Goal: Information Seeking & Learning: Learn about a topic

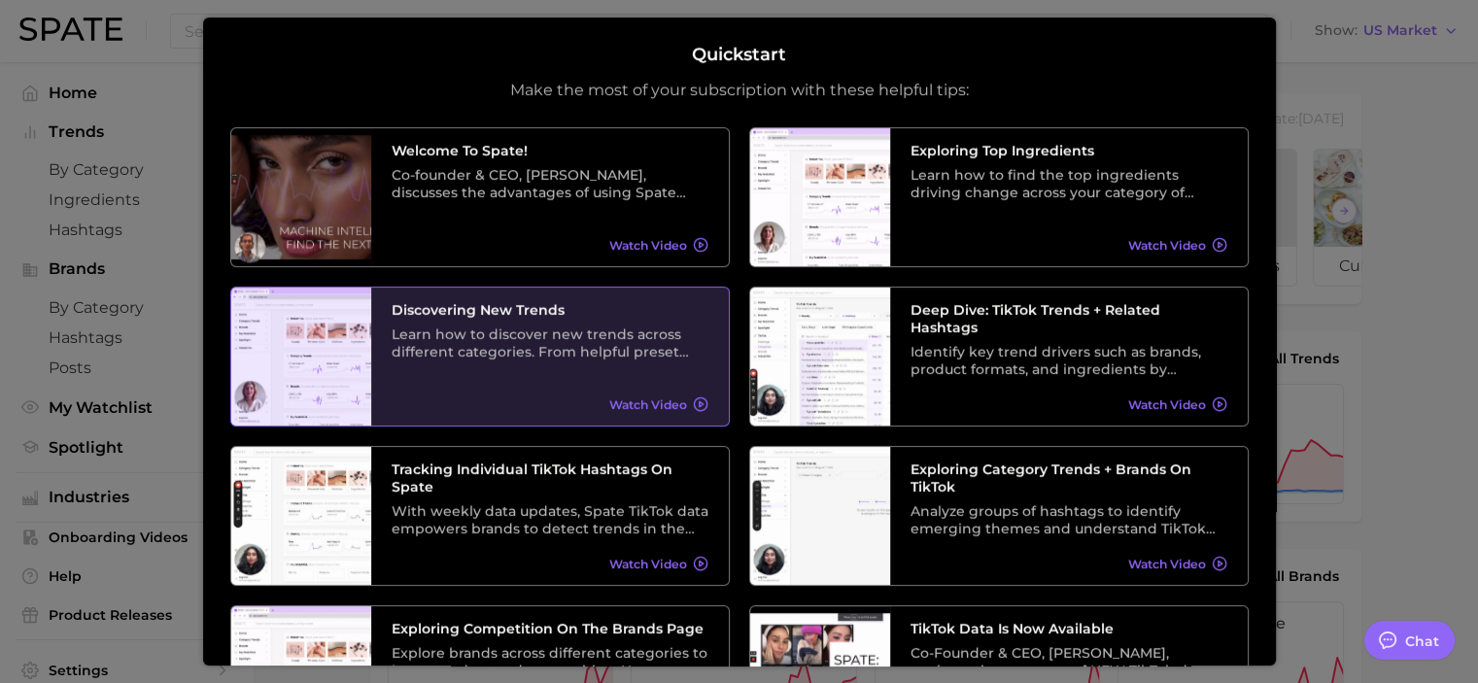
click at [568, 368] on div "Discovering New Trends Learn how to discover new trends across different catego…" at bounding box center [550, 357] width 358 height 138
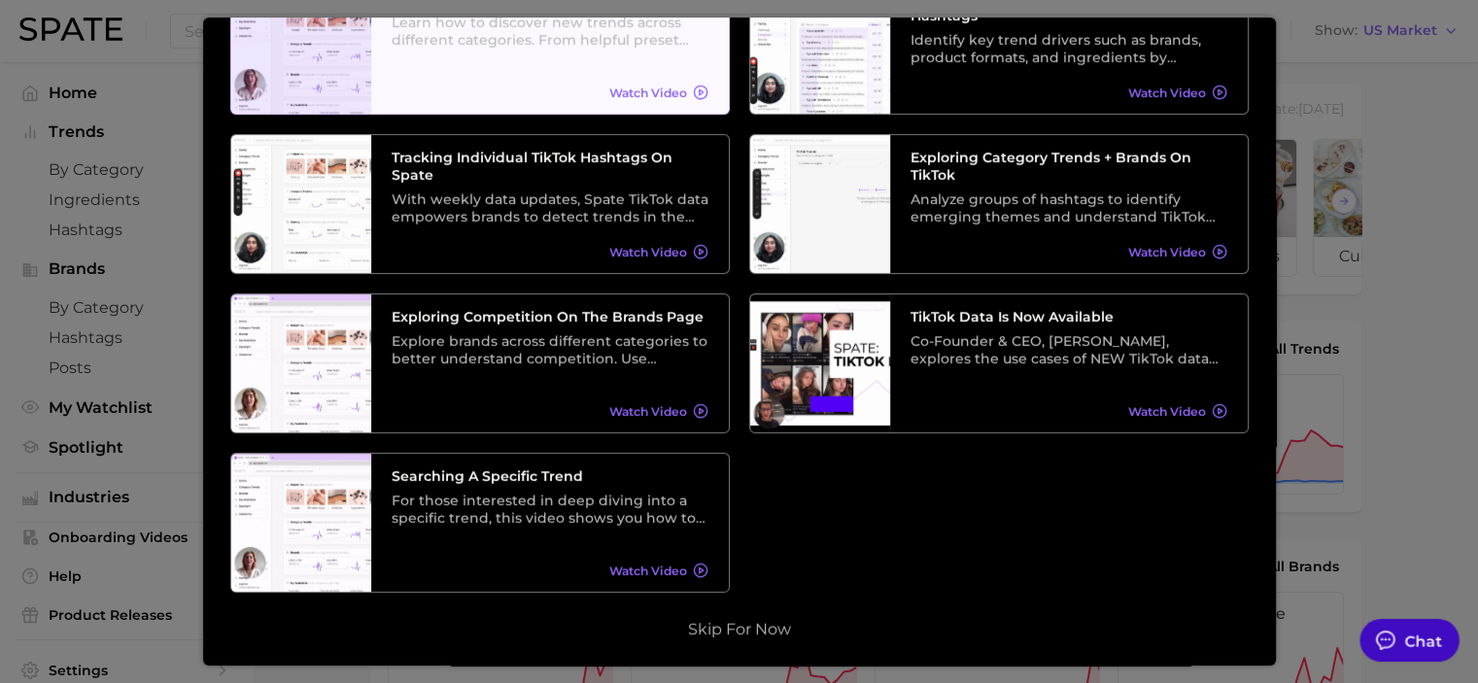
scroll to position [12, 0]
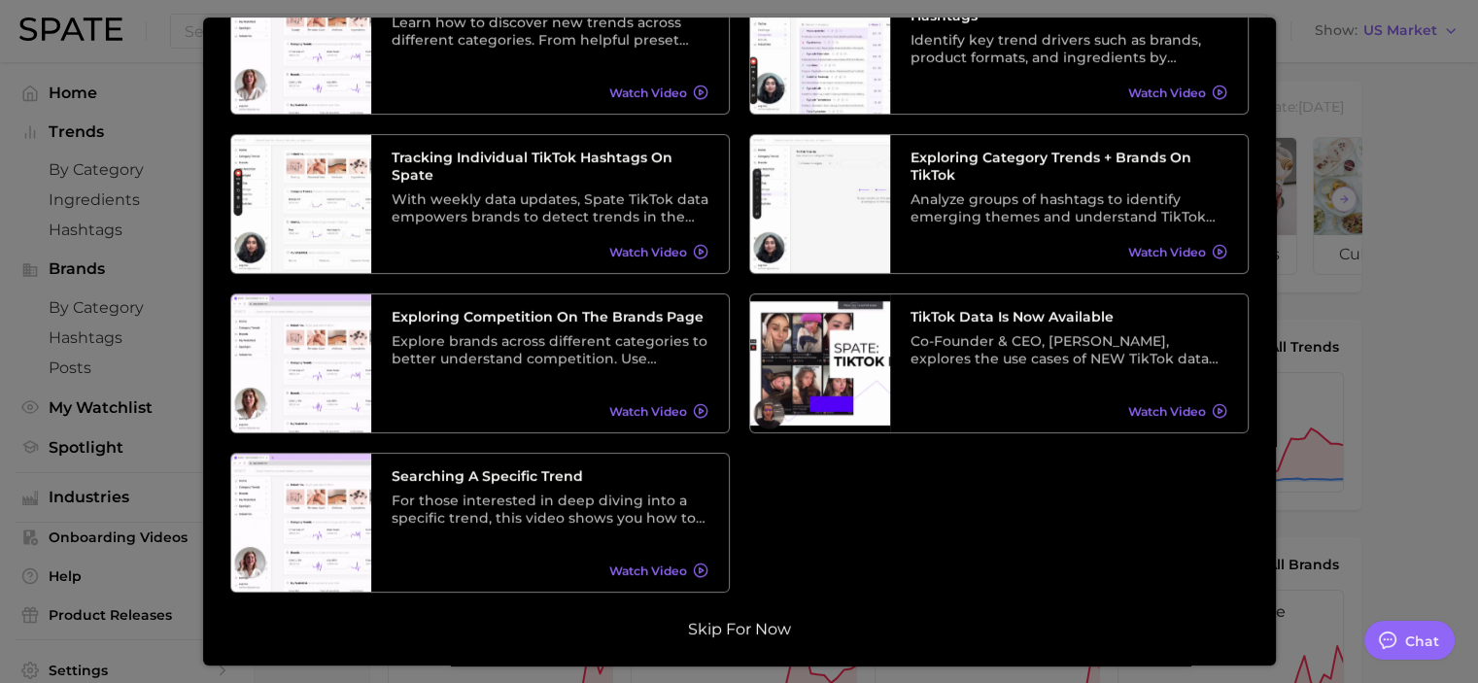
click at [695, 632] on button "Skip for now" at bounding box center [739, 629] width 115 height 19
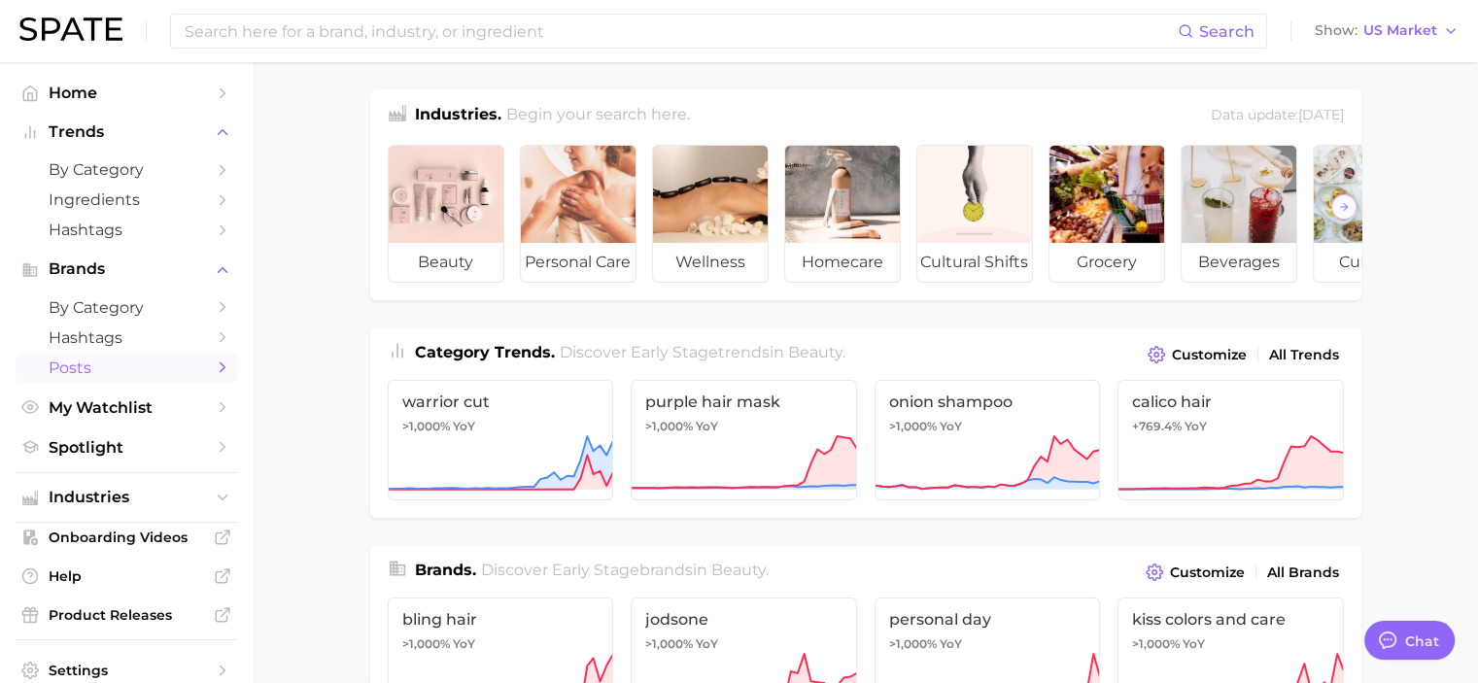
scroll to position [0, 0]
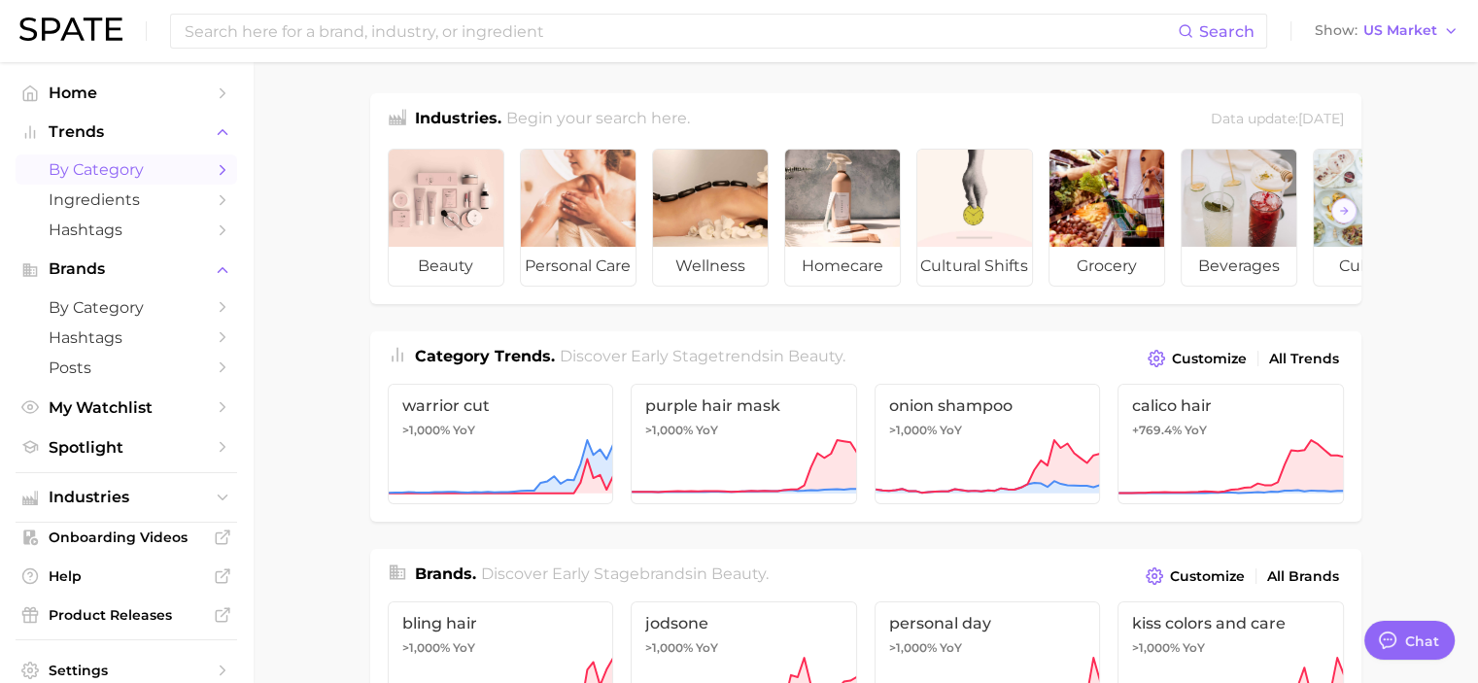
click at [119, 169] on span "by Category" at bounding box center [127, 169] width 156 height 18
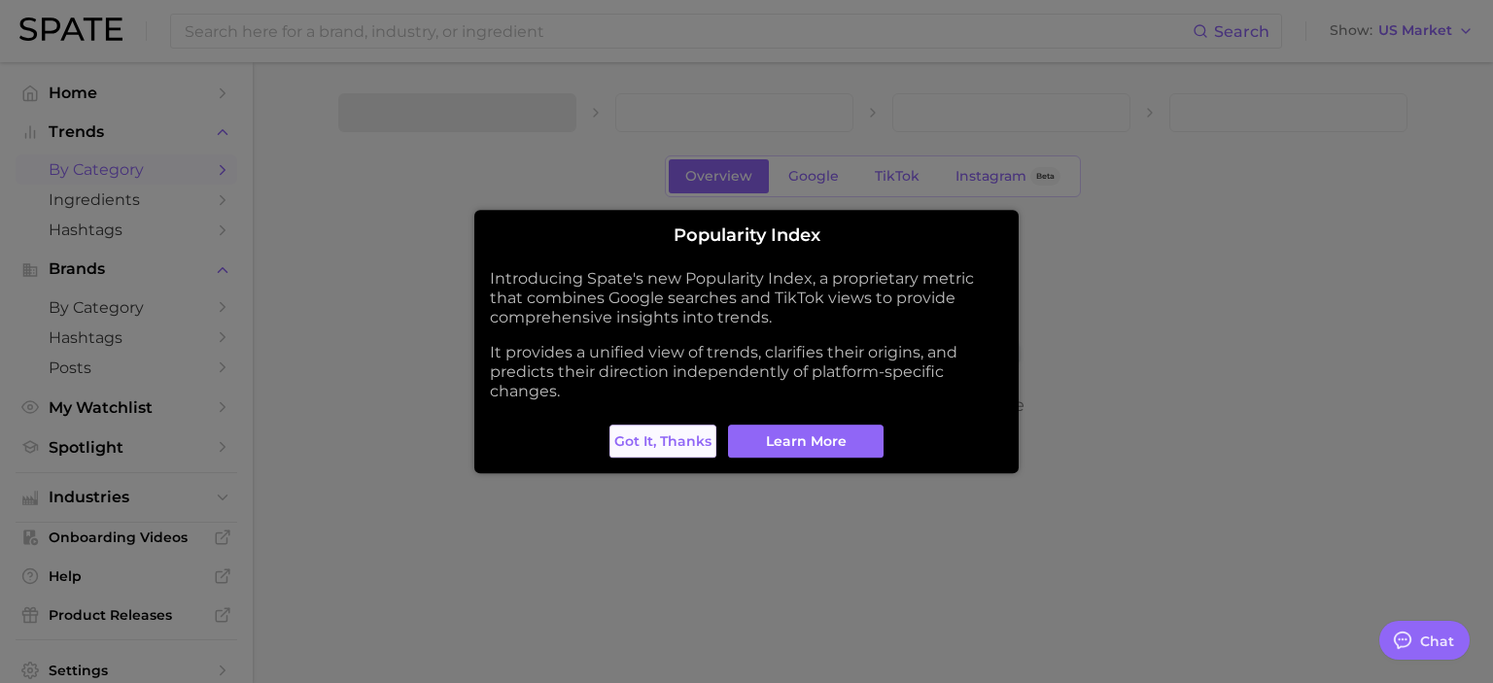
click at [661, 439] on span "Got it, thanks" at bounding box center [662, 442] width 97 height 17
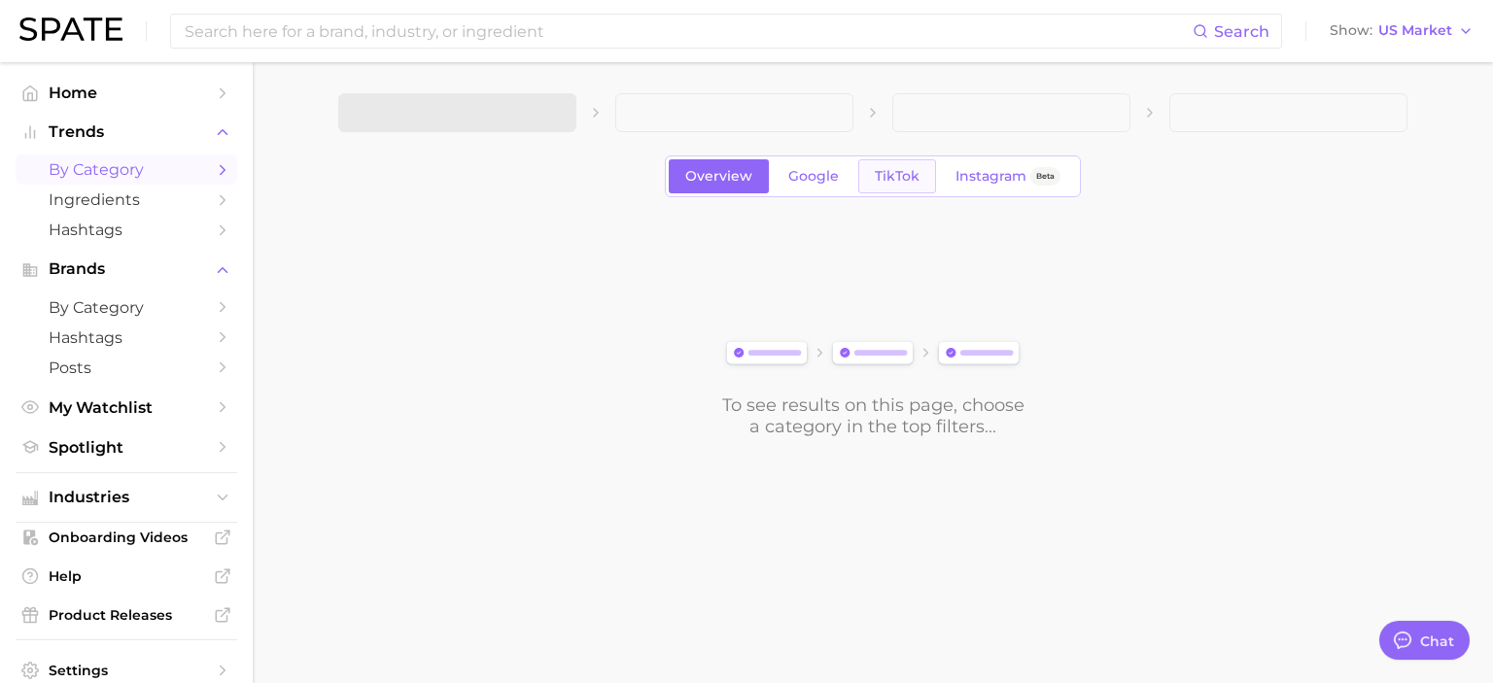
click at [883, 182] on span "TikTok" at bounding box center [897, 176] width 45 height 17
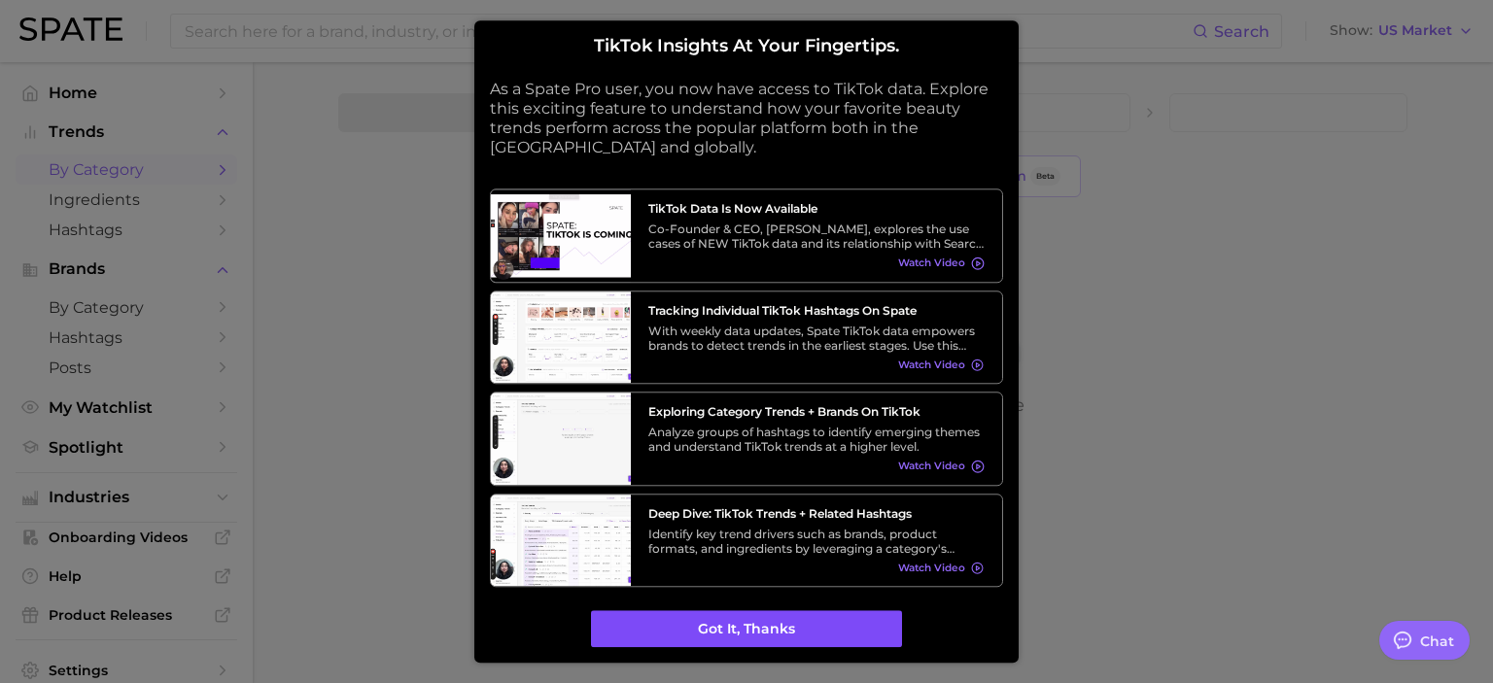
click at [719, 638] on button "Got it, thanks" at bounding box center [746, 629] width 311 height 37
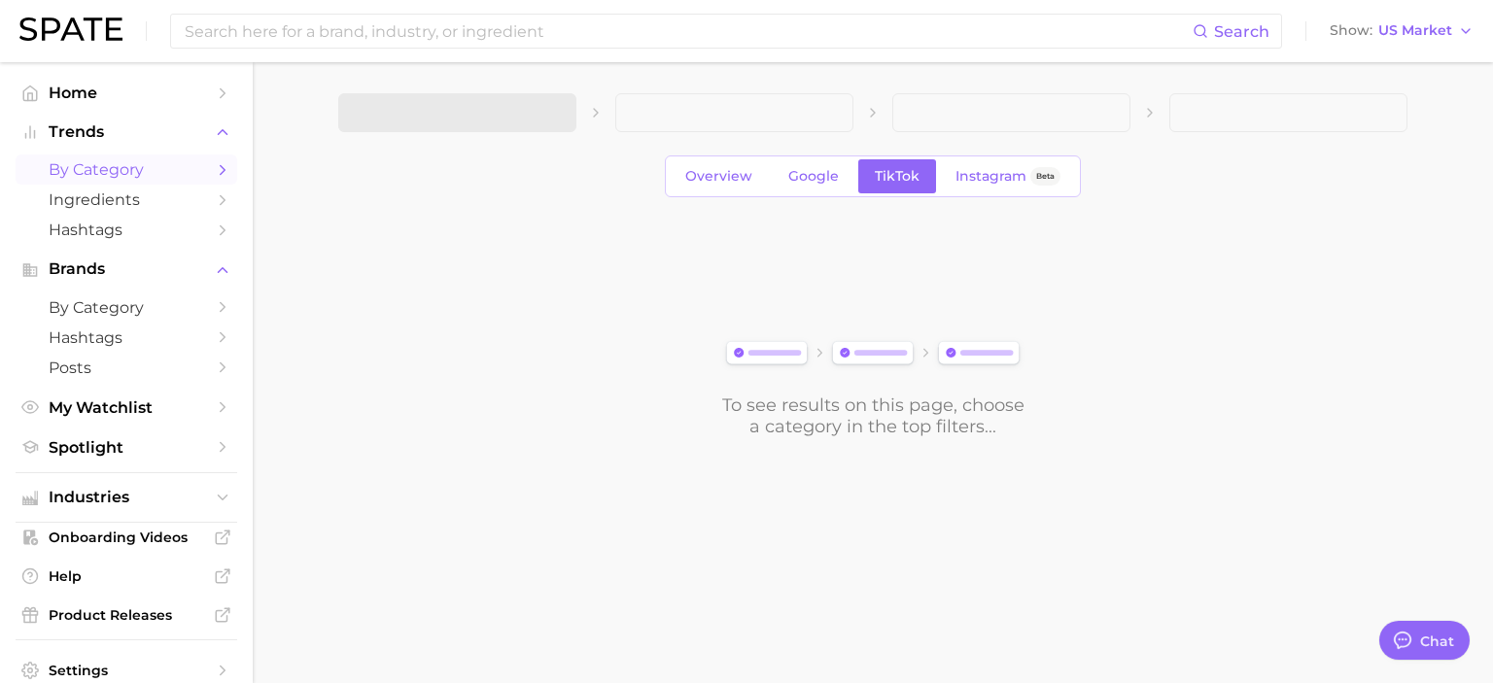
click at [214, 173] on icon "Sidebar" at bounding box center [222, 169] width 17 height 17
click at [221, 171] on polyline "Sidebar" at bounding box center [223, 169] width 5 height 9
click at [592, 112] on icon at bounding box center [596, 113] width 16 height 16
click at [573, 111] on span at bounding box center [457, 112] width 238 height 39
click at [872, 119] on icon at bounding box center [873, 113] width 16 height 16
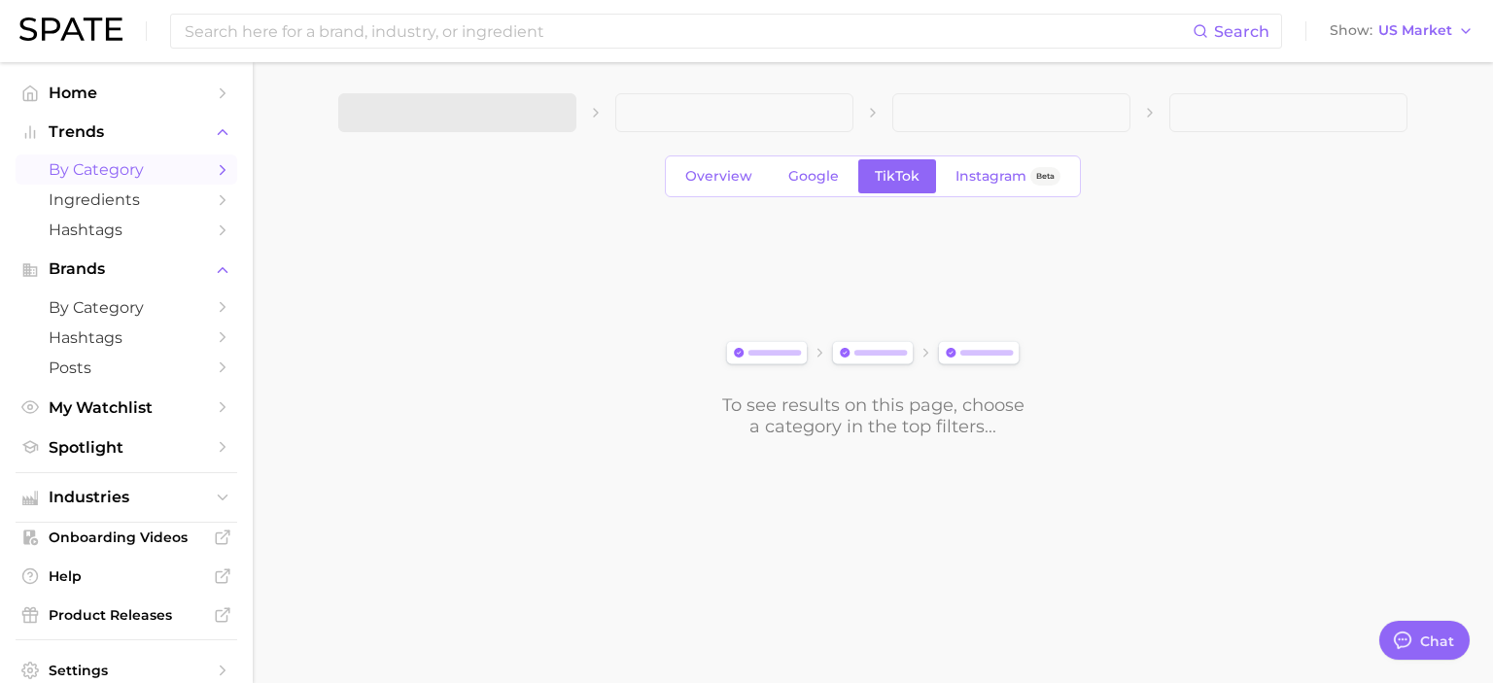
click at [870, 108] on icon at bounding box center [873, 113] width 16 height 16
click at [214, 86] on icon "Sidebar" at bounding box center [222, 93] width 17 height 17
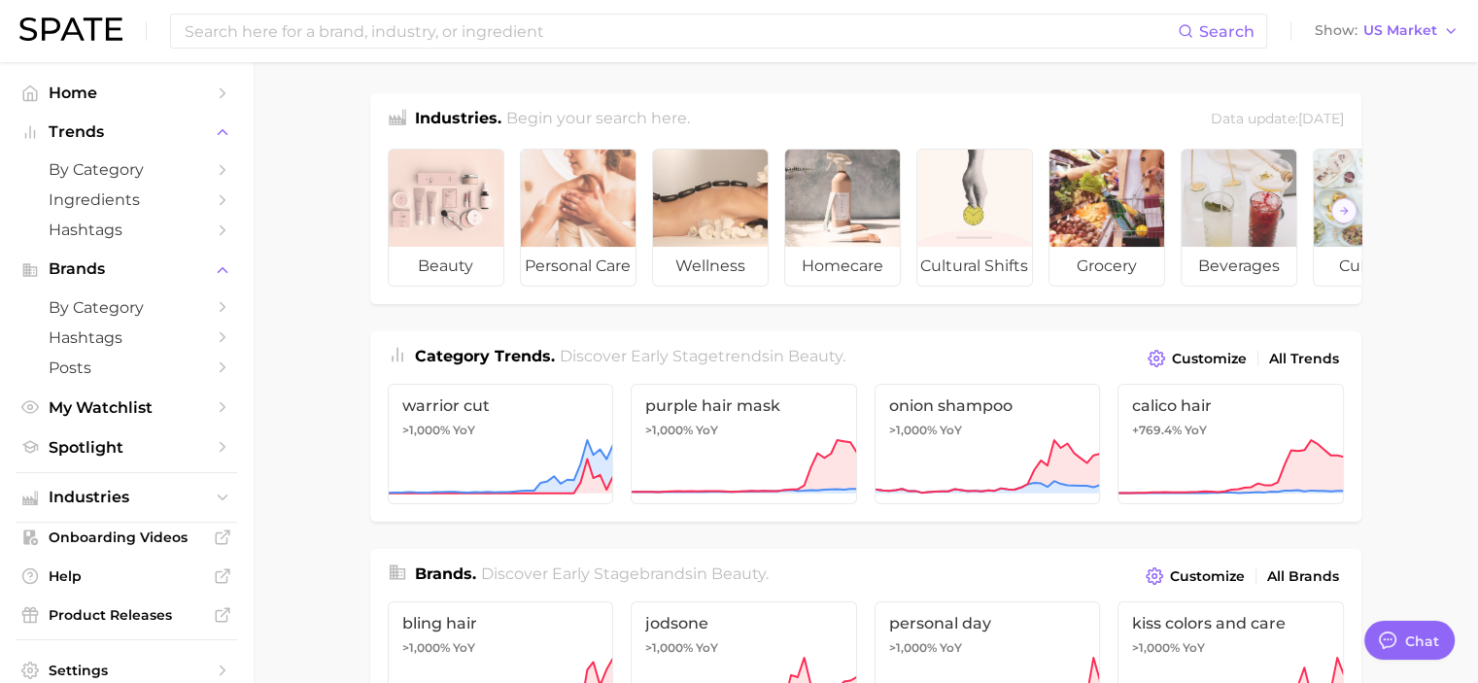
click at [516, 205] on ul "beauty personal care wellness homecare cultural shifts grocery beverages culina…" at bounding box center [865, 218] width 991 height 171
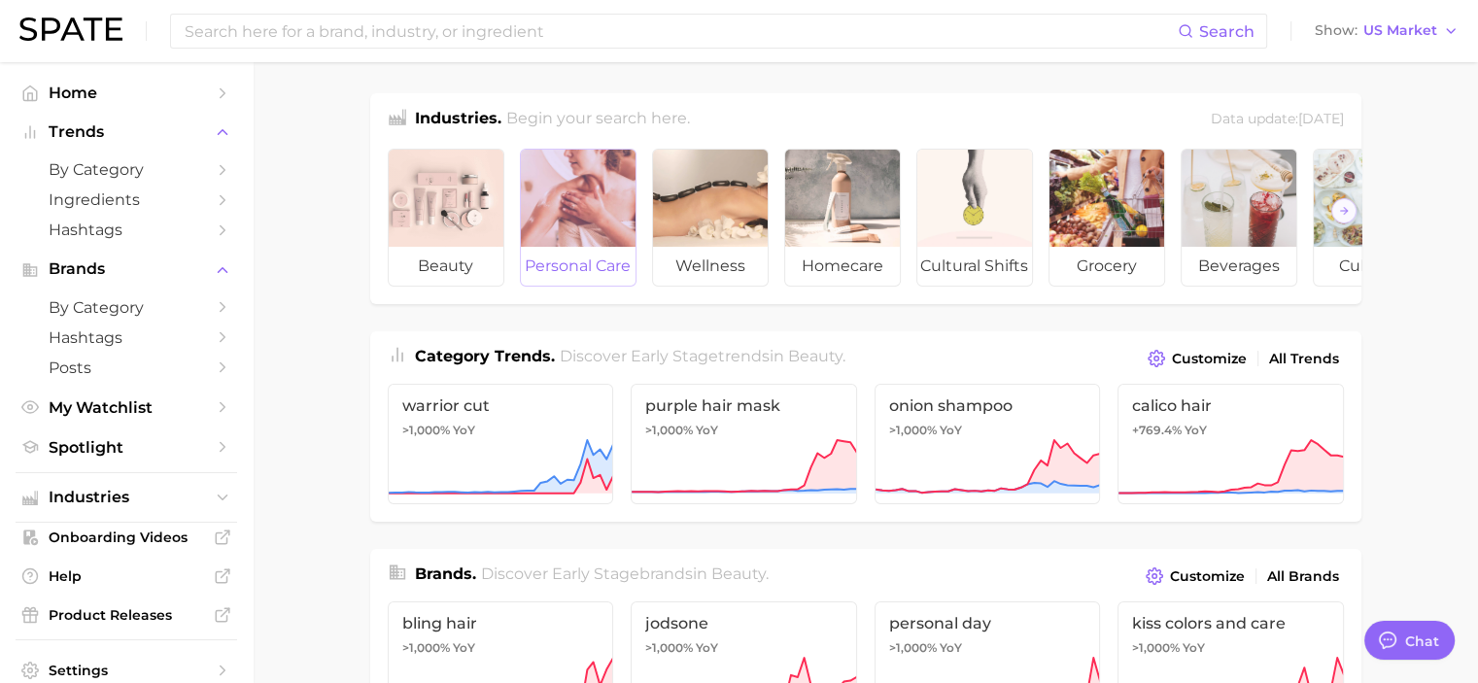
click at [575, 235] on div at bounding box center [578, 198] width 115 height 97
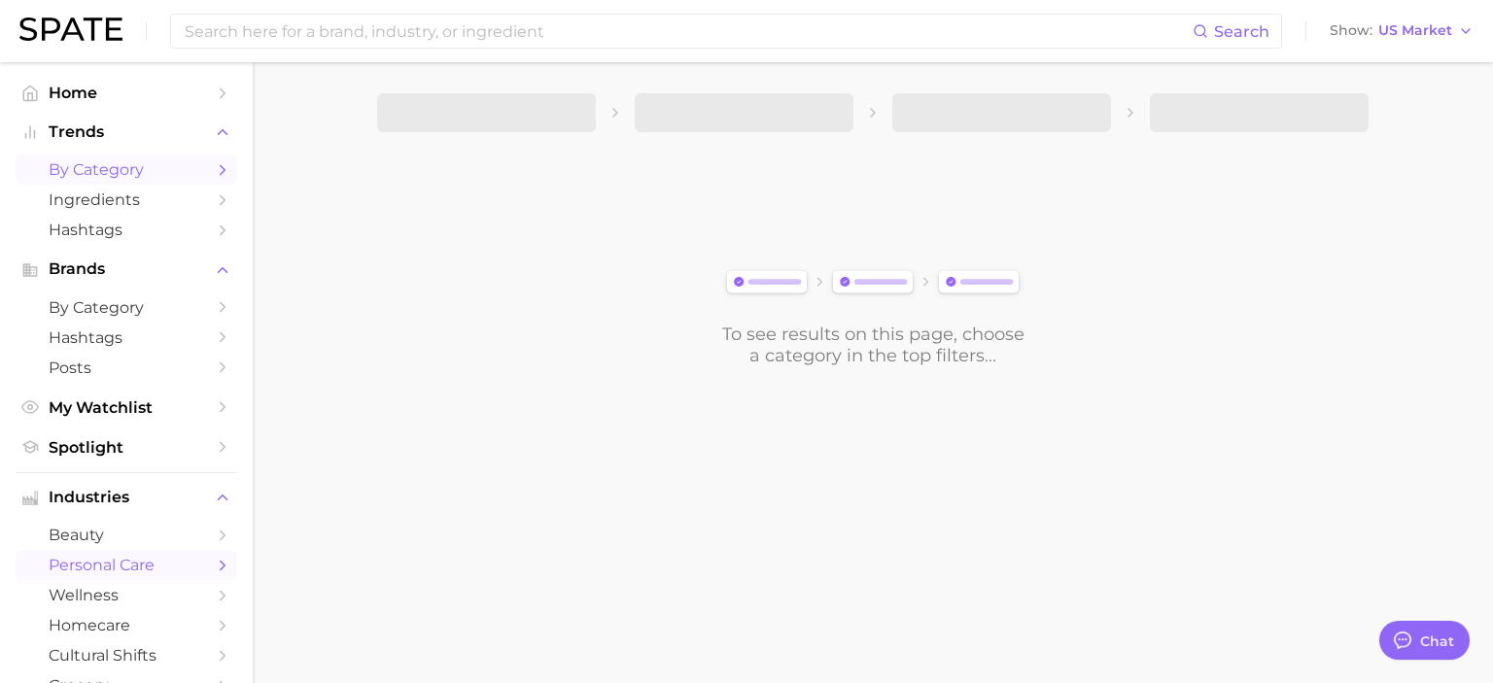
click at [214, 177] on icon "Sidebar" at bounding box center [222, 169] width 17 height 17
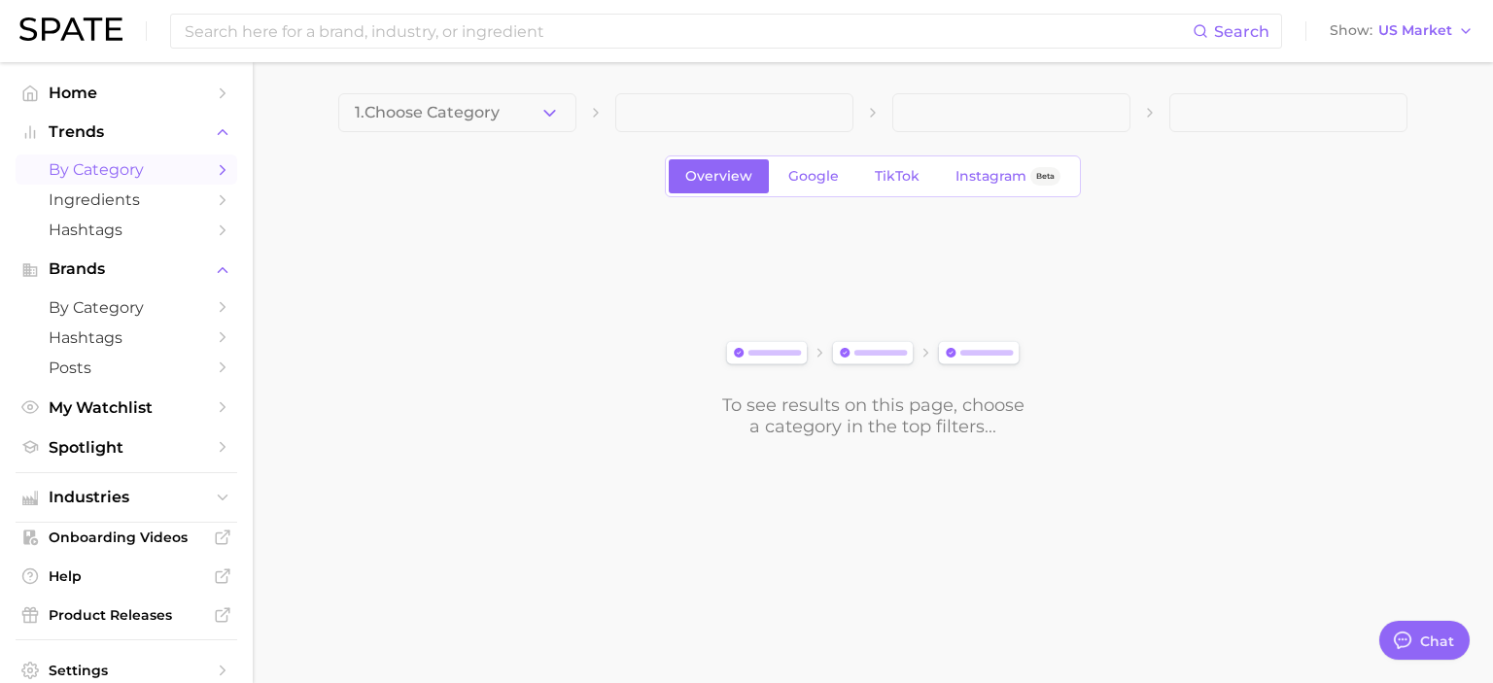
click at [568, 123] on button "1. Choose Category" at bounding box center [457, 112] width 238 height 39
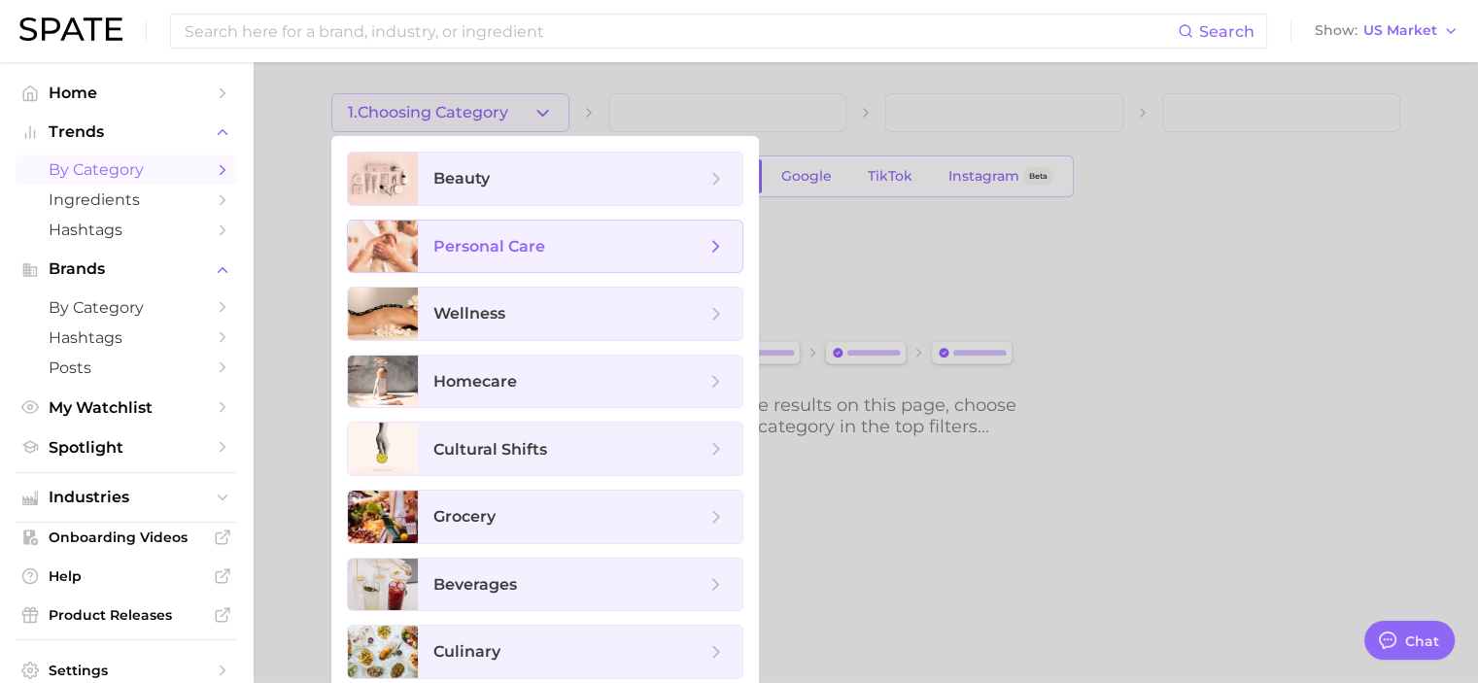
click at [723, 249] on icon at bounding box center [716, 246] width 21 height 21
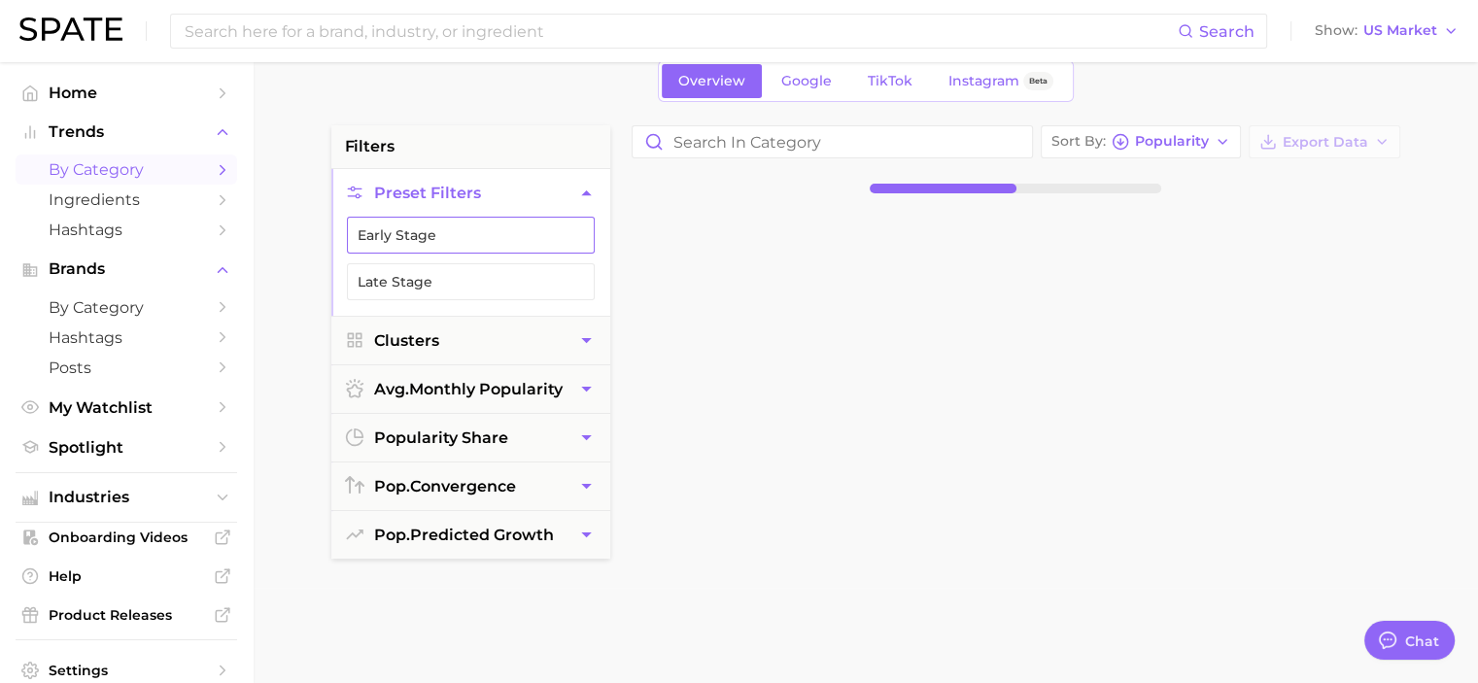
scroll to position [96, 0]
click at [514, 244] on button "Early Stage" at bounding box center [471, 234] width 248 height 37
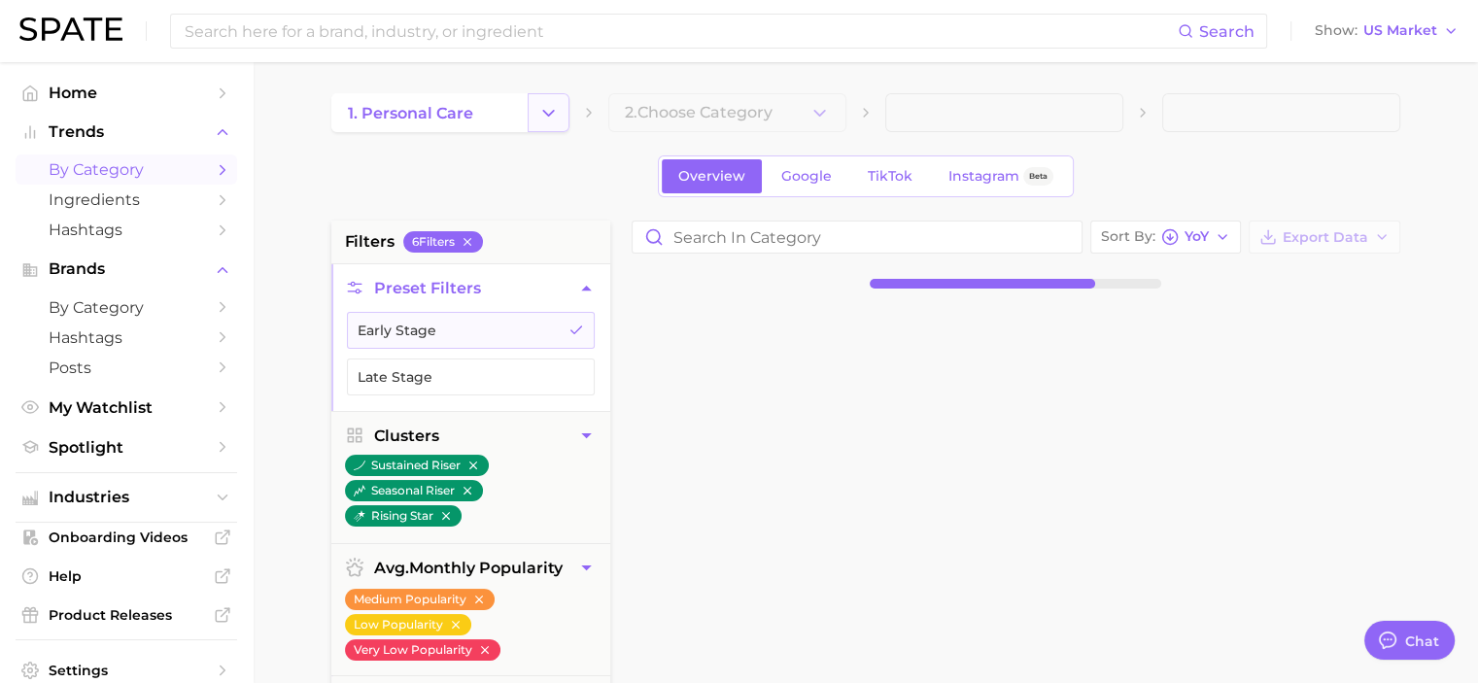
click at [552, 112] on polyline "Change Category" at bounding box center [548, 112] width 11 height 5
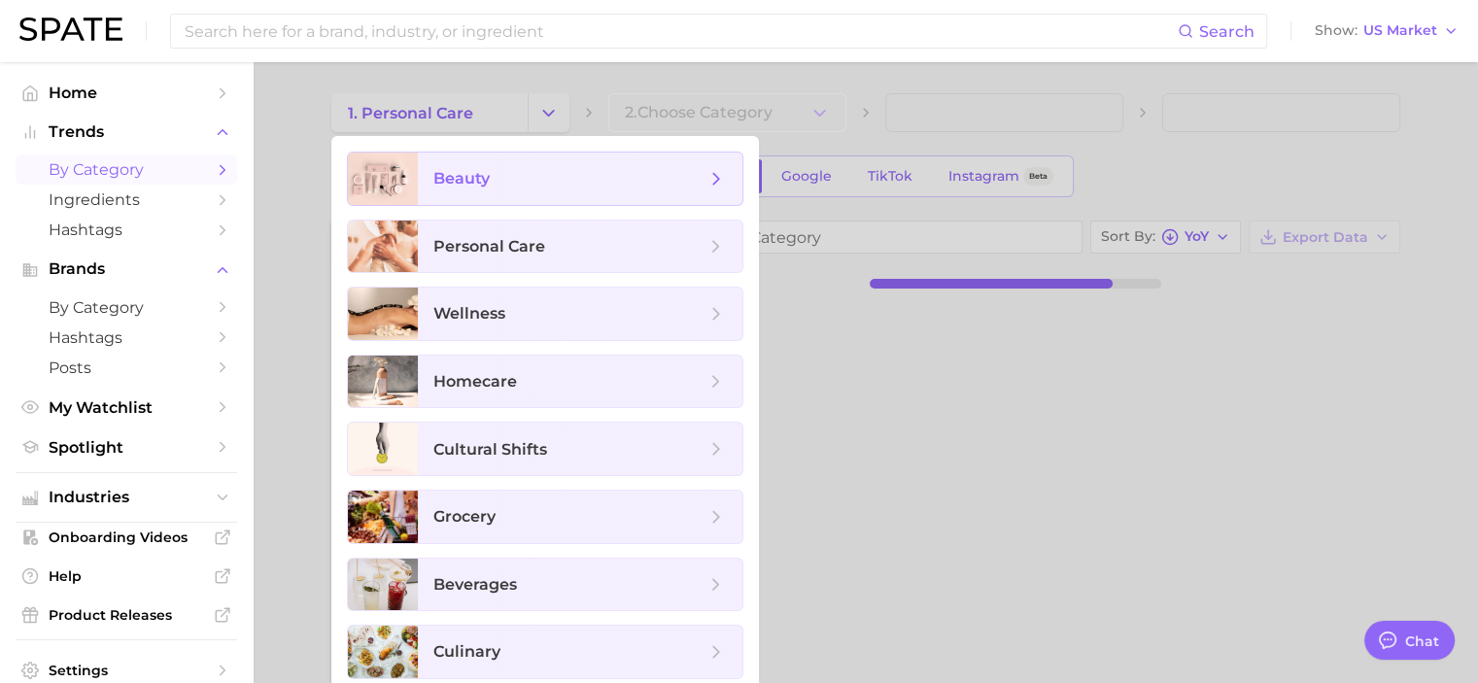
click at [712, 176] on icon at bounding box center [716, 178] width 21 height 21
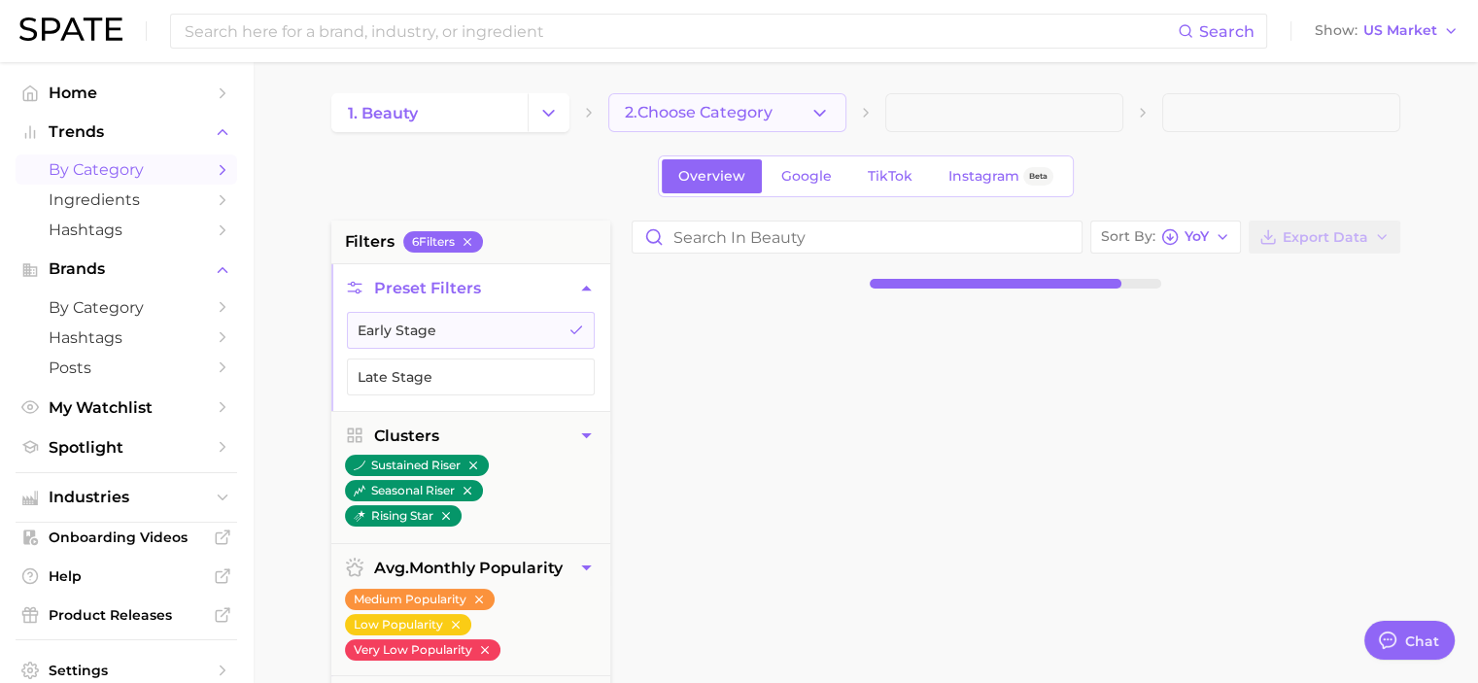
click at [823, 111] on polyline "button" at bounding box center [820, 112] width 11 height 5
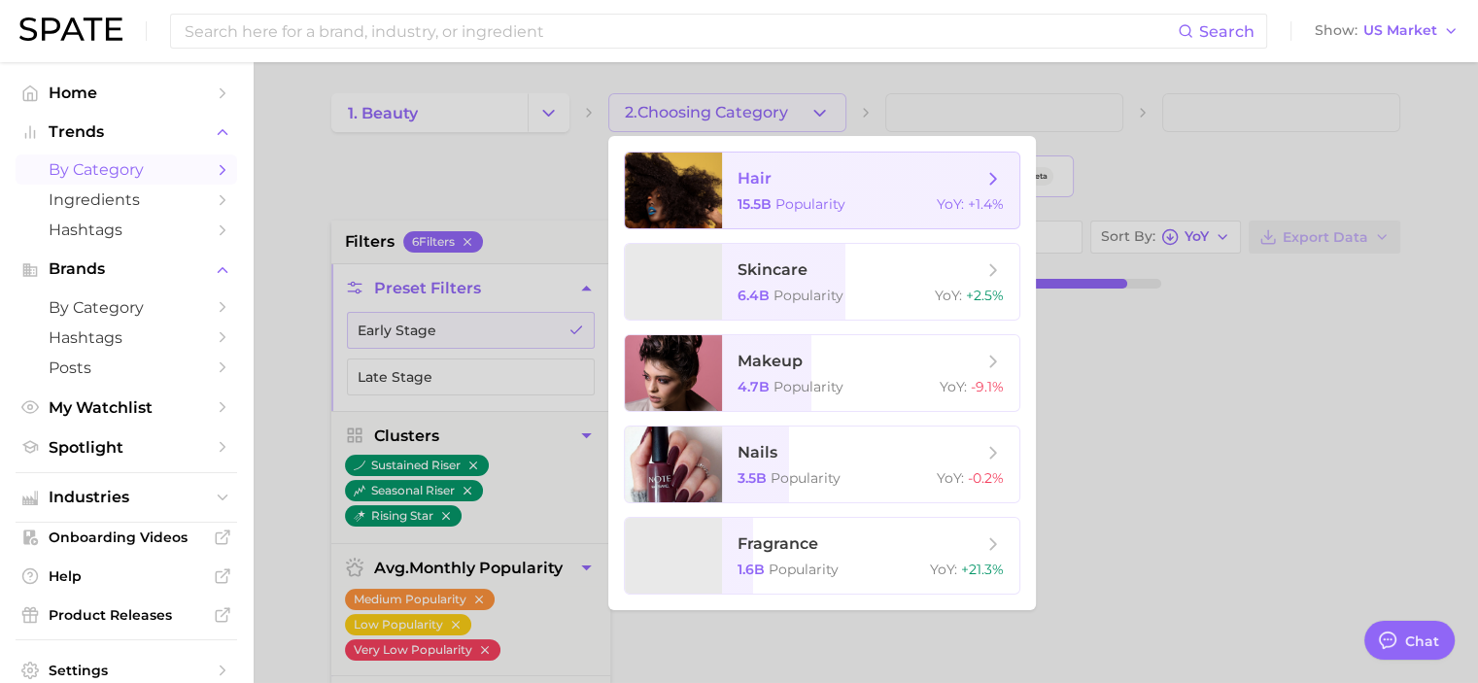
click at [984, 176] on icon at bounding box center [993, 178] width 21 height 21
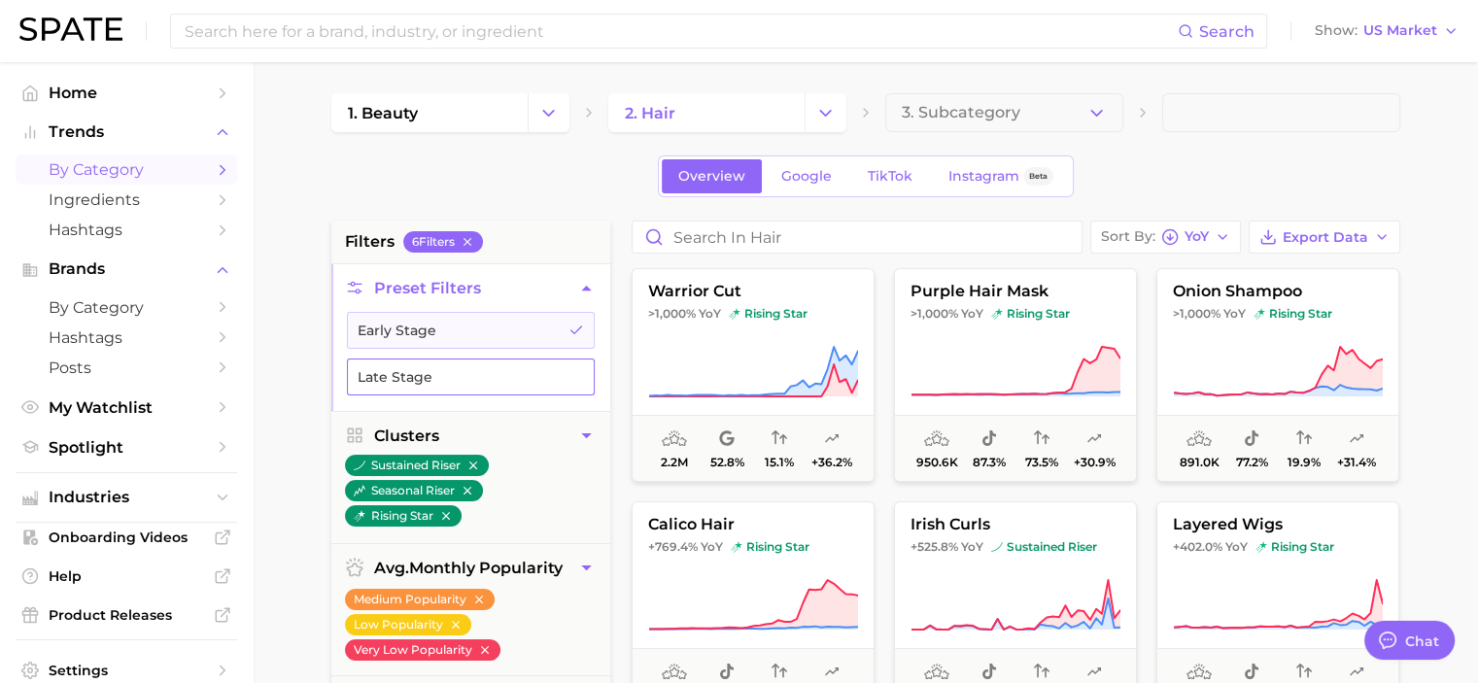
click at [547, 360] on button "Late Stage" at bounding box center [471, 377] width 248 height 37
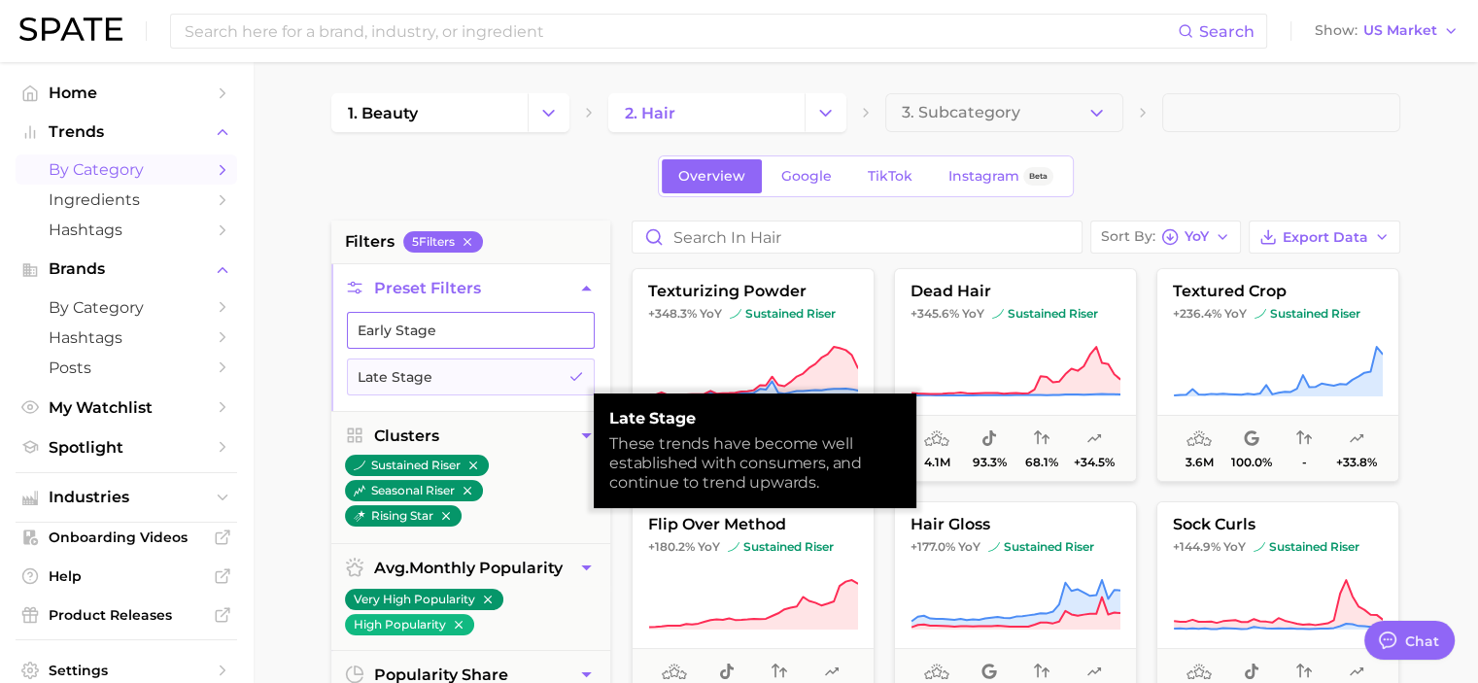
click at [553, 336] on button "Early Stage" at bounding box center [471, 330] width 248 height 37
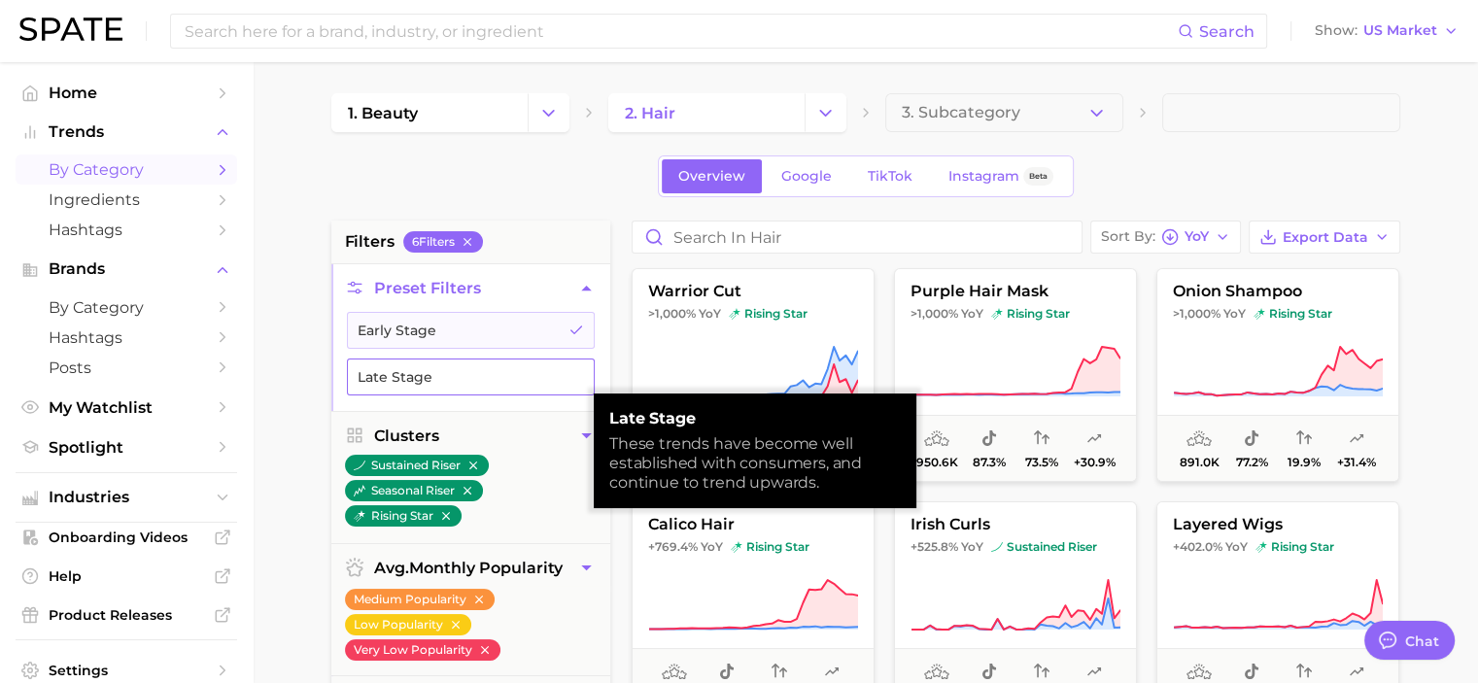
click at [540, 377] on button "Late Stage" at bounding box center [471, 377] width 248 height 37
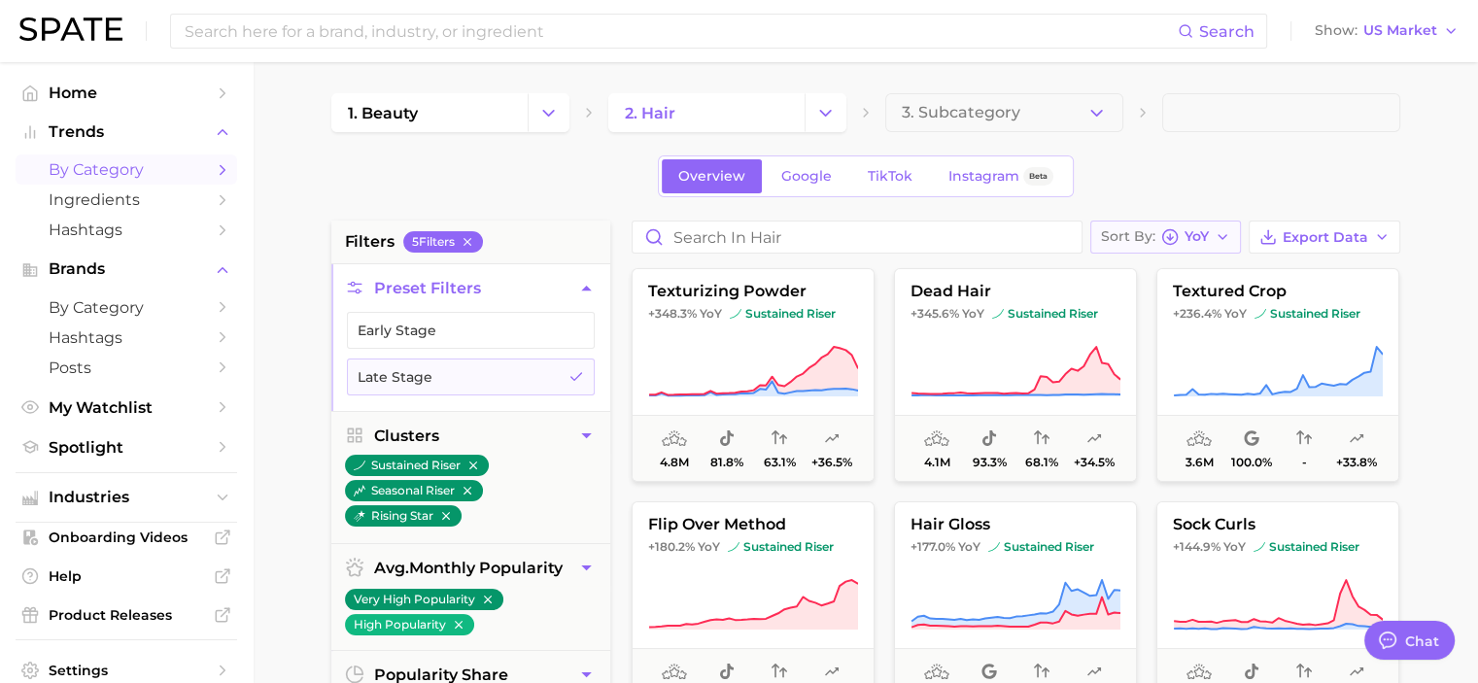
click at [1228, 236] on icon "button" at bounding box center [1223, 237] width 16 height 16
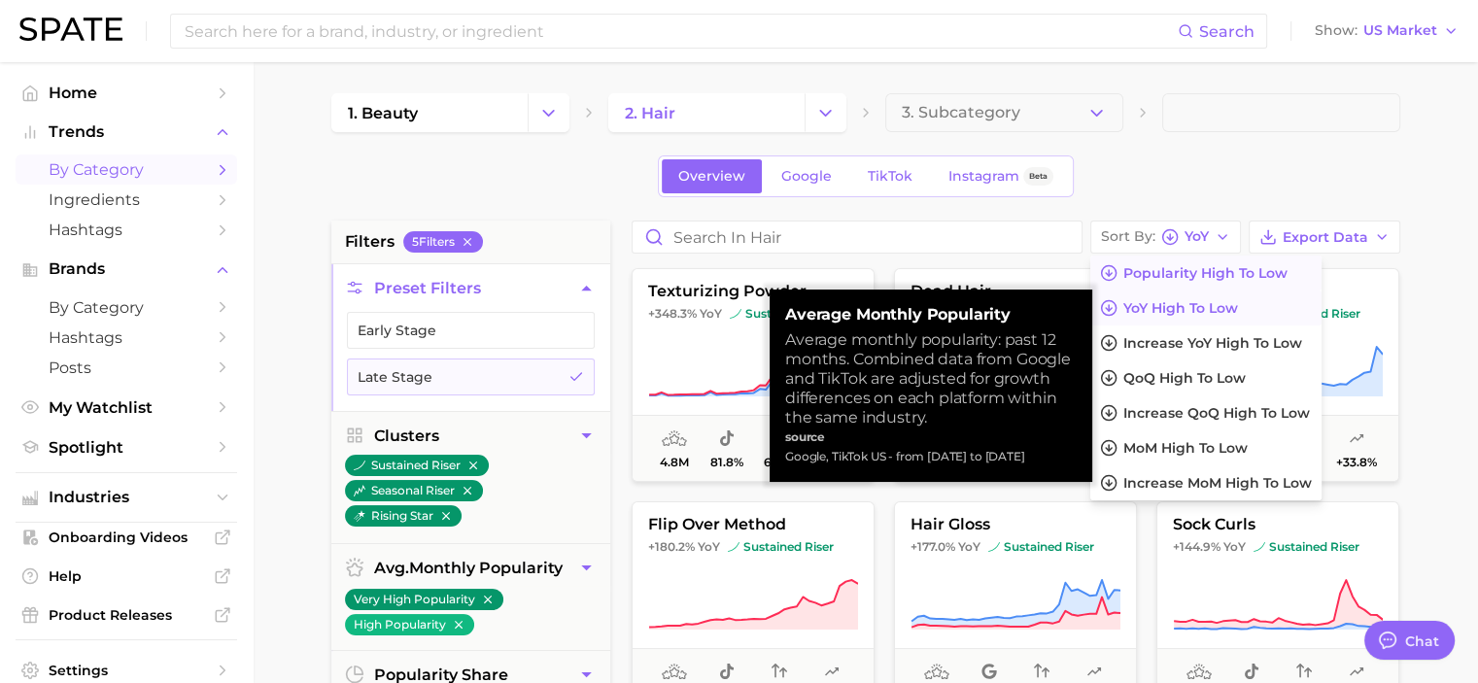
click at [1228, 272] on span "Popularity high to low" at bounding box center [1206, 273] width 164 height 17
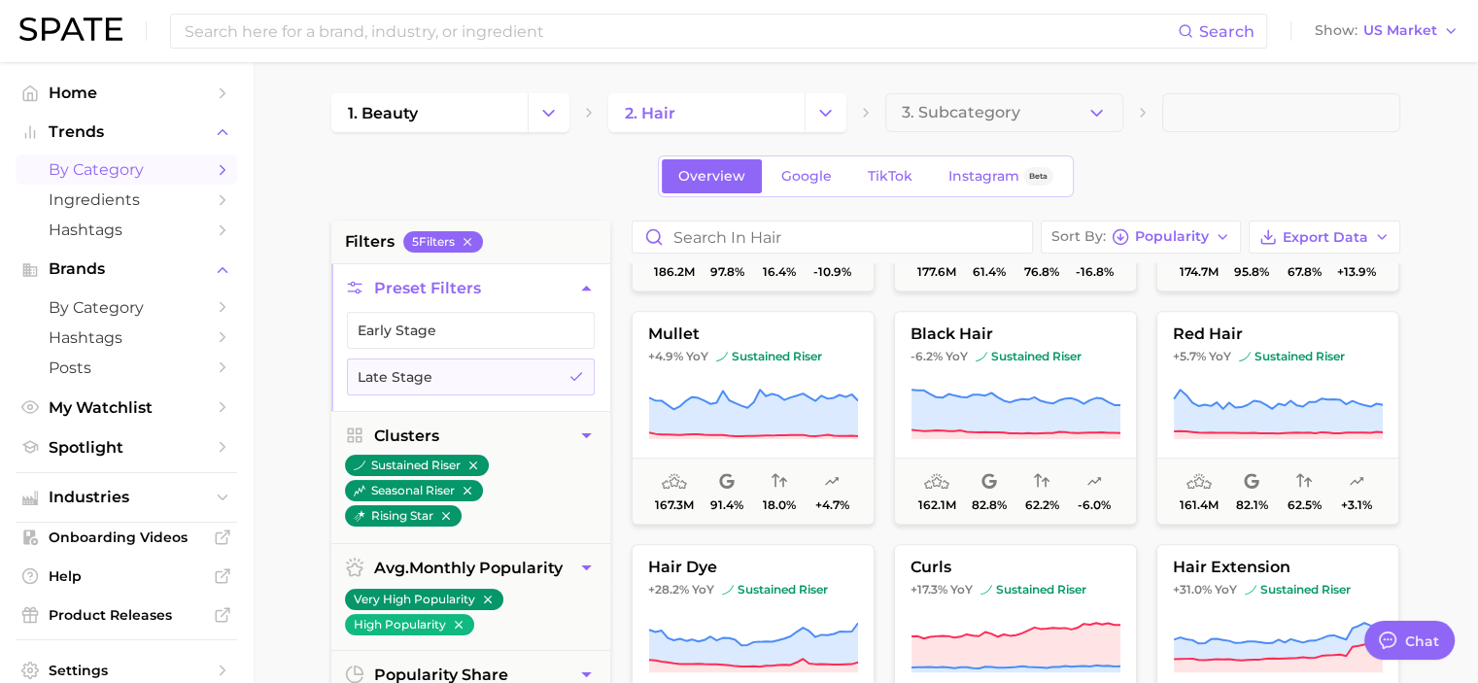
scroll to position [1359, 0]
click at [889, 168] on span "TikTok" at bounding box center [890, 176] width 45 height 17
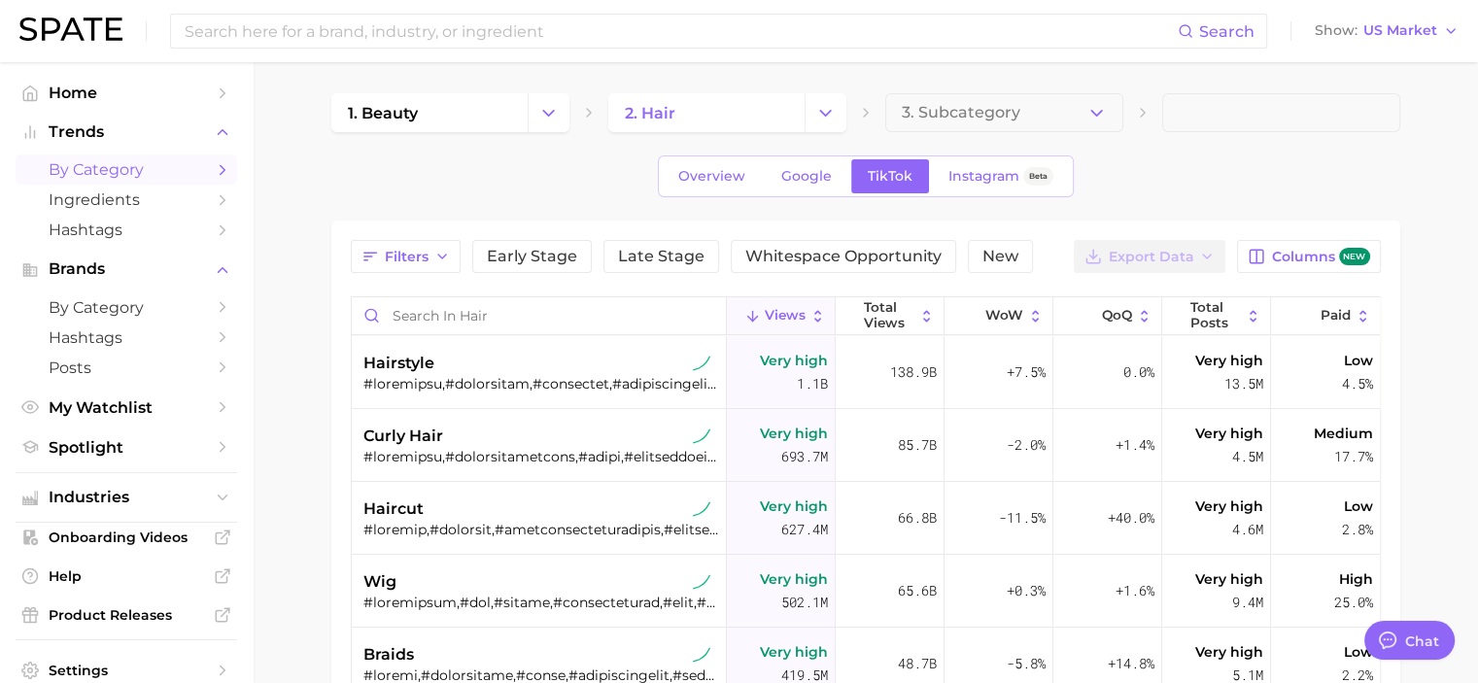
type textarea "x"
click at [498, 256] on span "Early Stage" at bounding box center [532, 257] width 90 height 16
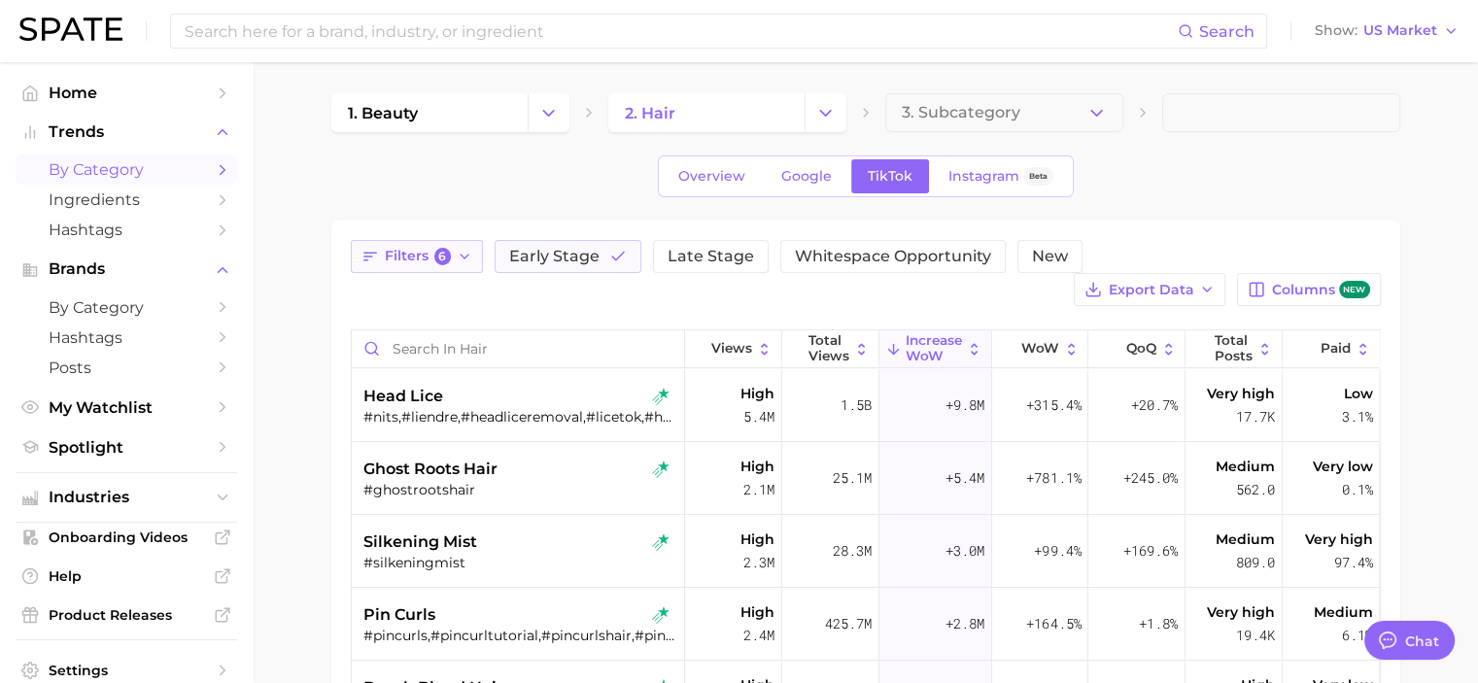
click at [451, 256] on button "Filters 6" at bounding box center [417, 256] width 133 height 33
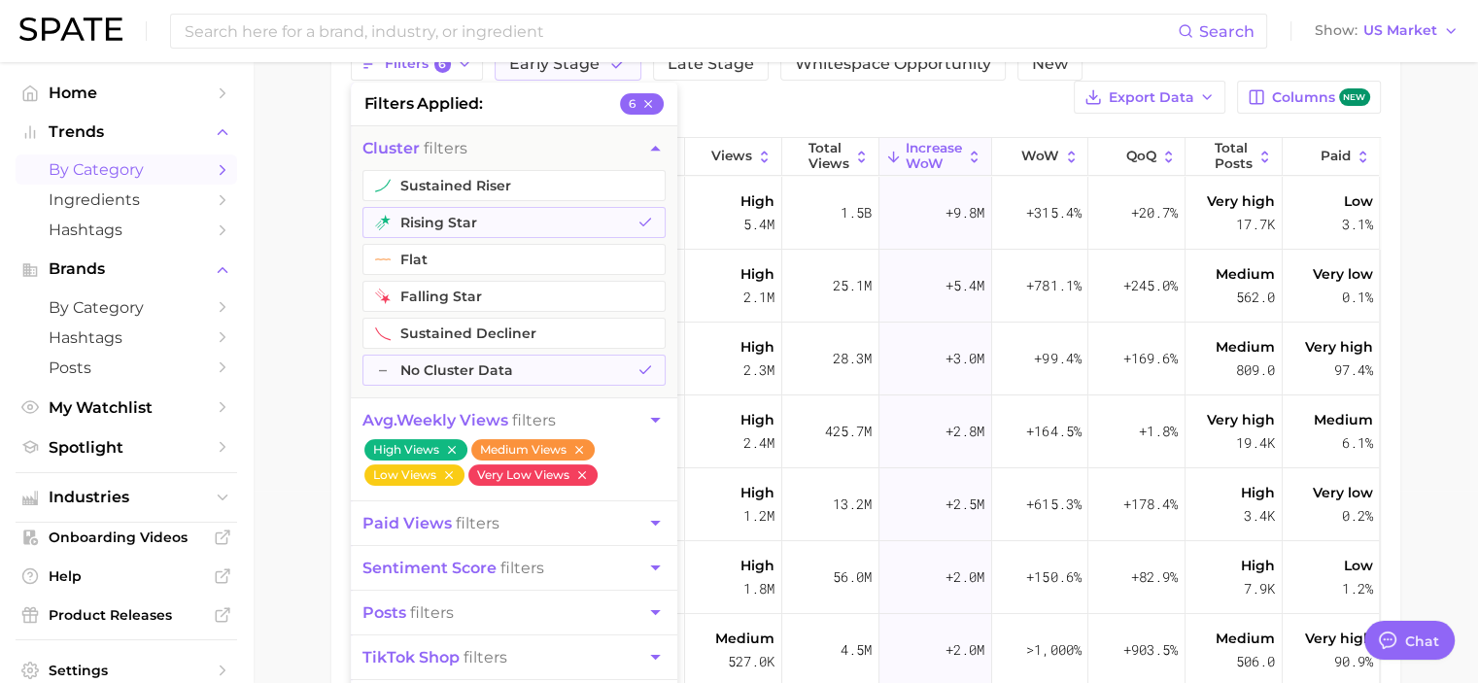
scroll to position [193, 0]
click at [588, 470] on button "Very Low Views" at bounding box center [533, 474] width 129 height 21
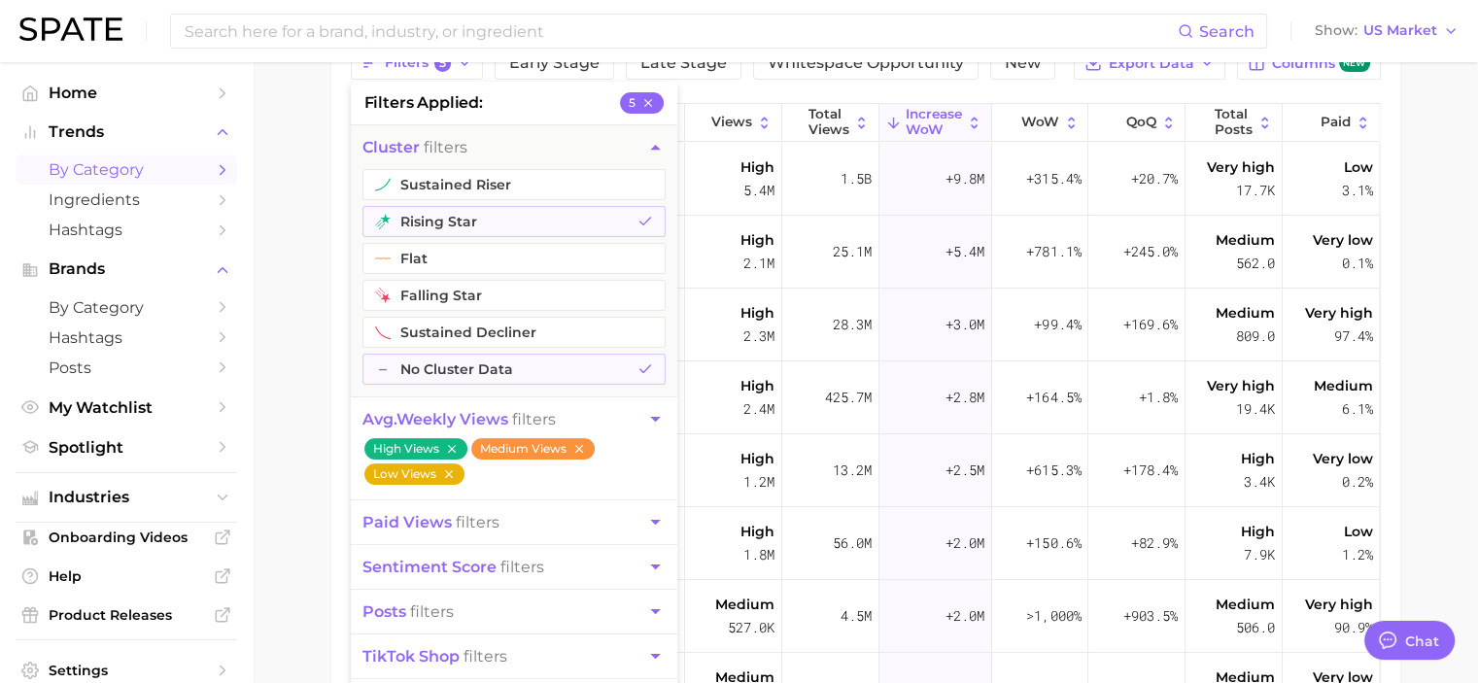
click at [453, 471] on icon "button" at bounding box center [449, 475] width 14 height 14
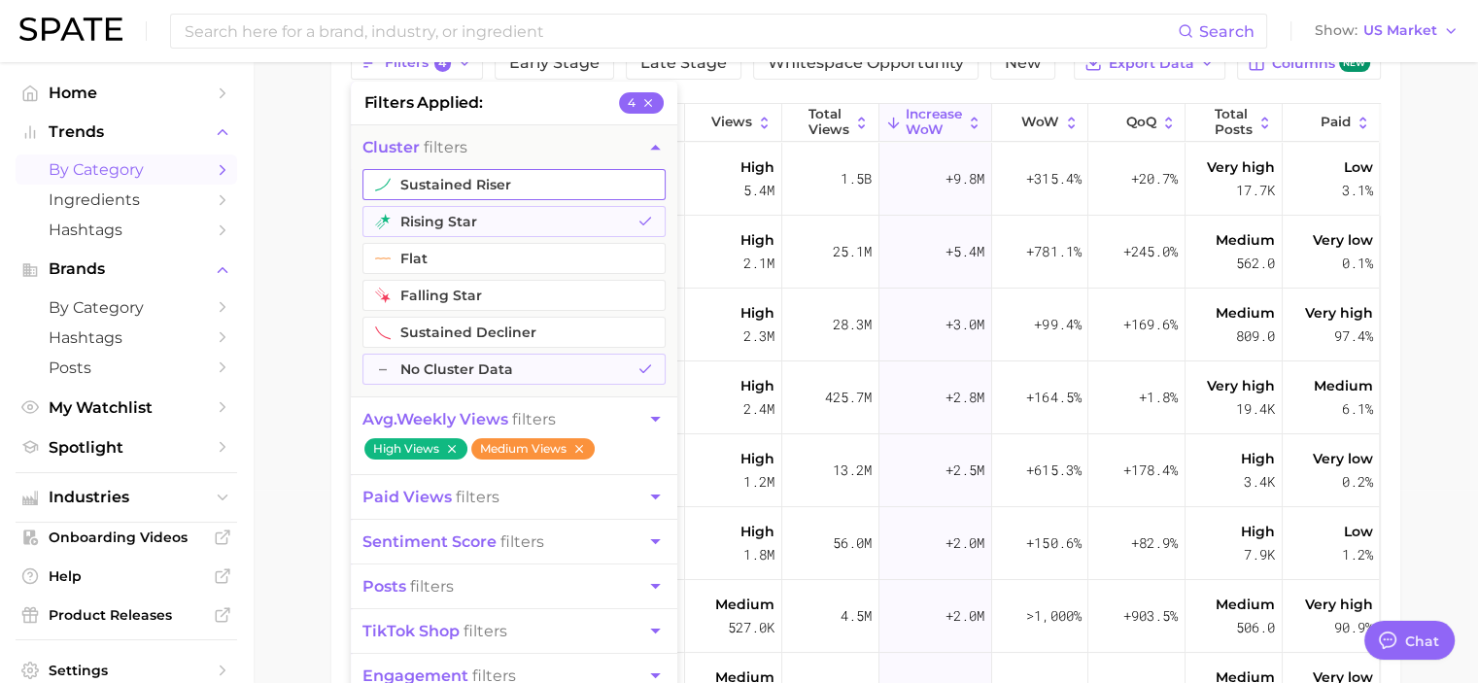
click at [587, 184] on button "sustained riser" at bounding box center [514, 184] width 303 height 31
click at [295, 365] on main "1. beauty 2. hair 3. Subcategory Overview Google TikTok Instagram Beta Filters …" at bounding box center [866, 386] width 1226 height 1034
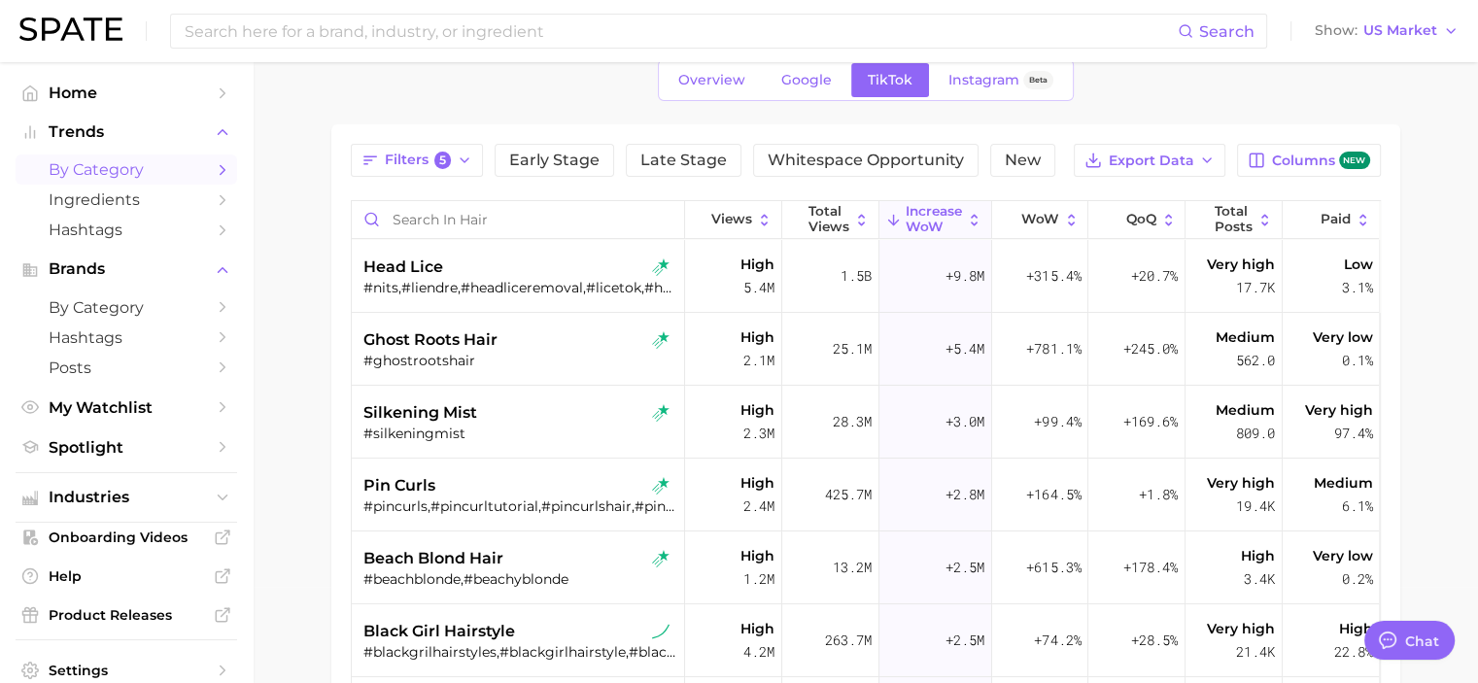
scroll to position [97, 0]
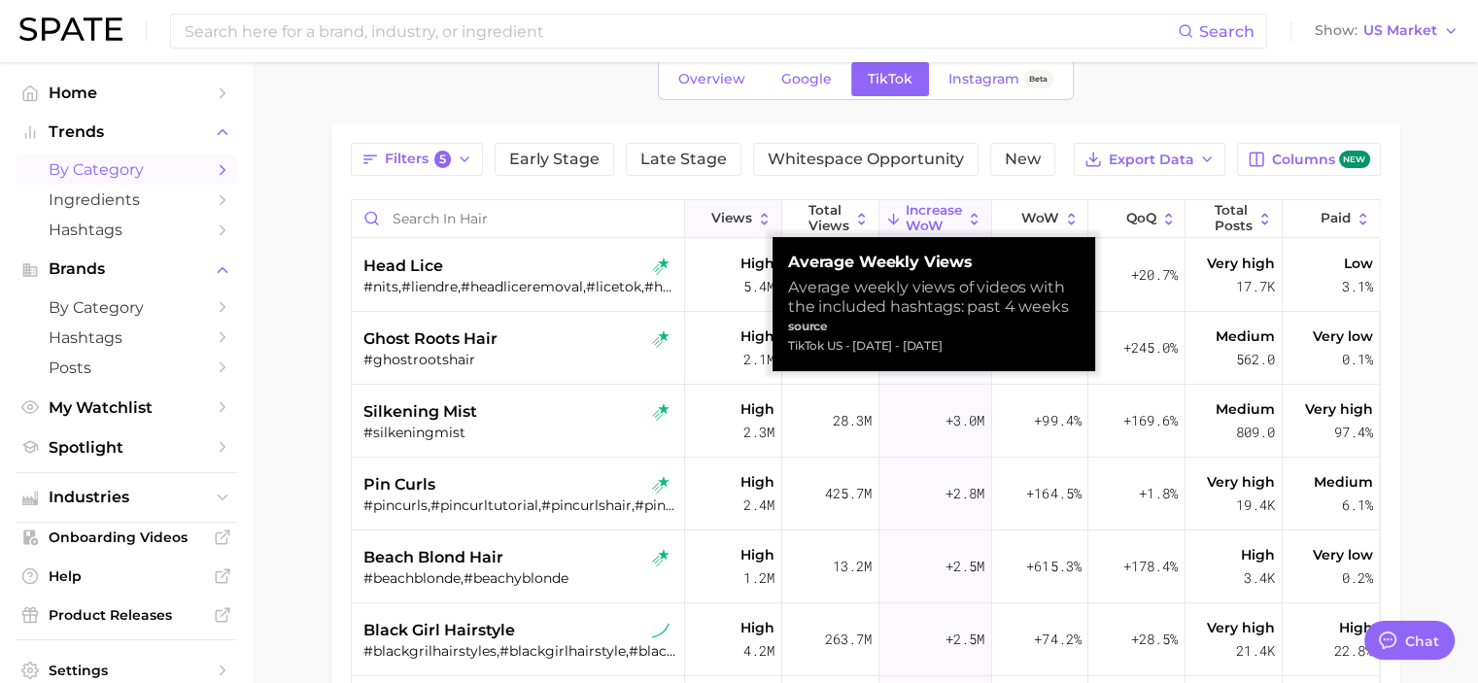
click at [761, 220] on icon at bounding box center [764, 219] width 7 height 12
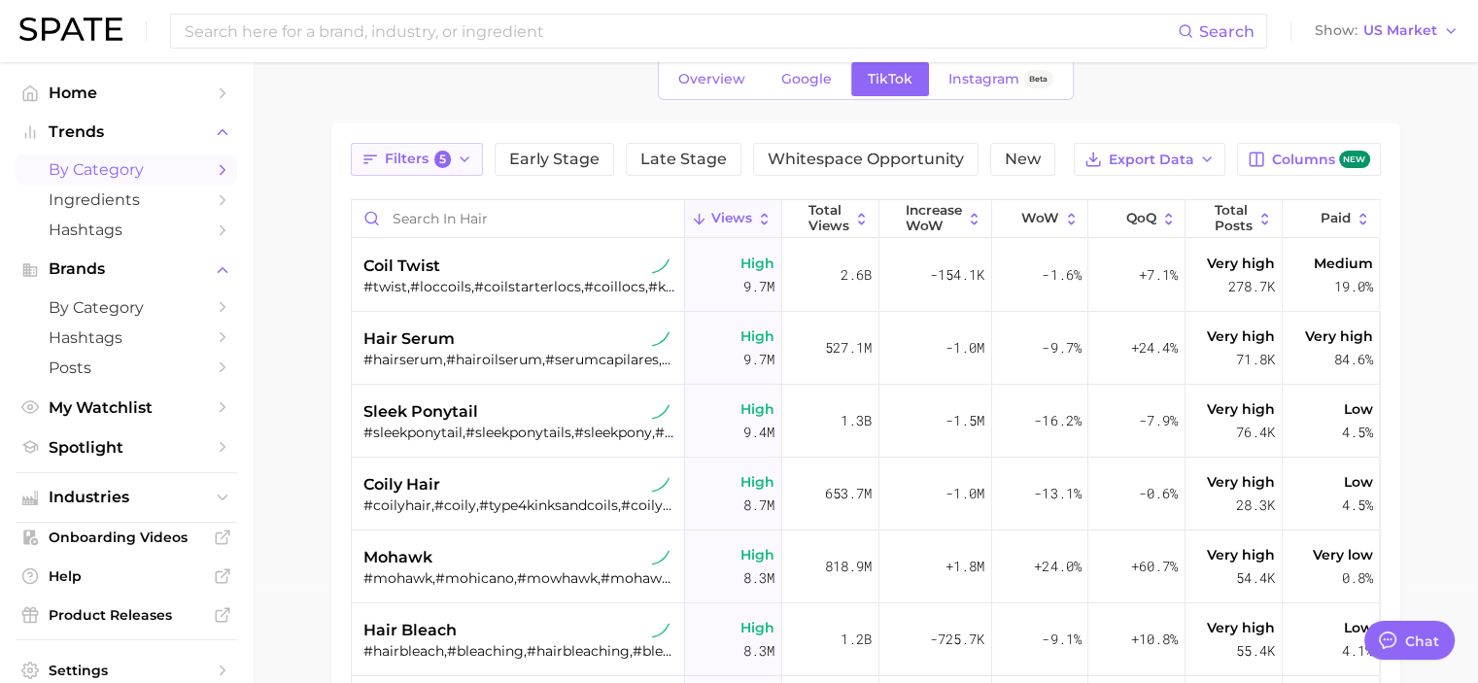
click at [470, 157] on icon "button" at bounding box center [465, 160] width 16 height 16
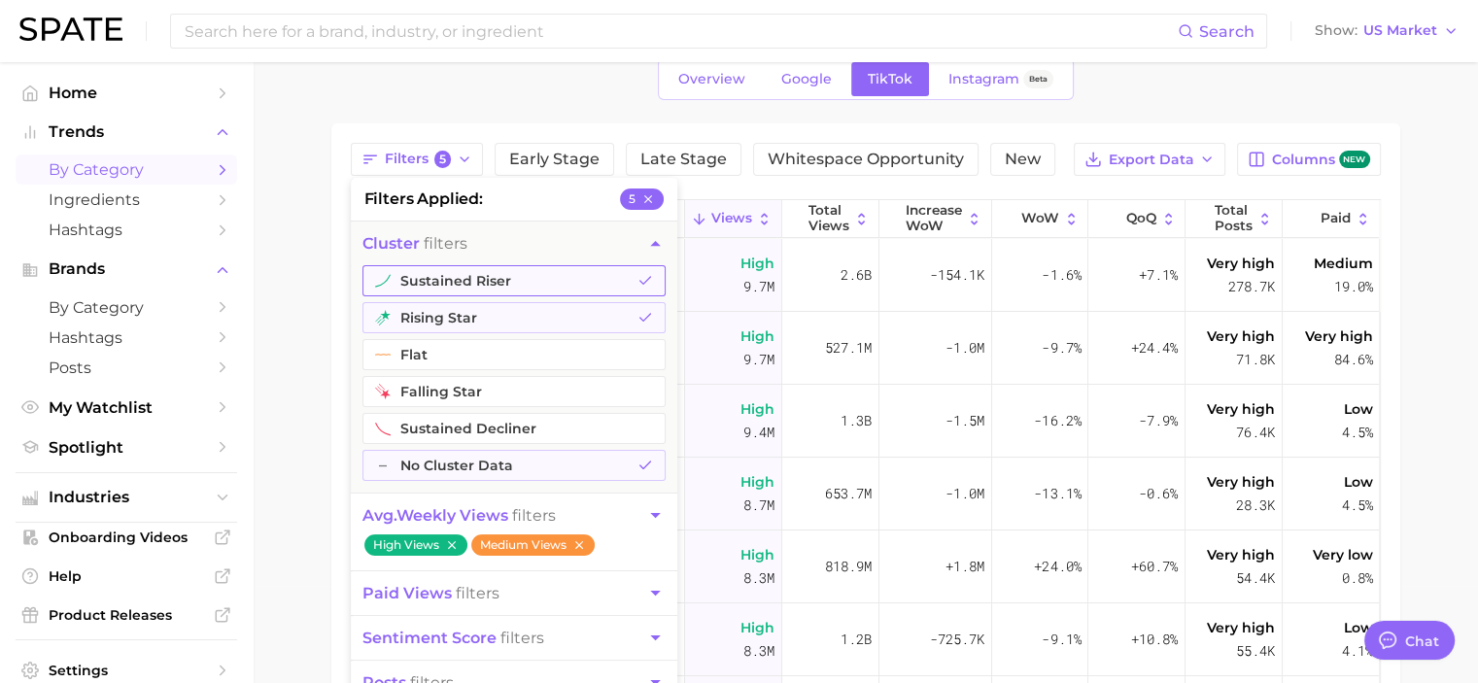
click at [557, 284] on button "sustained riser" at bounding box center [514, 280] width 303 height 31
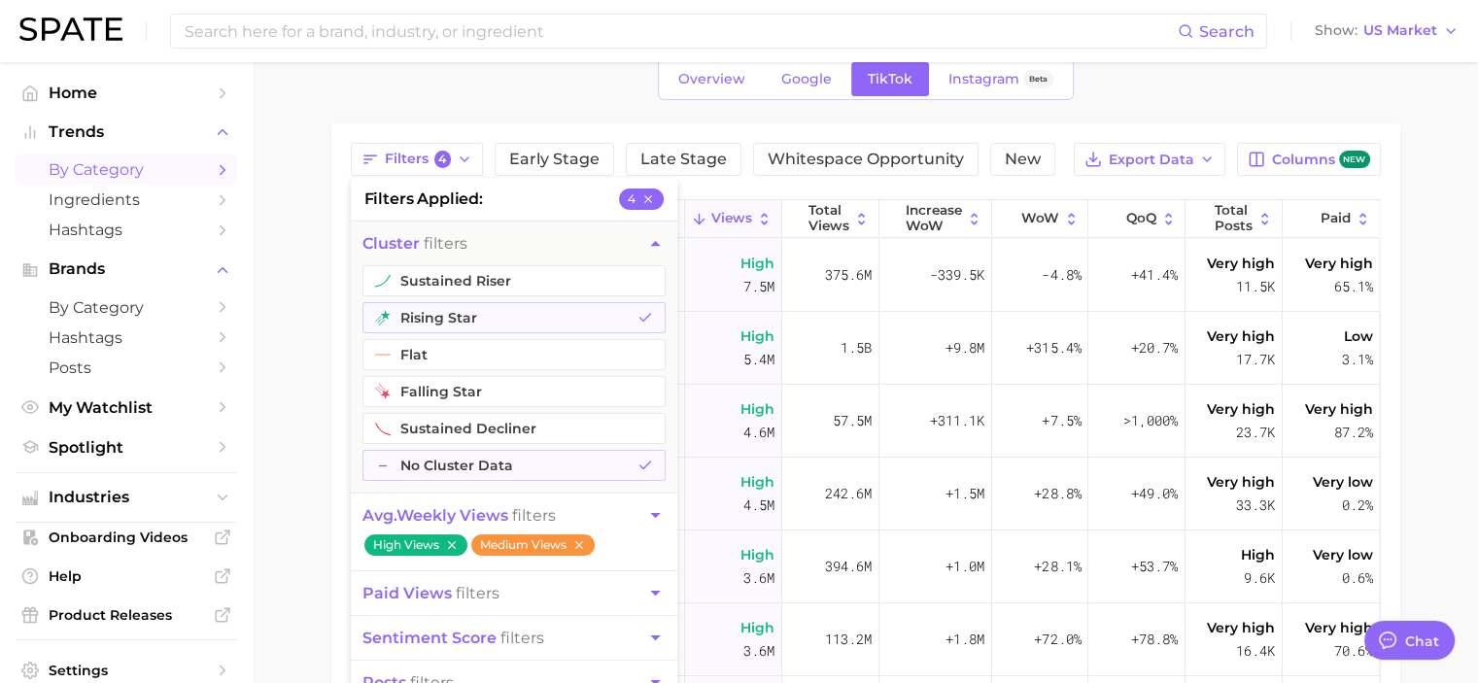
click at [323, 341] on main "1. beauty 2. hair 3. Subcategory Overview Google TikTok Instagram Beta Filters …" at bounding box center [866, 482] width 1226 height 1034
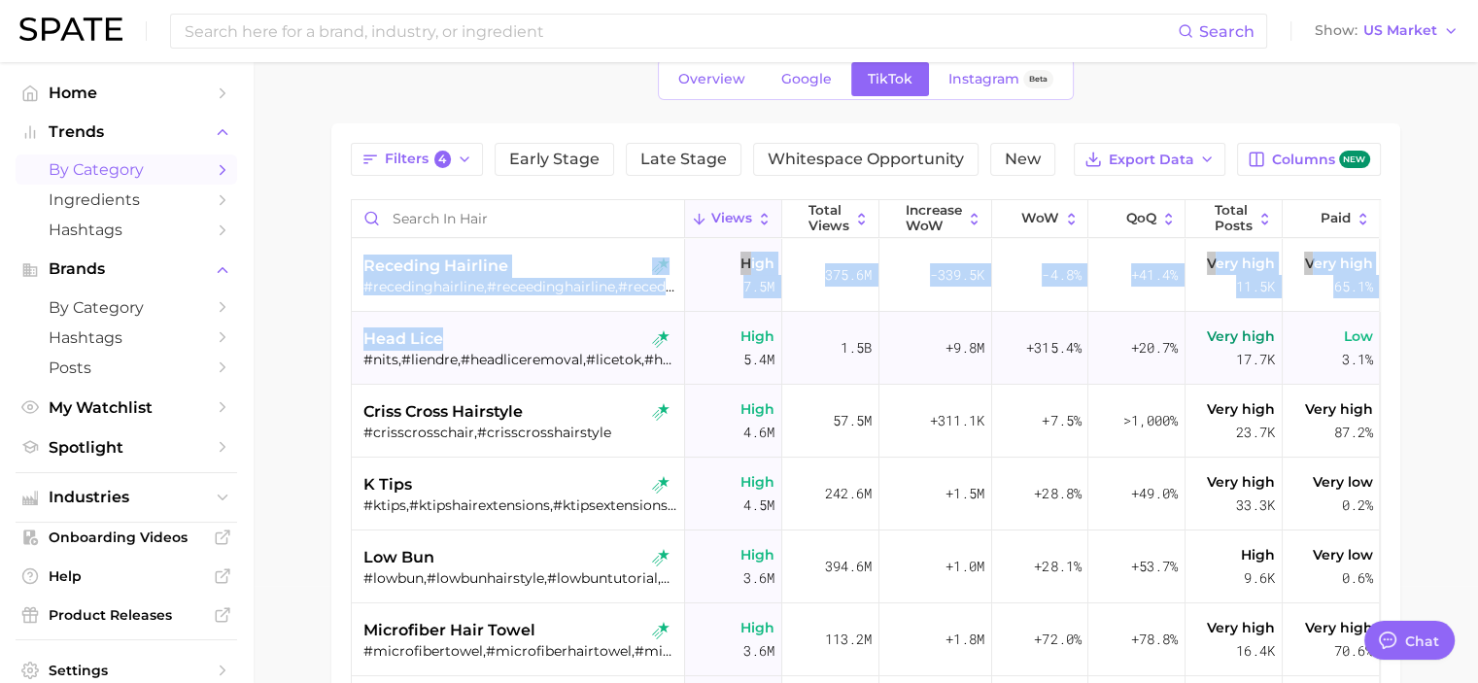
drag, startPoint x: 350, startPoint y: 337, endPoint x: 431, endPoint y: 342, distance: 80.8
click at [437, 342] on div "Views Total Views Increase WoW WoW QoQ Total Posts Paid receding hairline #rece…" at bounding box center [866, 540] width 1030 height 683
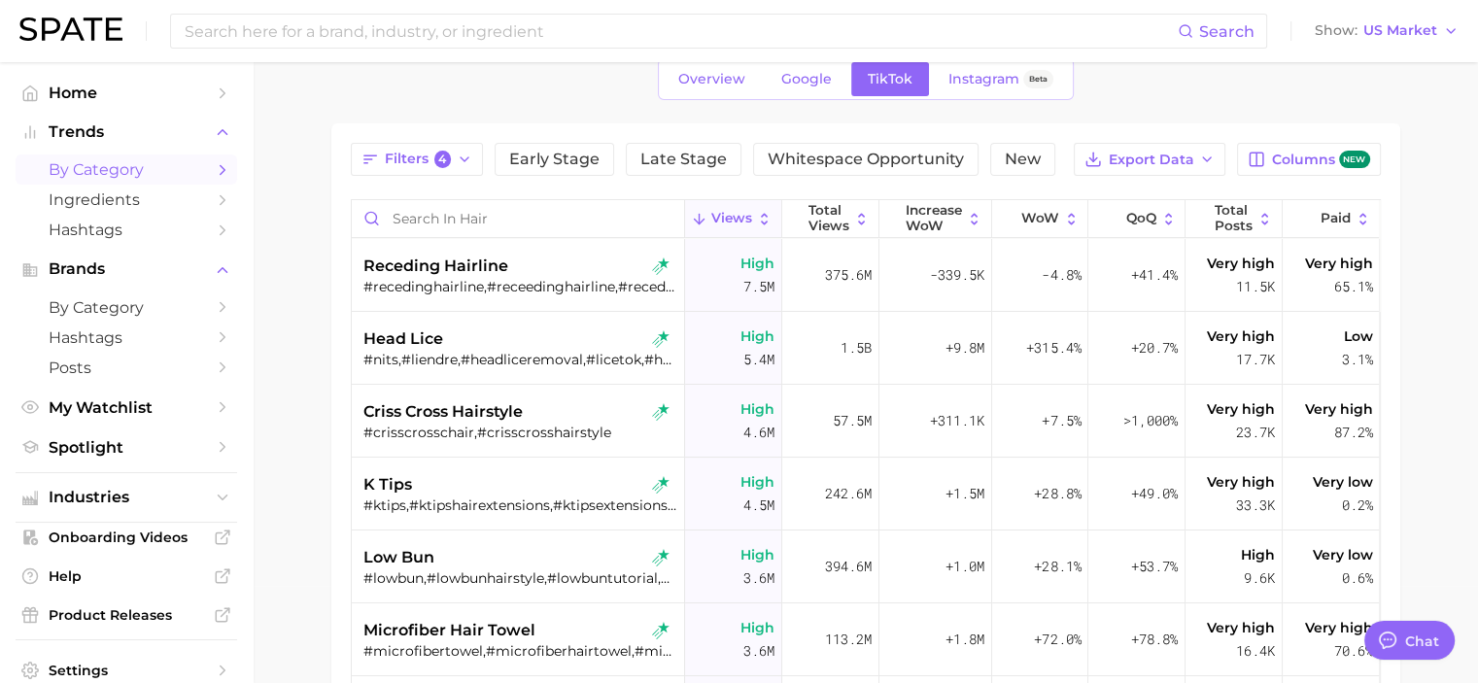
click at [331, 368] on div "Filters 4 Early Stage Late Stage Whitespace Opportunity New Export Data Columns…" at bounding box center [865, 512] width 1069 height 779
click at [429, 417] on span "criss cross hairstyle" at bounding box center [443, 411] width 159 height 23
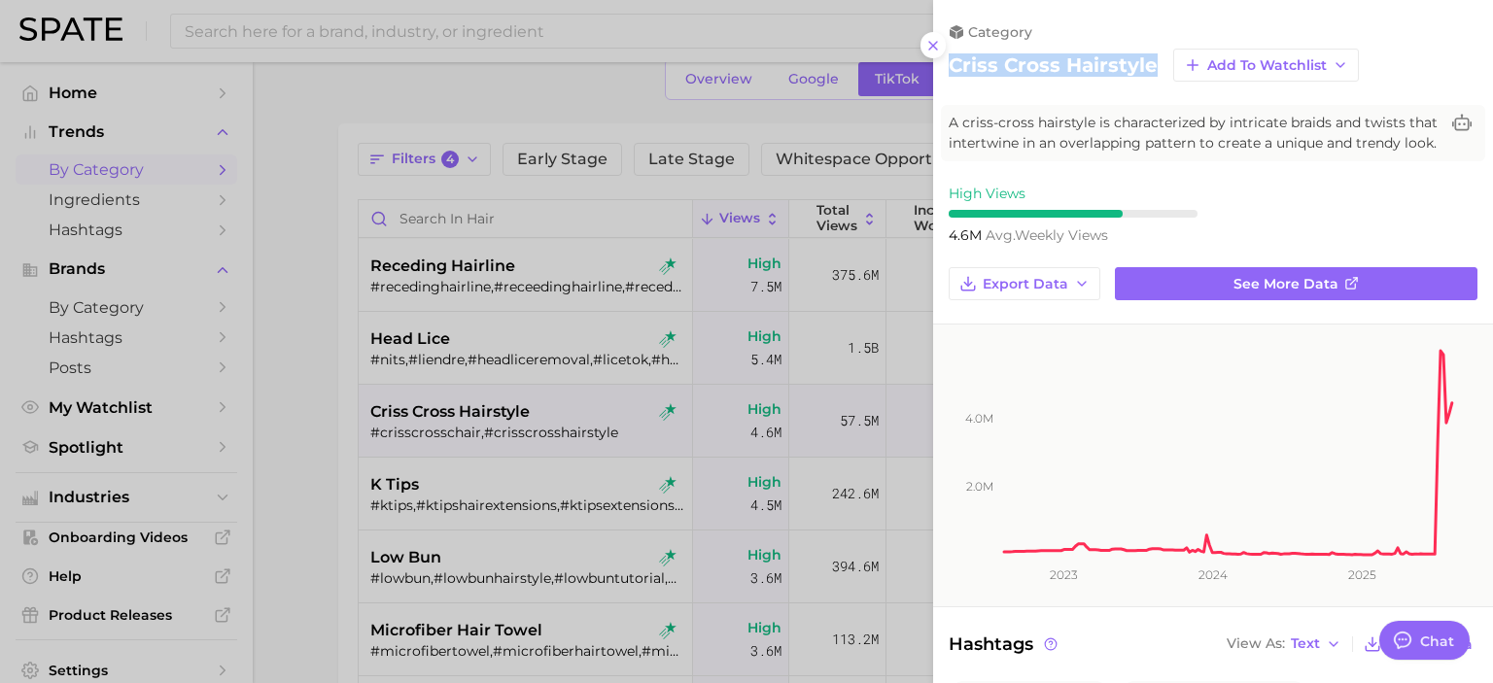
drag, startPoint x: 956, startPoint y: 67, endPoint x: 1152, endPoint y: 62, distance: 195.4
click at [1152, 62] on h2 "criss cross hairstyle" at bounding box center [1053, 64] width 209 height 23
copy h2 "criss cross hairstyle"
click at [296, 430] on div at bounding box center [746, 341] width 1493 height 683
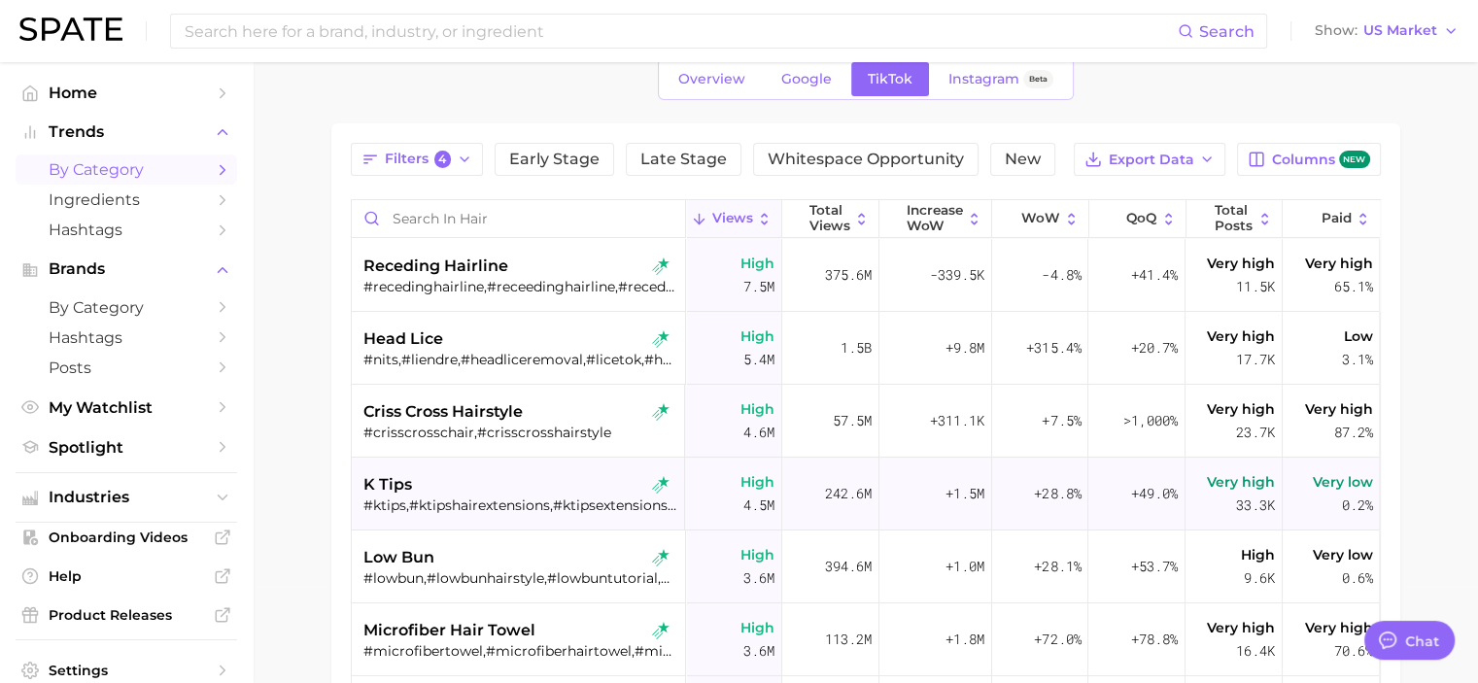
click at [368, 481] on span "k tips" at bounding box center [388, 484] width 49 height 23
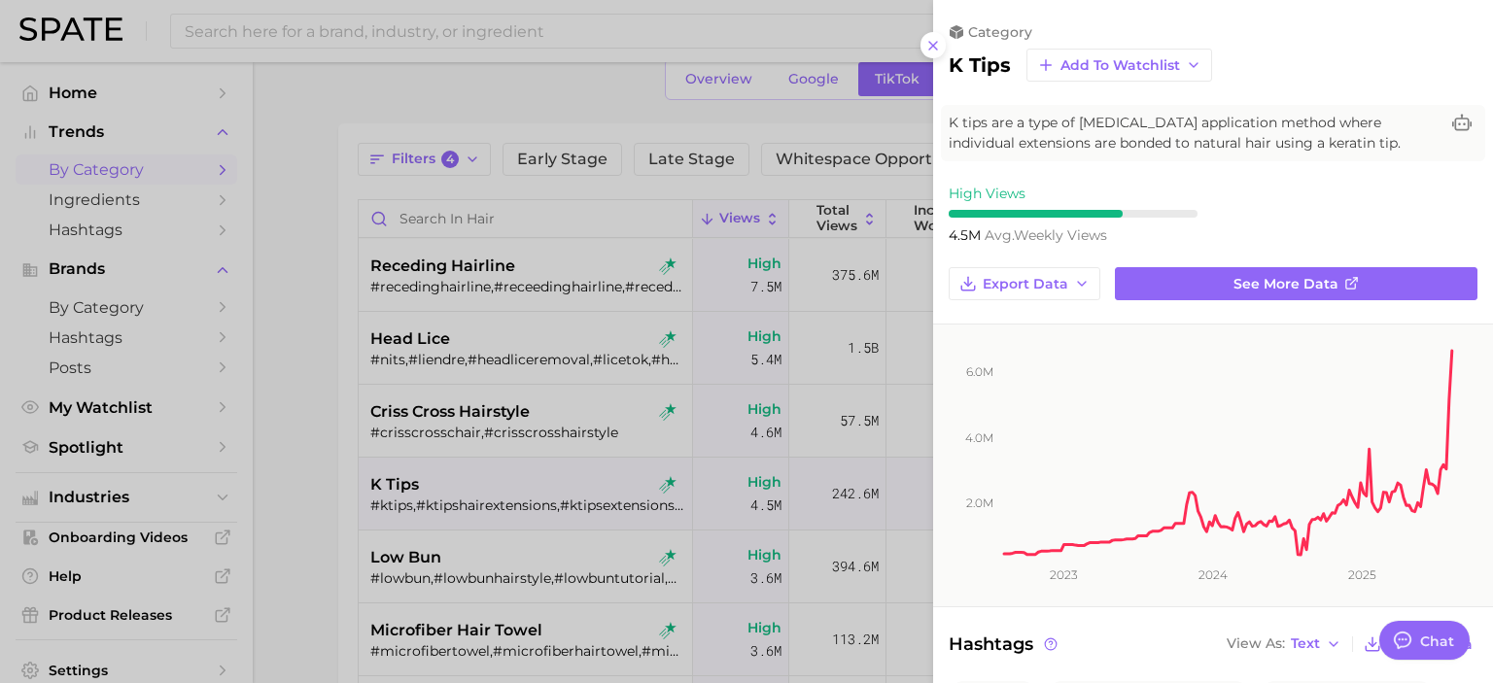
click at [288, 495] on div at bounding box center [746, 341] width 1493 height 683
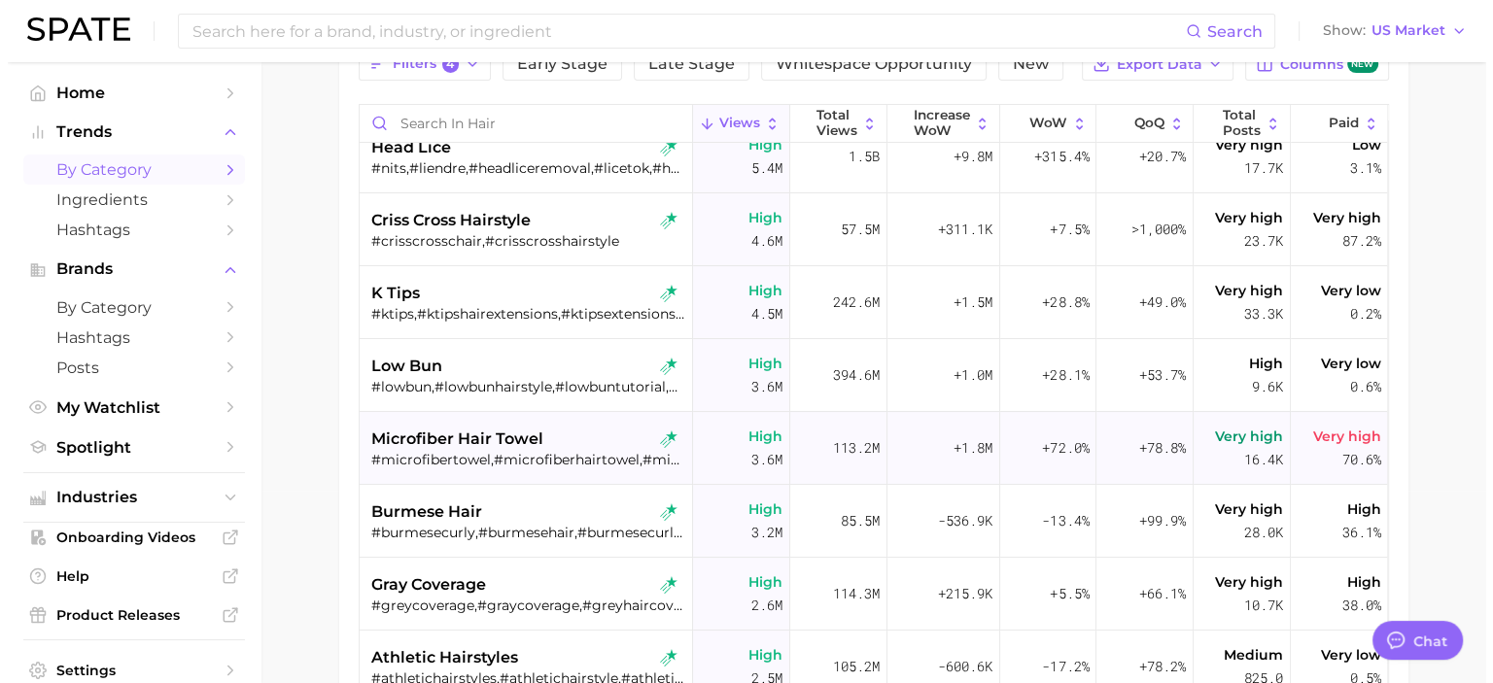
scroll to position [97, 0]
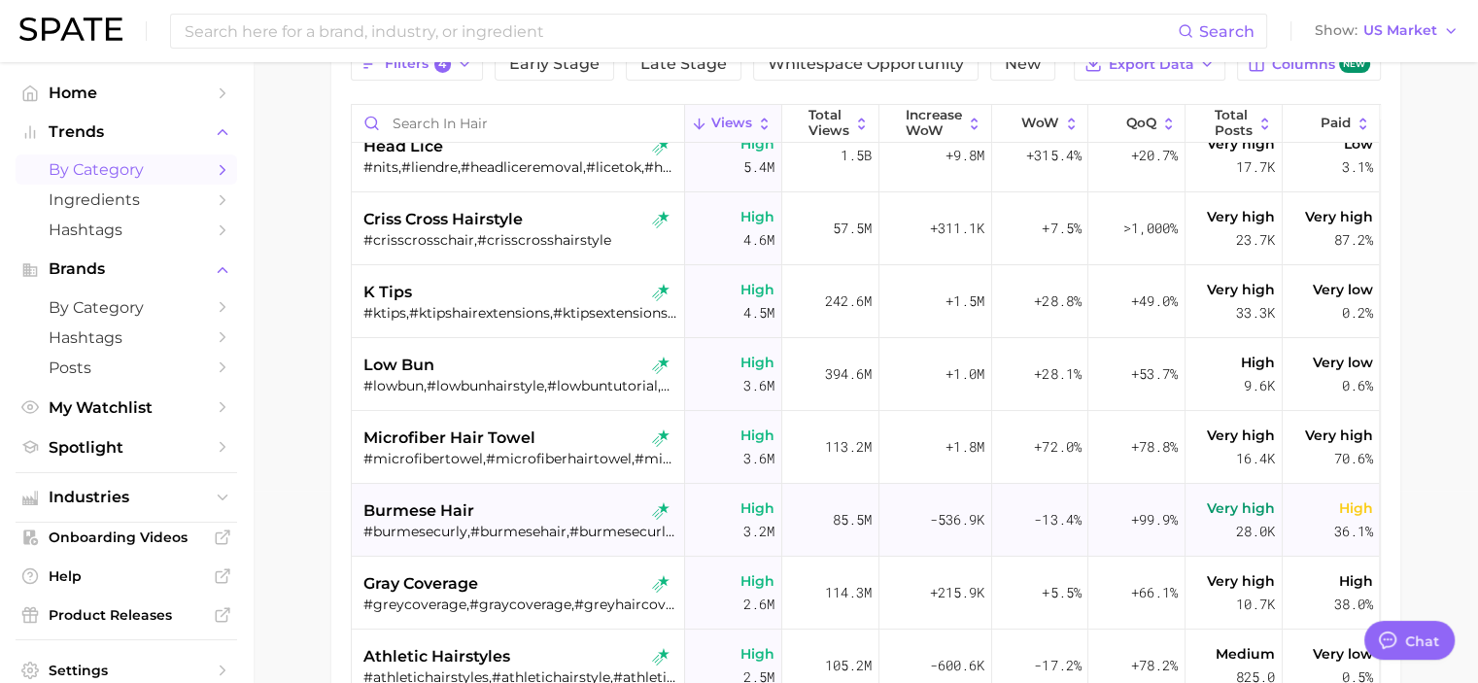
click at [485, 507] on div "burmese hair" at bounding box center [521, 511] width 314 height 23
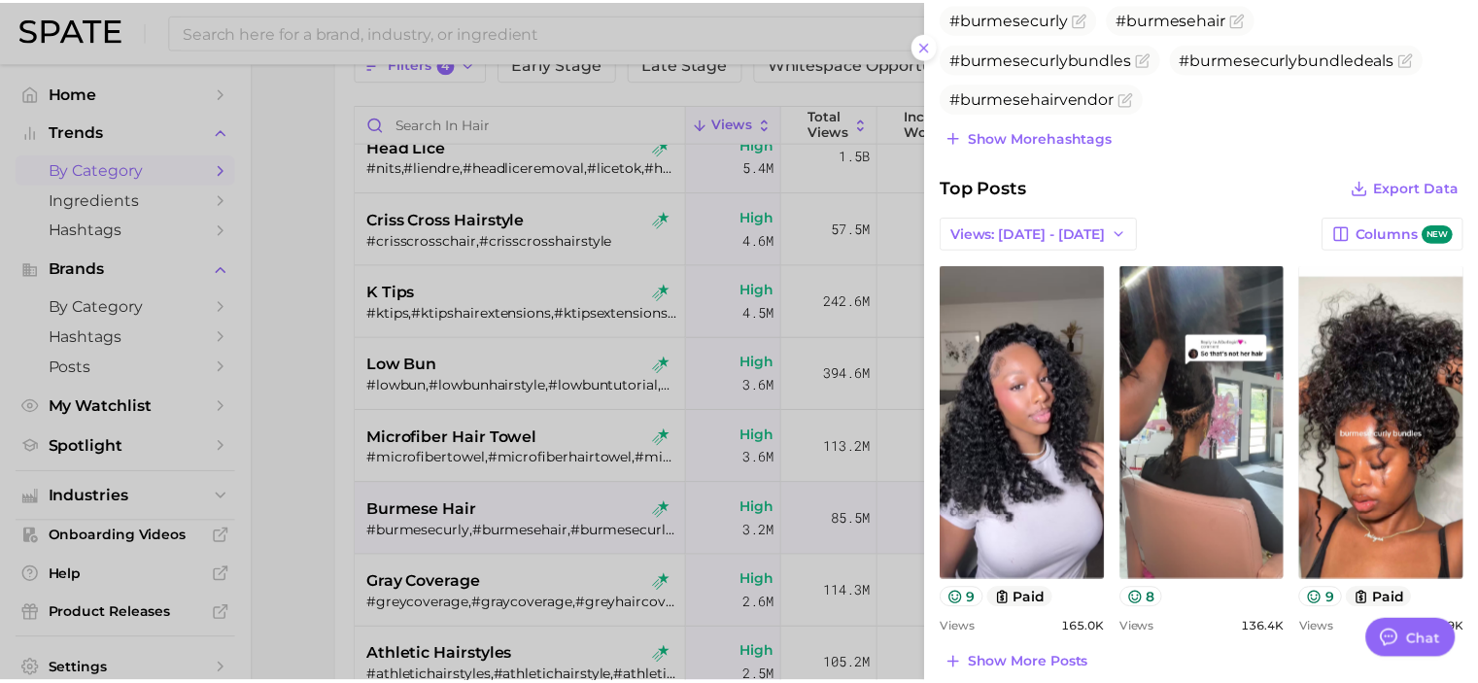
scroll to position [680, 0]
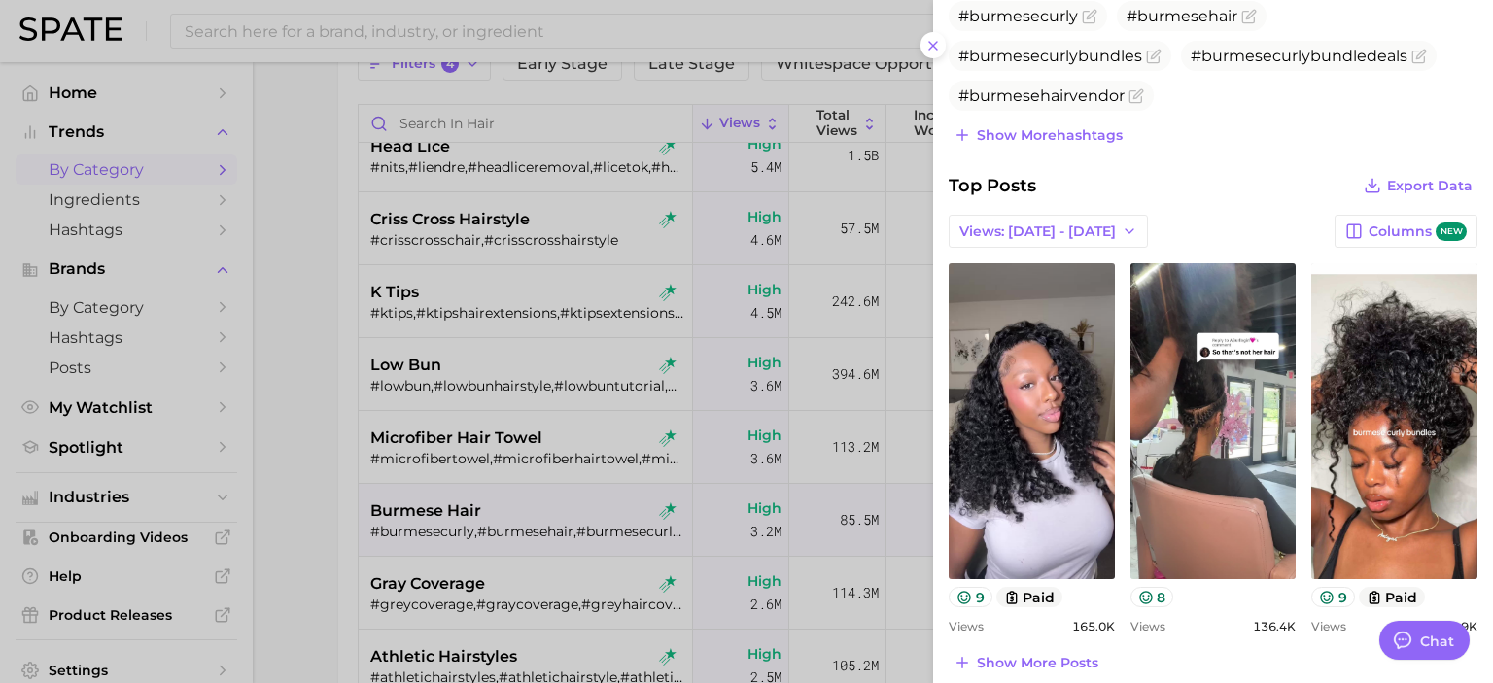
click at [287, 422] on div at bounding box center [746, 341] width 1493 height 683
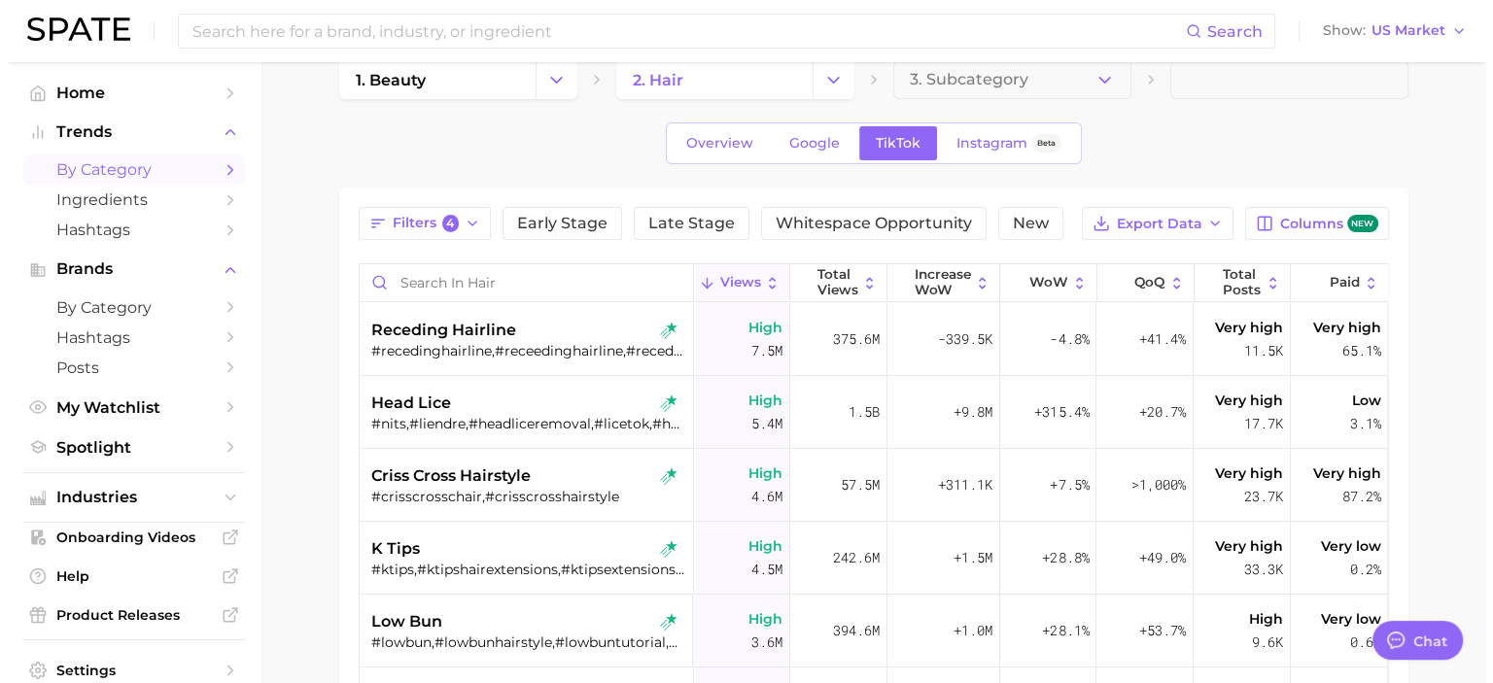
scroll to position [0, 0]
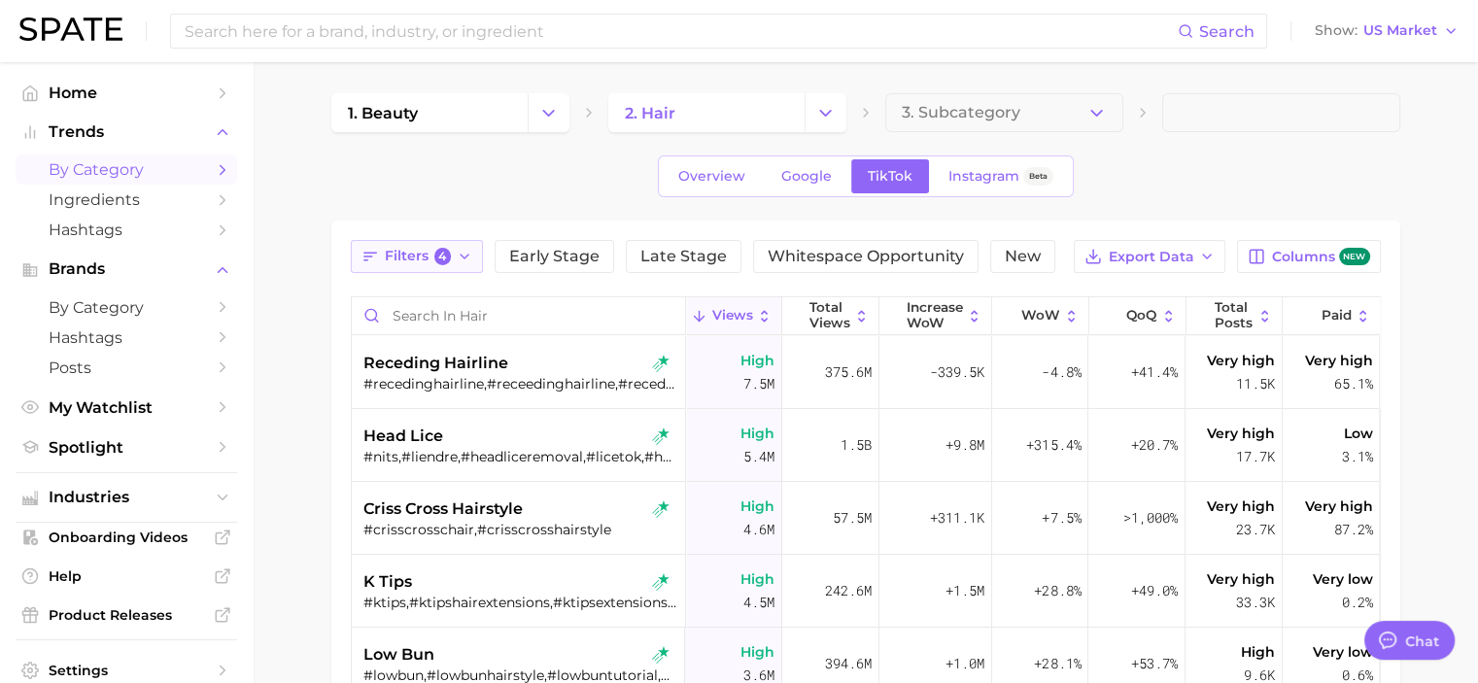
click at [465, 252] on icon "button" at bounding box center [465, 257] width 16 height 16
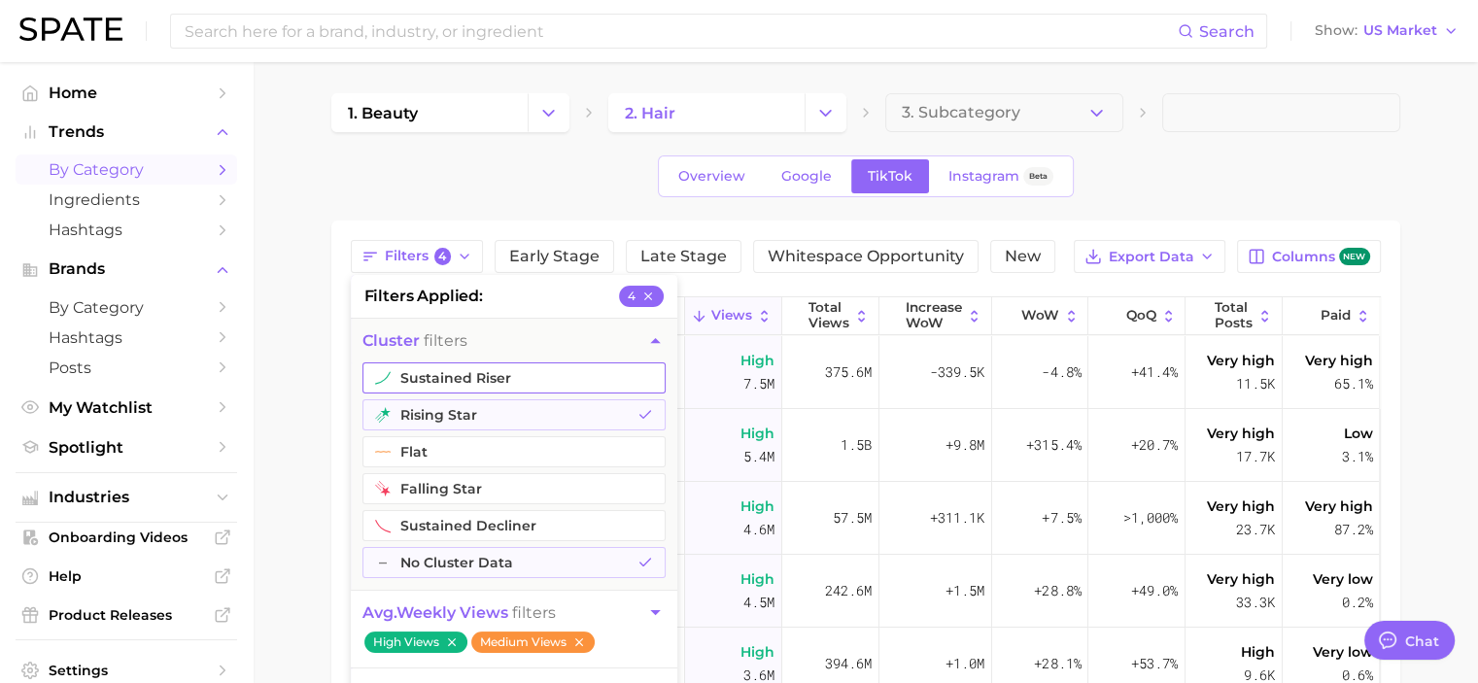
click at [485, 381] on button "sustained riser" at bounding box center [514, 378] width 303 height 31
click at [276, 414] on main "1. beauty 2. hair 3. Subcategory Overview Google TikTok Instagram Beta Filters …" at bounding box center [866, 579] width 1226 height 1034
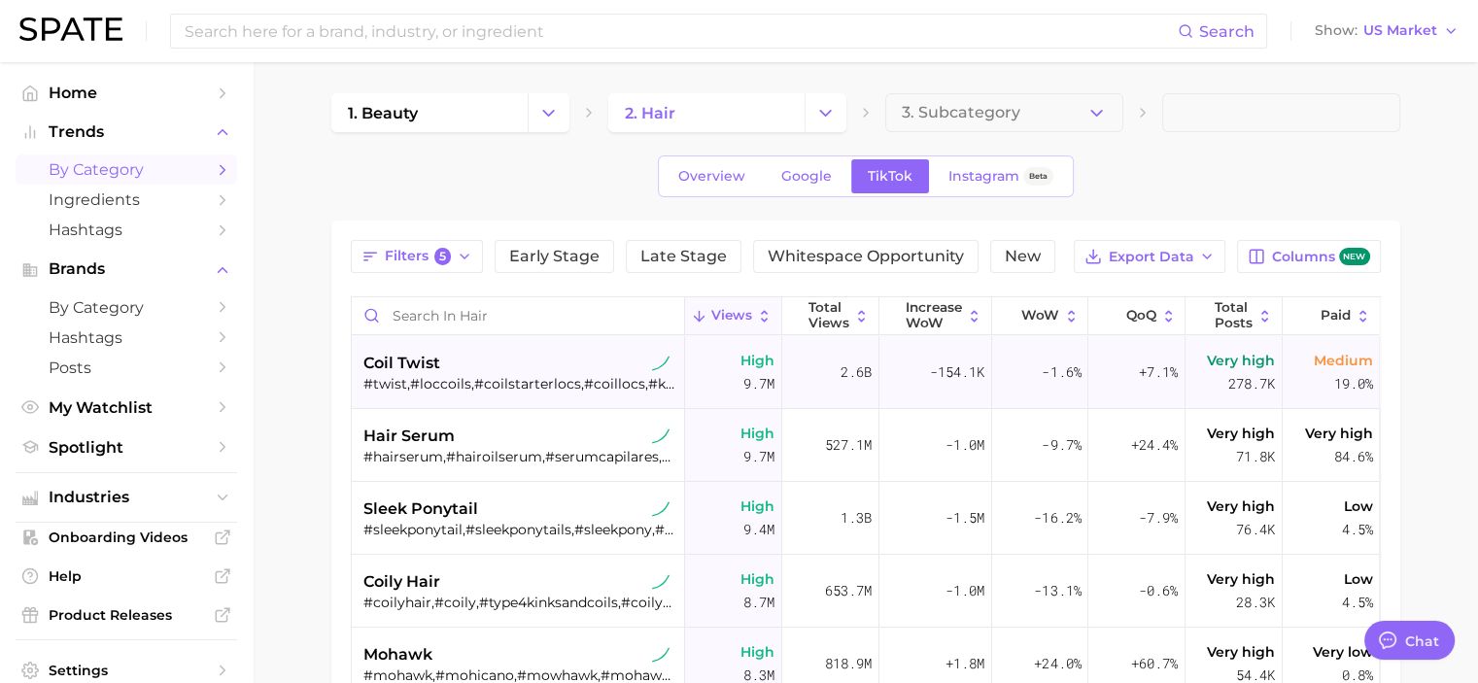
click at [564, 365] on div "coil twist" at bounding box center [521, 363] width 314 height 23
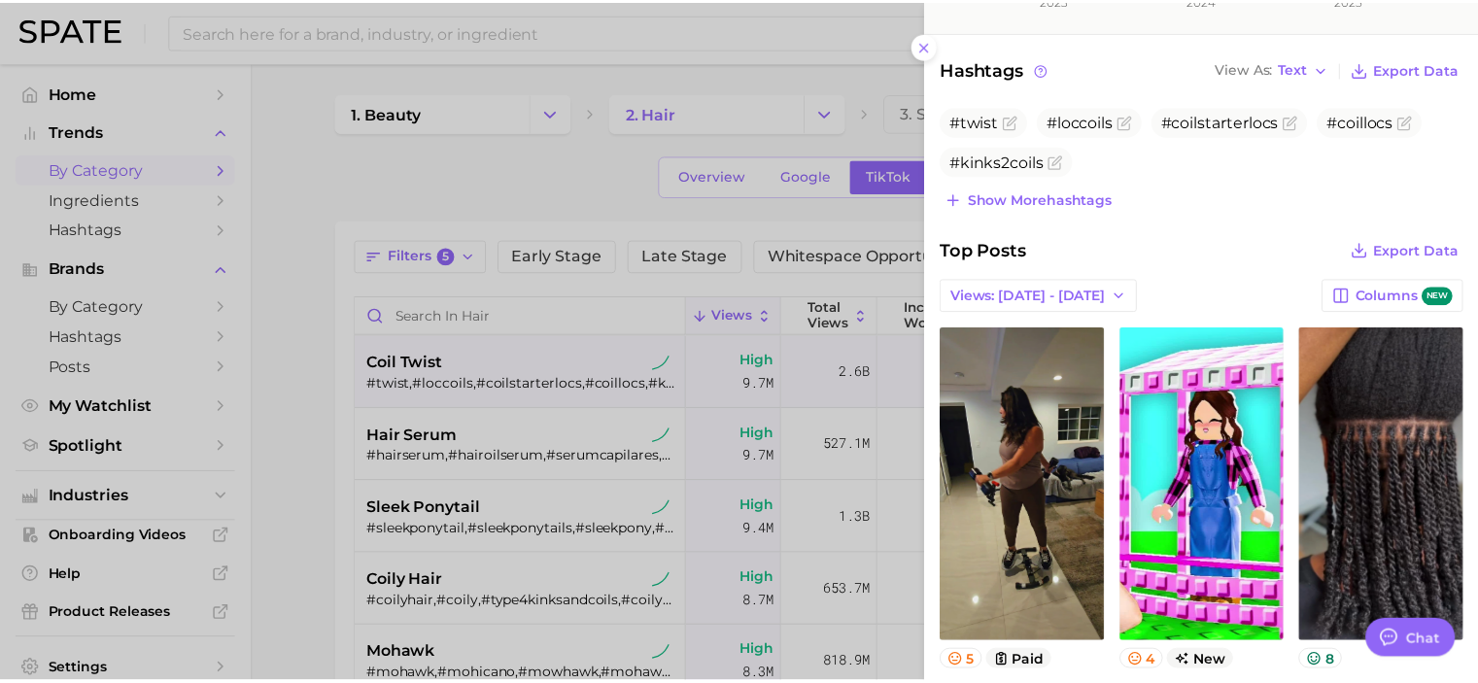
scroll to position [581, 0]
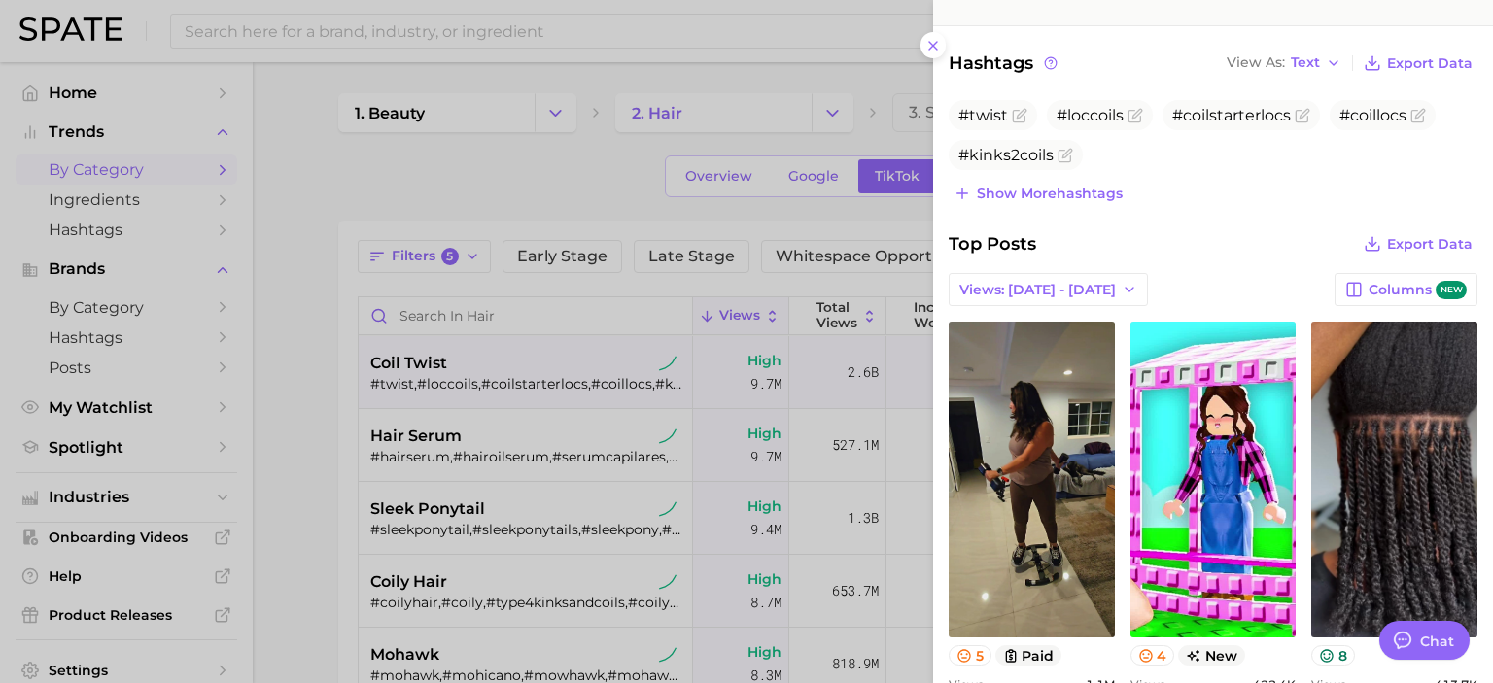
click at [295, 459] on div at bounding box center [746, 341] width 1493 height 683
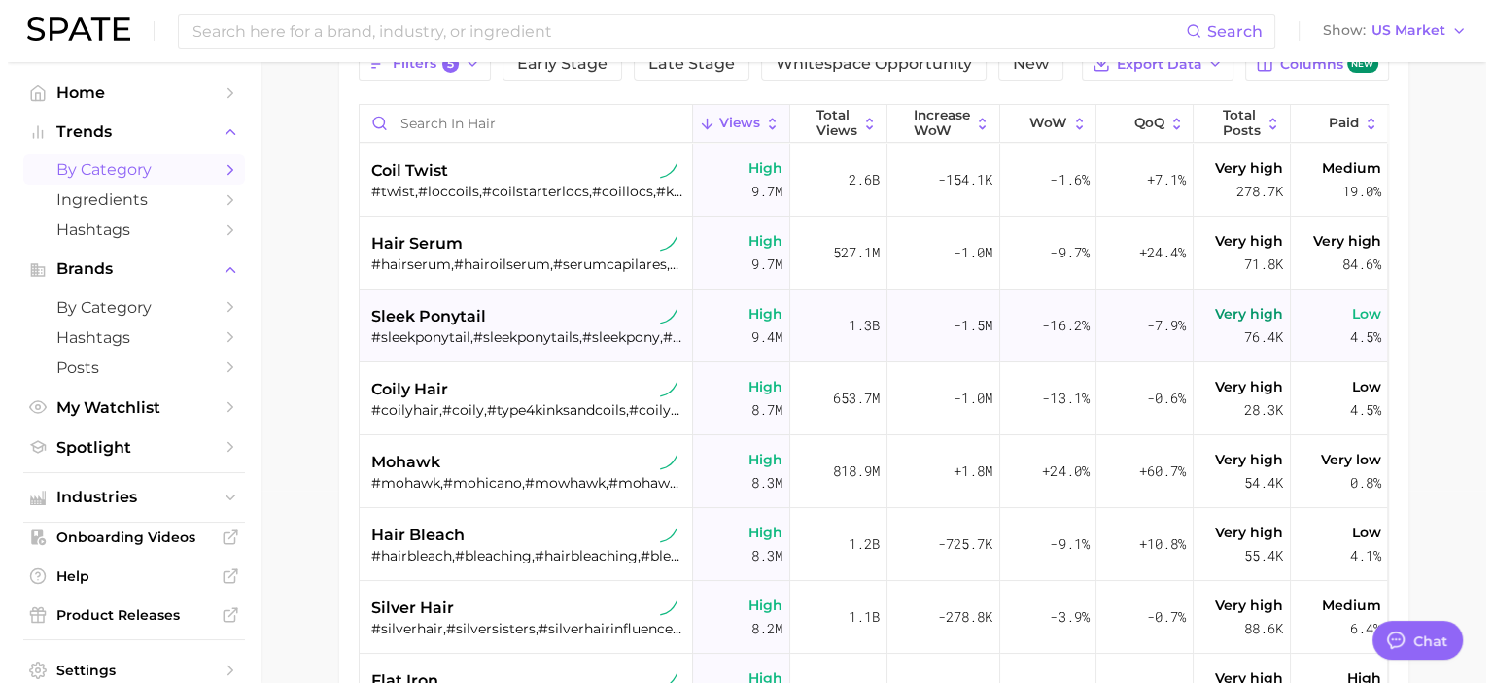
scroll to position [194, 0]
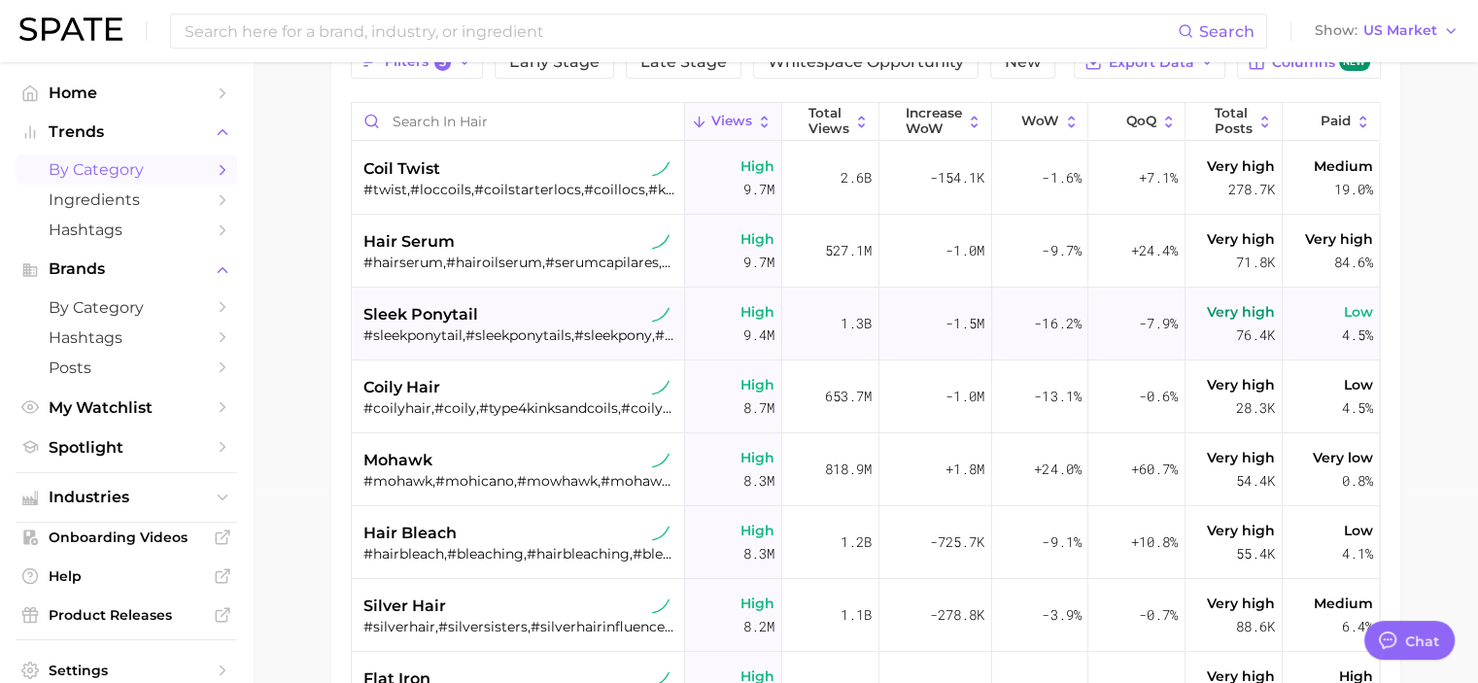
click at [577, 306] on div "sleek ponytail" at bounding box center [521, 314] width 314 height 23
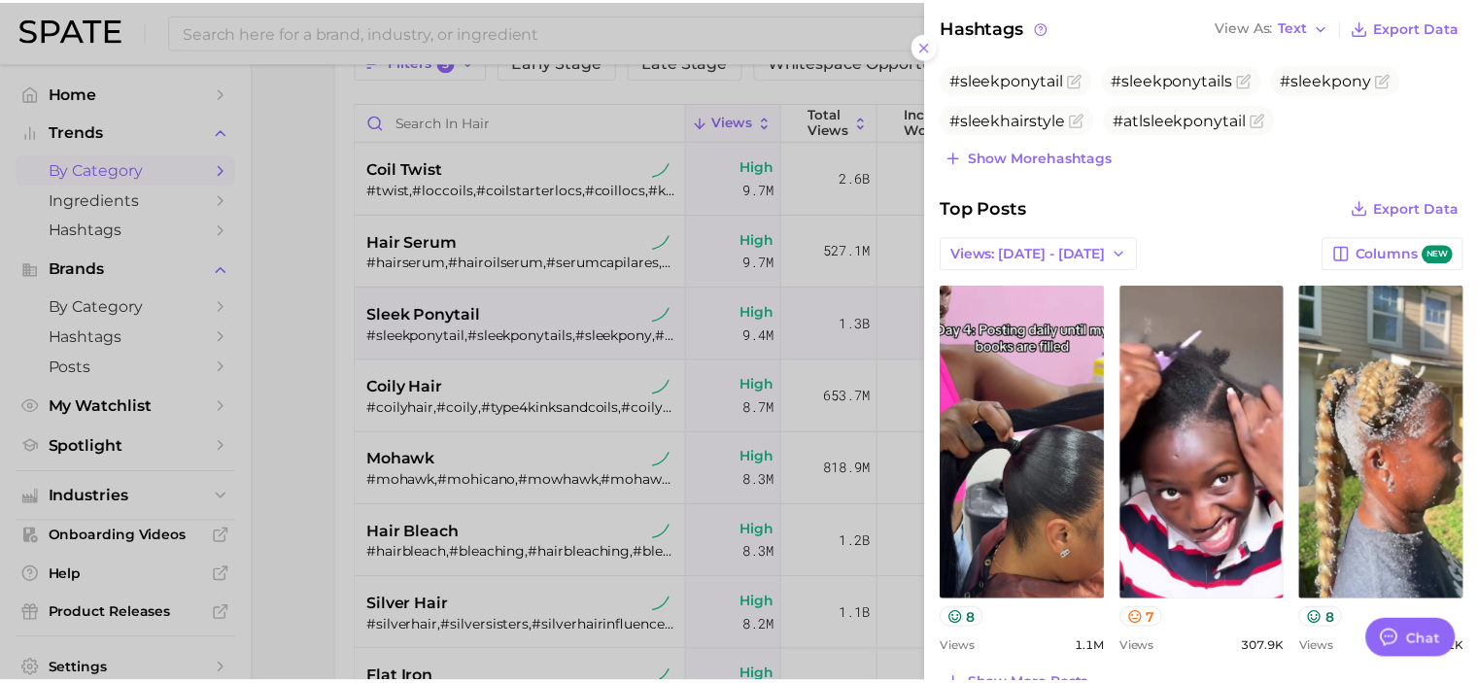
scroll to position [616, 0]
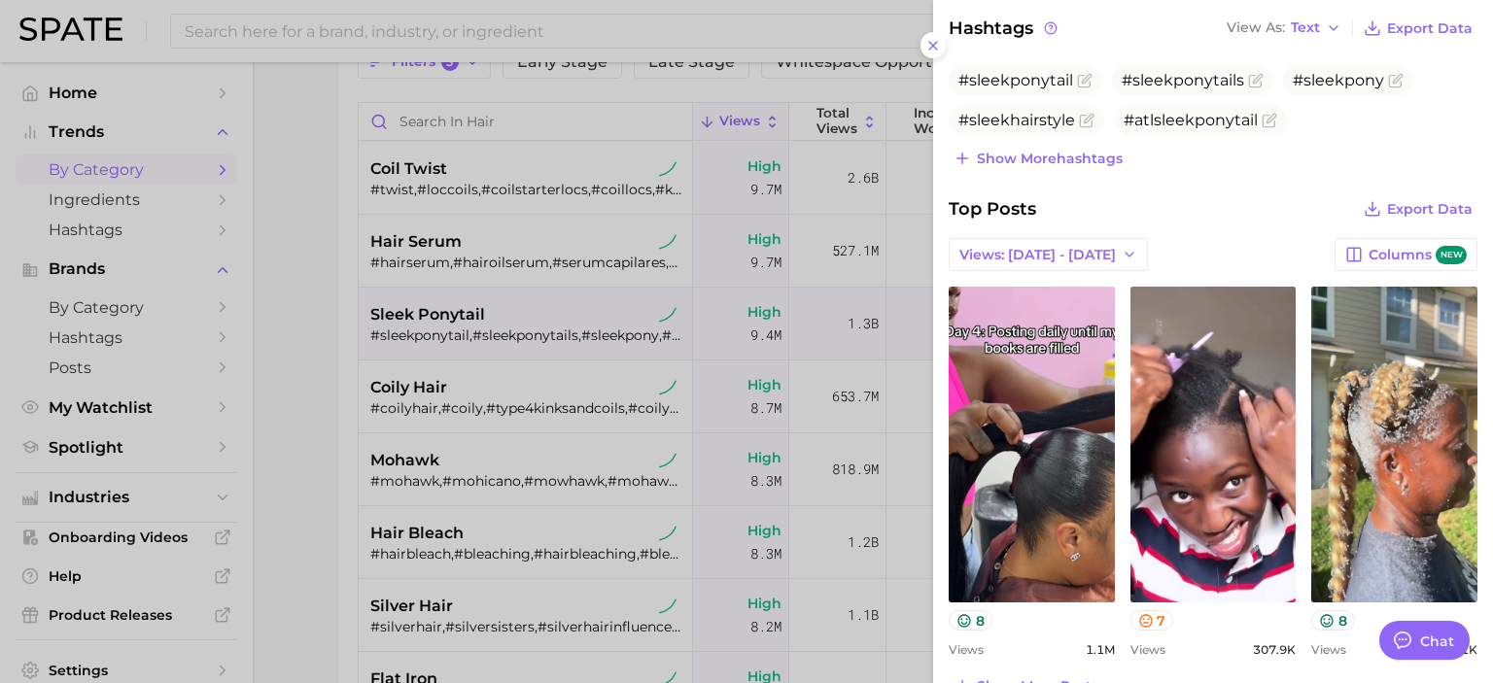
click at [303, 376] on div at bounding box center [746, 341] width 1493 height 683
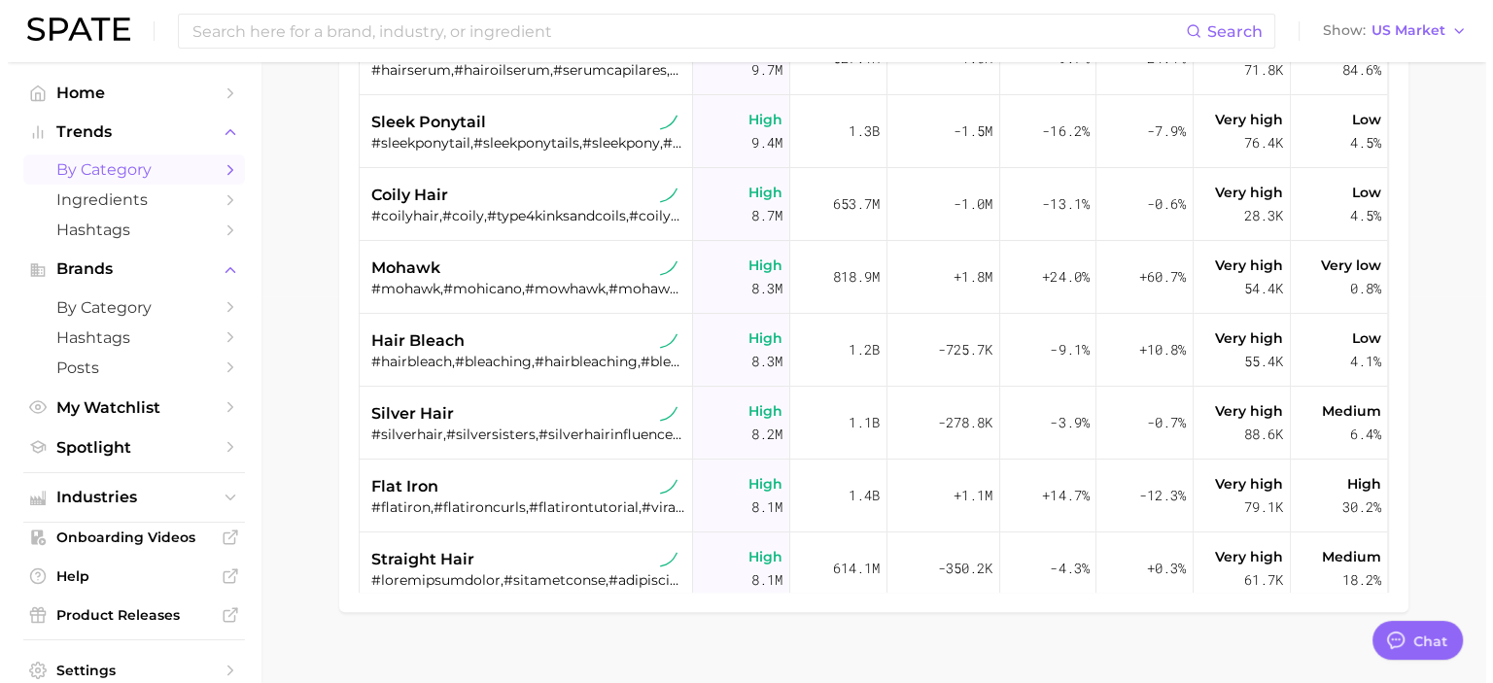
scroll to position [388, 0]
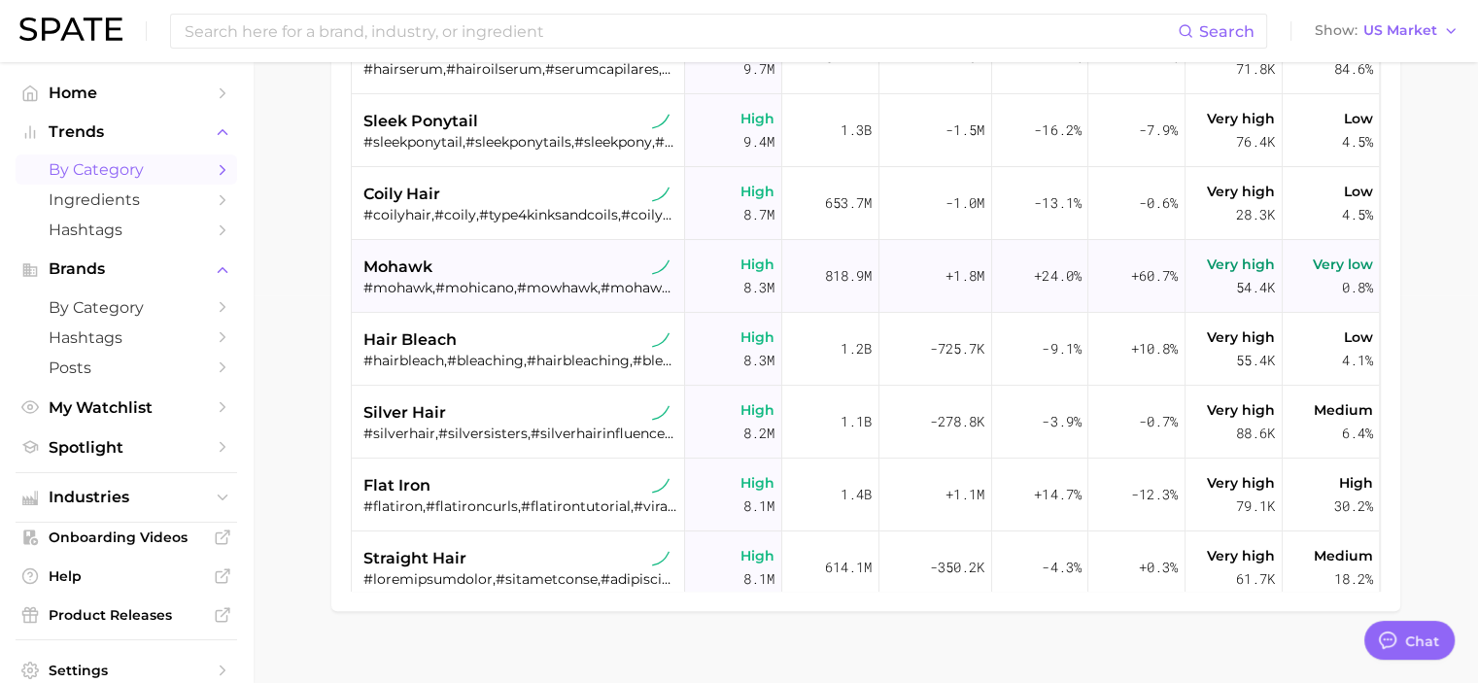
click at [498, 263] on div "mohawk" at bounding box center [521, 267] width 314 height 23
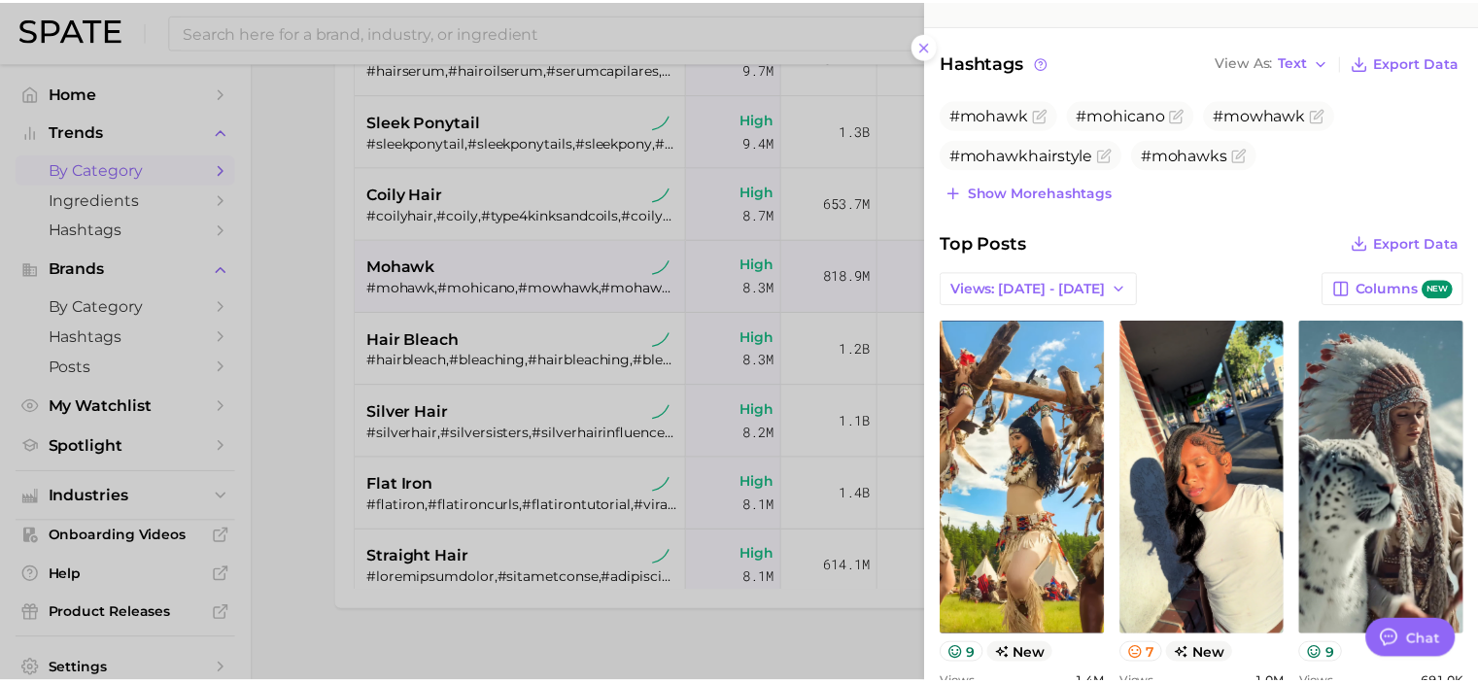
scroll to position [583, 0]
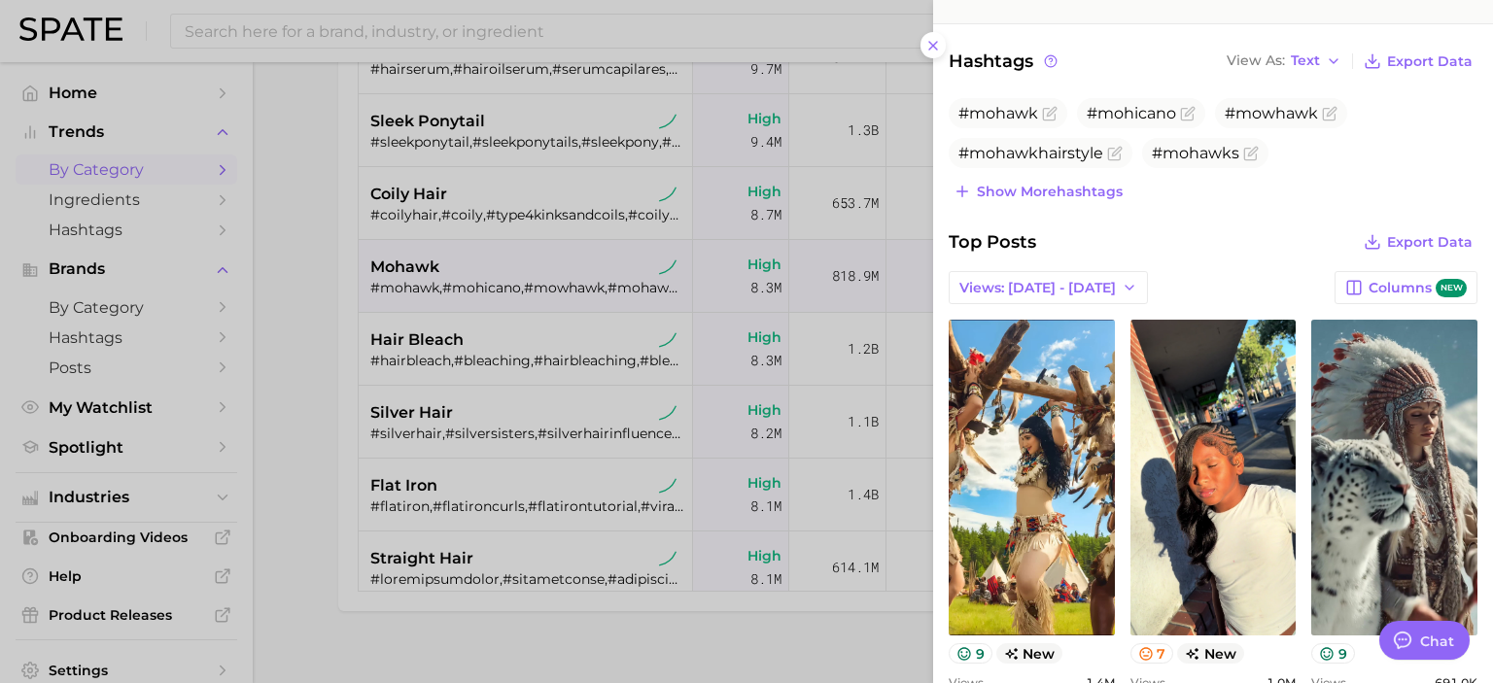
click at [289, 442] on div at bounding box center [746, 341] width 1493 height 683
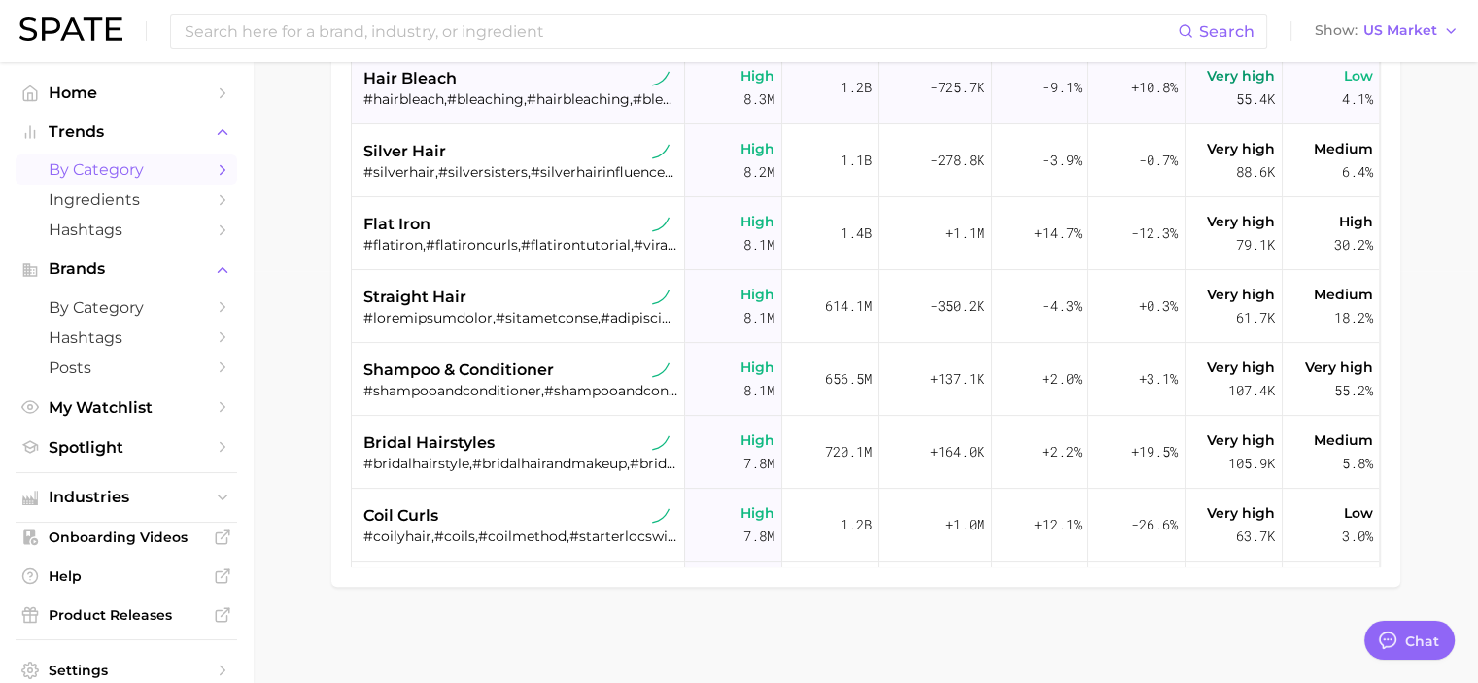
scroll to position [237, 0]
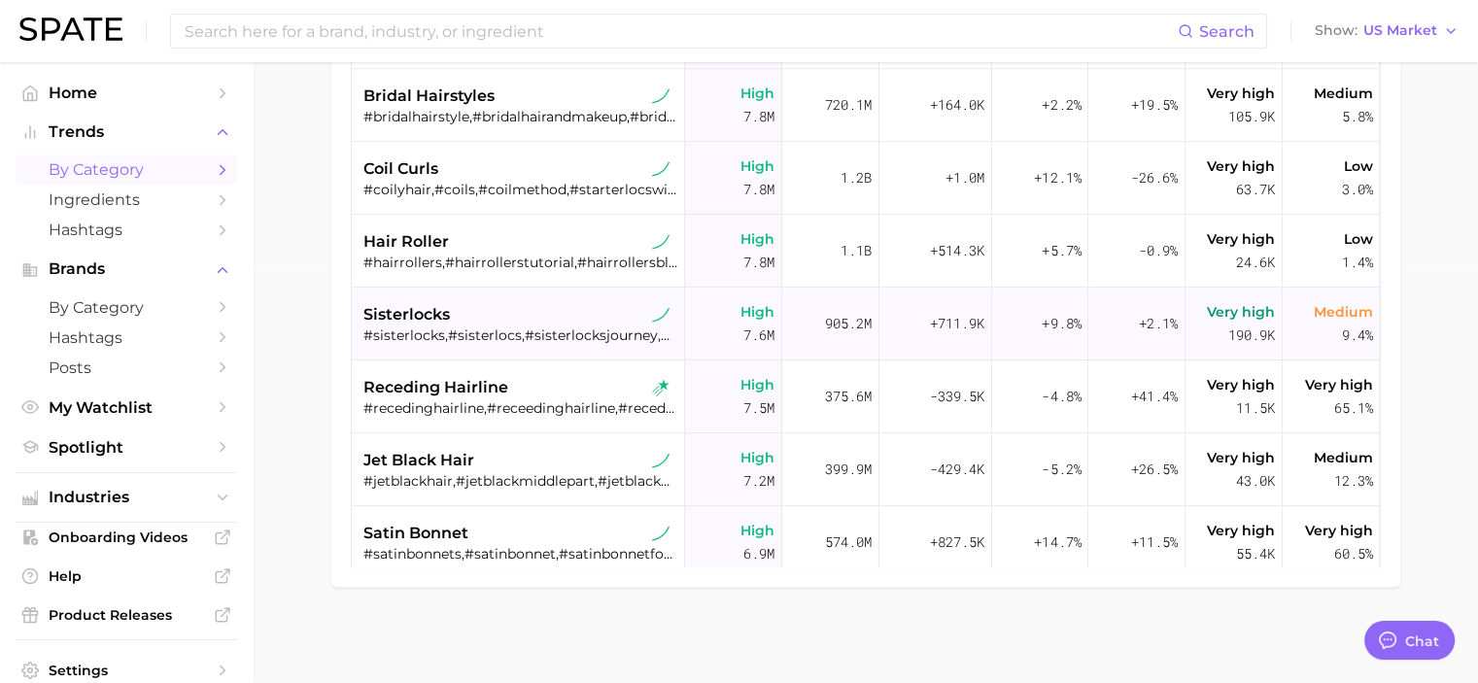
click at [486, 303] on div "sisterlocks" at bounding box center [521, 314] width 314 height 23
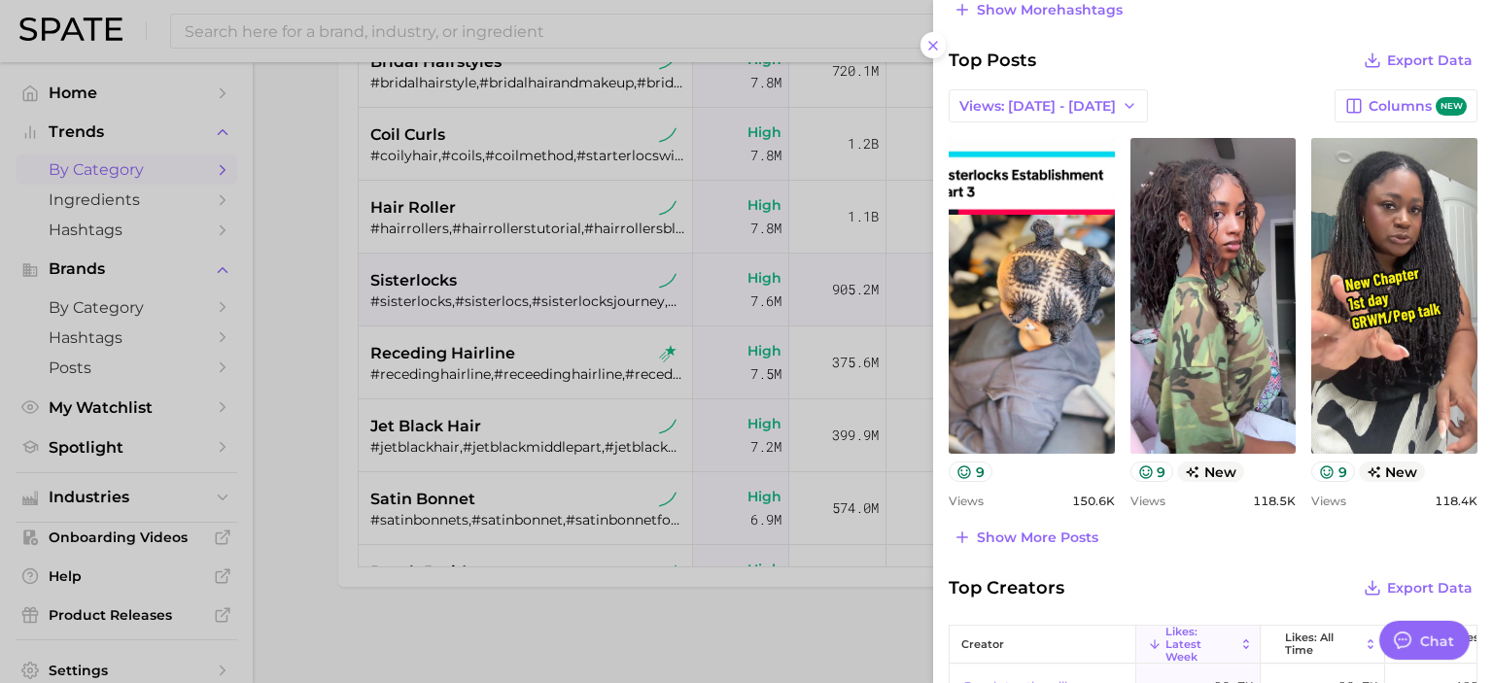
scroll to position [785, 0]
click at [299, 396] on div at bounding box center [746, 341] width 1493 height 683
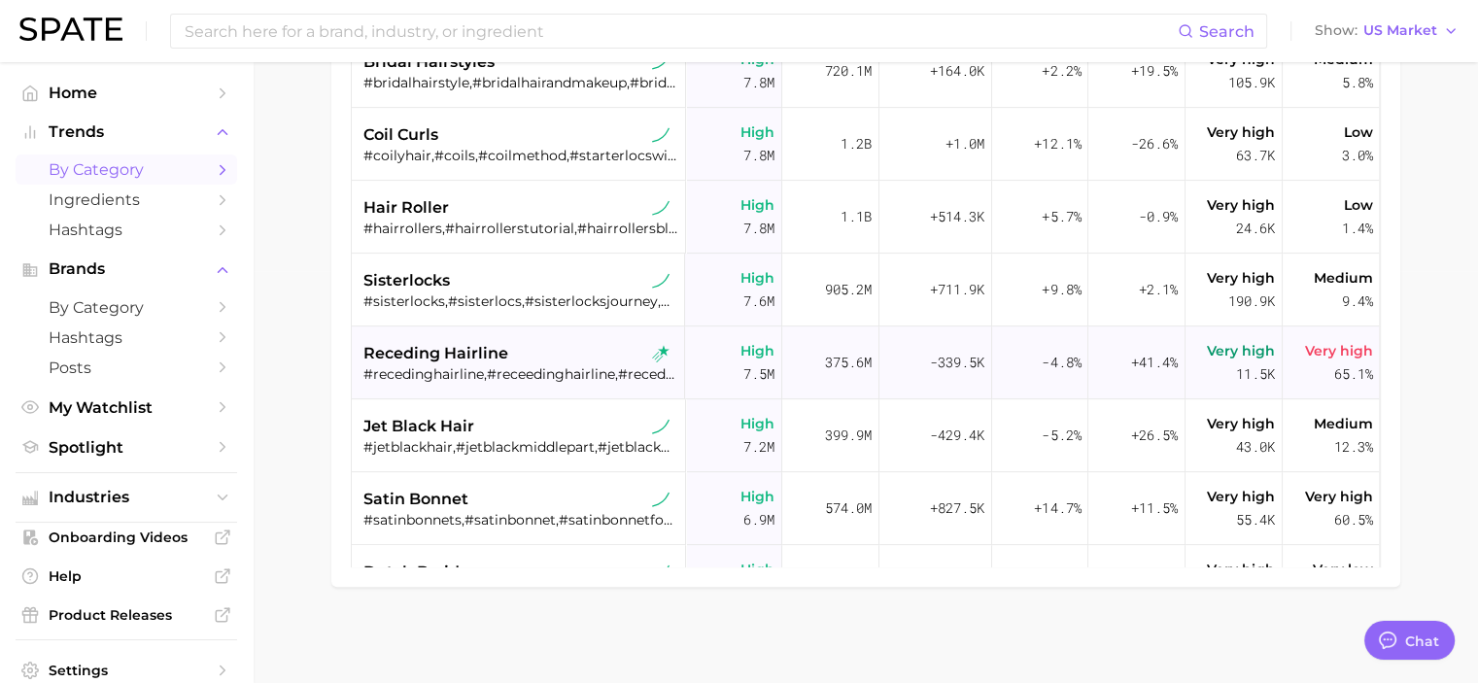
click at [505, 343] on div "receding hairline" at bounding box center [521, 353] width 314 height 23
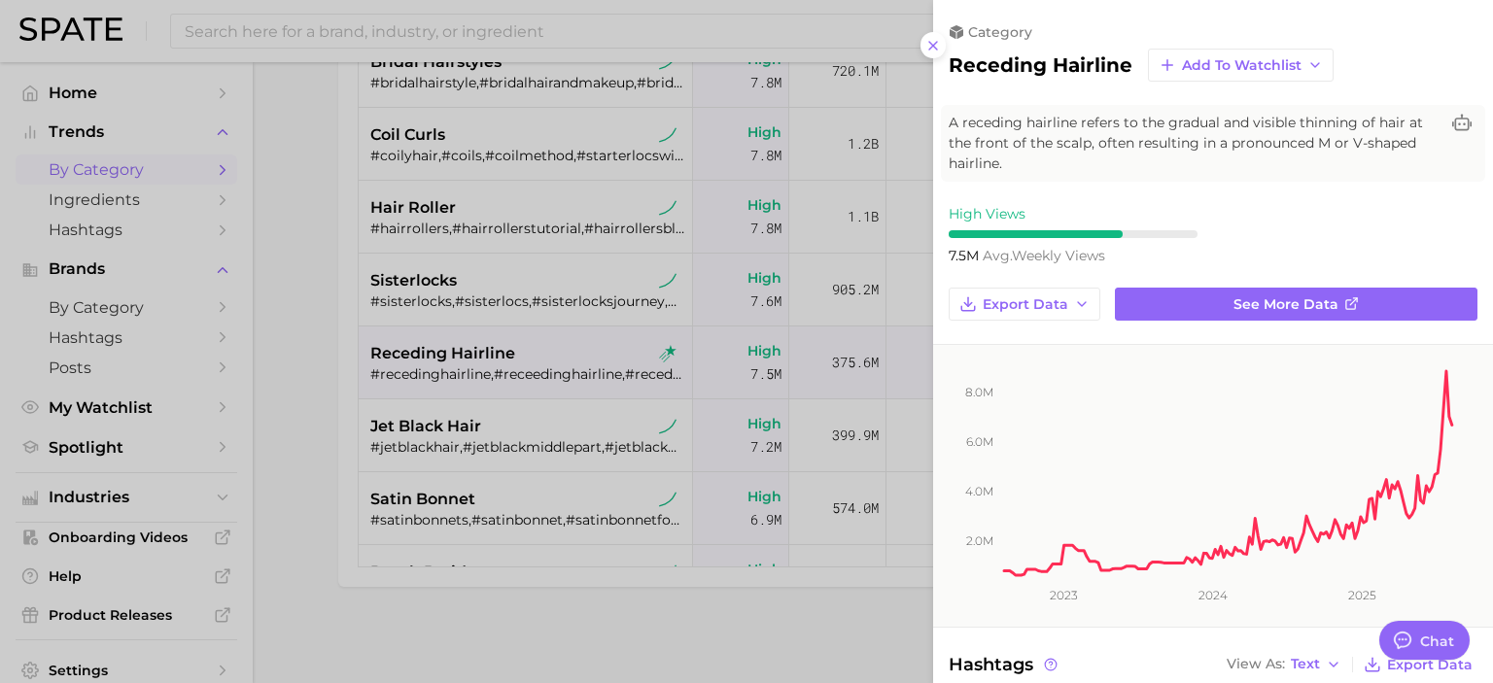
click at [529, 423] on div at bounding box center [746, 341] width 1493 height 683
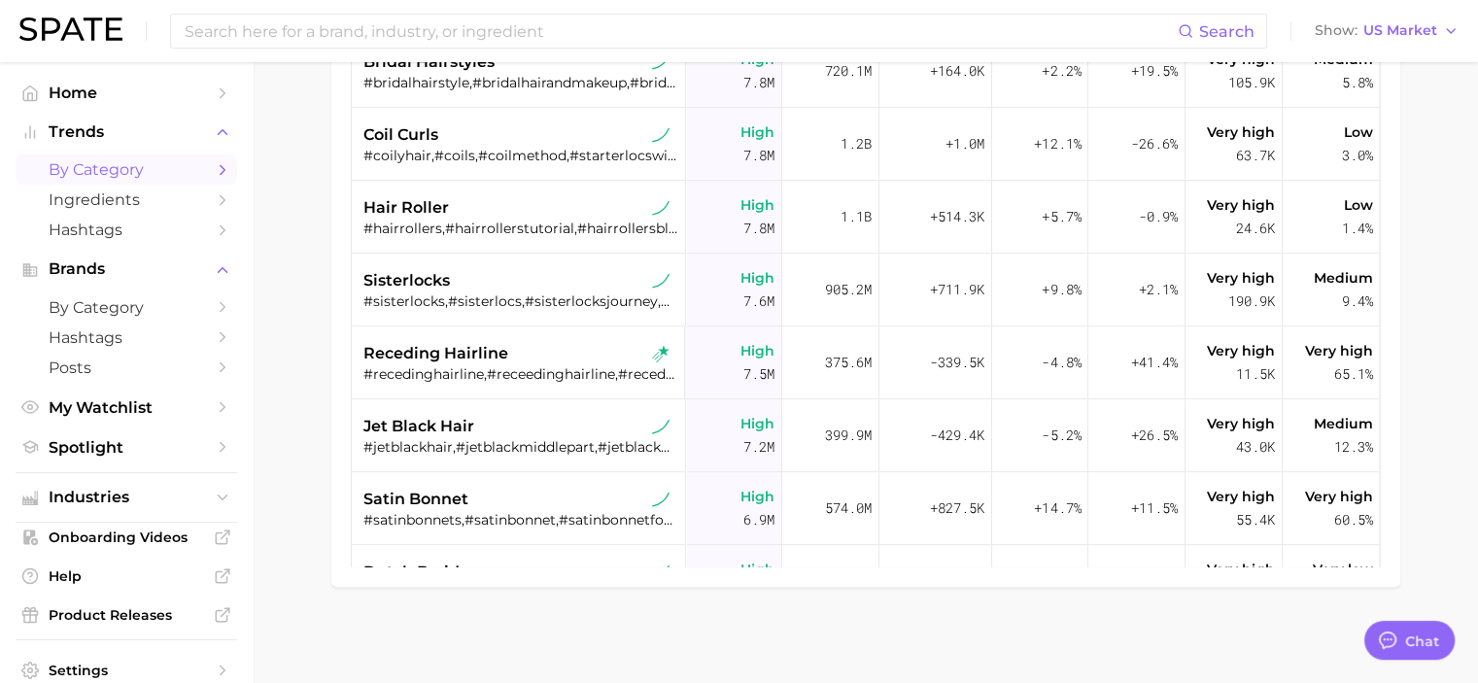
click at [529, 423] on div "jet black hair" at bounding box center [521, 426] width 314 height 23
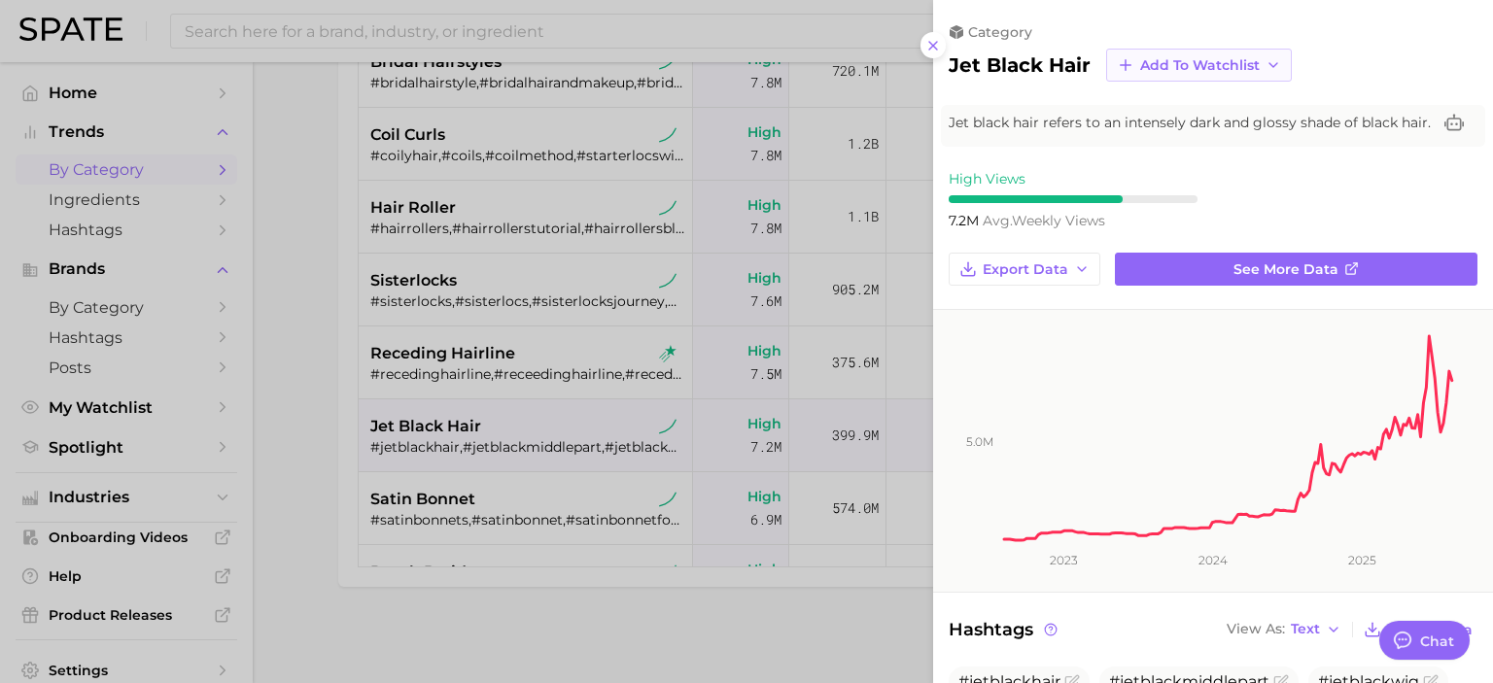
scroll to position [0, 0]
drag, startPoint x: 960, startPoint y: 69, endPoint x: 1086, endPoint y: 78, distance: 125.7
click at [1086, 78] on div "jet black hair Add to Watchlist" at bounding box center [1213, 65] width 529 height 33
copy h2 "jet black hair"
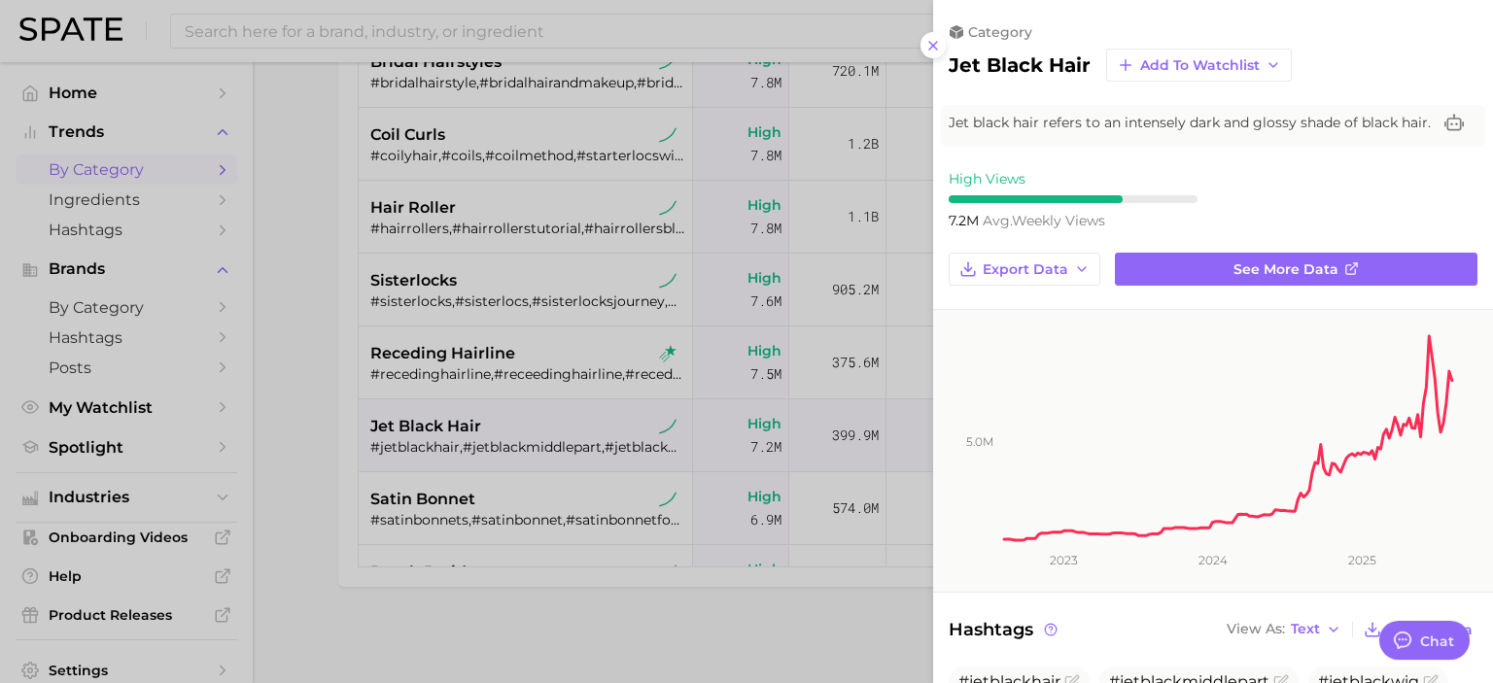
drag, startPoint x: 999, startPoint y: 143, endPoint x: 951, endPoint y: 126, distance: 51.3
click at [951, 126] on span "Jet black hair refers to an intensely dark and glossy shade of black hair." at bounding box center [1190, 123] width 482 height 20
copy span "Jet black hair refers to an intensely dark and glossy shade of black hair."
click at [1277, 197] on div "High Views 7.2m avg. weekly views" at bounding box center [1213, 199] width 560 height 59
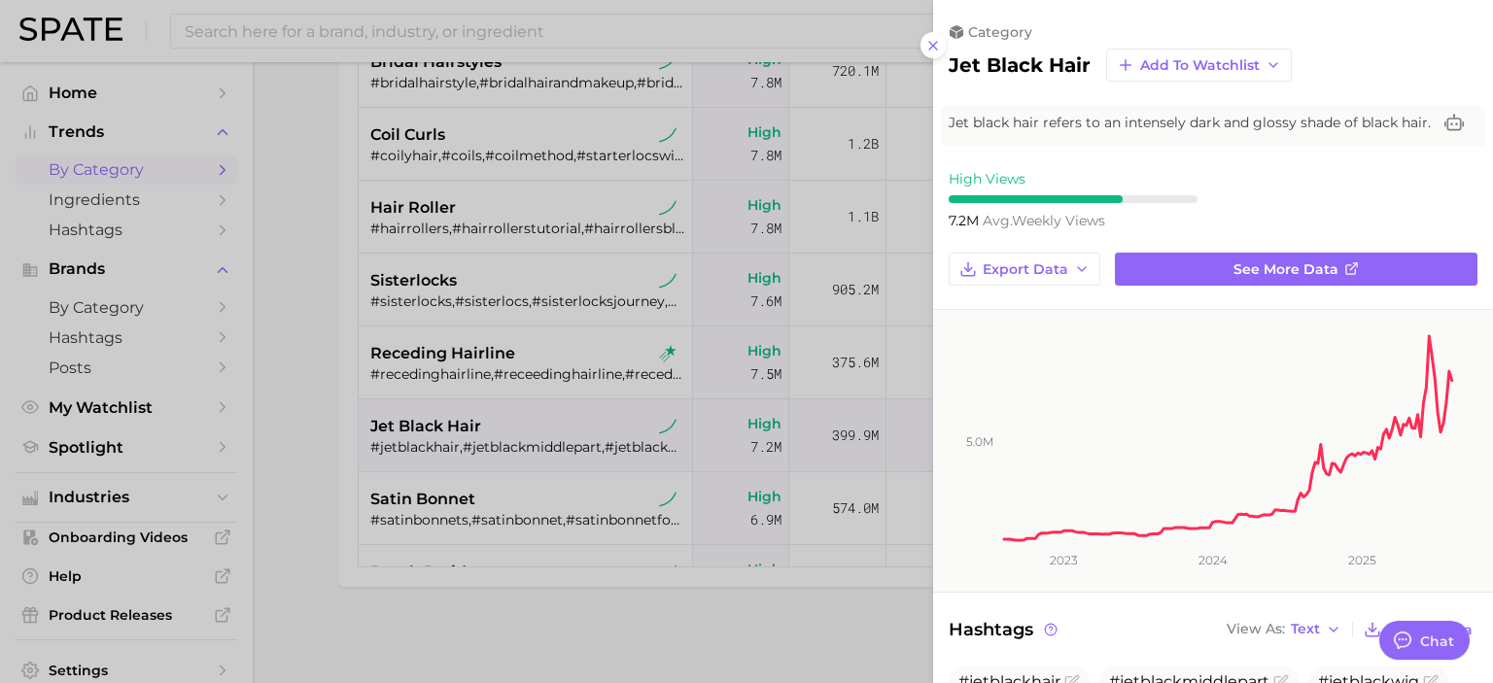
click at [307, 423] on div at bounding box center [746, 341] width 1493 height 683
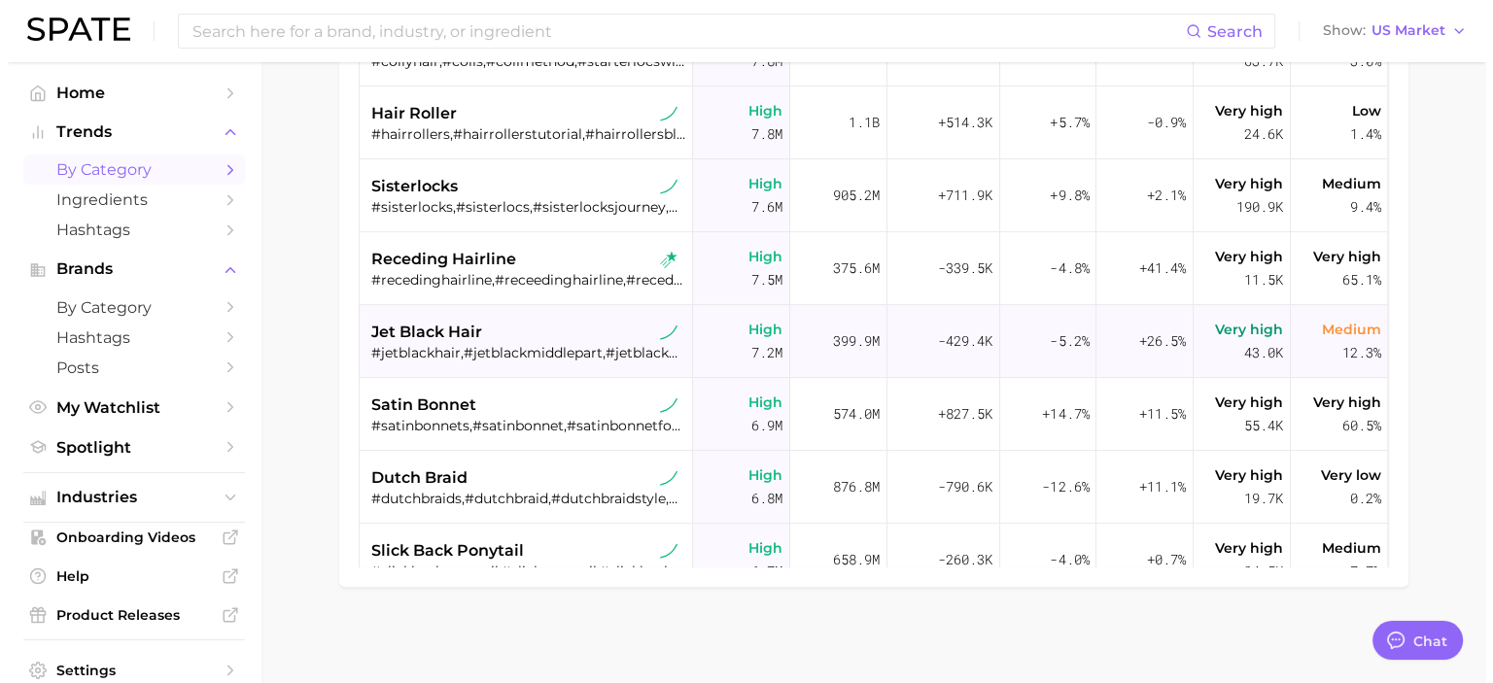
scroll to position [713, 0]
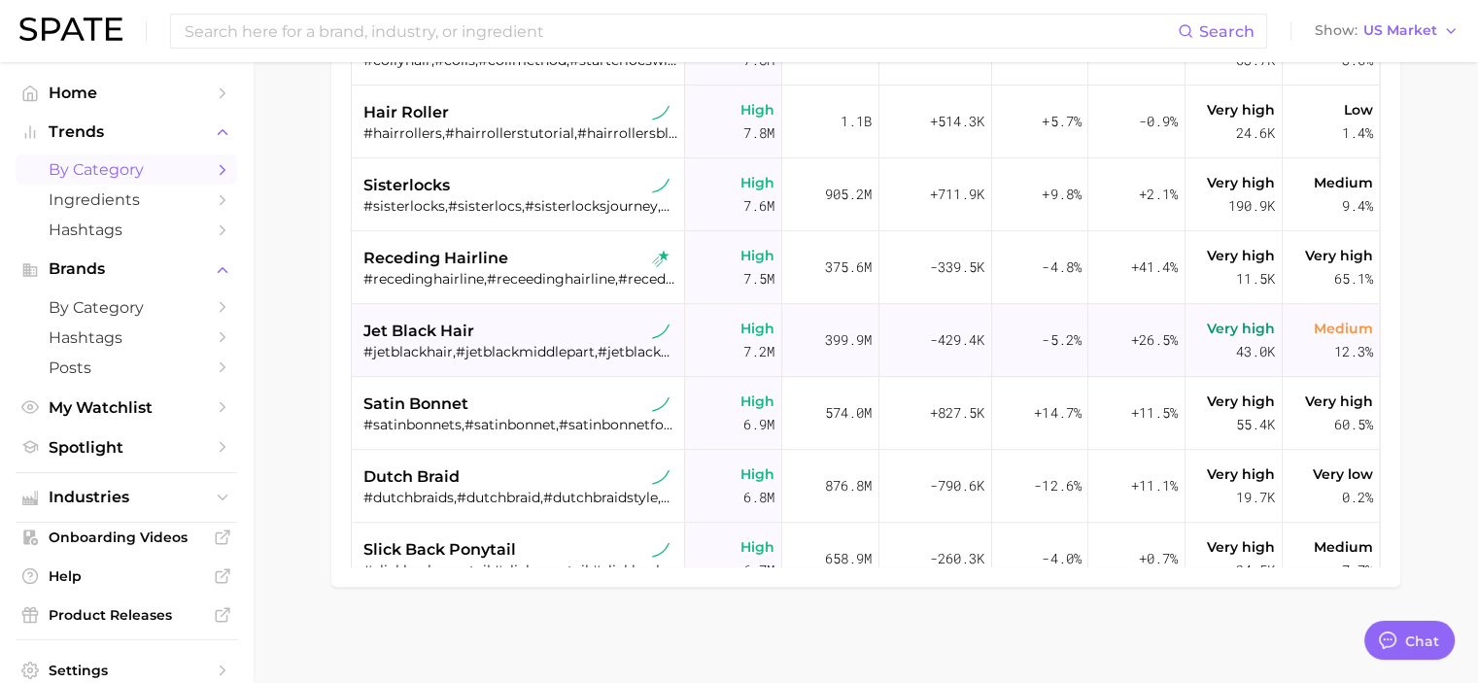
drag, startPoint x: 785, startPoint y: 338, endPoint x: 848, endPoint y: 342, distance: 62.3
click at [848, 342] on div "399.9m" at bounding box center [830, 340] width 97 height 73
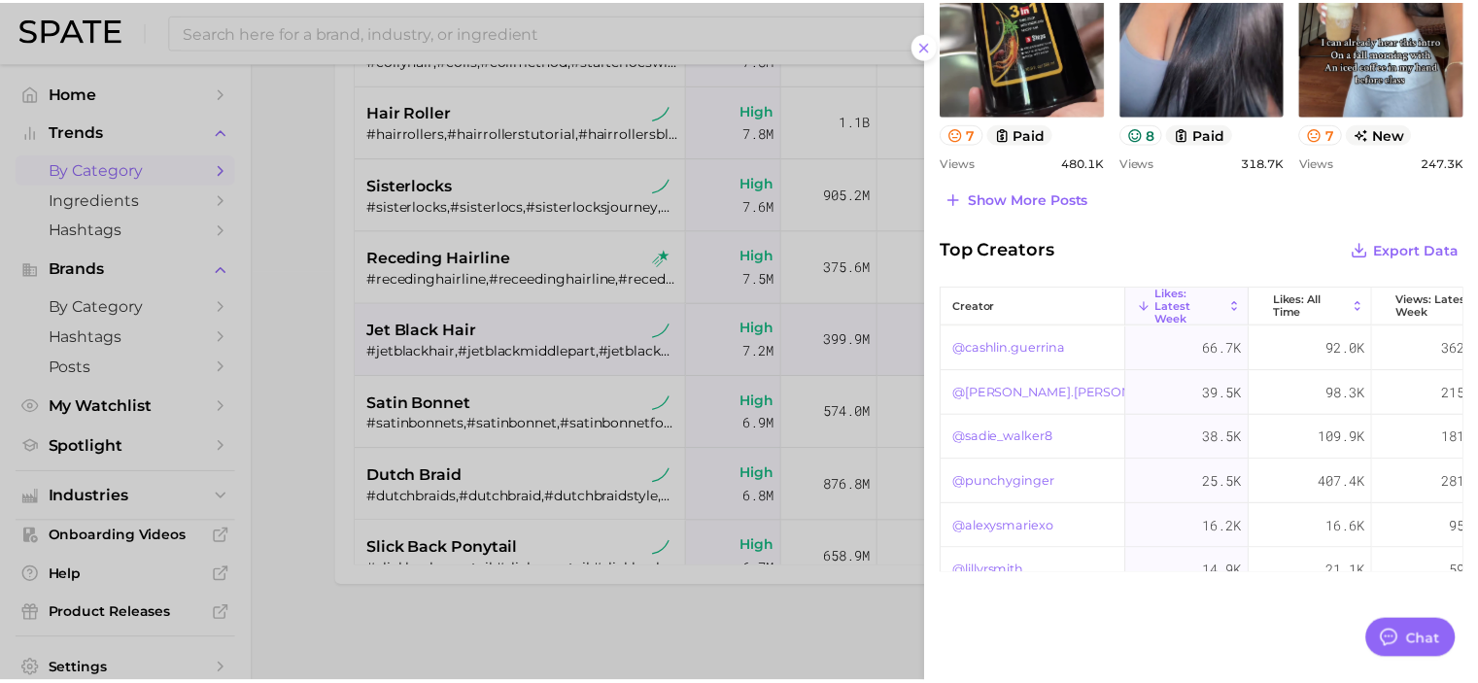
scroll to position [1098, 0]
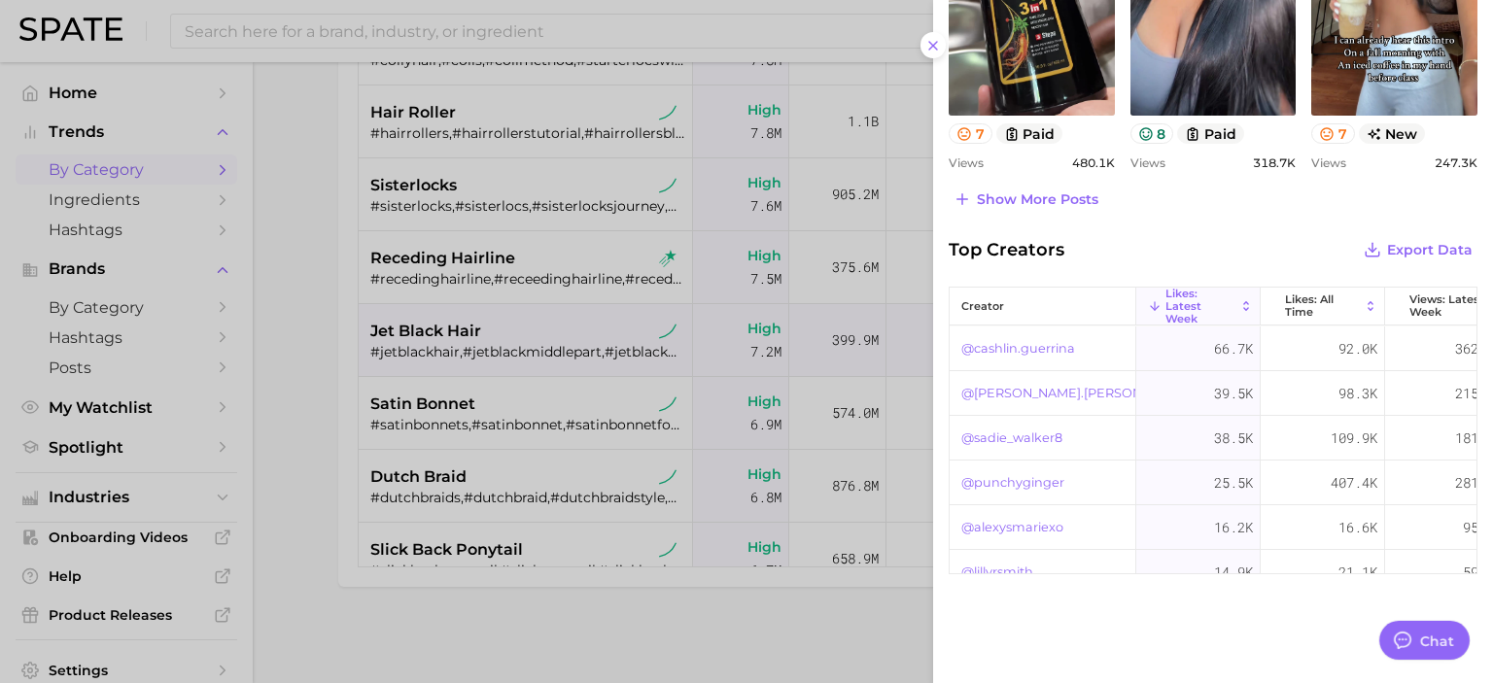
click at [293, 468] on div at bounding box center [746, 341] width 1493 height 683
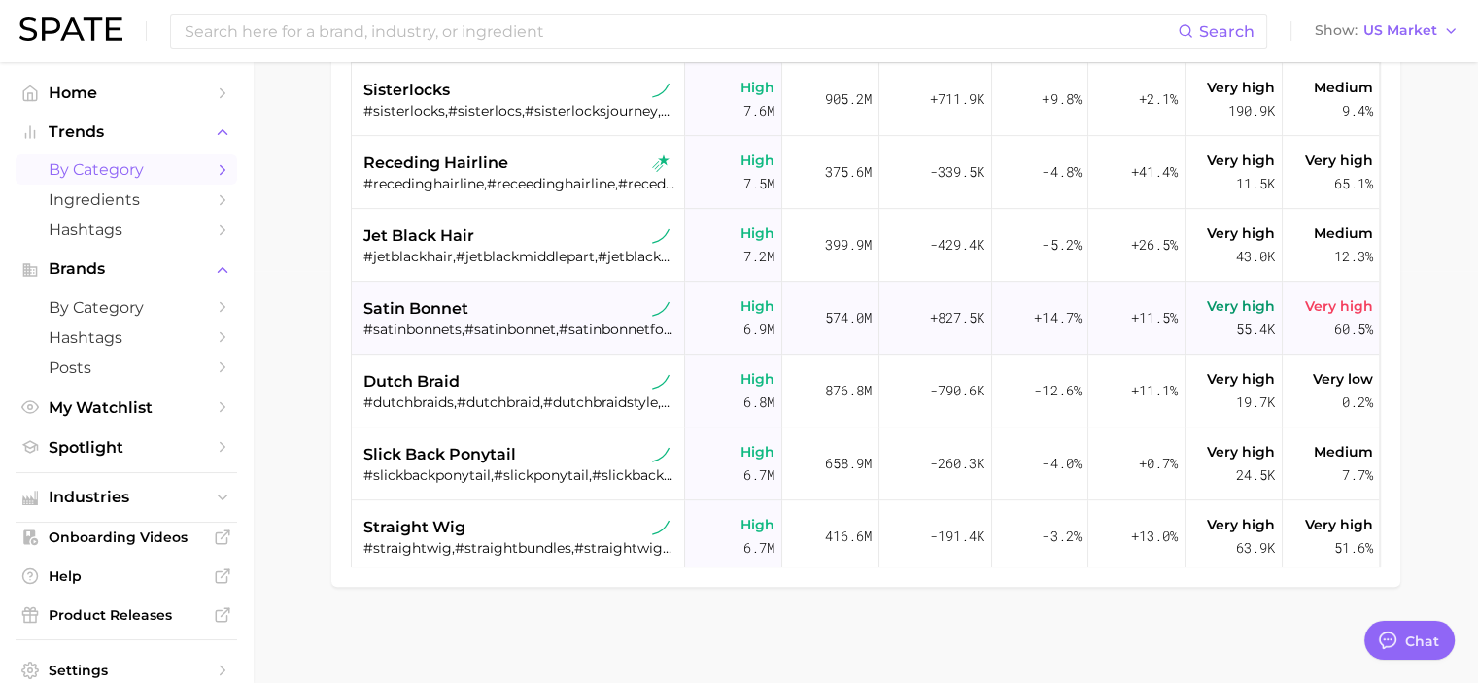
click at [526, 317] on div "satin bonnet" at bounding box center [521, 308] width 314 height 23
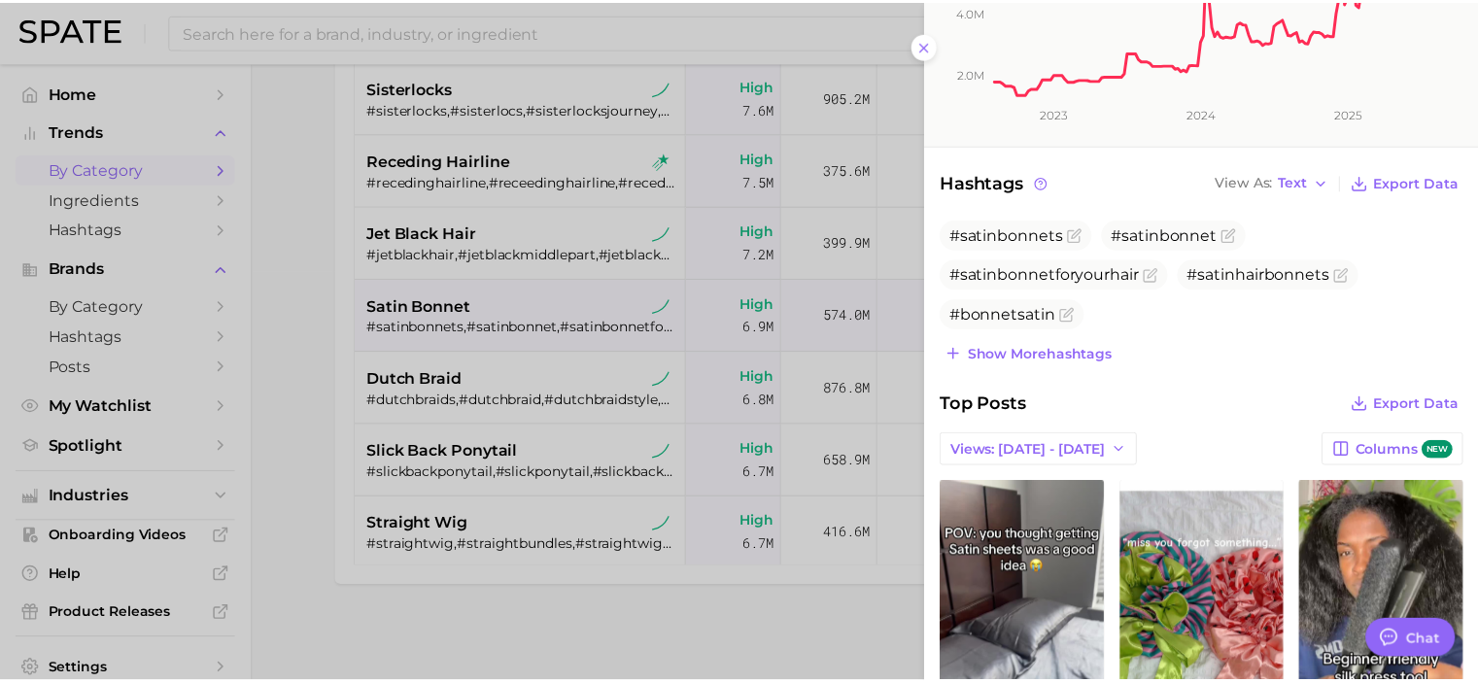
scroll to position [486, 0]
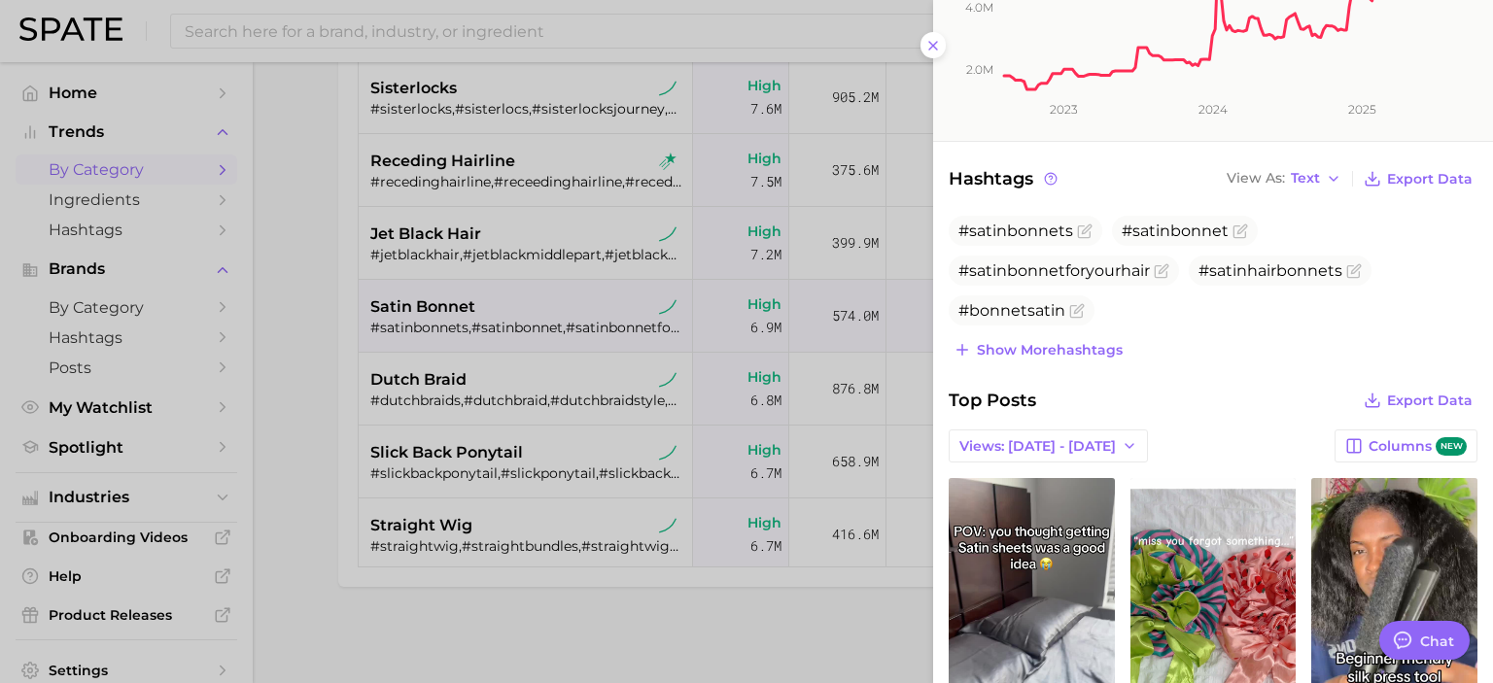
click at [456, 387] on div at bounding box center [746, 341] width 1493 height 683
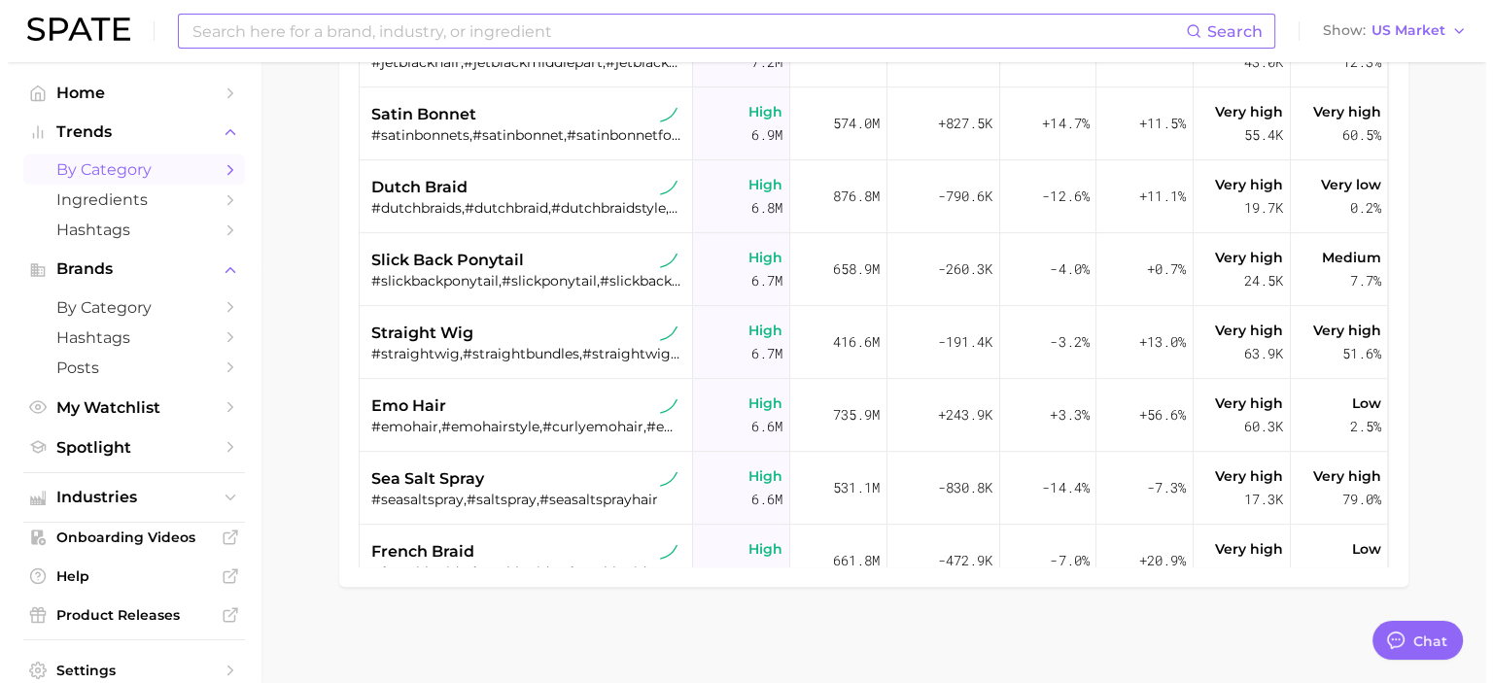
scroll to position [1003, 0]
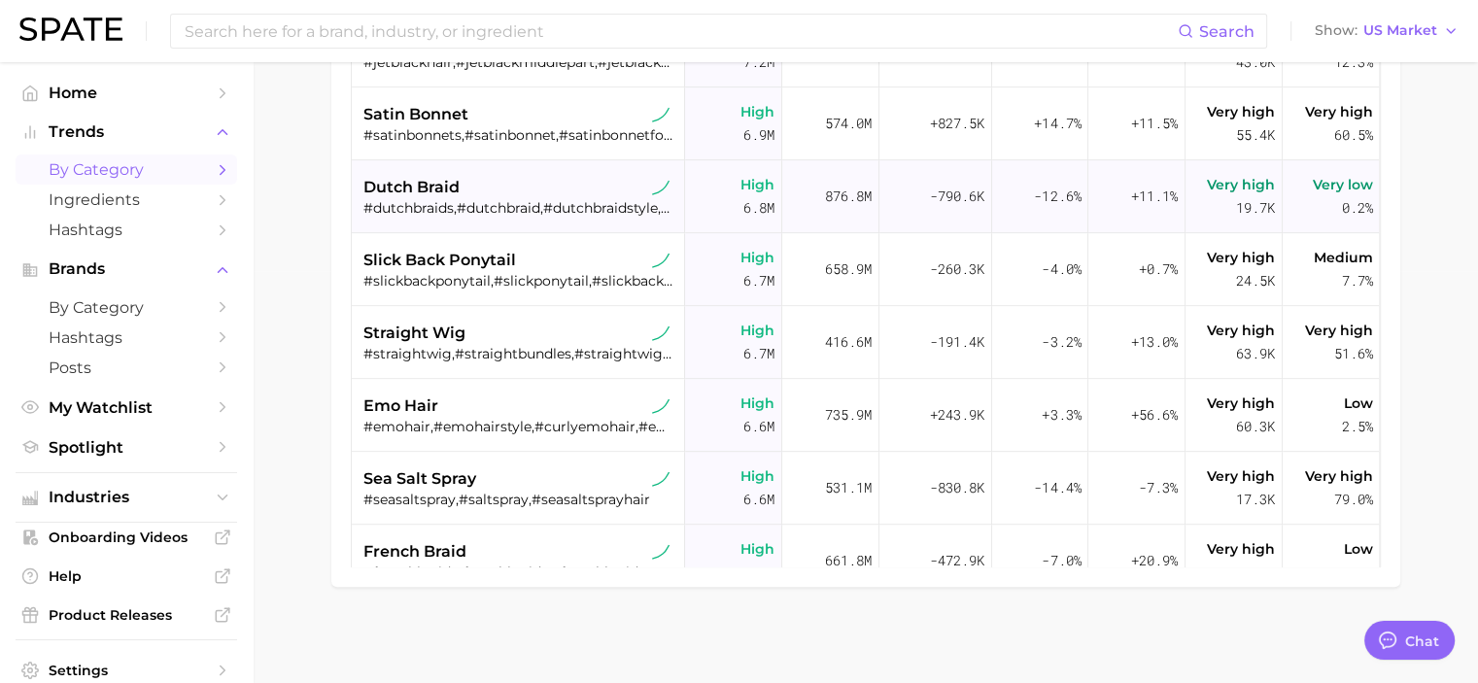
click at [544, 194] on div "dutch braid" at bounding box center [521, 187] width 314 height 23
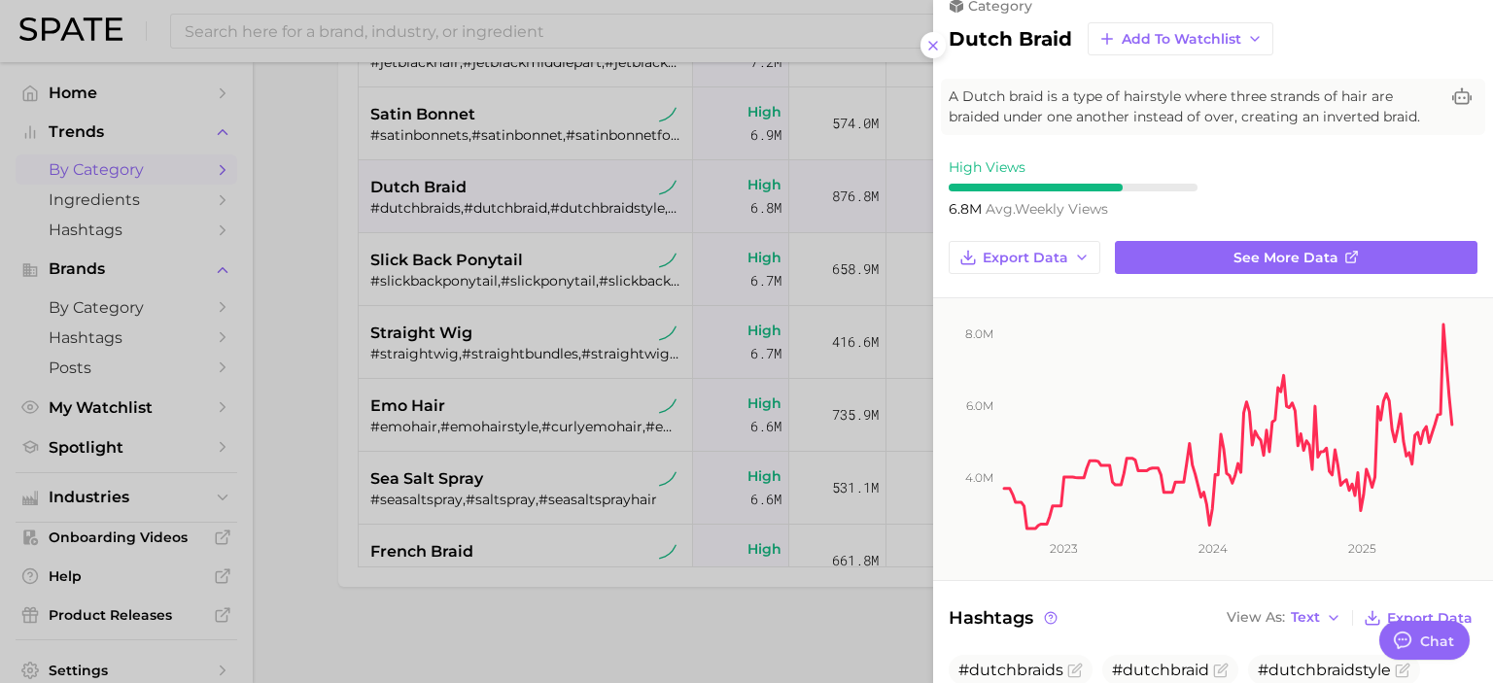
scroll to position [0, 0]
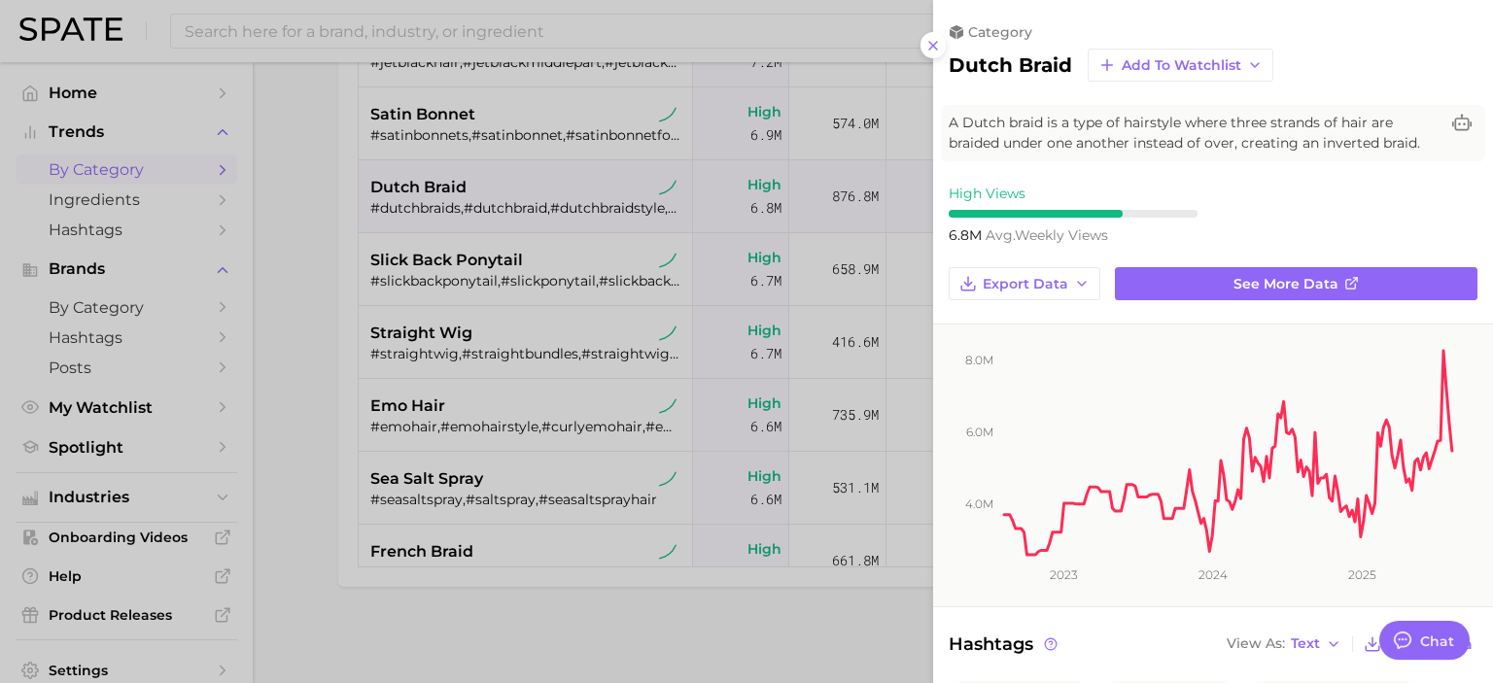
click at [480, 272] on div at bounding box center [746, 341] width 1493 height 683
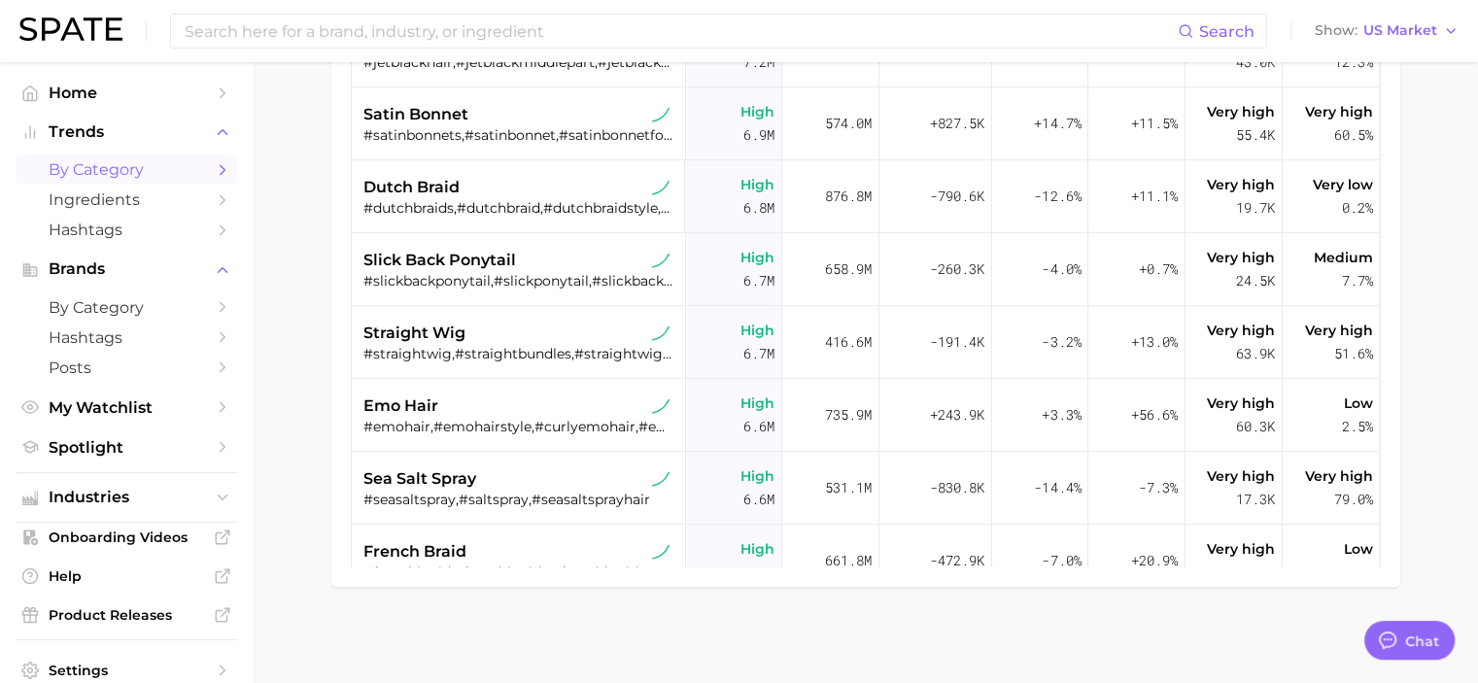
click at [480, 272] on div "#slickbackponytail,#slickponytail,#slickbackpony,#slickedponytail,#slickedbackp…" at bounding box center [521, 280] width 314 height 17
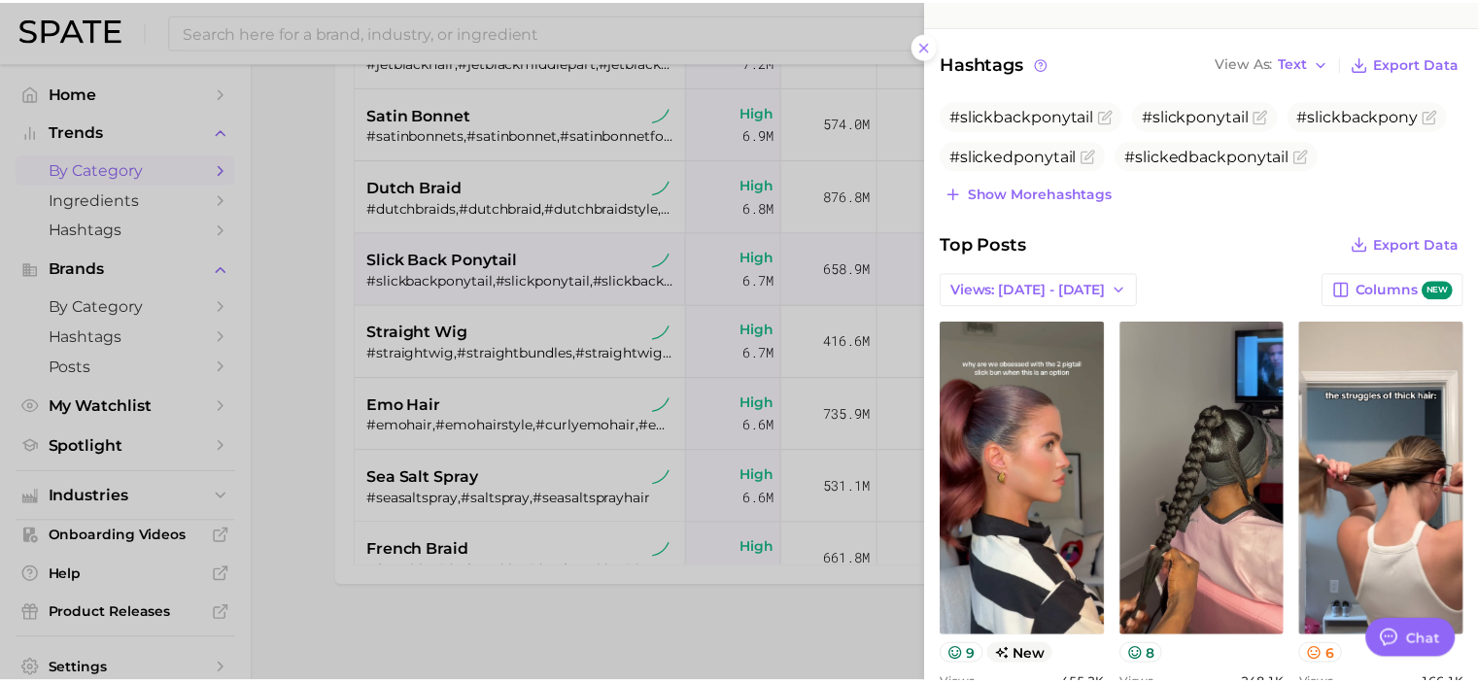
scroll to position [582, 0]
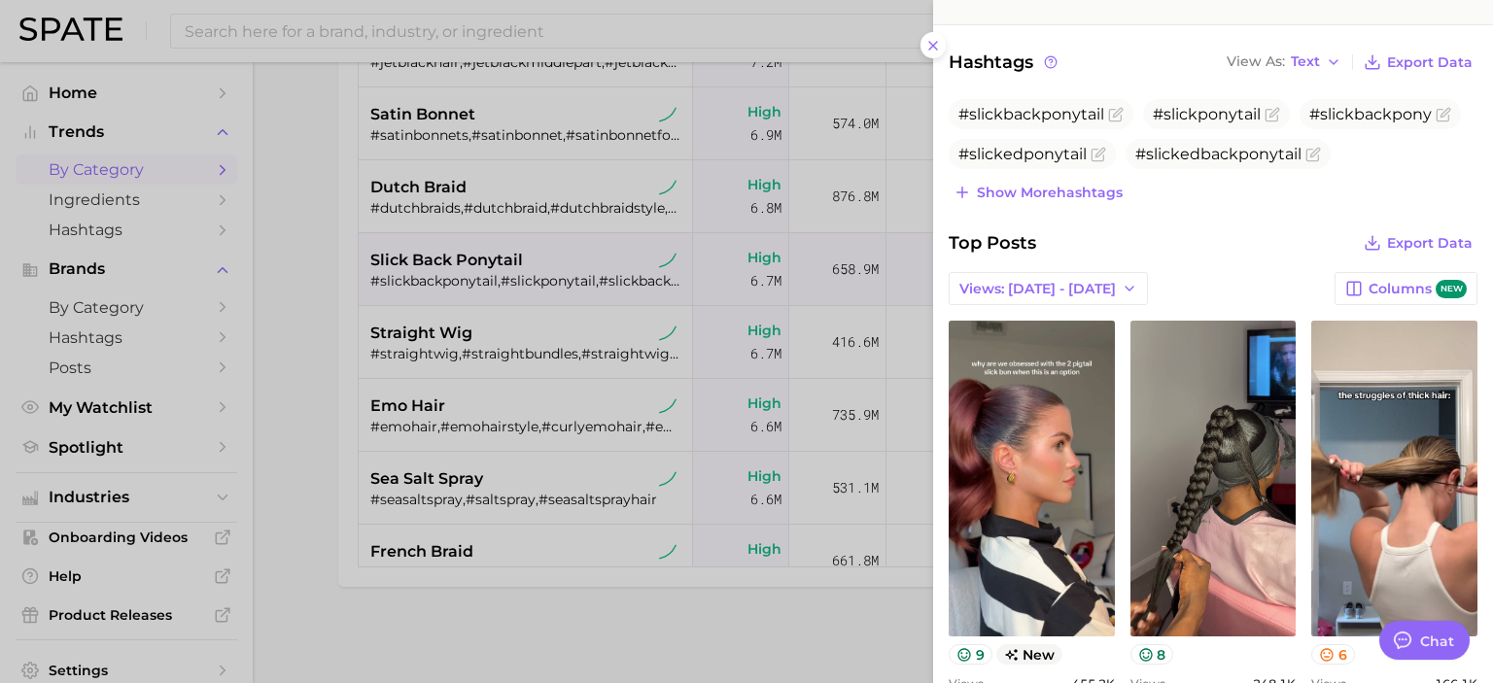
click at [307, 373] on div at bounding box center [746, 341] width 1493 height 683
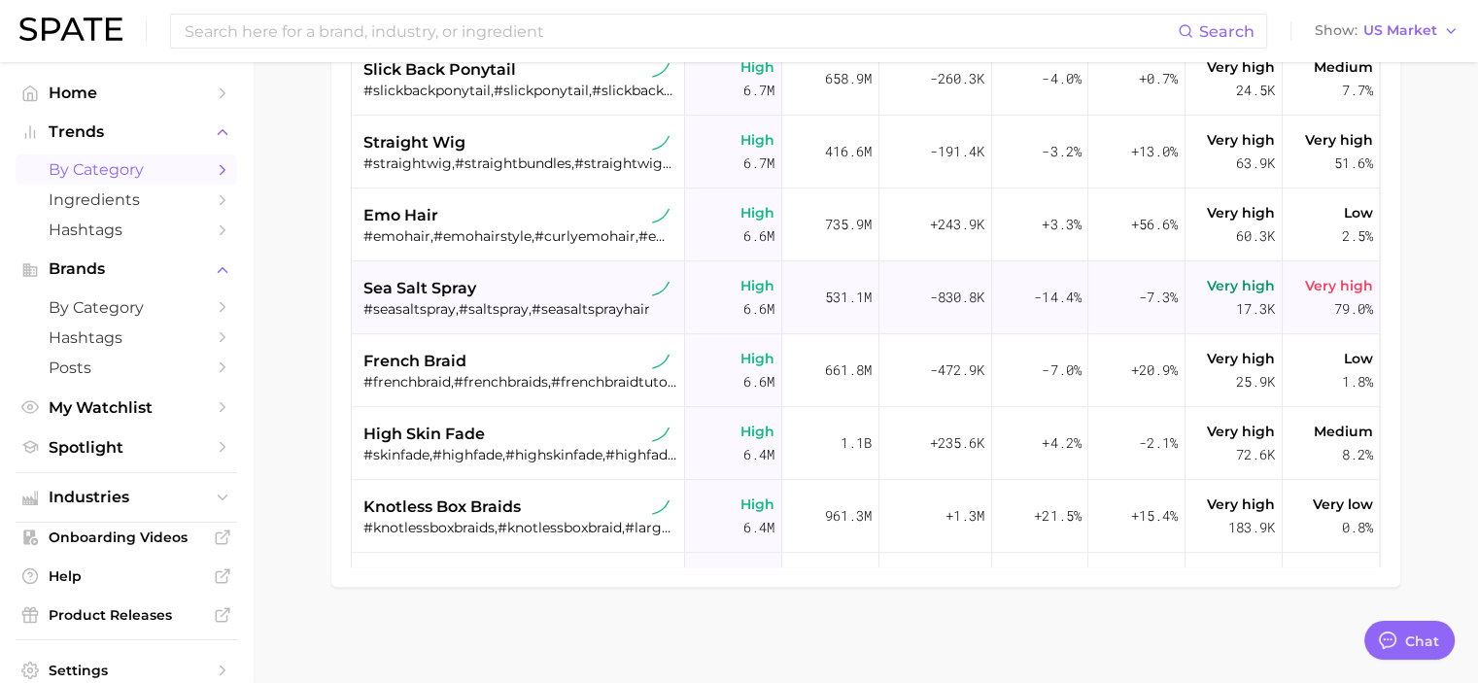
click at [518, 304] on div "#seasaltspray,#saltspray,#seasaltsprayhair" at bounding box center [521, 308] width 314 height 17
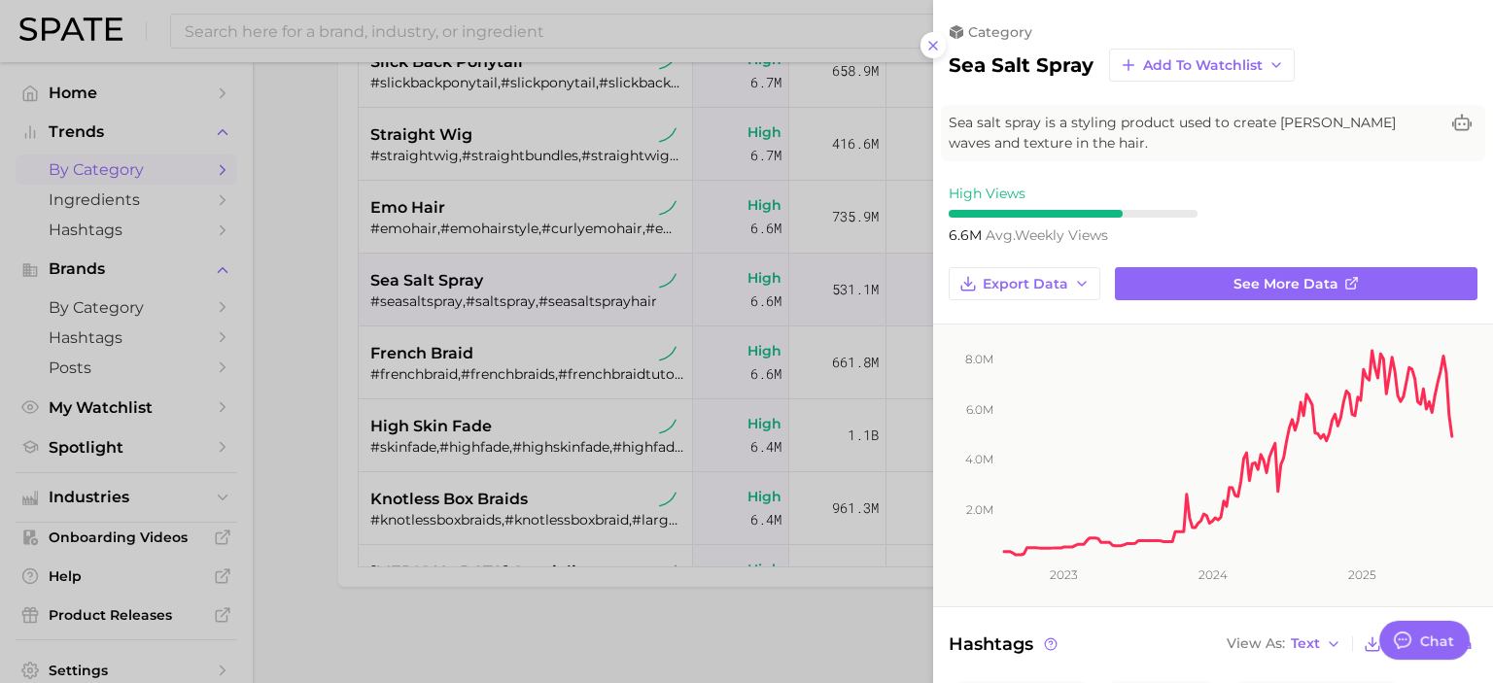
scroll to position [0, 0]
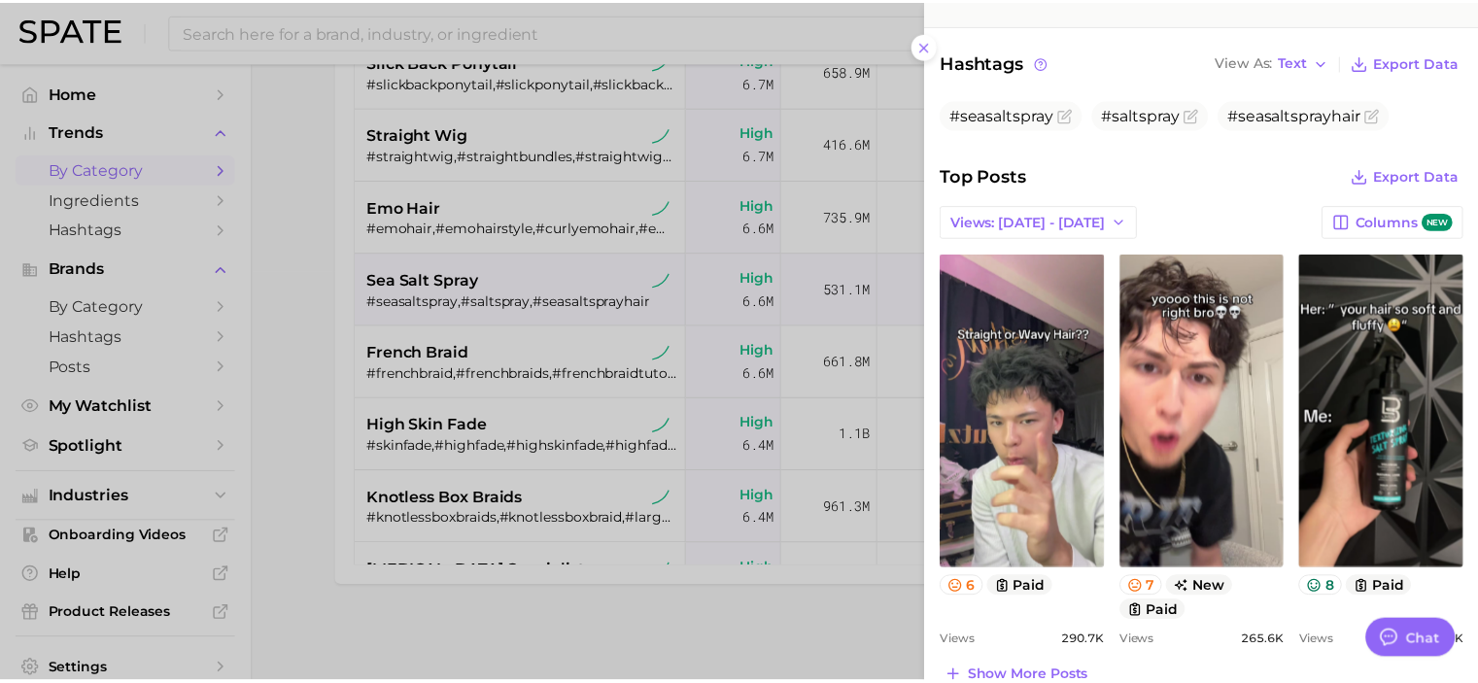
scroll to position [583, 0]
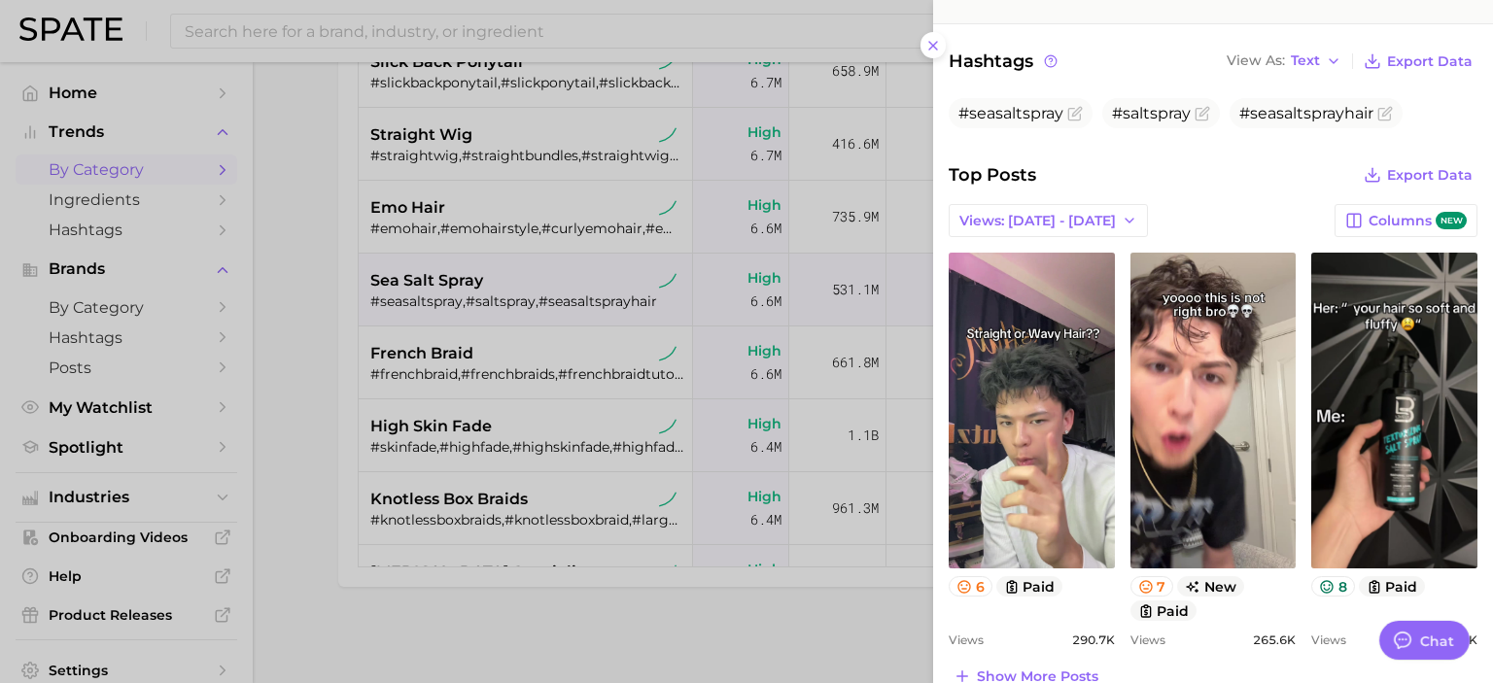
click at [319, 362] on div at bounding box center [746, 341] width 1493 height 683
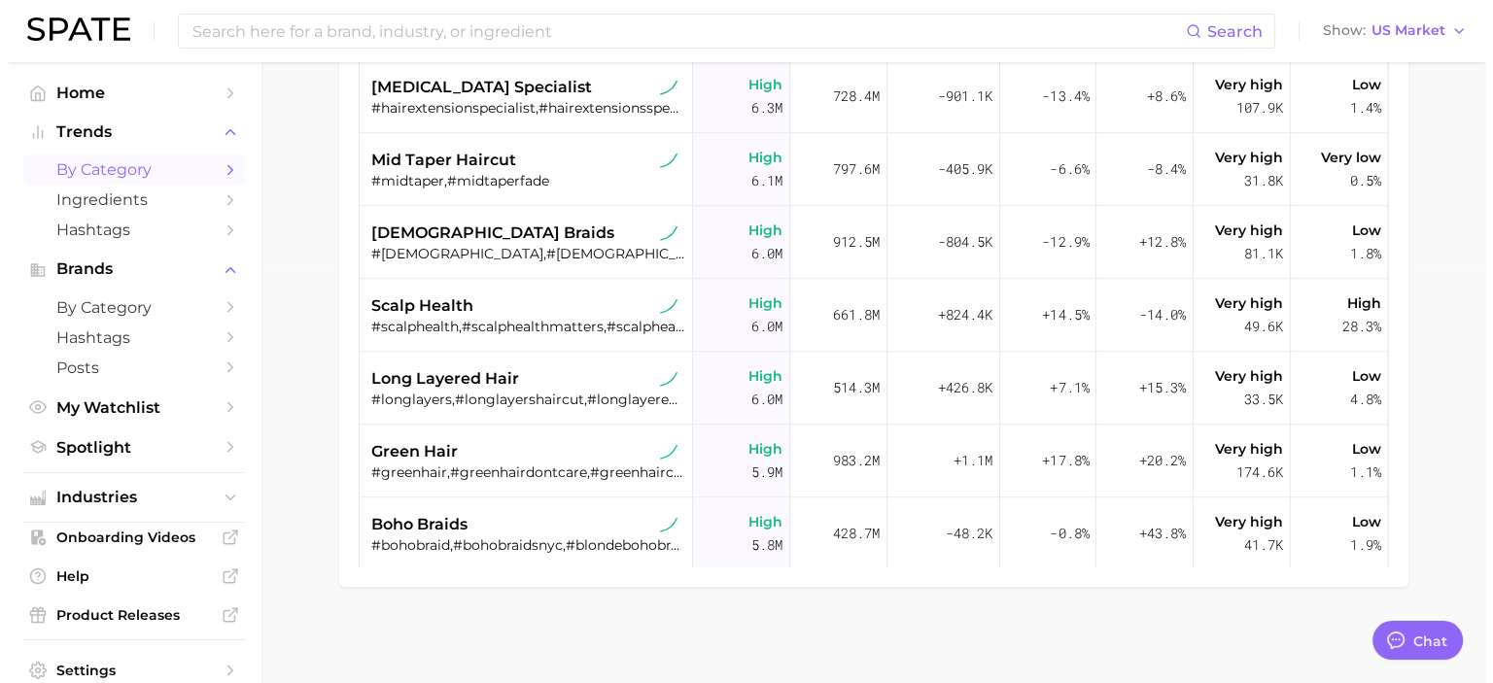
scroll to position [1687, 0]
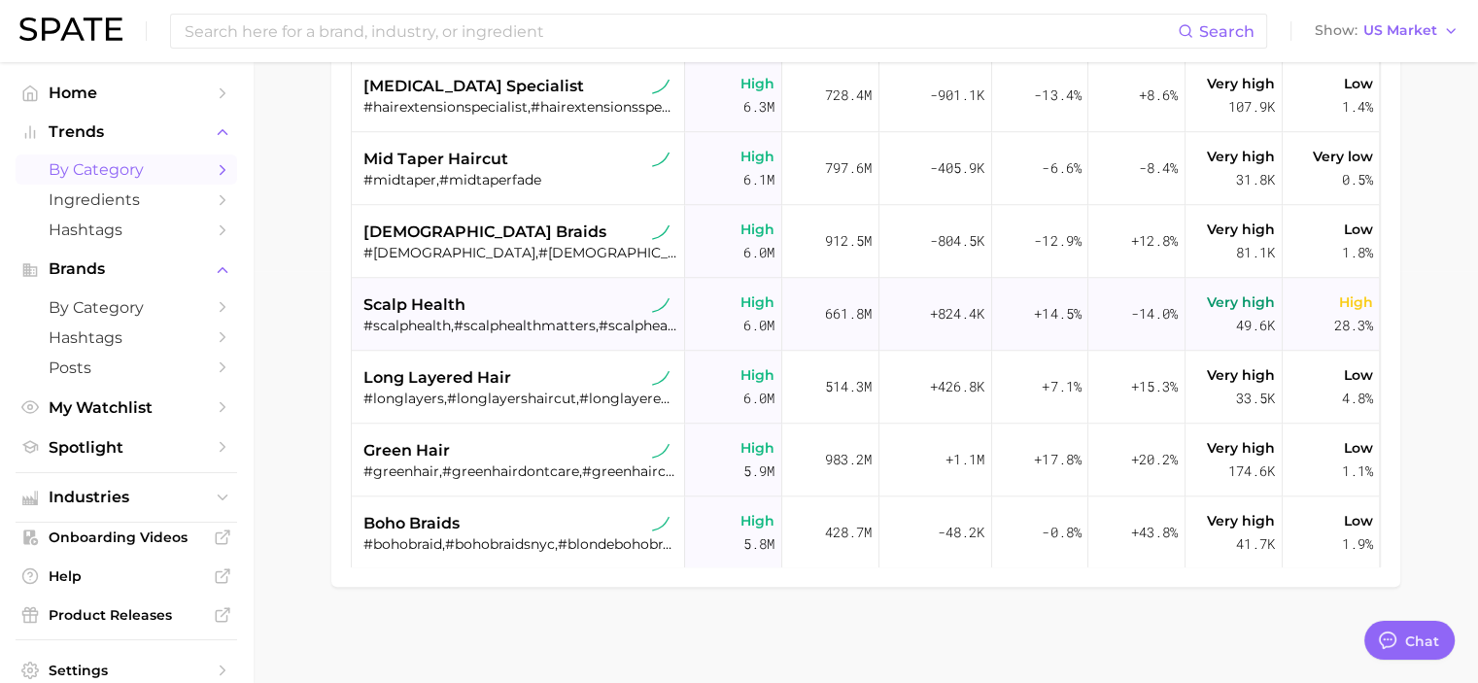
click at [579, 288] on div "scalp health #scalphealth,#scalphealthmatters,#scalphealthtips,#rosemaryoilfors…" at bounding box center [521, 314] width 314 height 73
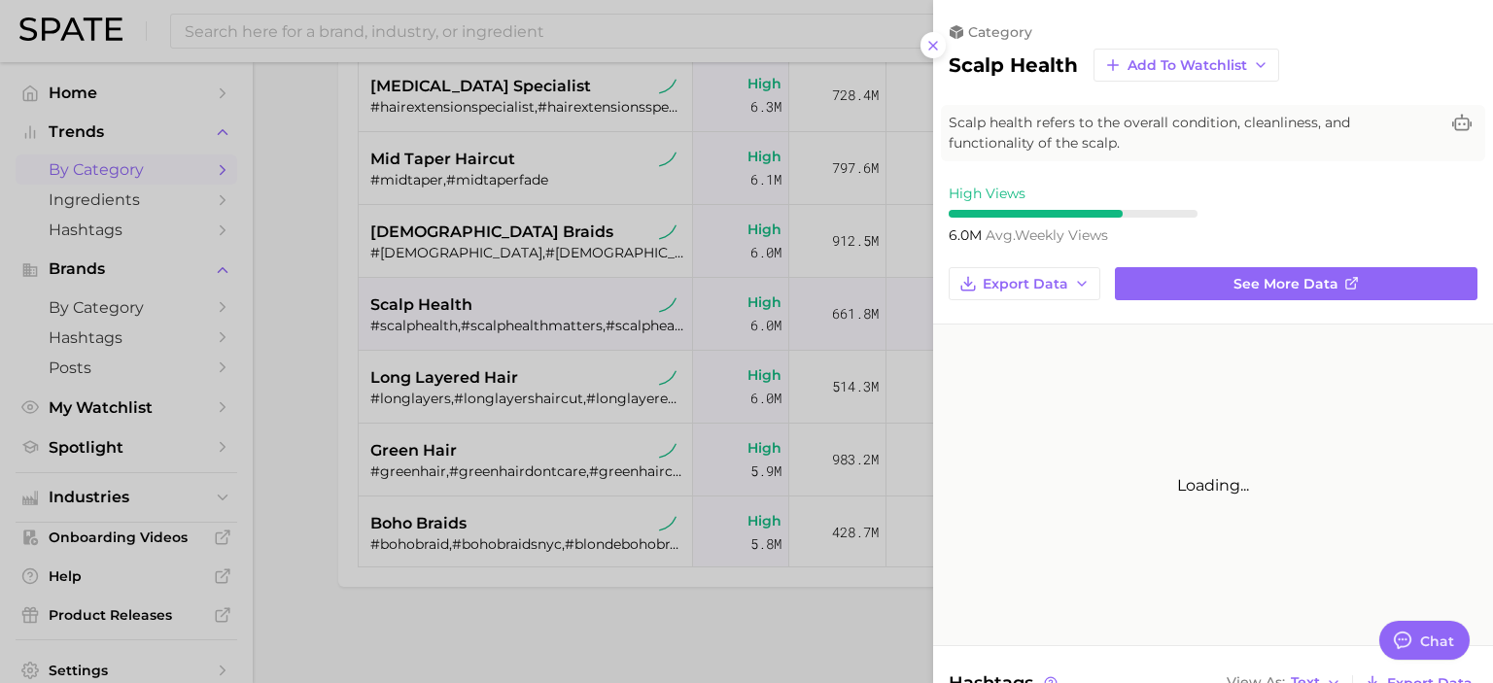
scroll to position [0, 0]
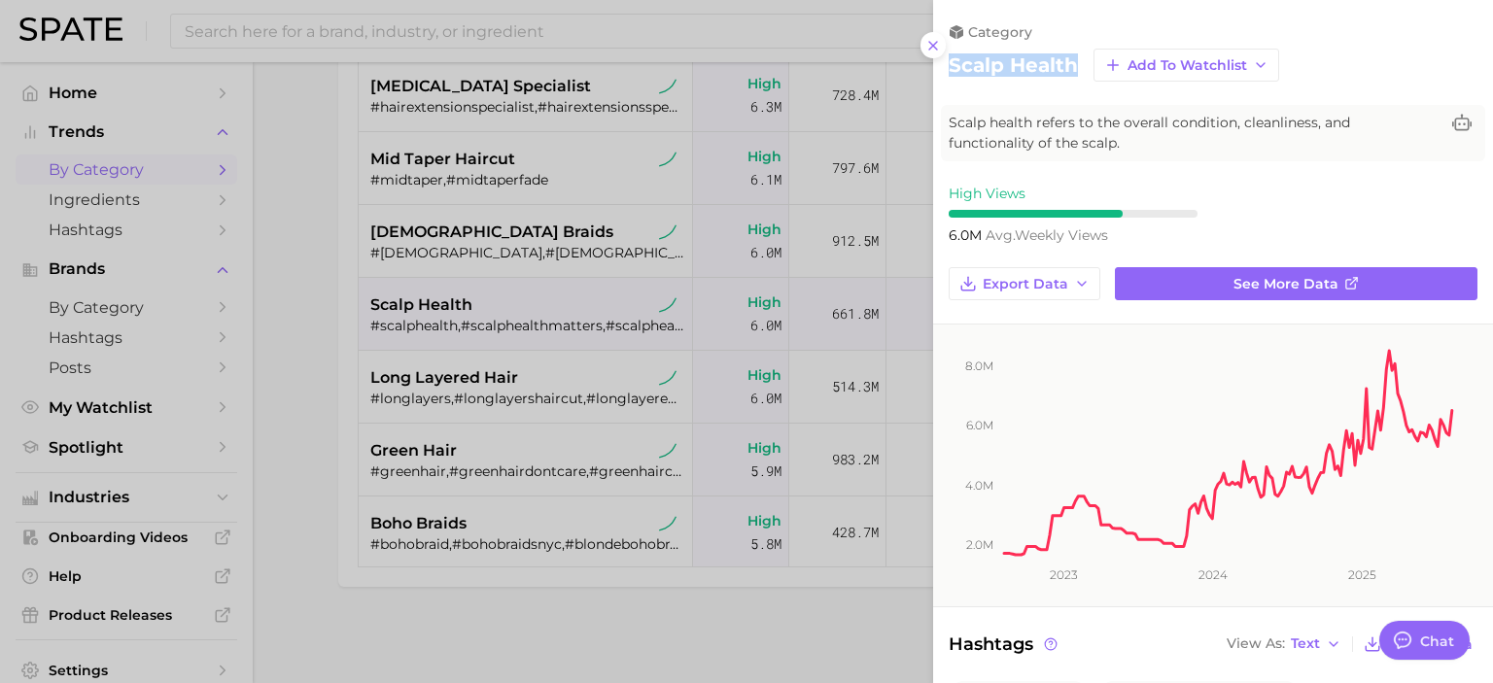
drag, startPoint x: 944, startPoint y: 67, endPoint x: 1081, endPoint y: 73, distance: 137.2
click at [1081, 73] on div "category scalp health Add to Watchlist" at bounding box center [1213, 52] width 560 height 58
copy h2 "scalp health"
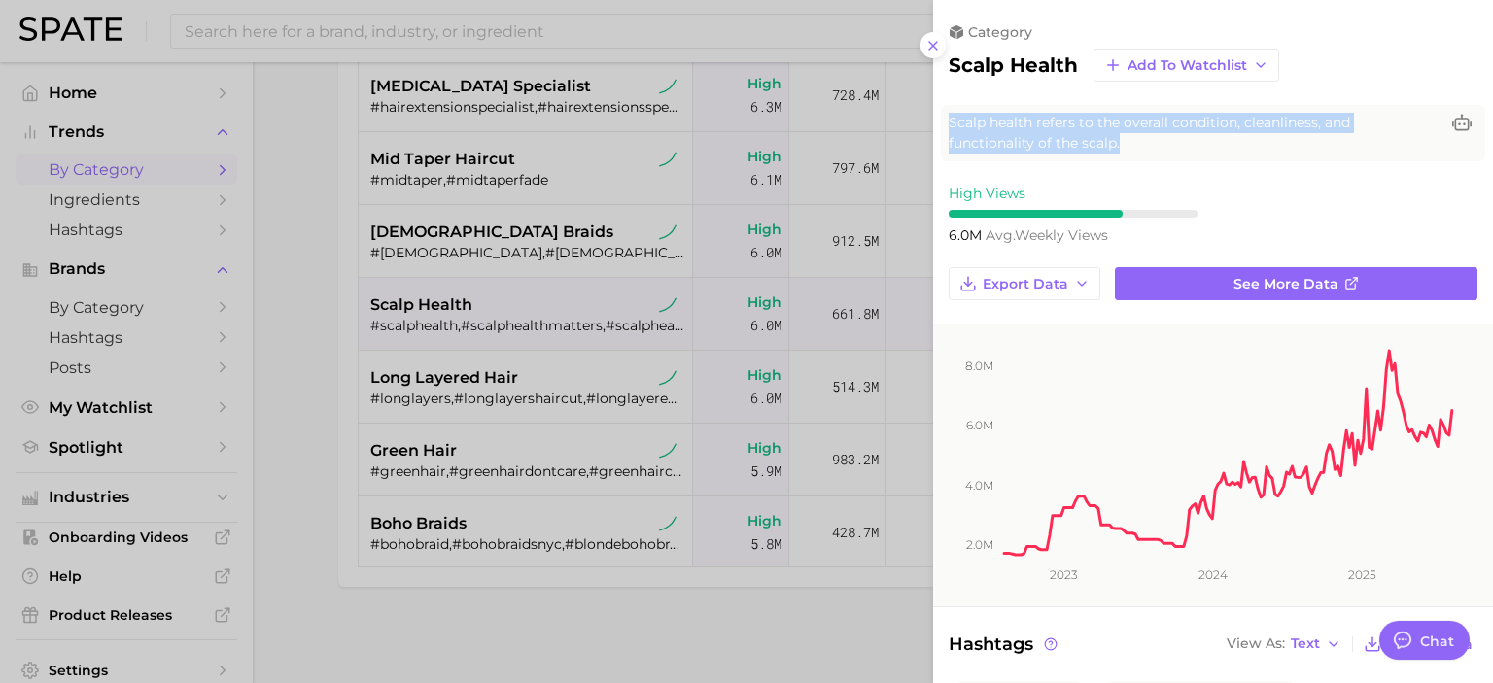
drag, startPoint x: 947, startPoint y: 122, endPoint x: 1164, endPoint y: 143, distance: 218.8
click at [1164, 143] on div "Scalp health refers to the overall condition, cleanliness, and functionality of…" at bounding box center [1213, 133] width 544 height 56
copy span "Scalp health refers to the overall condition, cleanliness, and functionality of…"
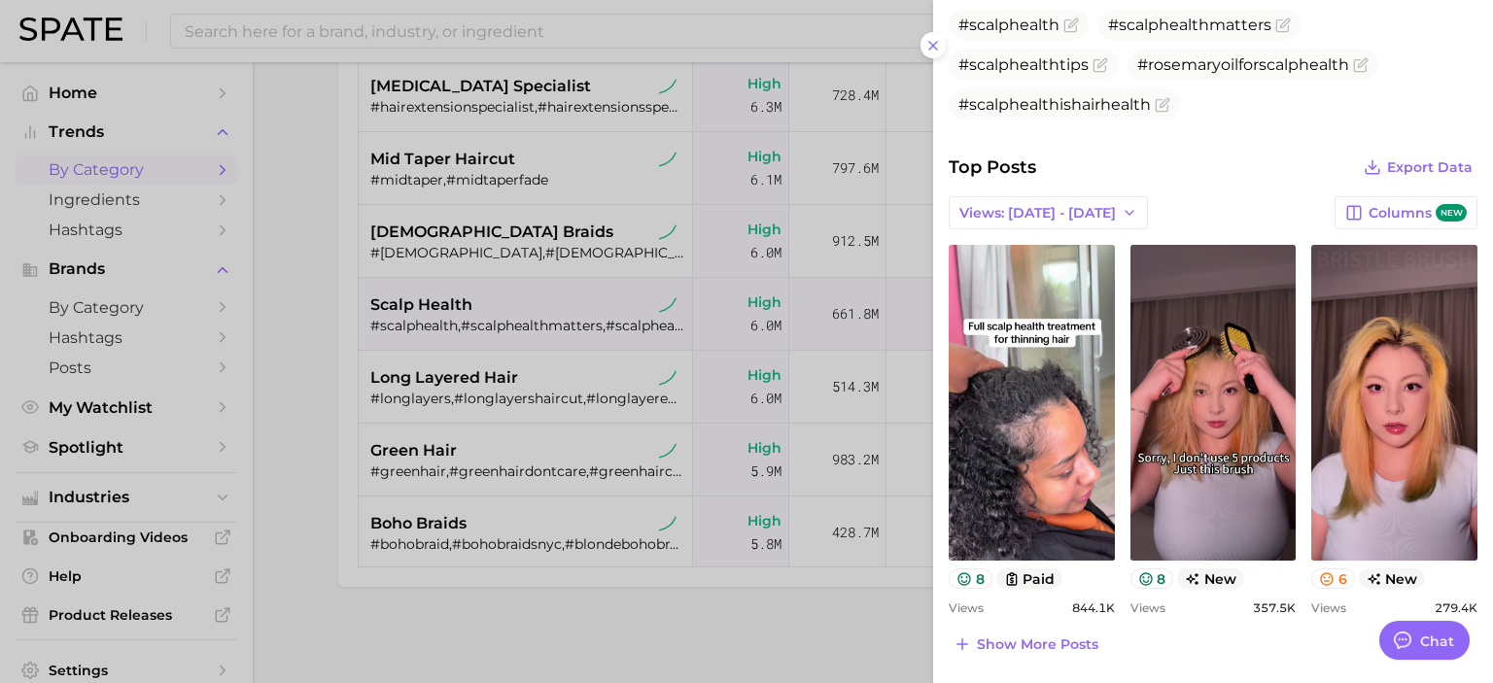
scroll to position [679, 0]
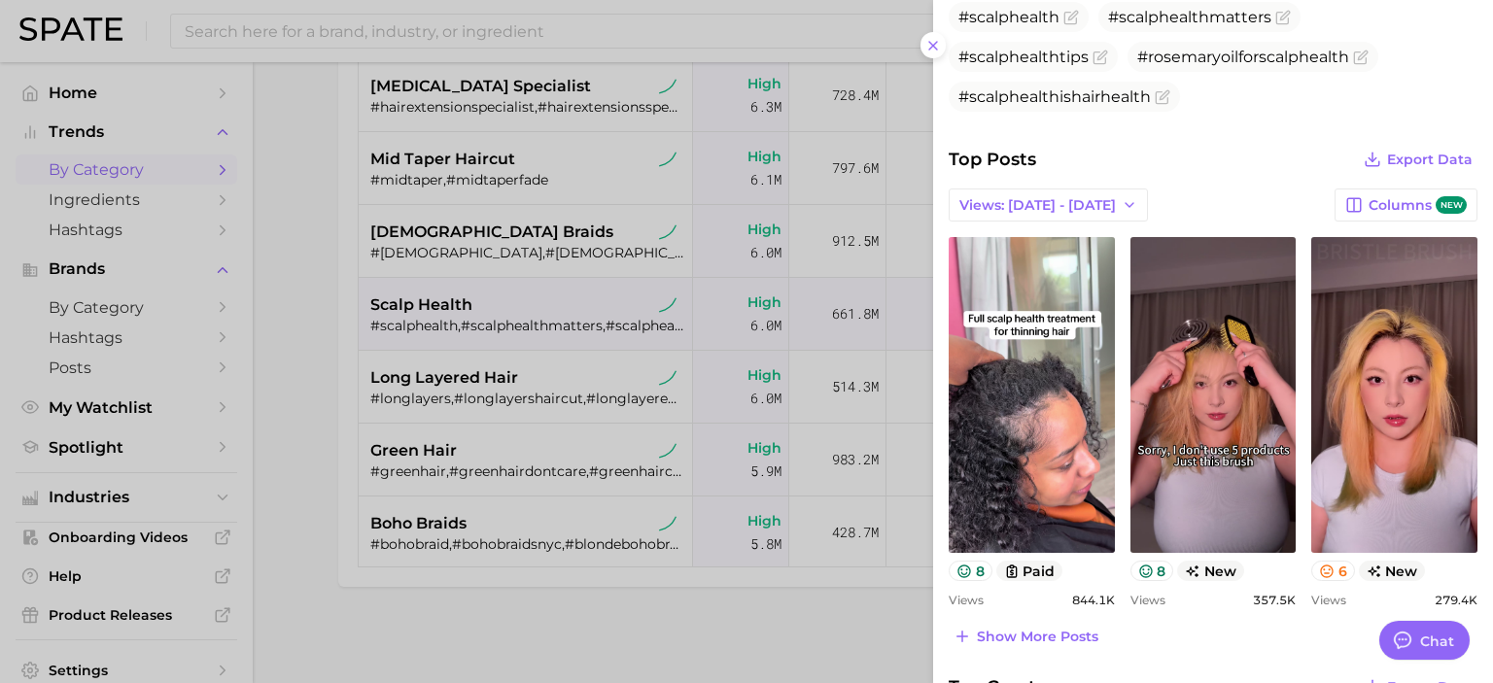
click at [299, 381] on div at bounding box center [746, 341] width 1493 height 683
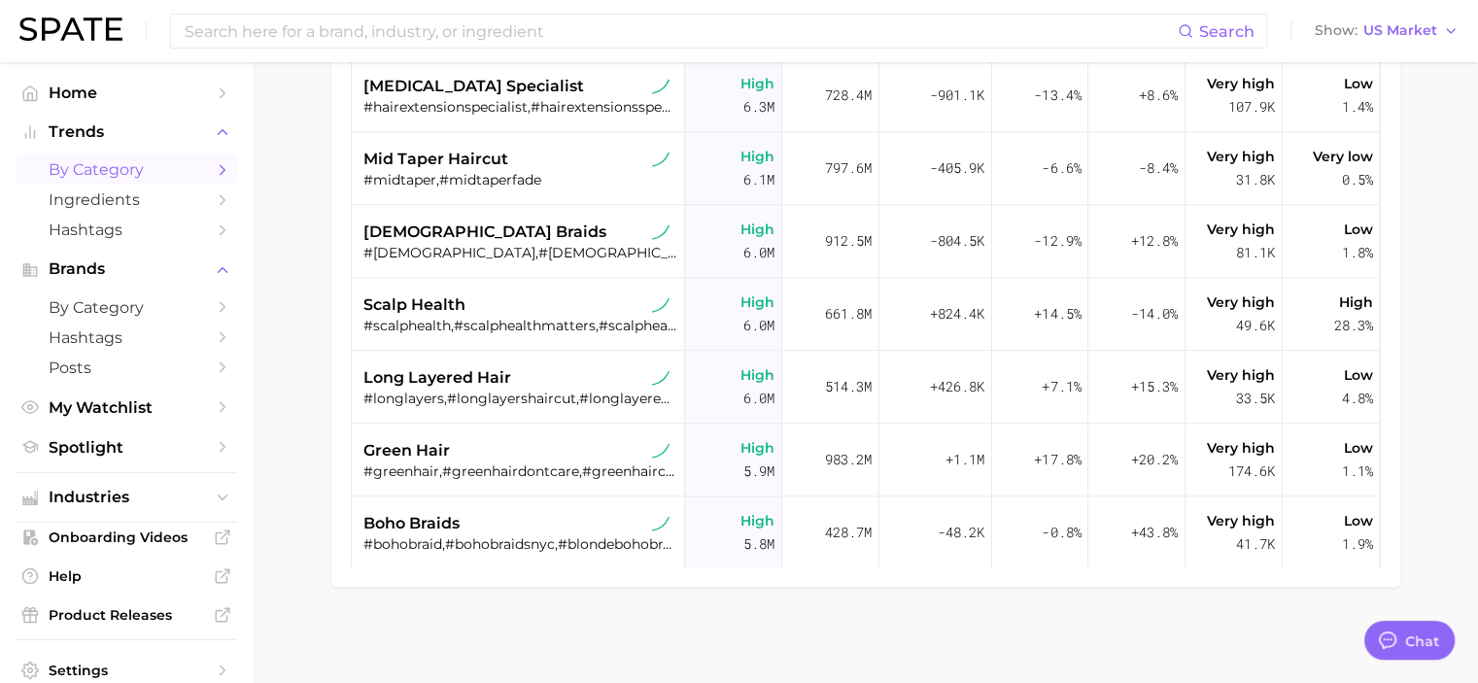
click at [335, 447] on div "Filters 5 Early Stage Late Stage Whitespace Opportunity New Export Data Columns…" at bounding box center [865, 198] width 1069 height 779
click at [548, 431] on div "green hair #greenhair,#greenhairdontcare,#greenhaircolor,#greenhairgirl,#greena…" at bounding box center [521, 460] width 314 height 73
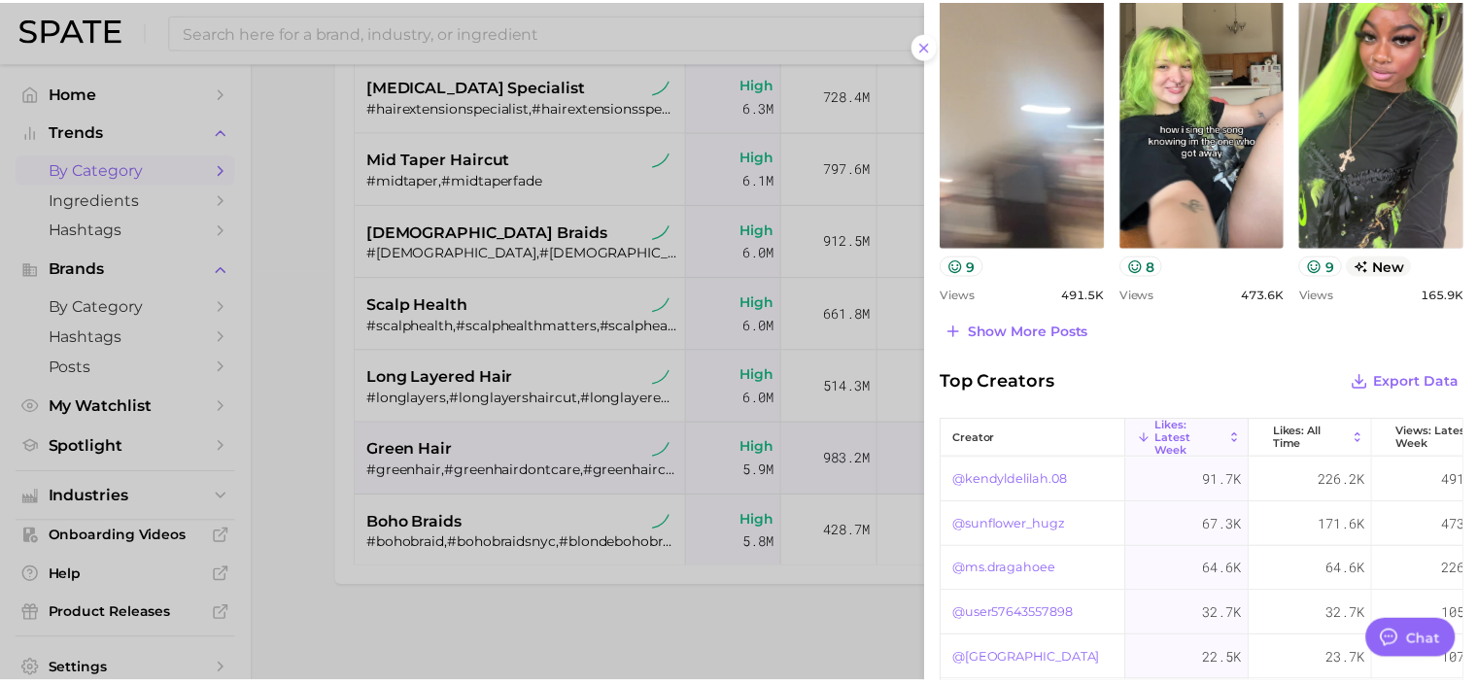
scroll to position [972, 0]
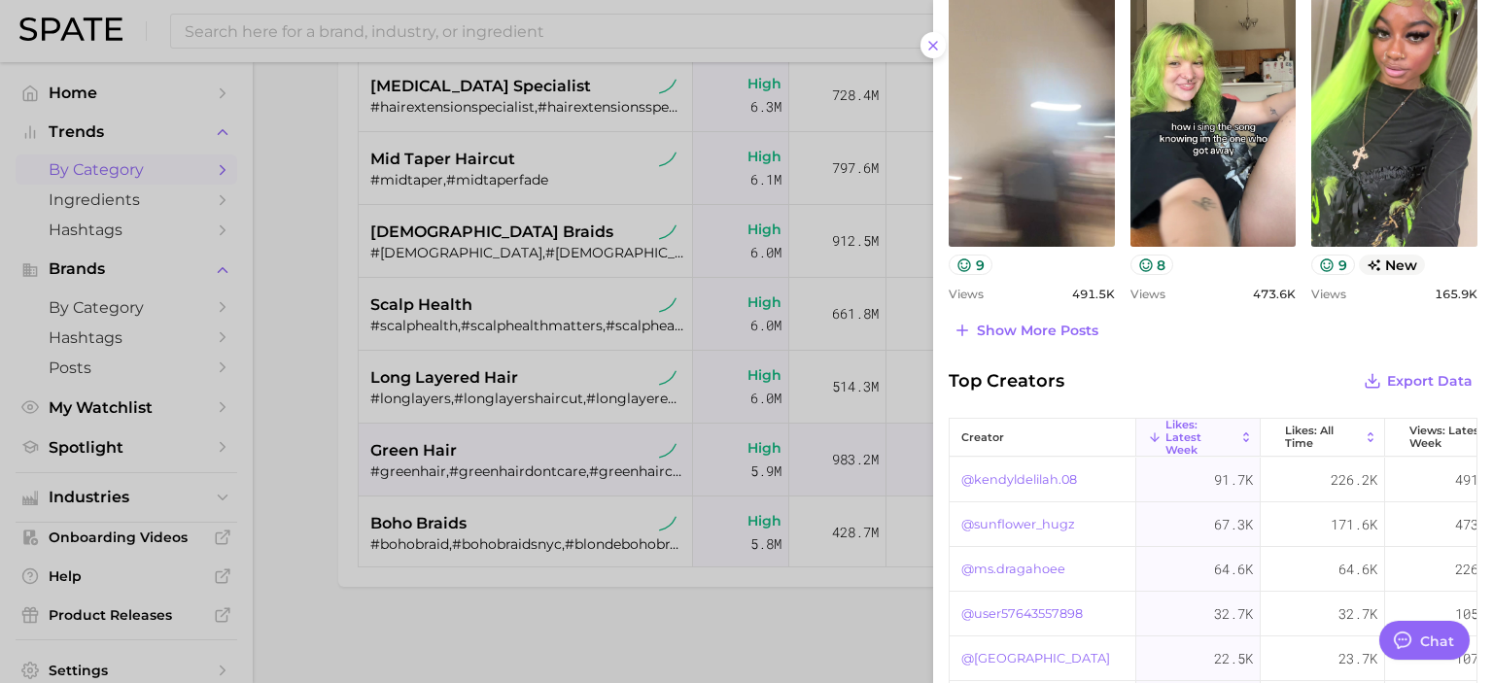
click at [298, 469] on div at bounding box center [746, 341] width 1493 height 683
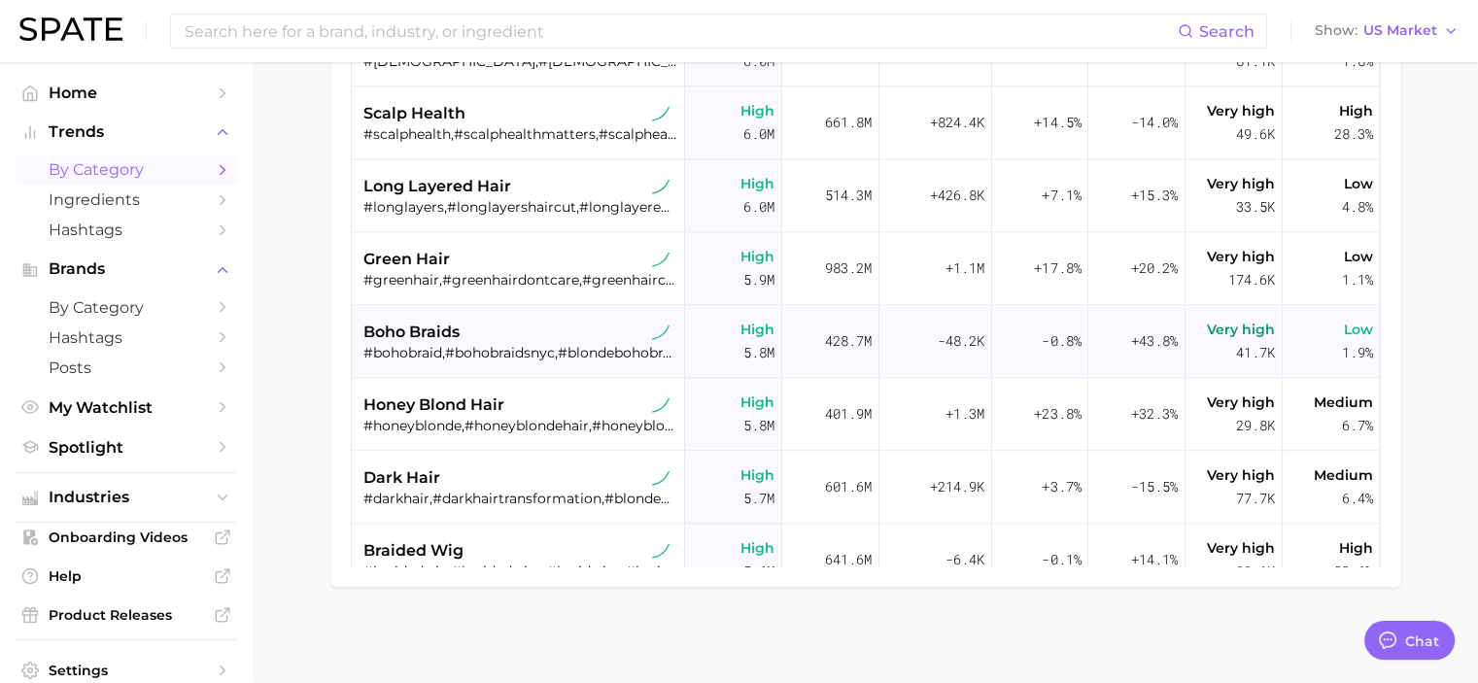
click at [563, 330] on div "boho braids" at bounding box center [521, 332] width 314 height 23
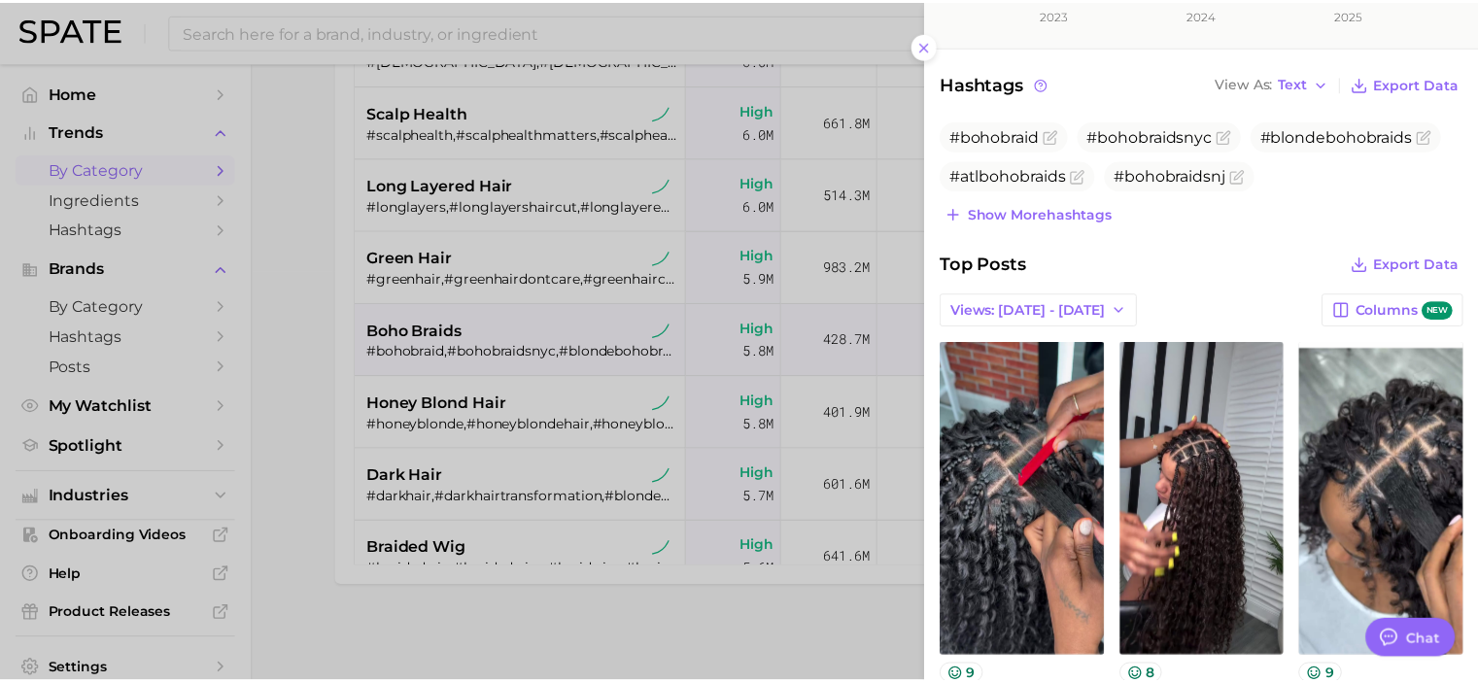
scroll to position [583, 0]
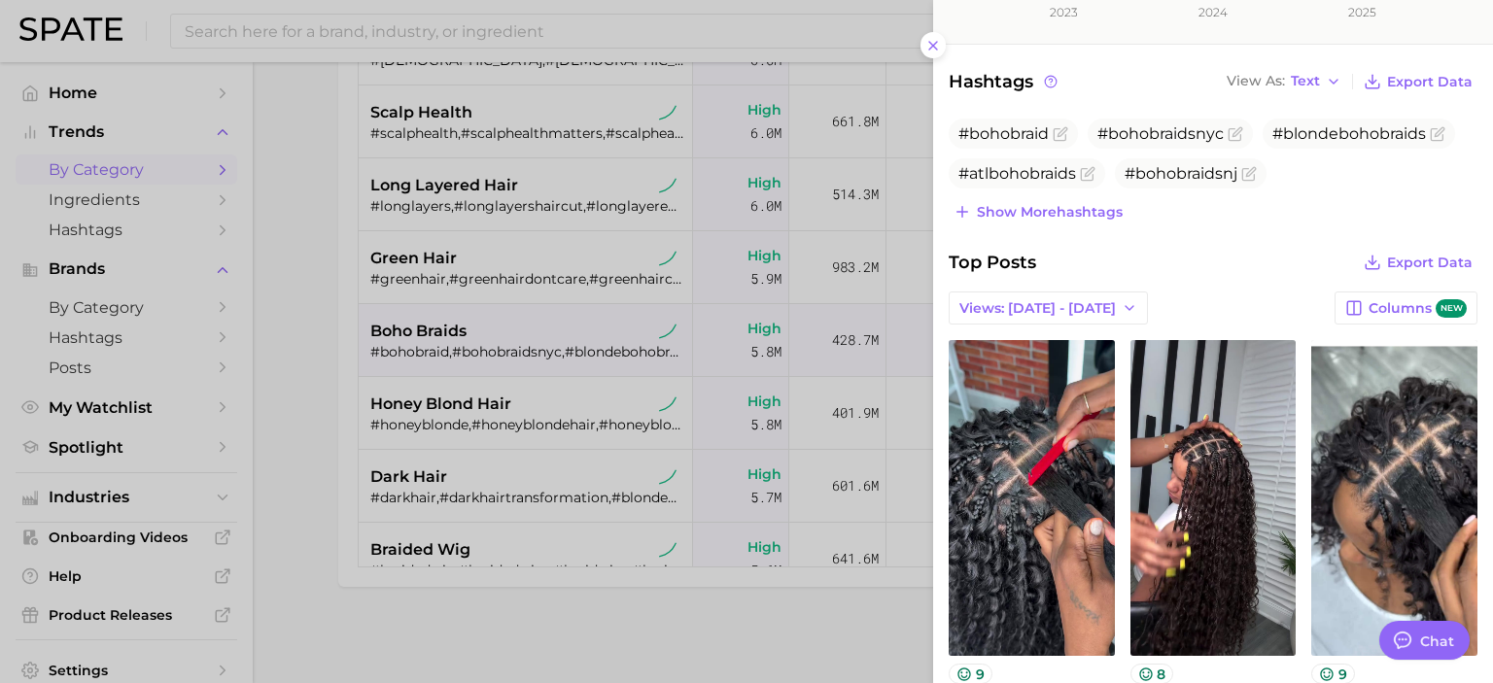
click at [297, 340] on div at bounding box center [746, 341] width 1493 height 683
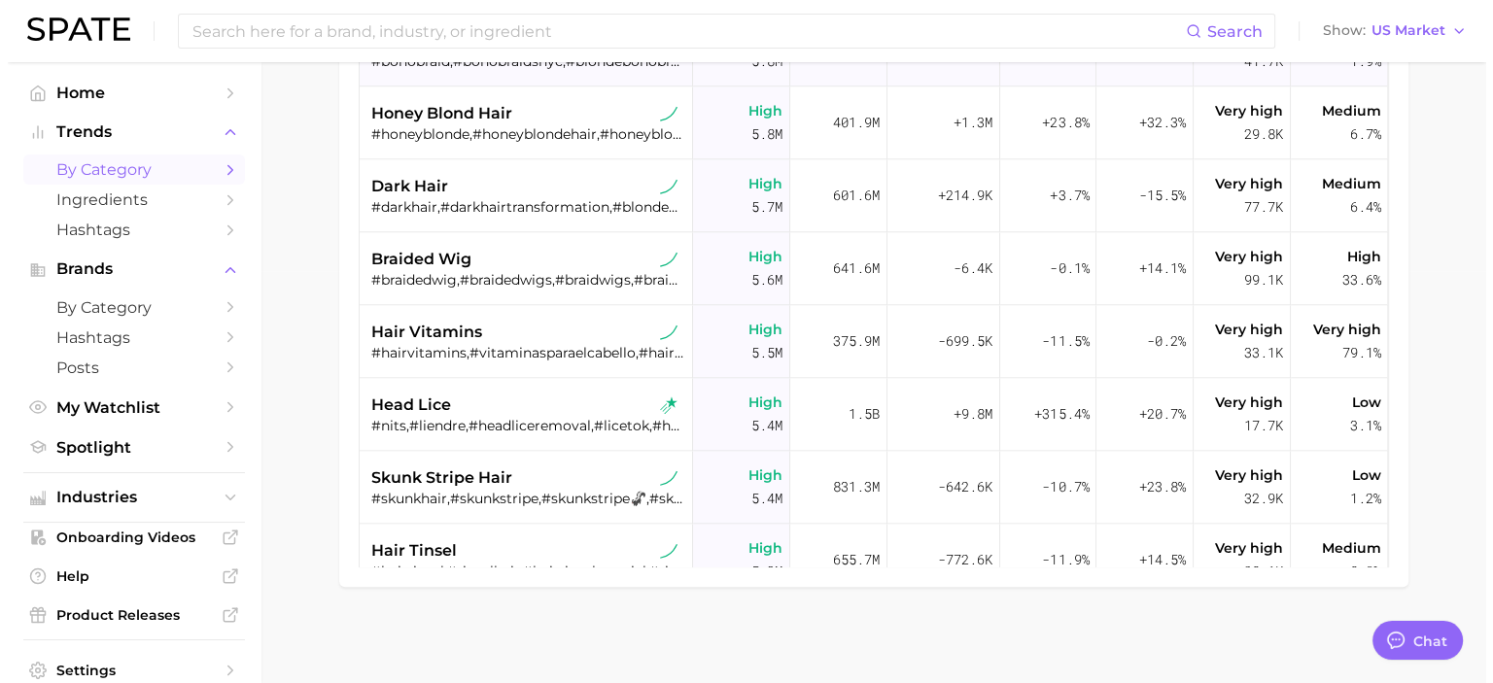
scroll to position [2171, 0]
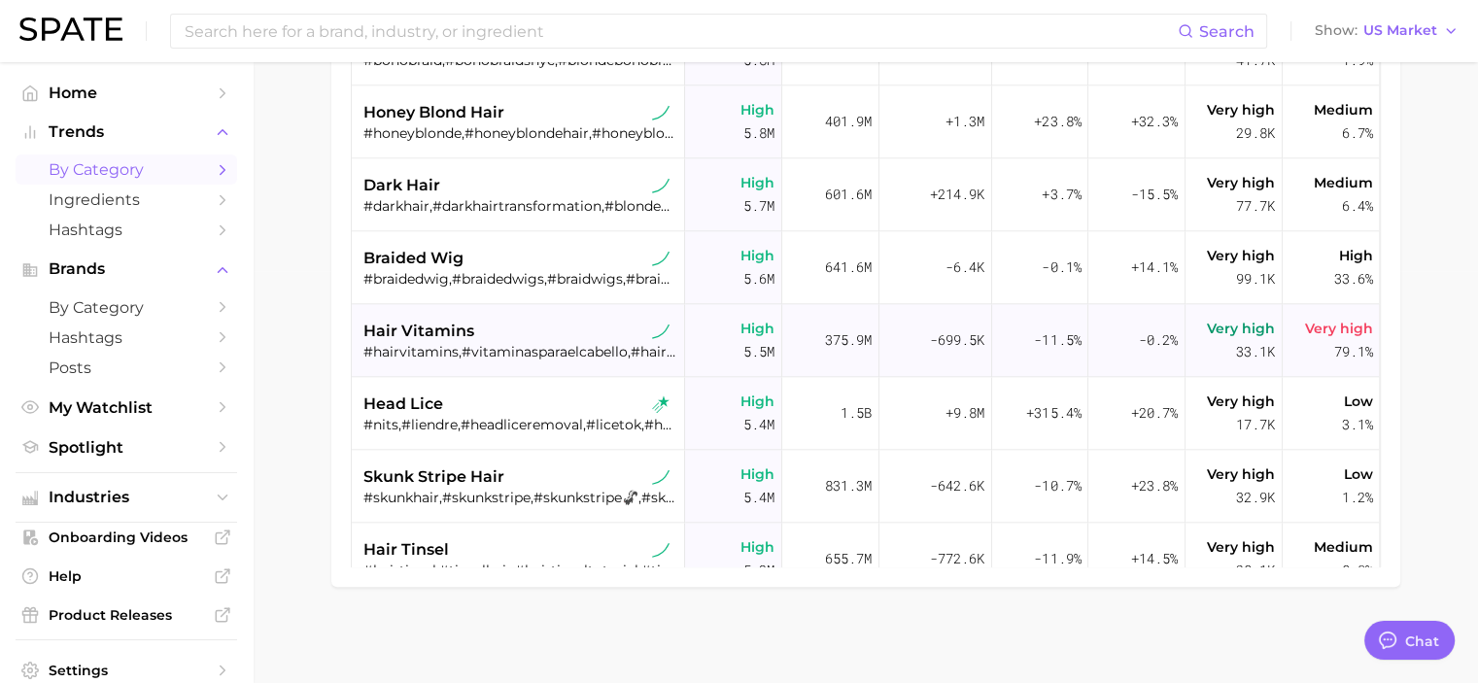
click at [548, 306] on div "hair vitamins #hairvitamins,#vitaminasparaelcabello,#hairvitamin,#hairgrowthvit…" at bounding box center [521, 340] width 314 height 73
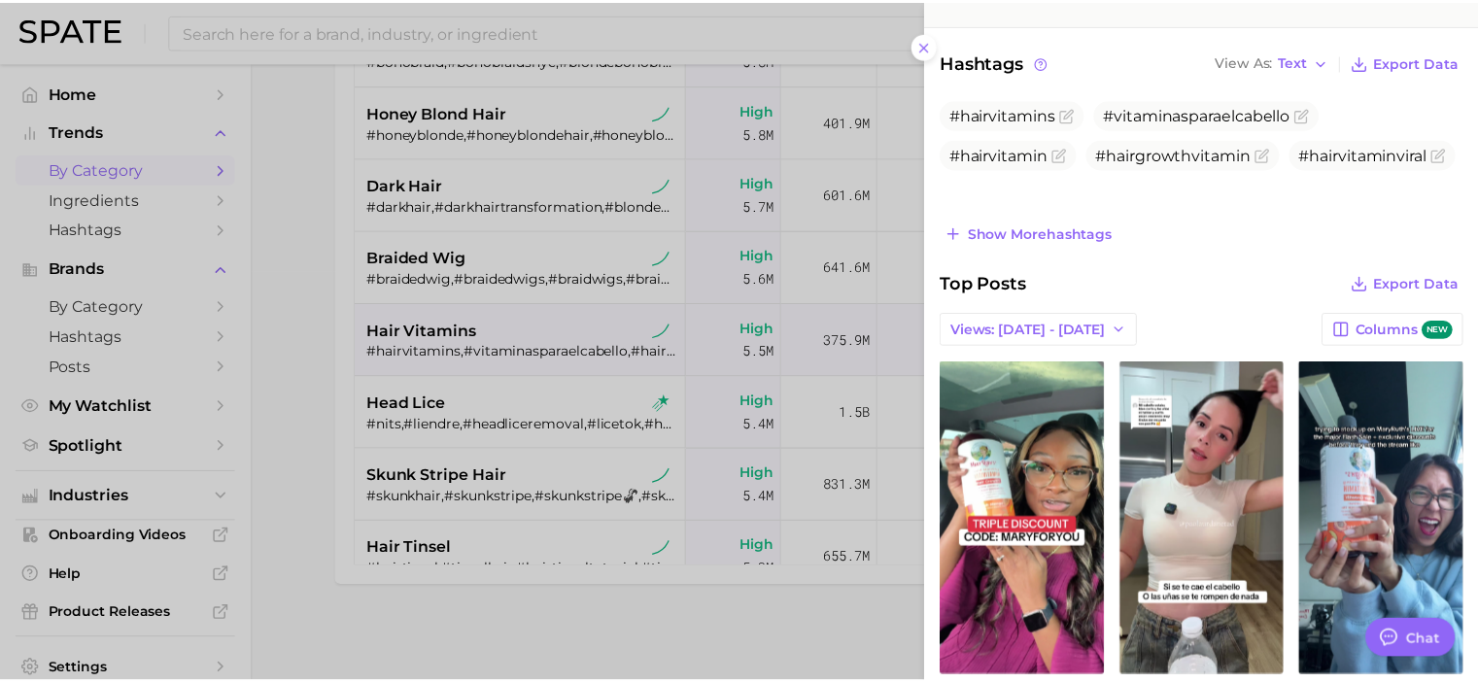
scroll to position [583, 0]
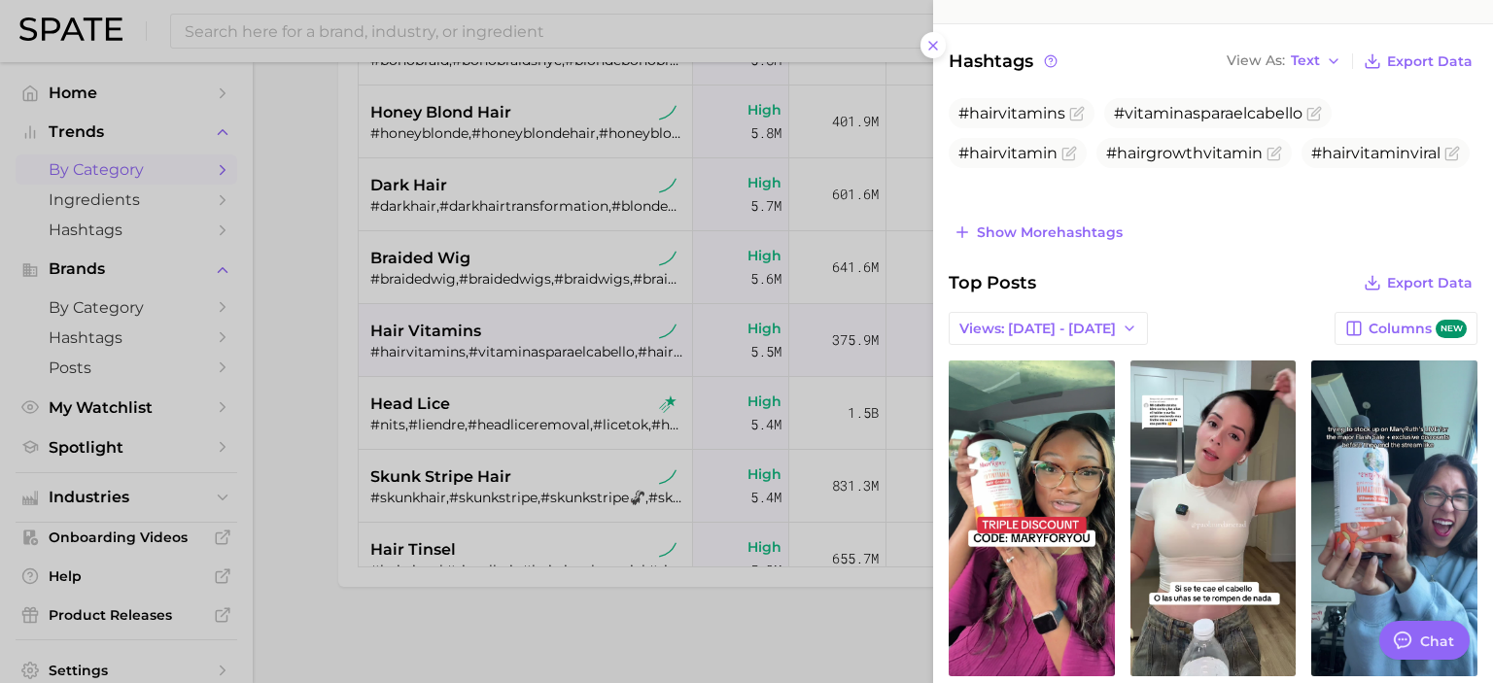
click at [308, 434] on div at bounding box center [746, 341] width 1493 height 683
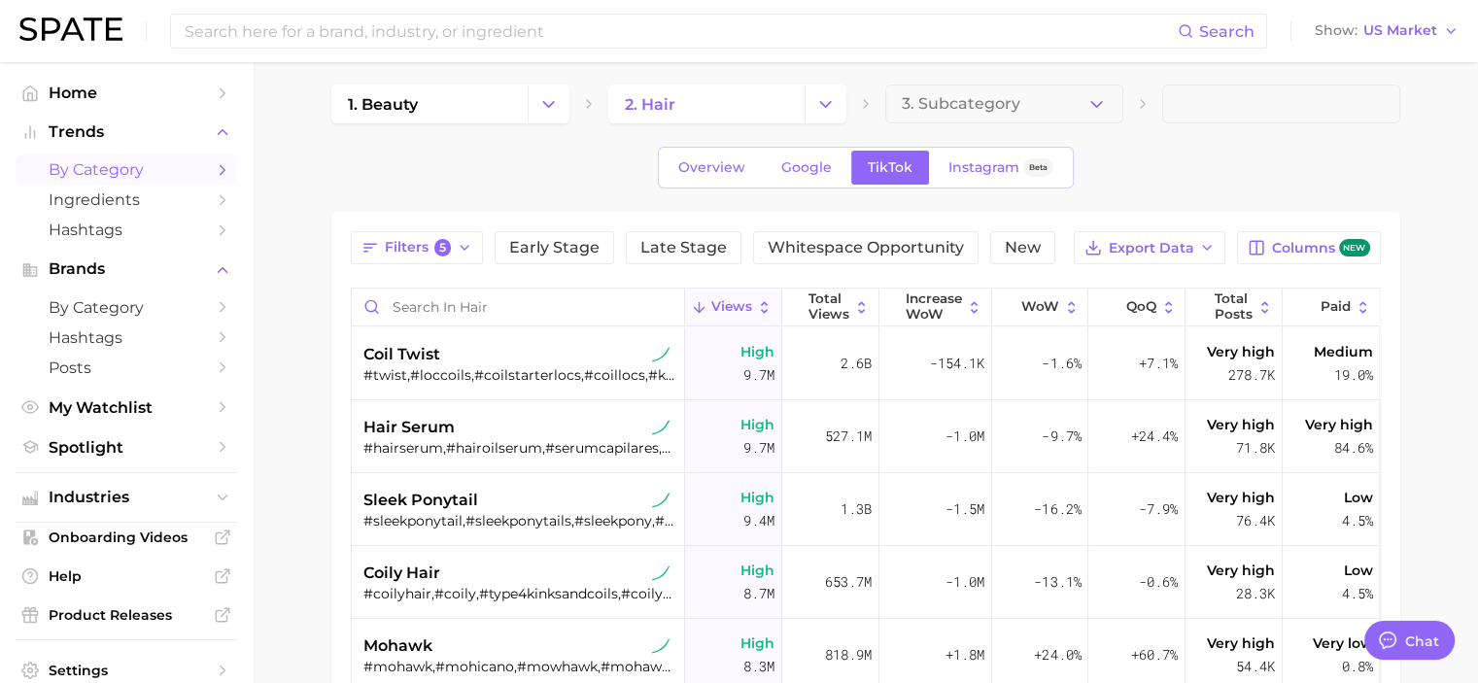
scroll to position [0, 0]
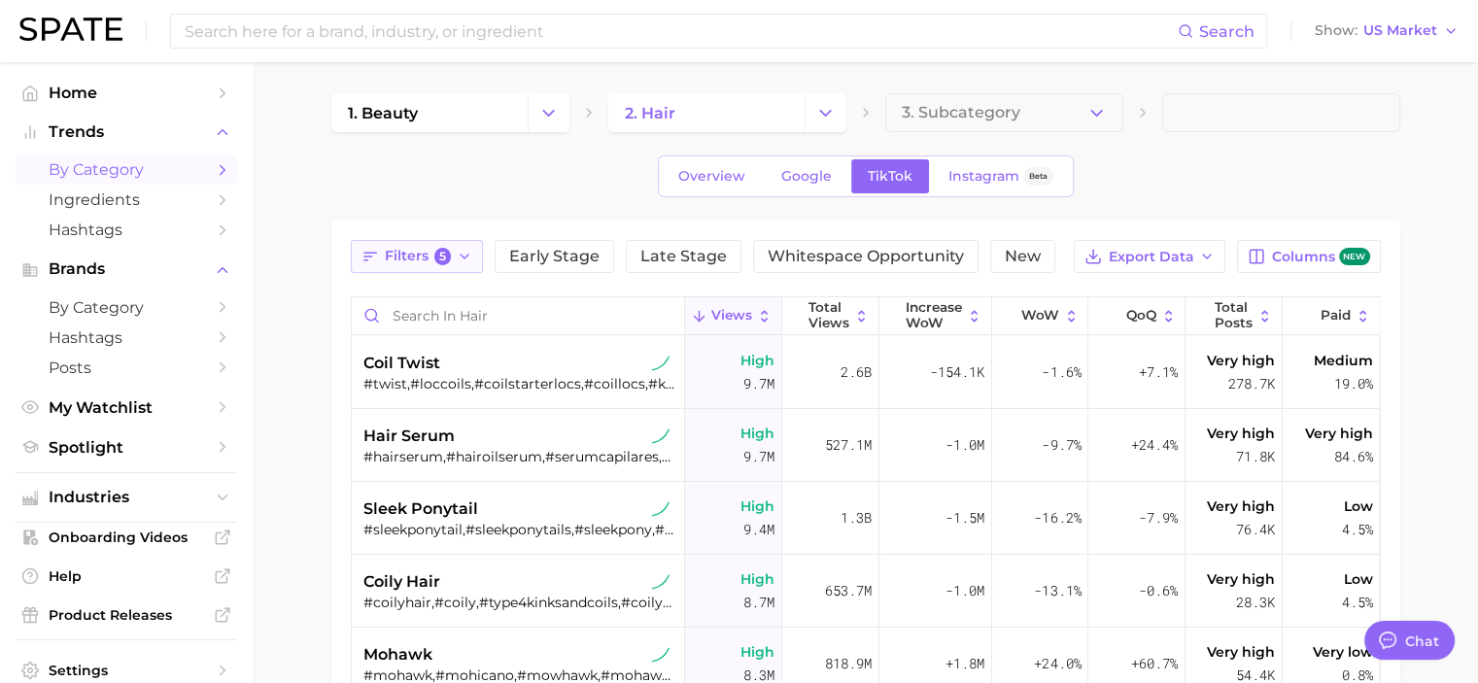
click at [474, 258] on button "Filters 5" at bounding box center [417, 256] width 133 height 33
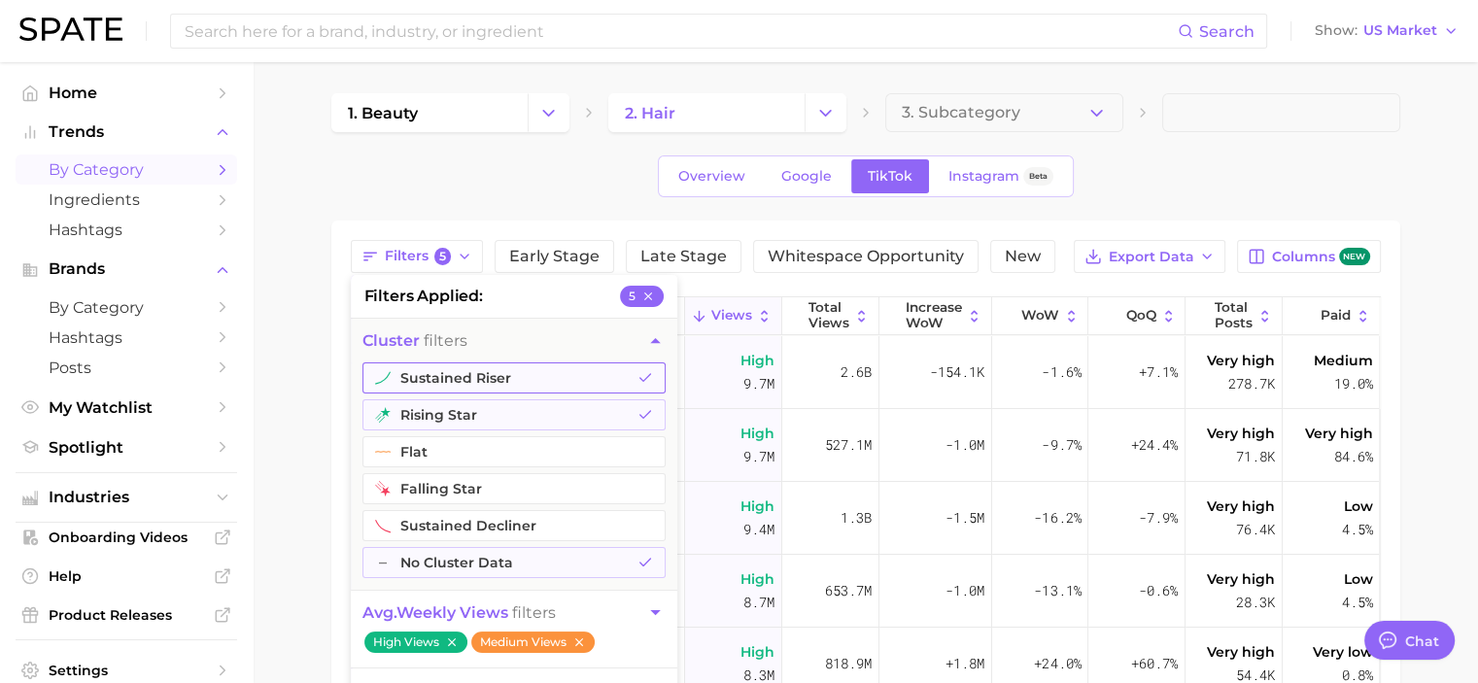
click at [480, 377] on button "sustained riser" at bounding box center [514, 378] width 303 height 31
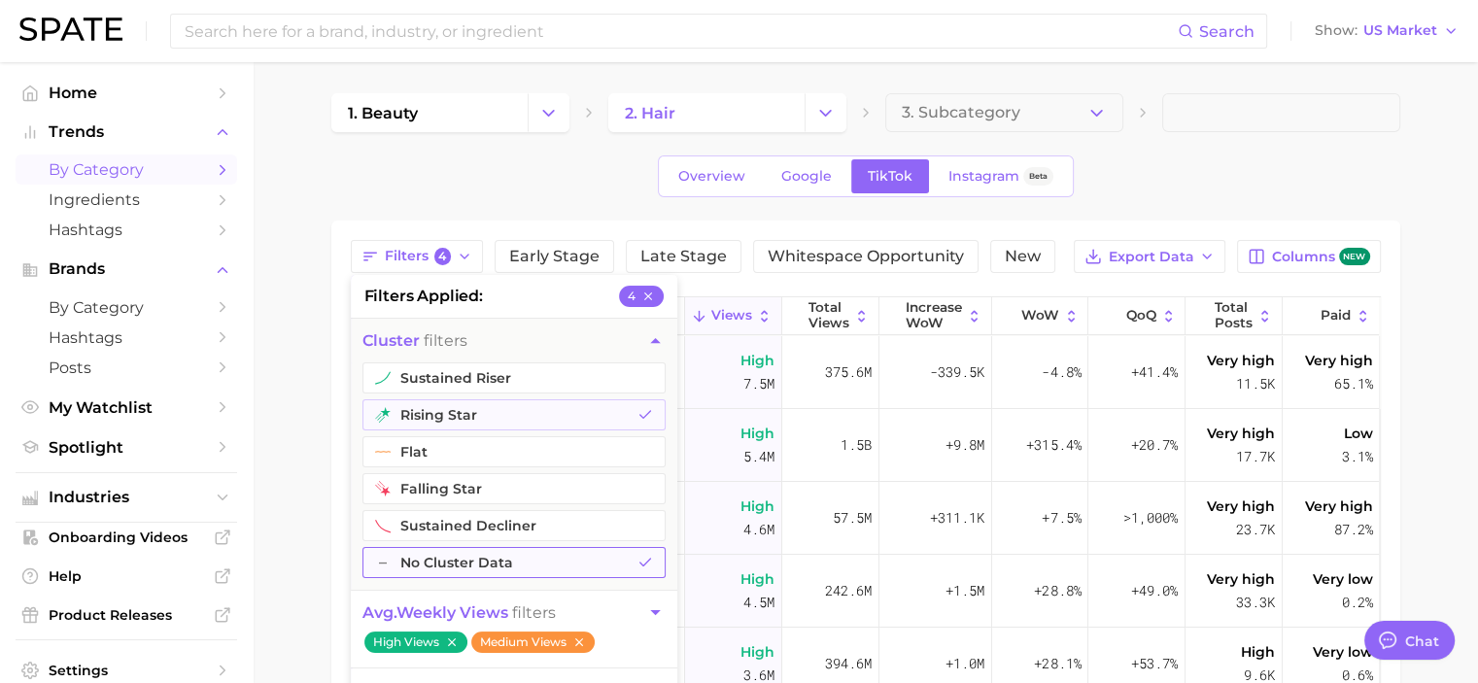
click at [478, 561] on button "– No Cluster Data" at bounding box center [514, 562] width 303 height 31
click at [292, 481] on main "1. beauty 2. hair 3. Subcategory Overview Google TikTok Instagram Beta Filters …" at bounding box center [866, 579] width 1226 height 1034
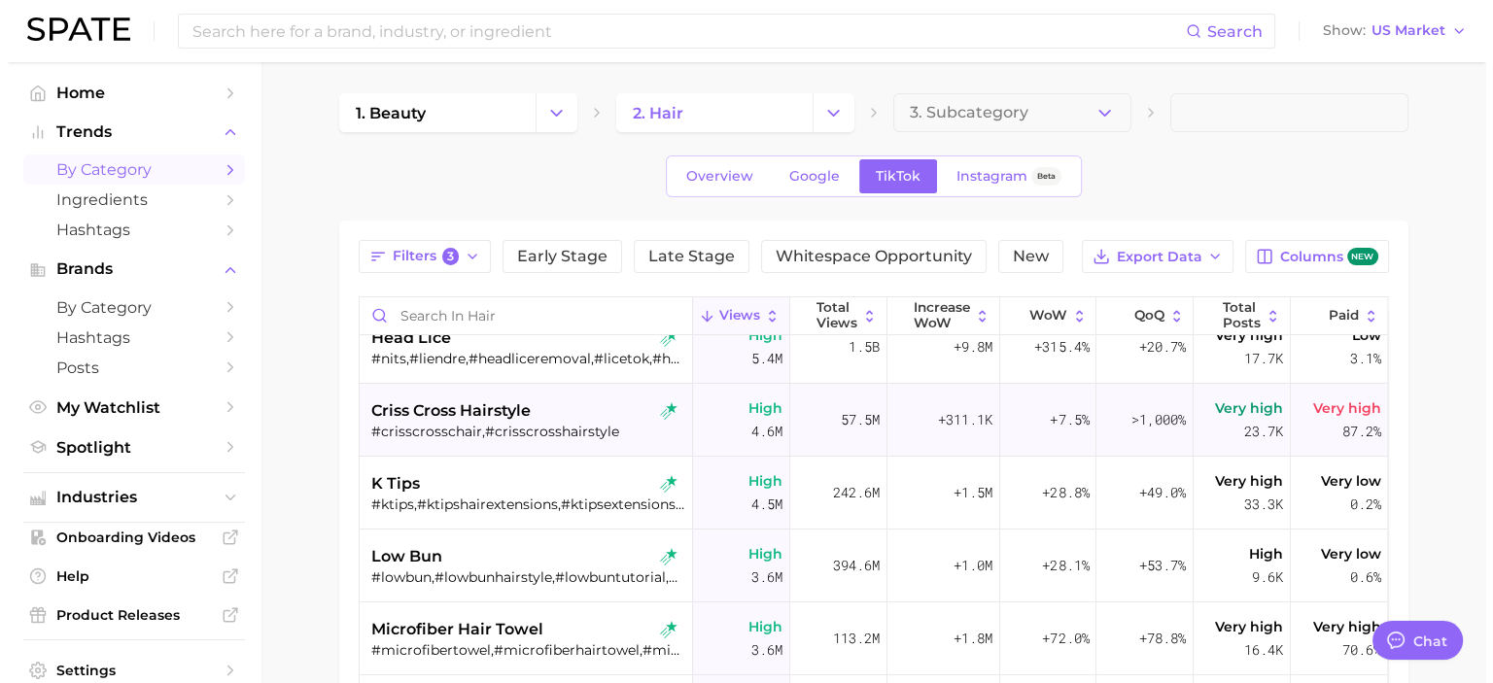
scroll to position [97, 0]
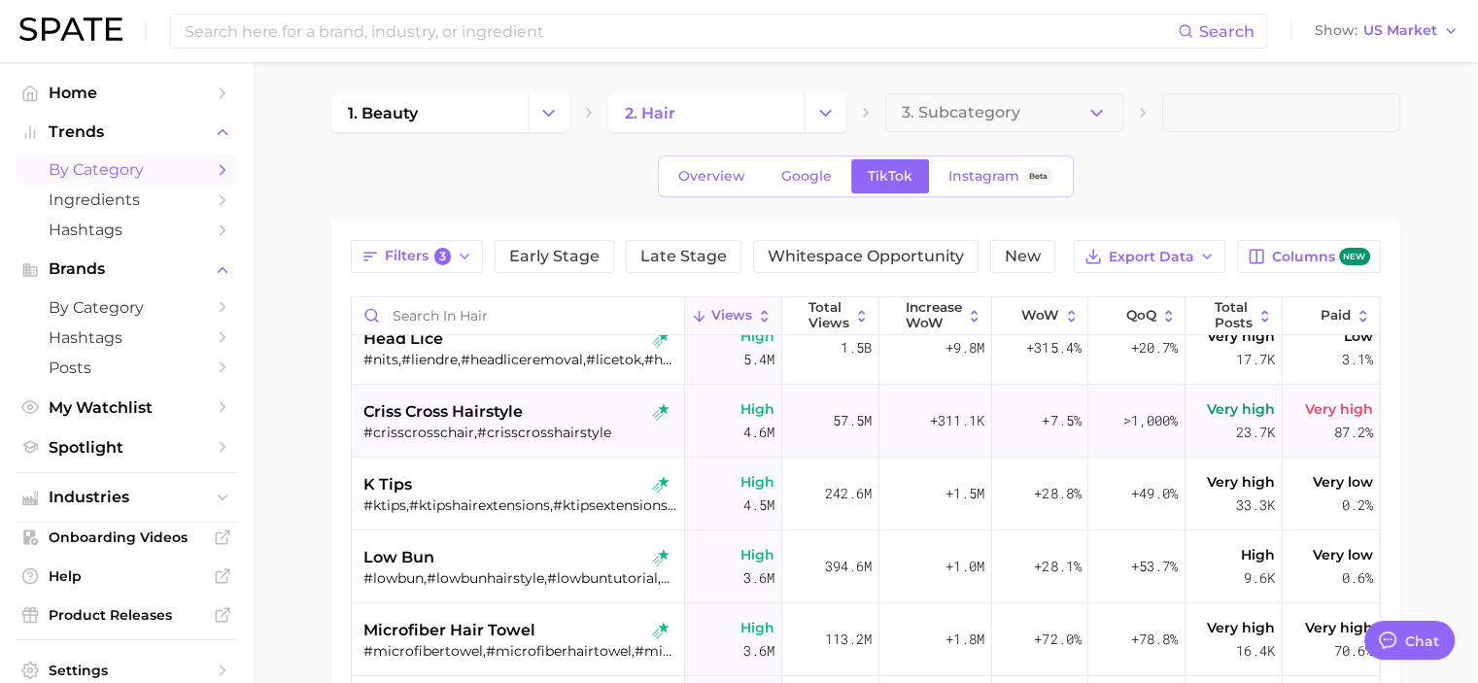
click at [527, 417] on div "criss cross hairstyle" at bounding box center [521, 411] width 314 height 23
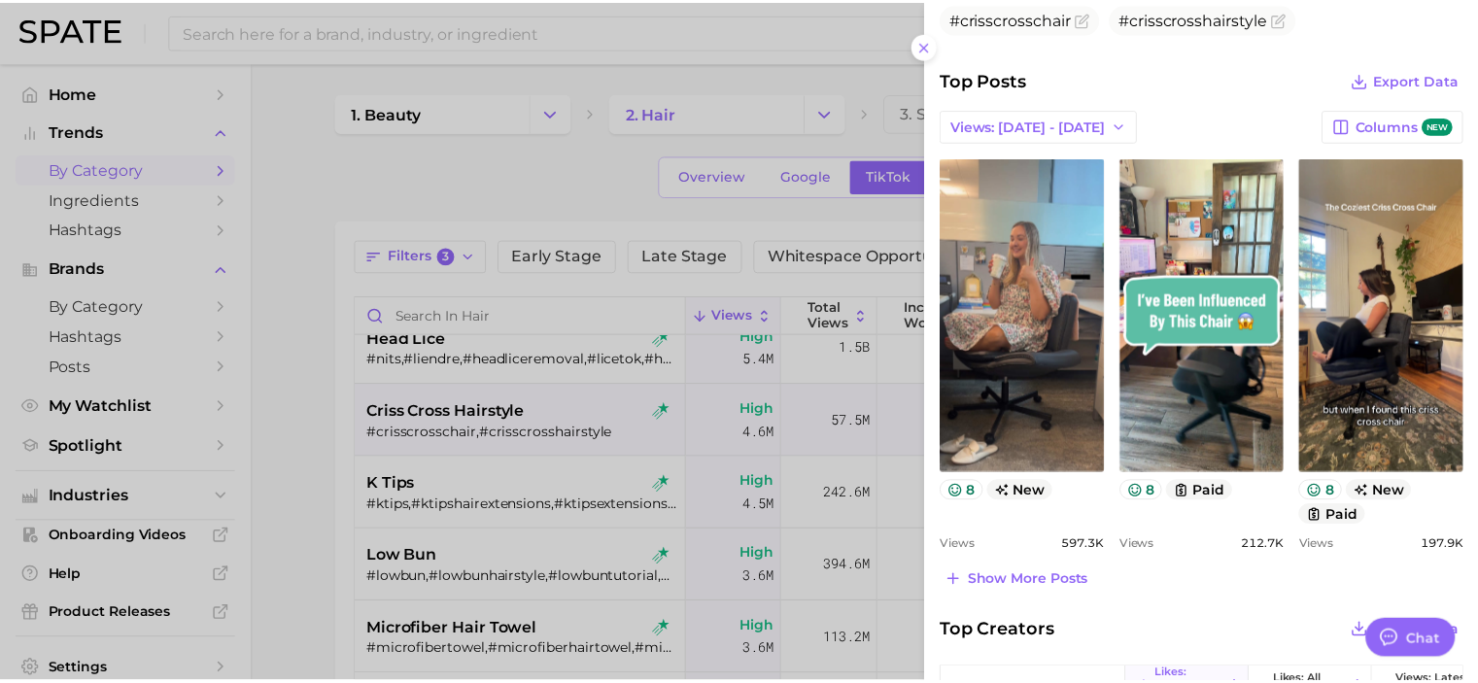
scroll to position [679, 0]
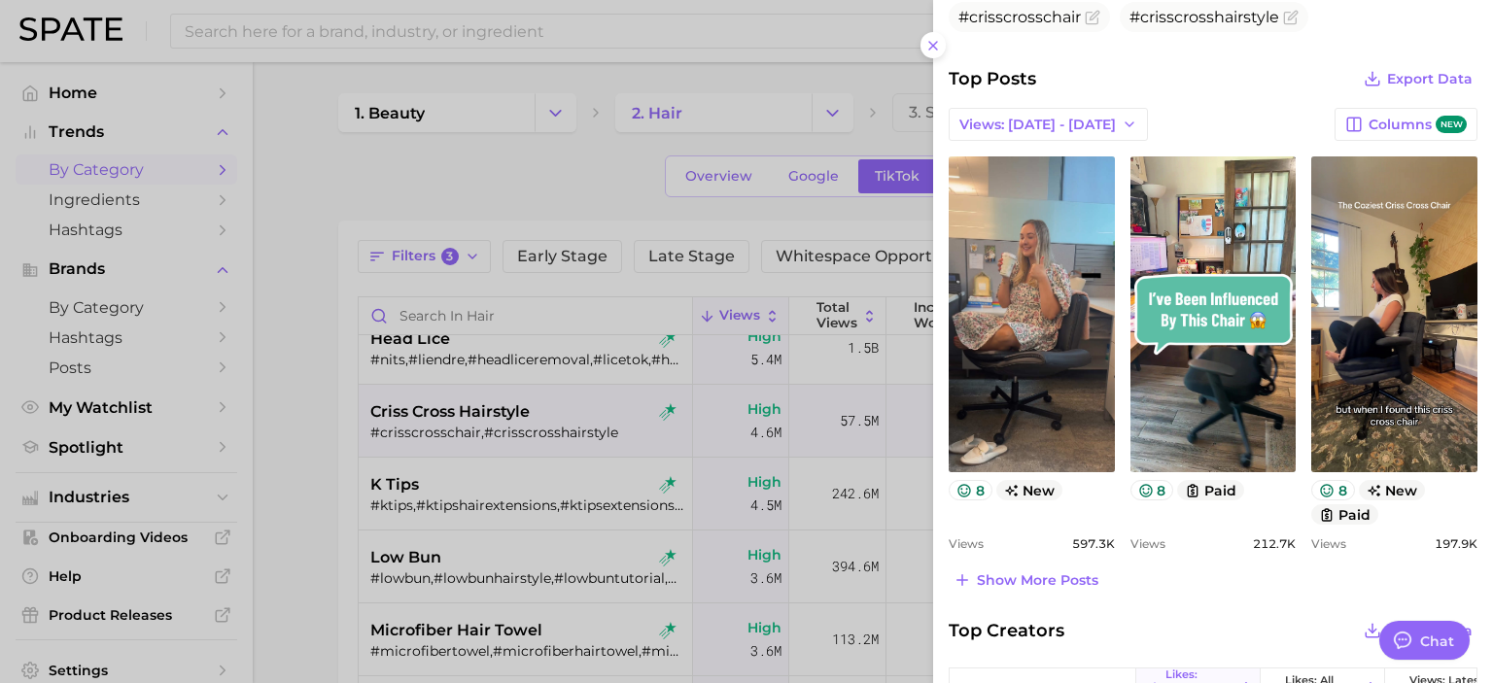
click at [280, 504] on div at bounding box center [746, 341] width 1493 height 683
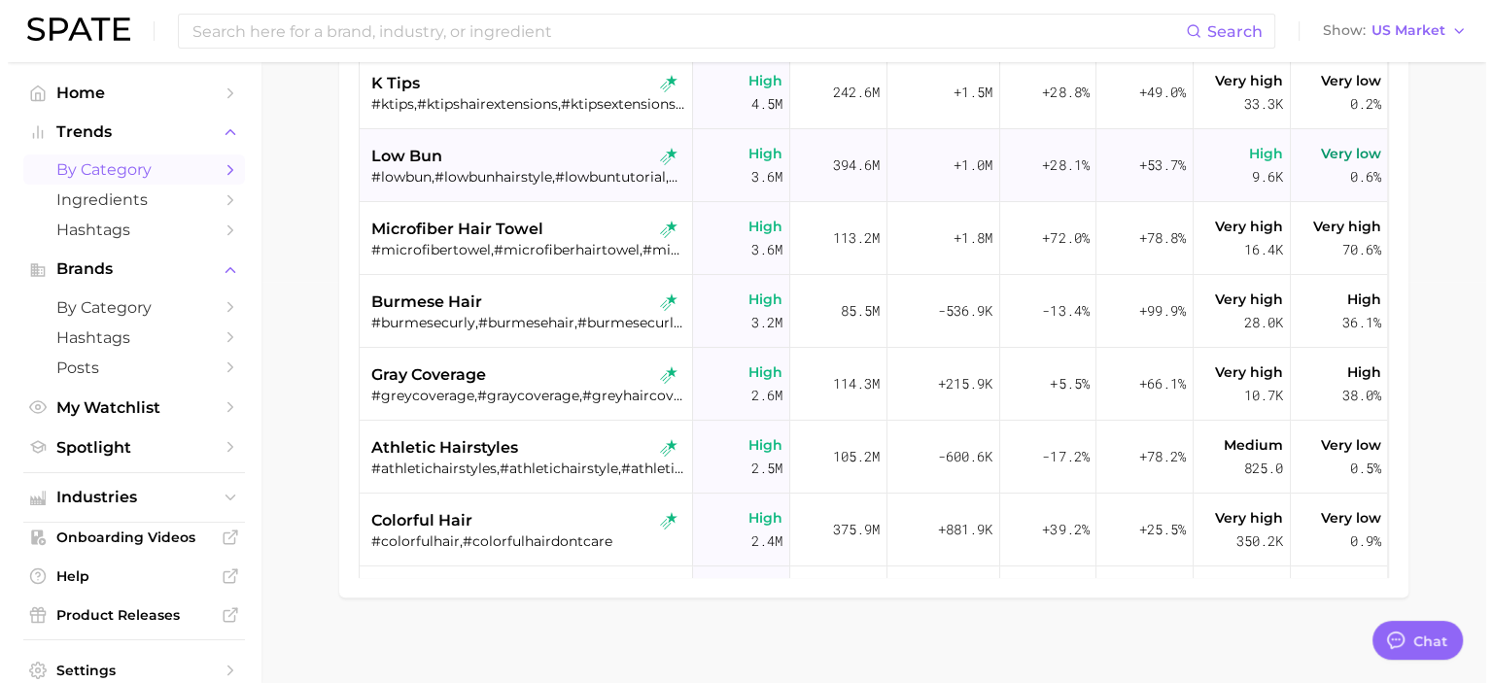
scroll to position [402, 0]
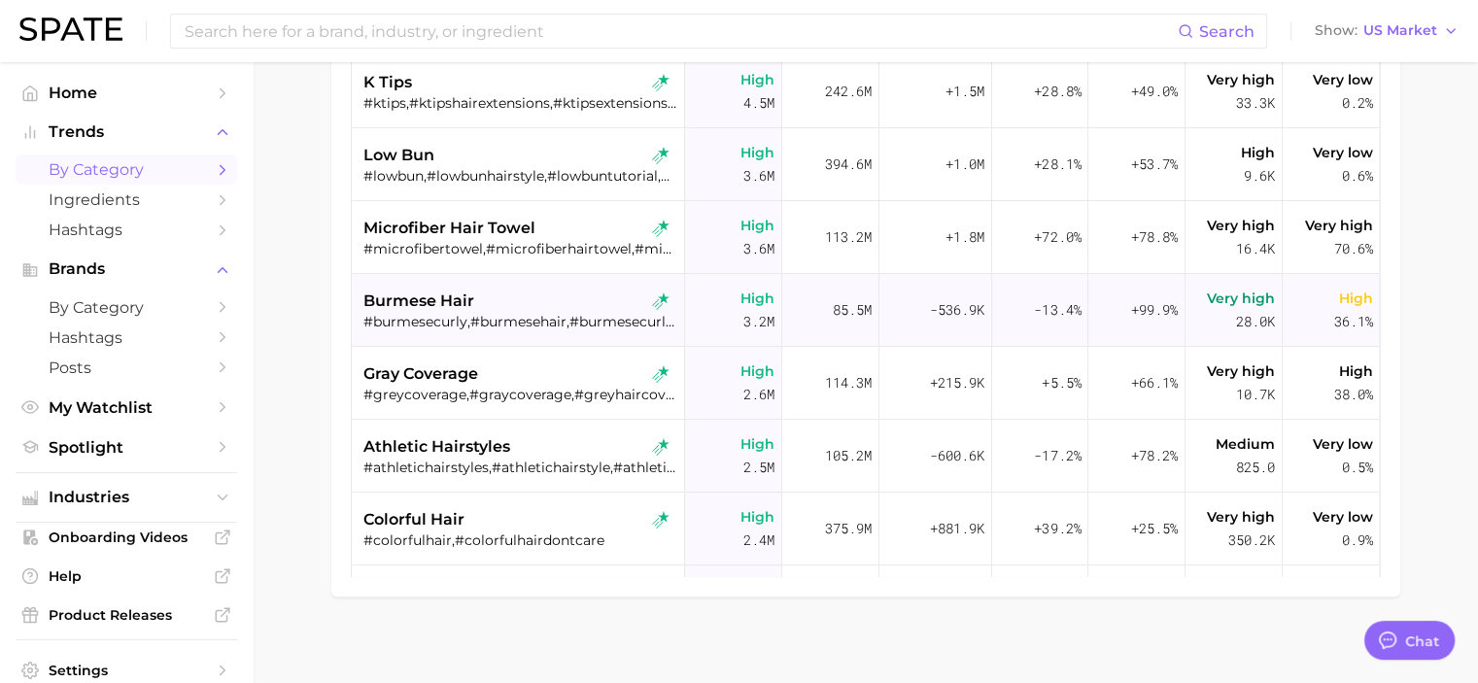
click at [546, 296] on div "burmese hair" at bounding box center [521, 301] width 314 height 23
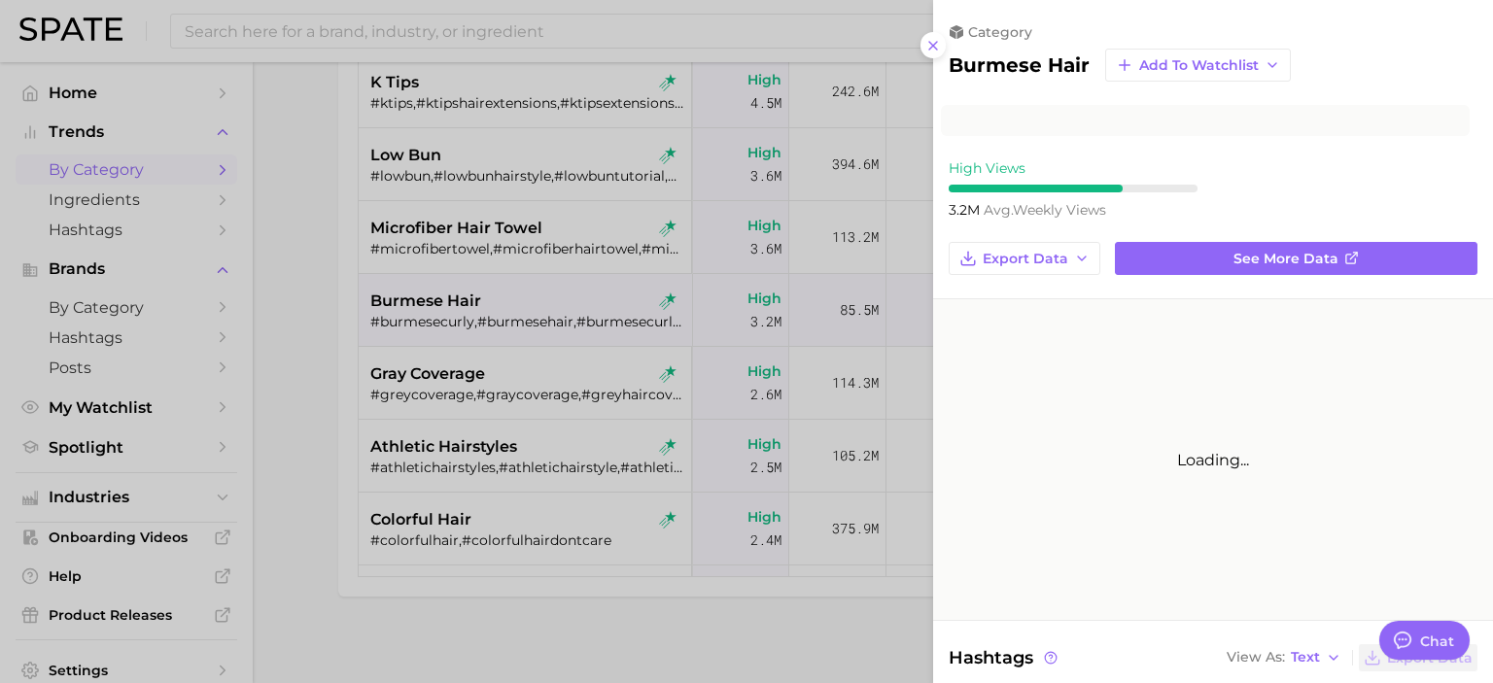
scroll to position [0, 0]
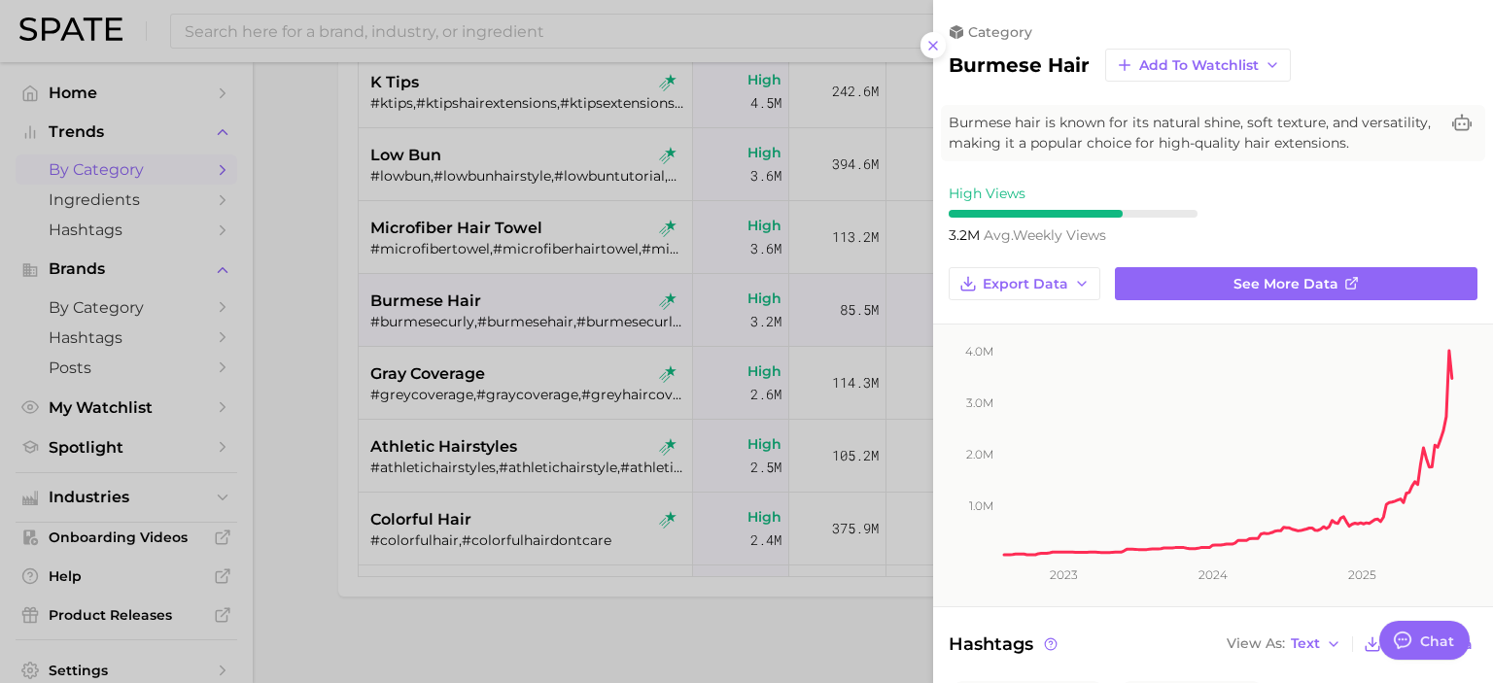
click at [1322, 192] on div "High Views 3.2m avg. weekly views" at bounding box center [1213, 214] width 560 height 59
click at [255, 420] on div at bounding box center [746, 341] width 1493 height 683
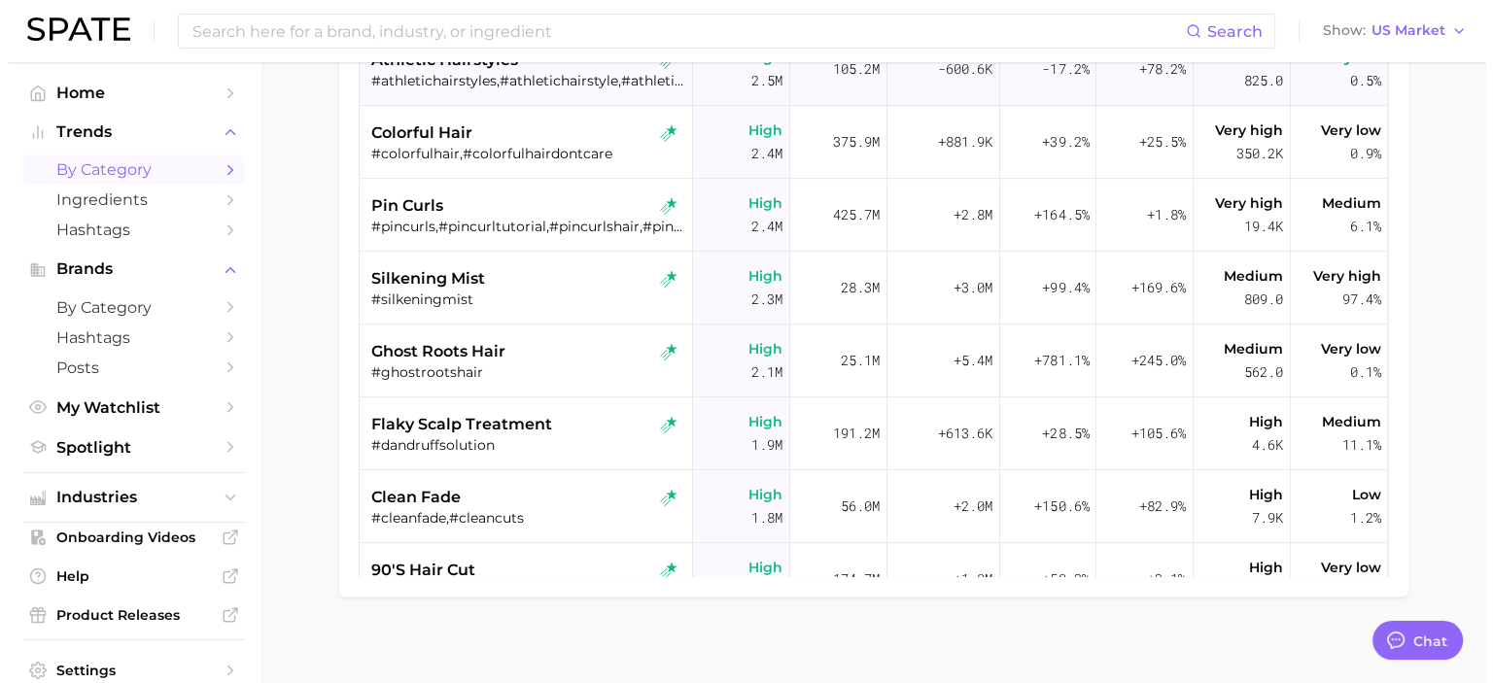
scroll to position [485, 0]
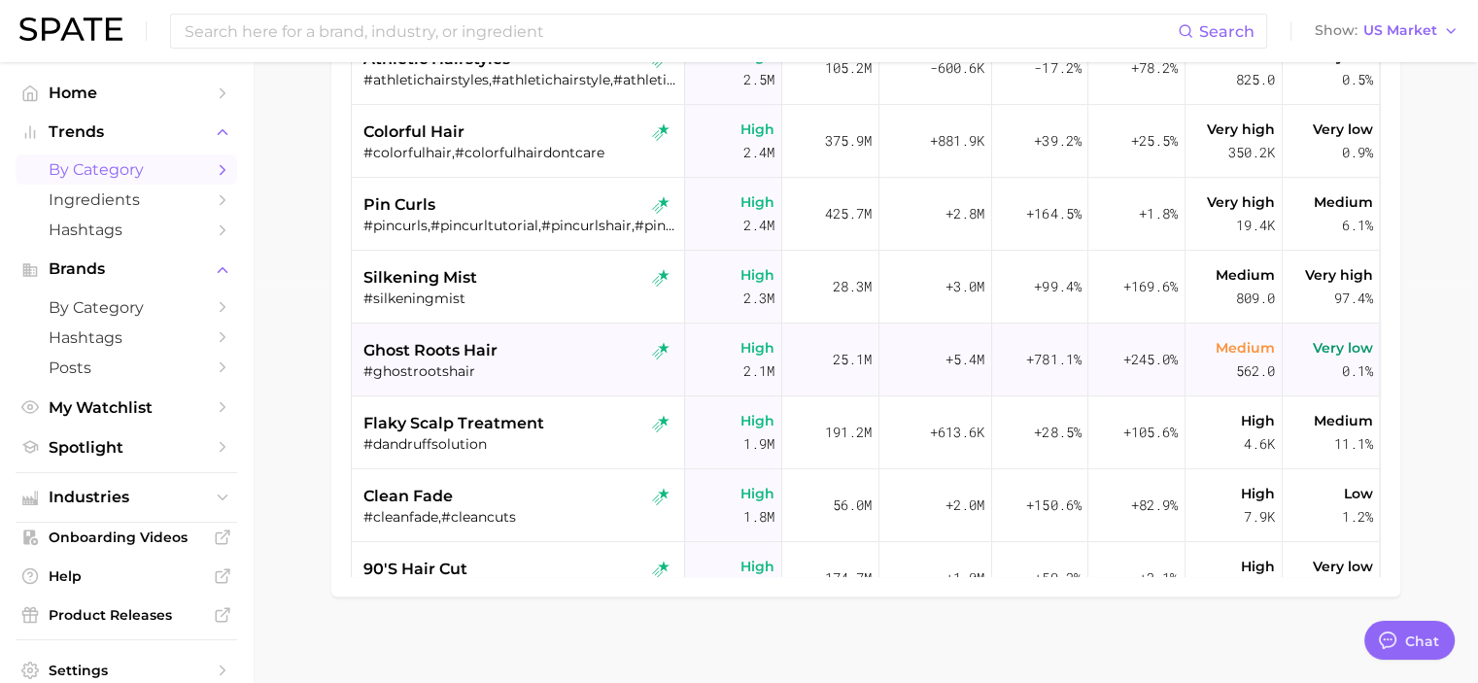
click at [551, 366] on div "#ghostrootshair" at bounding box center [521, 371] width 314 height 17
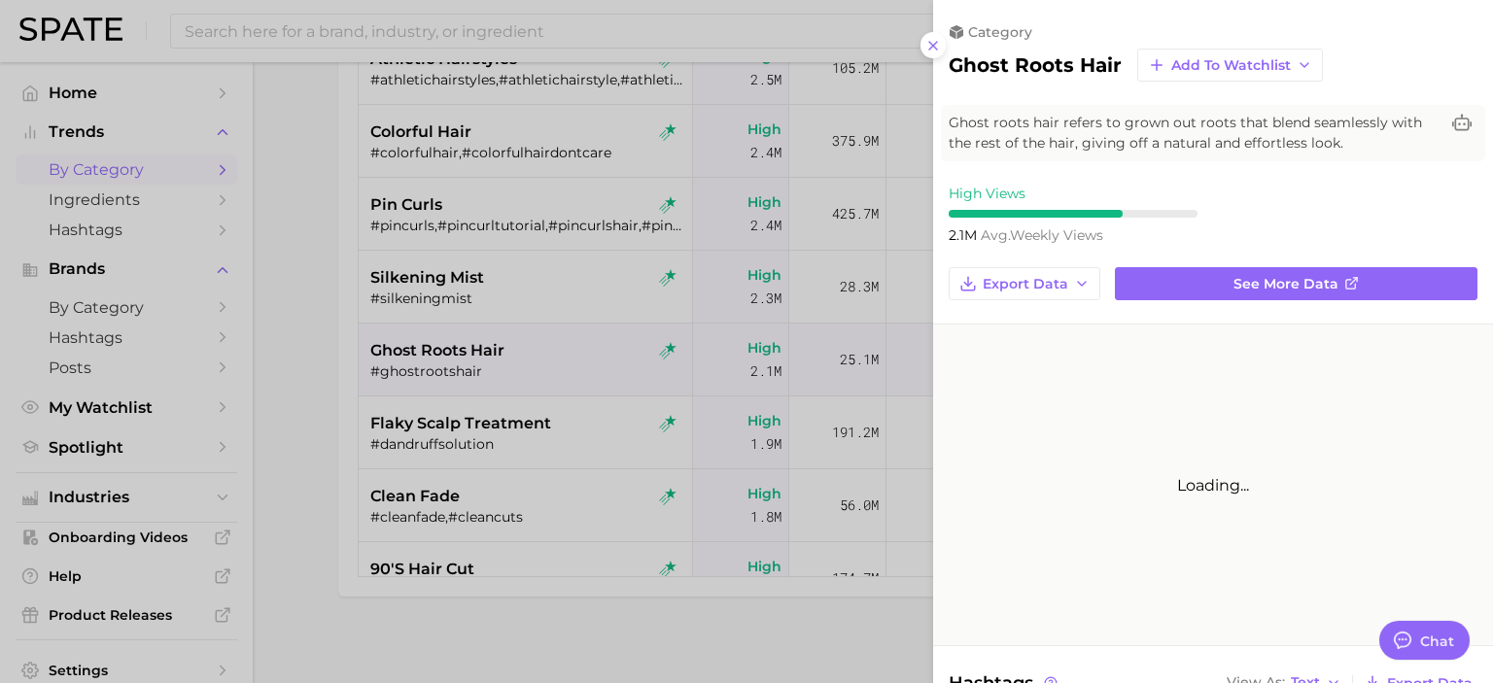
scroll to position [0, 0]
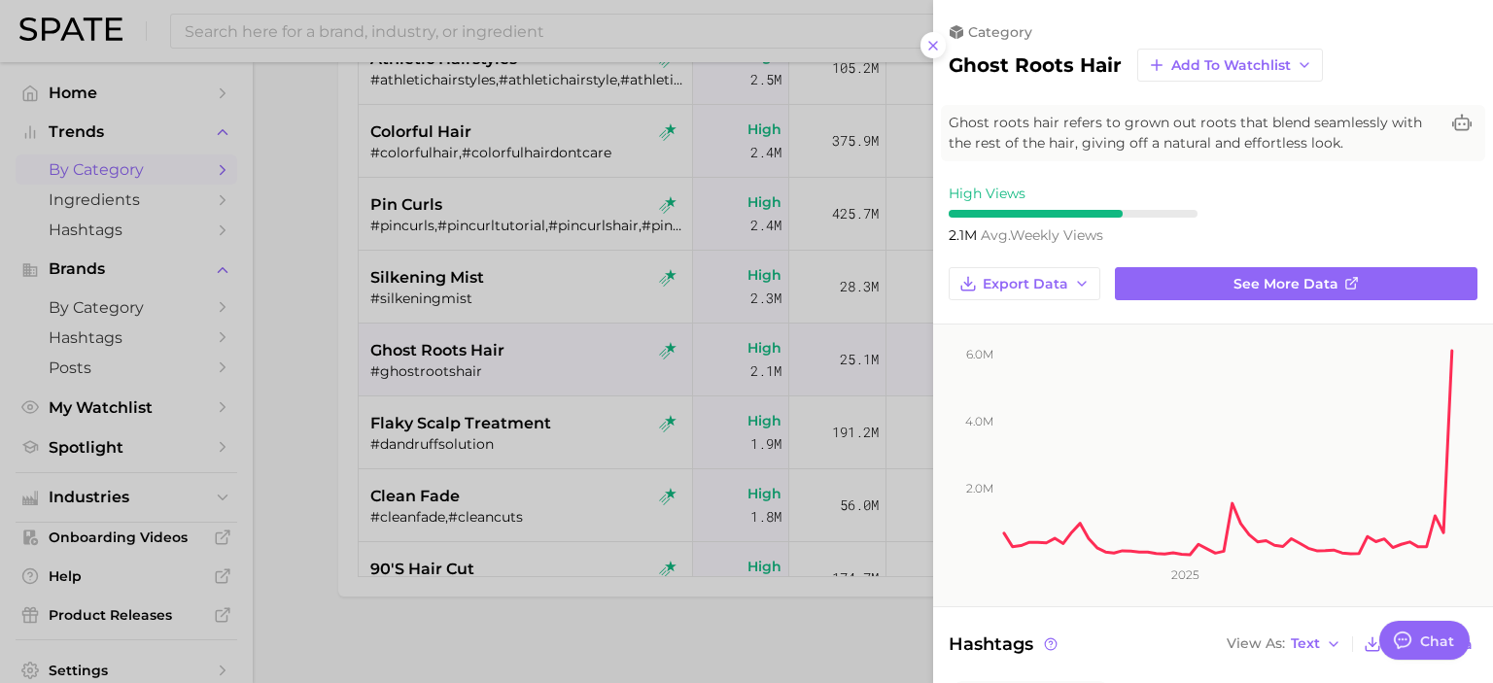
click at [1248, 192] on div "High Views 2.1m avg. weekly views" at bounding box center [1213, 214] width 560 height 59
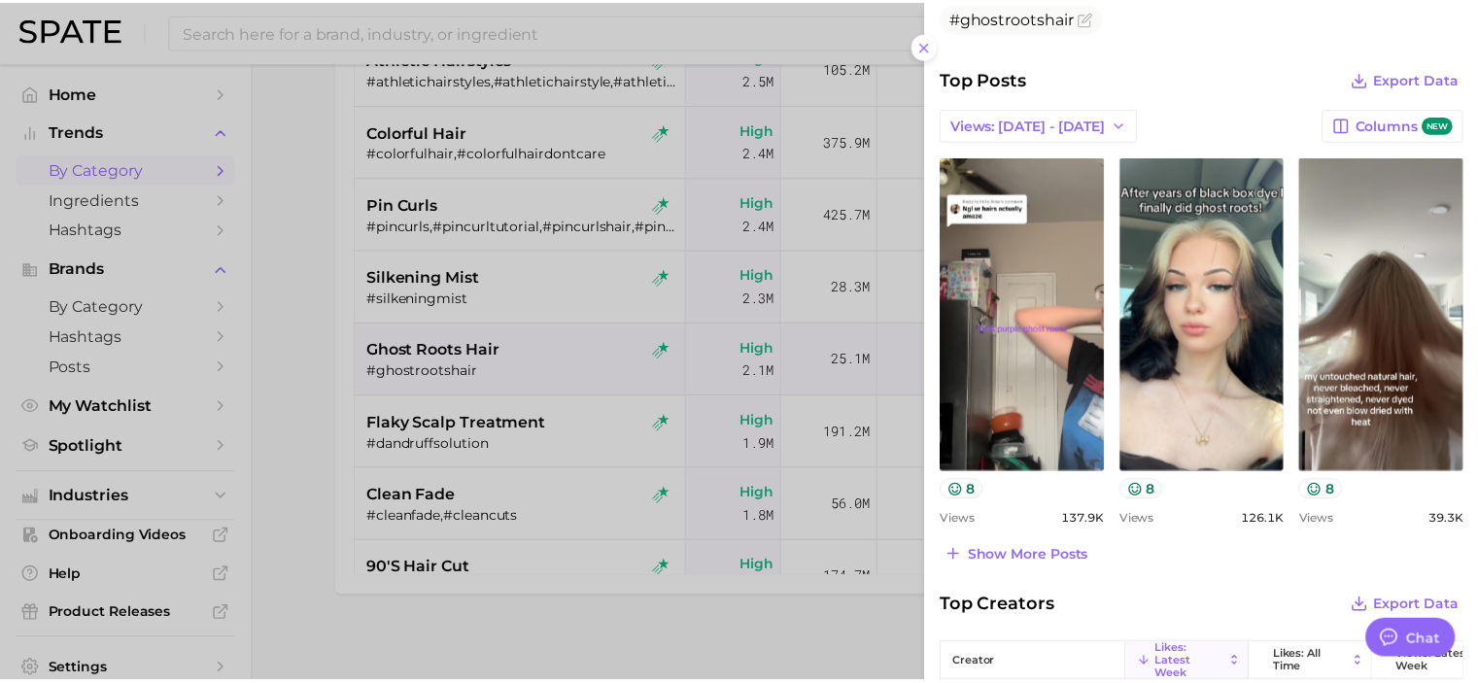
scroll to position [680, 0]
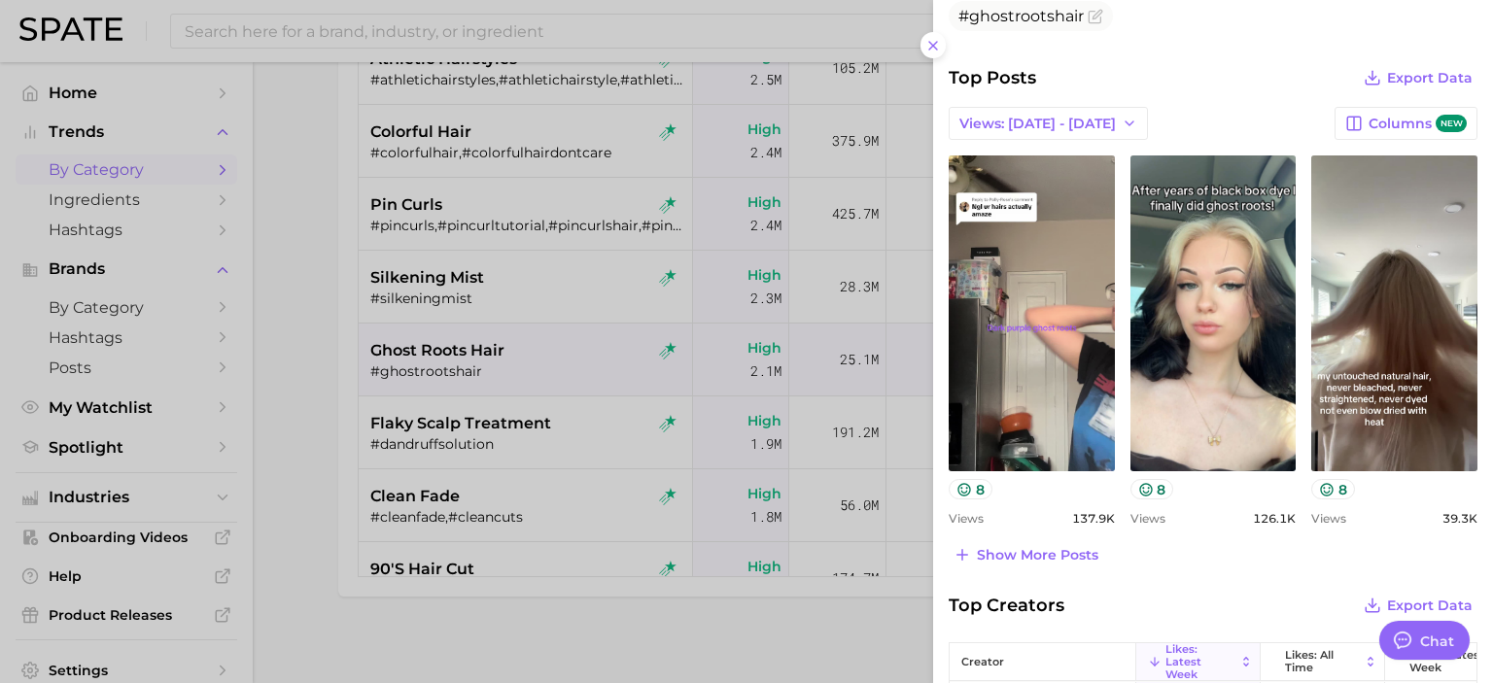
click at [296, 456] on div at bounding box center [746, 341] width 1493 height 683
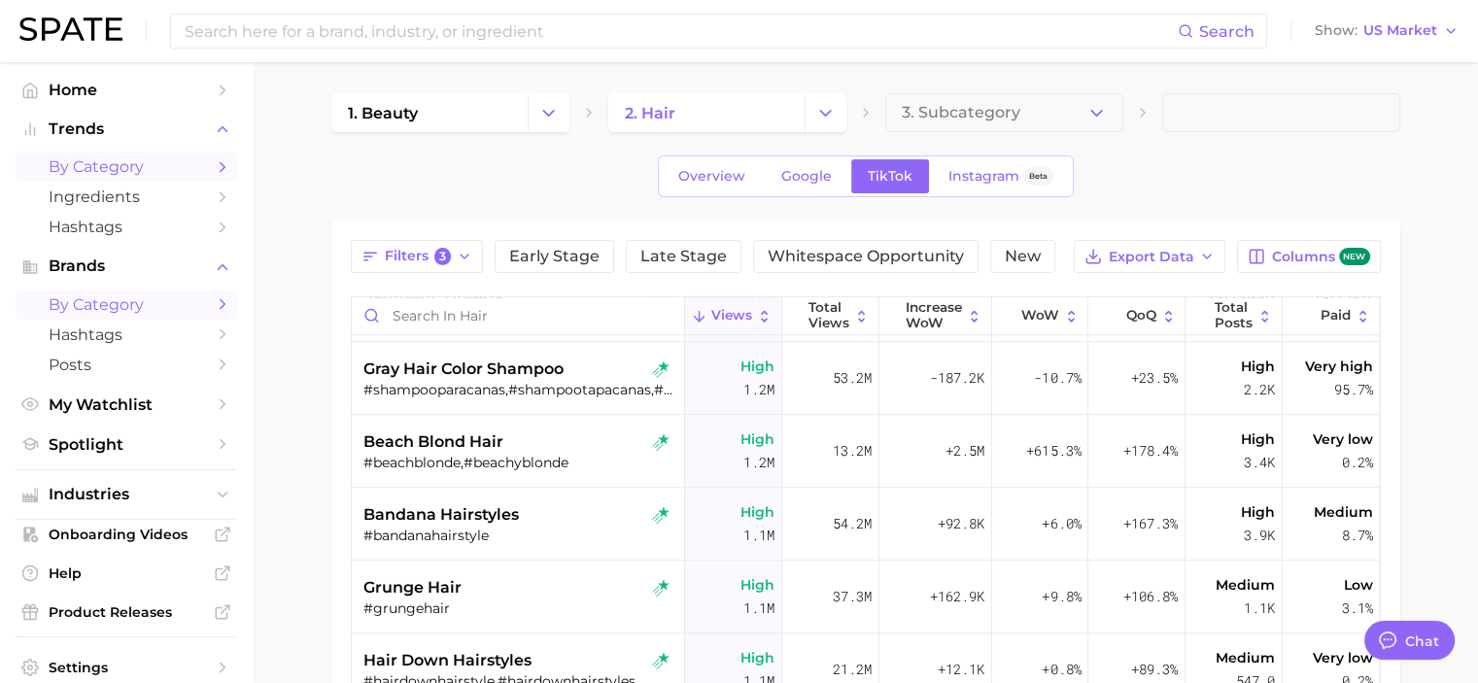
scroll to position [0, 0]
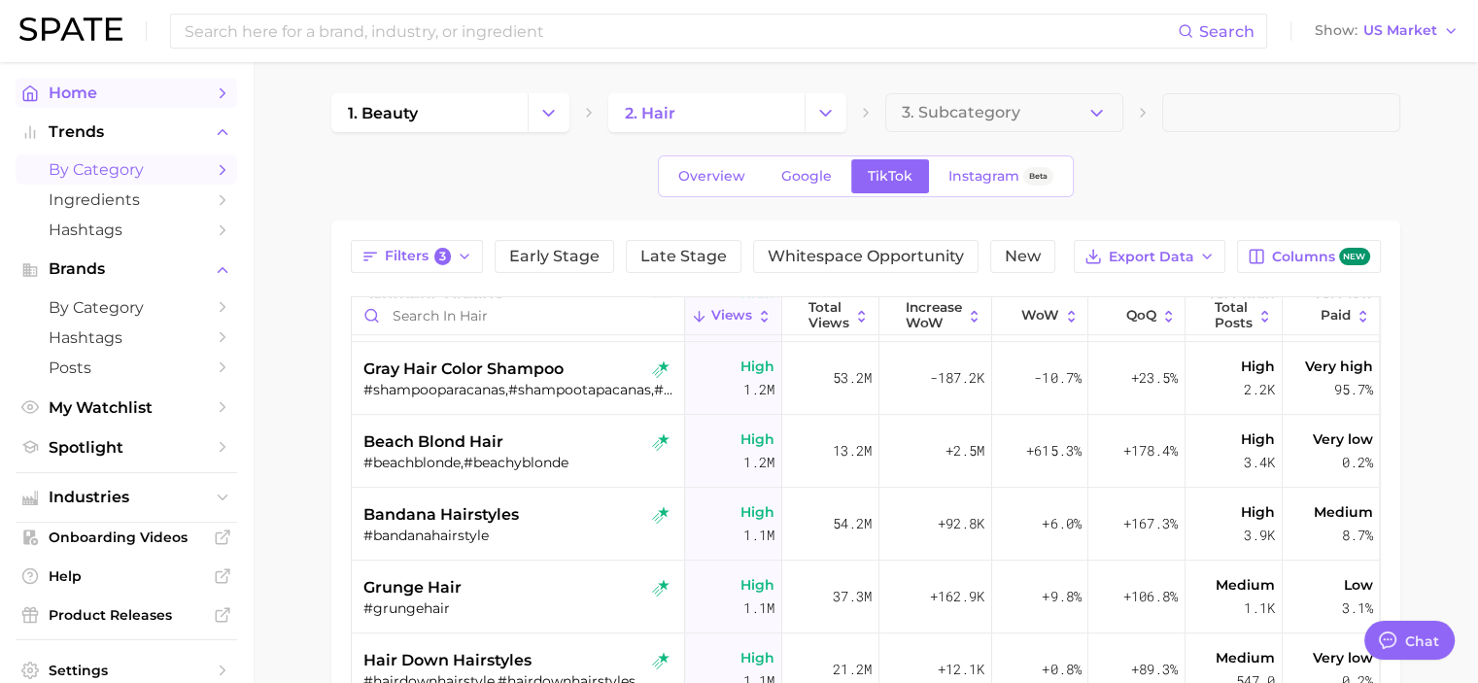
click at [214, 85] on icon "Sidebar" at bounding box center [222, 93] width 17 height 17
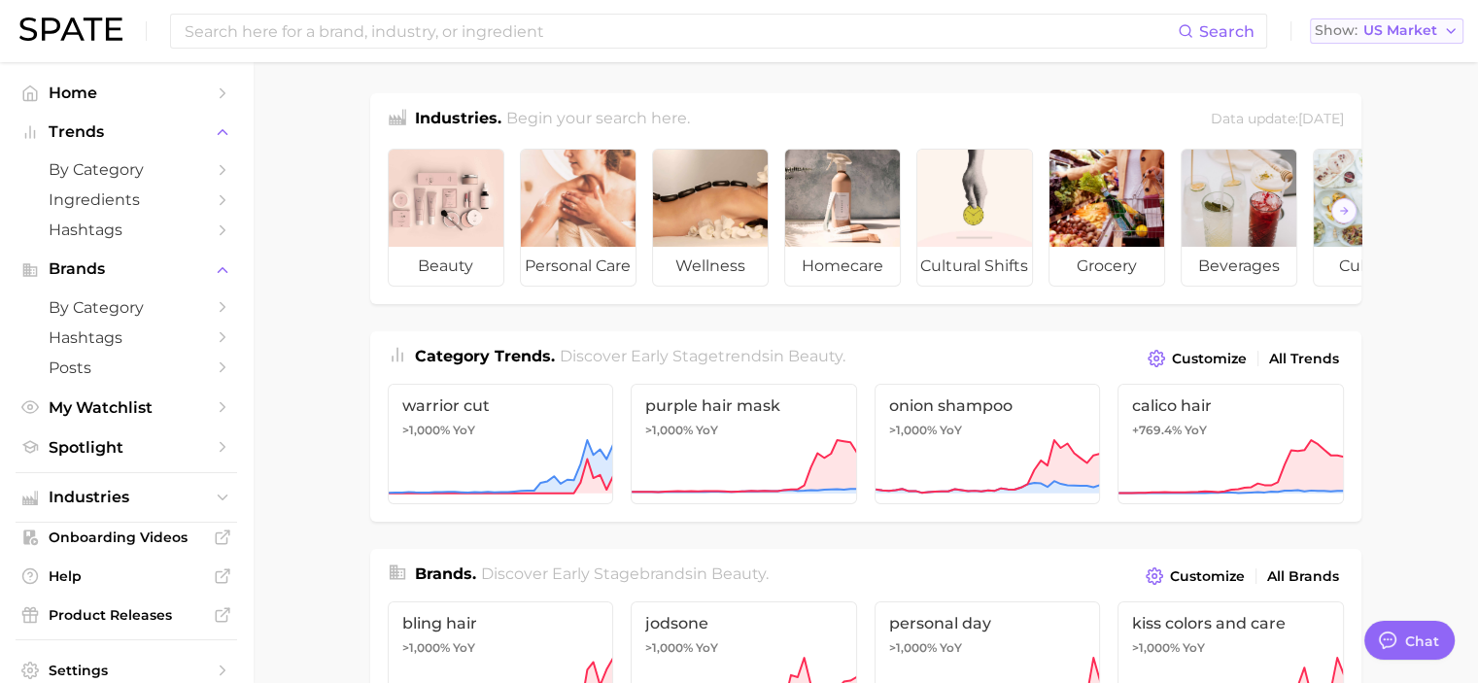
click at [1436, 26] on span "US Market" at bounding box center [1401, 30] width 74 height 11
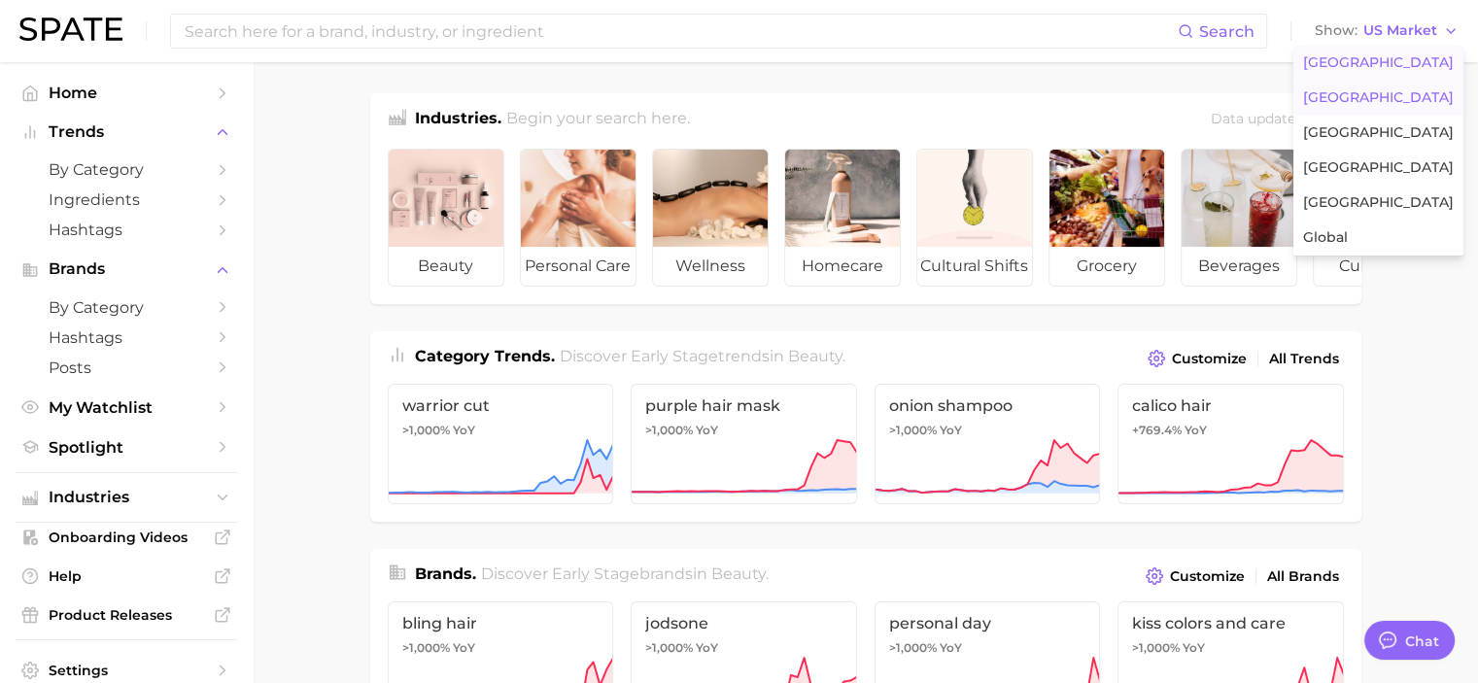
click at [1398, 93] on span "[GEOGRAPHIC_DATA]" at bounding box center [1378, 97] width 151 height 17
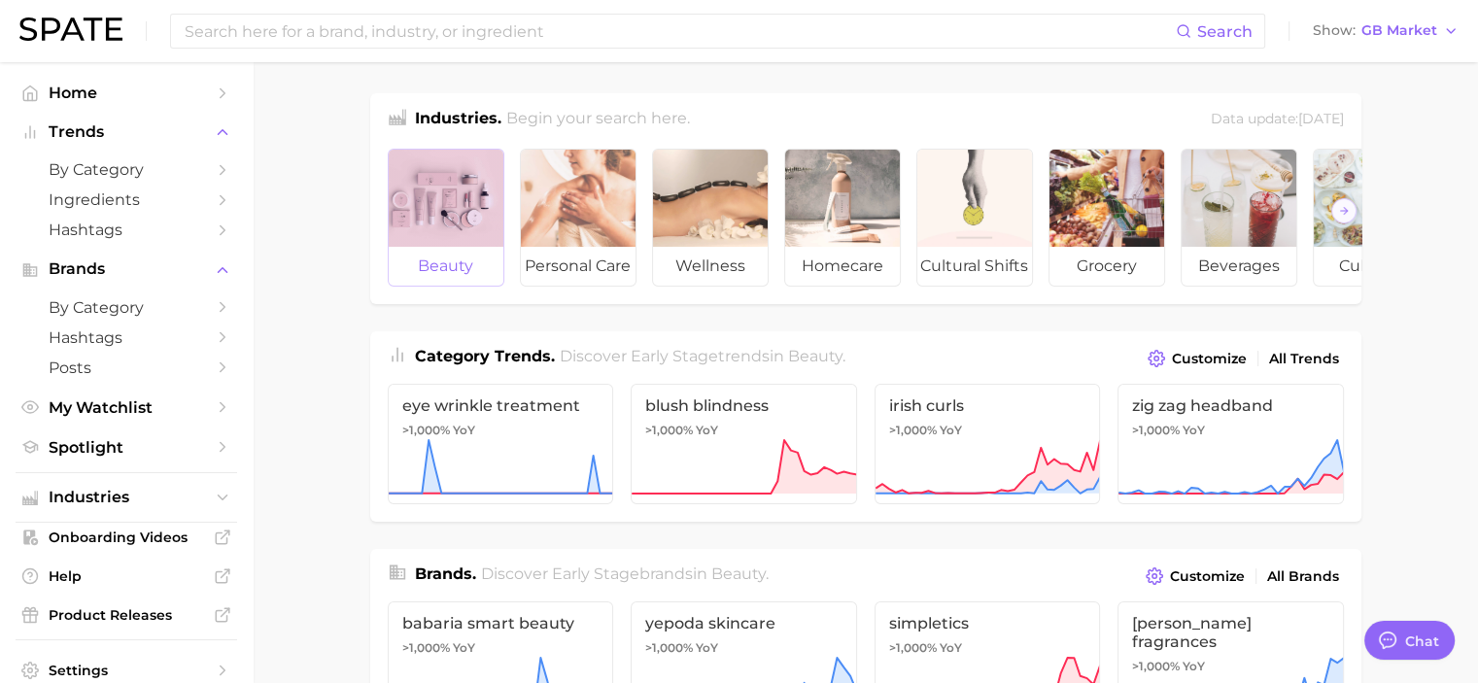
click at [428, 221] on div at bounding box center [446, 198] width 115 height 97
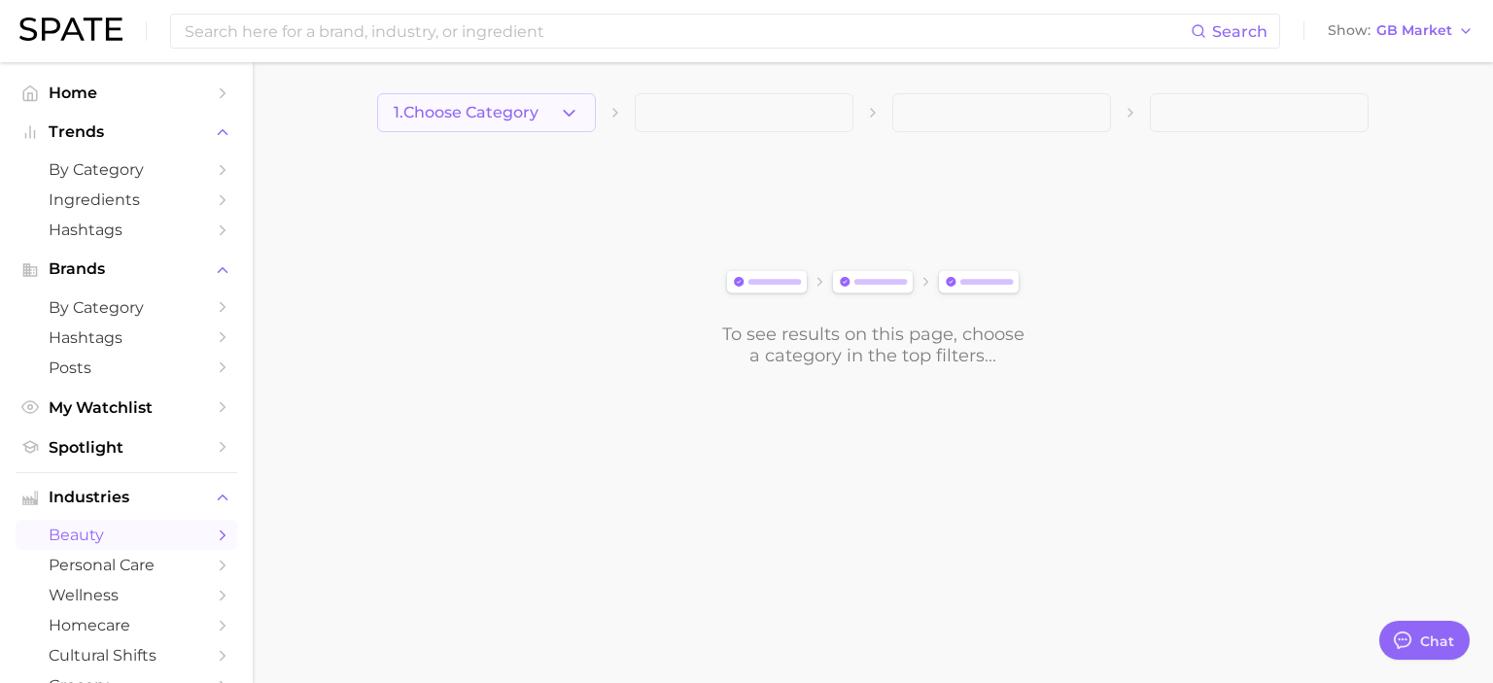
click at [559, 115] on icon "button" at bounding box center [569, 113] width 20 height 20
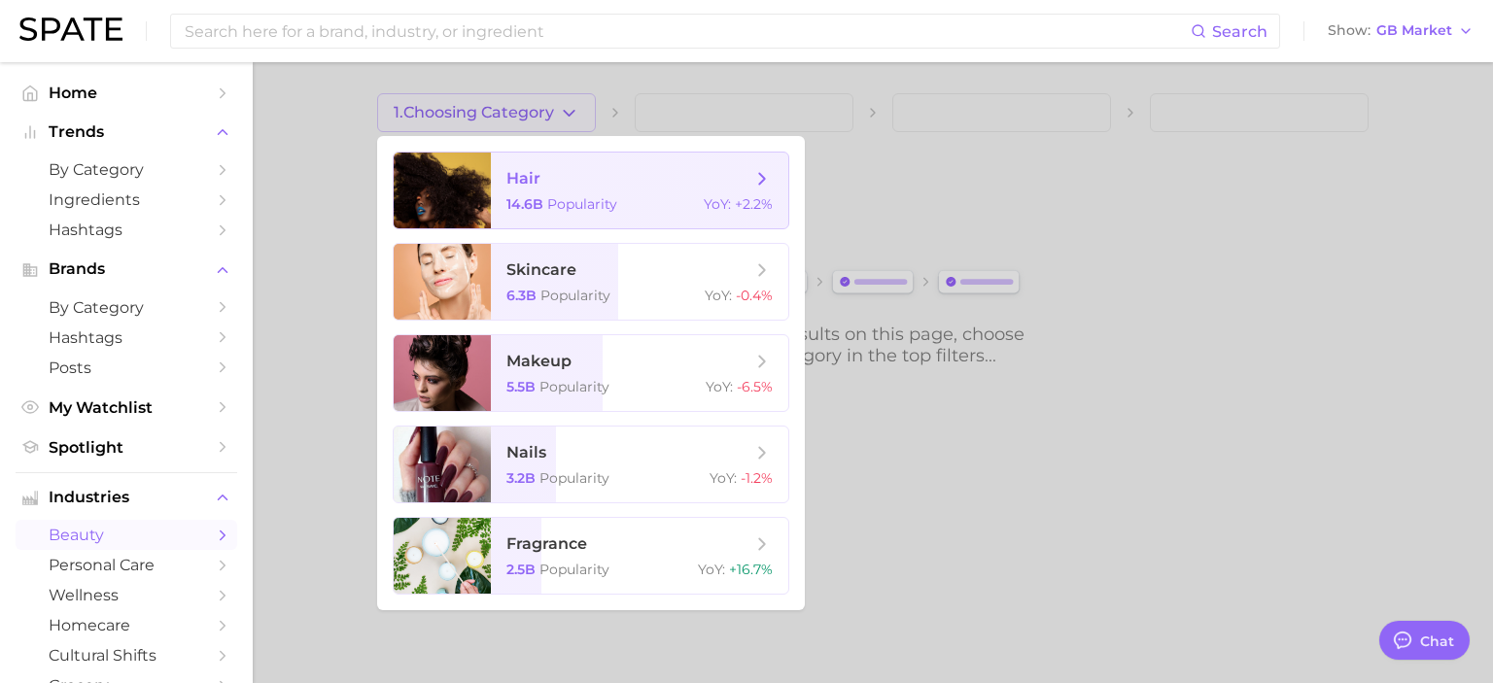
click at [586, 170] on span "hair" at bounding box center [628, 178] width 245 height 21
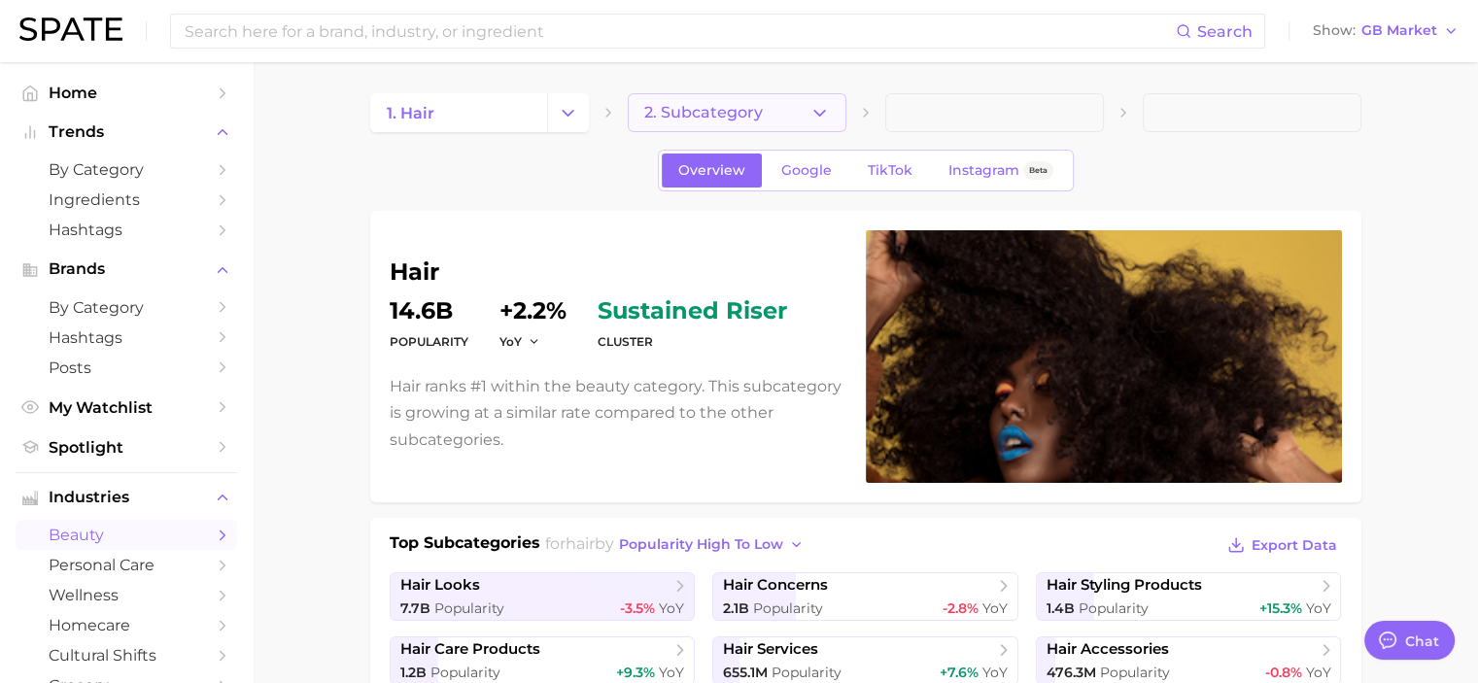
click at [813, 105] on icon "button" at bounding box center [820, 113] width 20 height 20
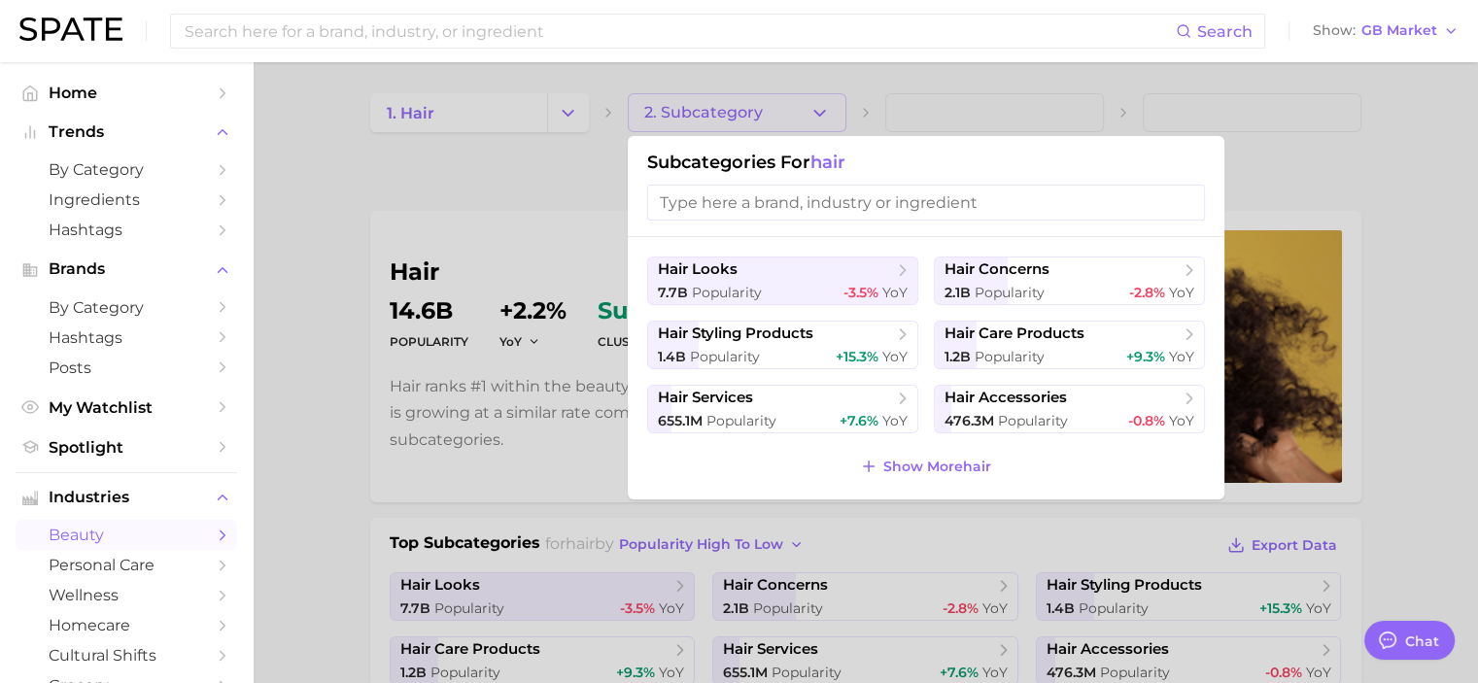
click at [311, 445] on div at bounding box center [739, 341] width 1478 height 683
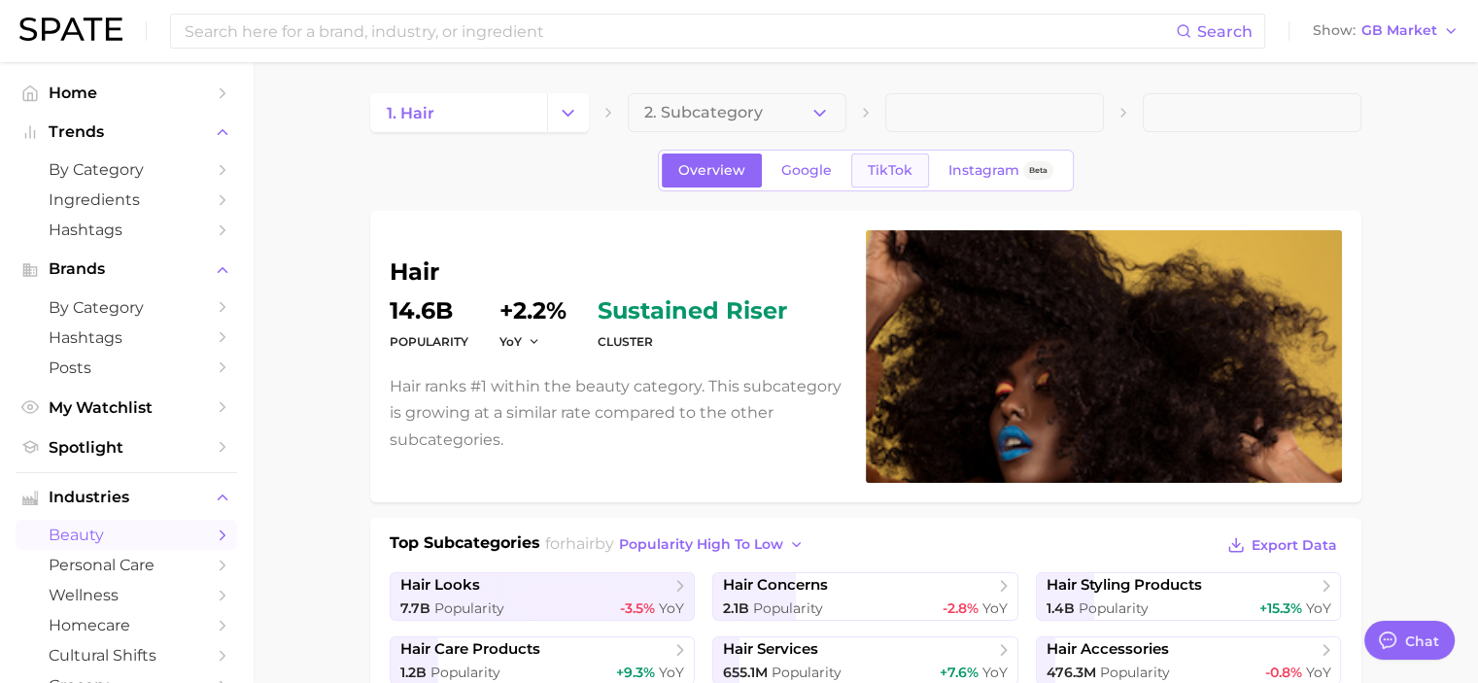
click at [894, 170] on span "TikTok" at bounding box center [890, 170] width 45 height 17
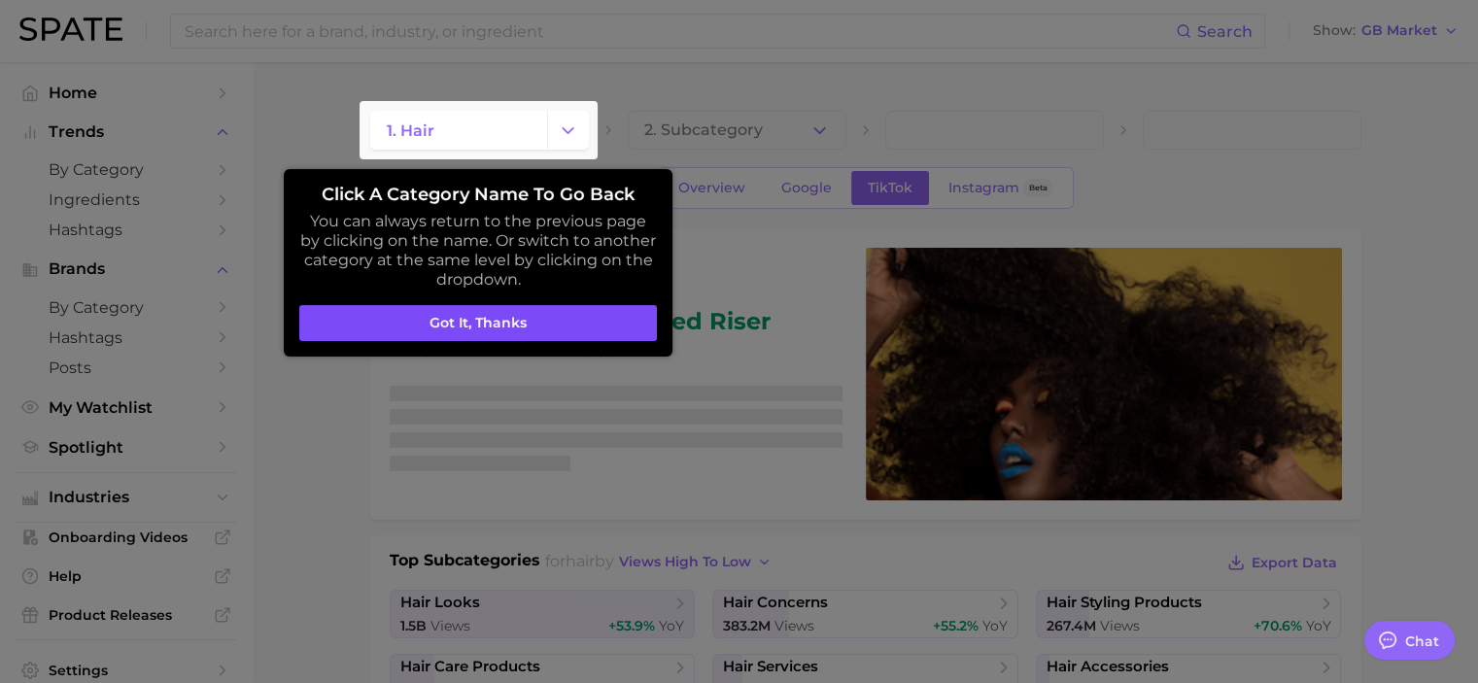
click at [506, 319] on button "Got it, thanks" at bounding box center [478, 323] width 358 height 37
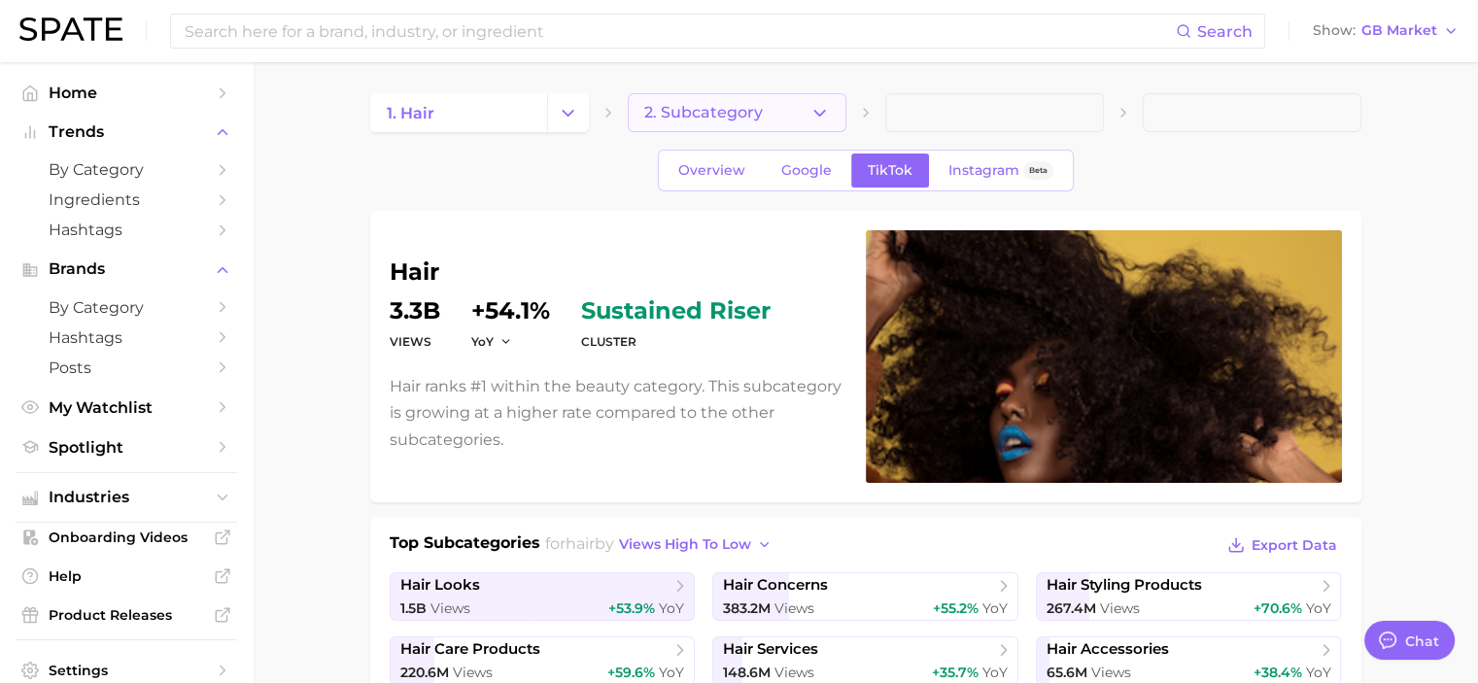
click at [826, 119] on icon "button" at bounding box center [820, 113] width 20 height 20
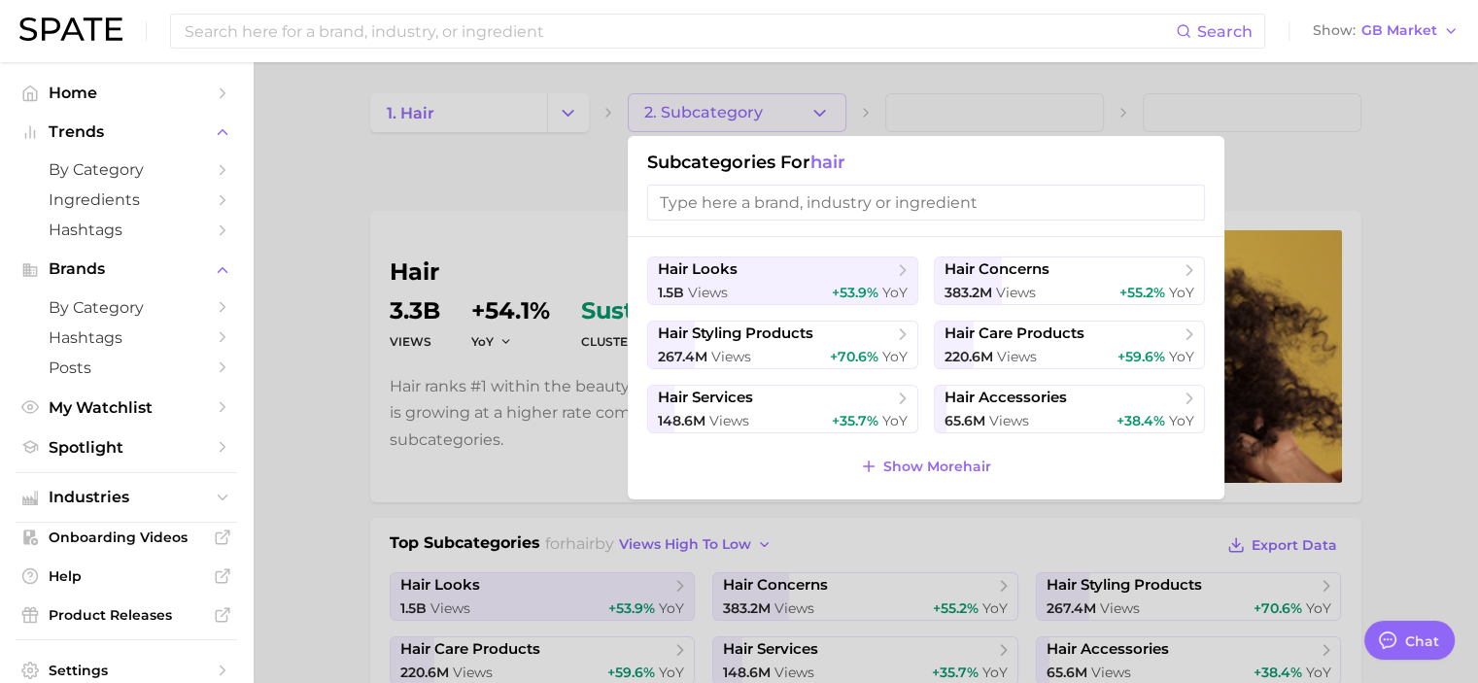
click at [354, 308] on div at bounding box center [739, 341] width 1478 height 683
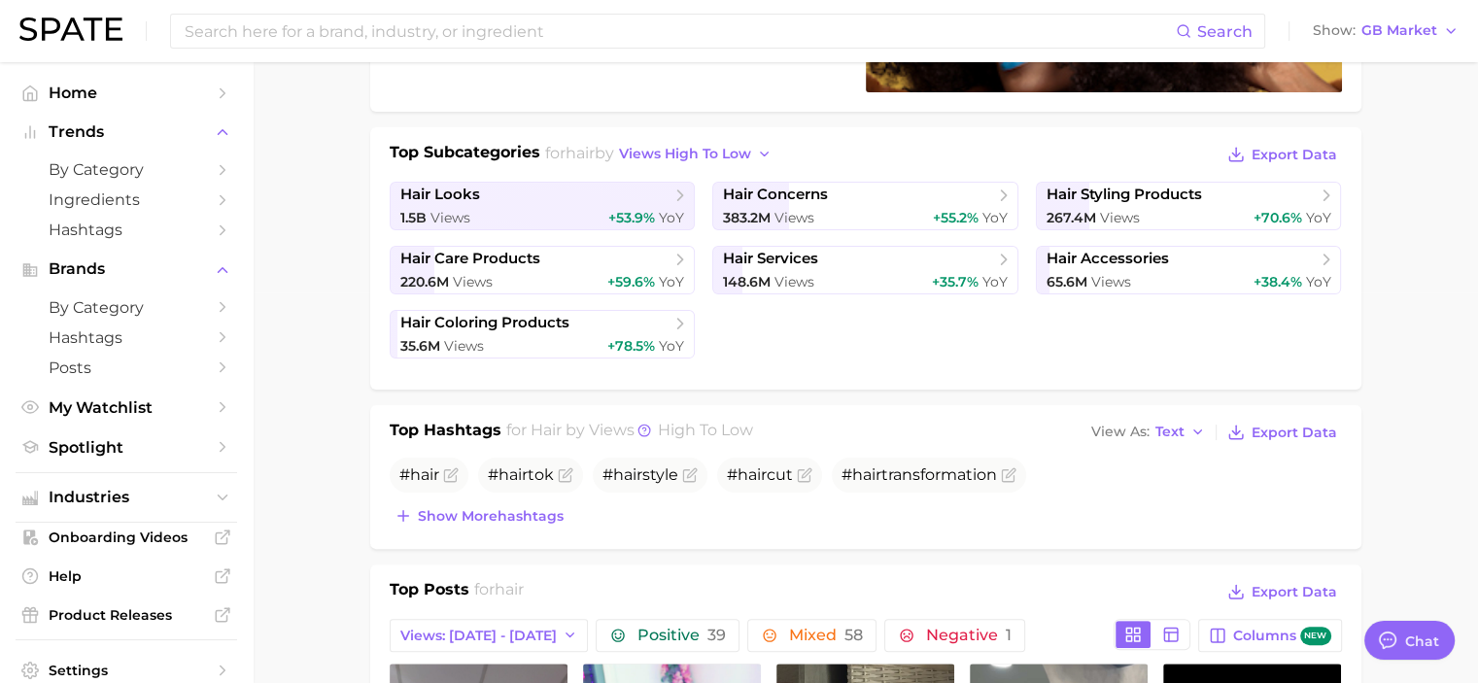
scroll to position [389, 0]
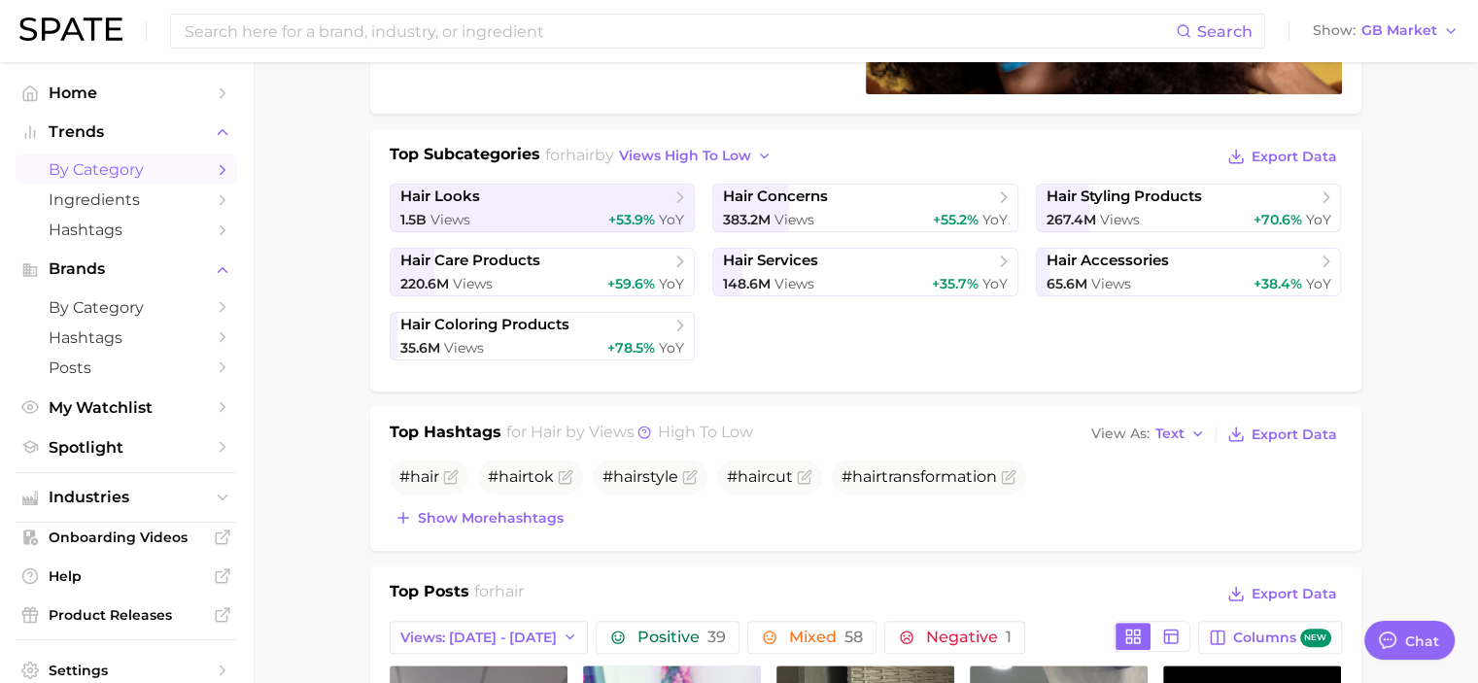
click at [214, 162] on icon "Sidebar" at bounding box center [222, 169] width 17 height 17
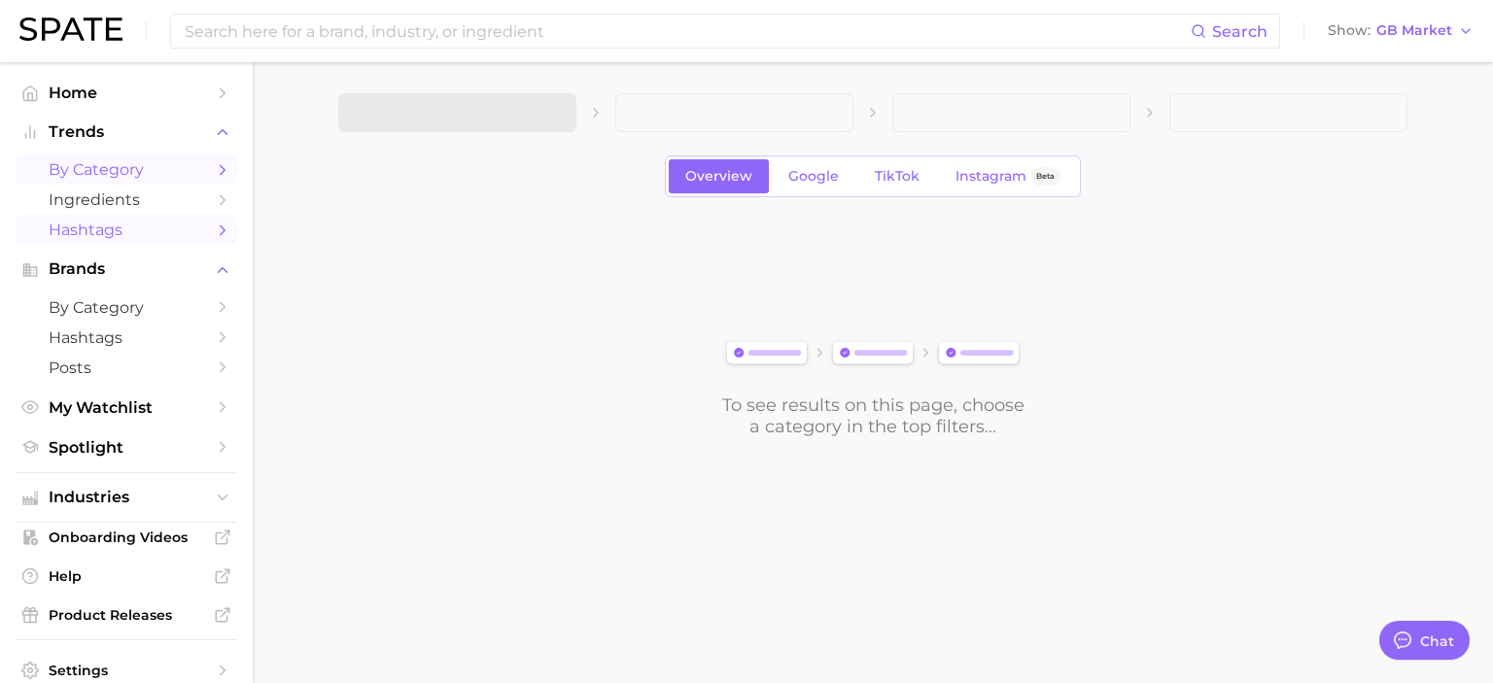
click at [173, 222] on span "Hashtags" at bounding box center [127, 230] width 156 height 18
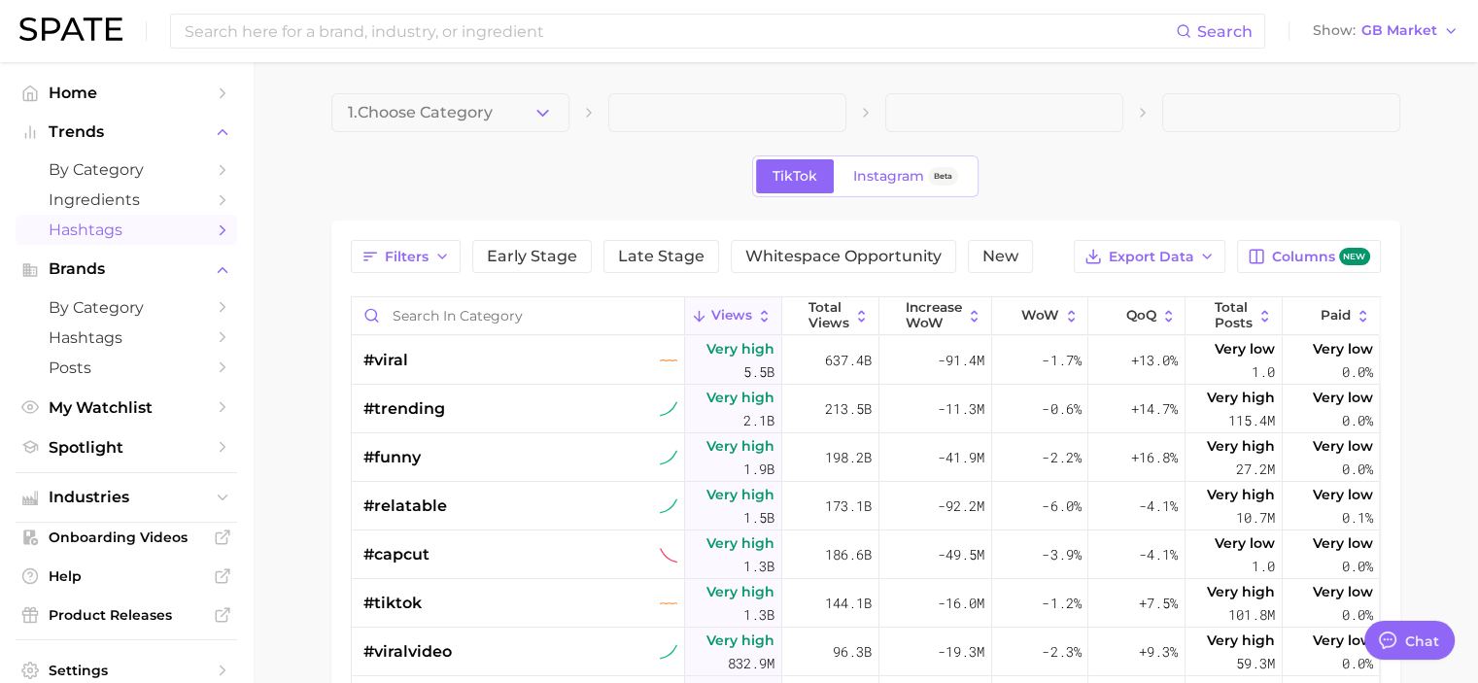
click at [573, 156] on div "TikTok Instagram Beta" at bounding box center [865, 177] width 1069 height 42
click at [540, 112] on polyline "button" at bounding box center [543, 112] width 11 height 5
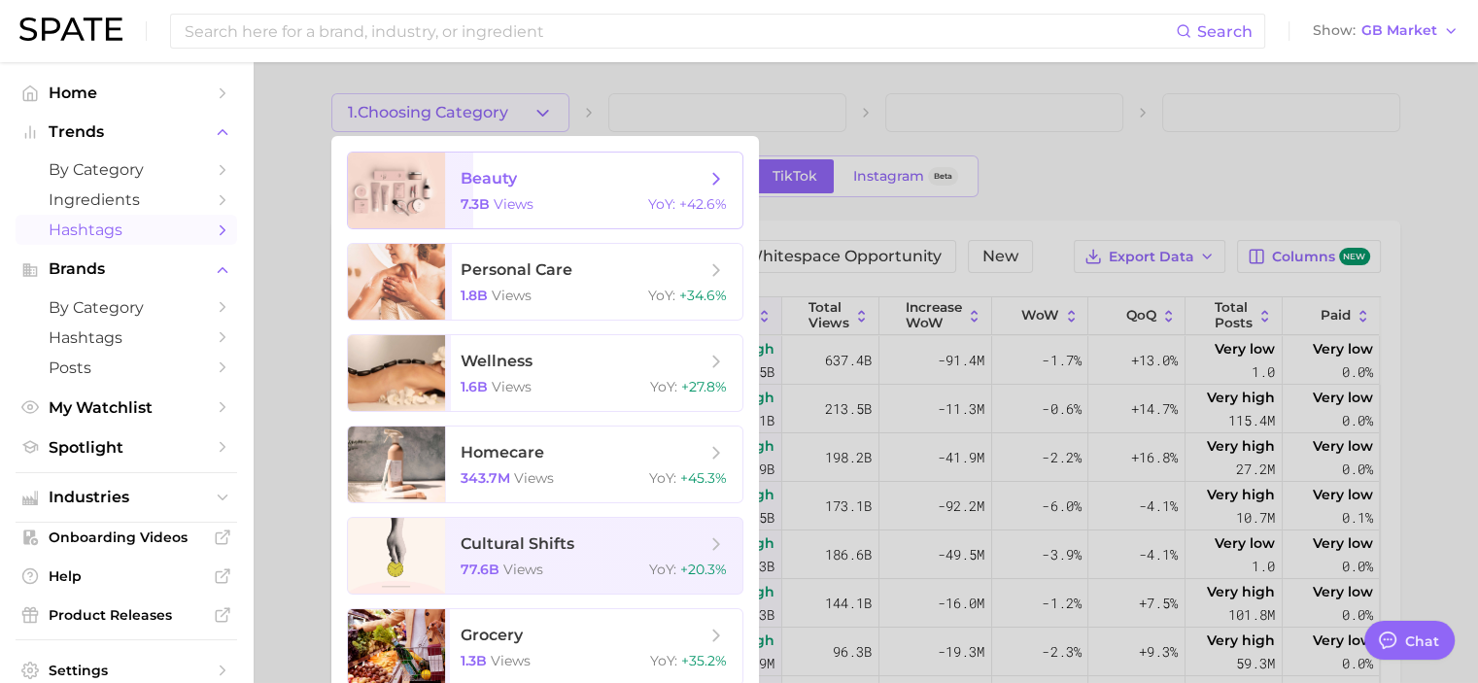
click at [531, 185] on span "beauty" at bounding box center [583, 178] width 245 height 21
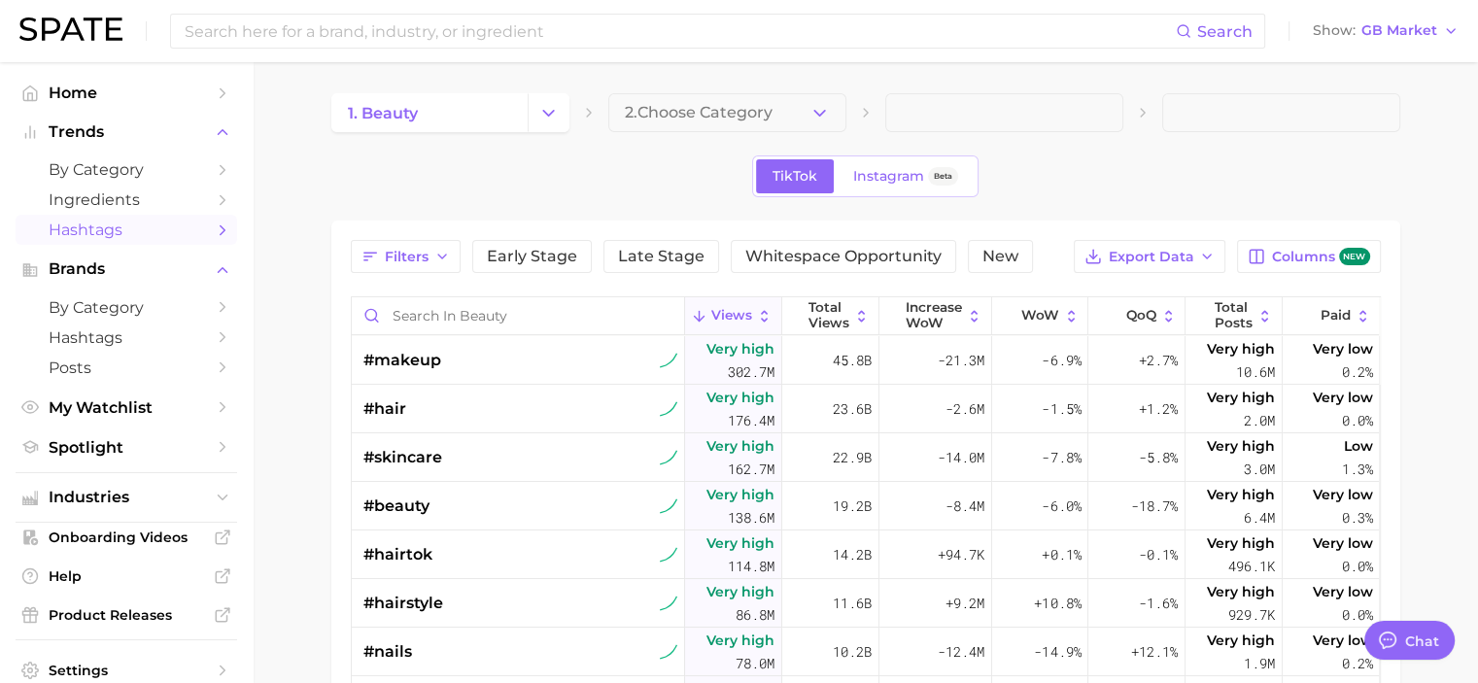
click at [571, 120] on div "1. beauty 2. Choose Category" at bounding box center [865, 112] width 1069 height 39
click at [554, 115] on icon "Change Category" at bounding box center [548, 113] width 20 height 20
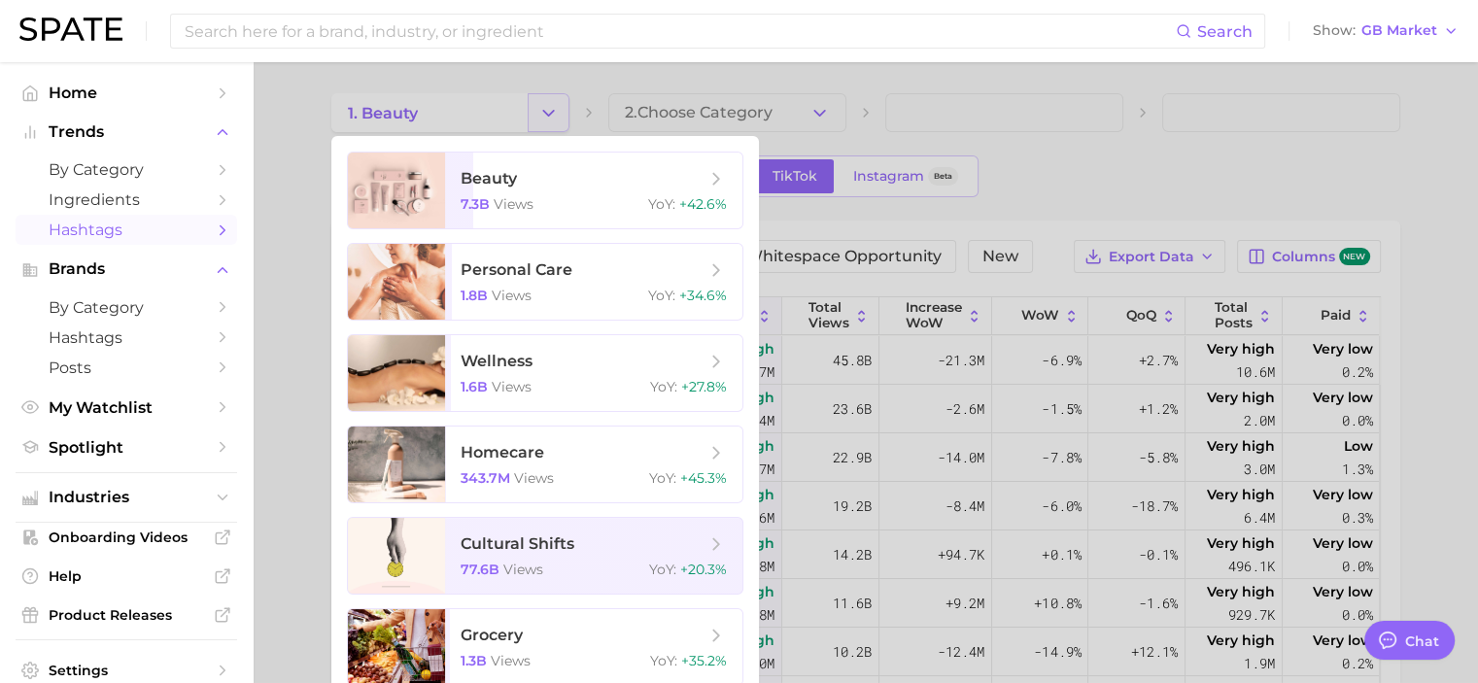
click at [554, 115] on div at bounding box center [739, 341] width 1478 height 683
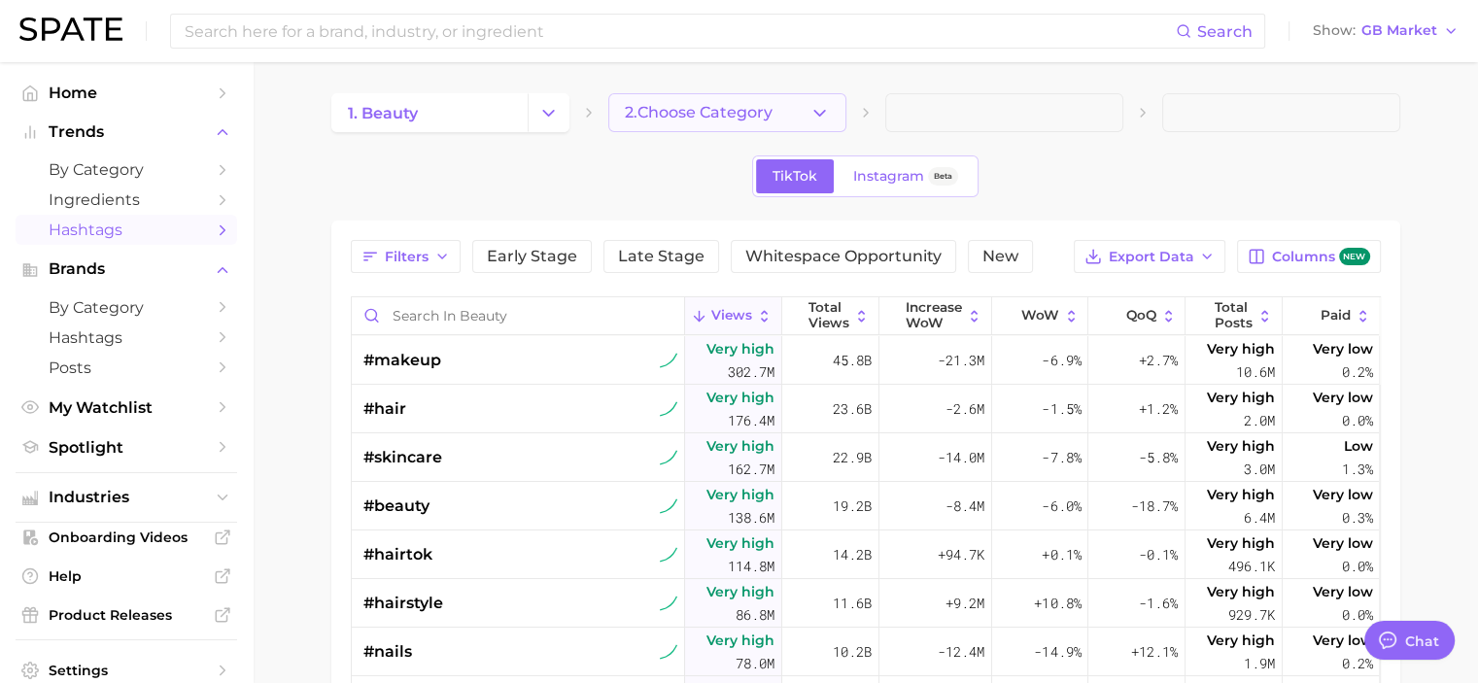
click at [827, 111] on icon "button" at bounding box center [820, 113] width 20 height 20
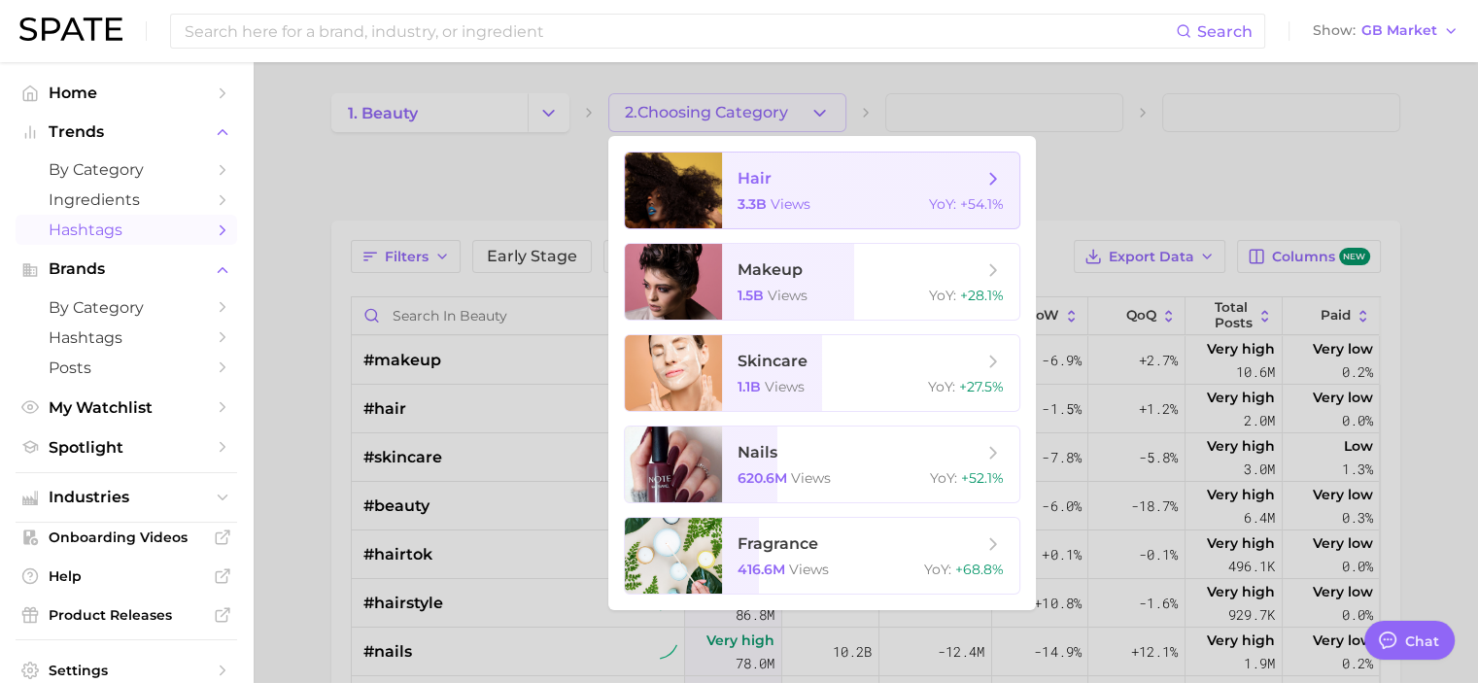
click at [805, 191] on span "hair 3.3b views YoY : +54.1%" at bounding box center [870, 191] width 297 height 76
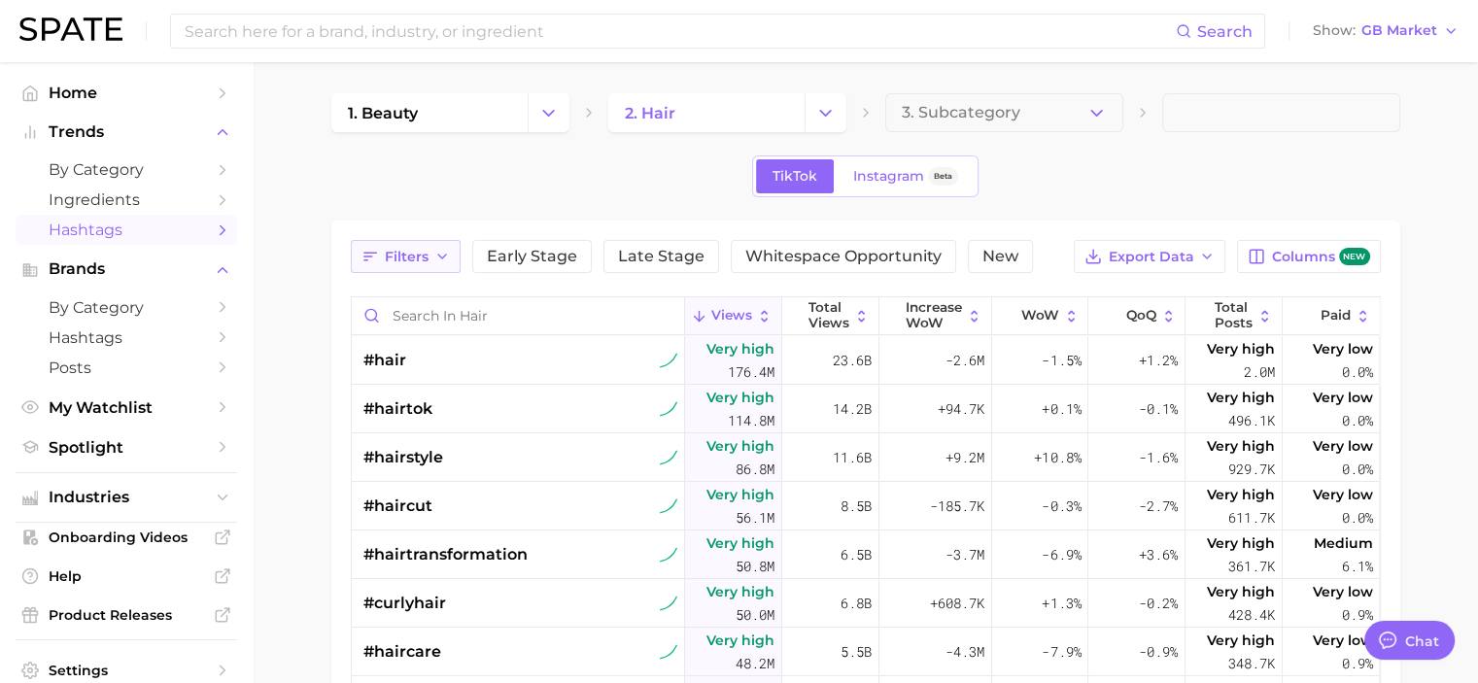
click at [435, 260] on icon "button" at bounding box center [442, 257] width 16 height 16
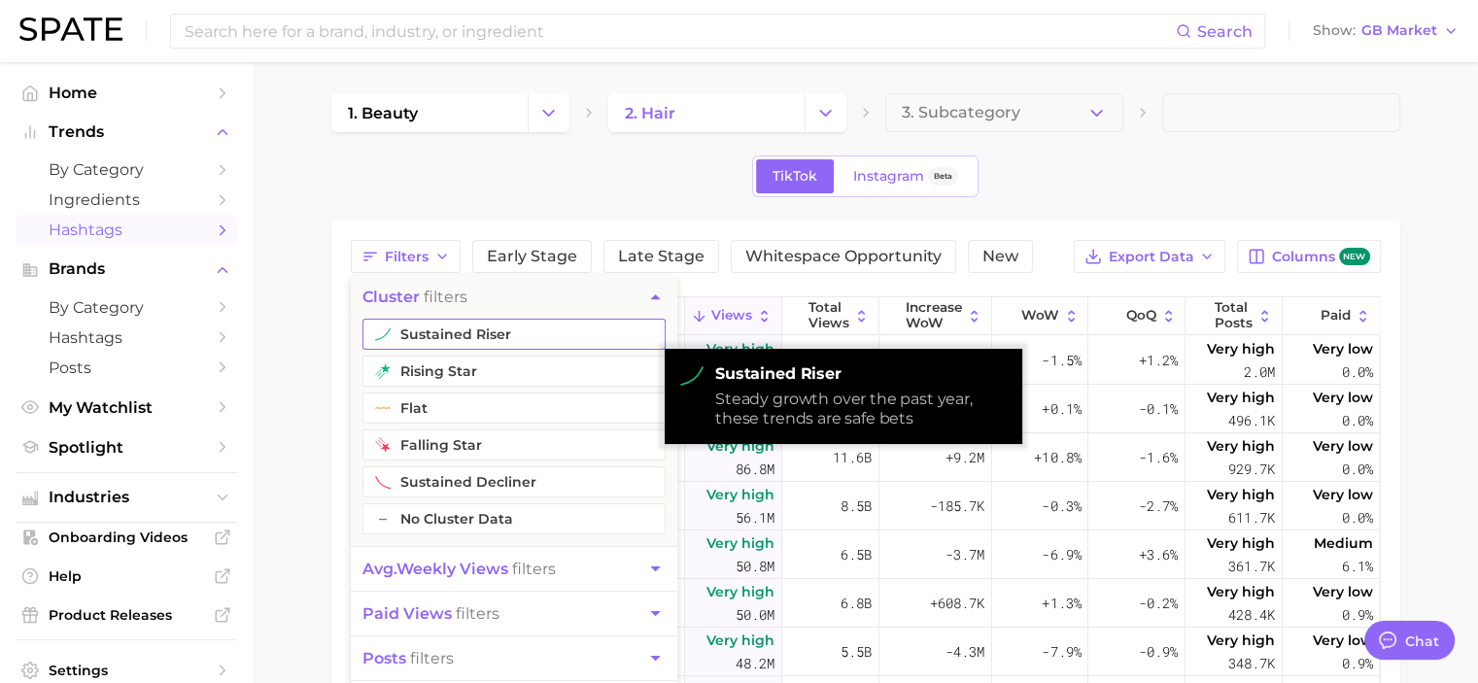
click at [469, 335] on button "sustained riser" at bounding box center [514, 334] width 303 height 31
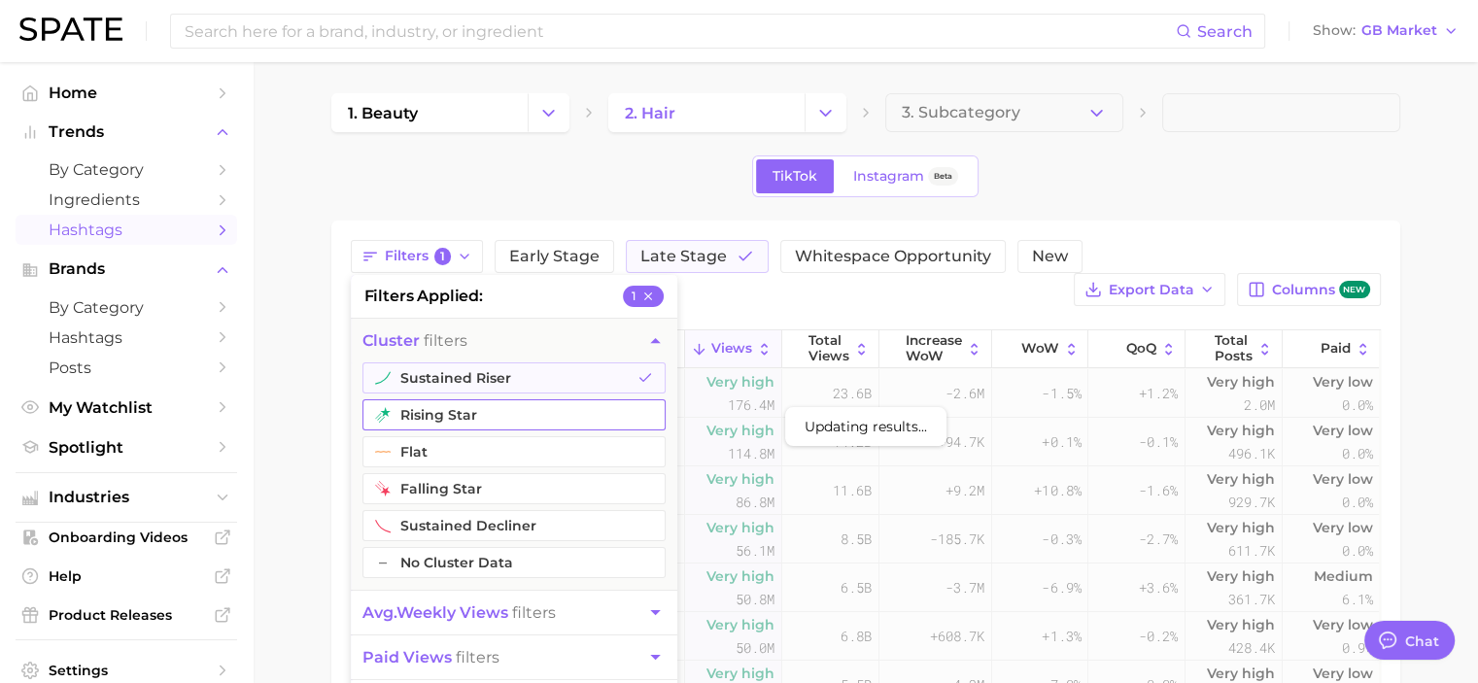
click at [469, 411] on button "rising star" at bounding box center [514, 414] width 303 height 31
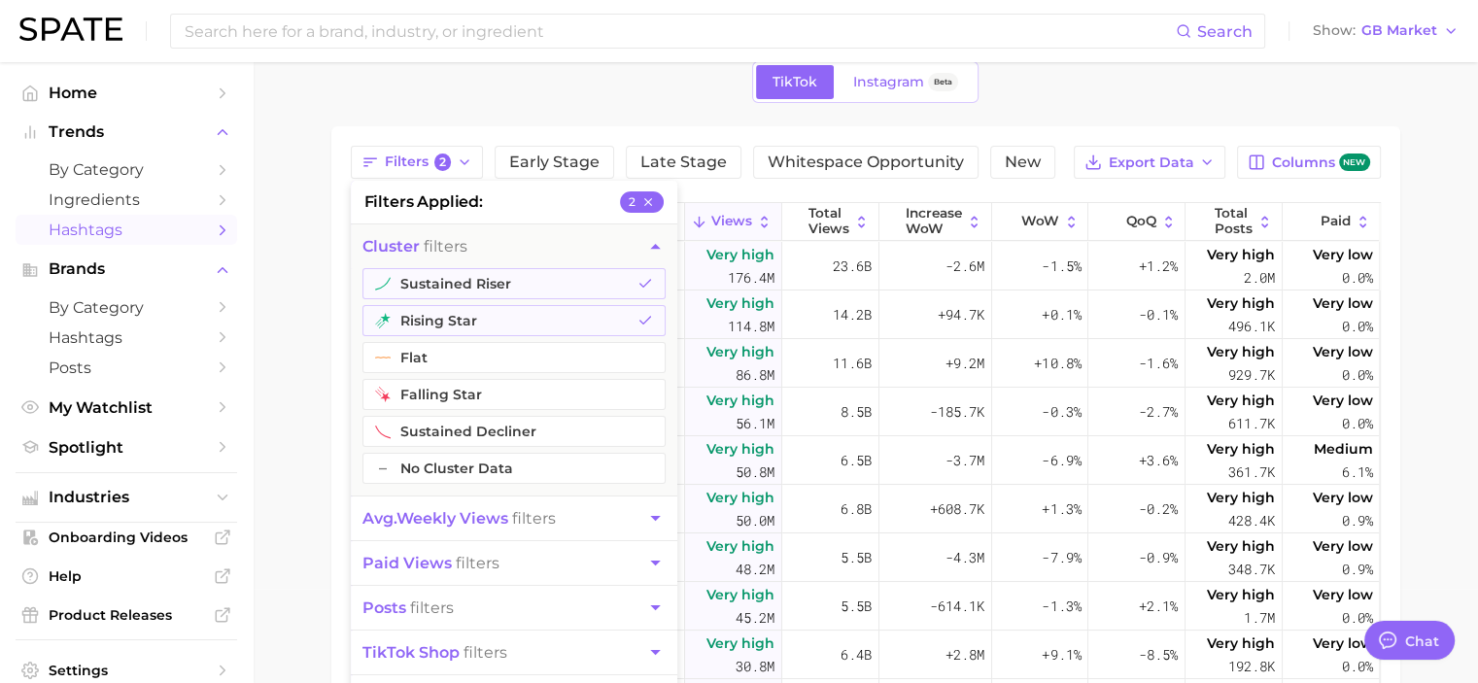
scroll to position [95, 0]
click at [654, 516] on icon "button" at bounding box center [655, 517] width 10 height 5
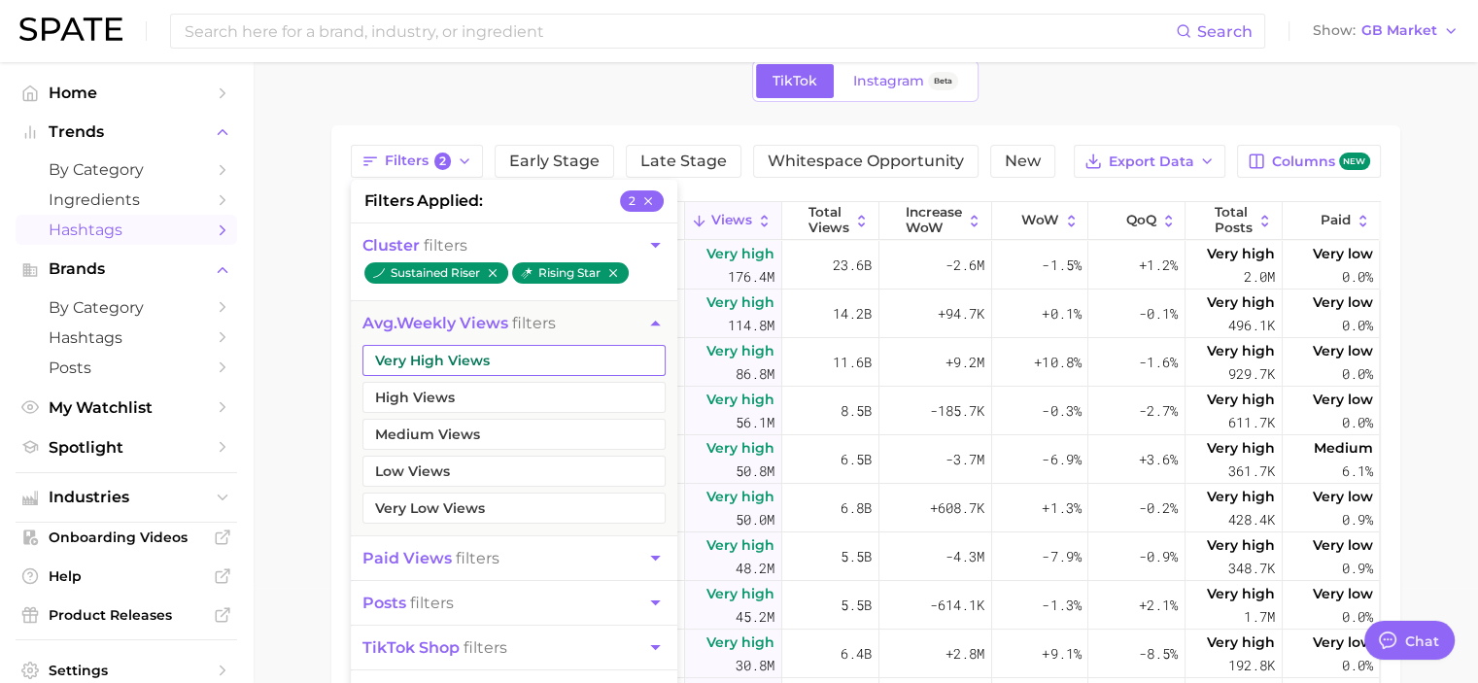
click at [569, 356] on button "Very High Views" at bounding box center [514, 360] width 303 height 31
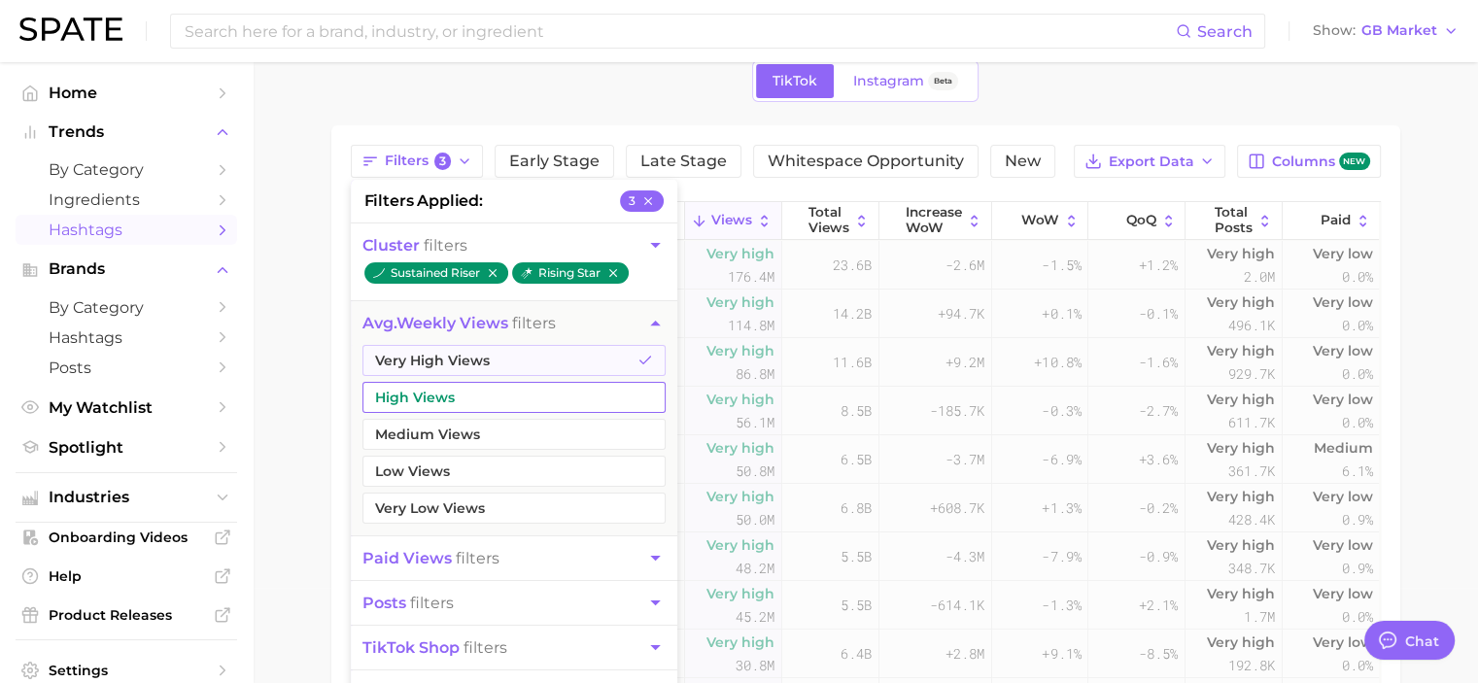
click at [529, 396] on button "High Views" at bounding box center [514, 397] width 303 height 31
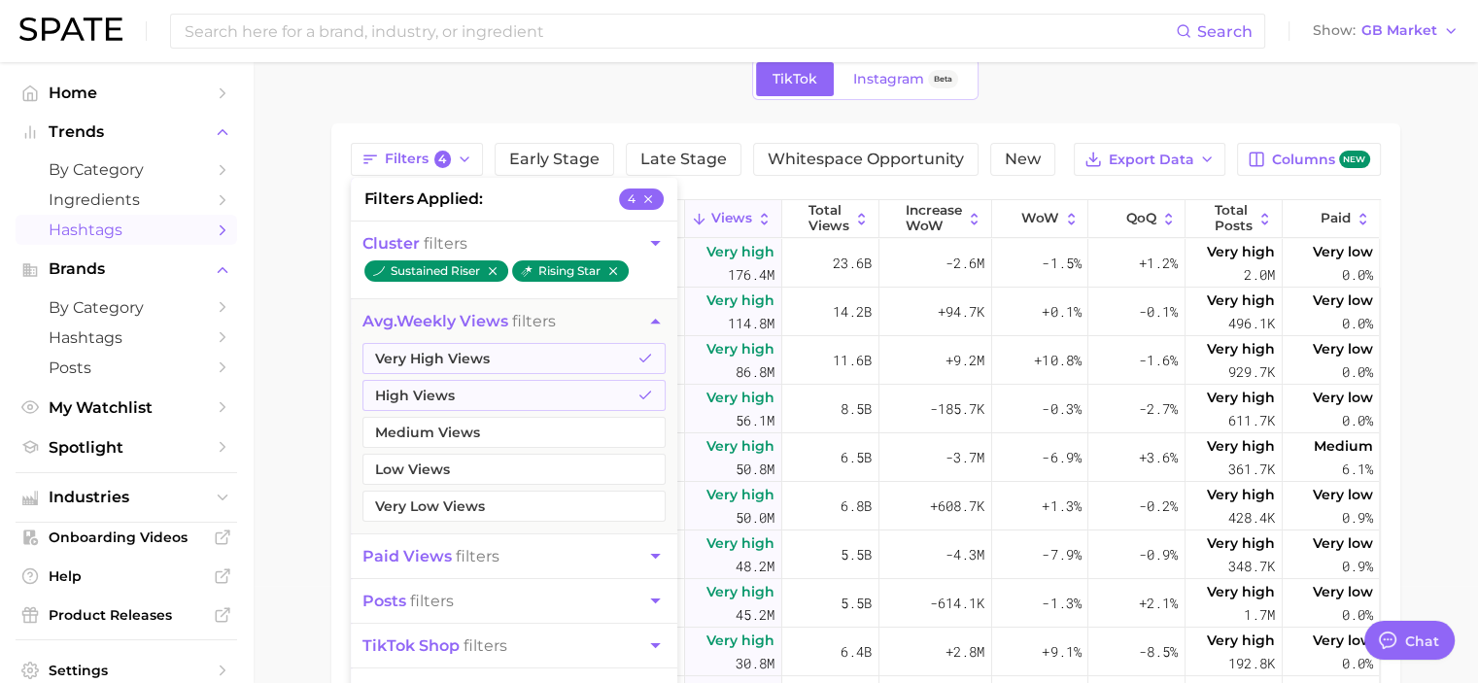
scroll to position [97, 0]
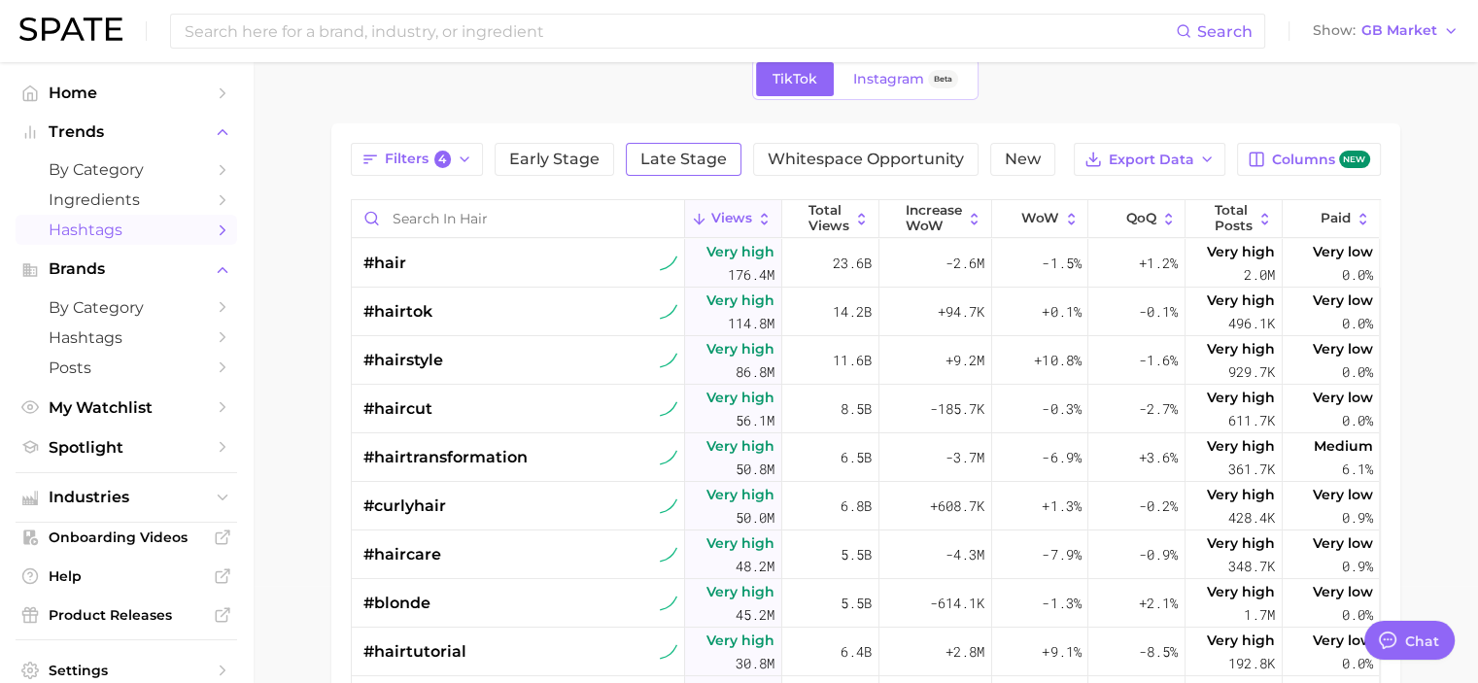
click at [653, 152] on span "Late Stage" at bounding box center [684, 160] width 87 height 16
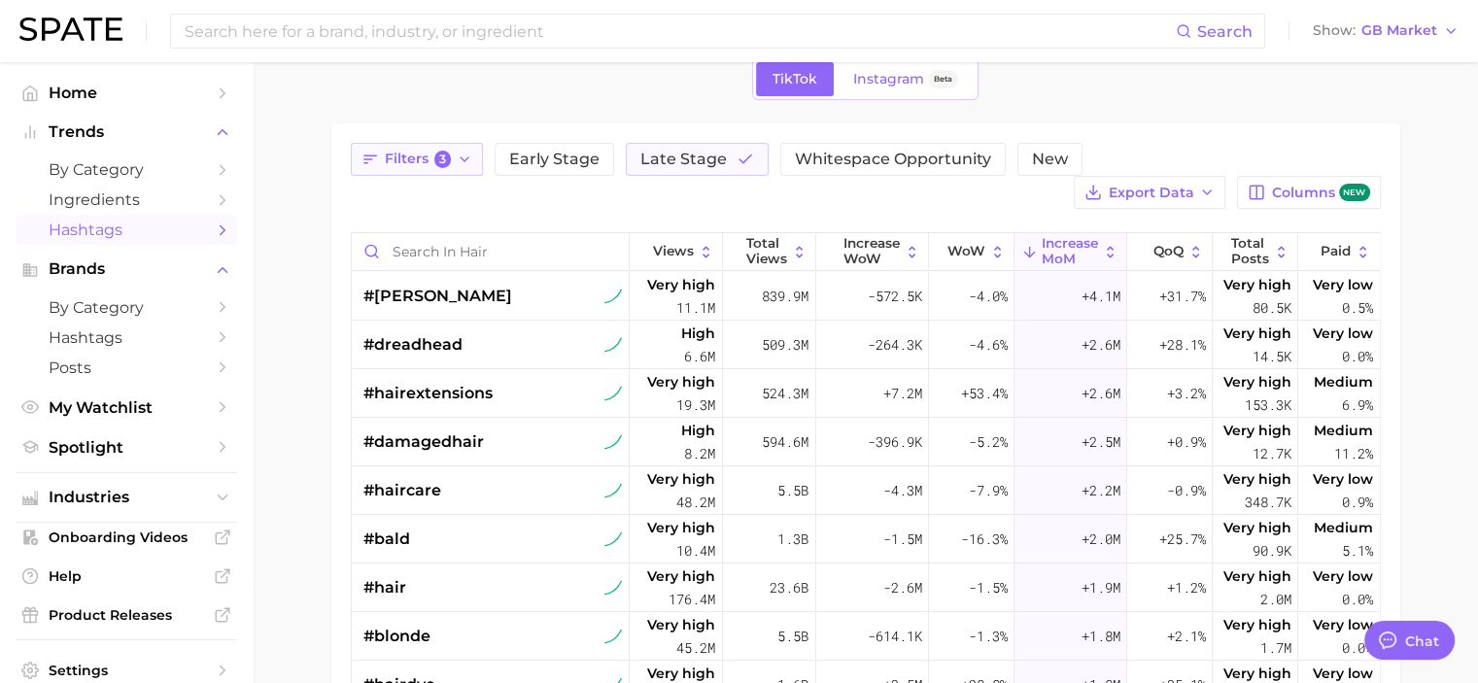
click at [469, 164] on icon "button" at bounding box center [465, 160] width 16 height 16
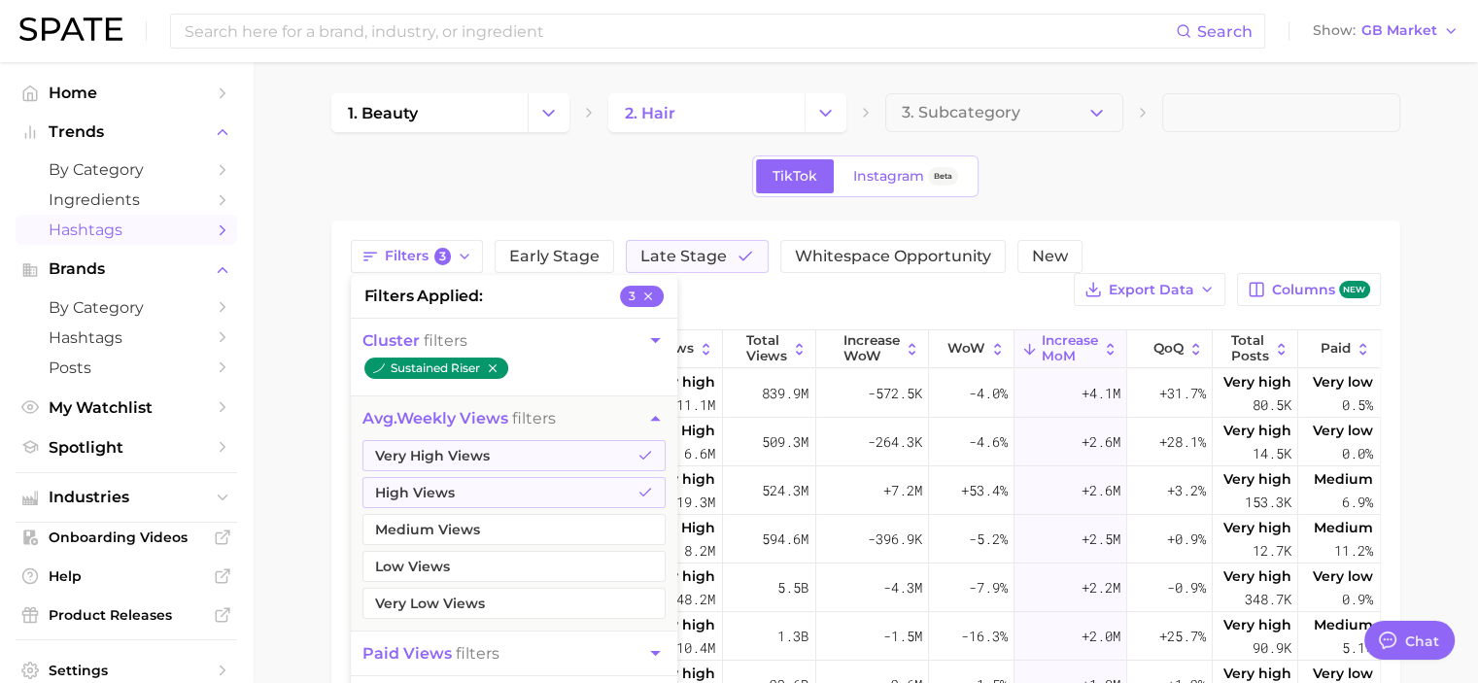
click at [664, 170] on div "TikTok Instagram Beta" at bounding box center [865, 177] width 1069 height 42
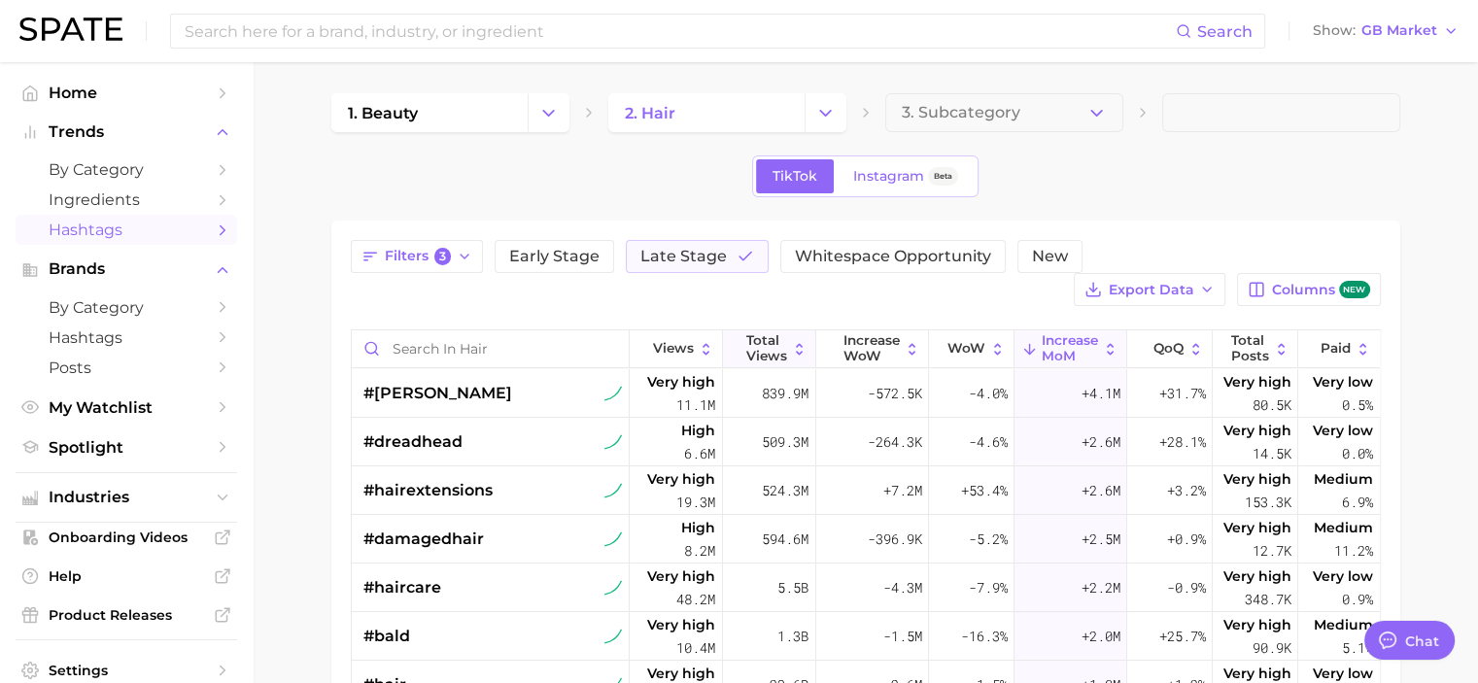
click at [774, 348] on span "Total Views" at bounding box center [767, 348] width 41 height 30
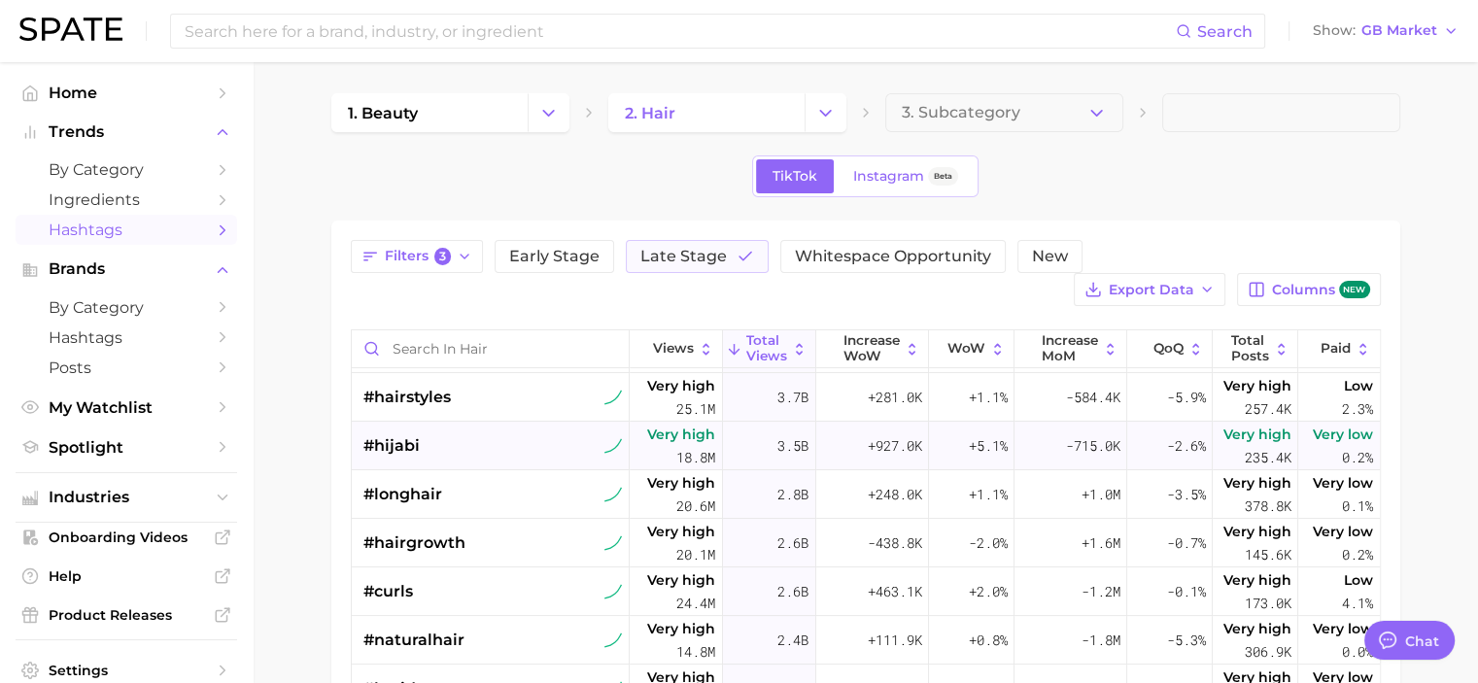
click at [514, 435] on div "#hijabi" at bounding box center [494, 446] width 260 height 49
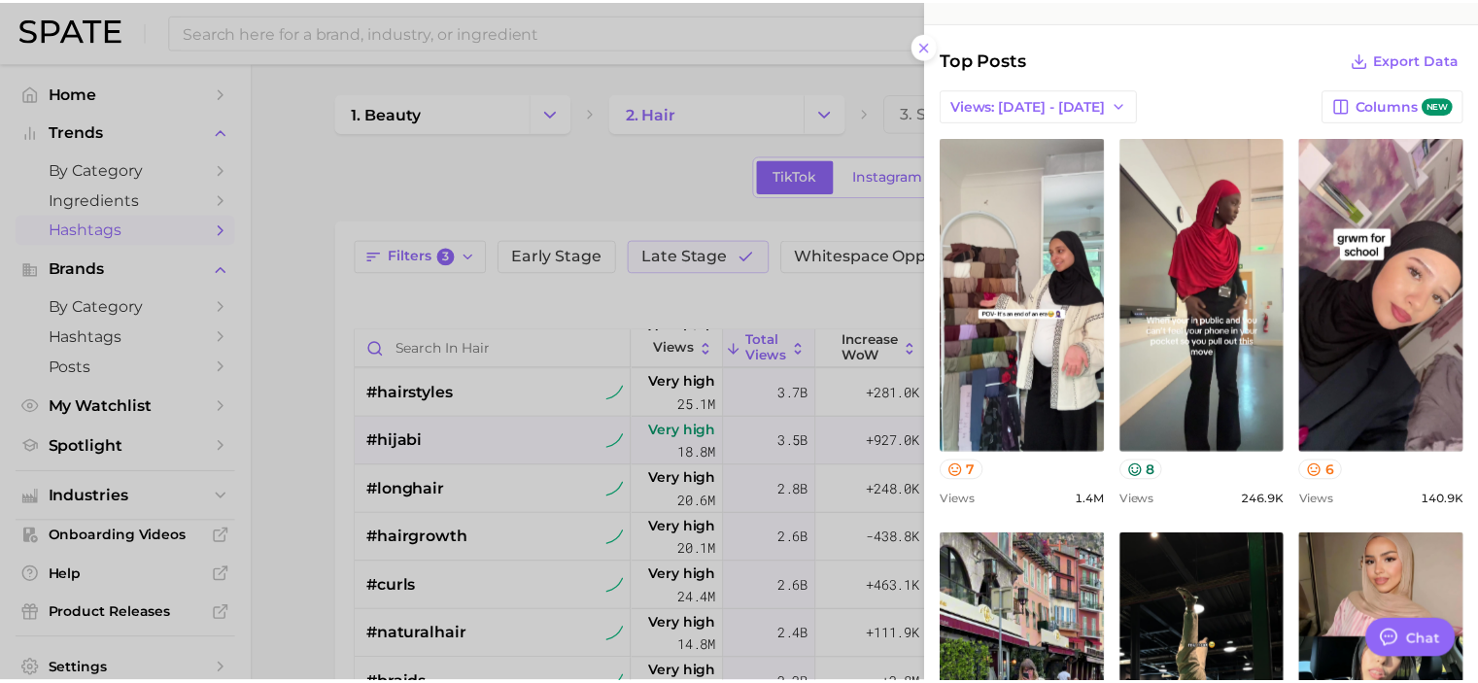
scroll to position [389, 0]
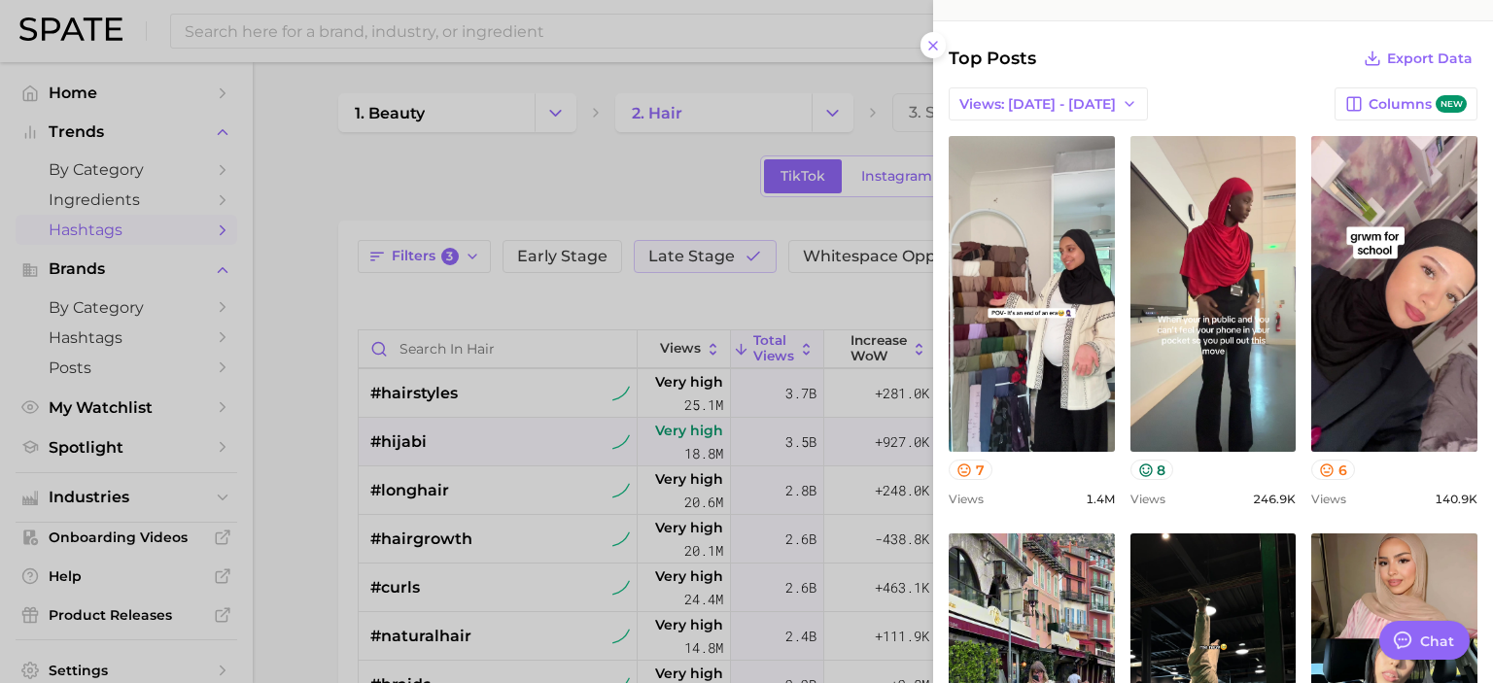
click at [276, 523] on div at bounding box center [746, 341] width 1493 height 683
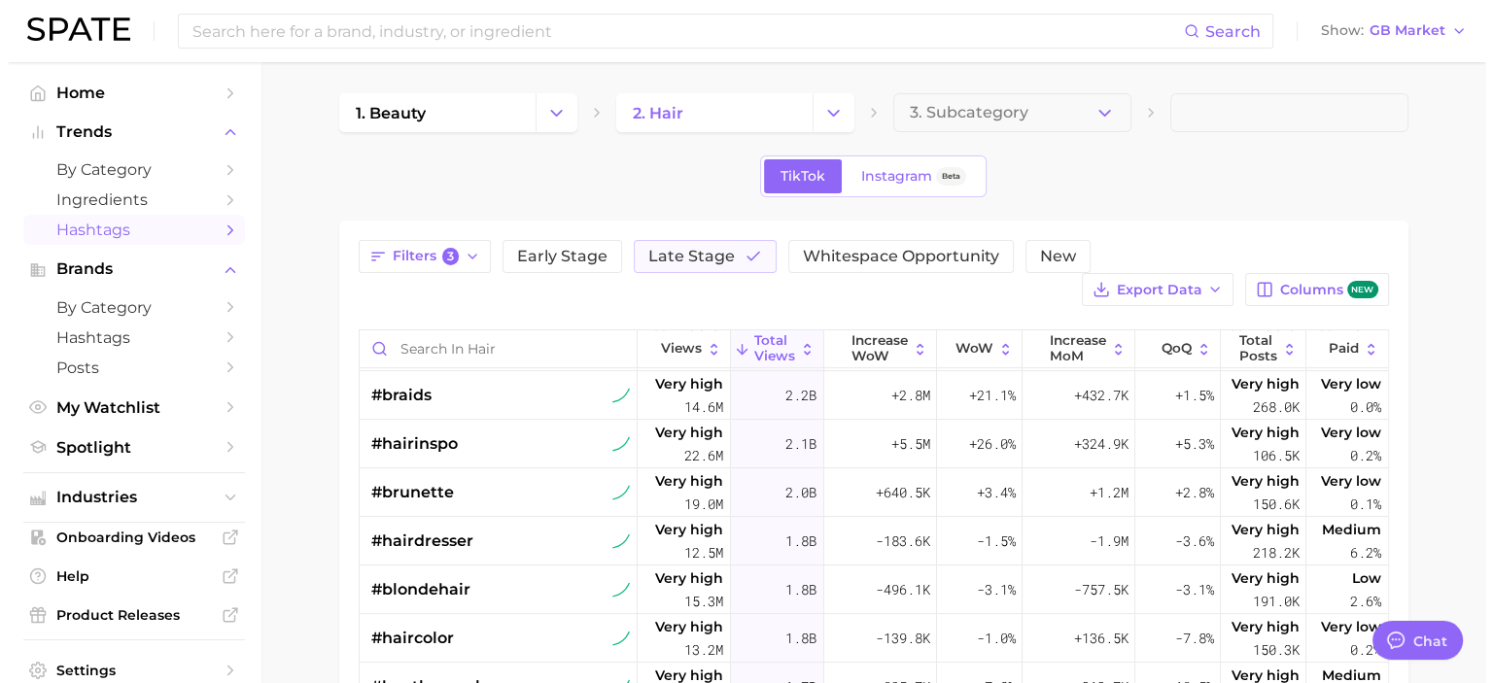
scroll to position [727, 0]
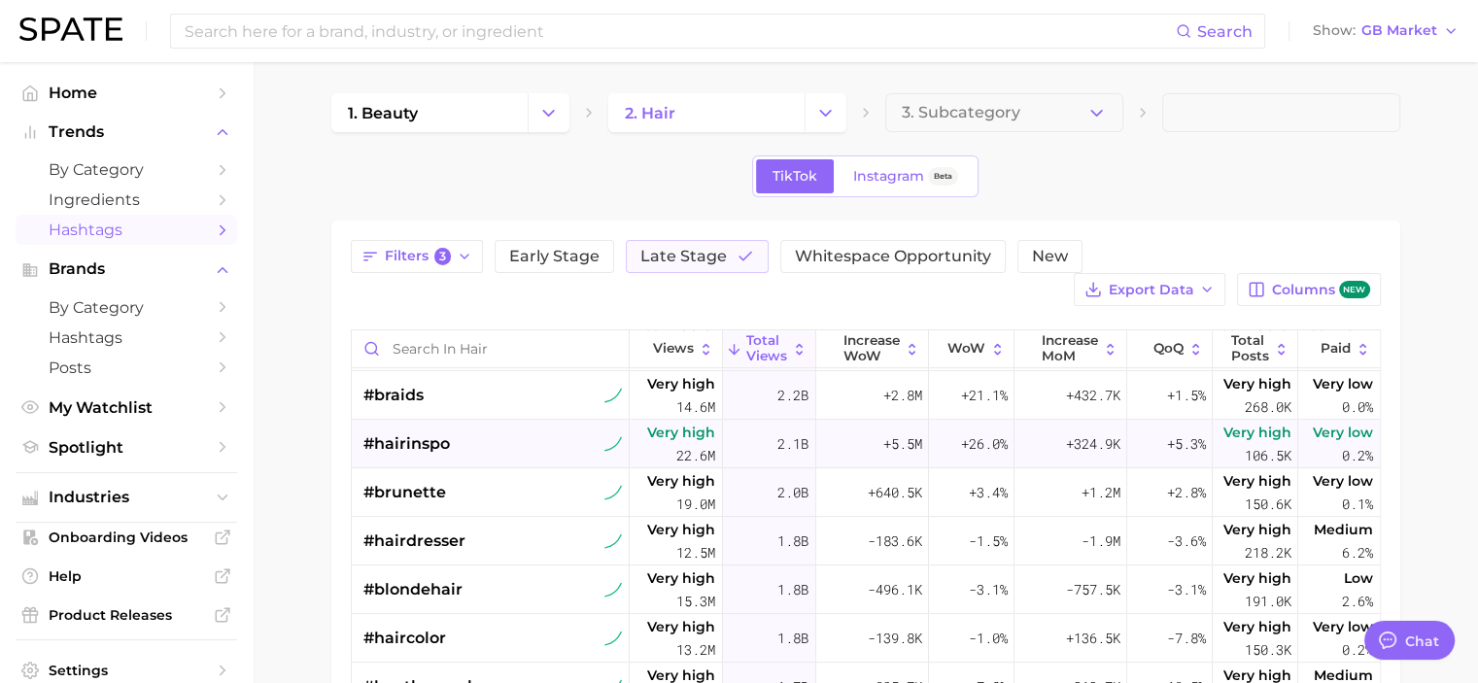
click at [493, 438] on div "#hairinspo" at bounding box center [494, 444] width 260 height 49
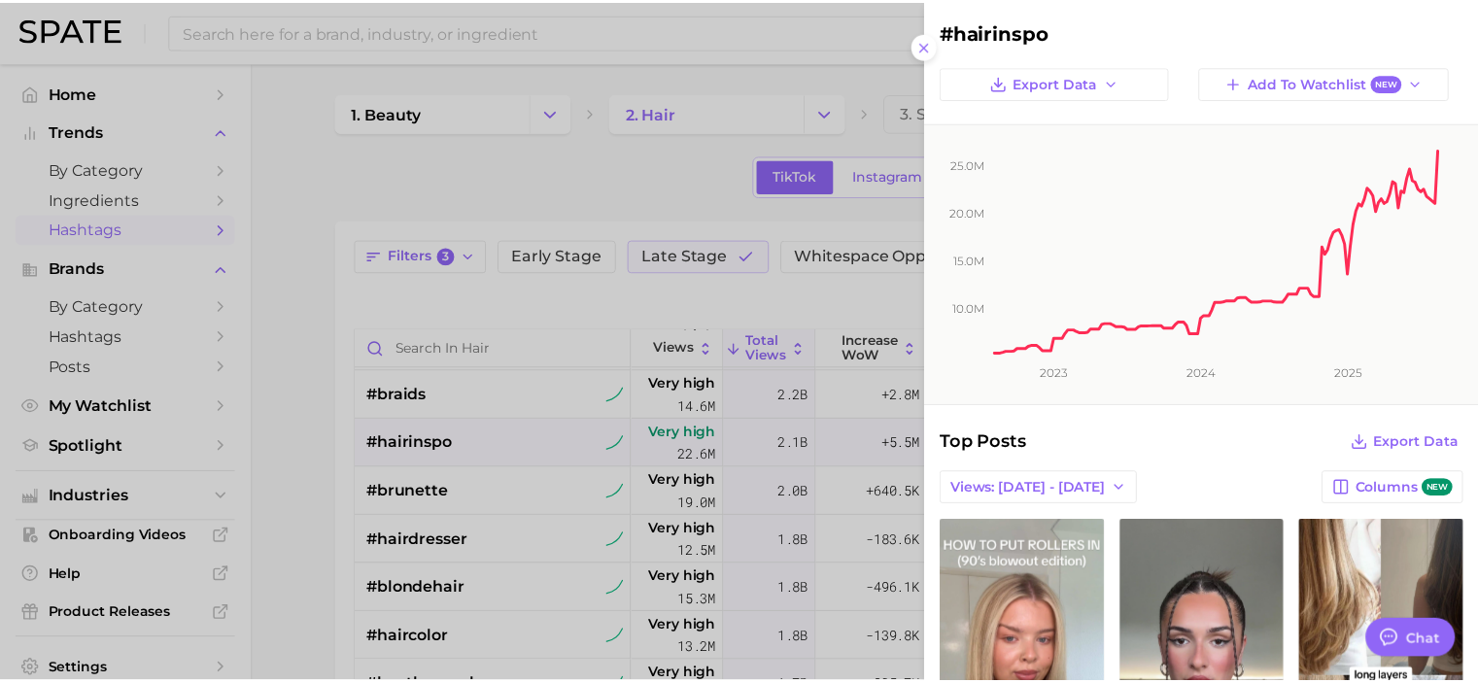
scroll to position [0, 0]
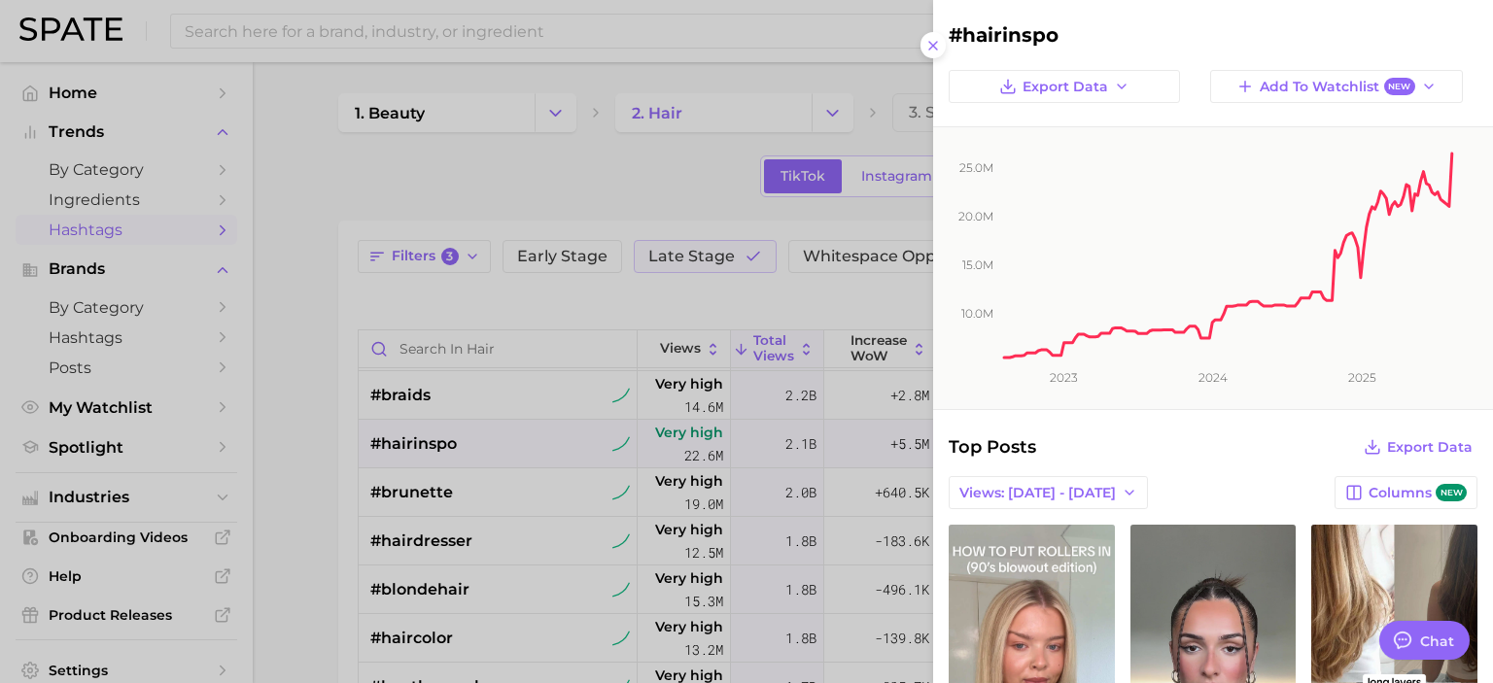
click at [307, 518] on div at bounding box center [746, 341] width 1493 height 683
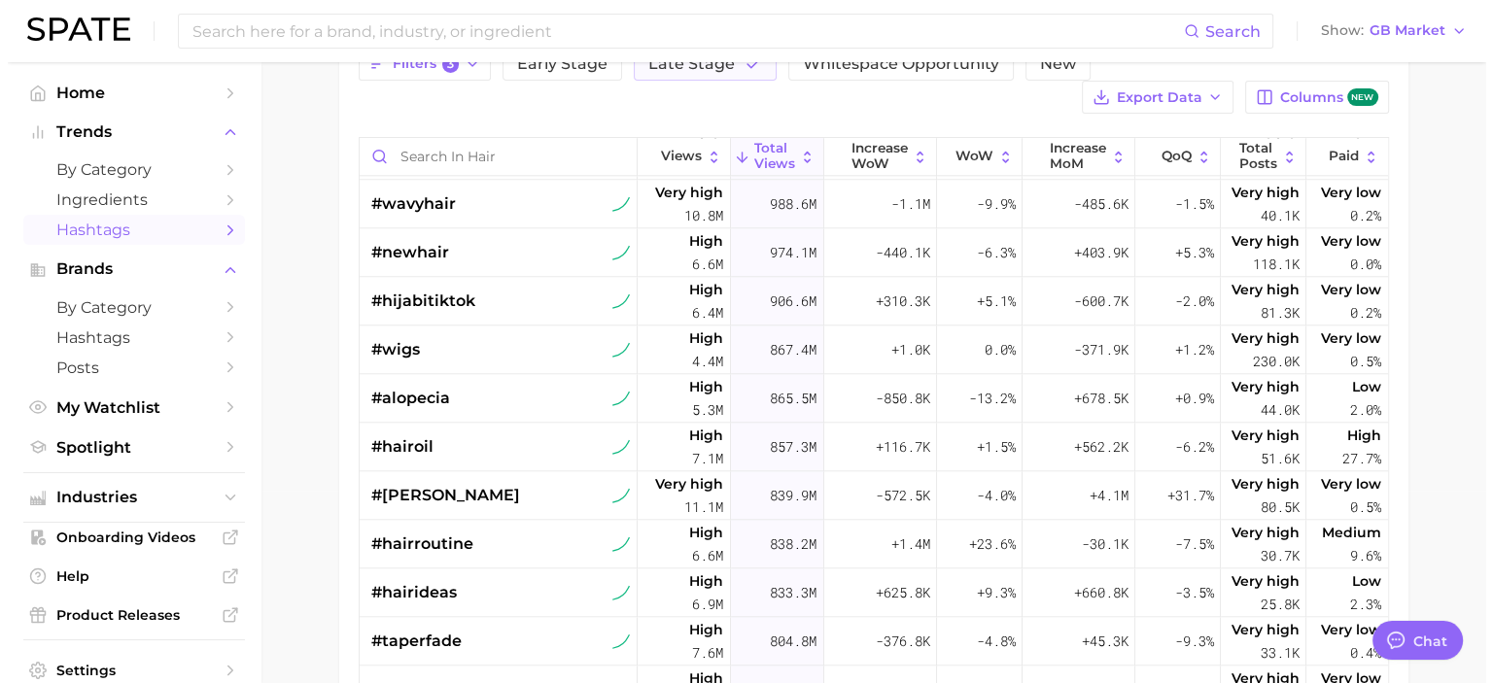
scroll to position [193, 0]
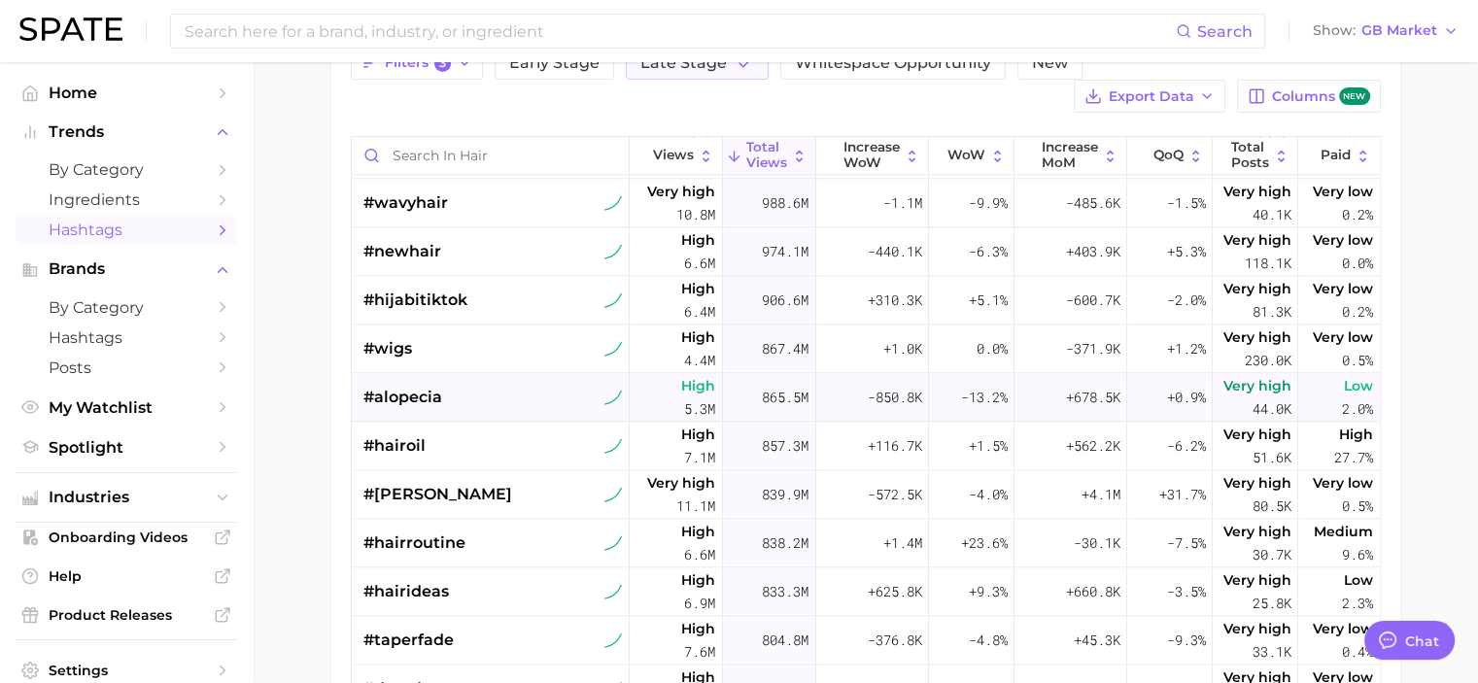
drag, startPoint x: 451, startPoint y: 392, endPoint x: 456, endPoint y: 405, distance: 14.5
click at [456, 405] on div "#alopecia" at bounding box center [494, 397] width 260 height 49
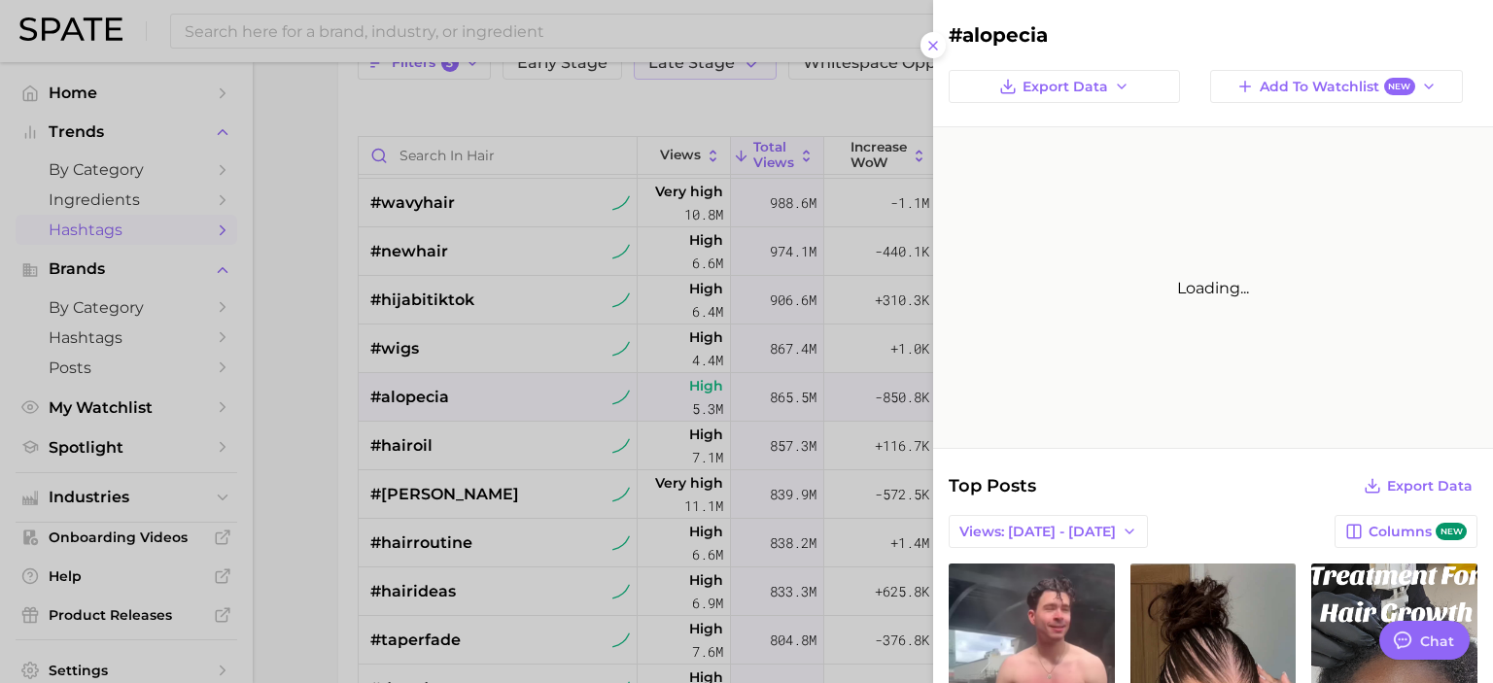
scroll to position [0, 0]
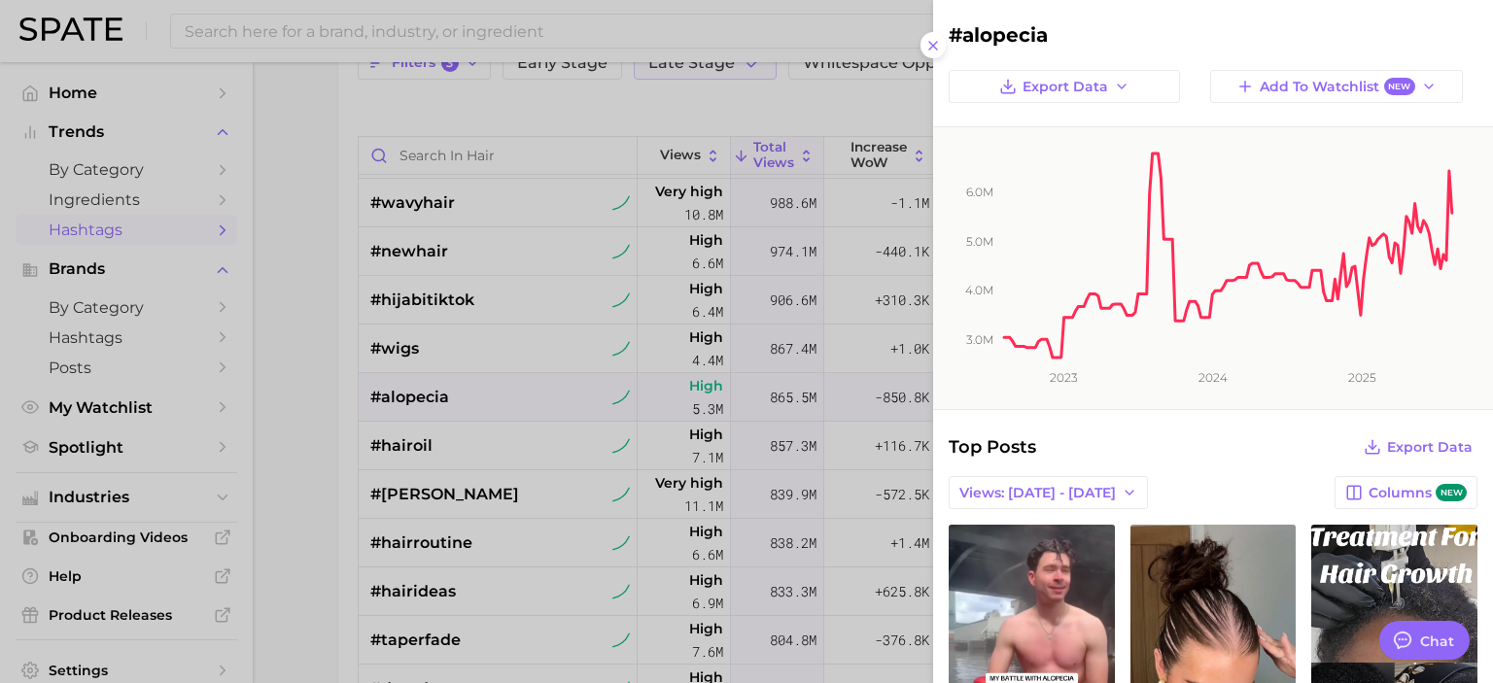
click at [439, 445] on div at bounding box center [746, 341] width 1493 height 683
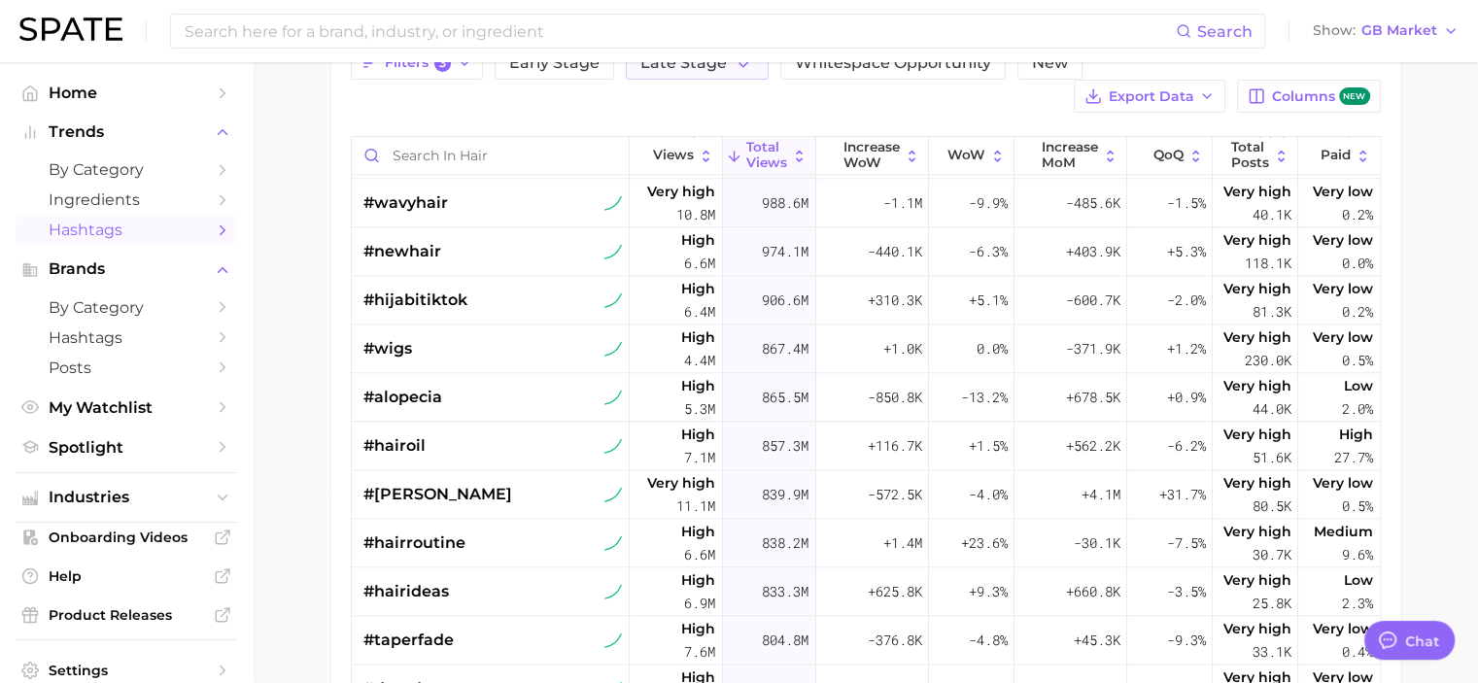
click at [439, 445] on div "#hairoil" at bounding box center [494, 446] width 260 height 49
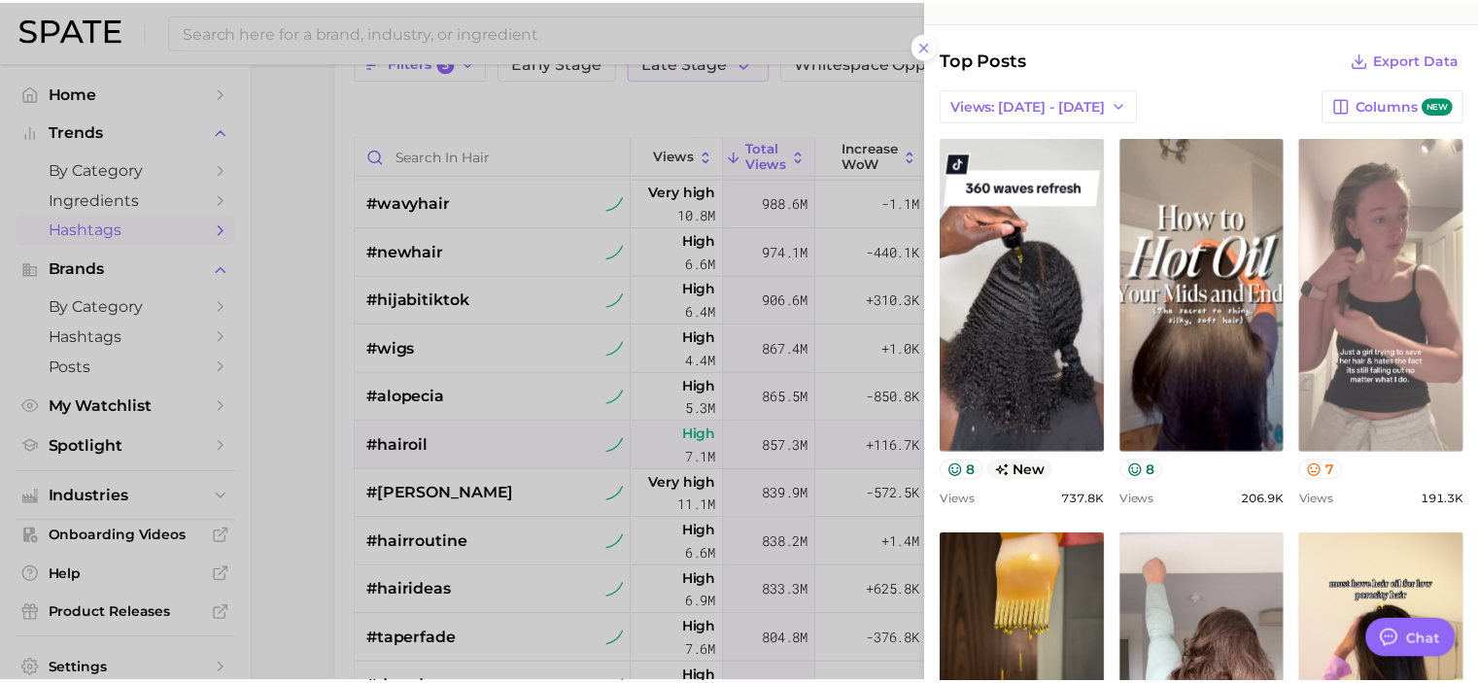
scroll to position [389, 0]
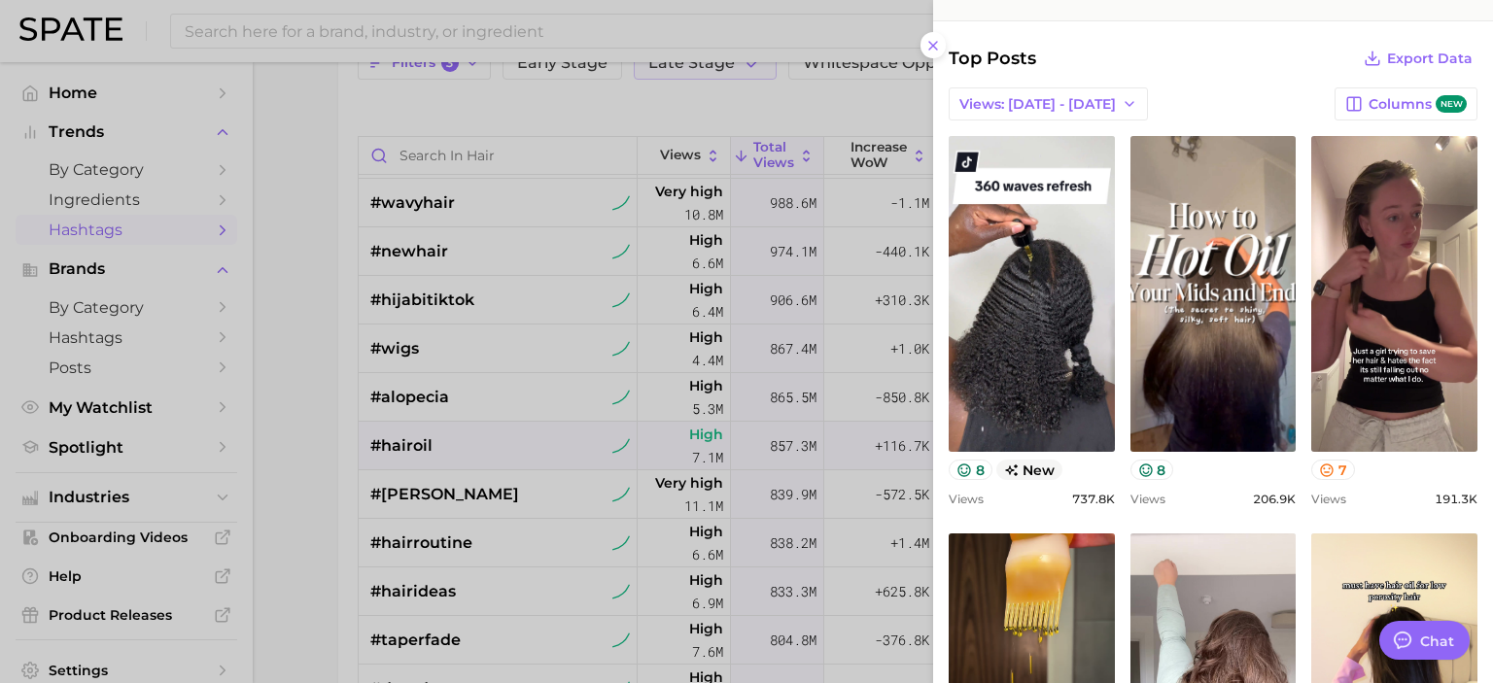
click at [318, 489] on div at bounding box center [746, 341] width 1493 height 683
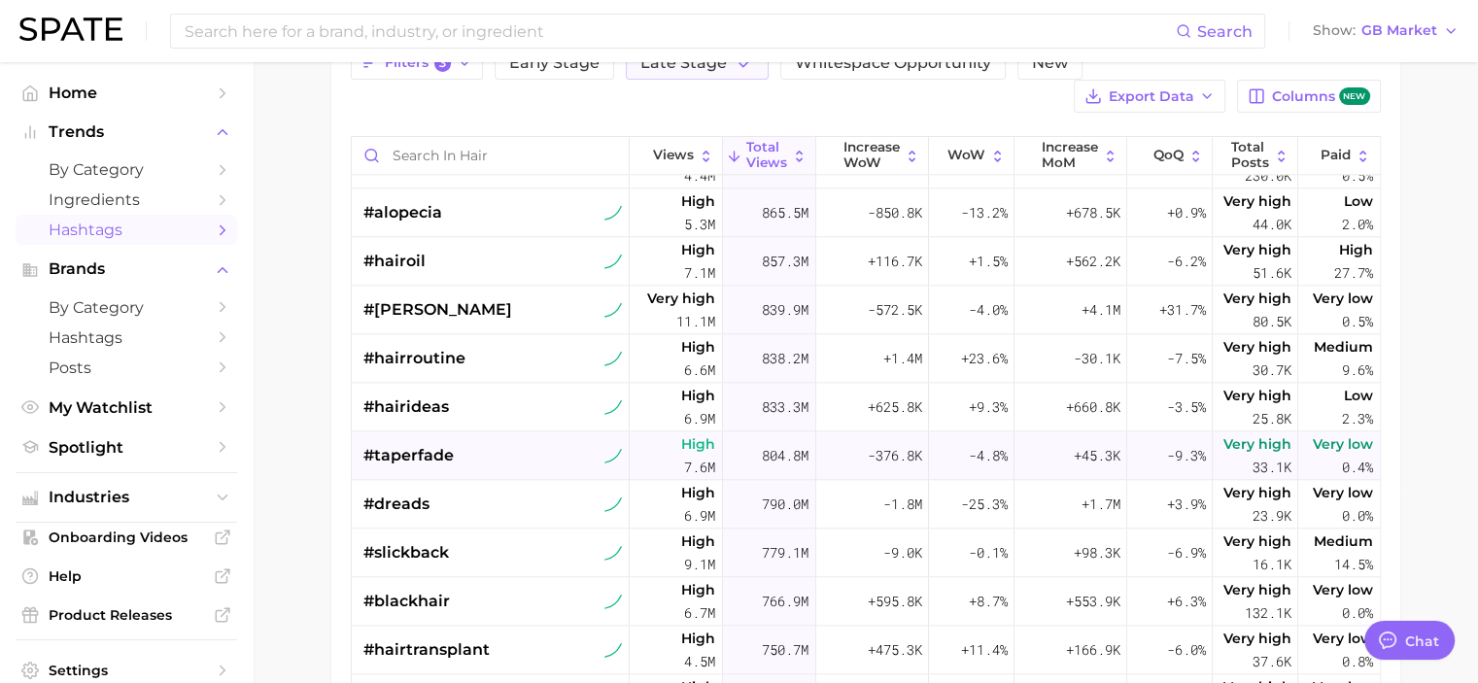
click at [502, 466] on div "#taperfade" at bounding box center [494, 456] width 260 height 49
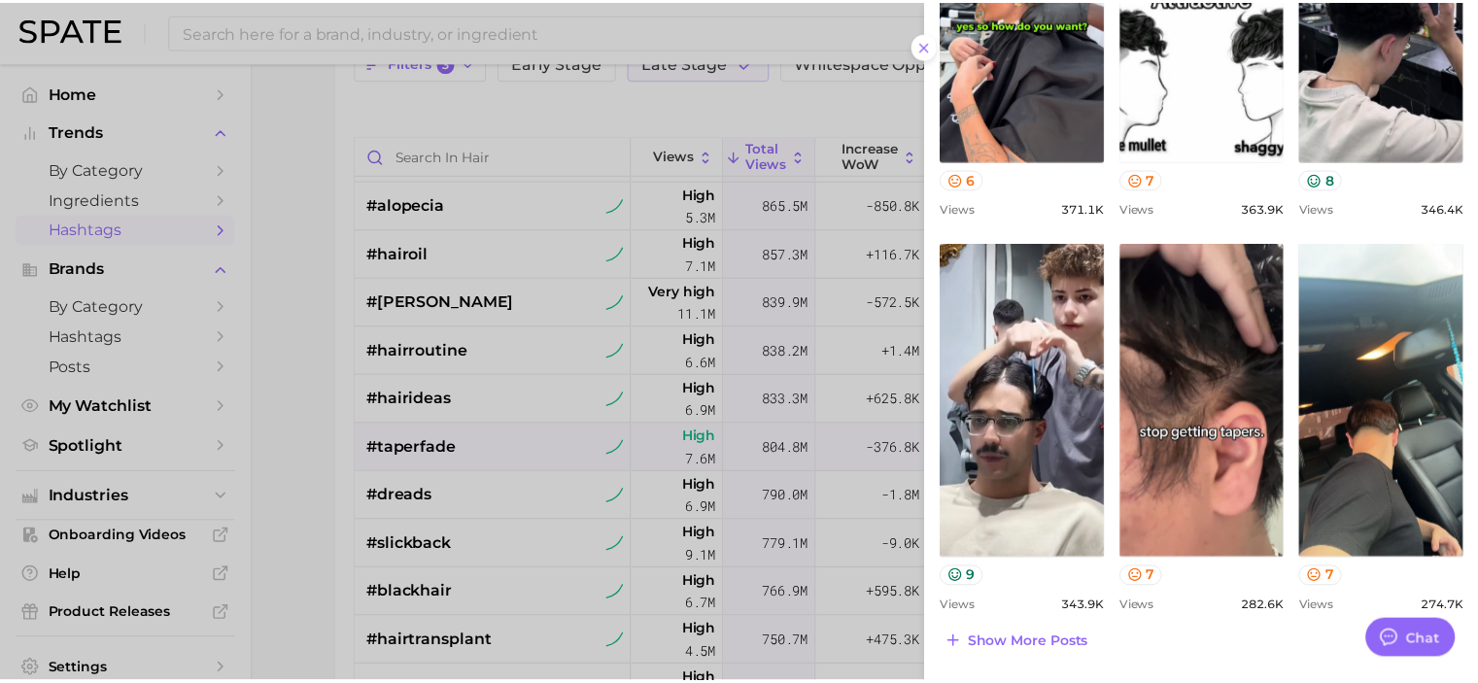
scroll to position [680, 0]
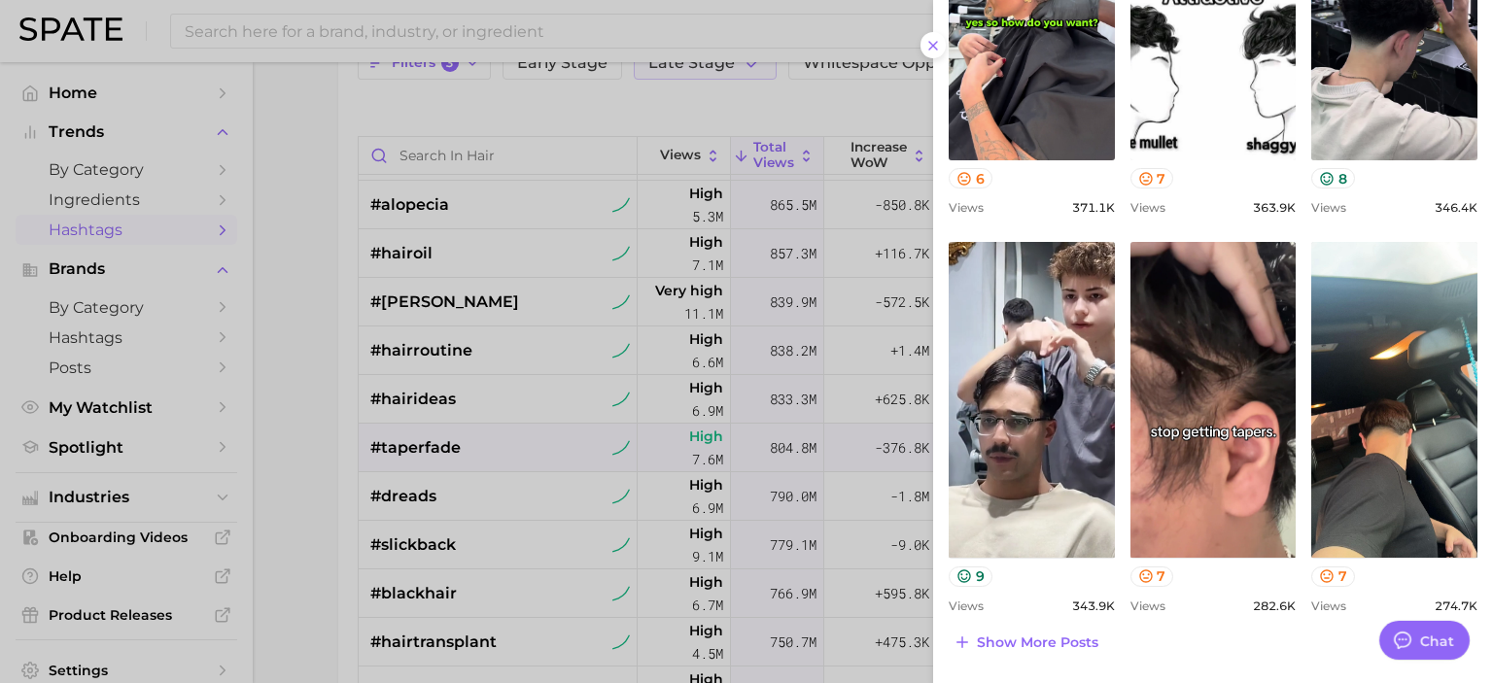
click at [330, 512] on div at bounding box center [746, 341] width 1493 height 683
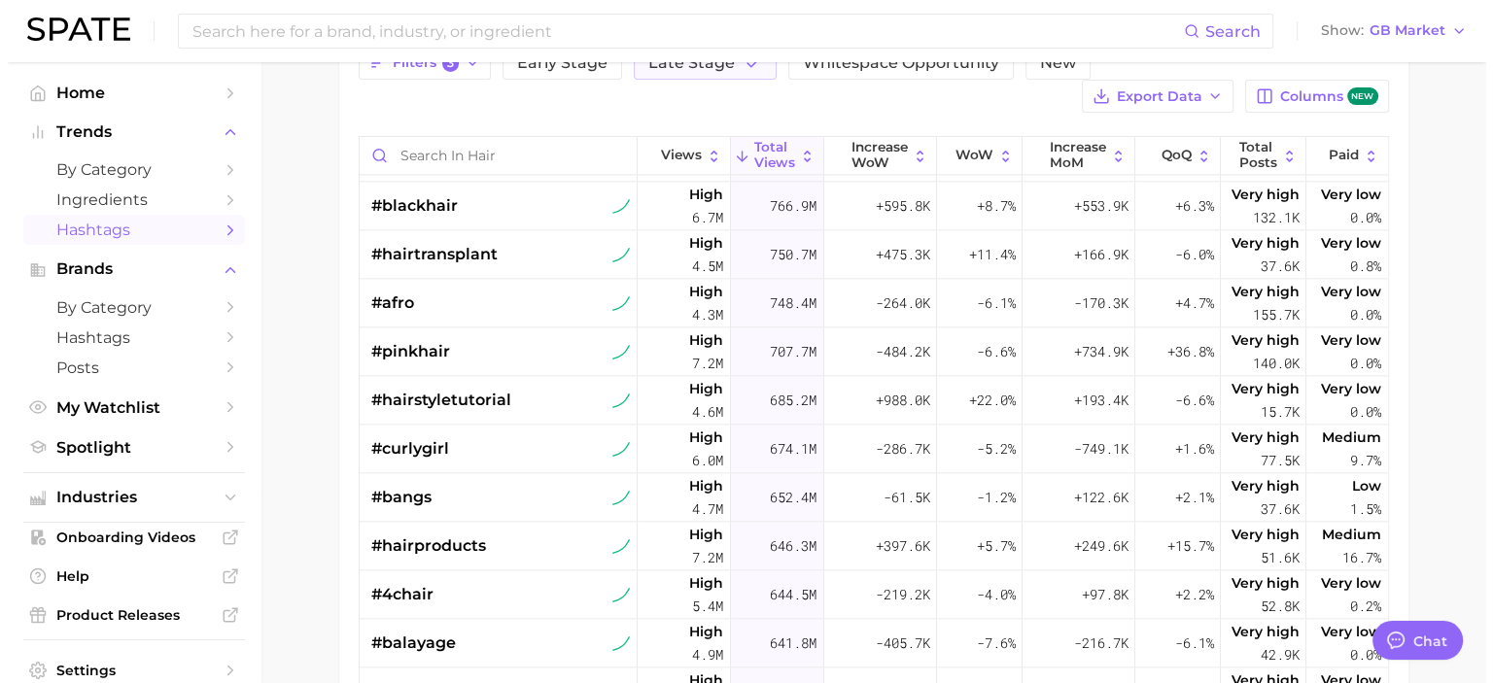
scroll to position [2862, 0]
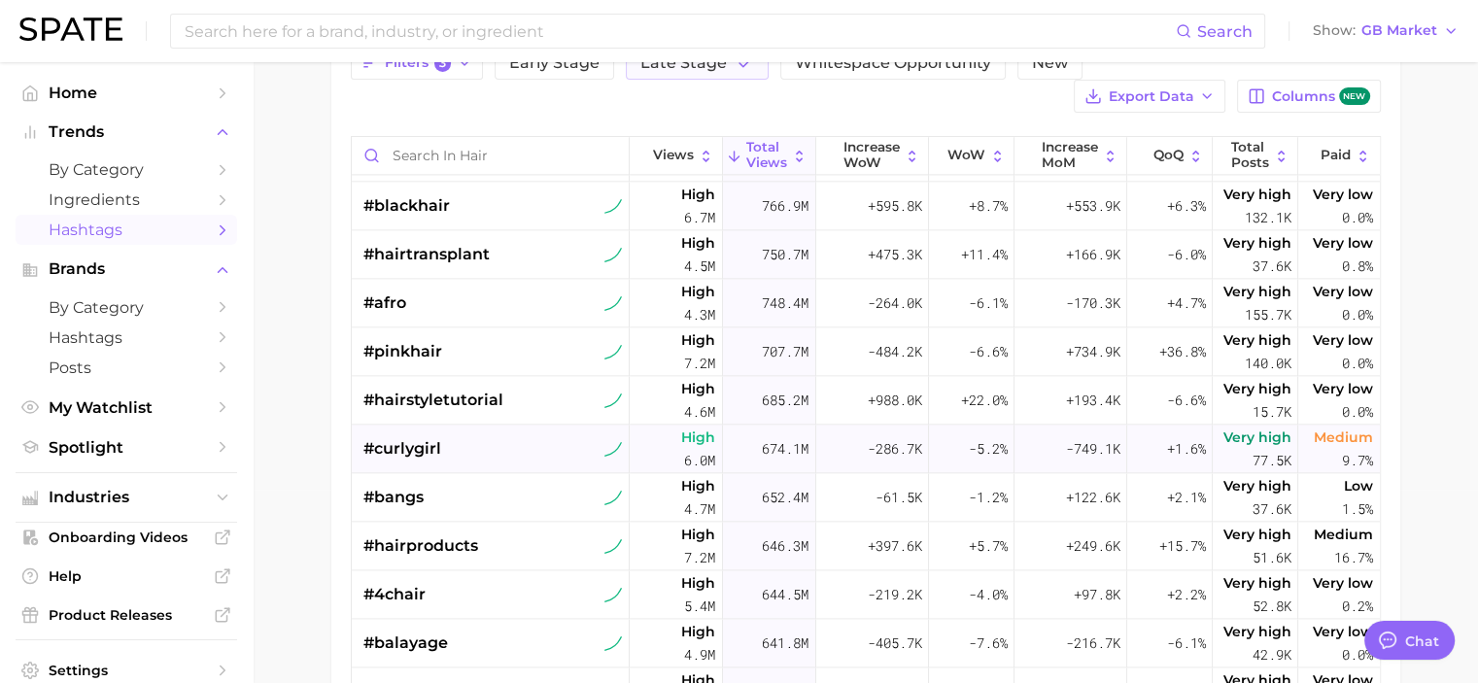
click at [522, 437] on div "#curlygirl" at bounding box center [494, 449] width 260 height 49
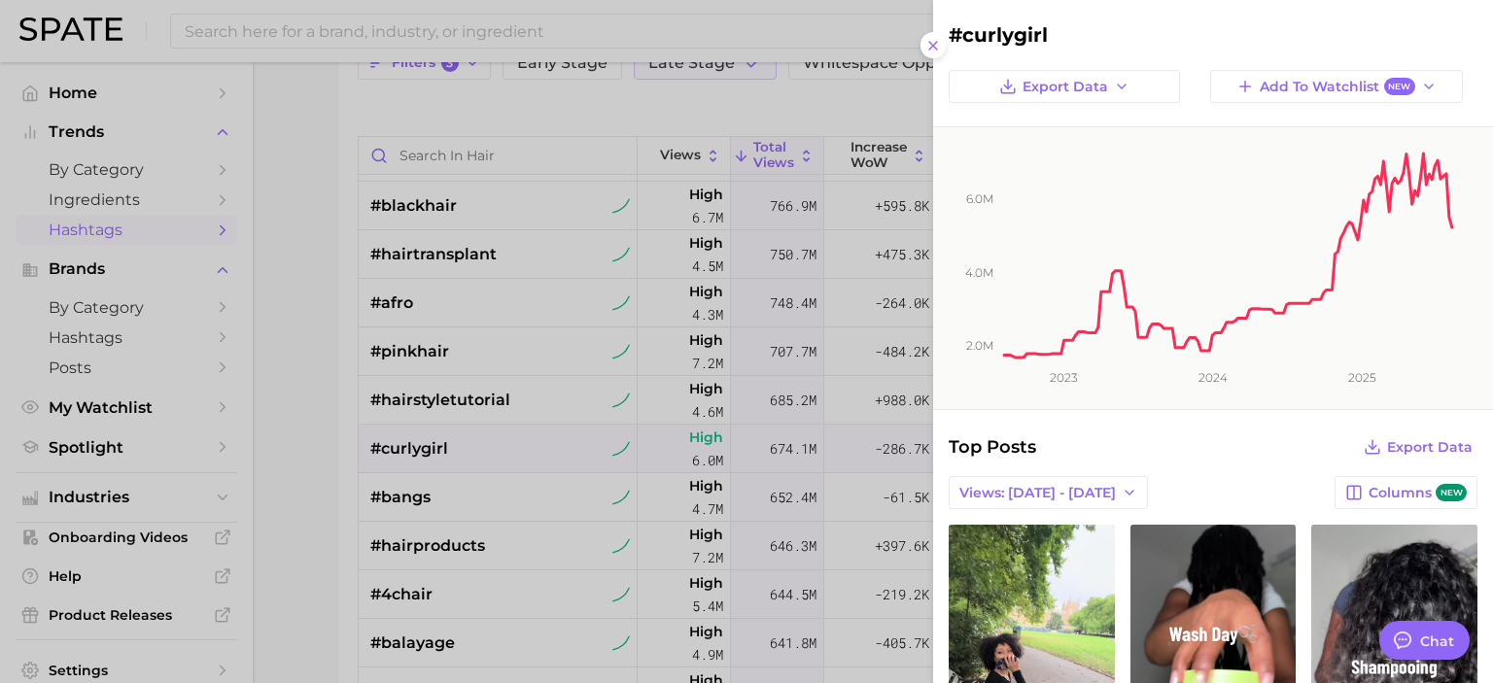
scroll to position [0, 0]
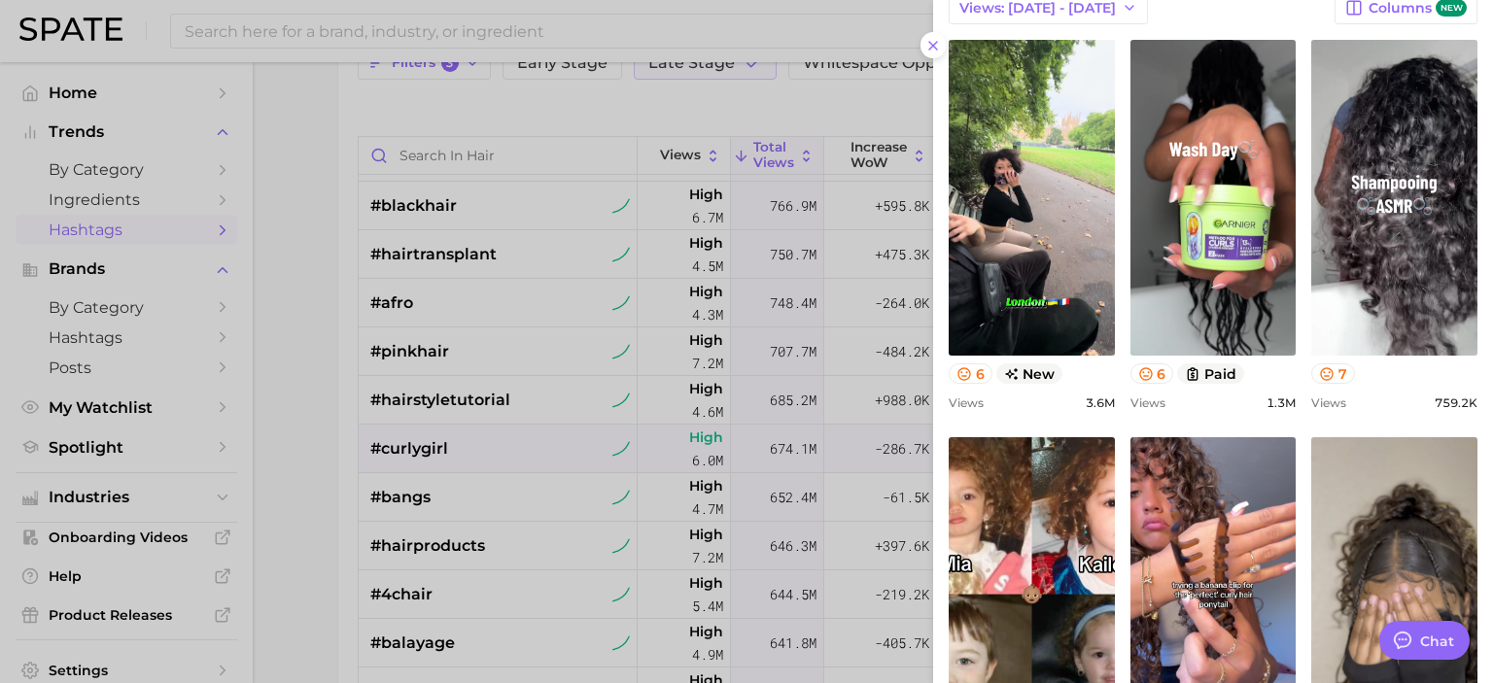
click at [314, 504] on div at bounding box center [746, 341] width 1493 height 683
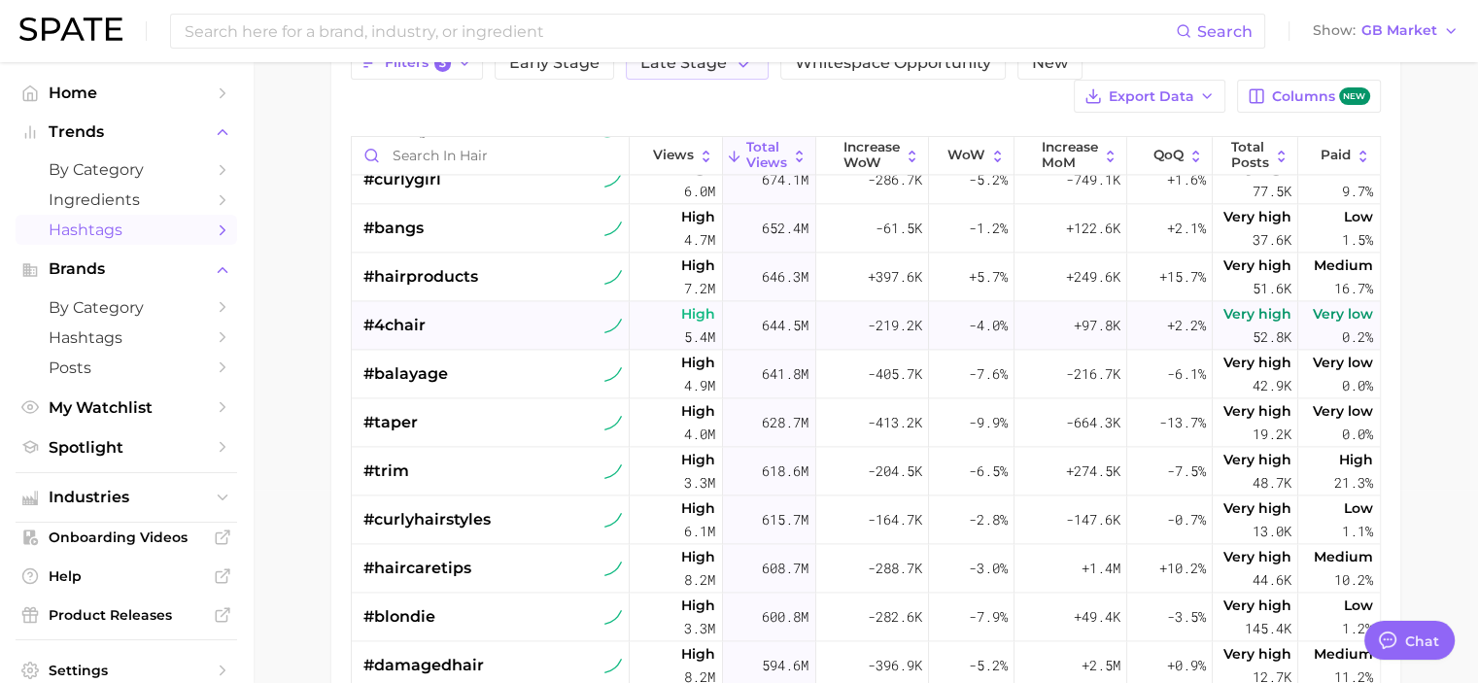
click at [529, 310] on div "#4chair" at bounding box center [494, 325] width 260 height 49
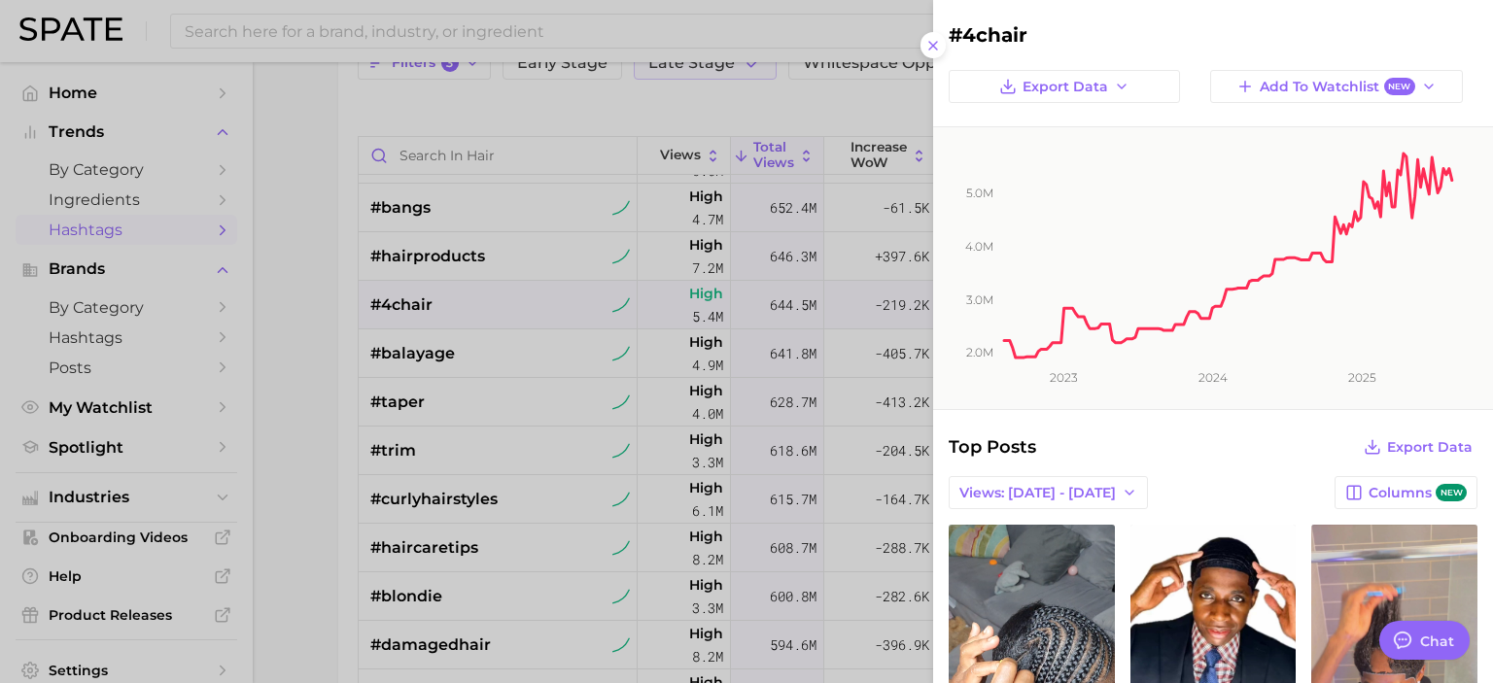
click at [307, 476] on div at bounding box center [746, 341] width 1493 height 683
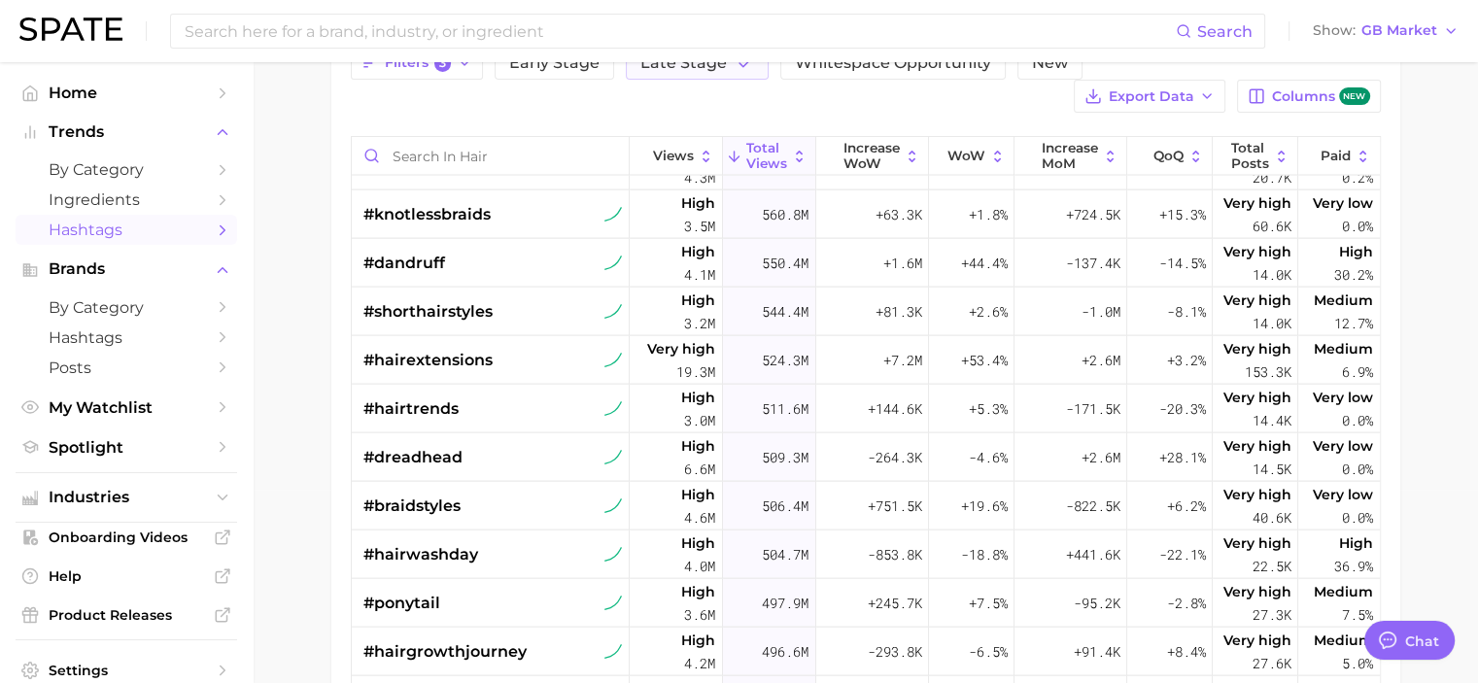
scroll to position [3827, 0]
click at [323, 414] on main "1. beauty 2. hair 3. Subcategory TikTok Instagram Beta Filters 3 Early Stage La…" at bounding box center [866, 401] width 1226 height 1067
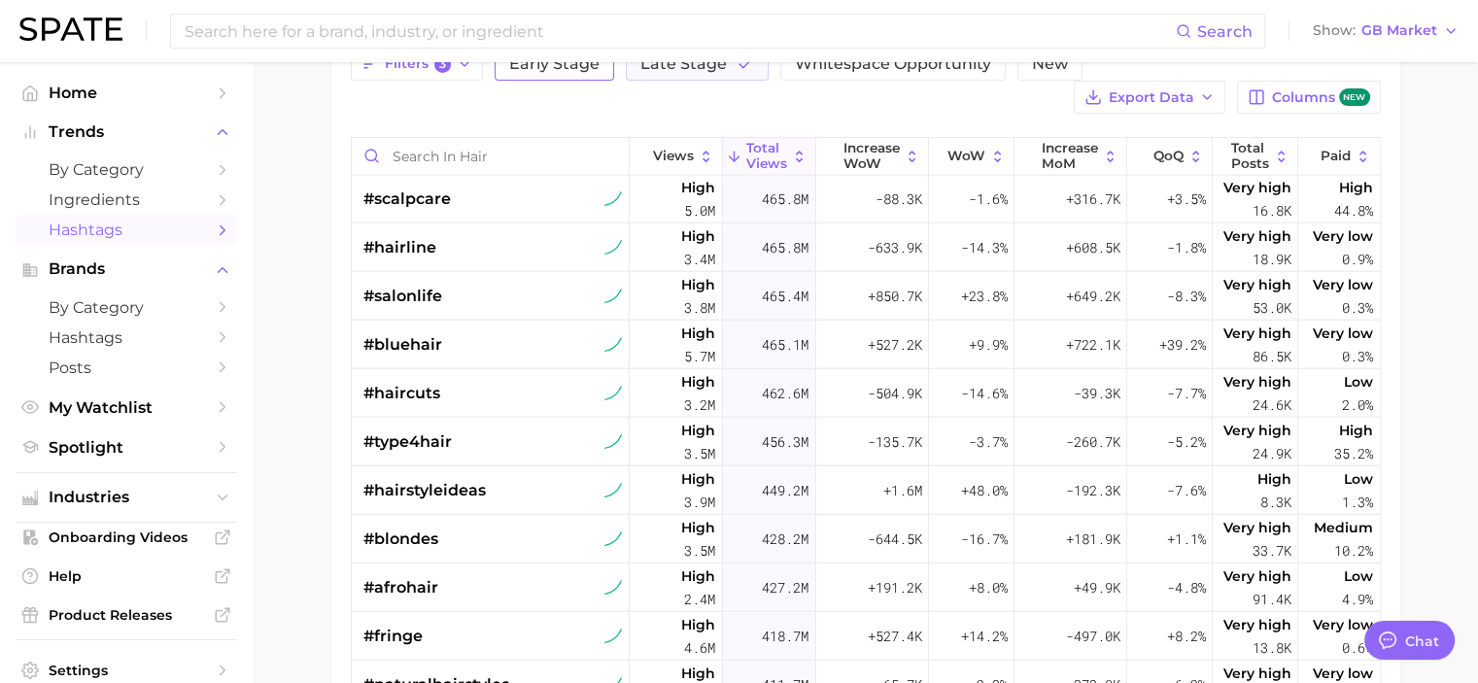
click at [595, 69] on span "Early Stage" at bounding box center [554, 64] width 90 height 16
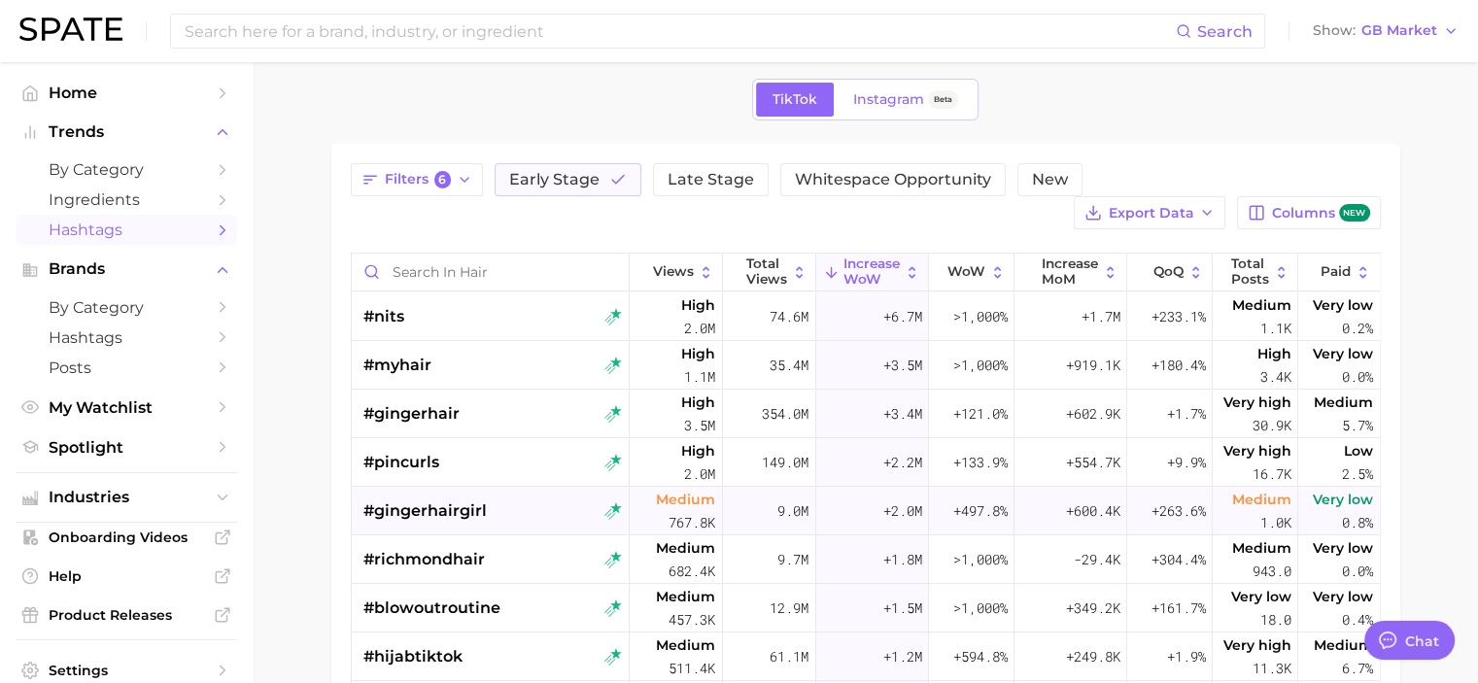
scroll to position [76, 0]
click at [714, 179] on span "Late Stage" at bounding box center [711, 181] width 87 height 16
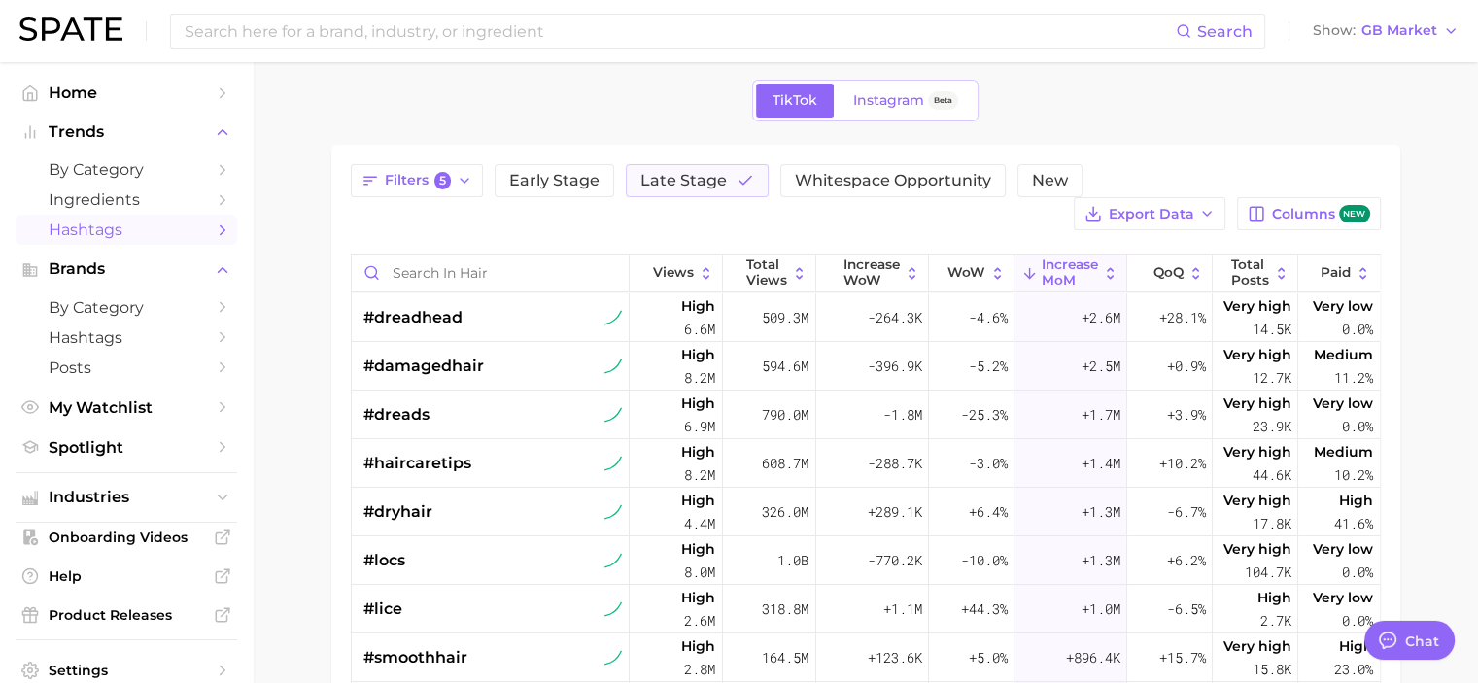
click at [685, 232] on div "Filters 5 Early Stage Late Stage Whitespace Opportunity New Export Data Columns…" at bounding box center [866, 550] width 1030 height 773
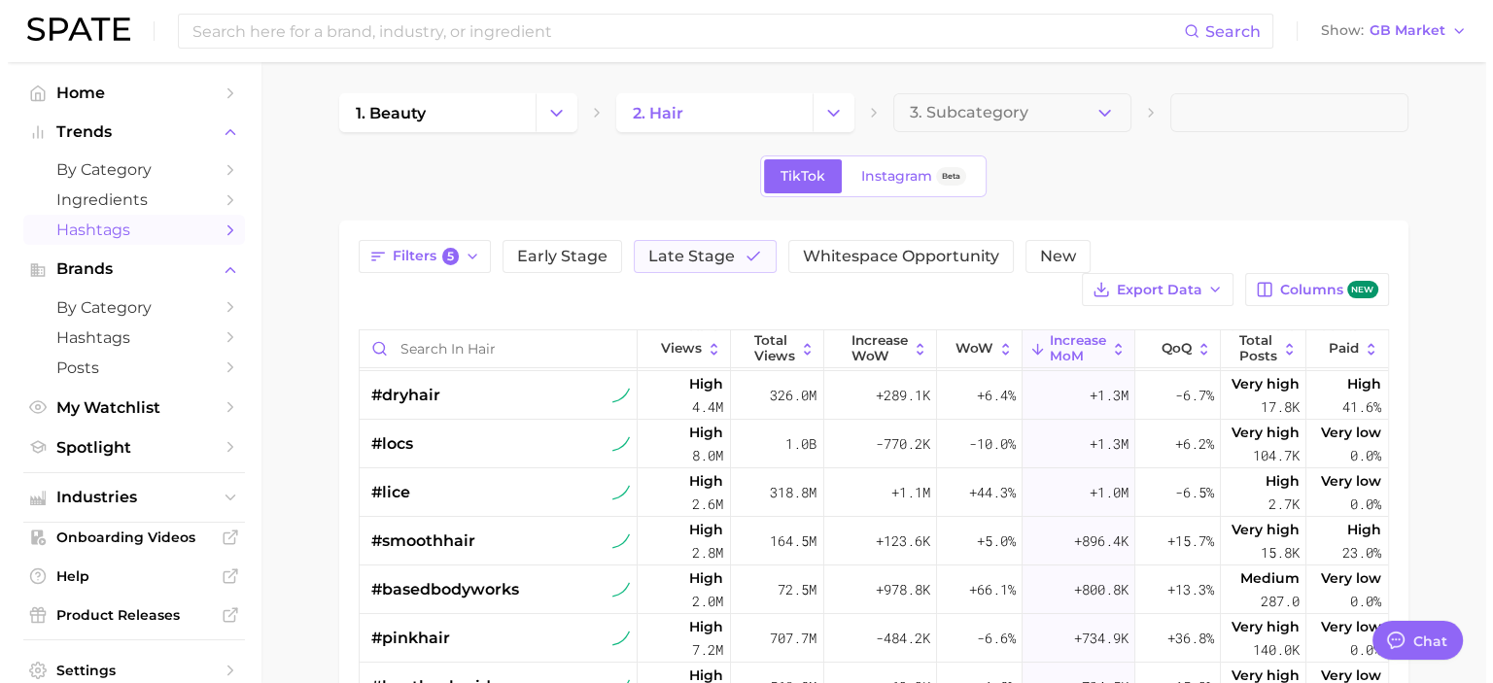
scroll to position [193, 0]
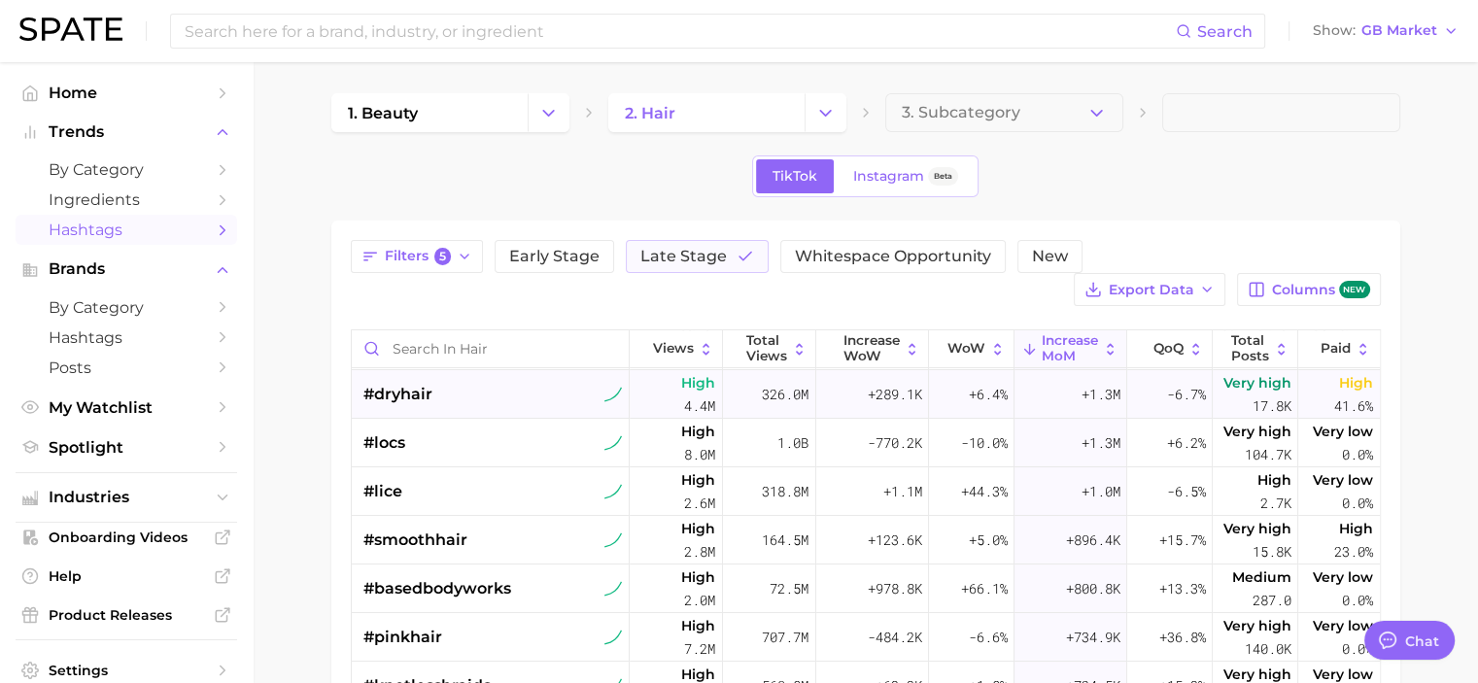
click at [513, 397] on div "#dryhair" at bounding box center [494, 394] width 260 height 49
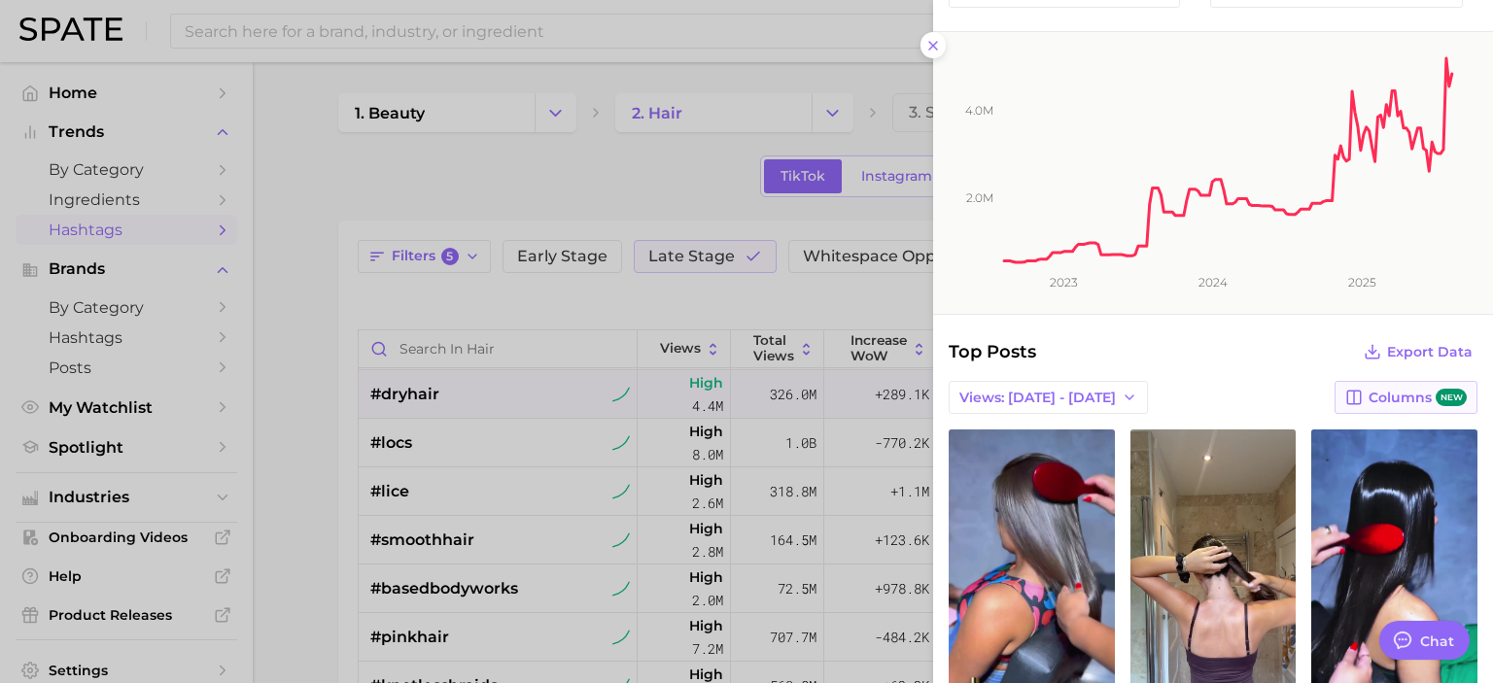
scroll to position [96, 0]
click at [1122, 396] on icon "button" at bounding box center [1130, 397] width 16 height 16
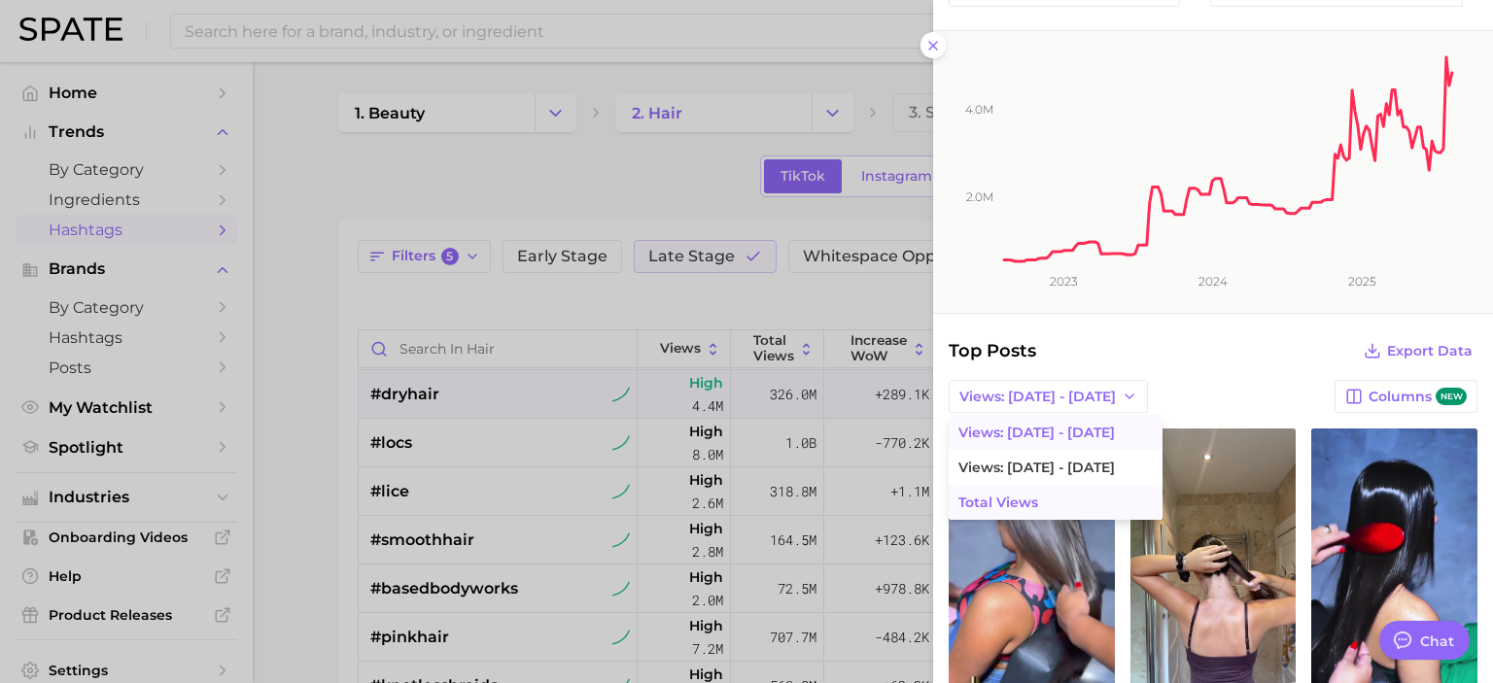
click at [1016, 510] on button "Total Views" at bounding box center [1056, 502] width 214 height 35
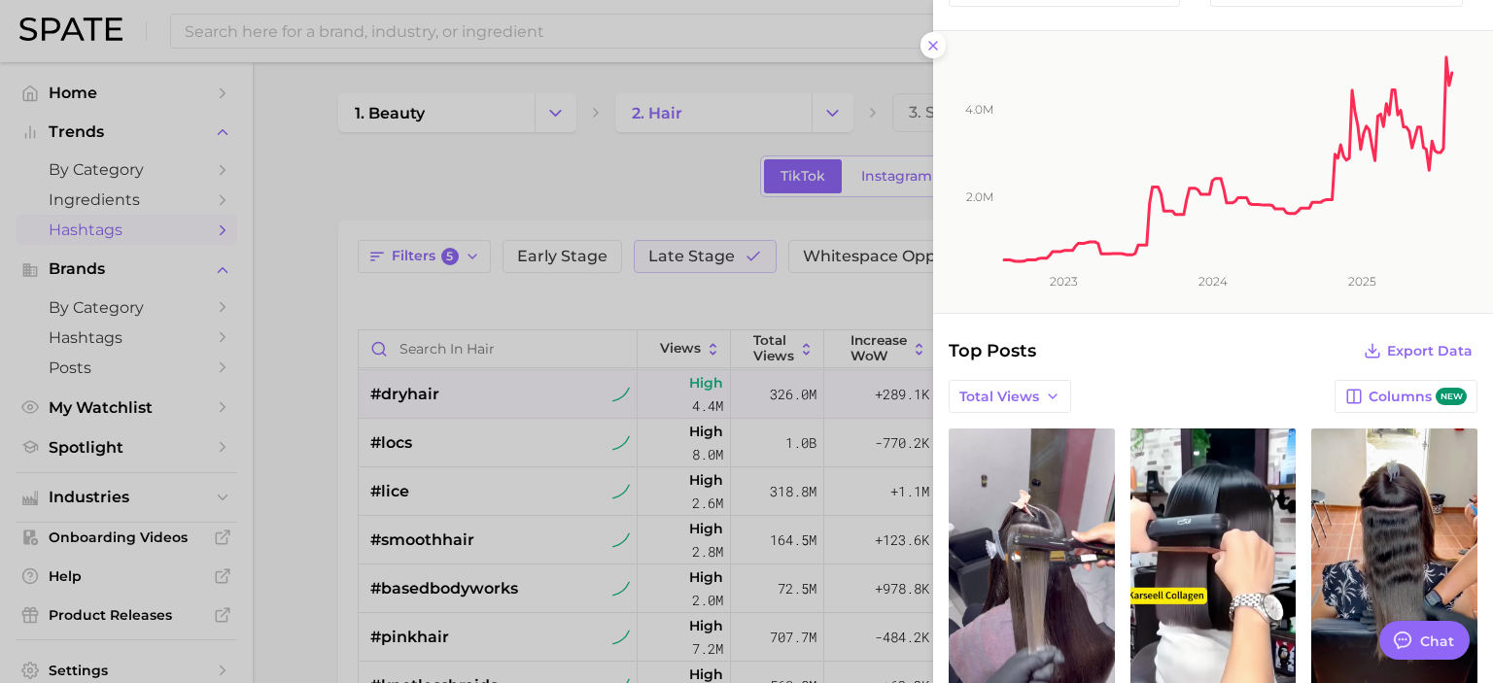
scroll to position [0, 0]
click at [1195, 380] on div "Total Views Columns new" at bounding box center [1213, 396] width 529 height 33
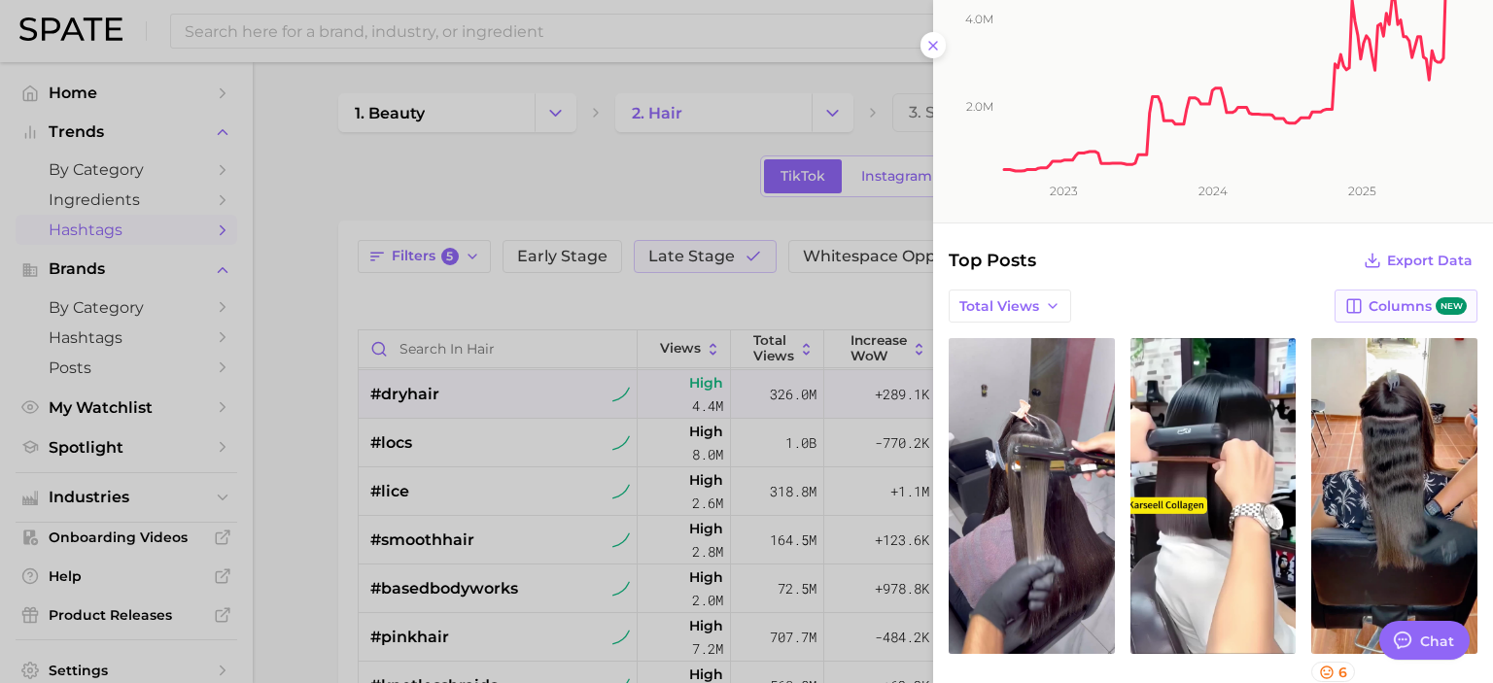
click at [1372, 316] on button "Columns new" at bounding box center [1406, 306] width 143 height 33
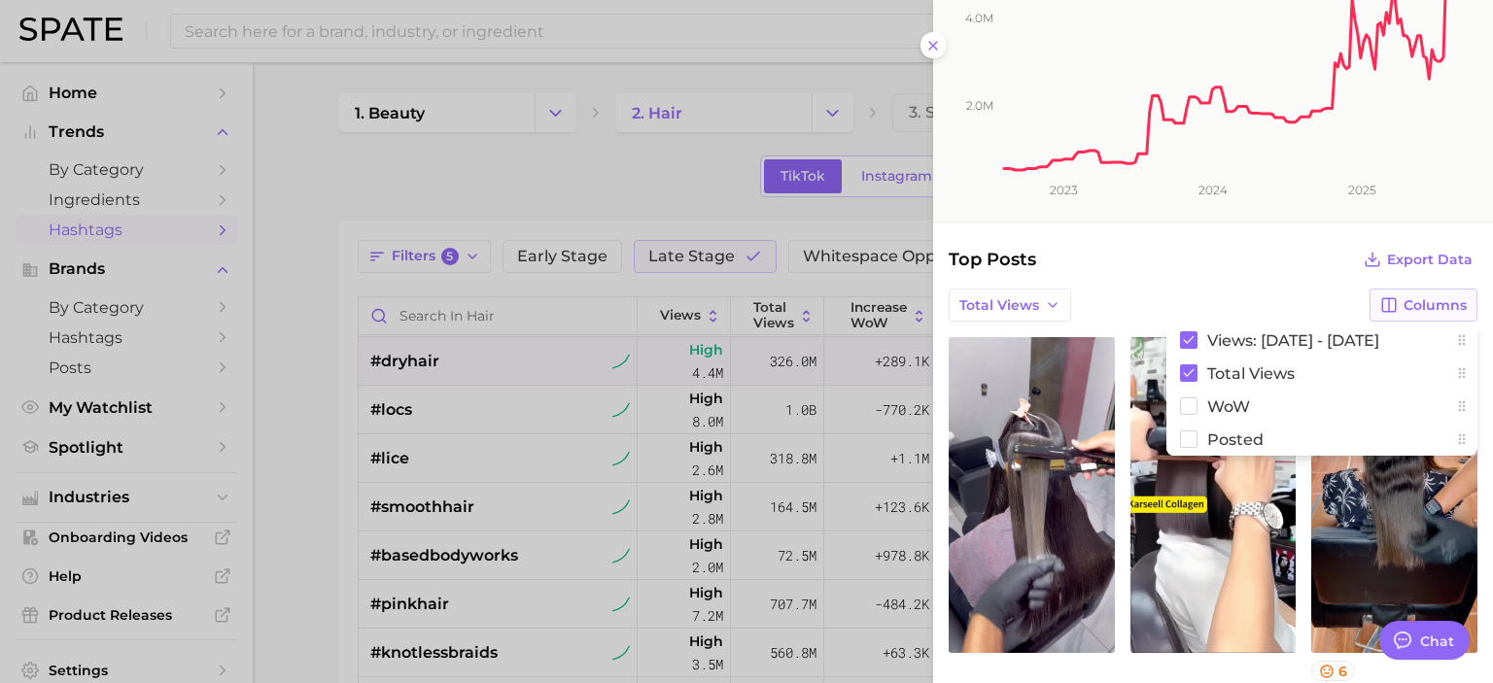
click at [1372, 316] on button "Columns" at bounding box center [1424, 305] width 108 height 33
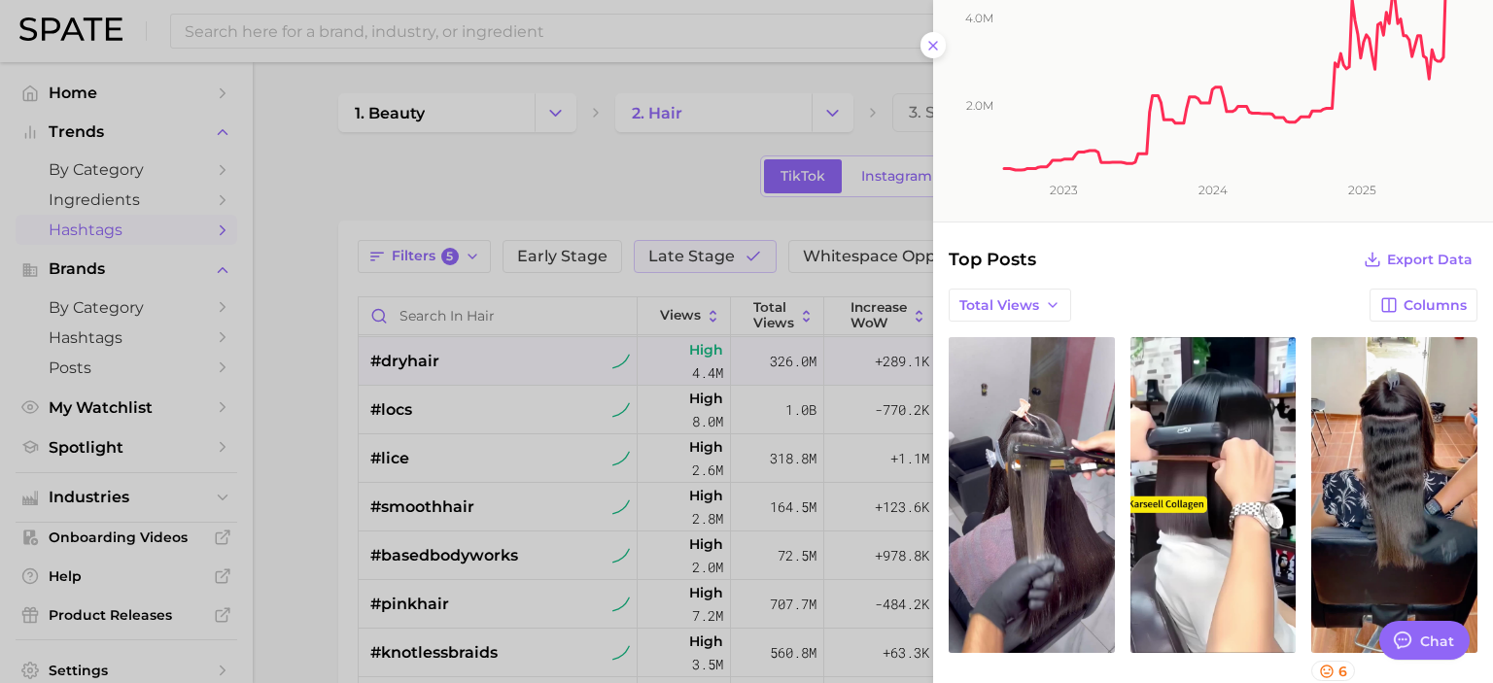
click at [1209, 295] on div "Total Views Columns" at bounding box center [1213, 305] width 529 height 33
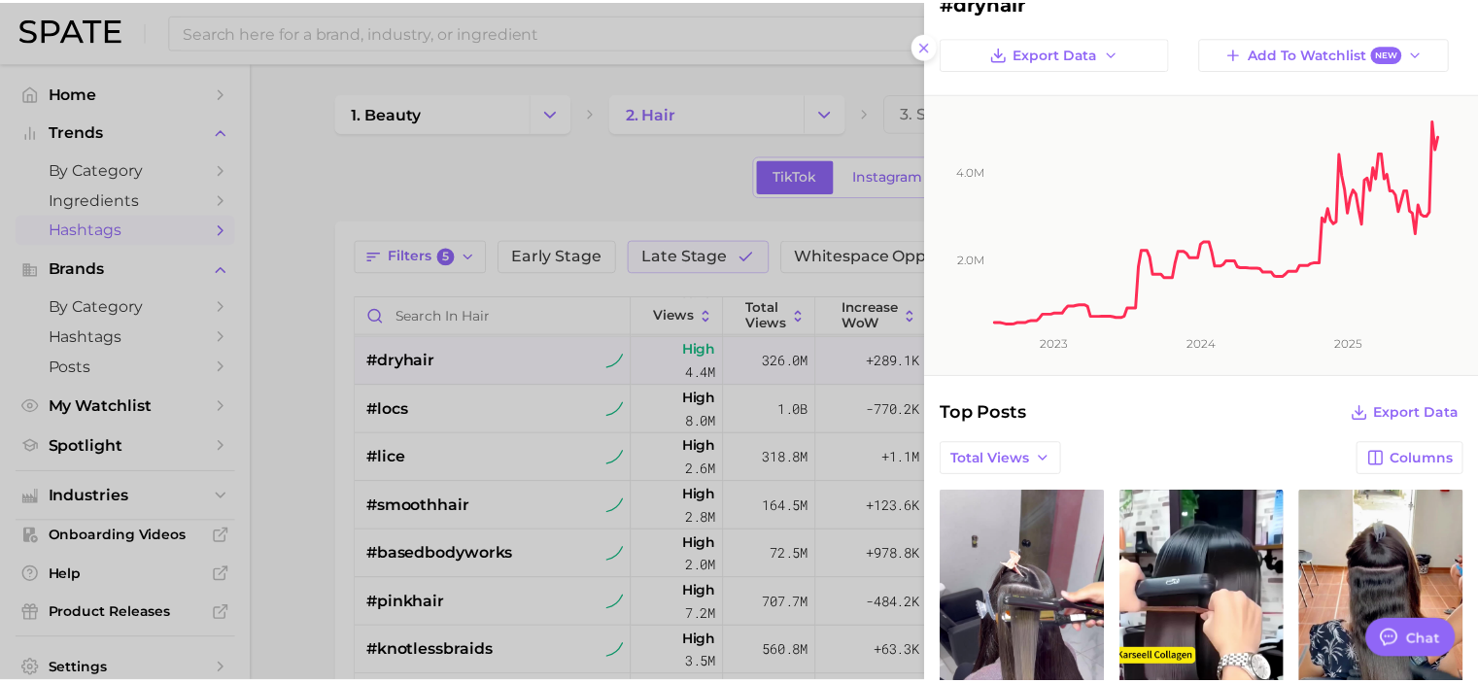
scroll to position [0, 0]
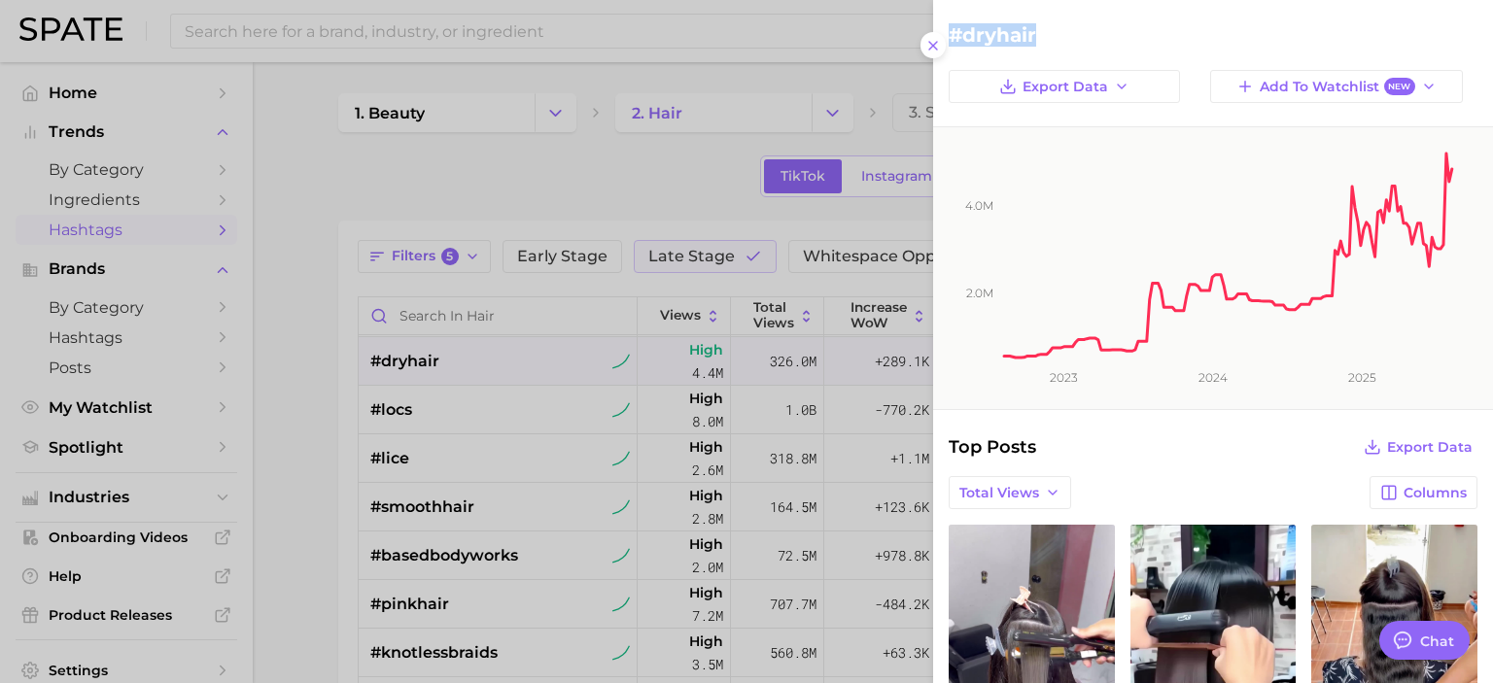
drag, startPoint x: 1040, startPoint y: 37, endPoint x: 945, endPoint y: 25, distance: 96.0
click at [945, 25] on div "#dryhair" at bounding box center [1213, 34] width 560 height 23
copy h2 "#dryhair"
click at [309, 334] on div at bounding box center [746, 341] width 1493 height 683
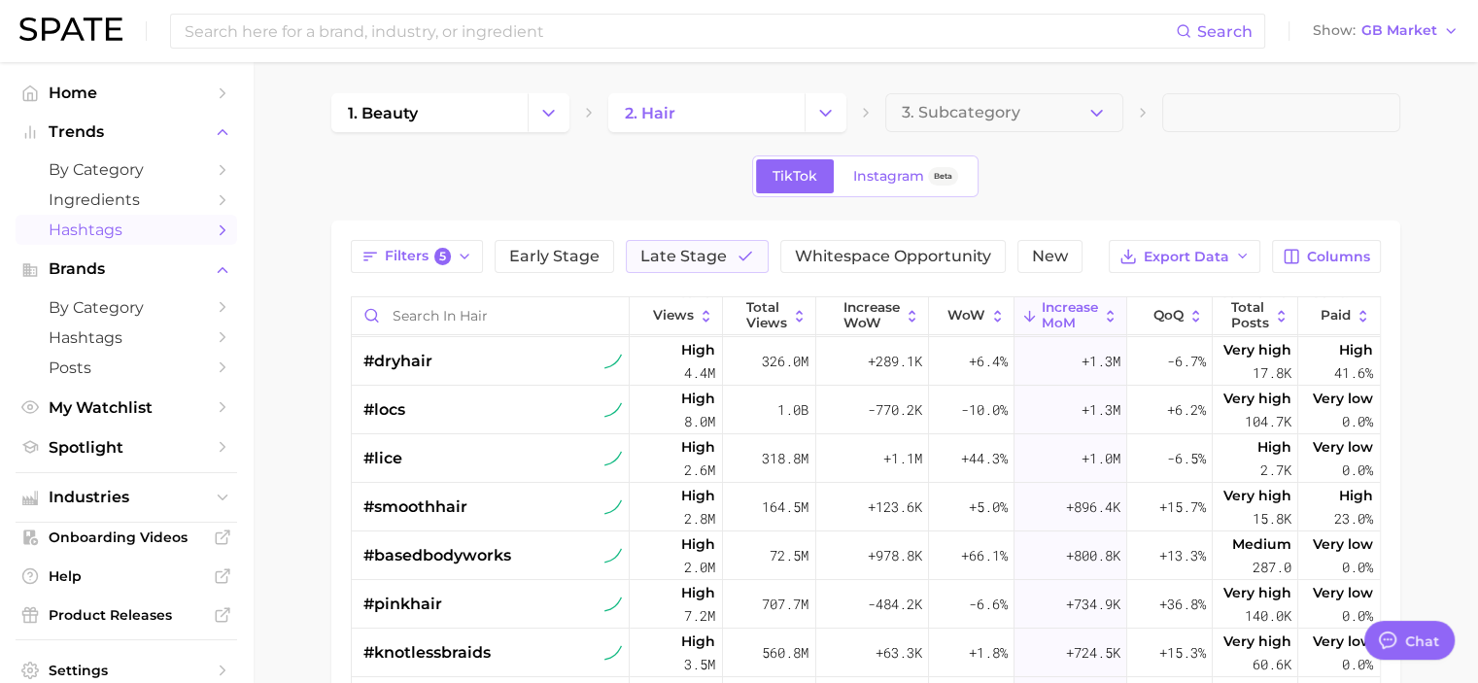
click at [315, 477] on main "1. beauty 2. hair 3. Subcategory TikTok Instagram Beta Filters 5 Early Stage La…" at bounding box center [866, 579] width 1226 height 1034
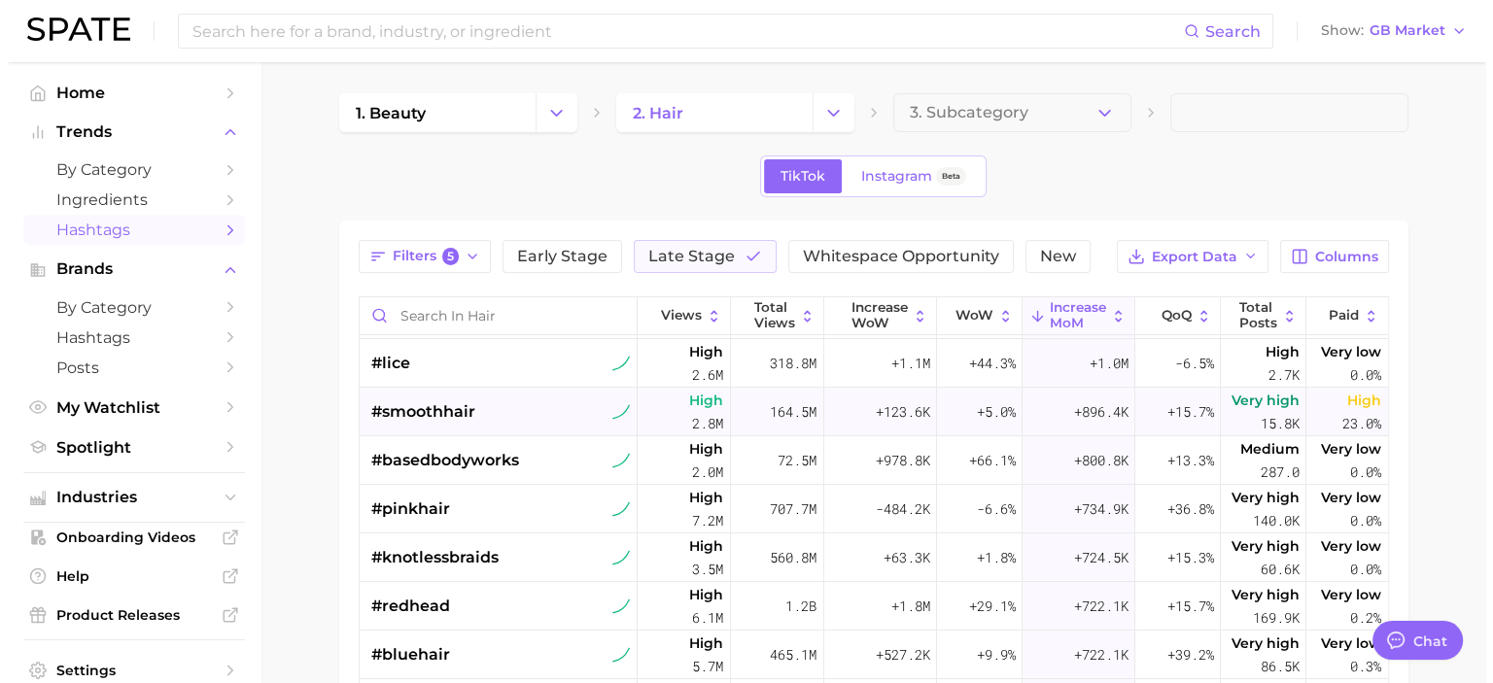
scroll to position [290, 0]
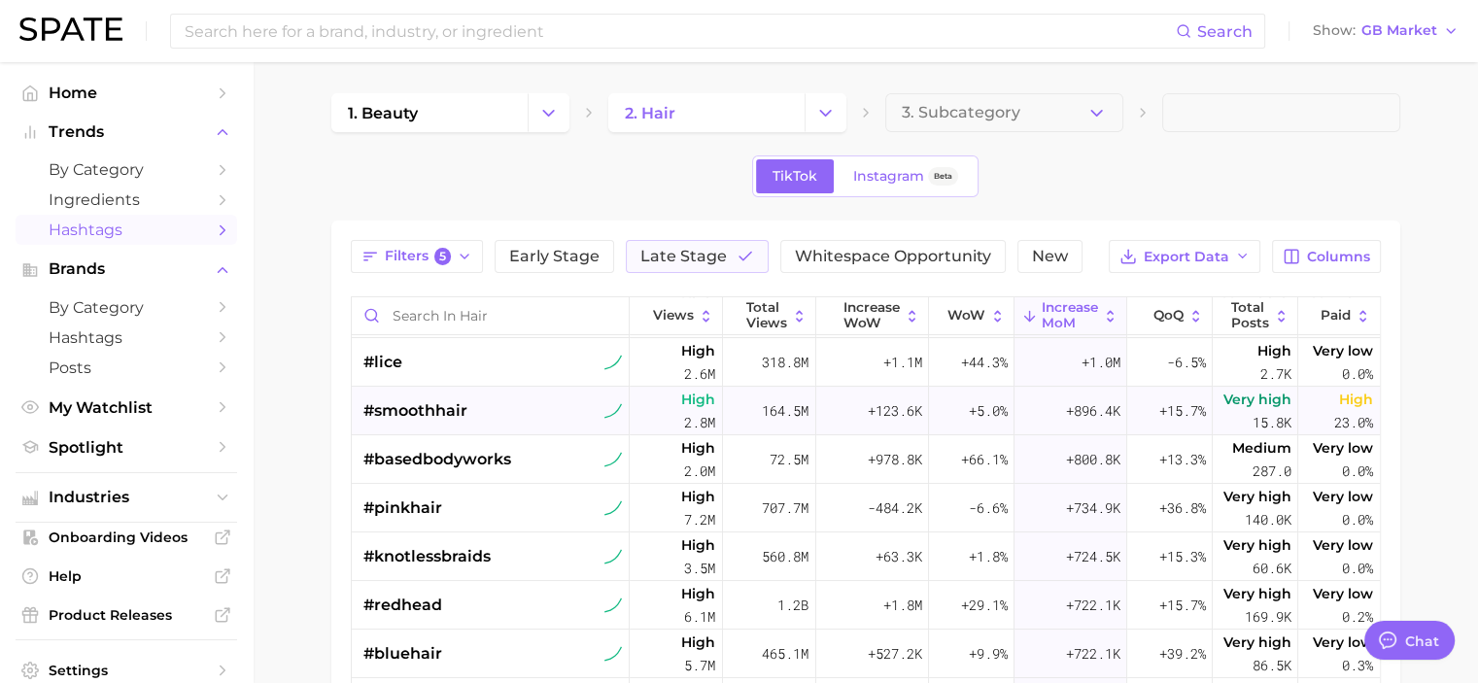
click at [496, 415] on div "#smoothhair" at bounding box center [494, 411] width 260 height 49
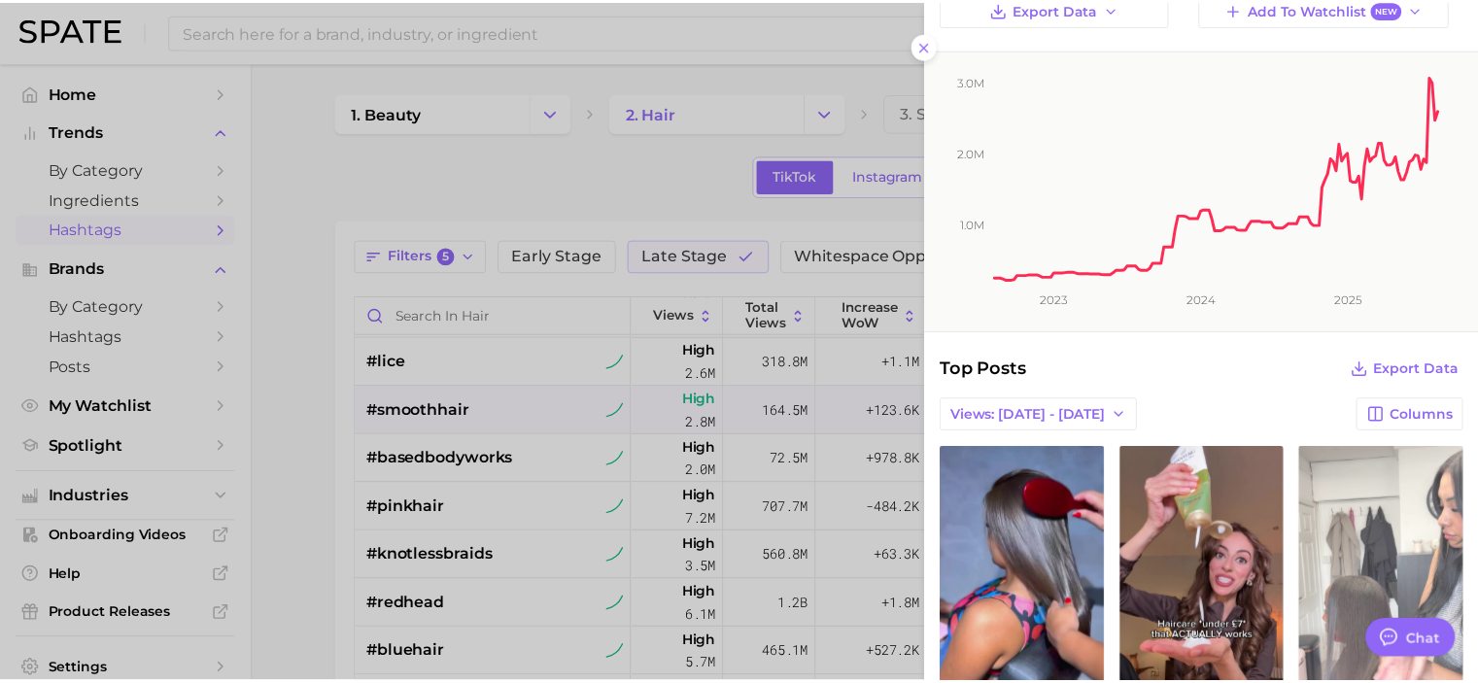
scroll to position [0, 0]
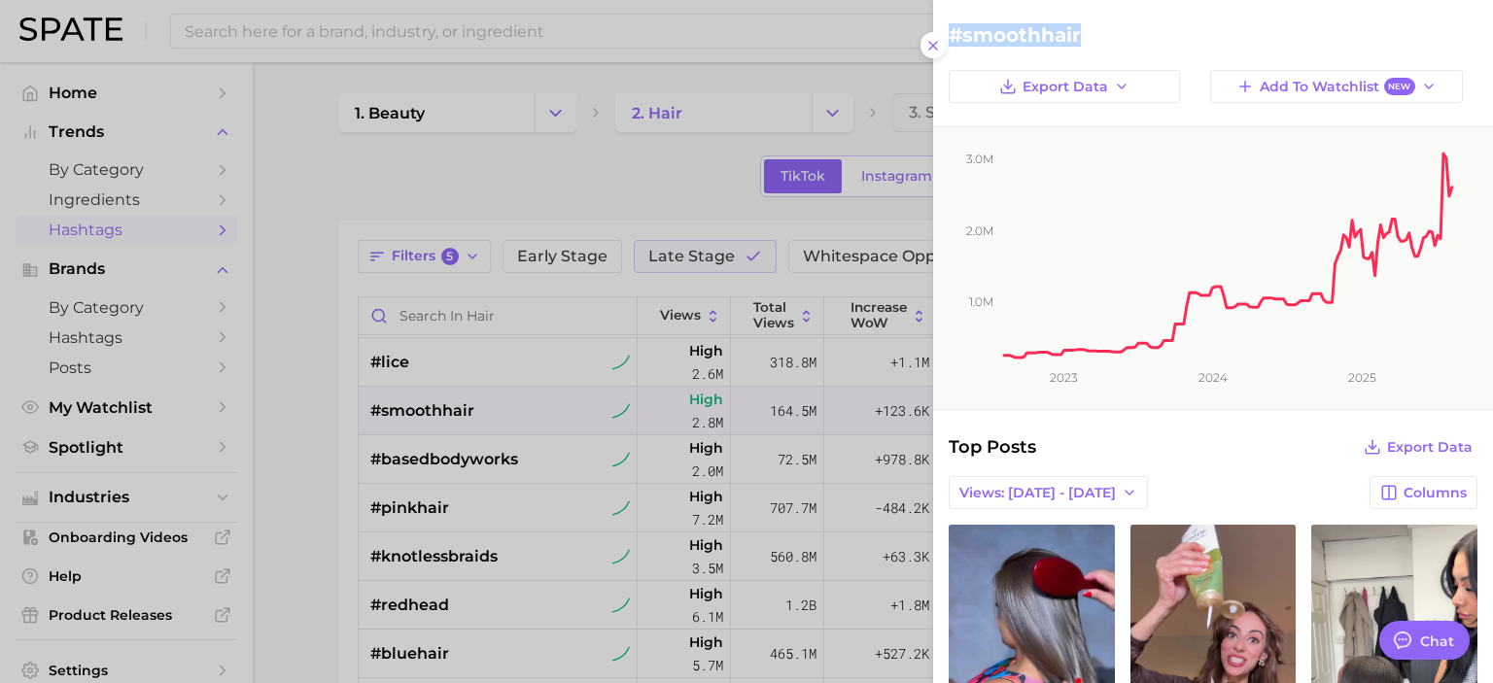
drag, startPoint x: 953, startPoint y: 30, endPoint x: 1109, endPoint y: 27, distance: 156.5
click at [1109, 27] on h2 "#smoothhair" at bounding box center [1213, 34] width 529 height 23
copy h2 "#smoothhair"
click at [299, 424] on div at bounding box center [746, 341] width 1493 height 683
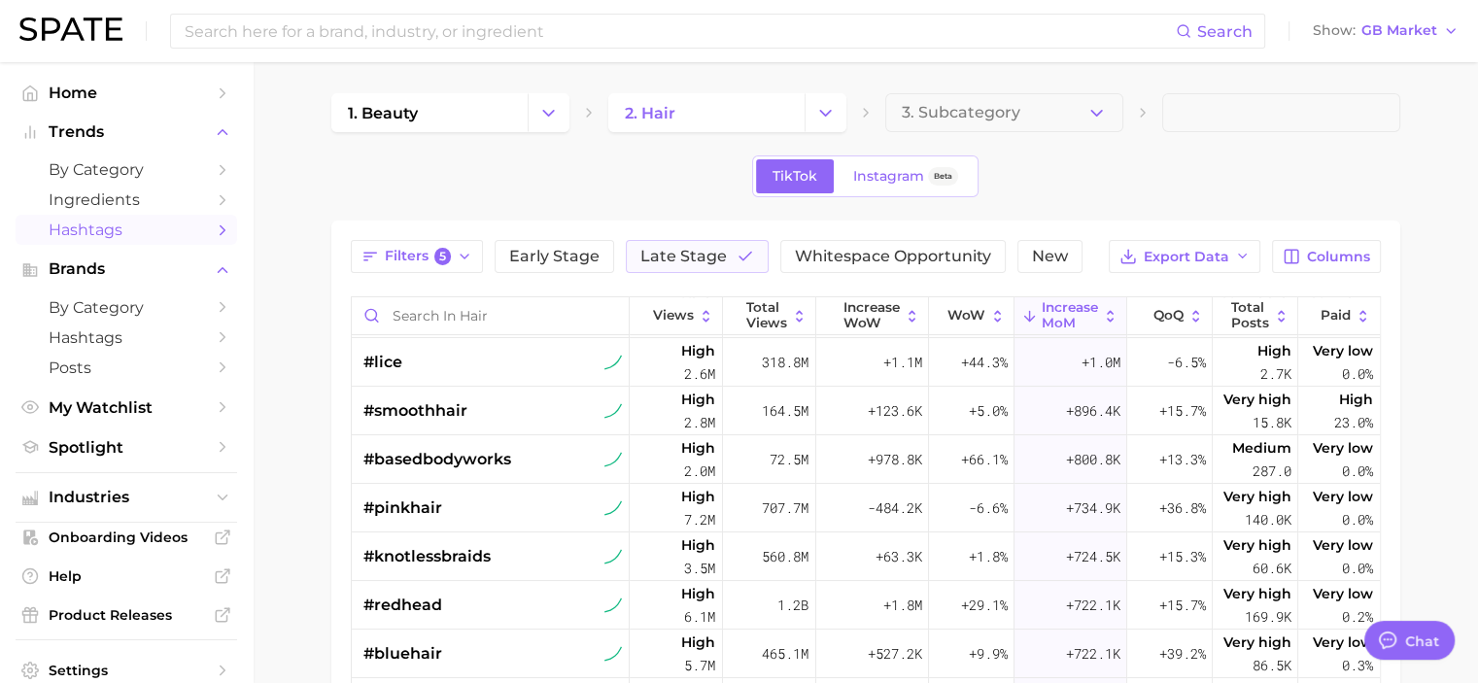
click at [304, 456] on main "1. beauty 2. hair 3. Subcategory TikTok Instagram Beta Filters 5 Early Stage La…" at bounding box center [866, 579] width 1226 height 1034
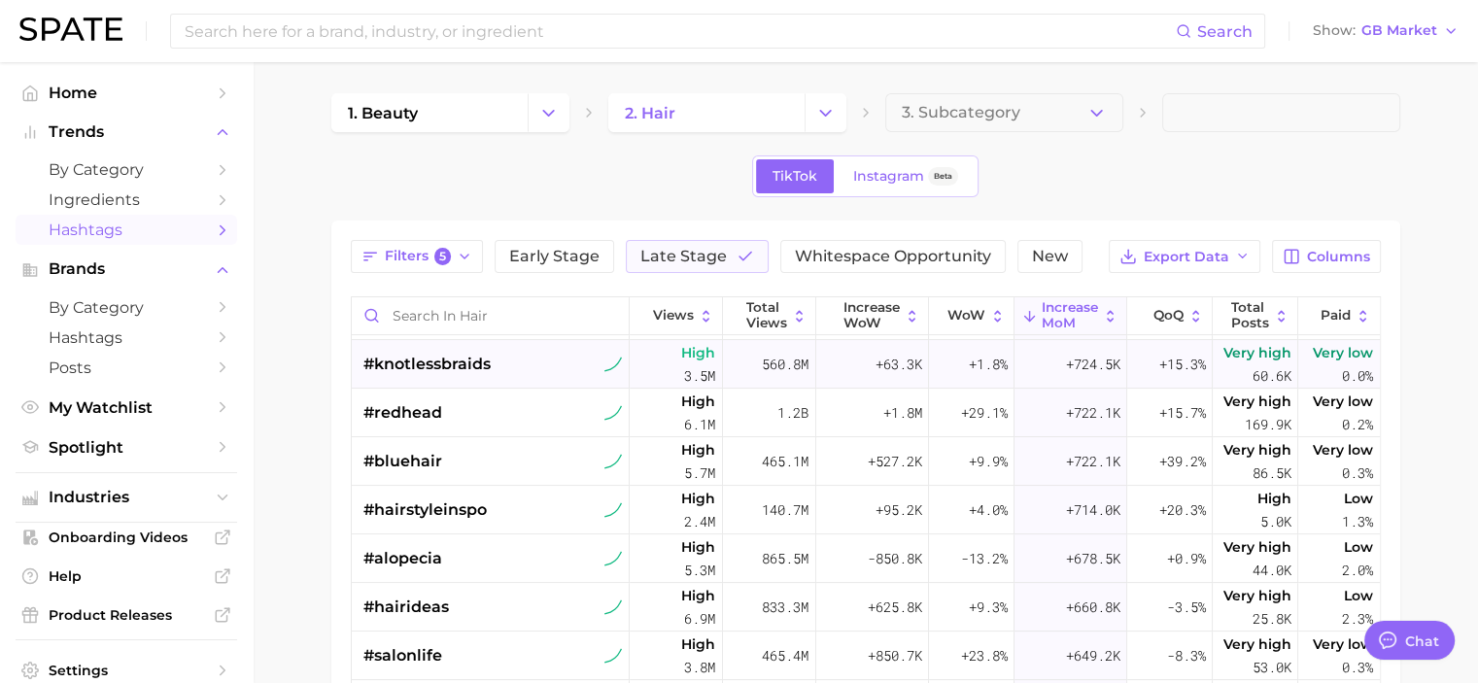
scroll to position [483, 0]
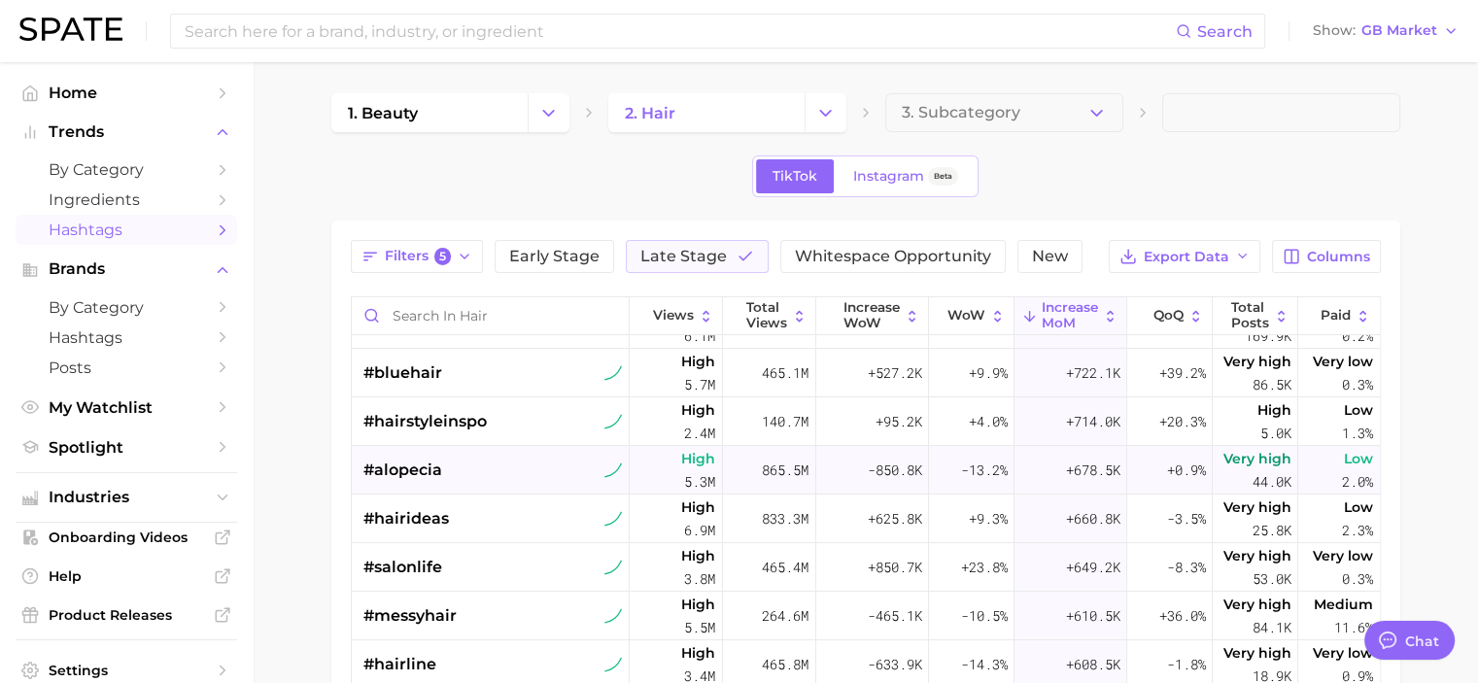
click at [490, 487] on div "#alopecia" at bounding box center [494, 470] width 260 height 49
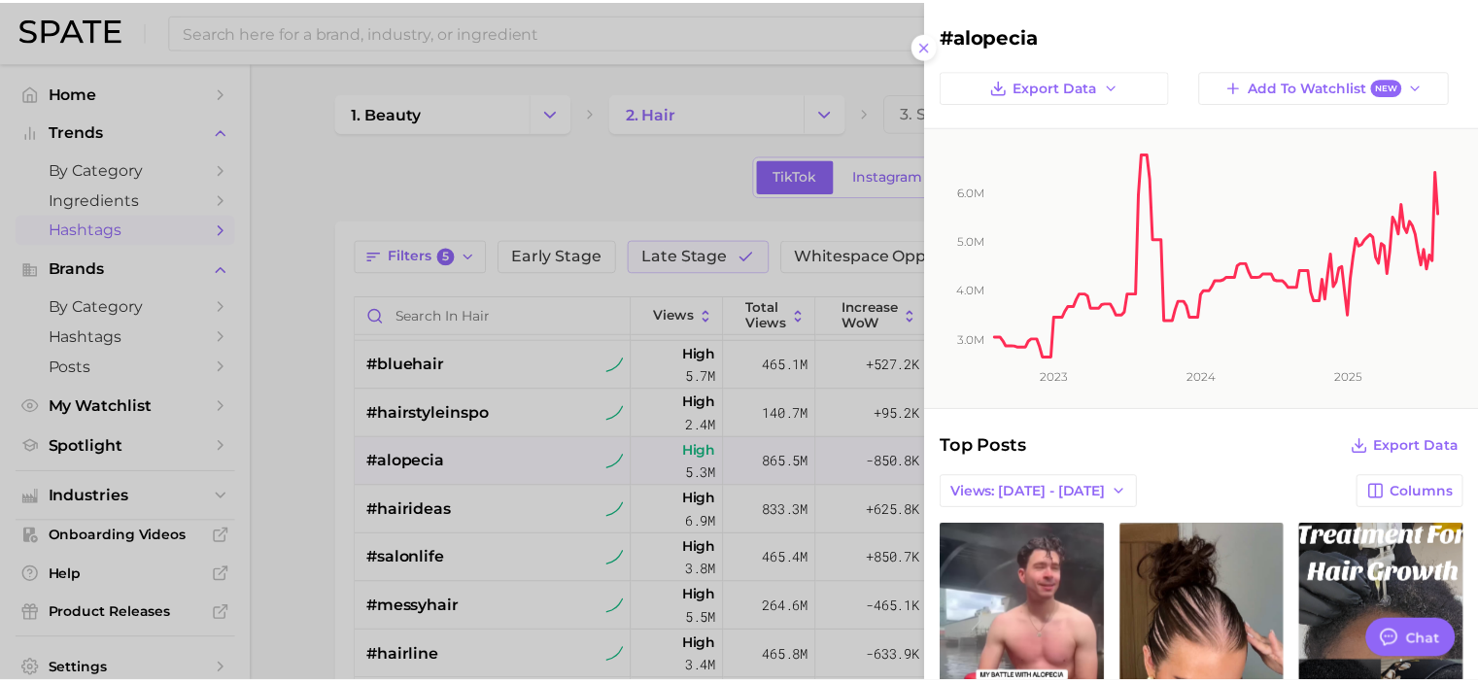
scroll to position [579, 0]
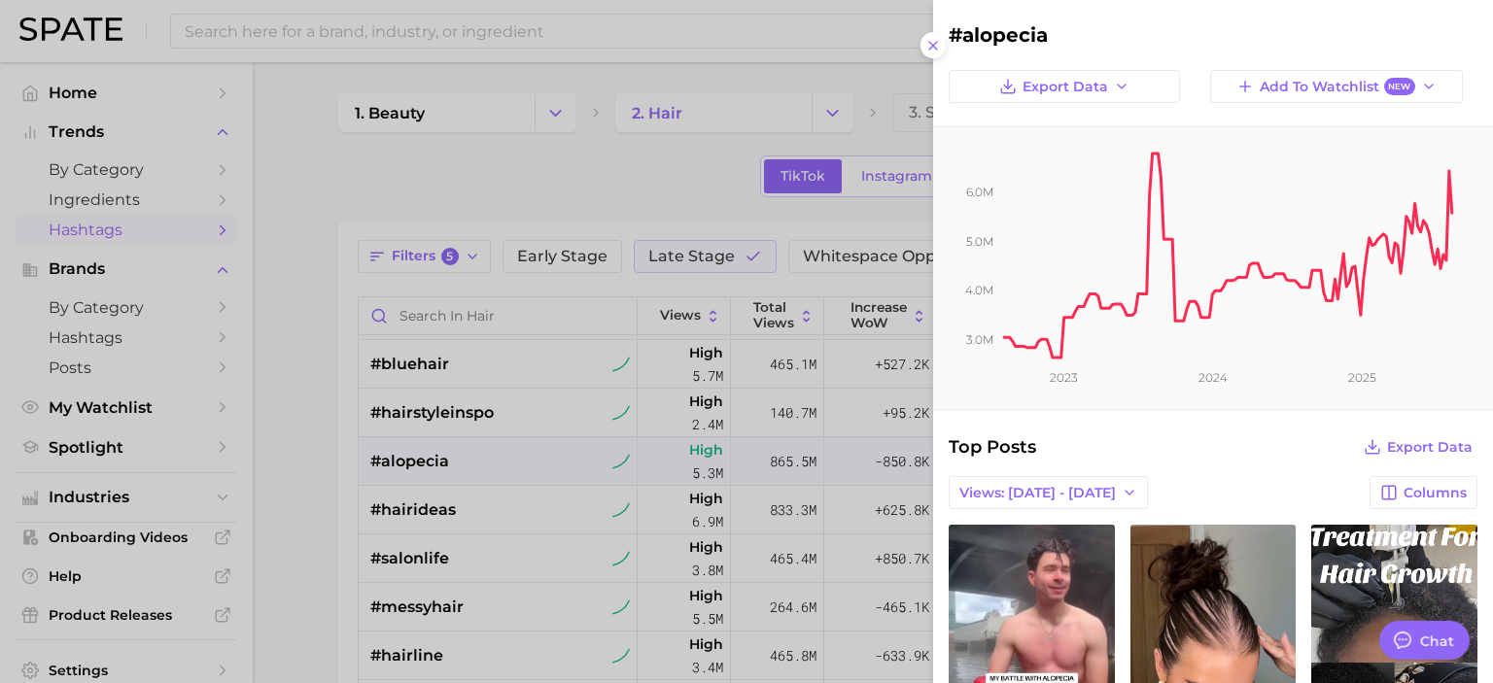
click at [295, 573] on div at bounding box center [746, 341] width 1493 height 683
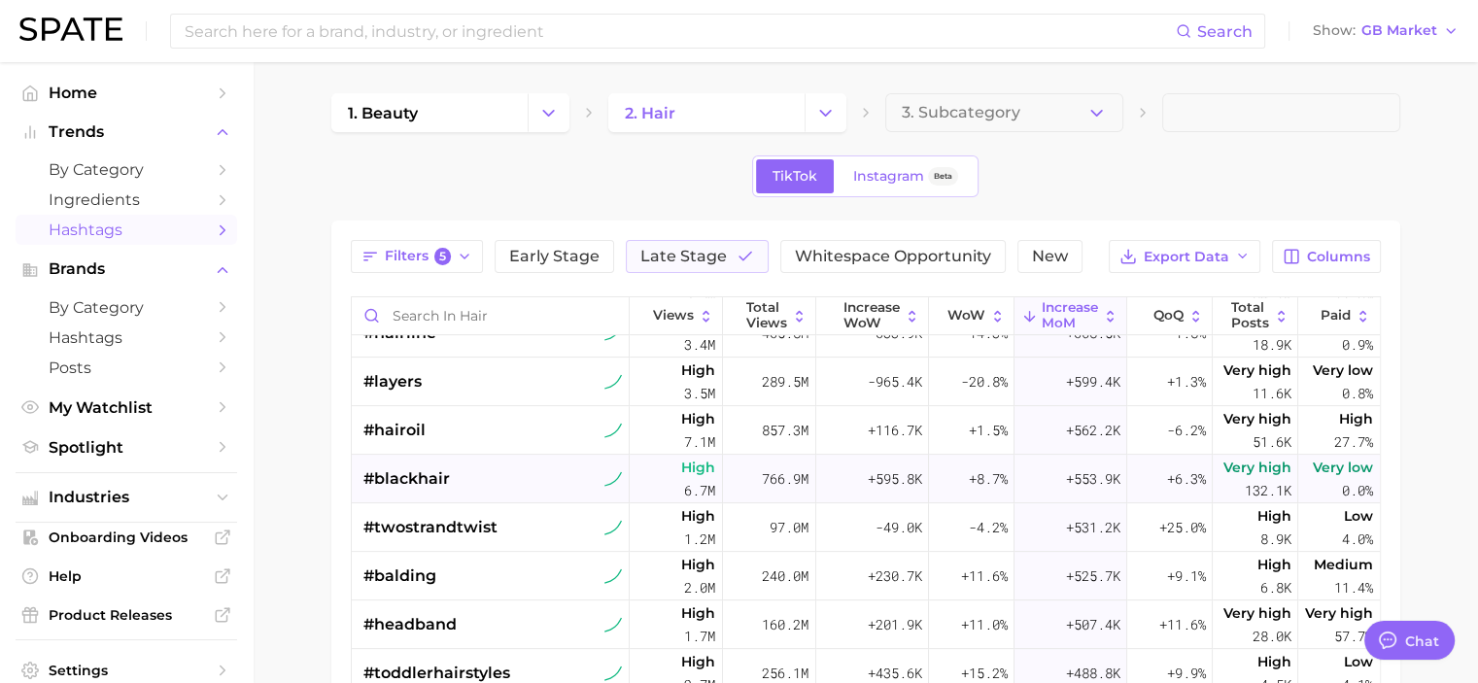
click at [489, 477] on div "#blackhair" at bounding box center [494, 479] width 260 height 49
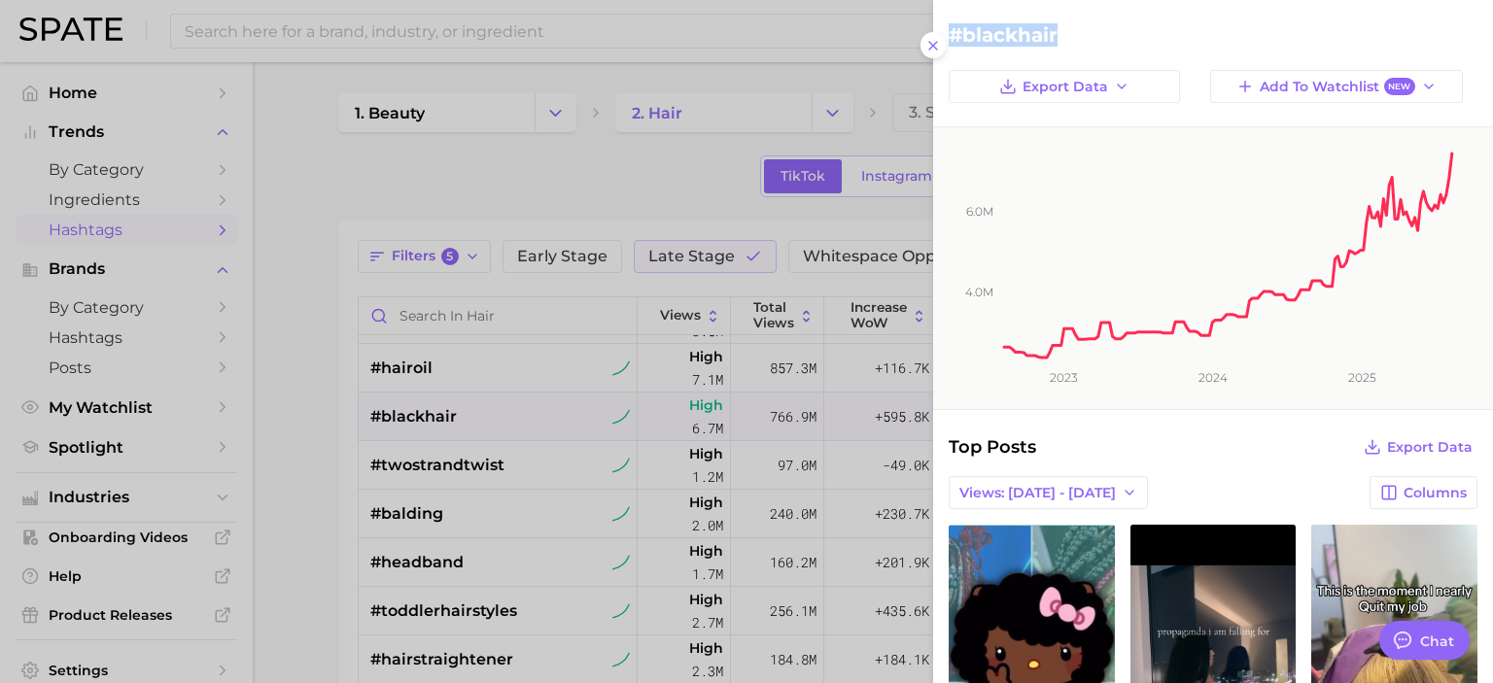
scroll to position [965, 0]
drag, startPoint x: 1087, startPoint y: 38, endPoint x: 930, endPoint y: 22, distance: 157.3
copy div "#blackhair"
click at [1122, 488] on icon "button" at bounding box center [1130, 493] width 16 height 16
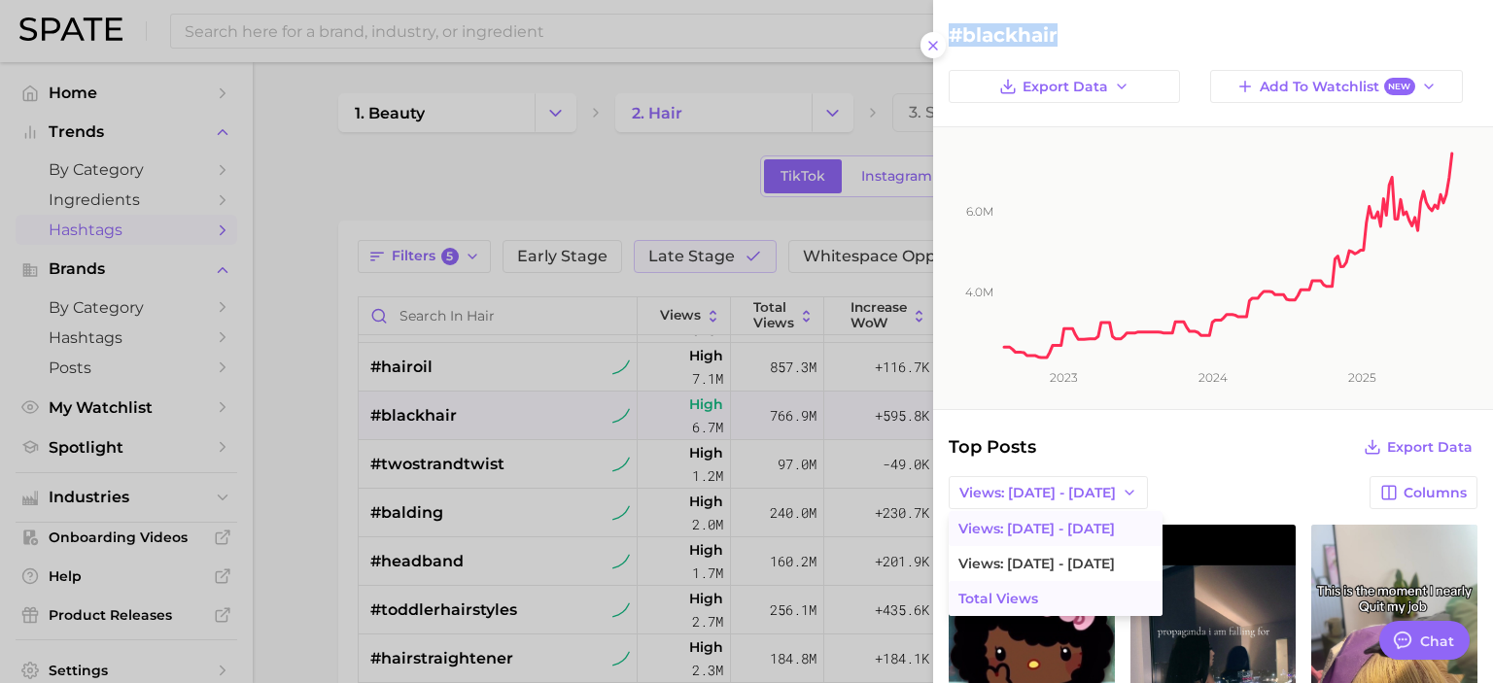
click at [997, 599] on span "Total Views" at bounding box center [998, 599] width 80 height 17
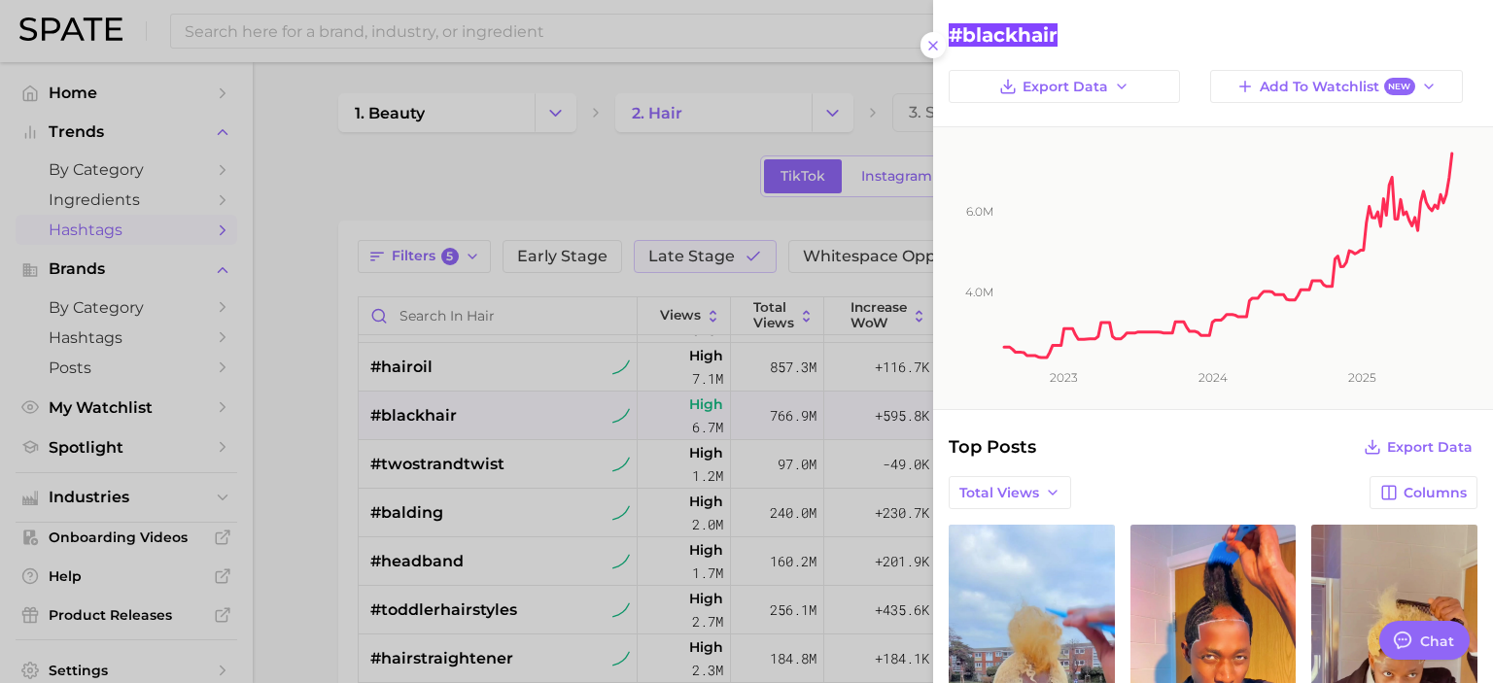
scroll to position [0, 0]
click at [1188, 40] on h2 "#blackhair" at bounding box center [1213, 34] width 529 height 23
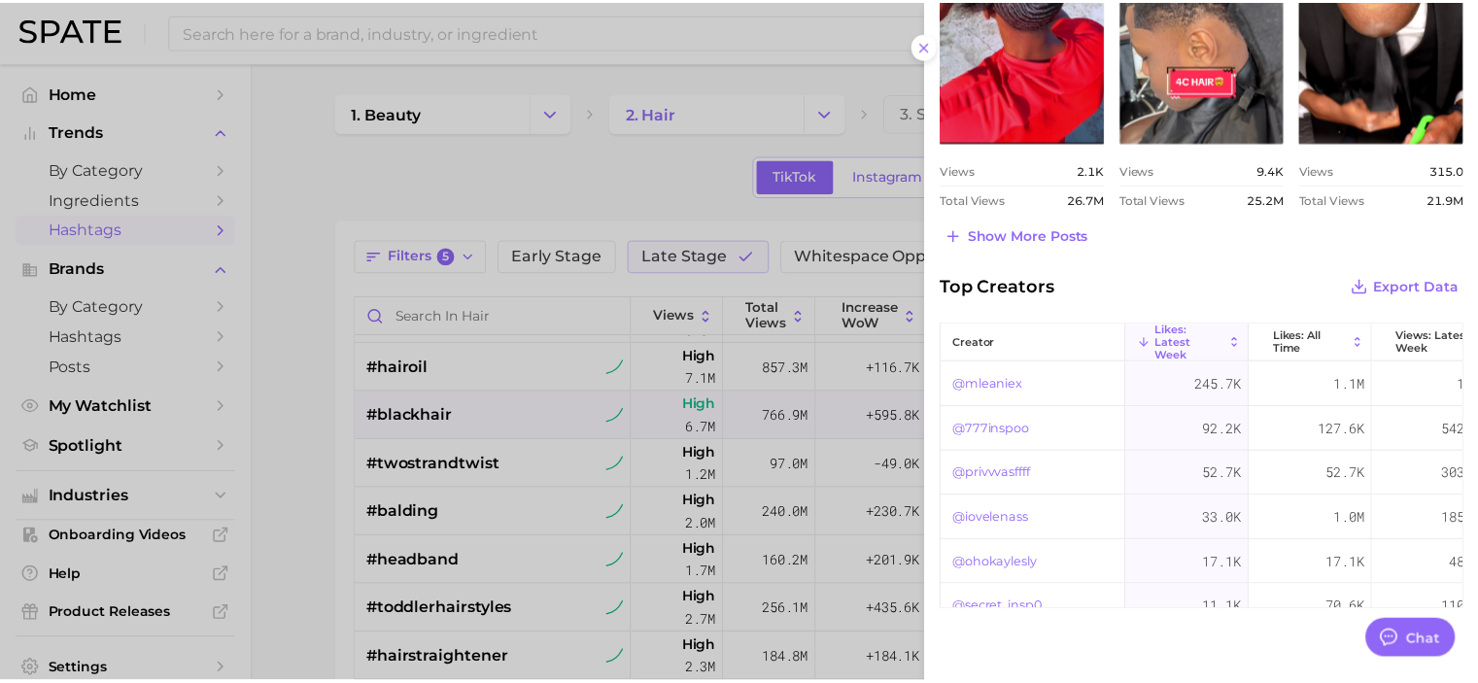
scroll to position [1160, 0]
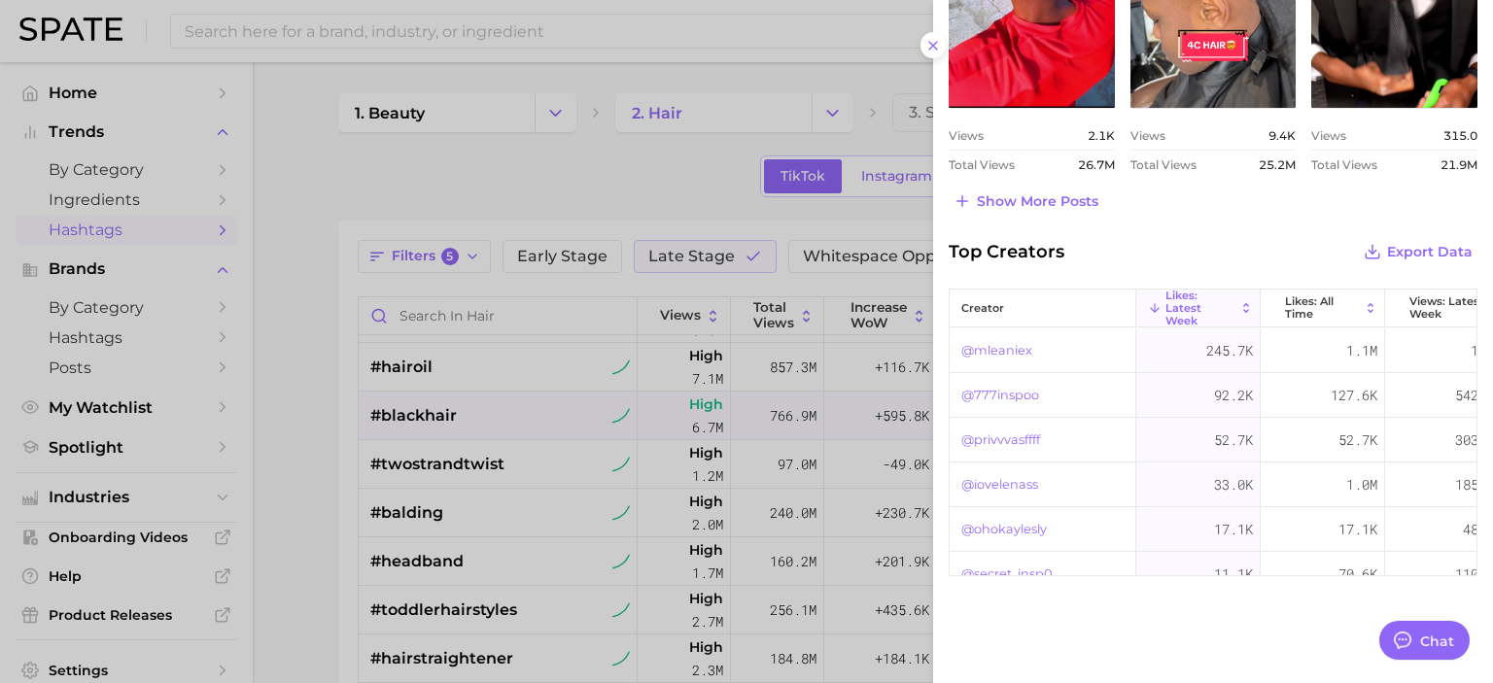
click at [303, 504] on div at bounding box center [746, 341] width 1493 height 683
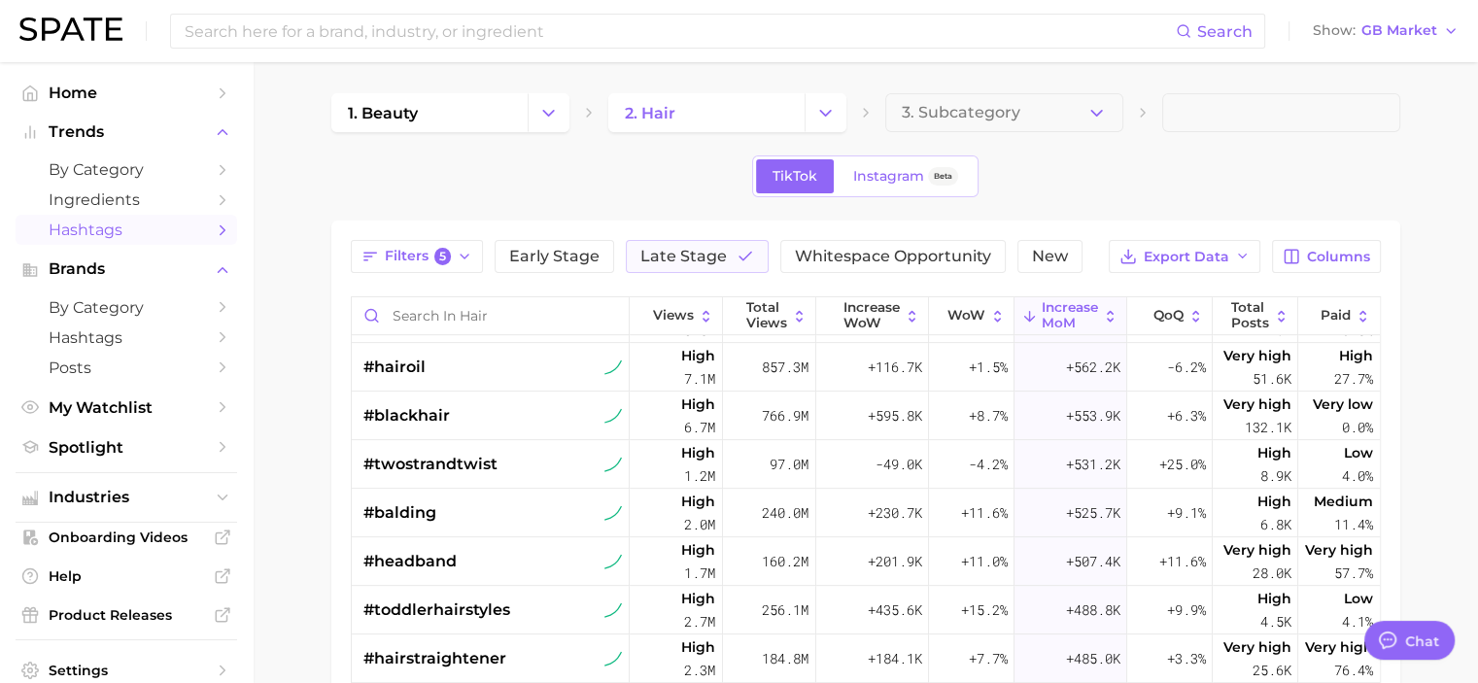
click at [301, 486] on main "1. beauty 2. hair 3. Subcategory TikTok Instagram Beta Filters 5 Early Stage La…" at bounding box center [866, 579] width 1226 height 1034
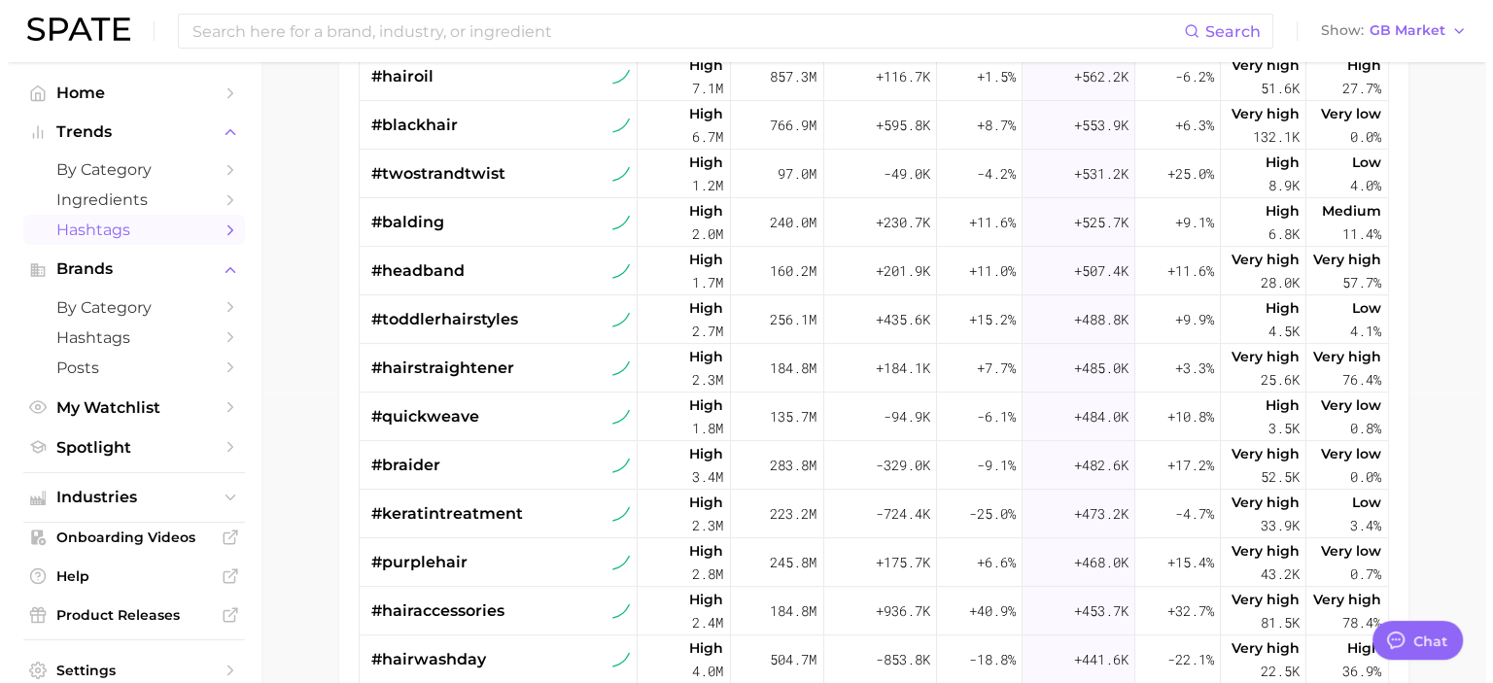
scroll to position [292, 0]
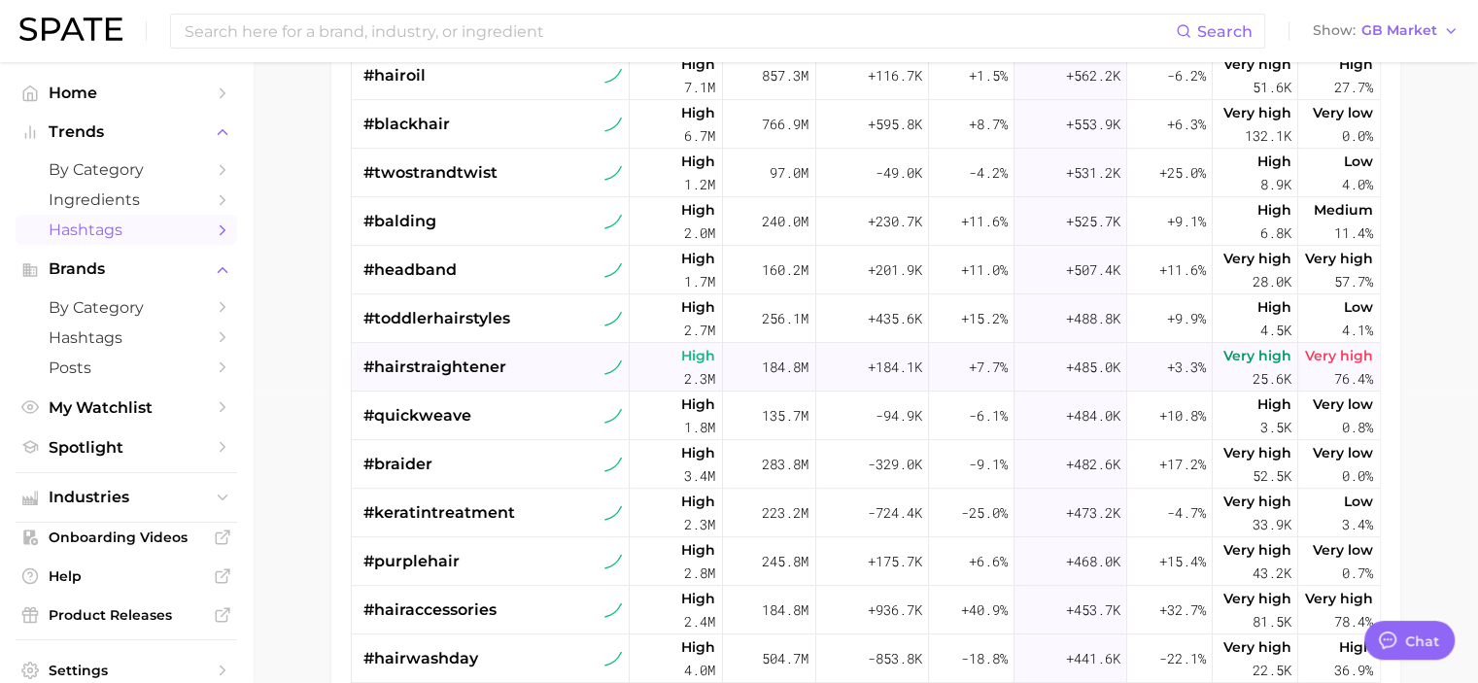
click at [475, 367] on span "#hairstraightener" at bounding box center [435, 367] width 143 height 23
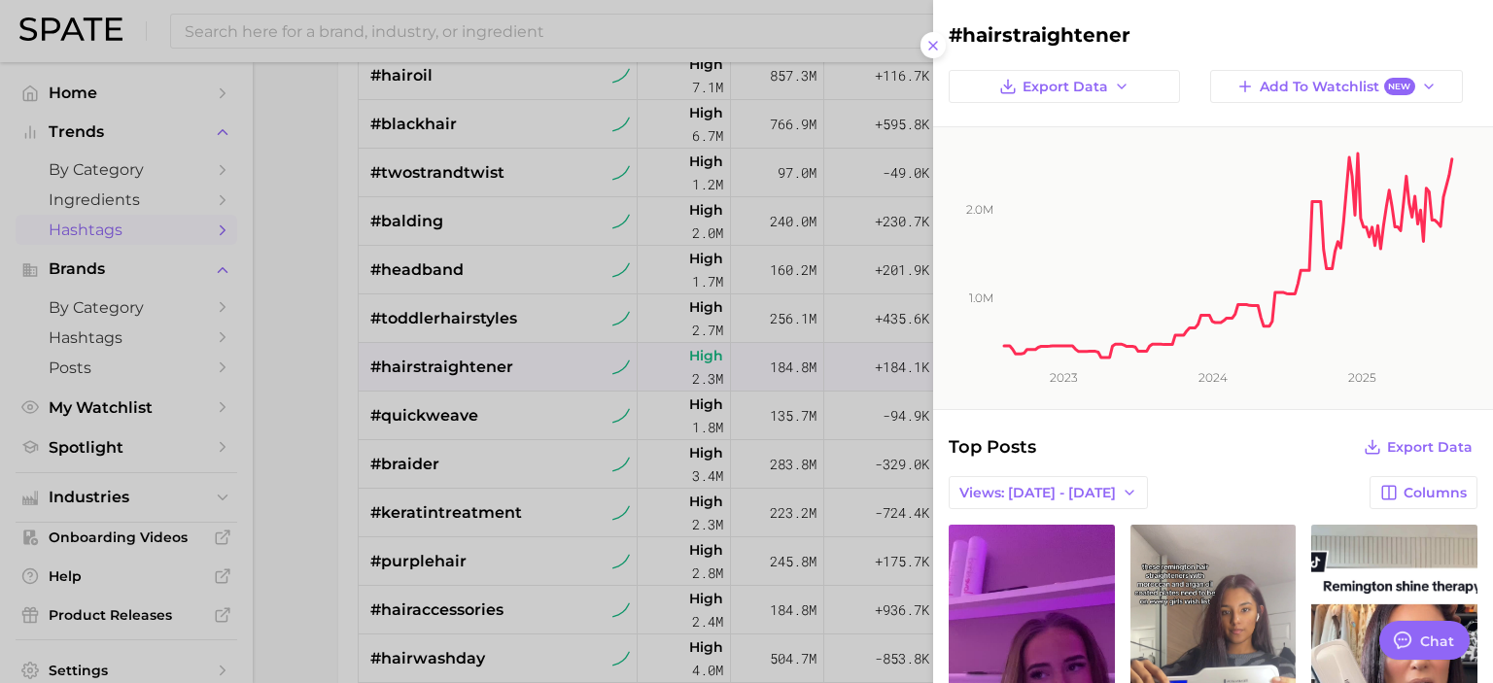
scroll to position [0, 0]
click at [1065, 485] on span "Views: [DATE] - [DATE]" at bounding box center [1037, 493] width 156 height 17
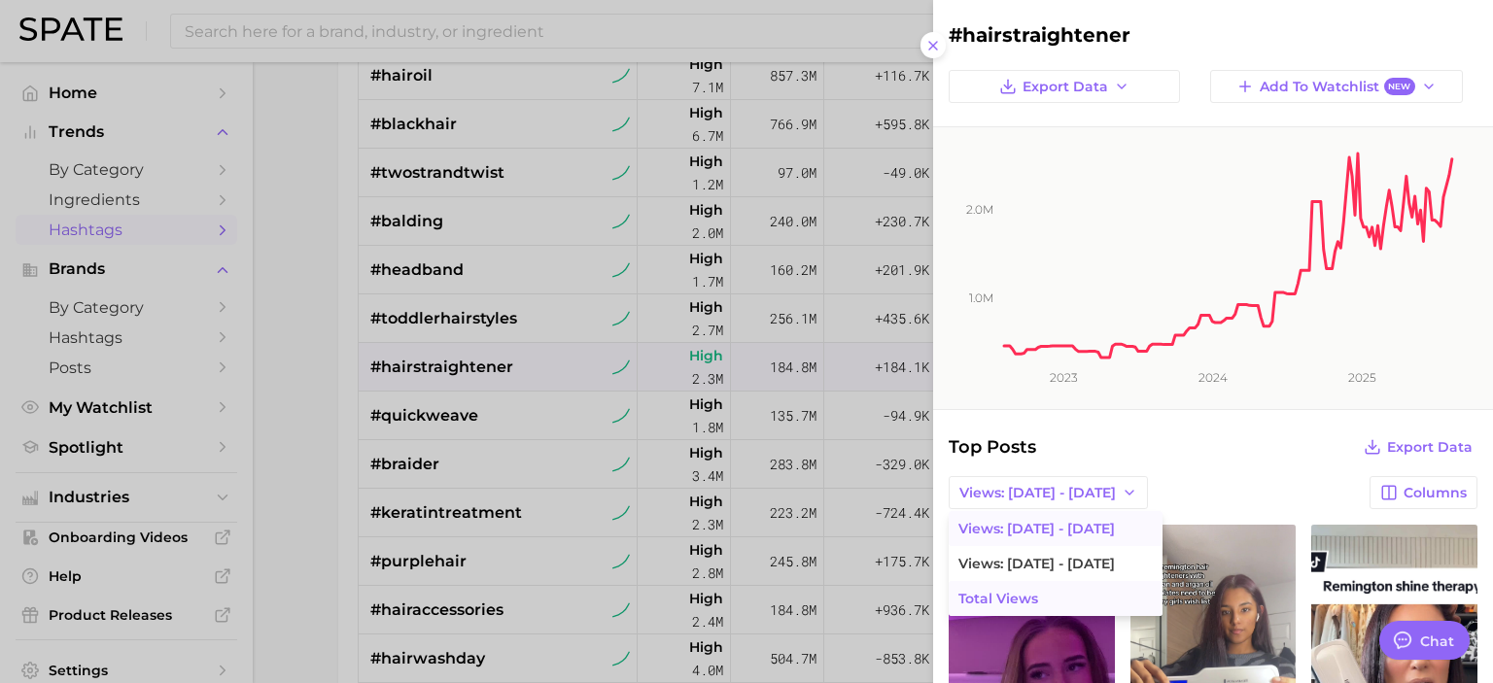
click at [1050, 598] on button "Total Views" at bounding box center [1056, 598] width 214 height 35
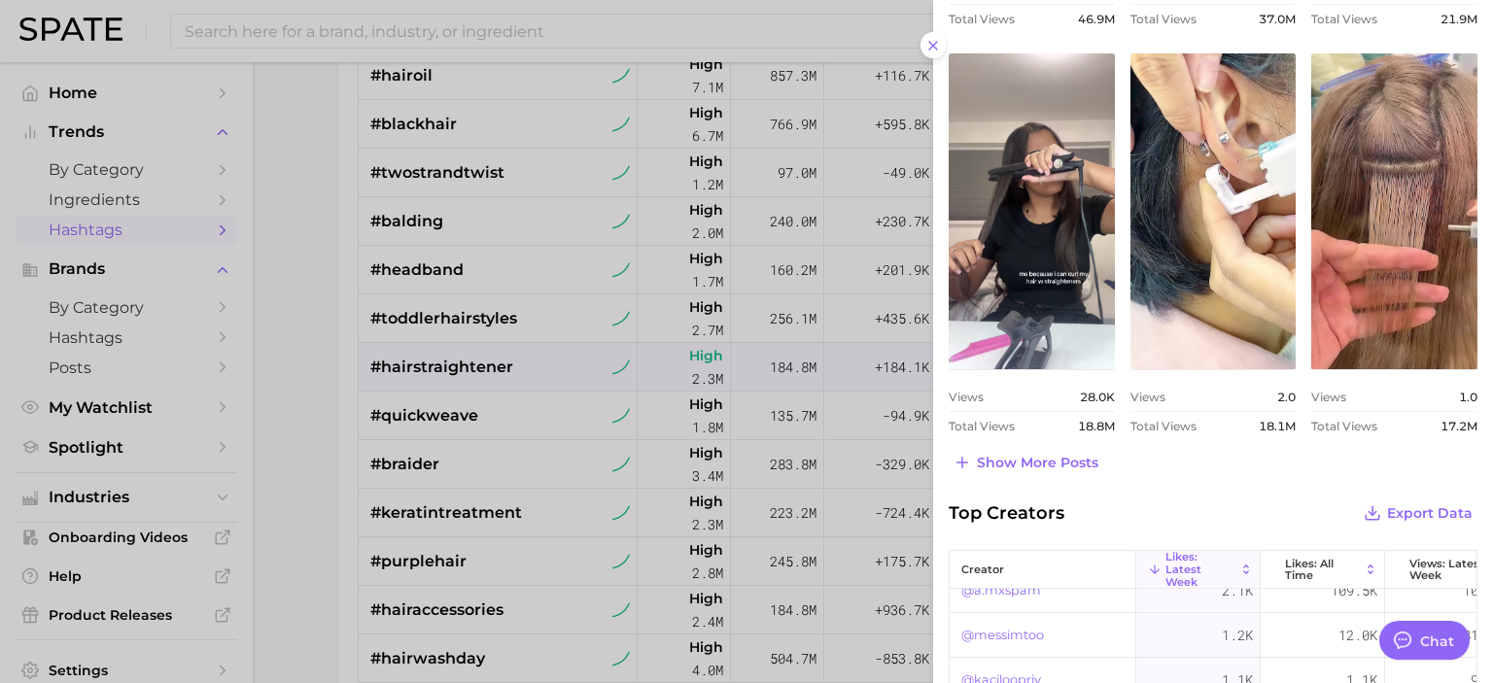
click at [1233, 477] on div "#hairstraightener Export Data Add to Watchlist New 1.0m 2.0m 2023 2024 2025 Top…" at bounding box center [1213, 34] width 560 height 1824
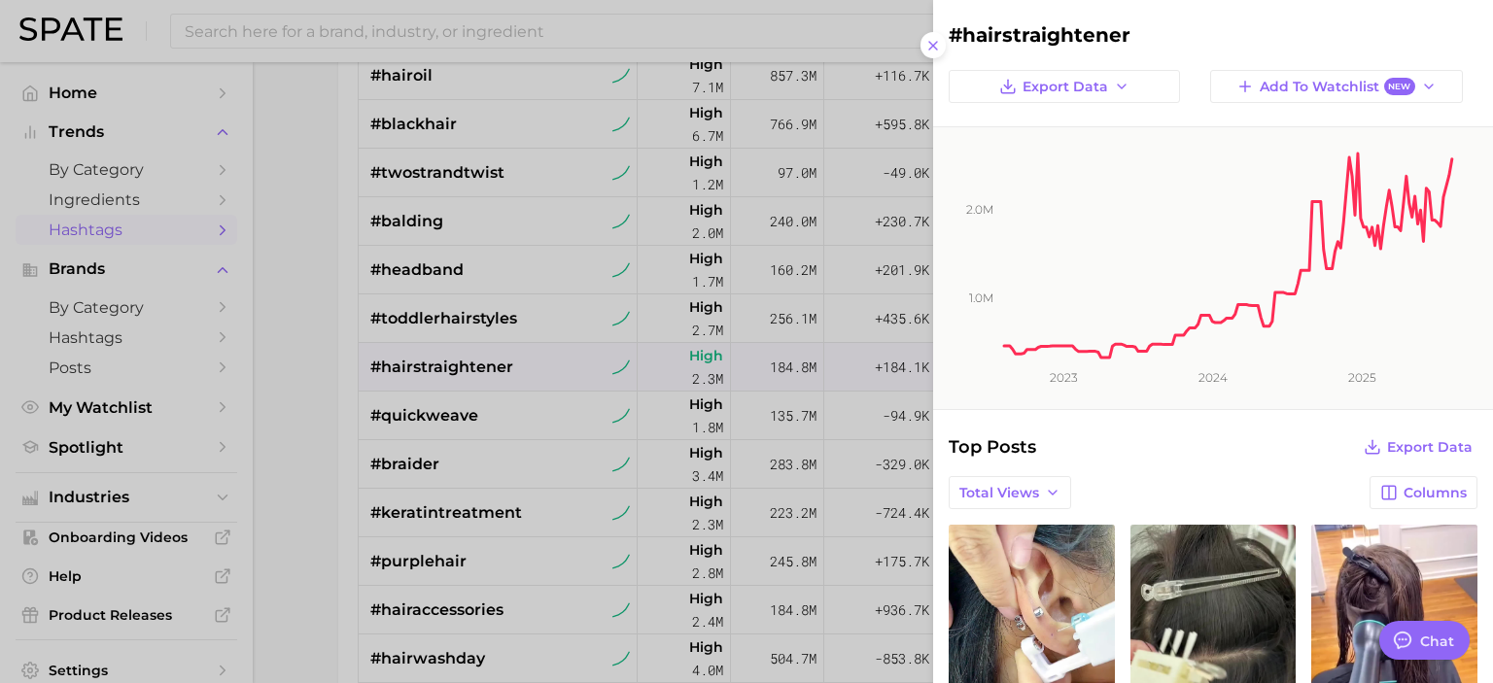
click at [277, 480] on div at bounding box center [746, 341] width 1493 height 683
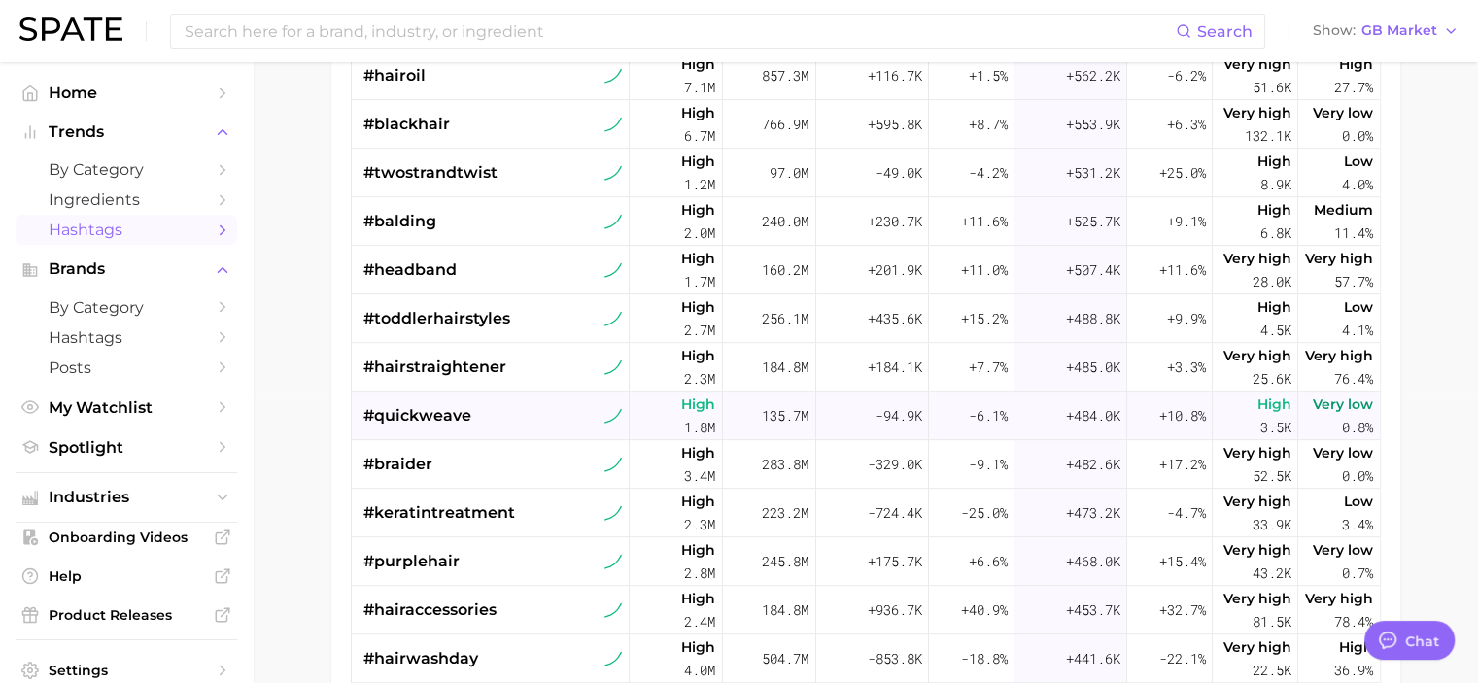
click at [480, 421] on div "#quickweave" at bounding box center [494, 416] width 260 height 49
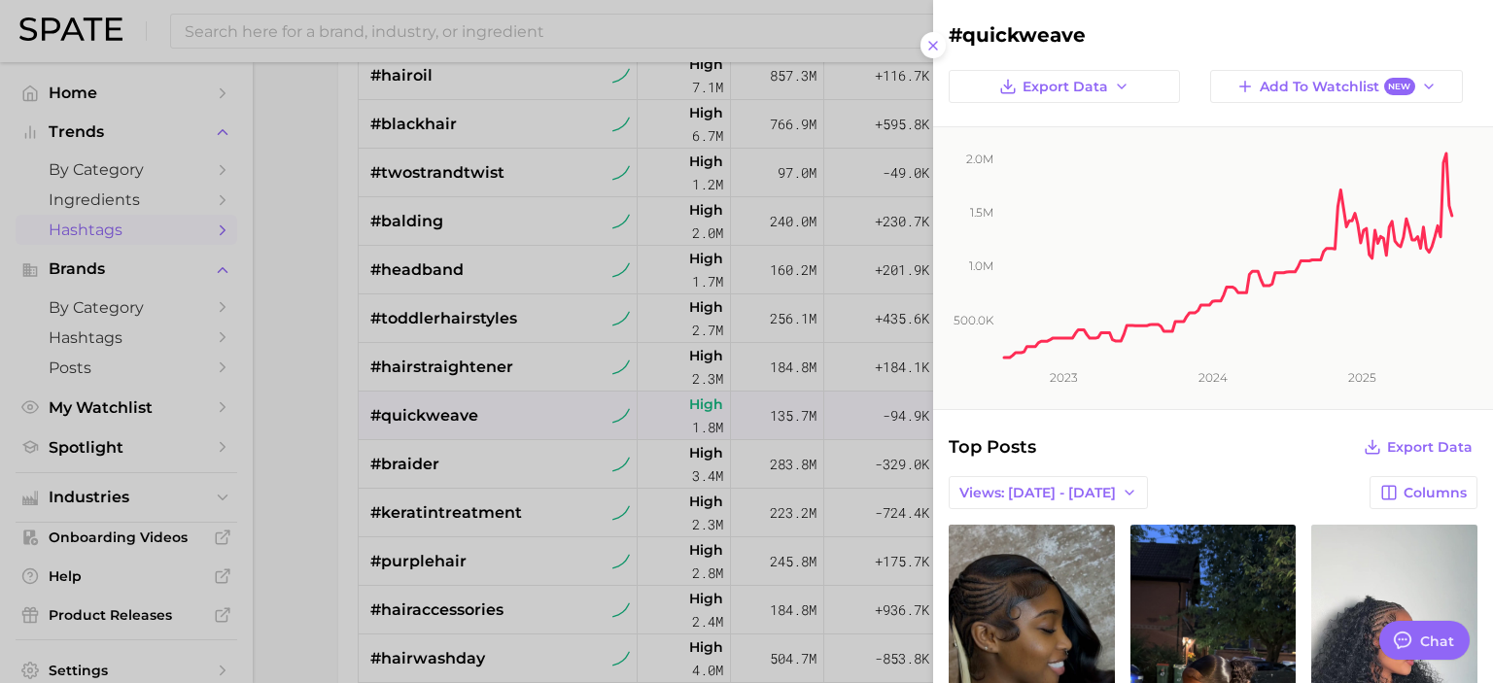
click at [367, 492] on div at bounding box center [746, 341] width 1493 height 683
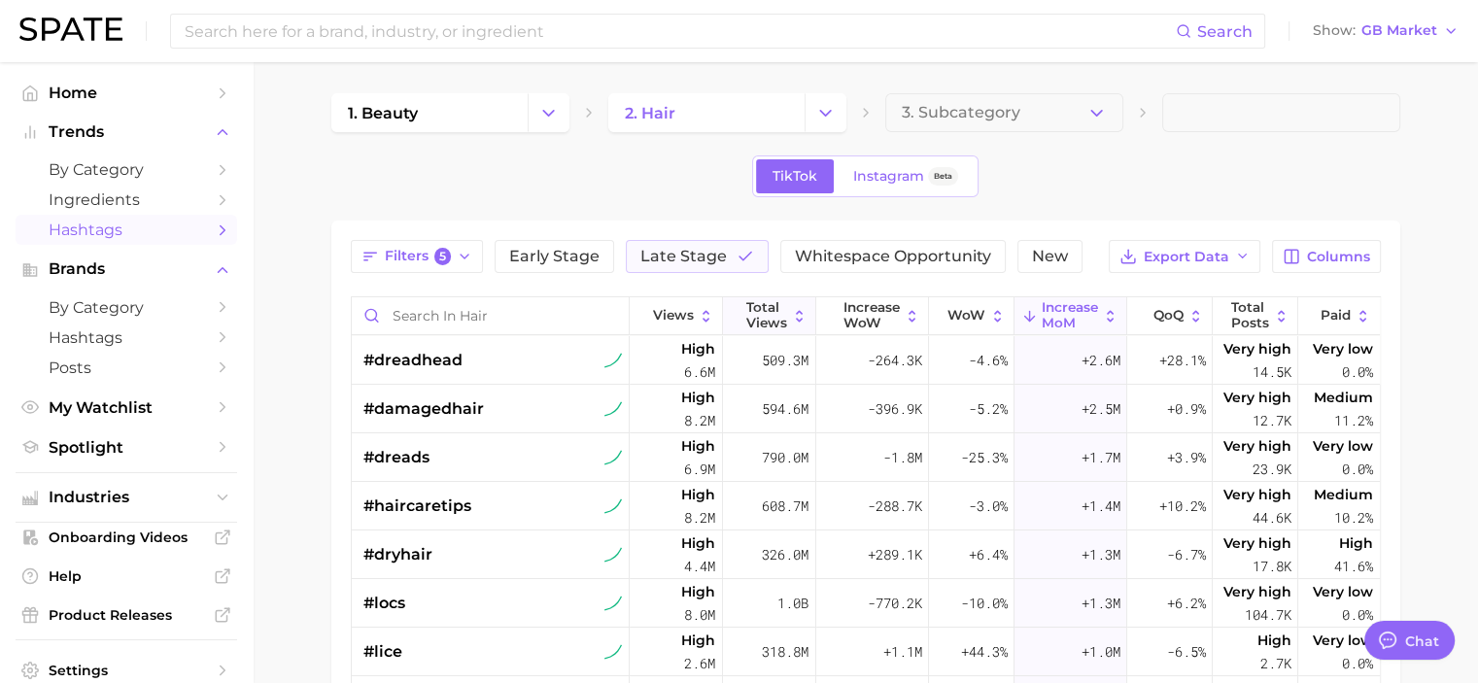
click at [767, 314] on span "Total Views" at bounding box center [767, 315] width 41 height 30
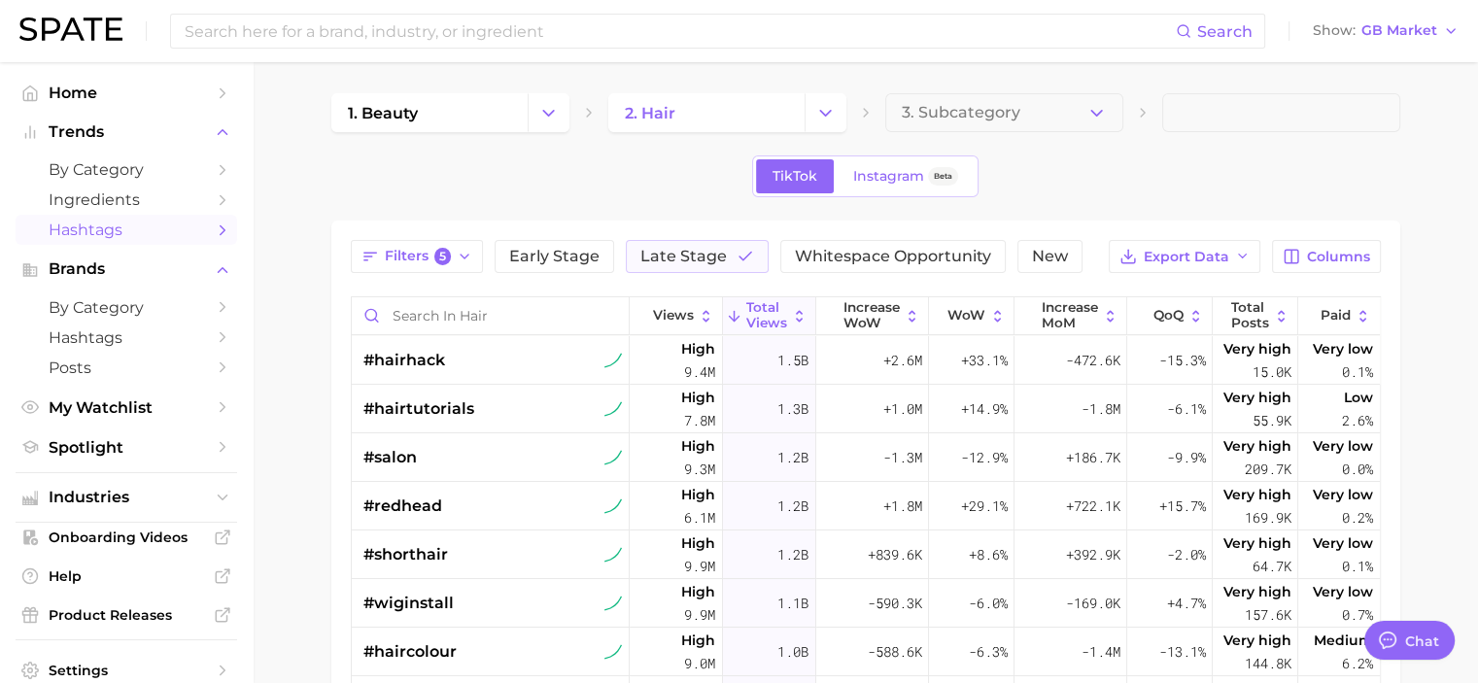
click at [292, 381] on main "1. beauty 2. hair 3. Subcategory TikTok Instagram Beta Filters 5 Early Stage La…" at bounding box center [866, 579] width 1226 height 1034
click at [431, 366] on span "#hairhack" at bounding box center [405, 360] width 82 height 23
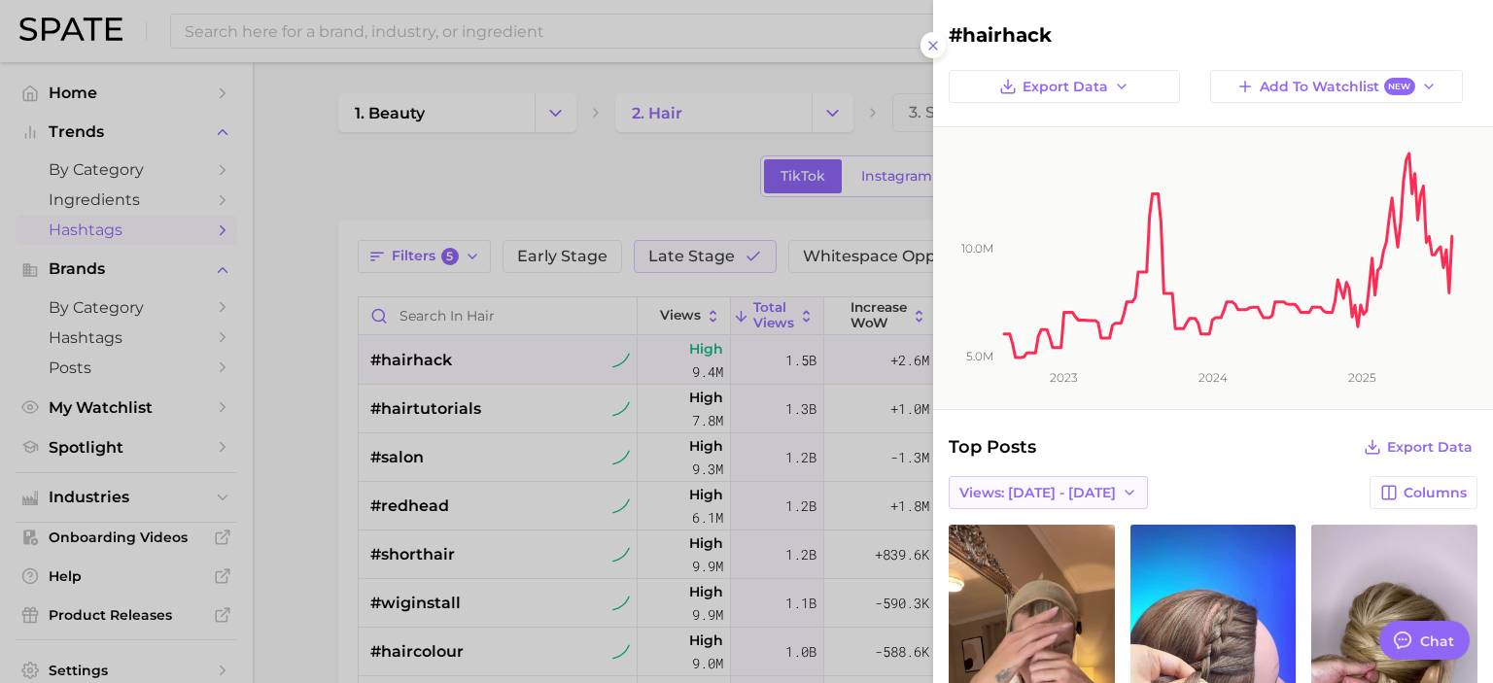
click at [1122, 486] on icon "button" at bounding box center [1130, 493] width 16 height 16
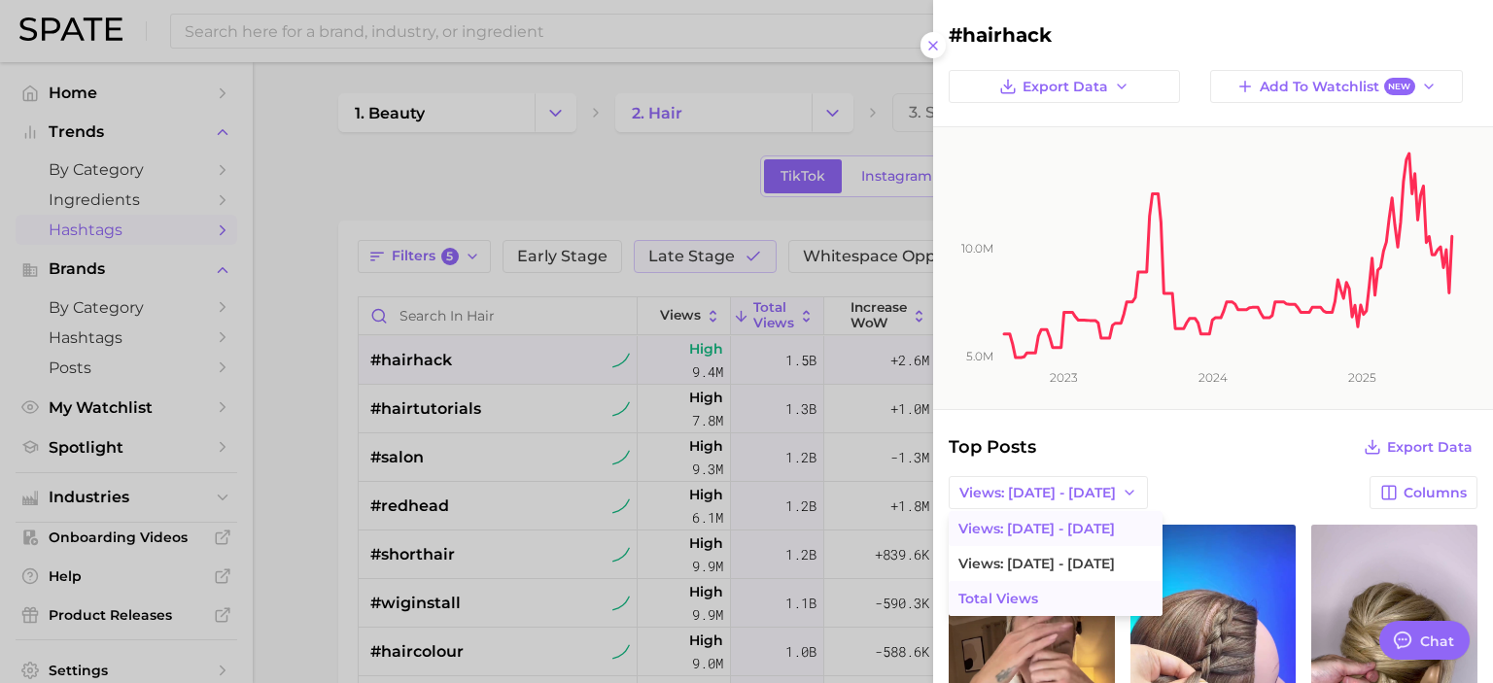
click at [1000, 601] on span "Total Views" at bounding box center [998, 599] width 80 height 17
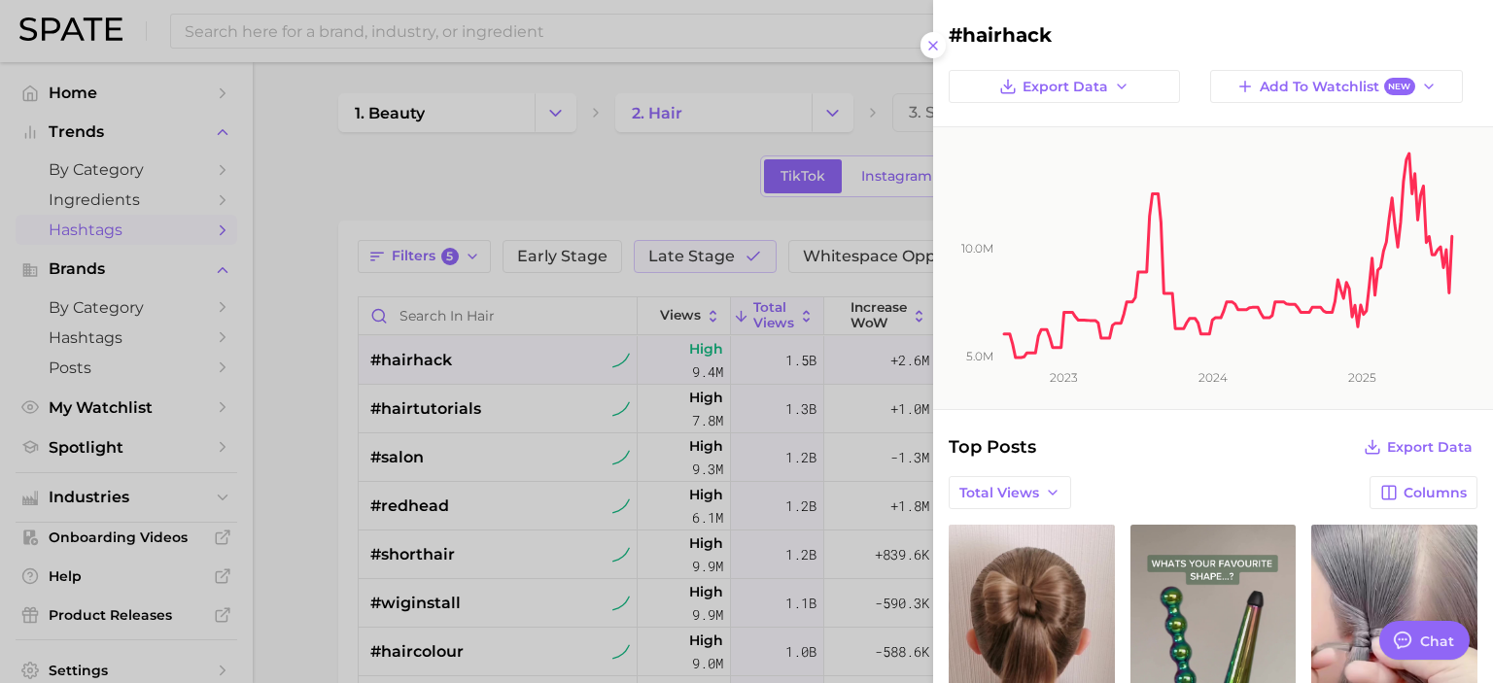
click at [1155, 446] on div "Top Posts Export Data" at bounding box center [1213, 447] width 529 height 27
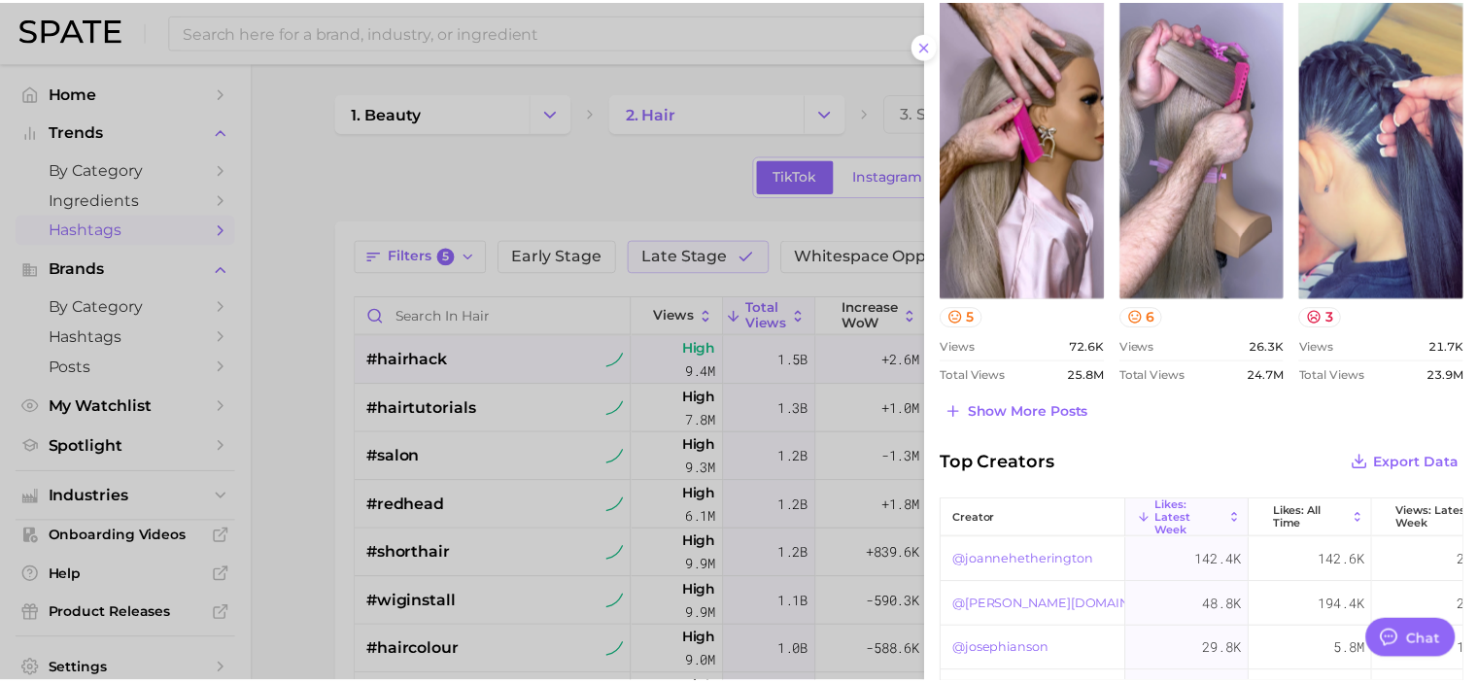
scroll to position [970, 0]
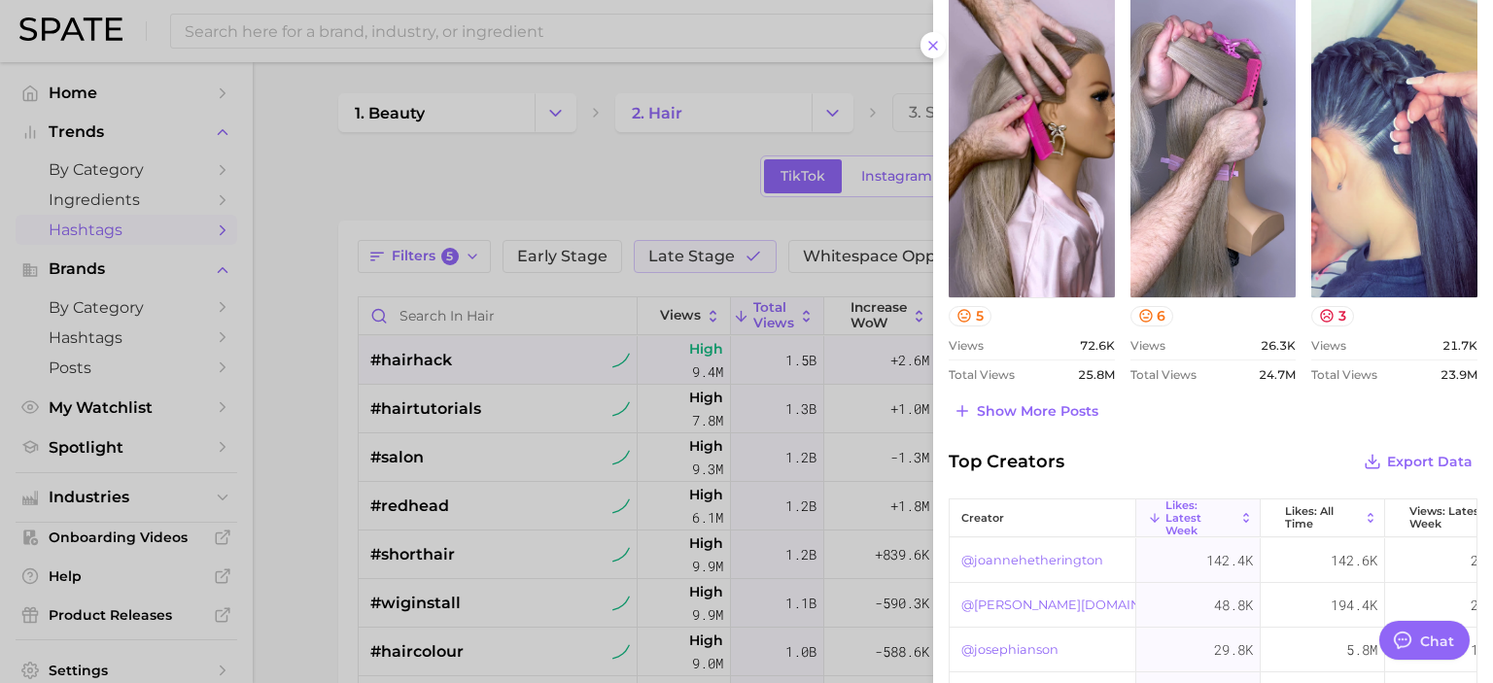
click at [318, 485] on div at bounding box center [746, 341] width 1493 height 683
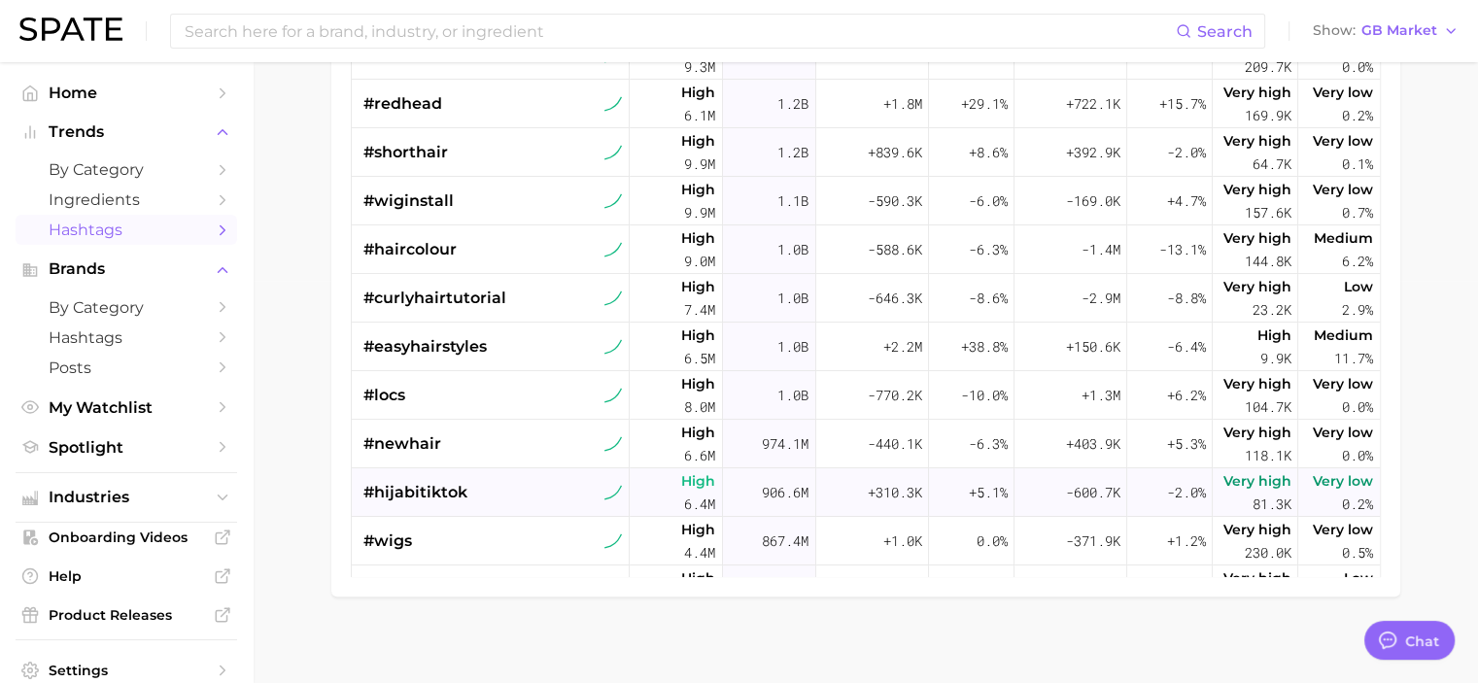
scroll to position [412, 0]
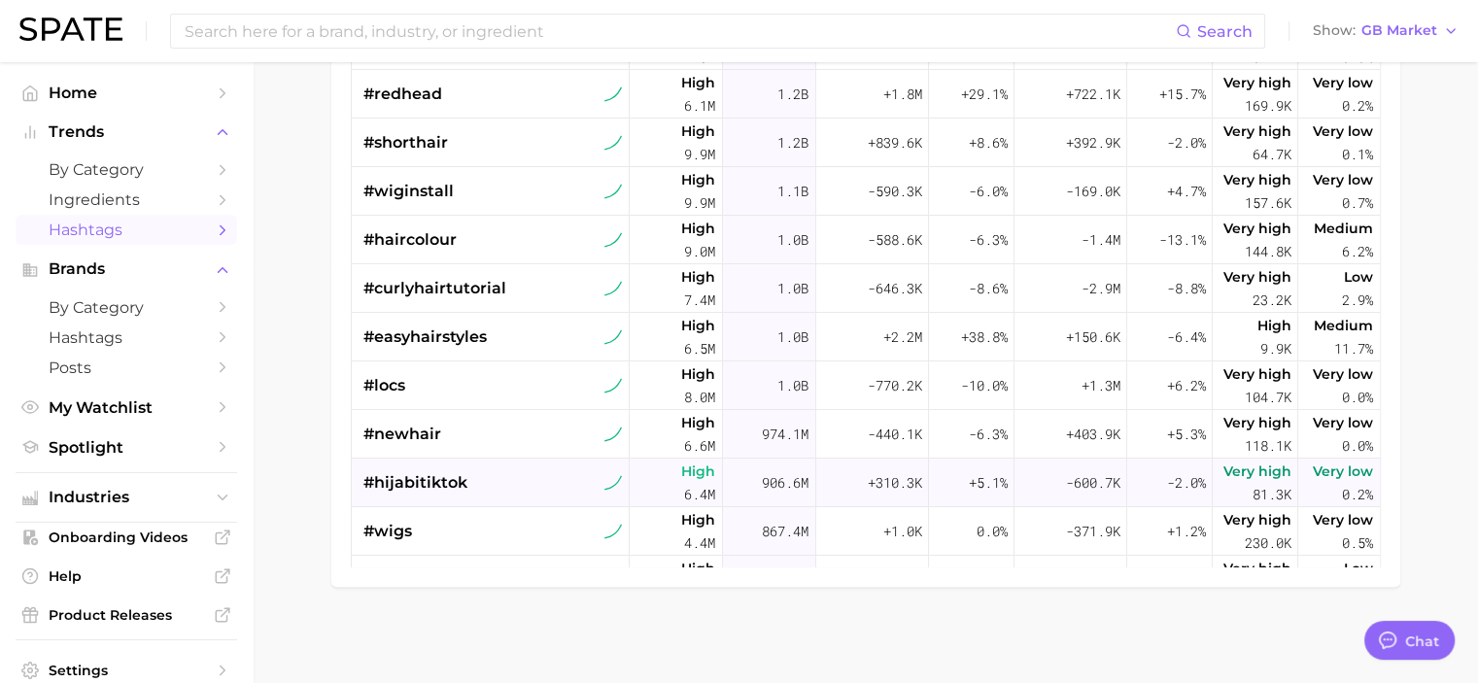
click at [420, 477] on span "#hijabitiktok" at bounding box center [416, 482] width 104 height 23
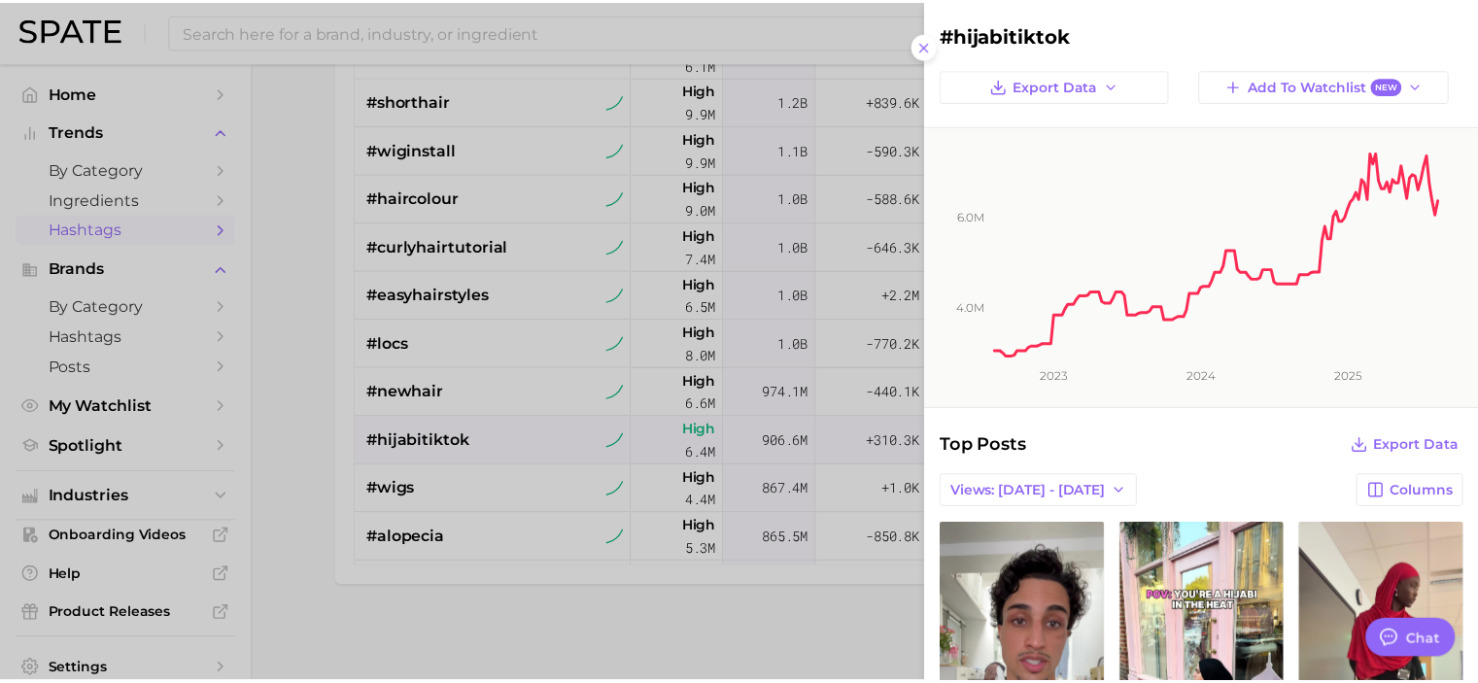
scroll to position [2, 0]
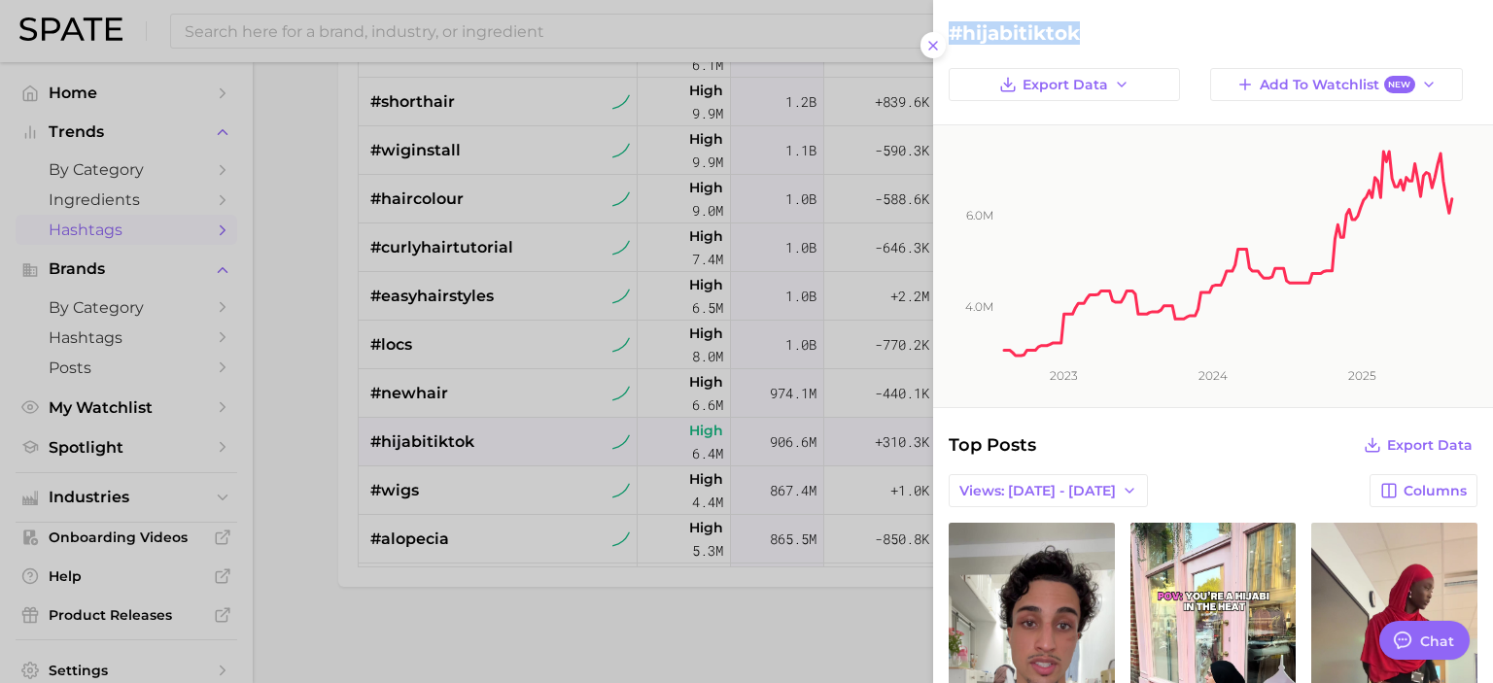
drag, startPoint x: 952, startPoint y: 40, endPoint x: 1085, endPoint y: 34, distance: 133.3
click at [1085, 34] on h2 "#hijabitiktok" at bounding box center [1213, 32] width 529 height 23
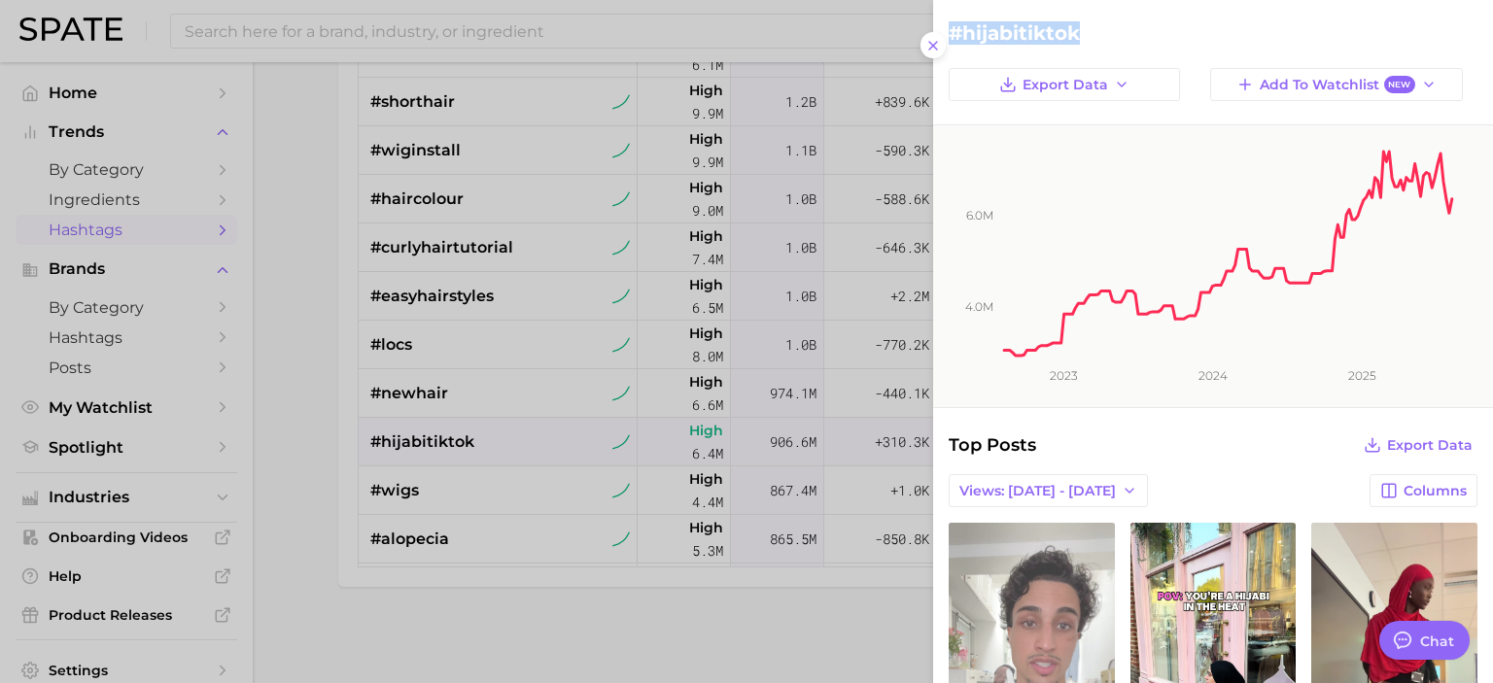
copy h2 "#hijabitiktok"
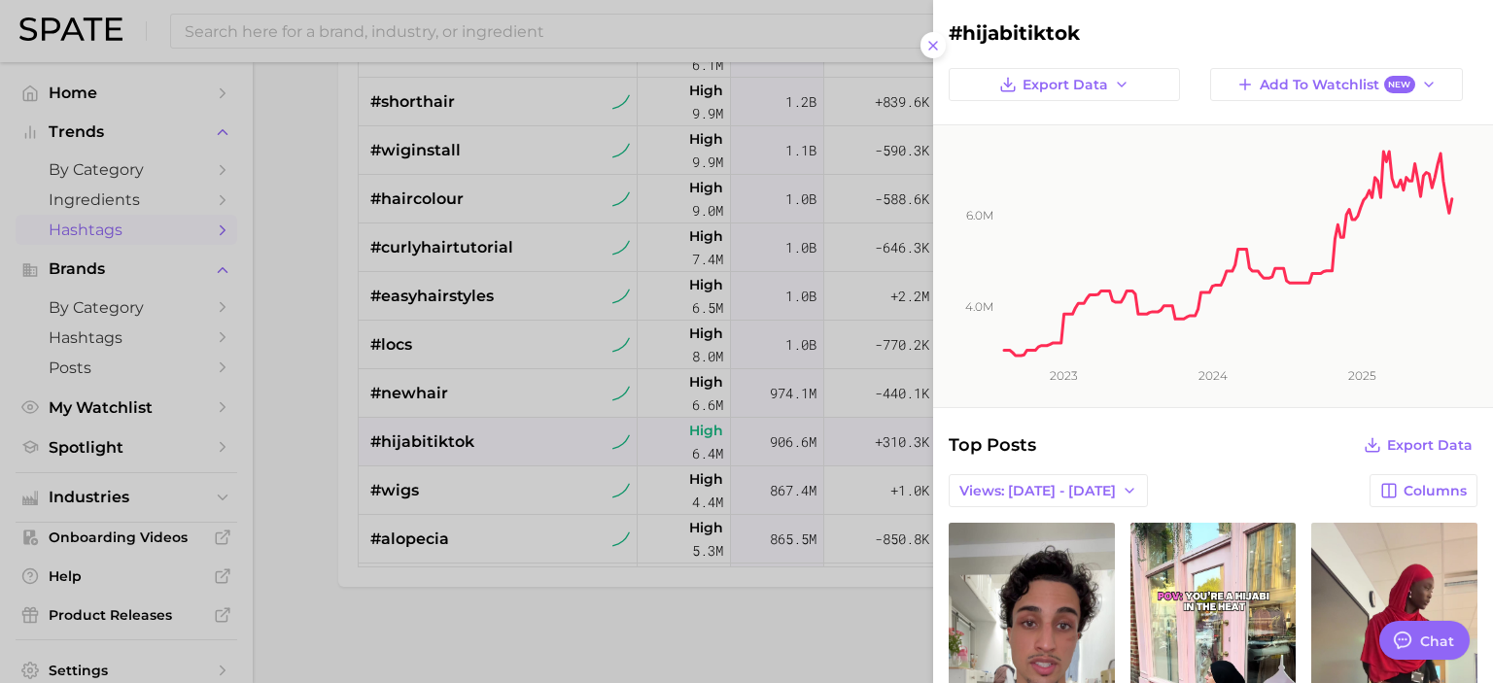
click at [283, 485] on div at bounding box center [746, 341] width 1493 height 683
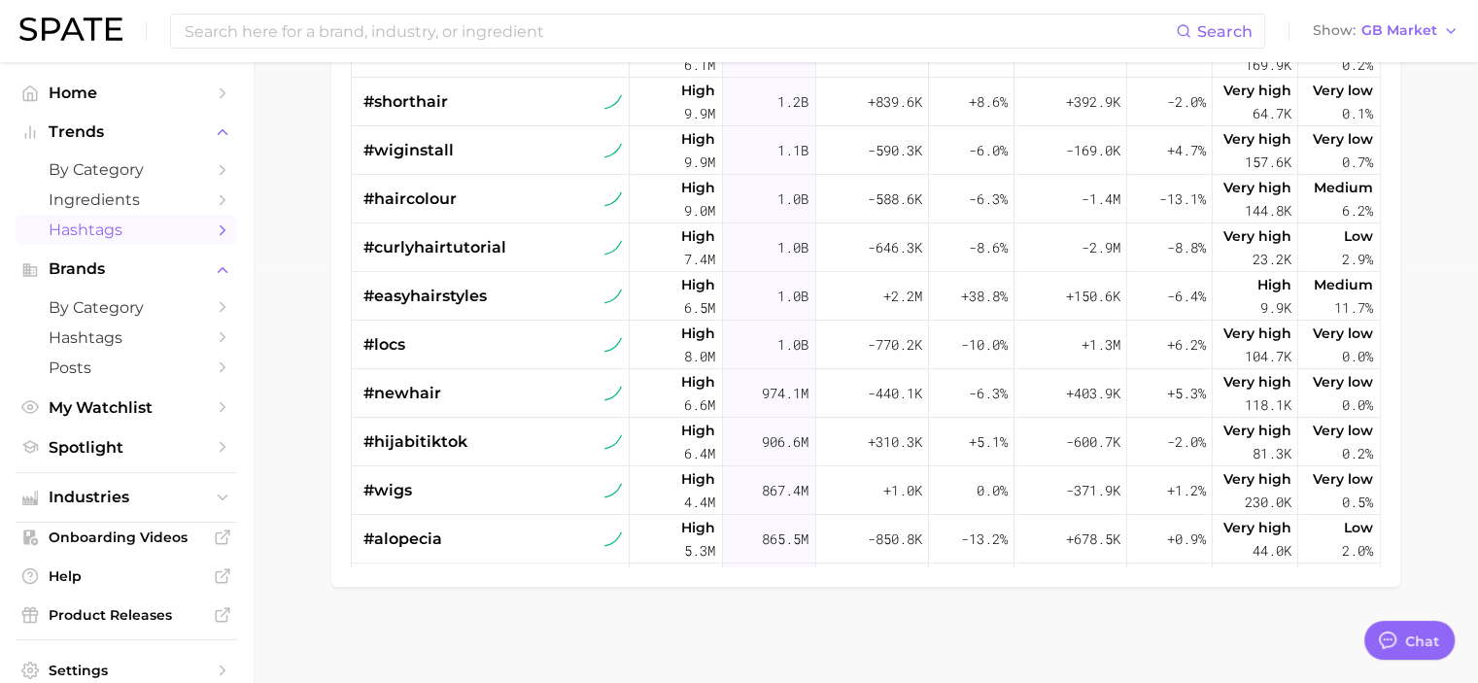
click at [313, 509] on main "1. beauty 2. hair 3. Subcategory TikTok Instagram Beta Filters 5 Early Stage La…" at bounding box center [866, 167] width 1226 height 1034
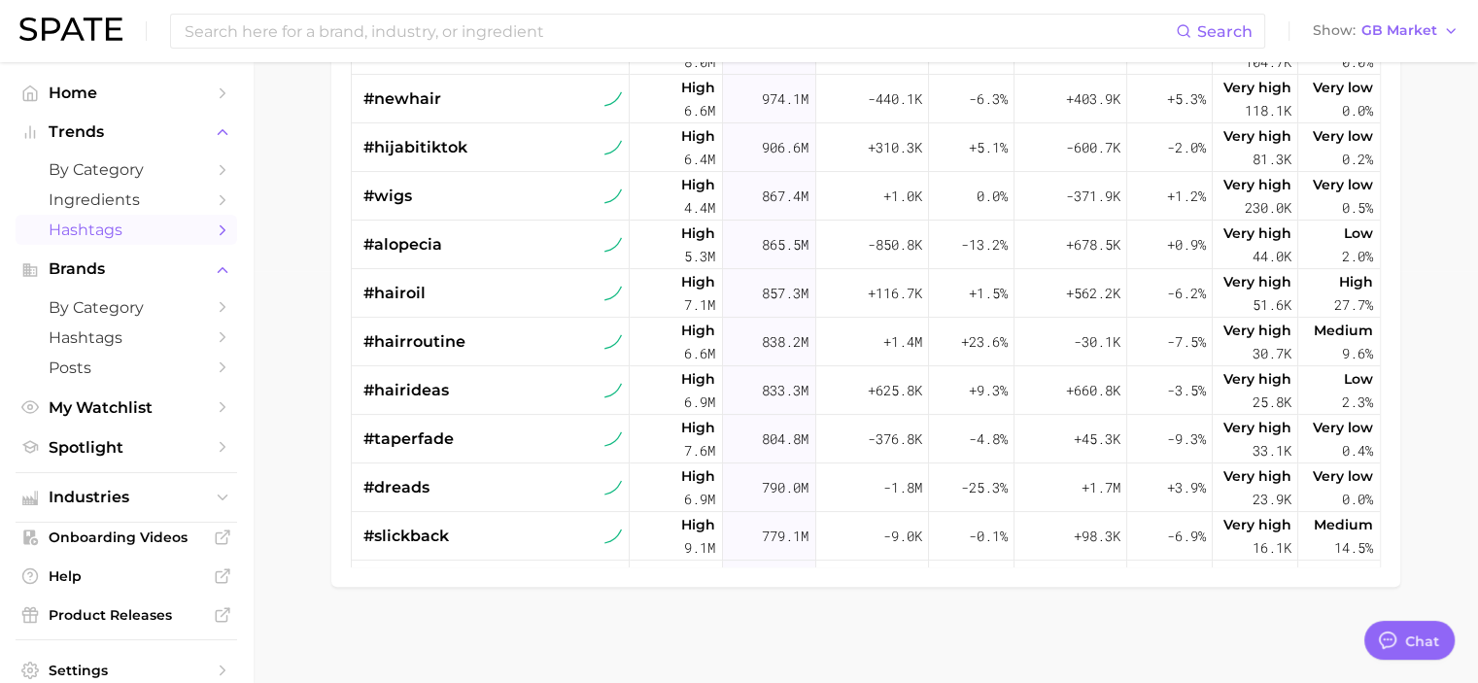
scroll to position [336, 0]
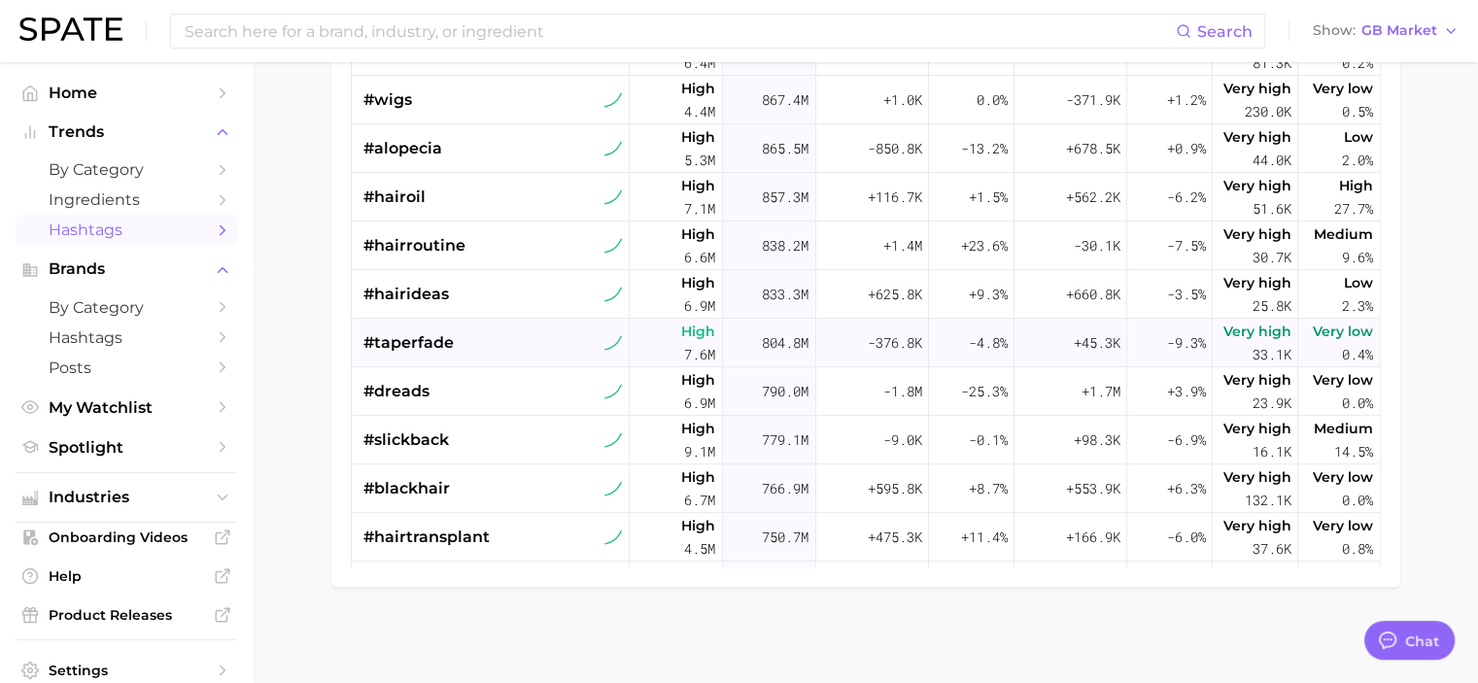
click at [420, 353] on div "#taperfade" at bounding box center [409, 343] width 90 height 49
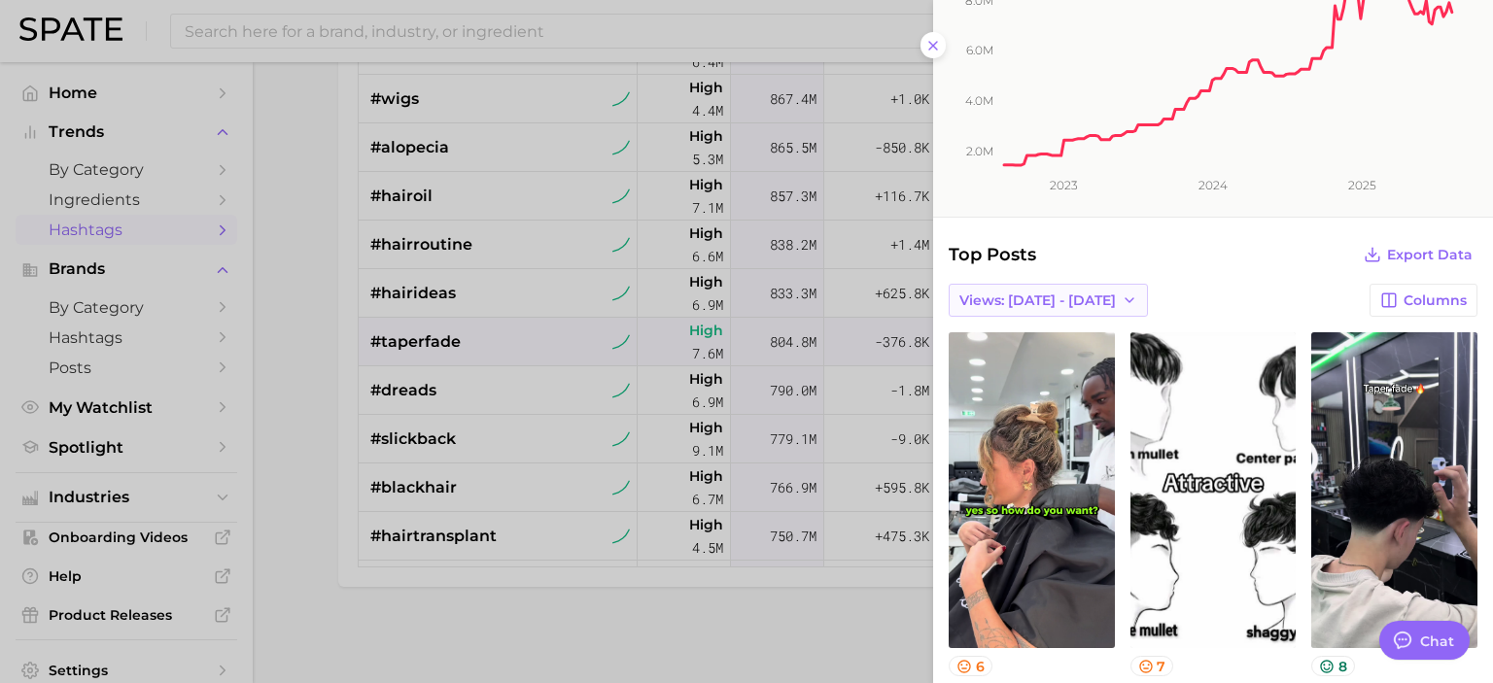
scroll to position [193, 0]
click at [1060, 309] on button "Views: [DATE] - [DATE]" at bounding box center [1048, 299] width 199 height 33
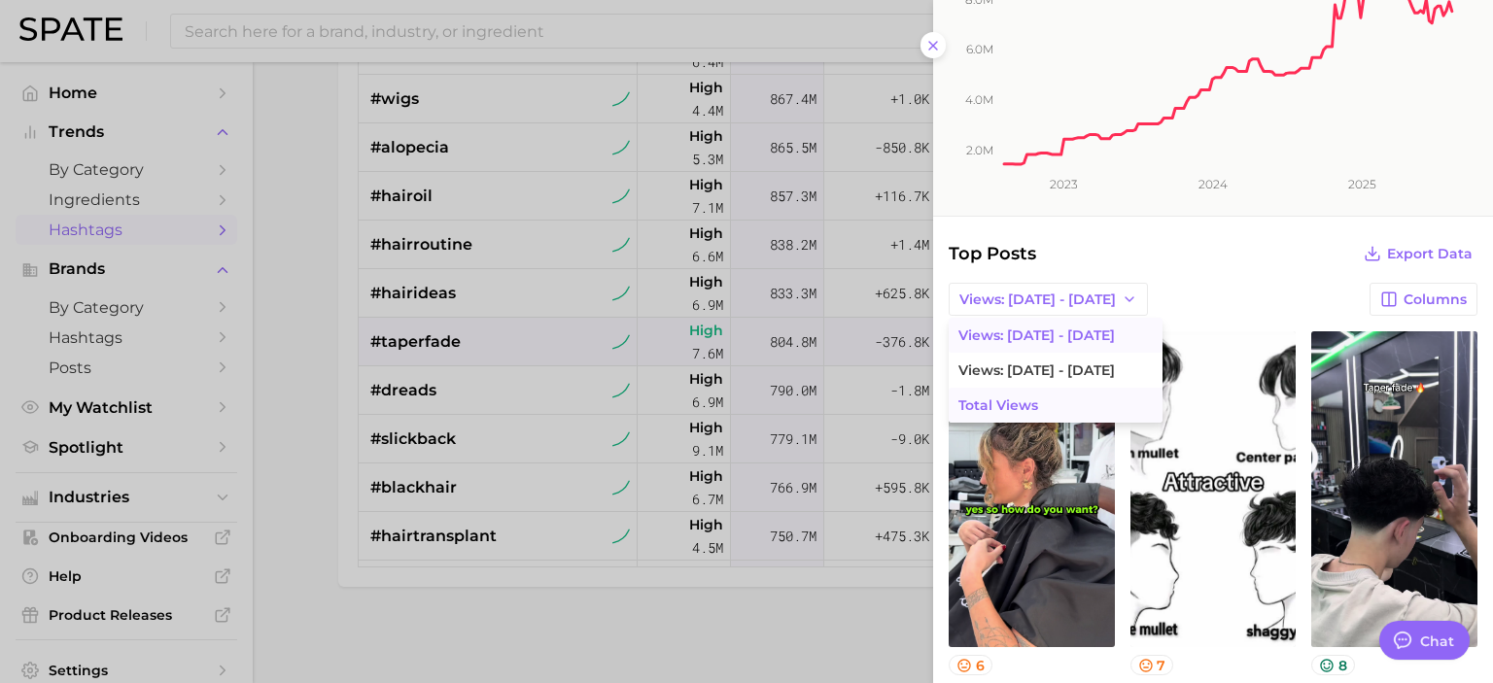
click at [1018, 402] on span "Total Views" at bounding box center [998, 406] width 80 height 17
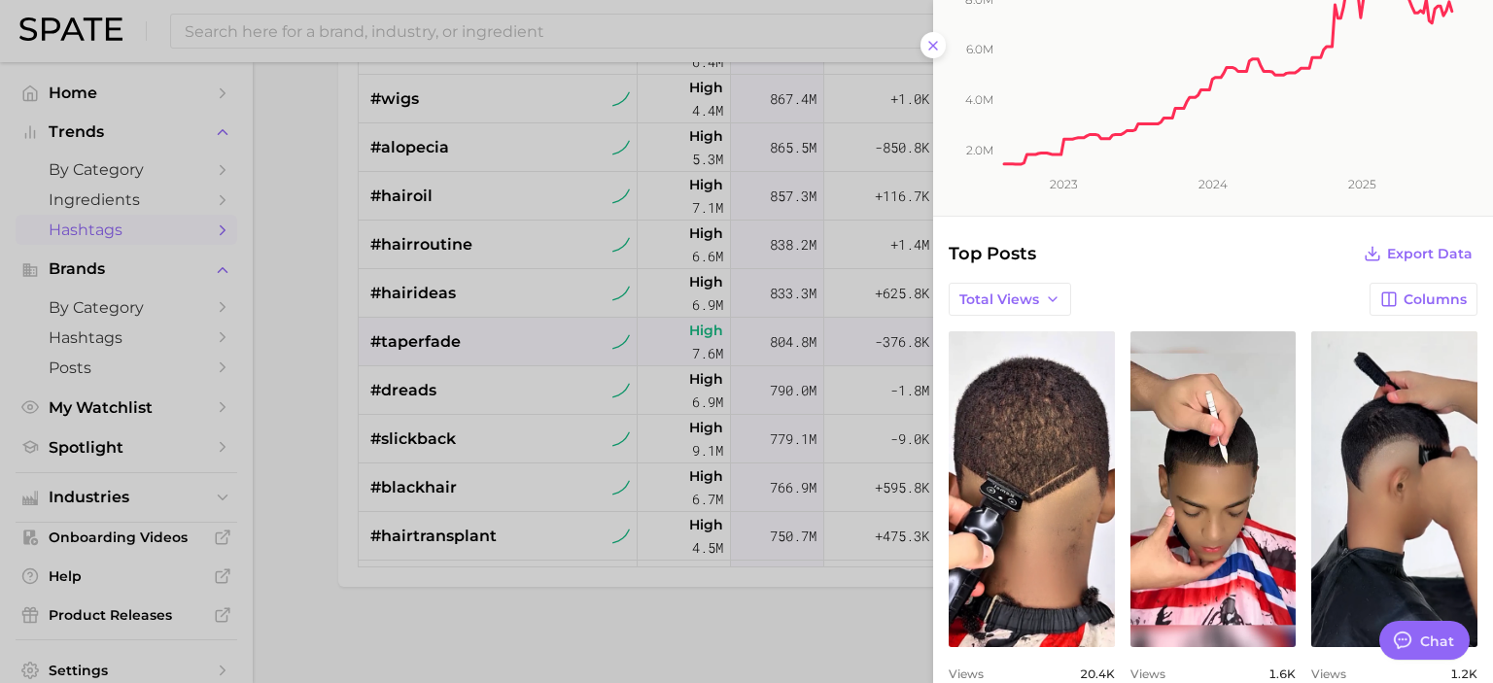
scroll to position [0, 0]
click at [290, 439] on div at bounding box center [746, 341] width 1493 height 683
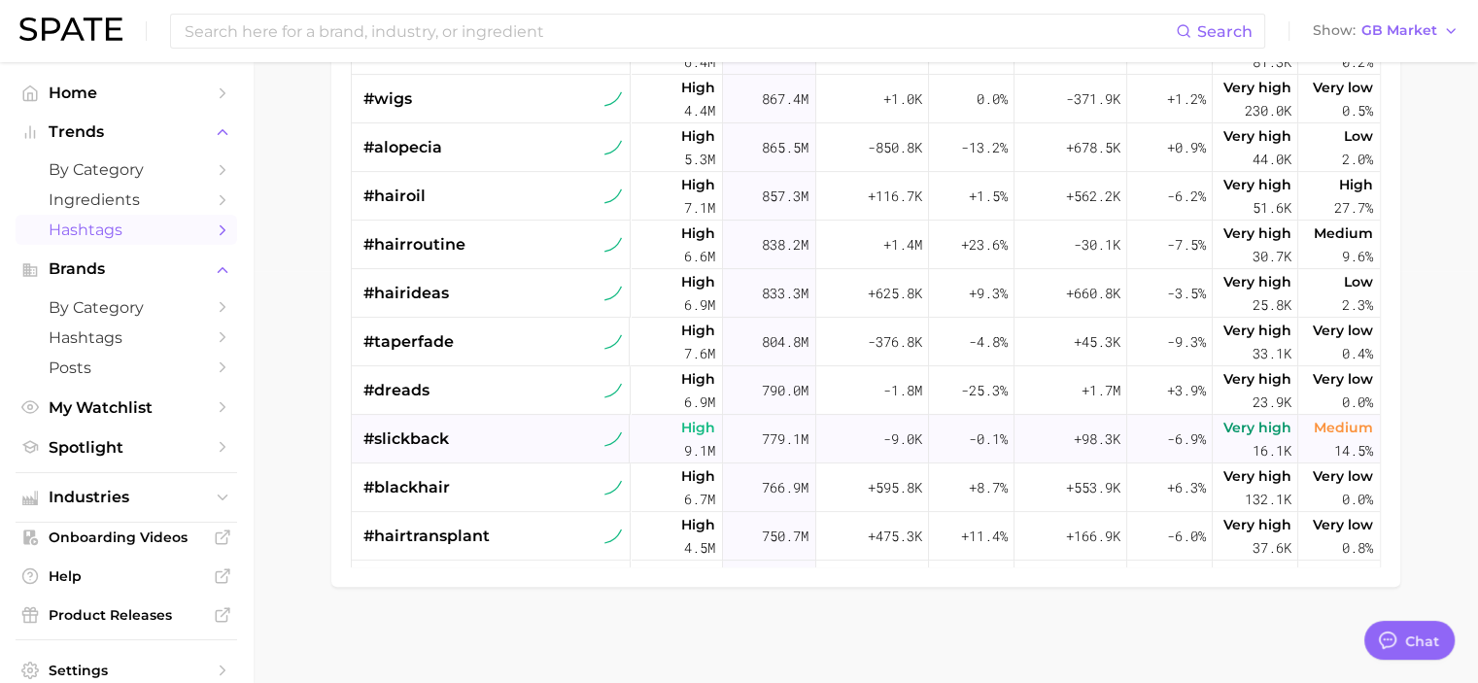
click at [441, 447] on span "#slickback" at bounding box center [407, 439] width 86 height 23
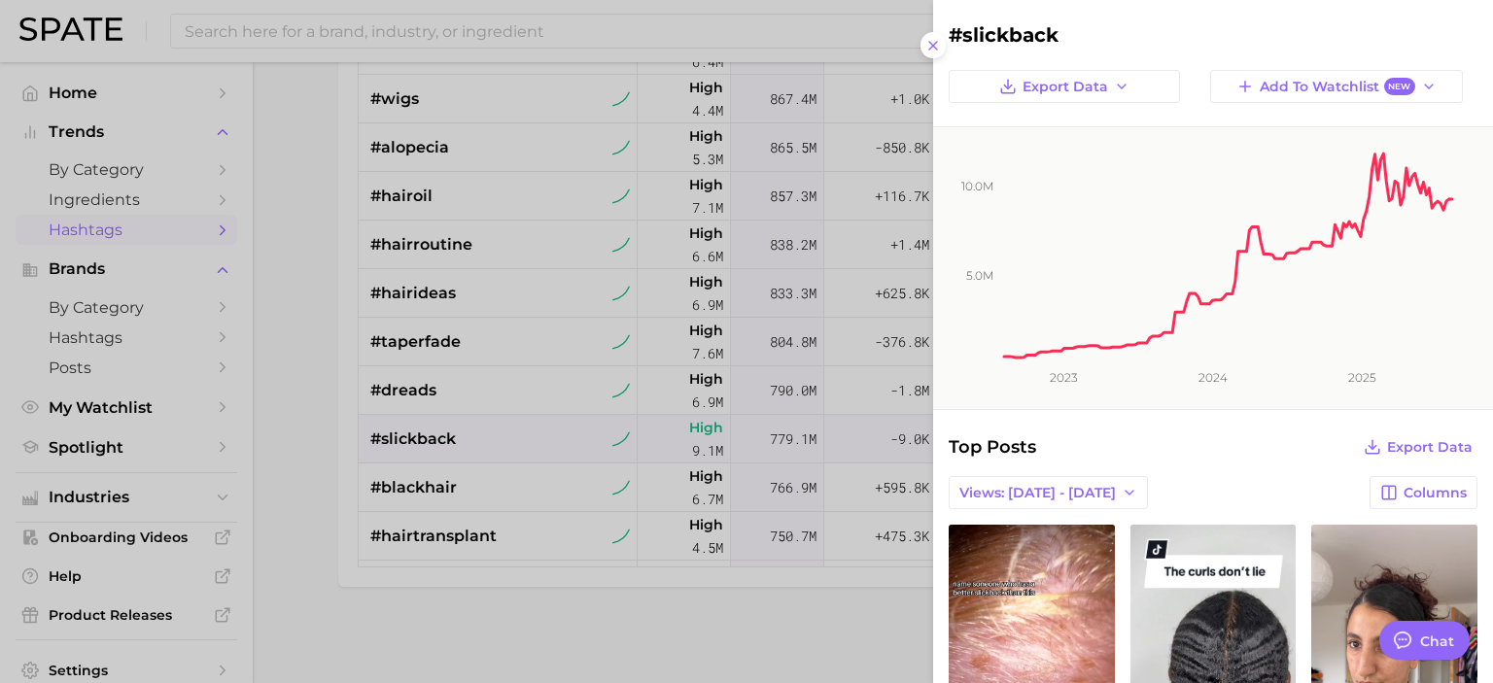
click at [302, 423] on div at bounding box center [746, 341] width 1493 height 683
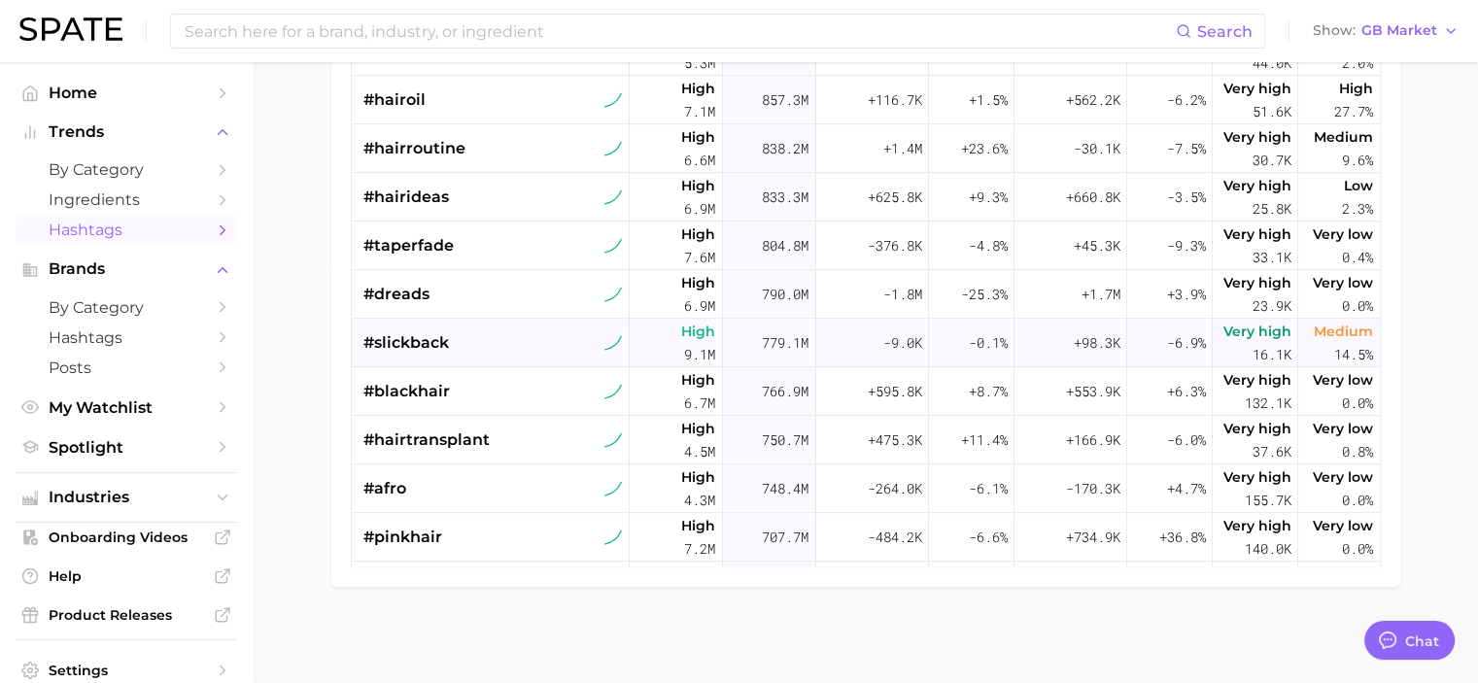
click at [463, 345] on div "#slickback" at bounding box center [494, 343] width 260 height 49
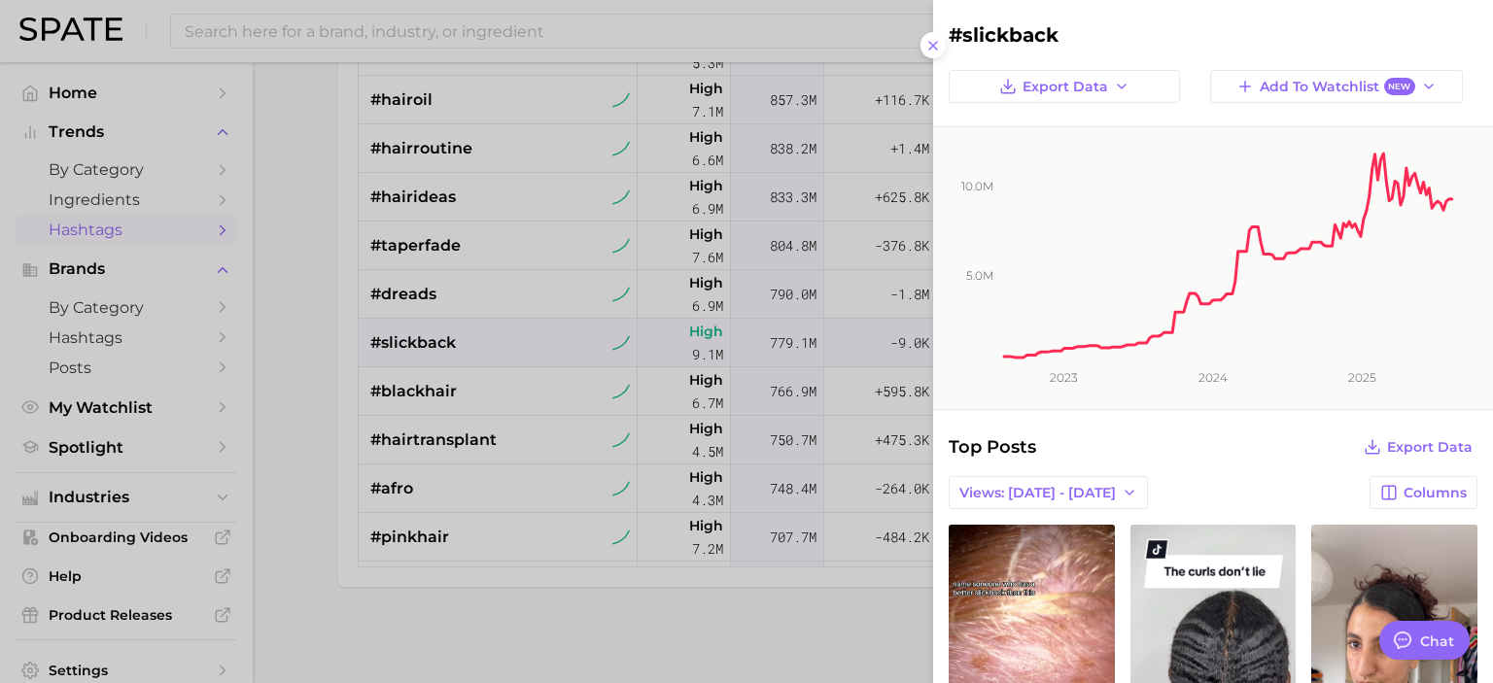
click at [308, 423] on div at bounding box center [746, 341] width 1493 height 683
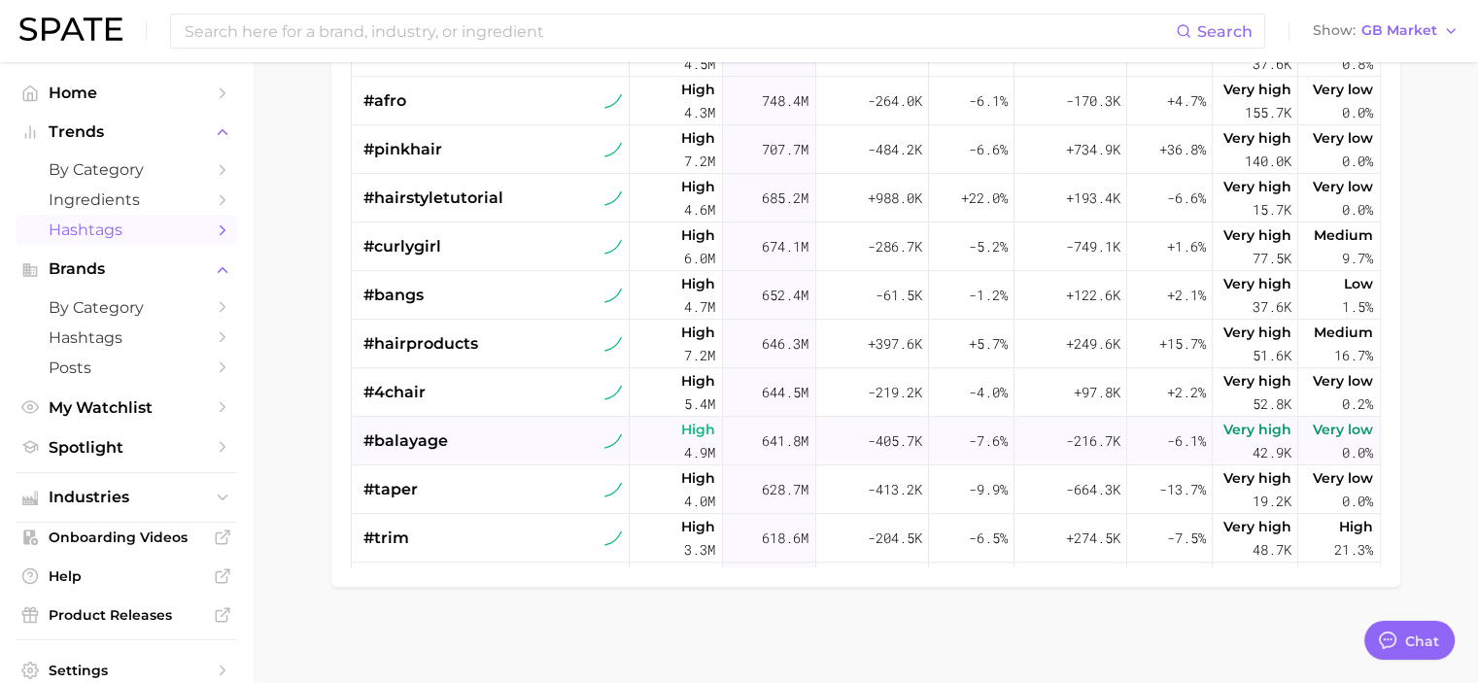
click at [481, 444] on div "#balayage" at bounding box center [494, 441] width 260 height 49
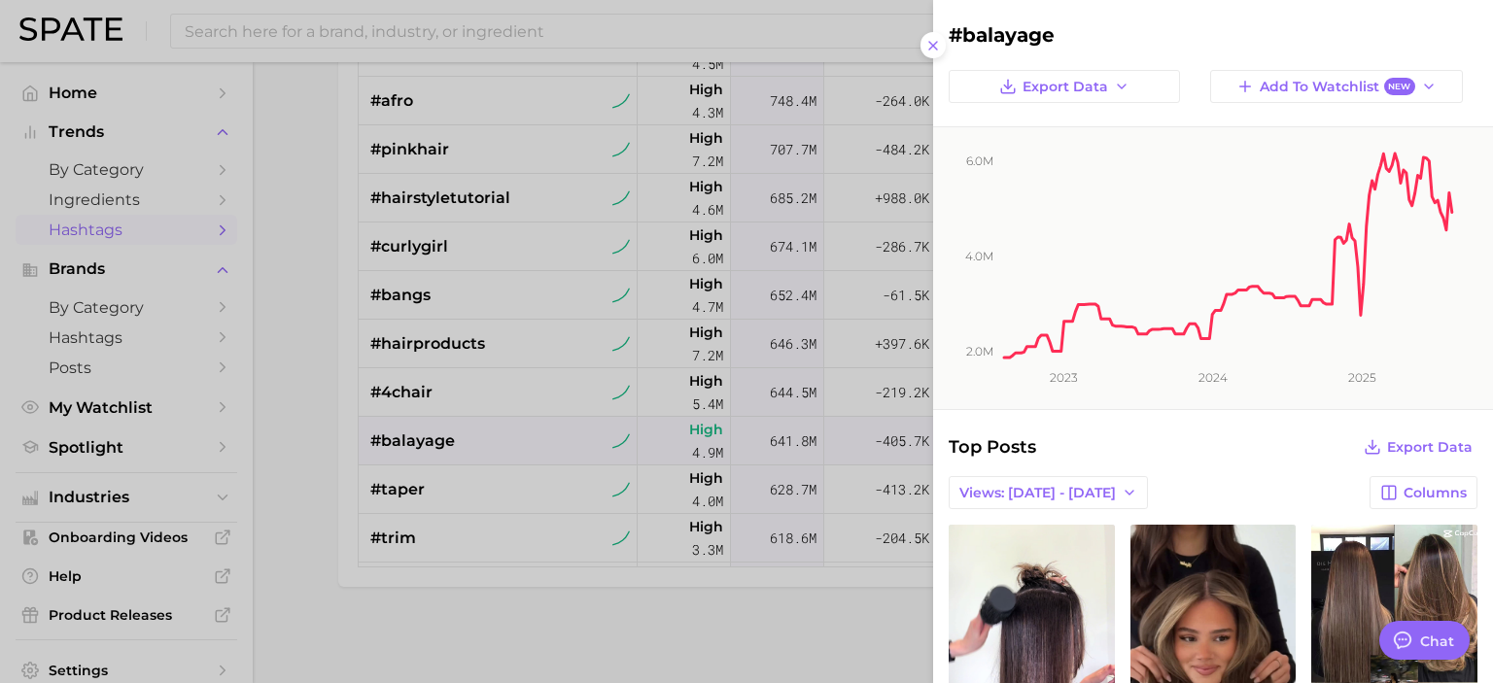
click at [309, 464] on div at bounding box center [746, 341] width 1493 height 683
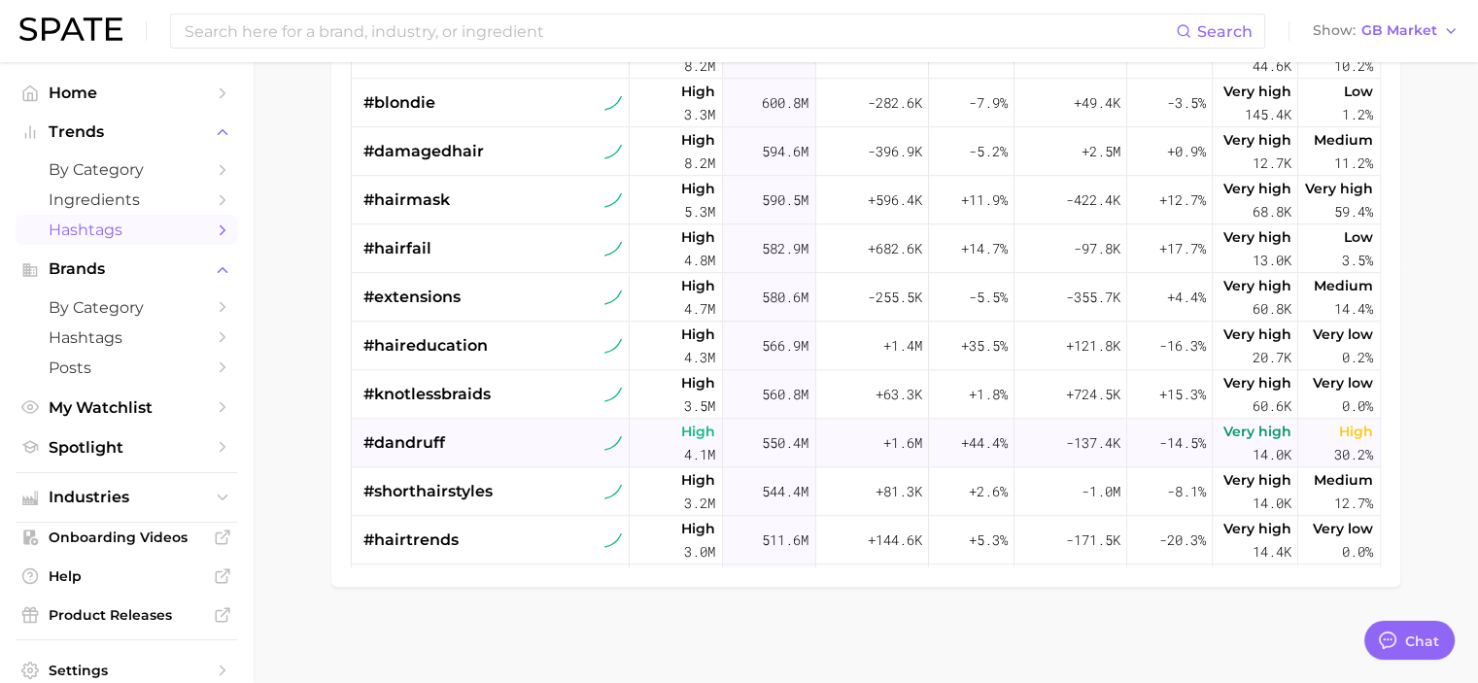
scroll to position [1499, 0]
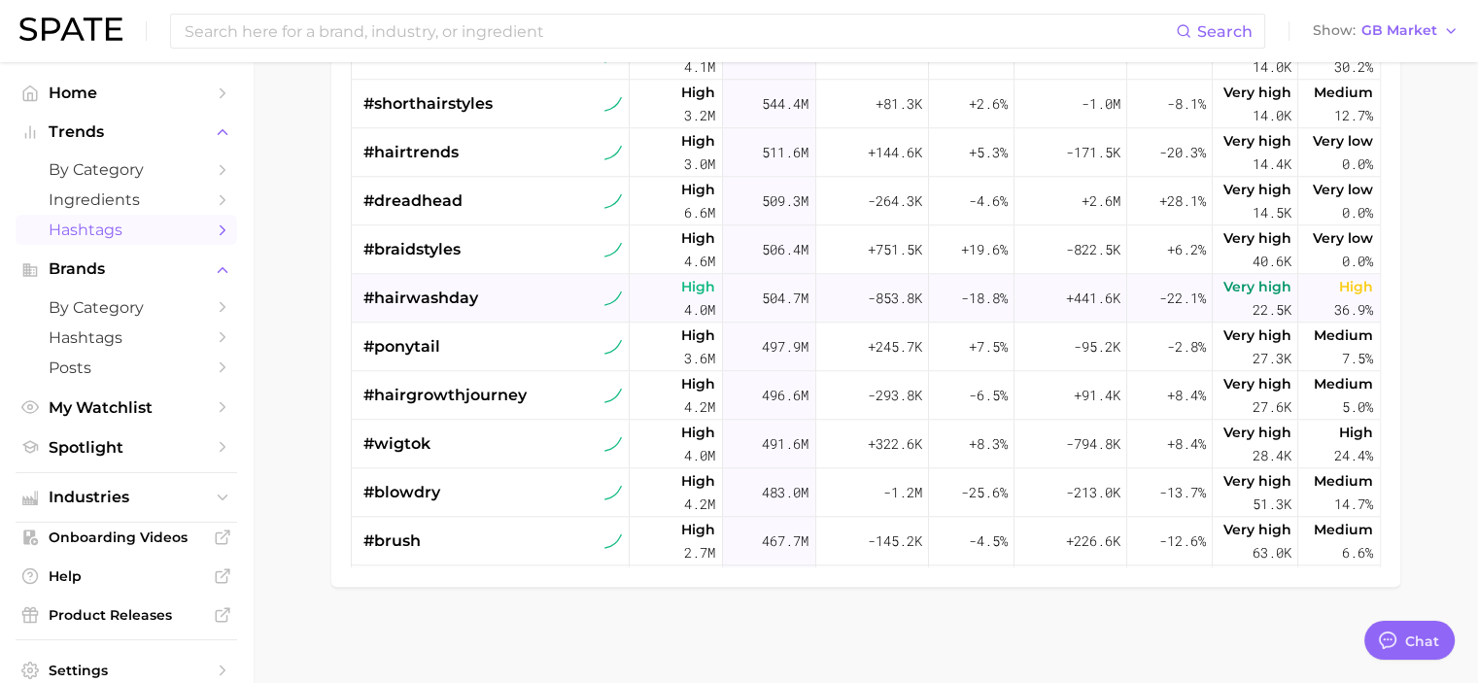
click at [441, 302] on span "#hairwashday" at bounding box center [421, 298] width 115 height 23
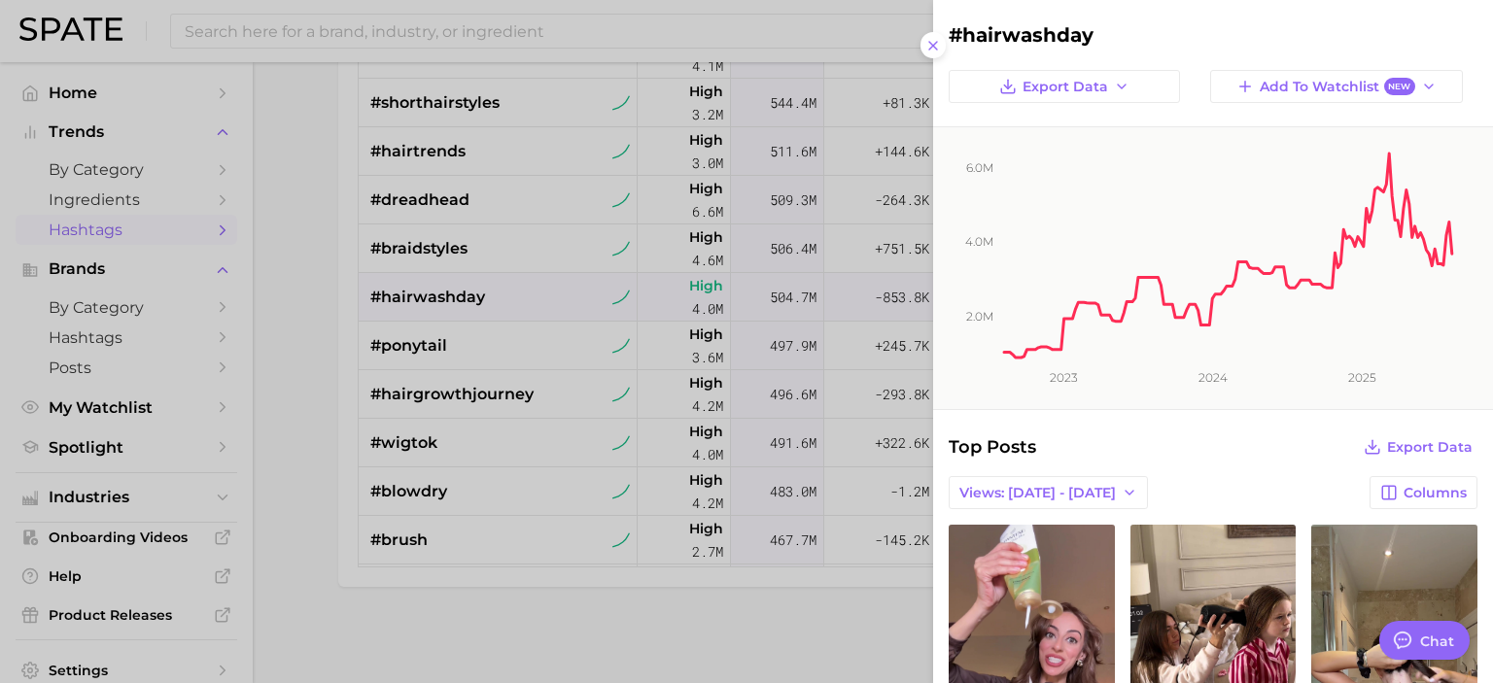
scroll to position [0, 0]
click at [1074, 494] on span "Views: [DATE] - [DATE]" at bounding box center [1037, 493] width 156 height 17
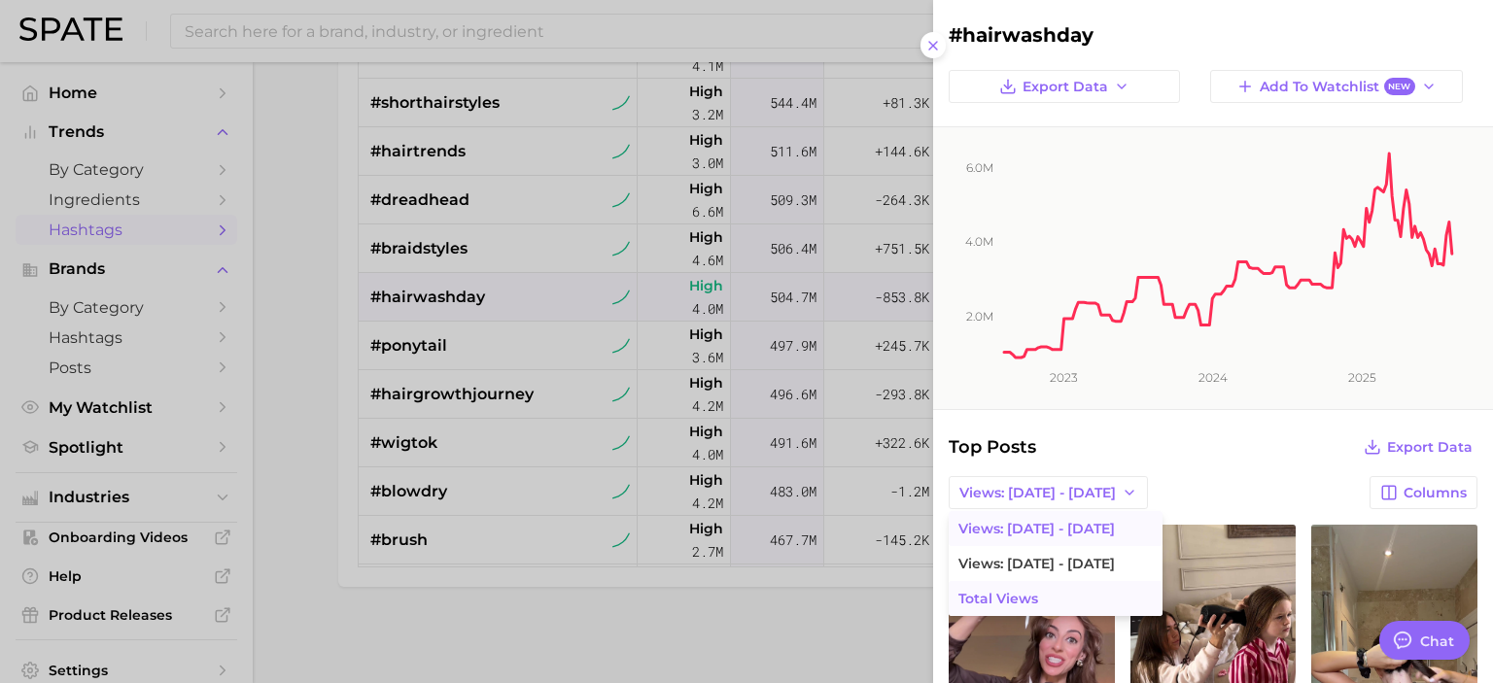
click at [1025, 600] on span "Total Views" at bounding box center [998, 599] width 80 height 17
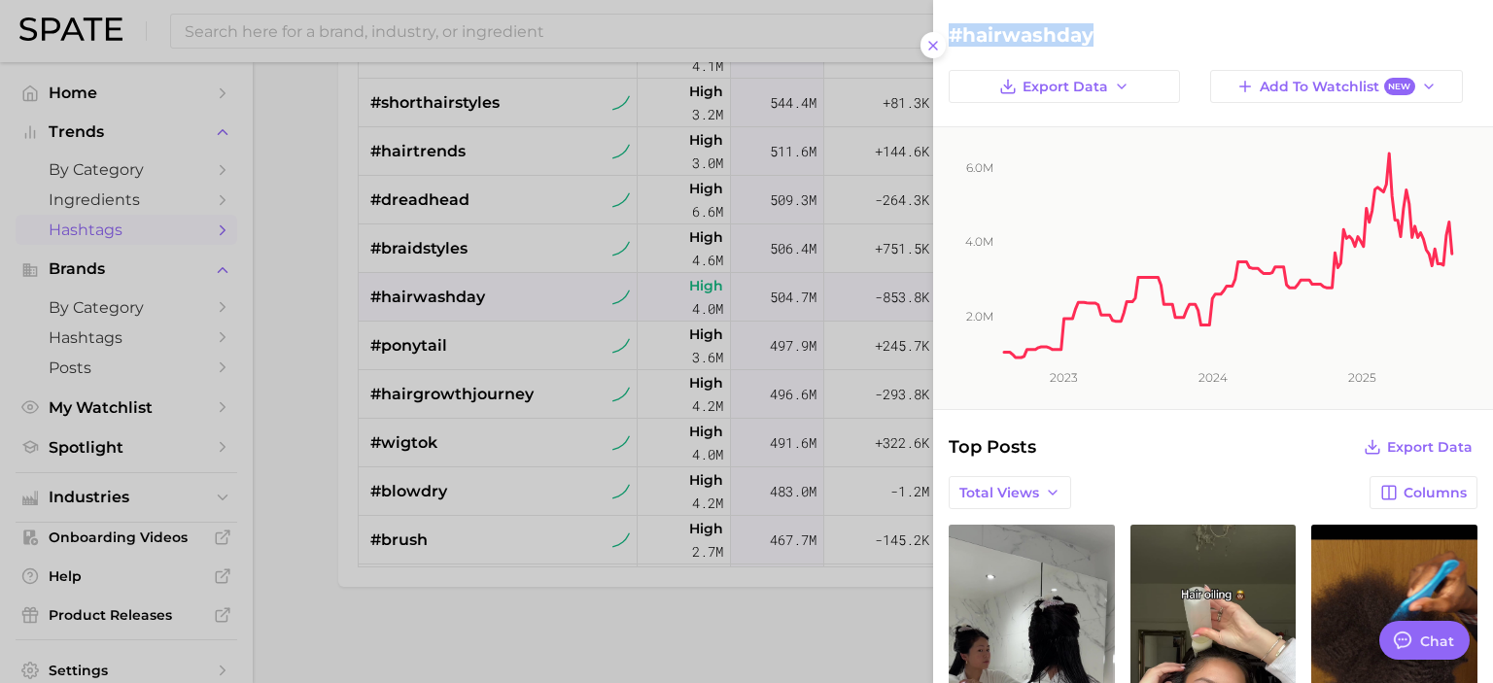
drag, startPoint x: 1094, startPoint y: 34, endPoint x: 951, endPoint y: 15, distance: 144.2
copy h2 "#hairwashday"
click at [300, 427] on div at bounding box center [746, 341] width 1493 height 683
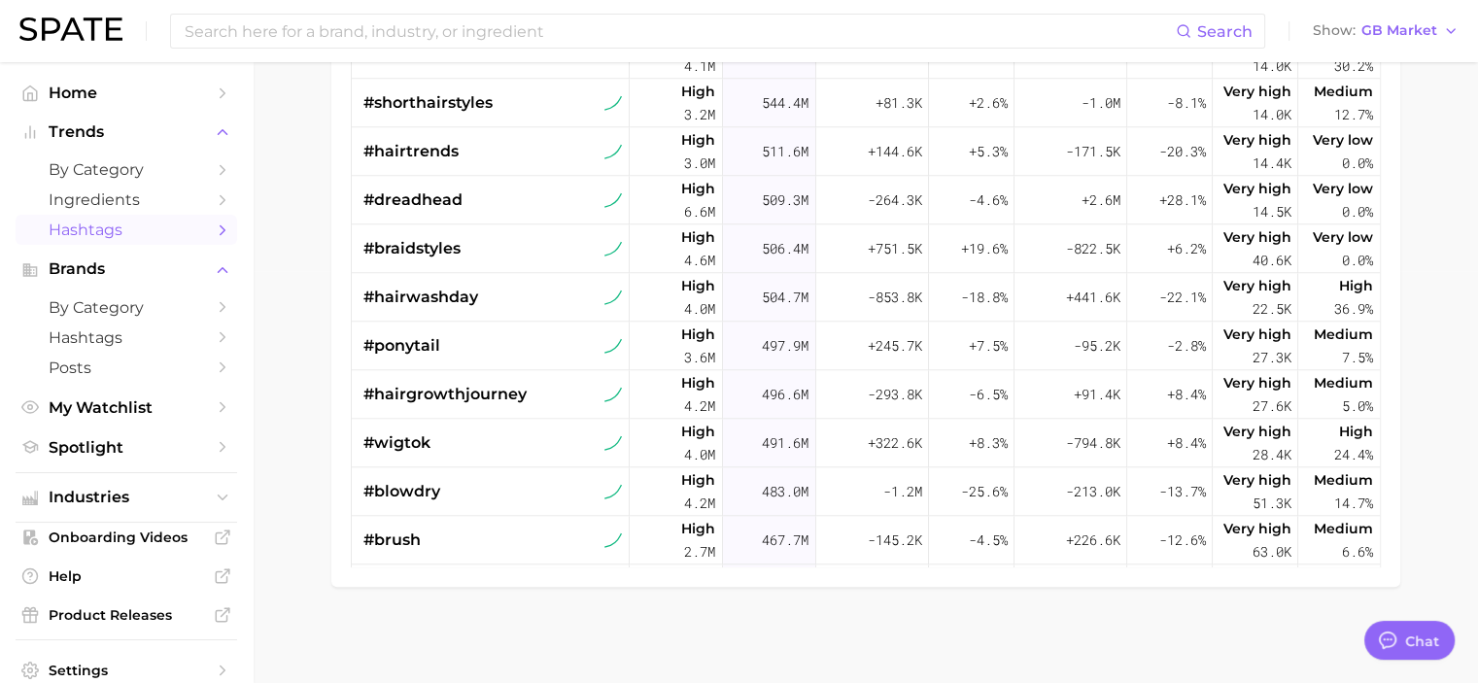
click at [307, 430] on main "1. beauty 2. hair 3. Subcategory TikTok Instagram Beta Filters 5 Early Stage La…" at bounding box center [866, 167] width 1226 height 1034
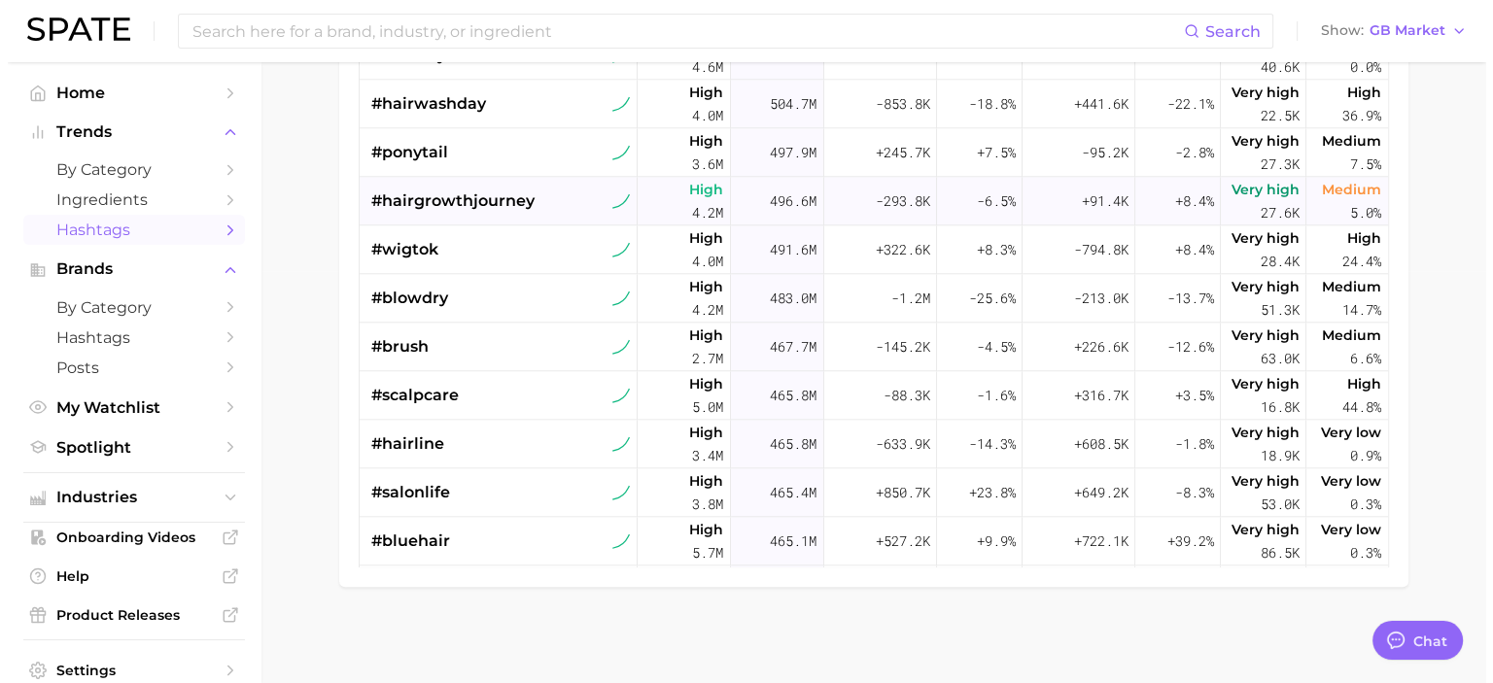
scroll to position [2080, 0]
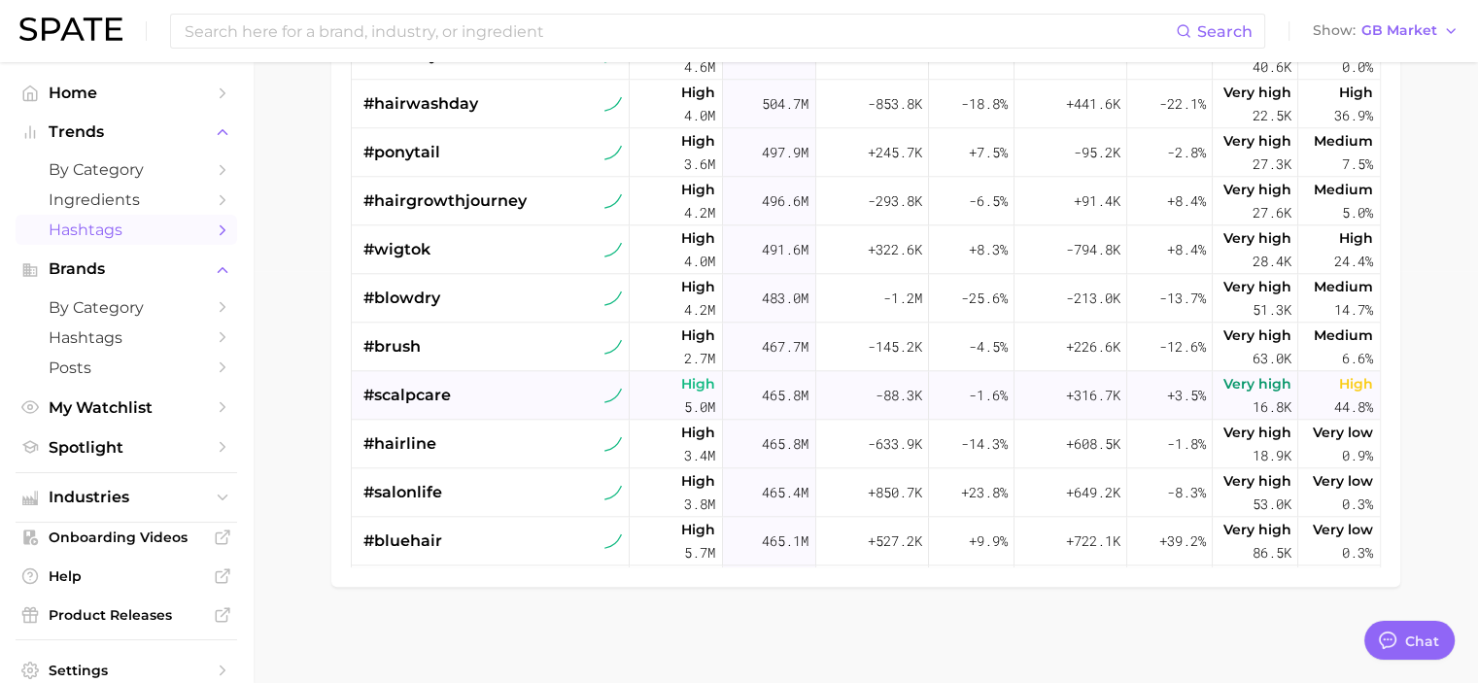
click at [454, 399] on div "#scalpcare" at bounding box center [494, 395] width 260 height 49
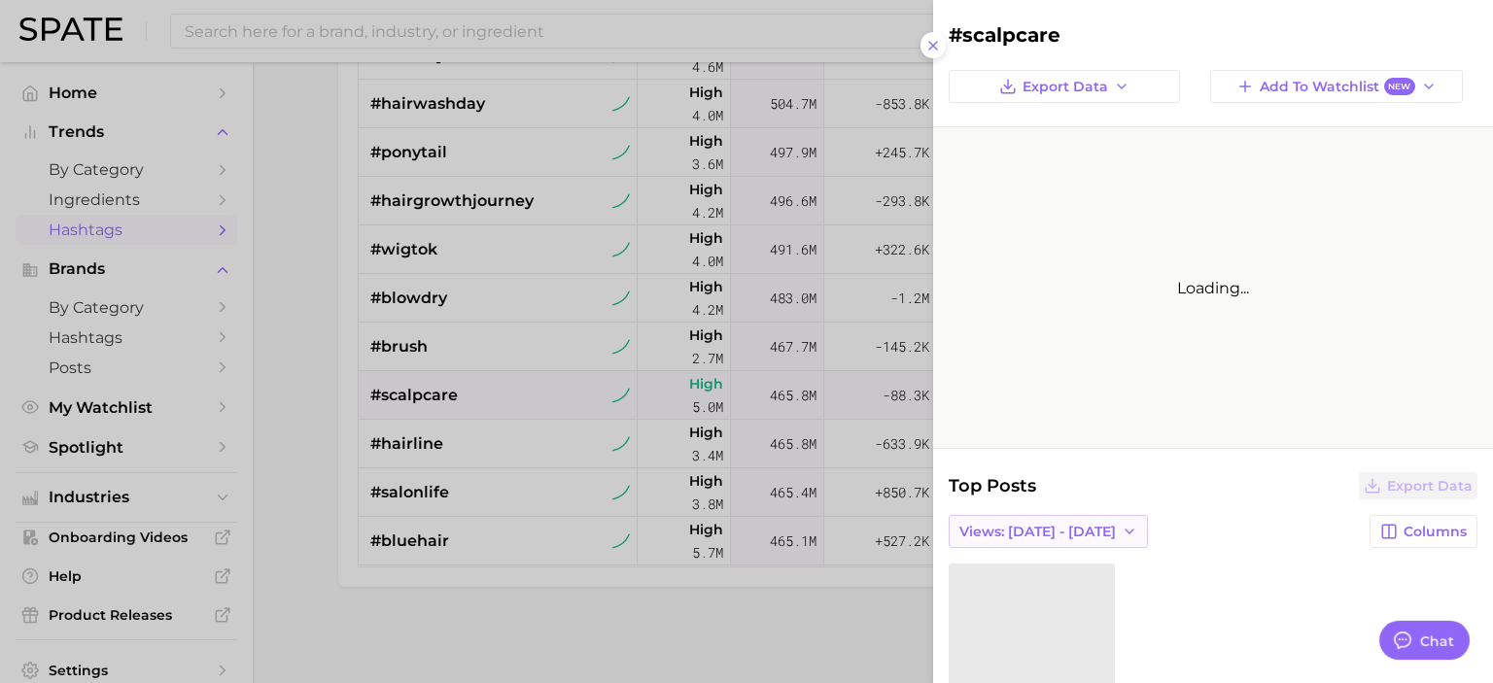
click at [1122, 534] on icon "button" at bounding box center [1130, 532] width 16 height 16
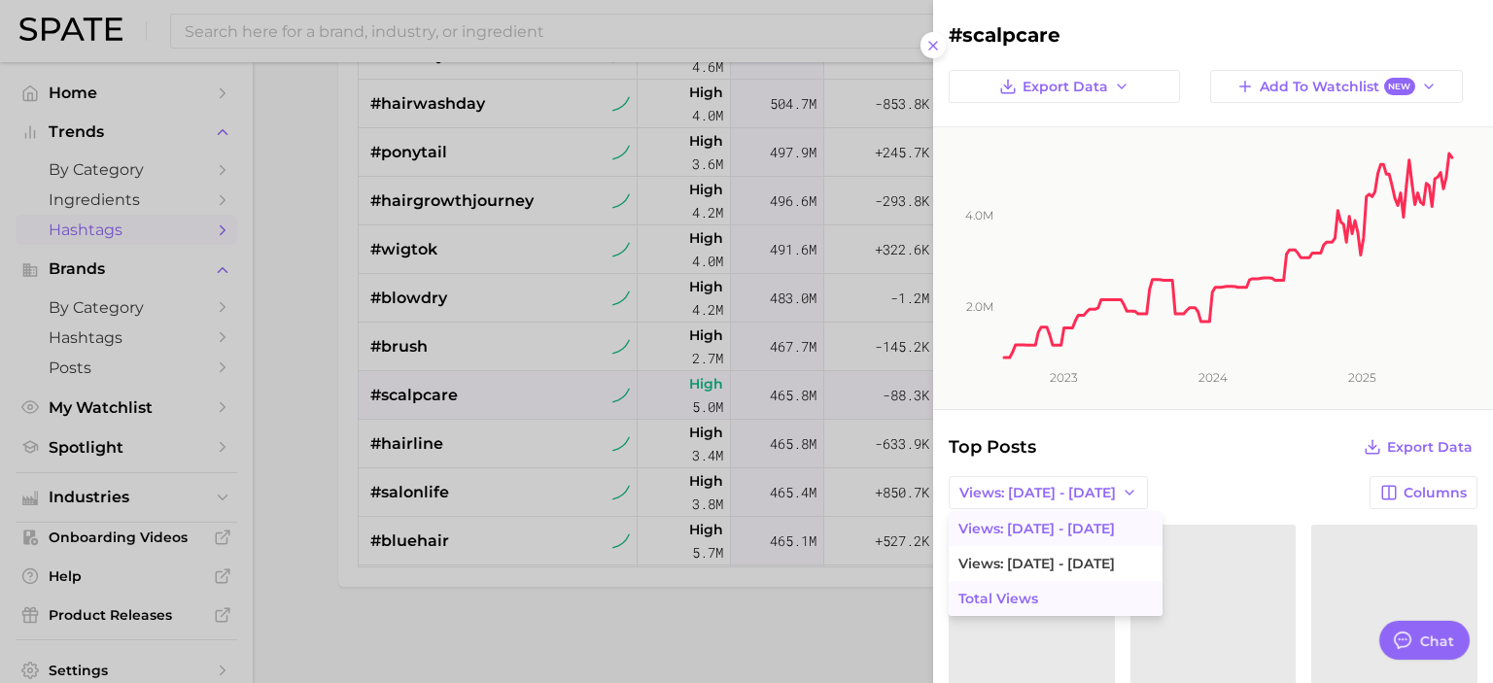
click at [1041, 593] on button "Total Views" at bounding box center [1056, 598] width 214 height 35
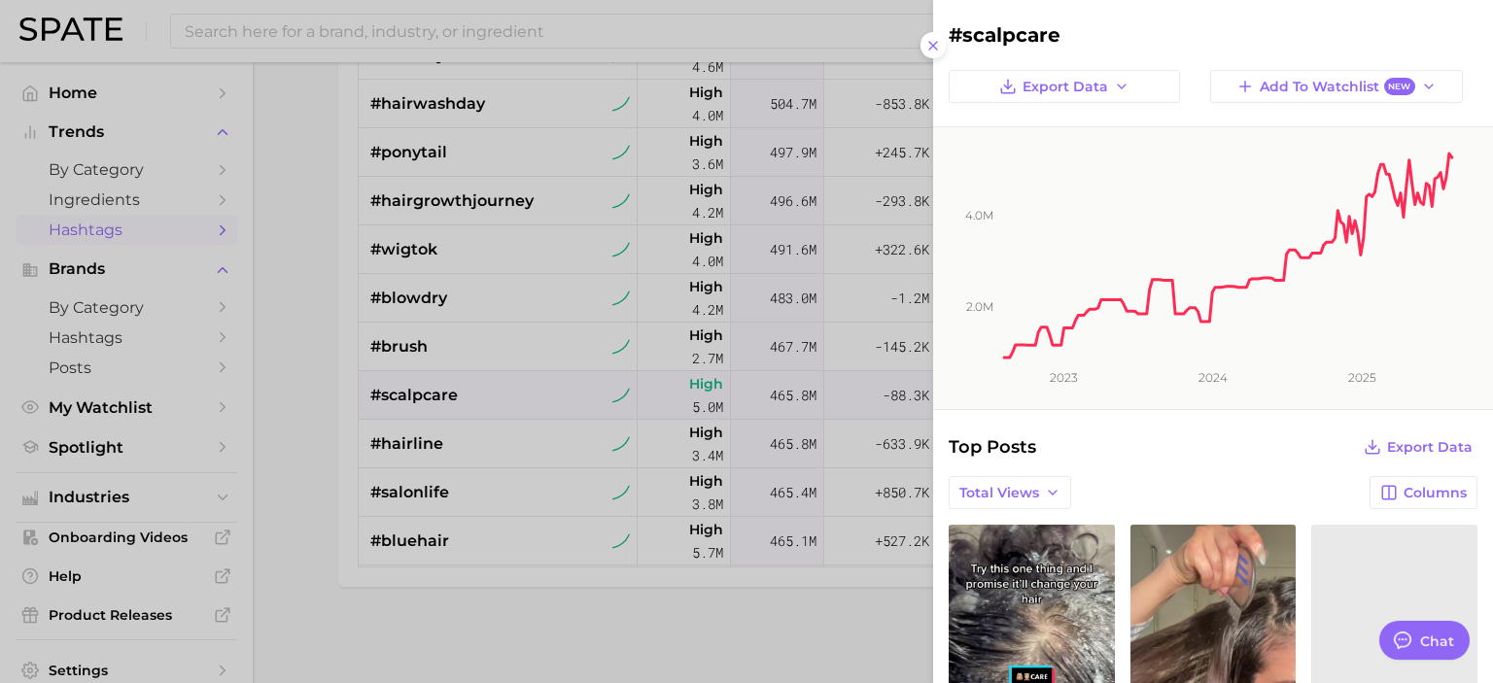
scroll to position [0, 0]
click at [1105, 437] on div "Top Posts Export Data" at bounding box center [1213, 447] width 529 height 27
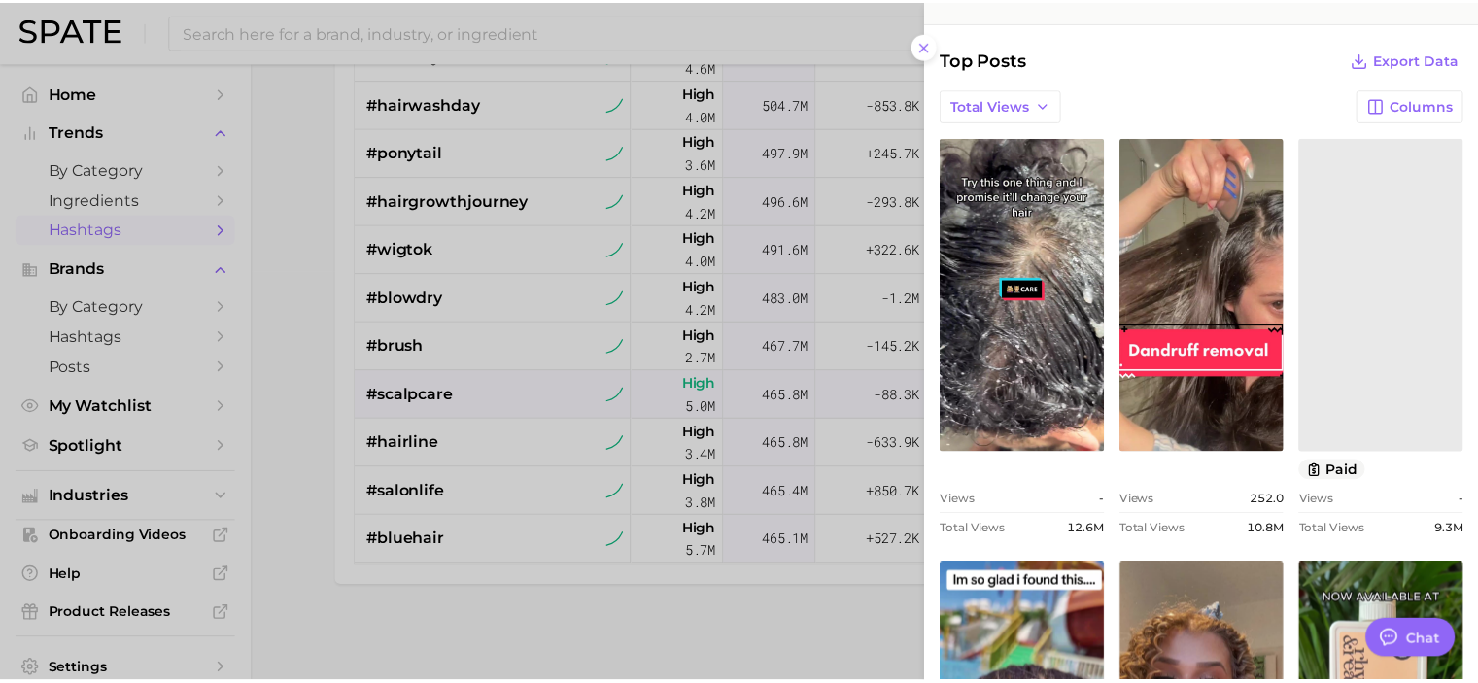
scroll to position [389, 0]
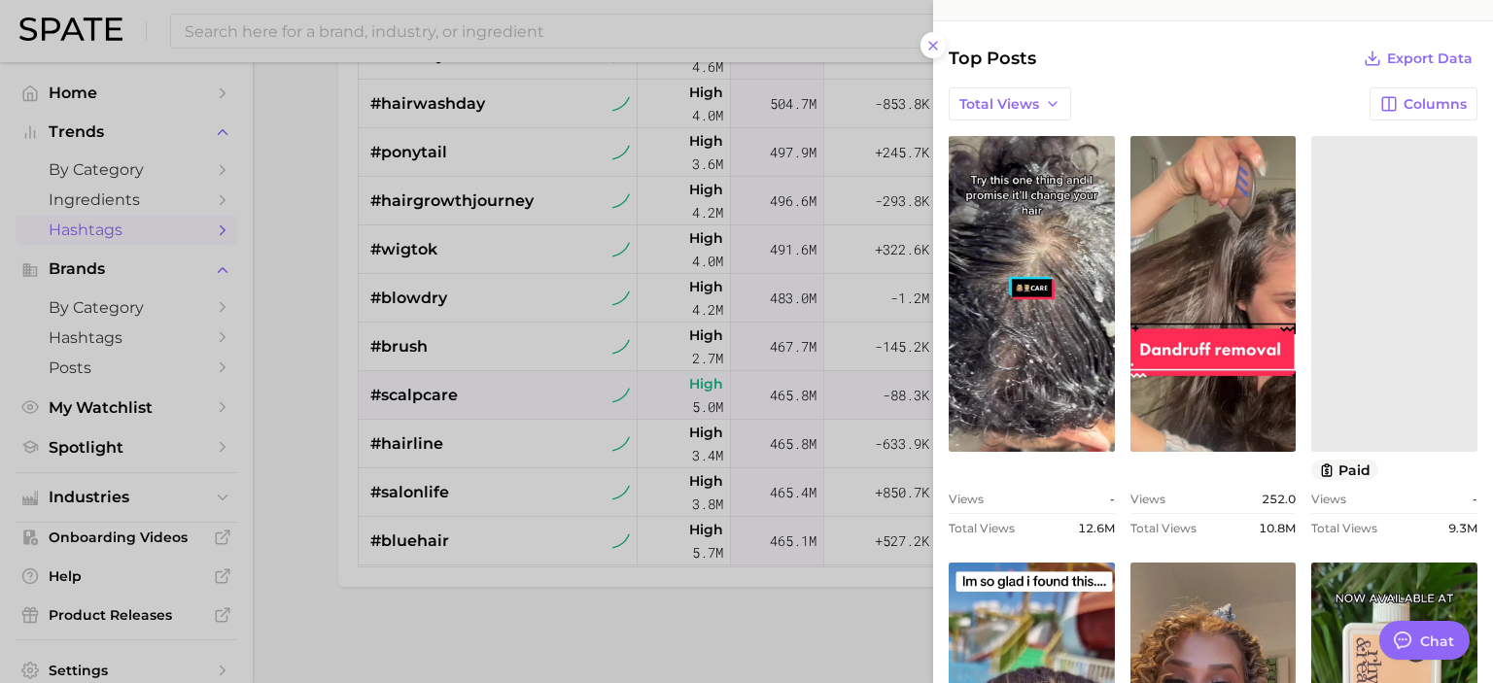
click at [295, 435] on div at bounding box center [746, 341] width 1493 height 683
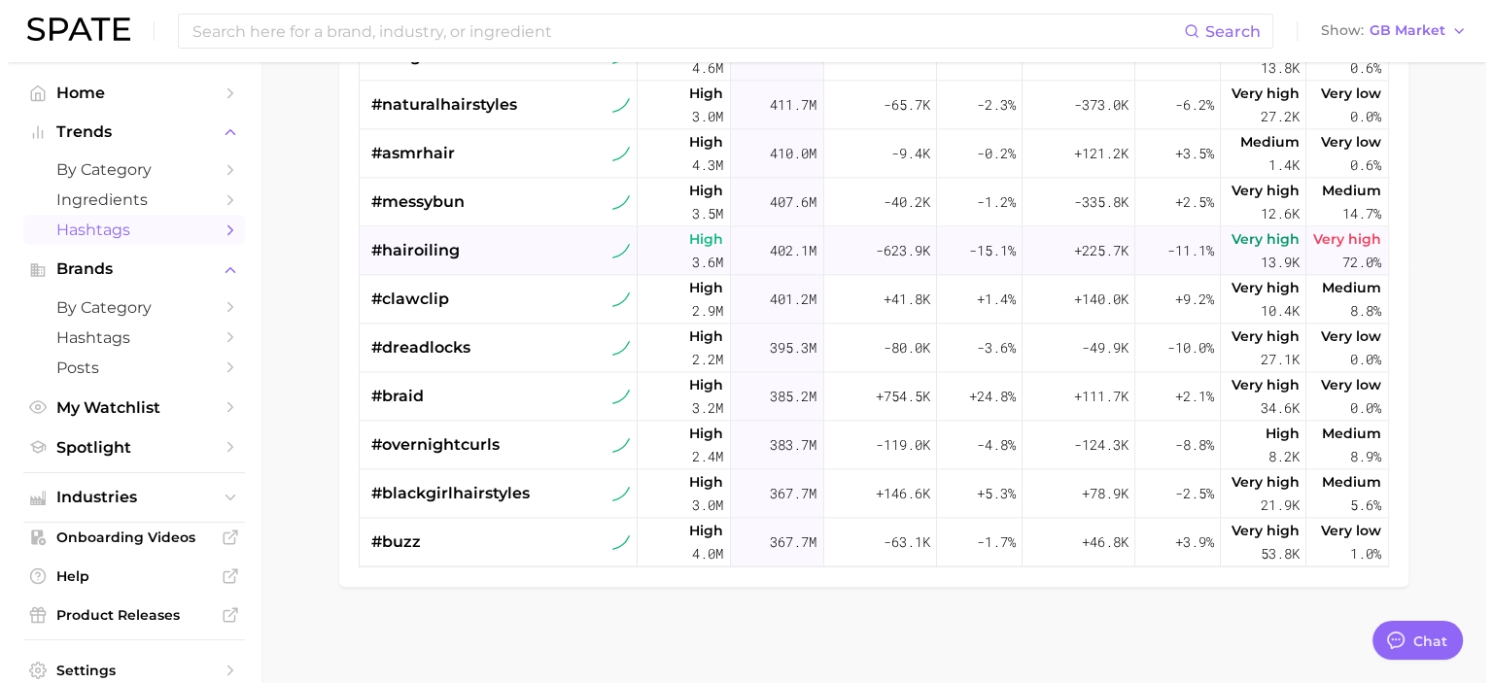
scroll to position [2858, 0]
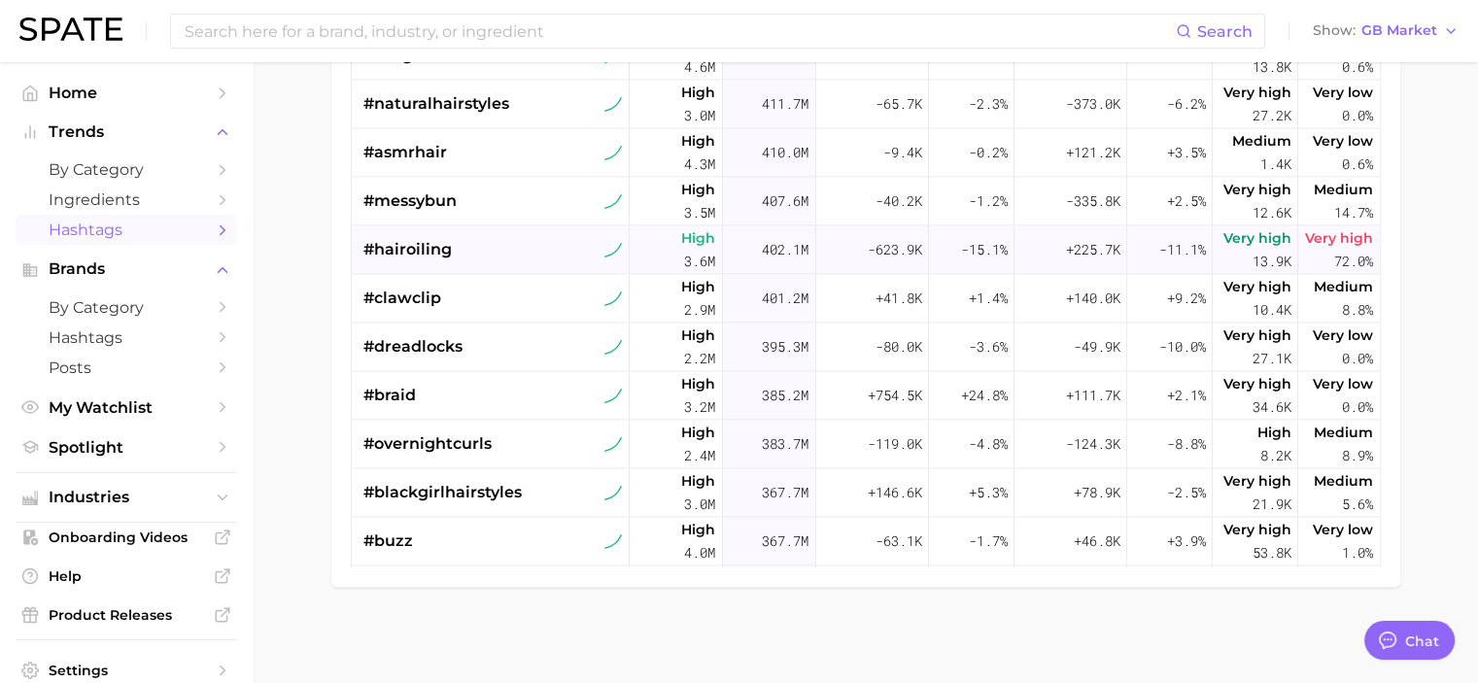
click at [445, 241] on span "#hairoiling" at bounding box center [408, 249] width 88 height 23
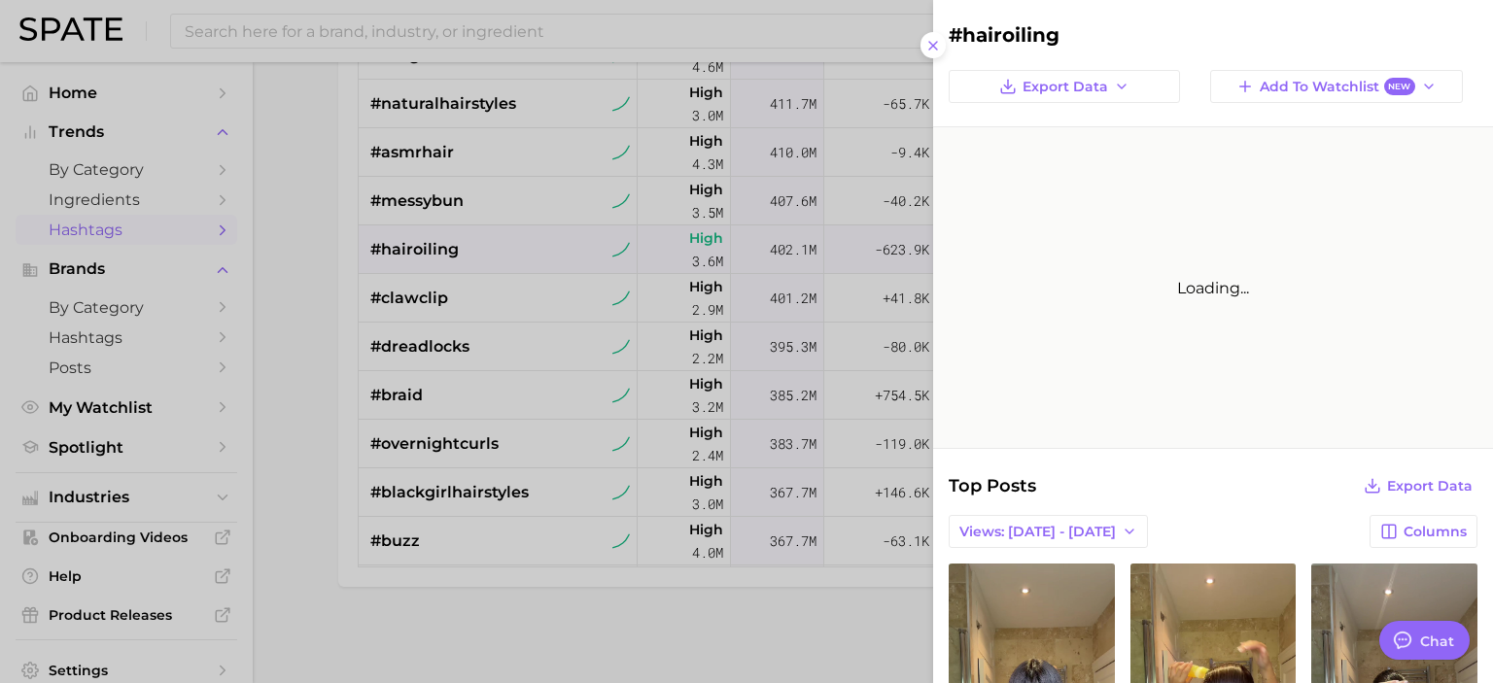
scroll to position [0, 0]
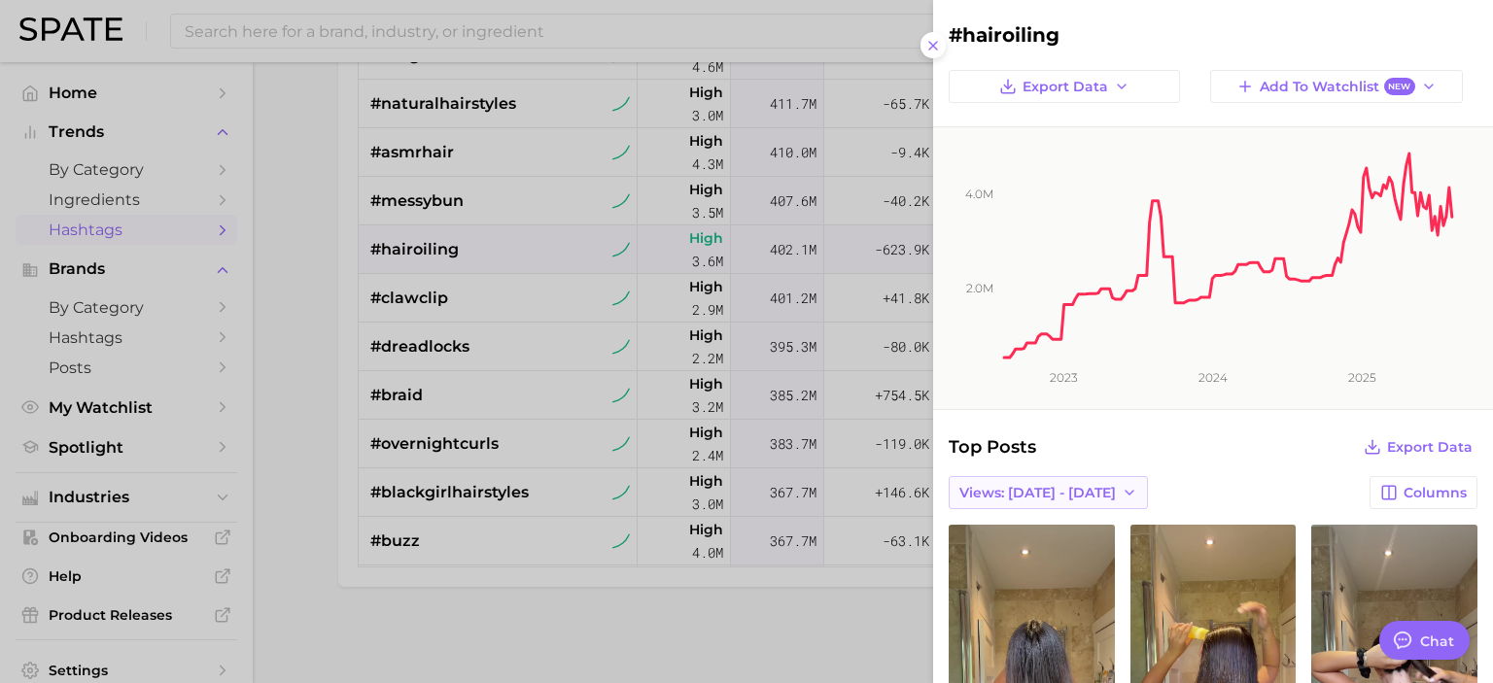
click at [1063, 489] on span "Views: [DATE] - [DATE]" at bounding box center [1037, 493] width 156 height 17
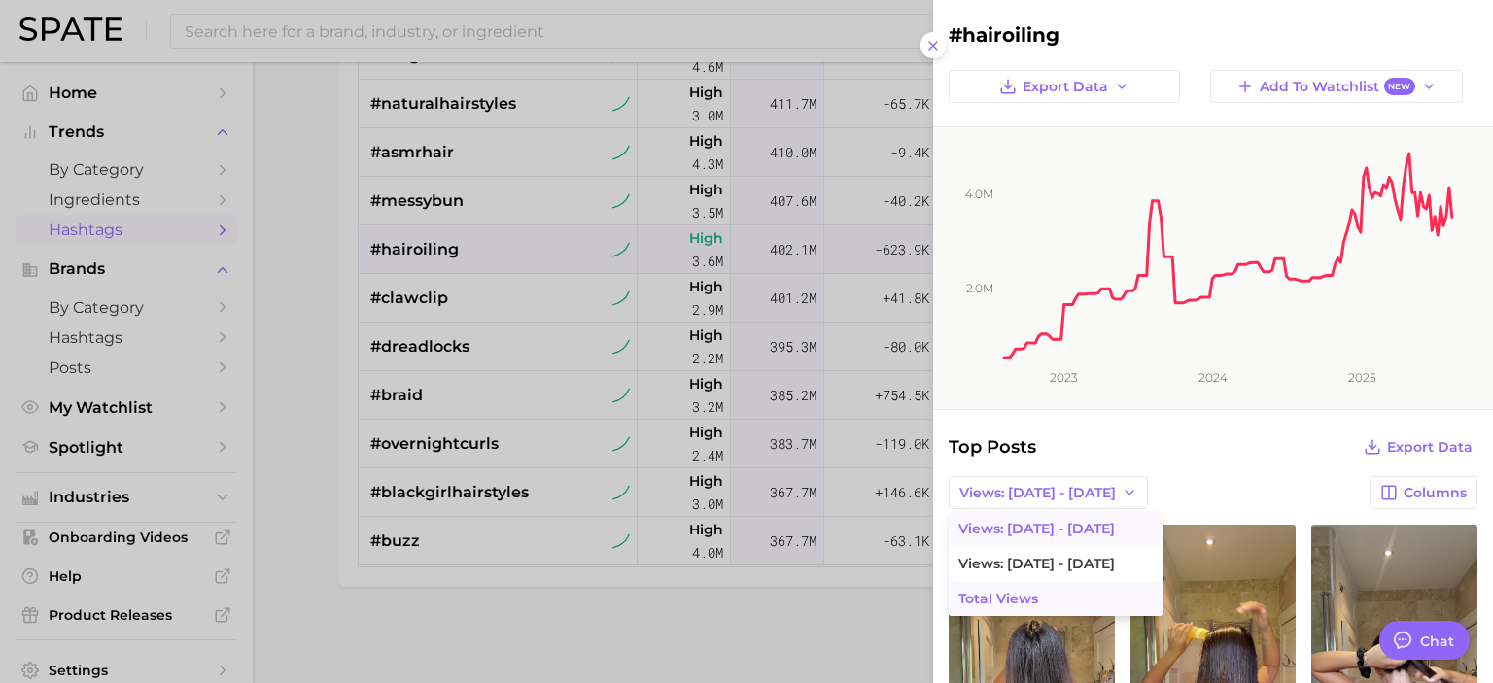
click at [1022, 592] on span "Total Views" at bounding box center [998, 599] width 80 height 17
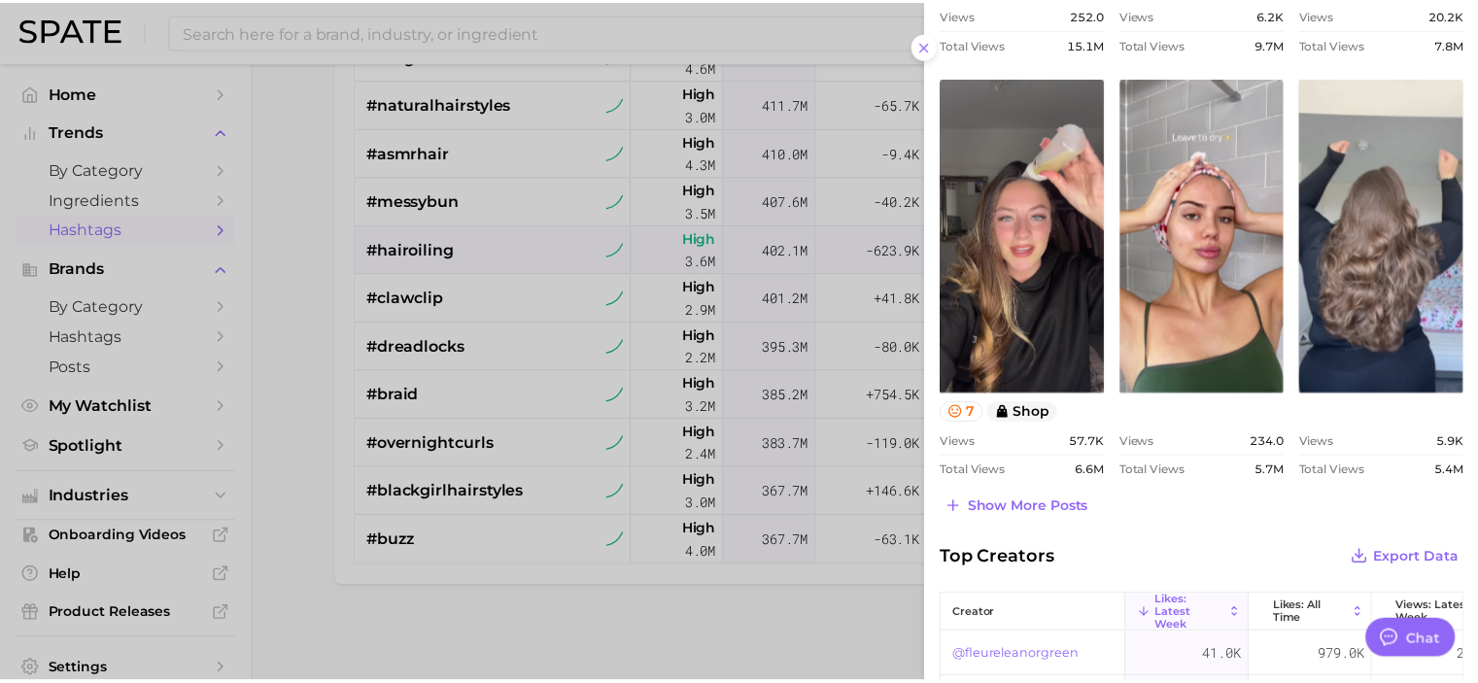
scroll to position [875, 0]
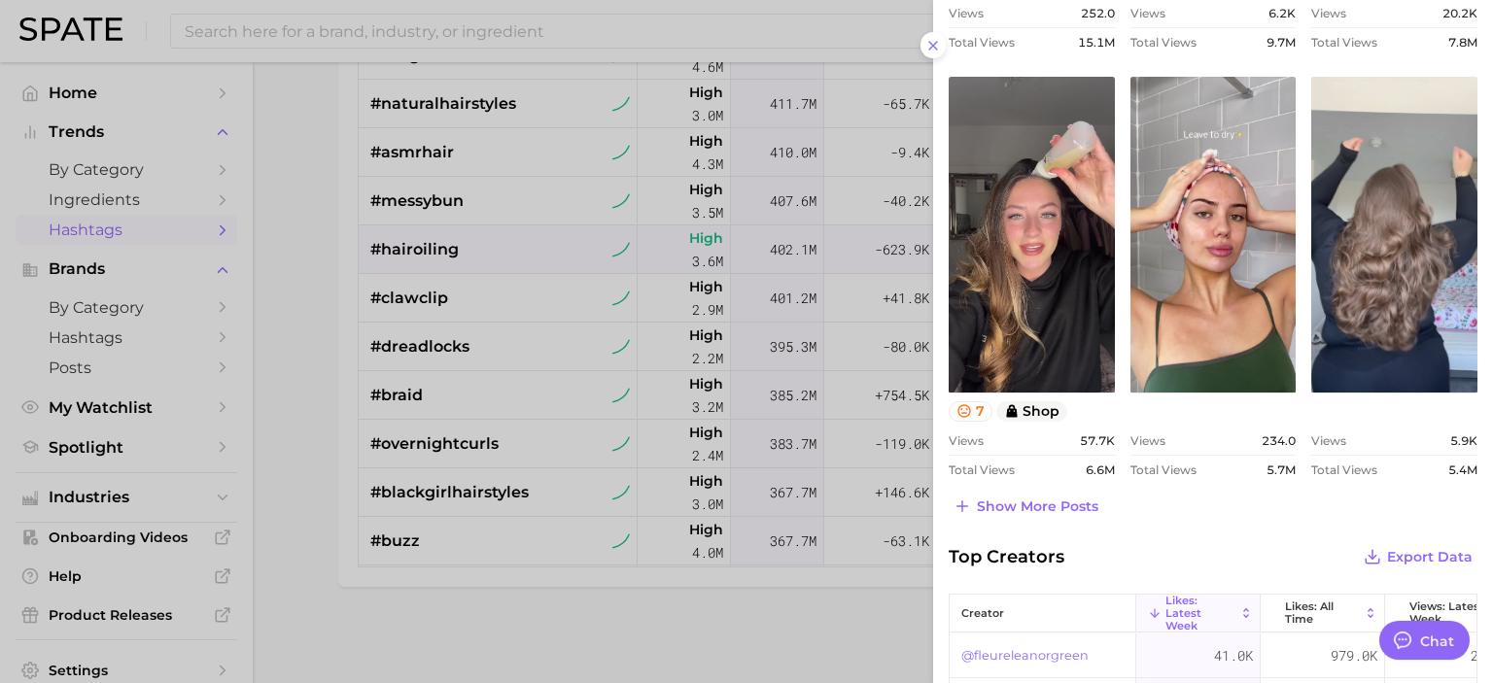
click at [279, 407] on div at bounding box center [746, 341] width 1493 height 683
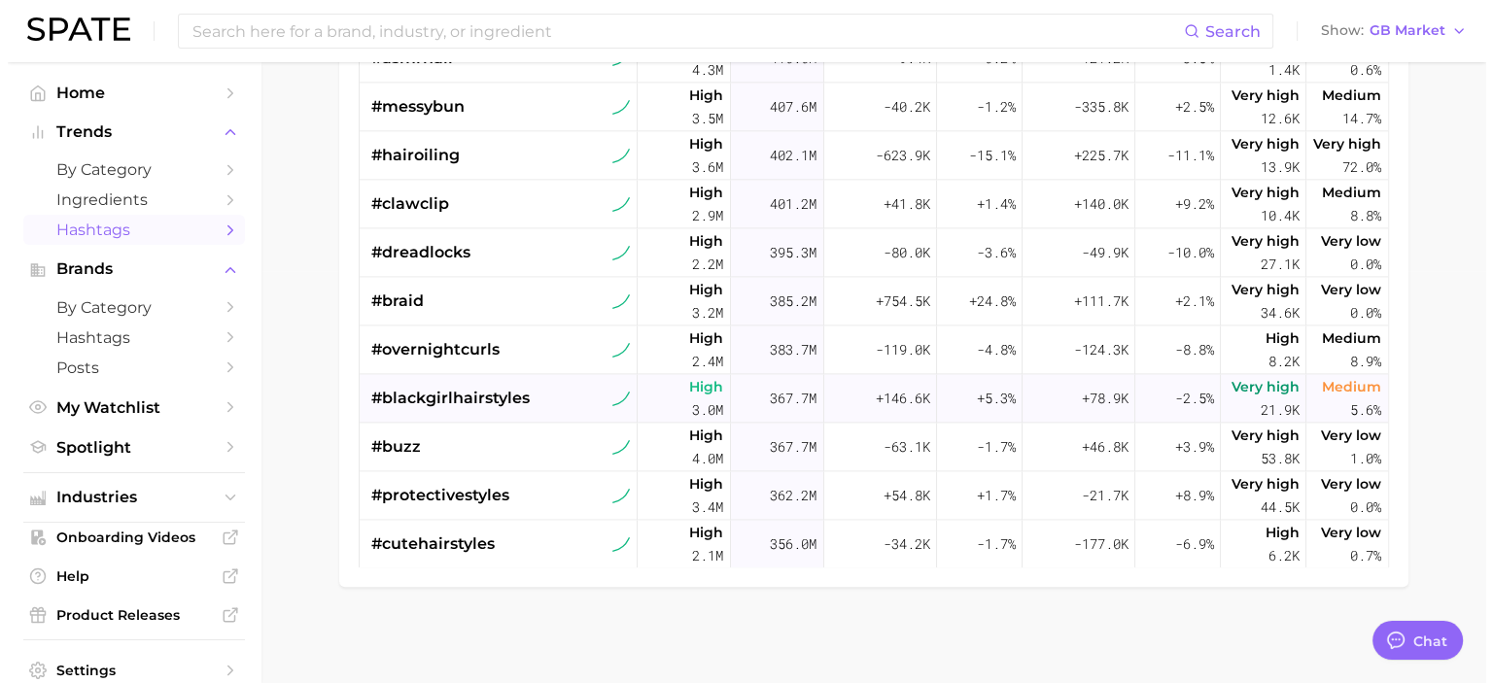
scroll to position [2953, 0]
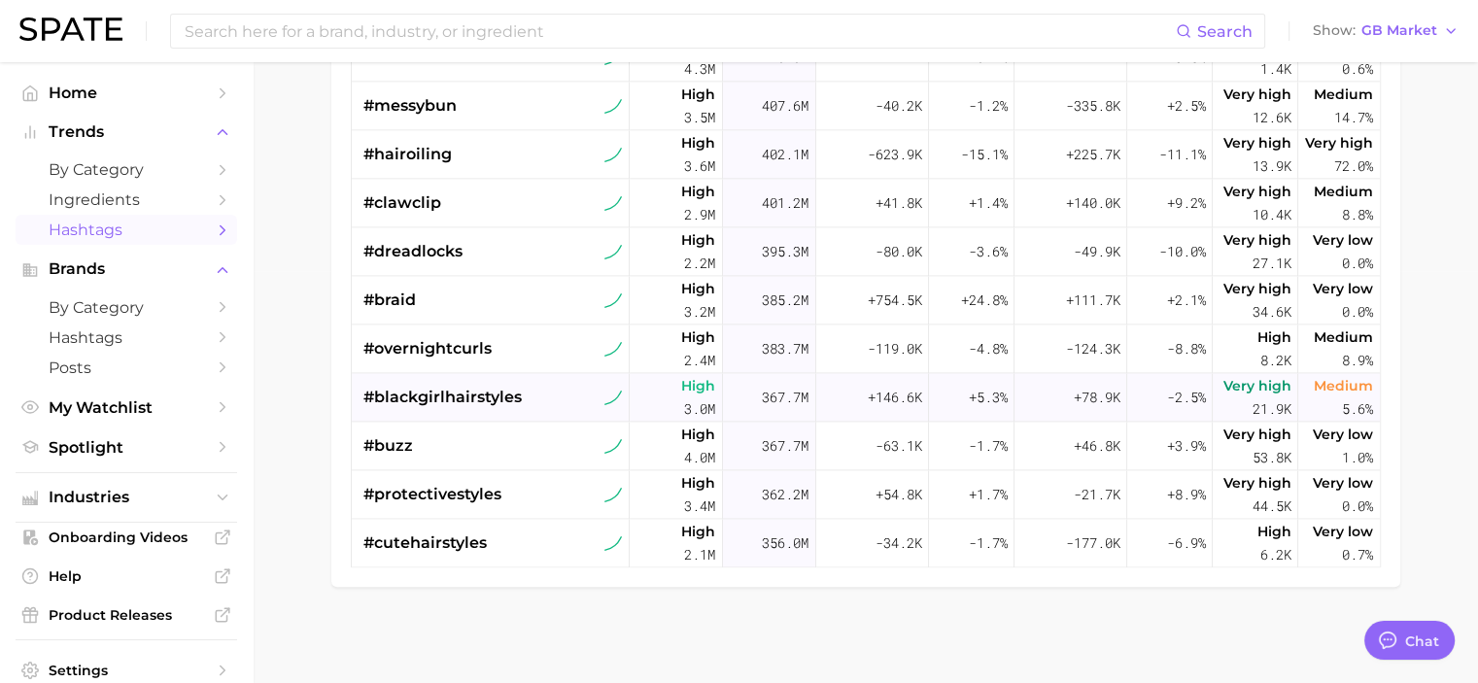
click at [451, 389] on span "#blackgirlhairstyles" at bounding box center [443, 397] width 158 height 23
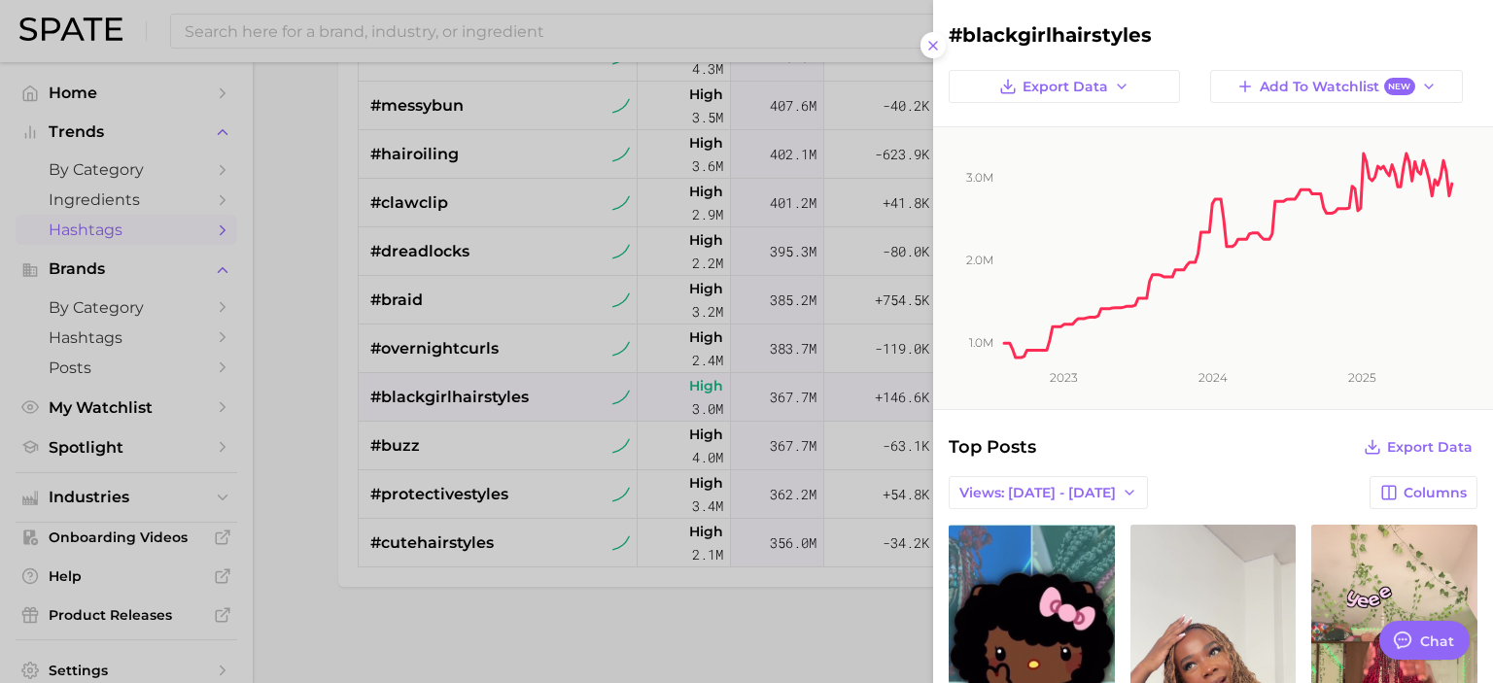
scroll to position [0, 0]
click at [1030, 493] on span "Views: [DATE] - [DATE]" at bounding box center [1037, 493] width 156 height 17
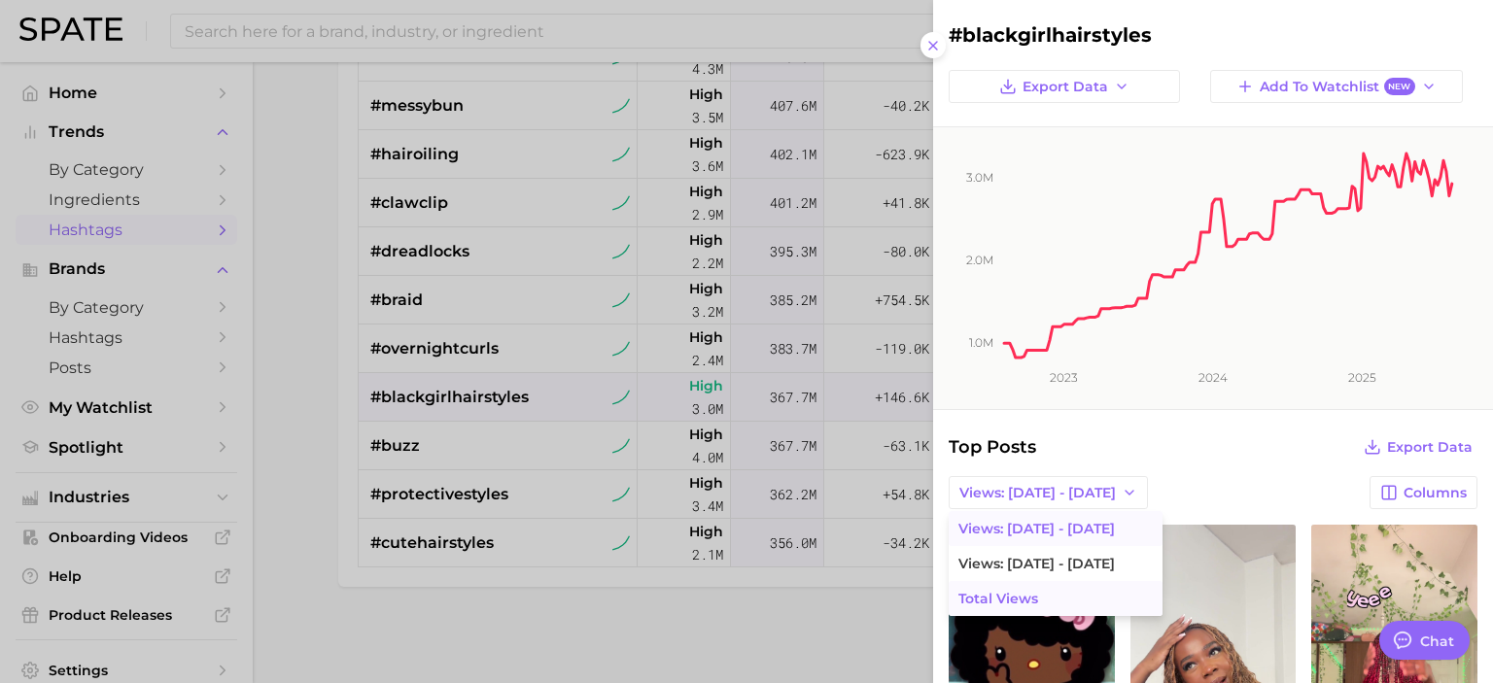
click at [1048, 599] on button "Total Views" at bounding box center [1056, 598] width 214 height 35
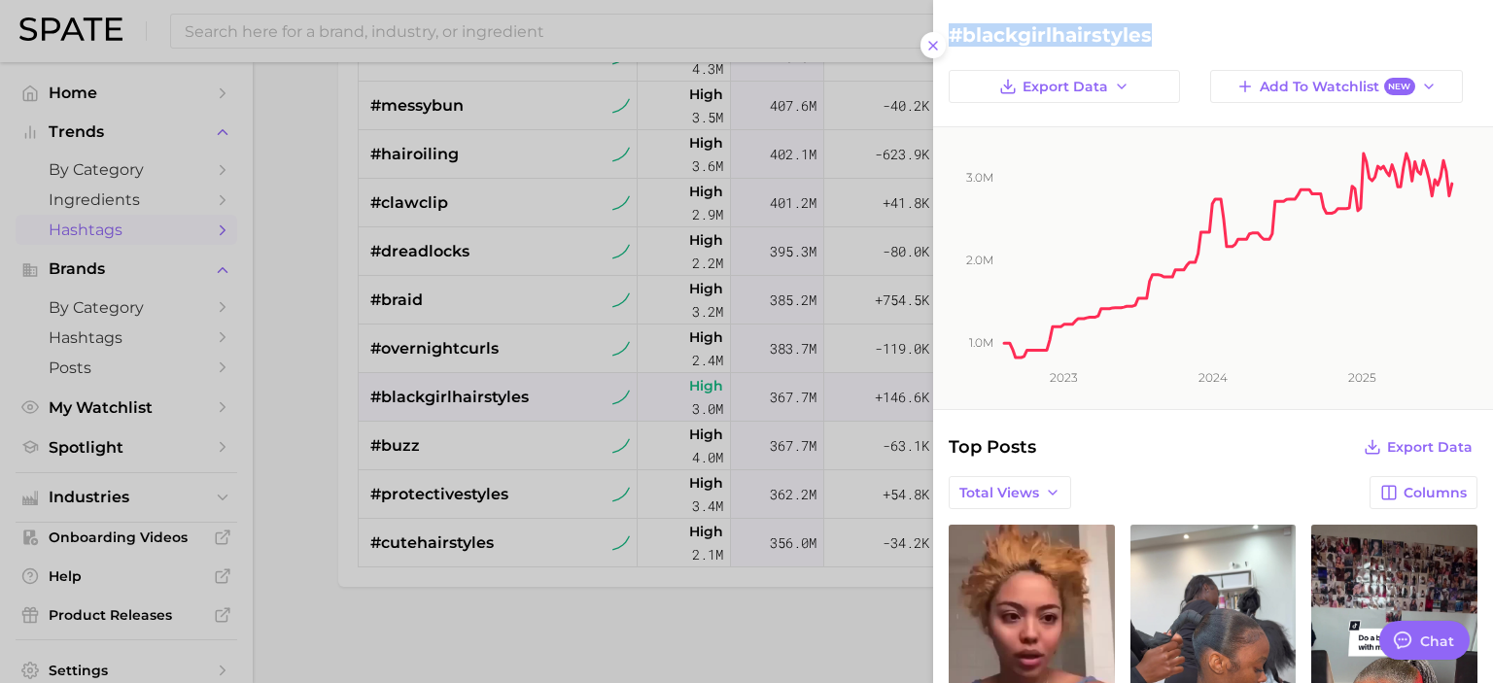
drag, startPoint x: 951, startPoint y: 36, endPoint x: 1219, endPoint y: 3, distance: 270.3
click at [300, 409] on div at bounding box center [746, 341] width 1493 height 683
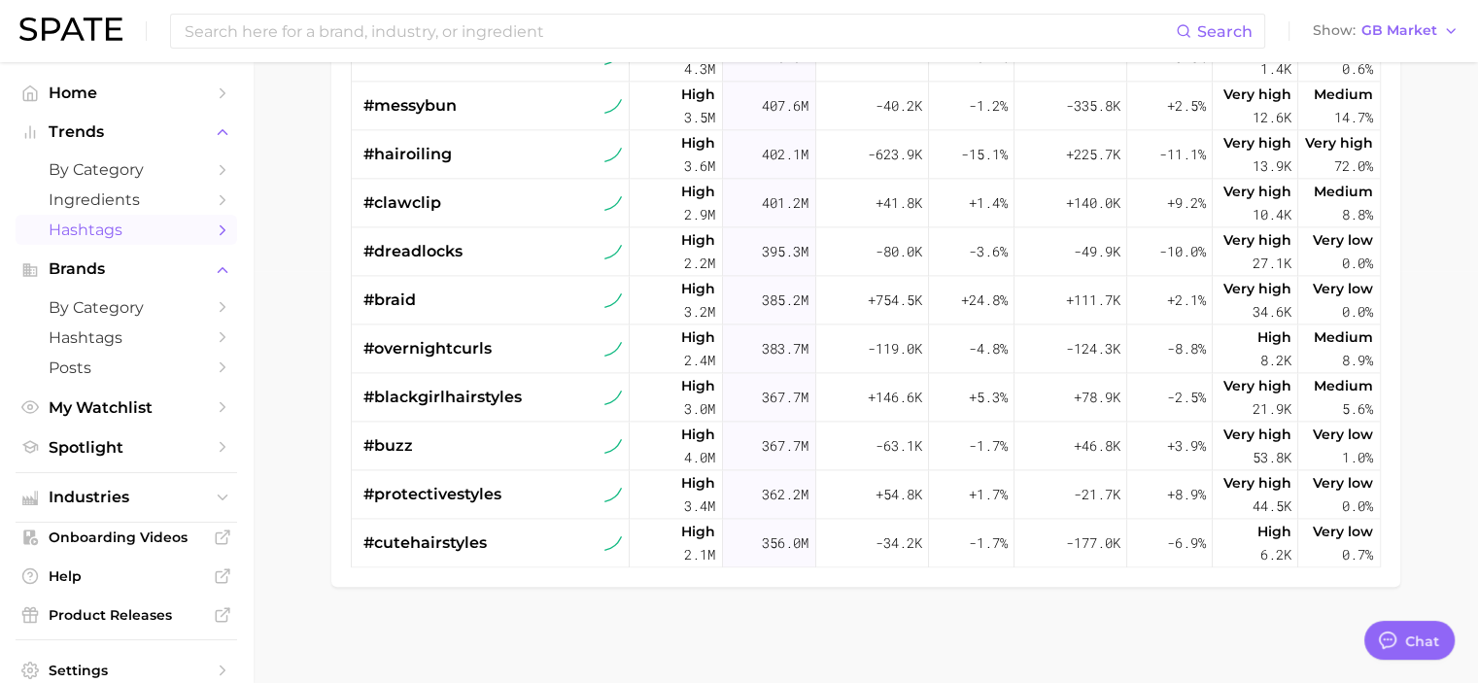
click at [304, 395] on main "1. beauty 2. hair 3. Subcategory TikTok Instagram Beta Filters 5 Early Stage La…" at bounding box center [866, 167] width 1226 height 1034
click at [442, 492] on span "#protectivestyles" at bounding box center [433, 494] width 138 height 23
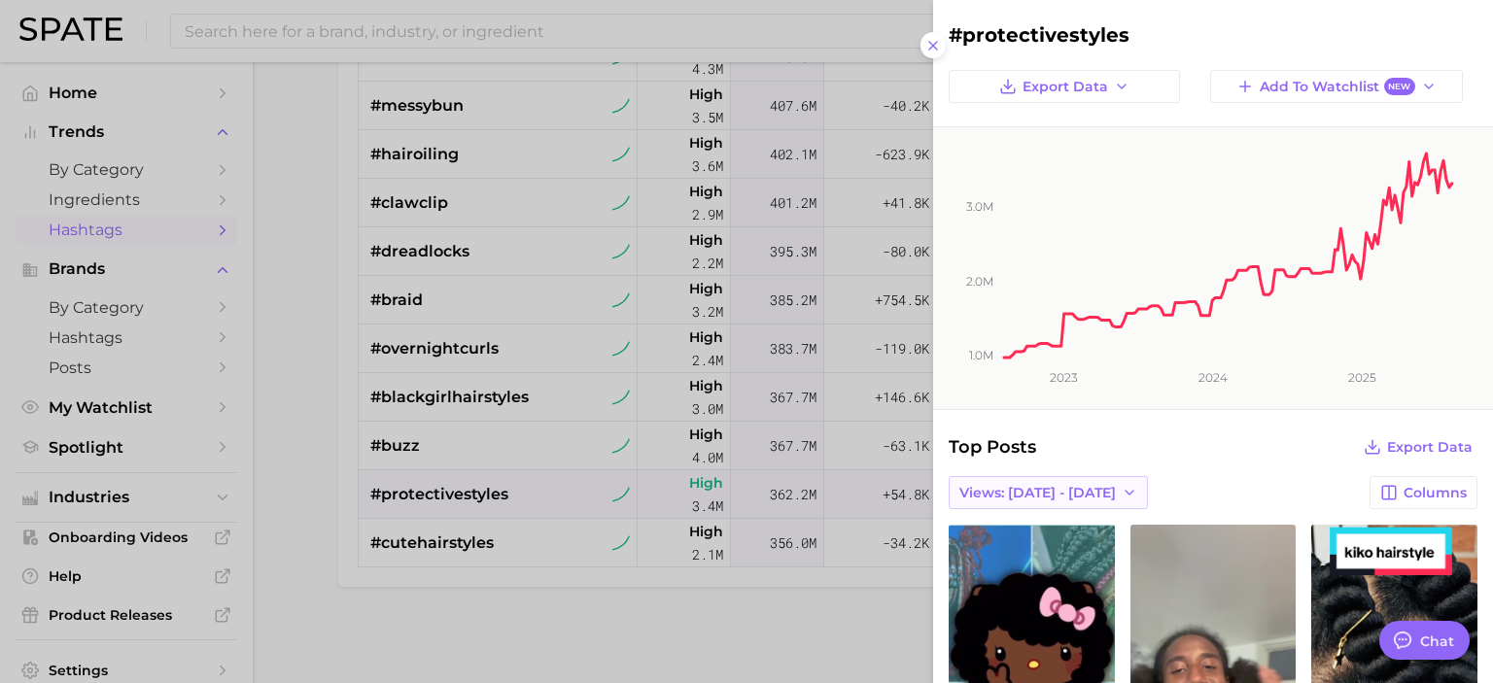
click at [1003, 494] on span "Views: [DATE] - [DATE]" at bounding box center [1037, 493] width 156 height 17
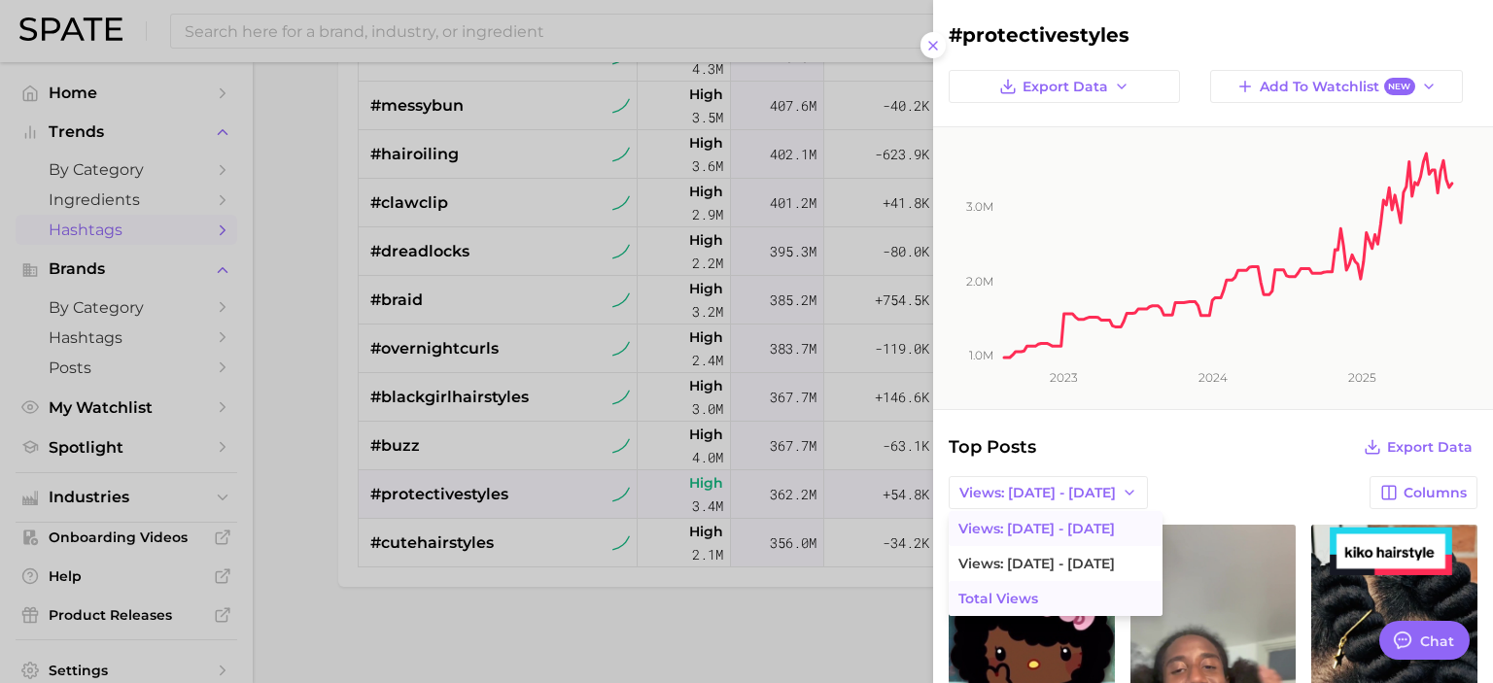
click at [995, 591] on span "Total Views" at bounding box center [998, 599] width 80 height 17
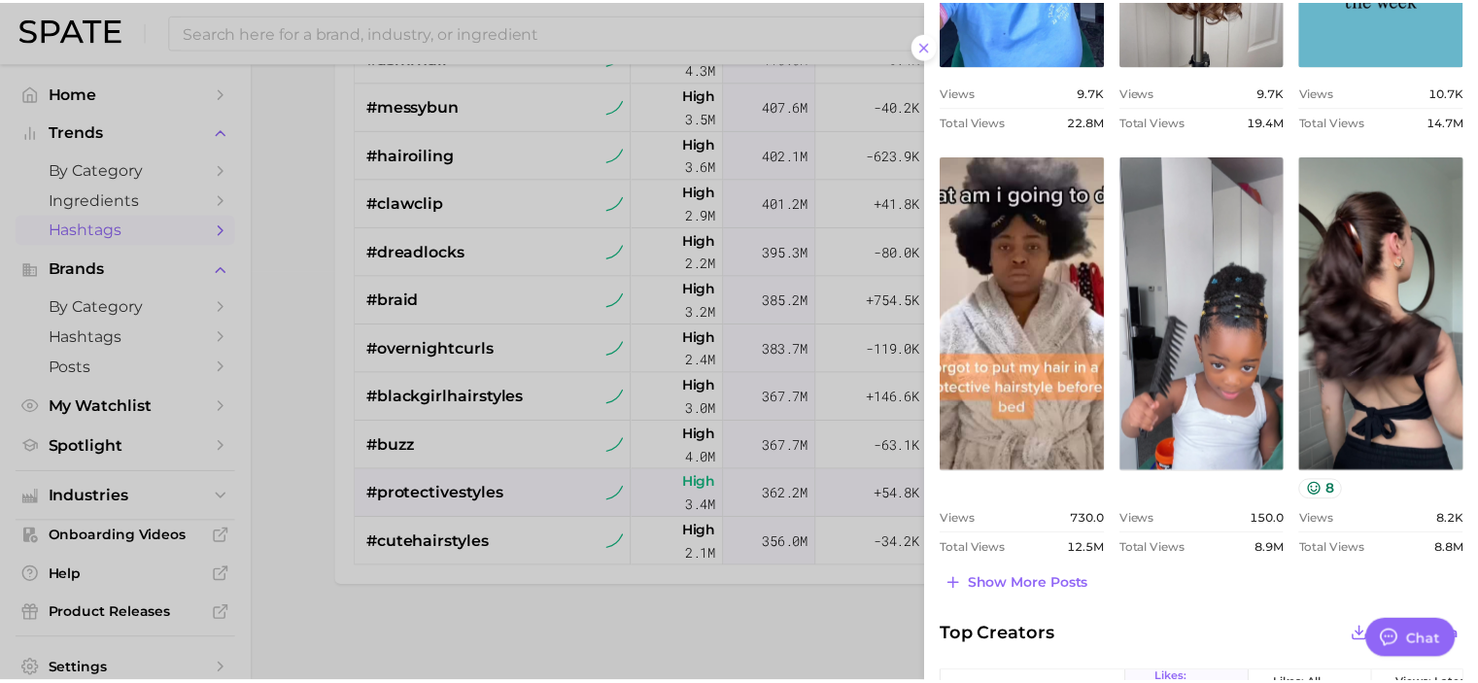
scroll to position [777, 0]
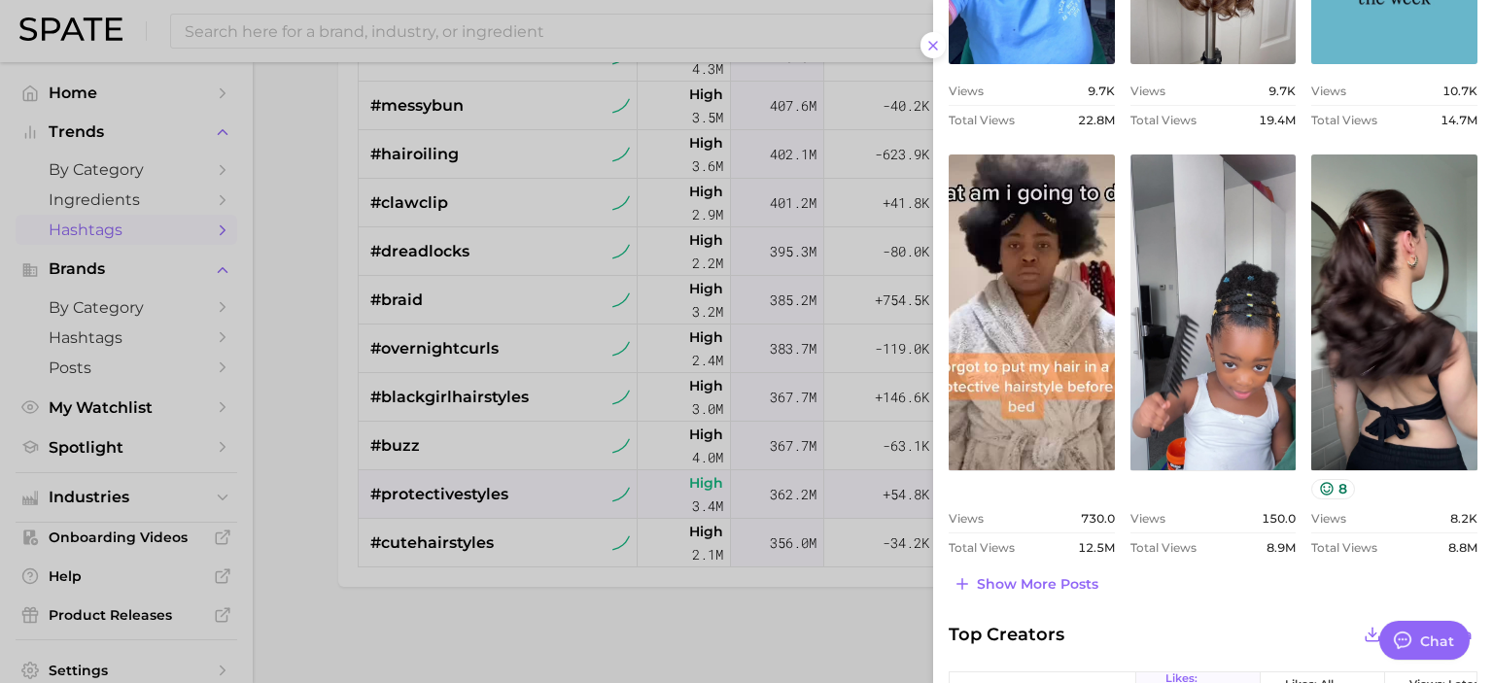
click at [319, 419] on div at bounding box center [746, 341] width 1493 height 683
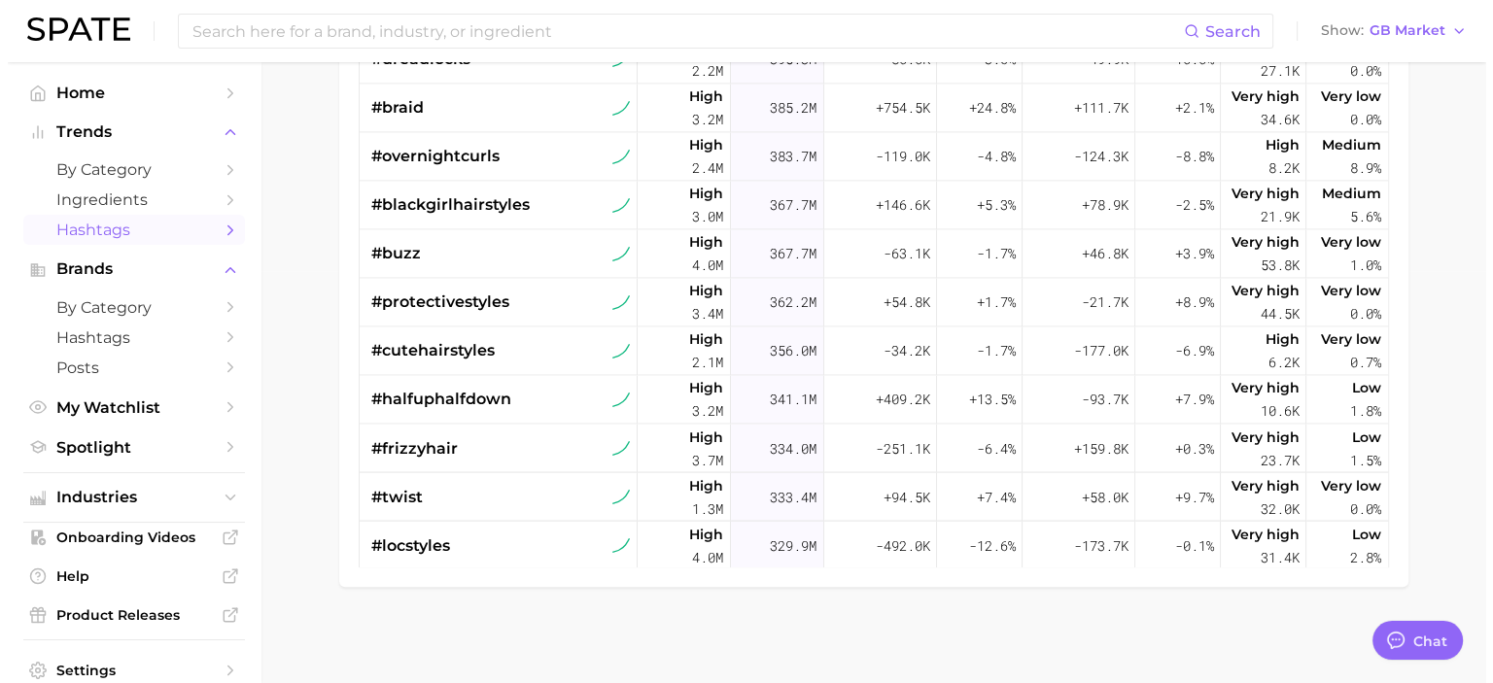
scroll to position [3146, 0]
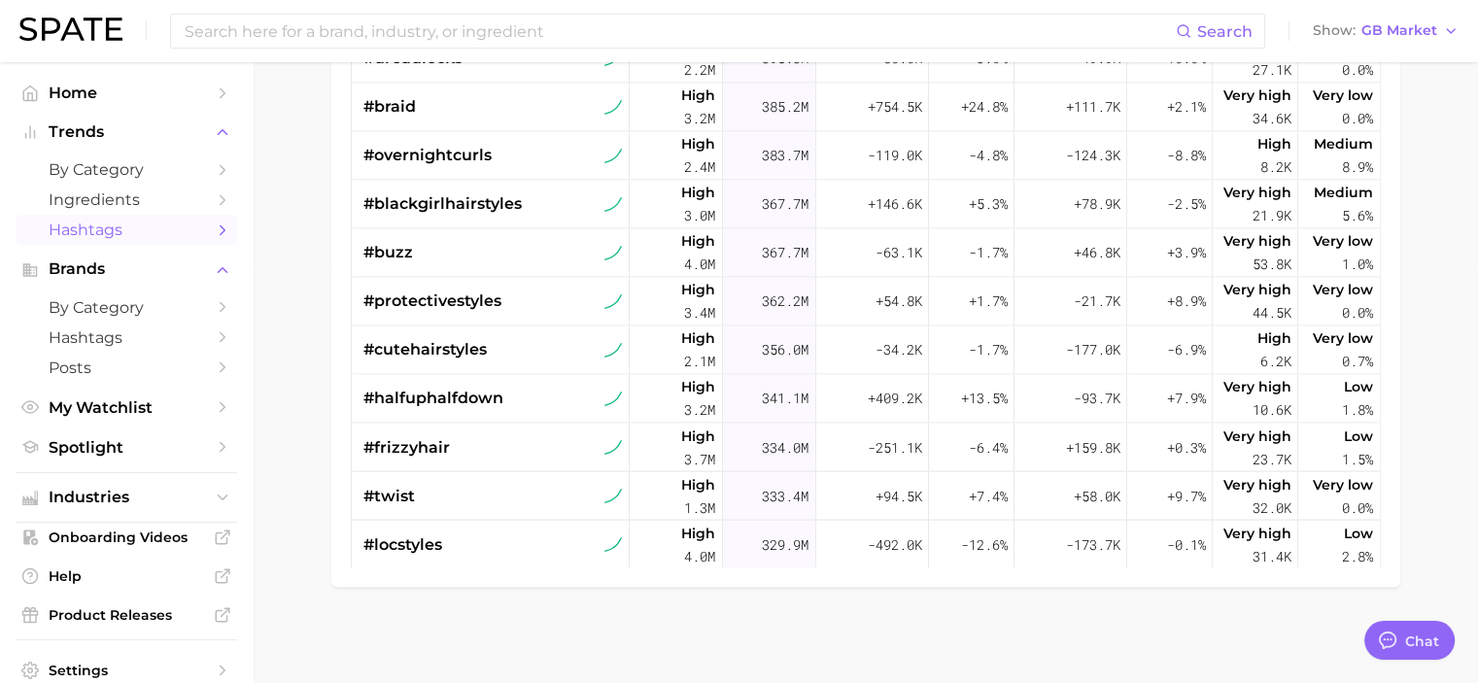
click at [529, 624] on main "1. beauty 2. hair 3. Subcategory TikTok Instagram Beta Filters 5 Early Stage La…" at bounding box center [866, 167] width 1226 height 1034
click at [469, 399] on span "#halfuphalfdown" at bounding box center [434, 398] width 140 height 23
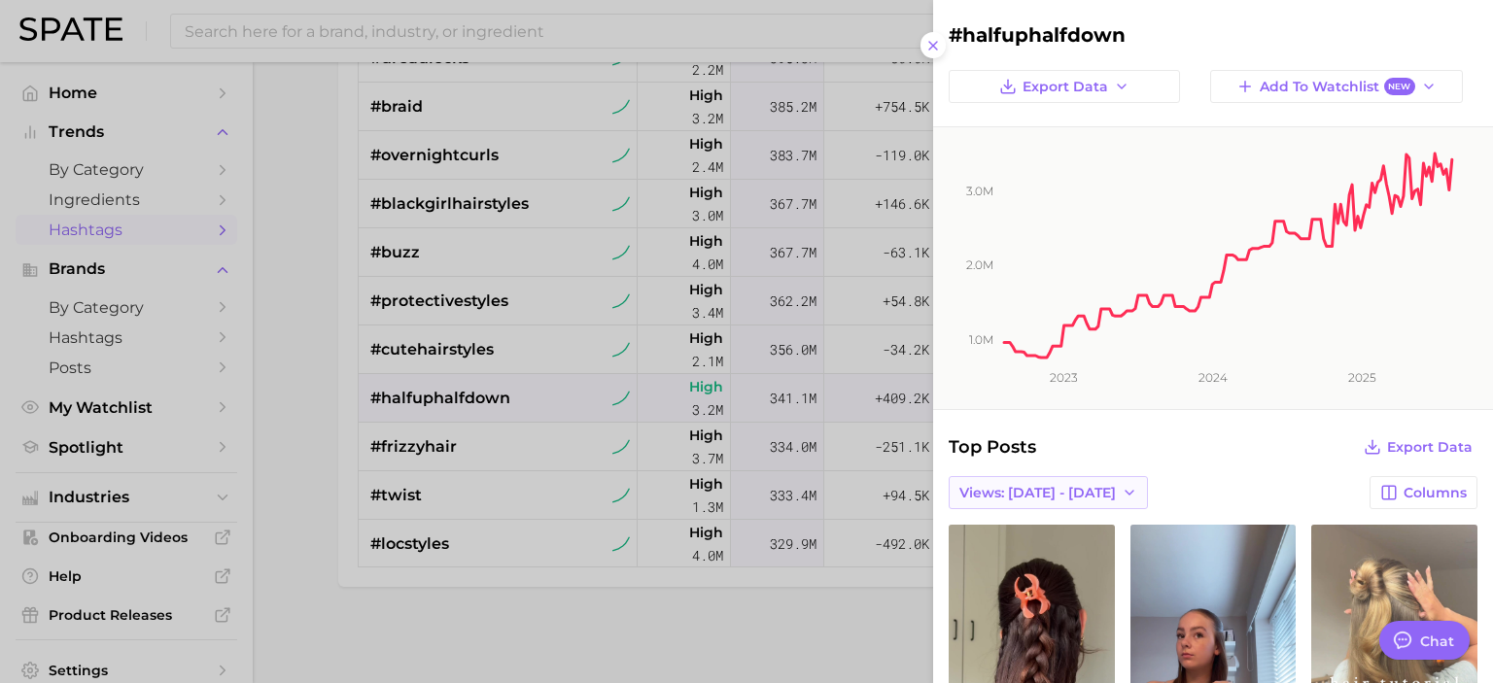
scroll to position [0, 0]
click at [1050, 493] on span "Views: [DATE] - [DATE]" at bounding box center [1037, 493] width 156 height 17
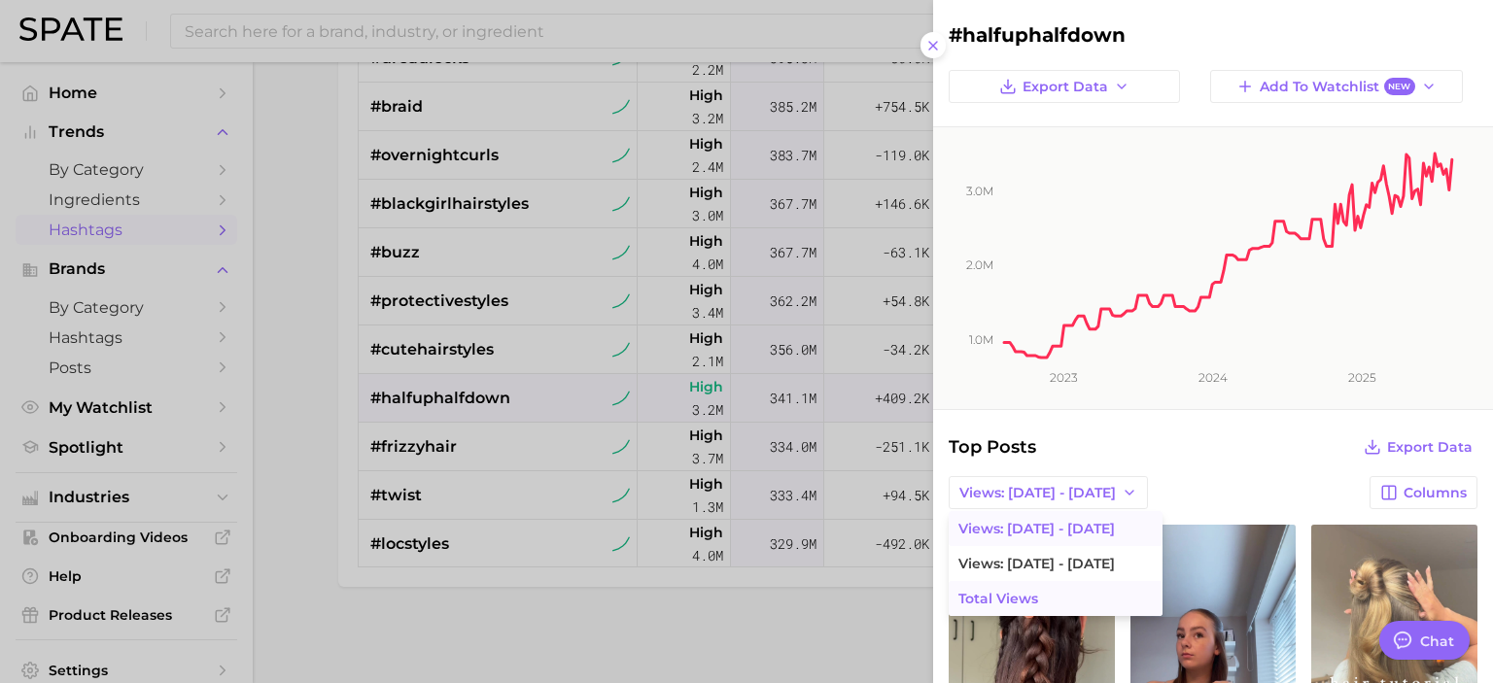
click at [1007, 597] on span "Total Views" at bounding box center [998, 599] width 80 height 17
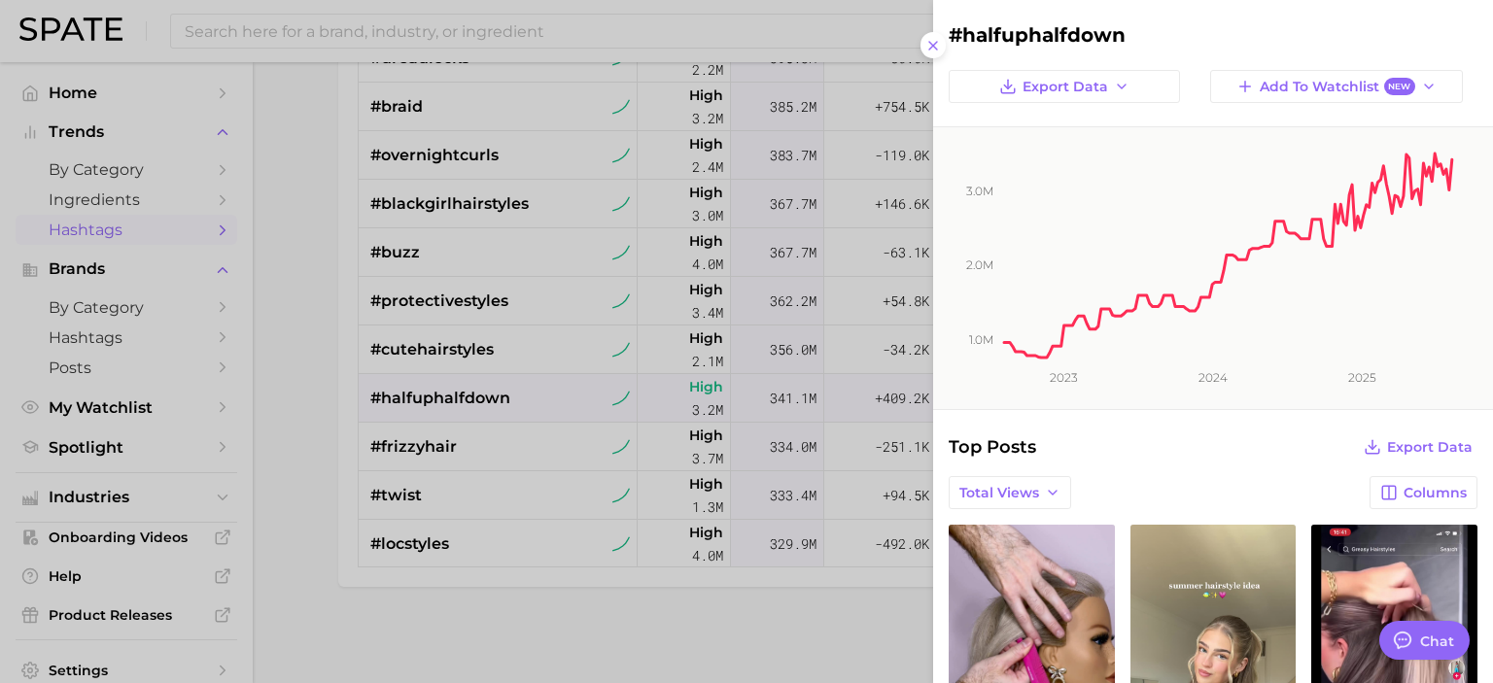
click at [850, 655] on div at bounding box center [746, 341] width 1493 height 683
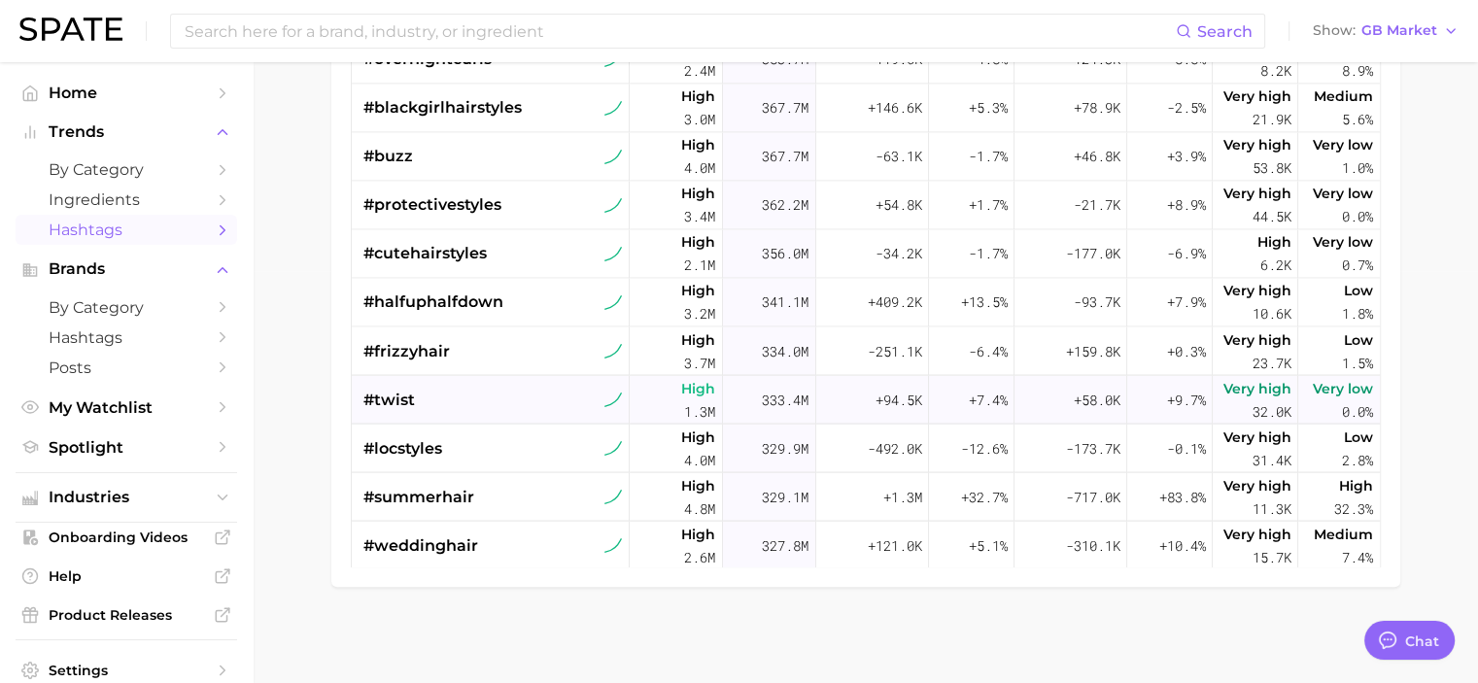
scroll to position [3244, 0]
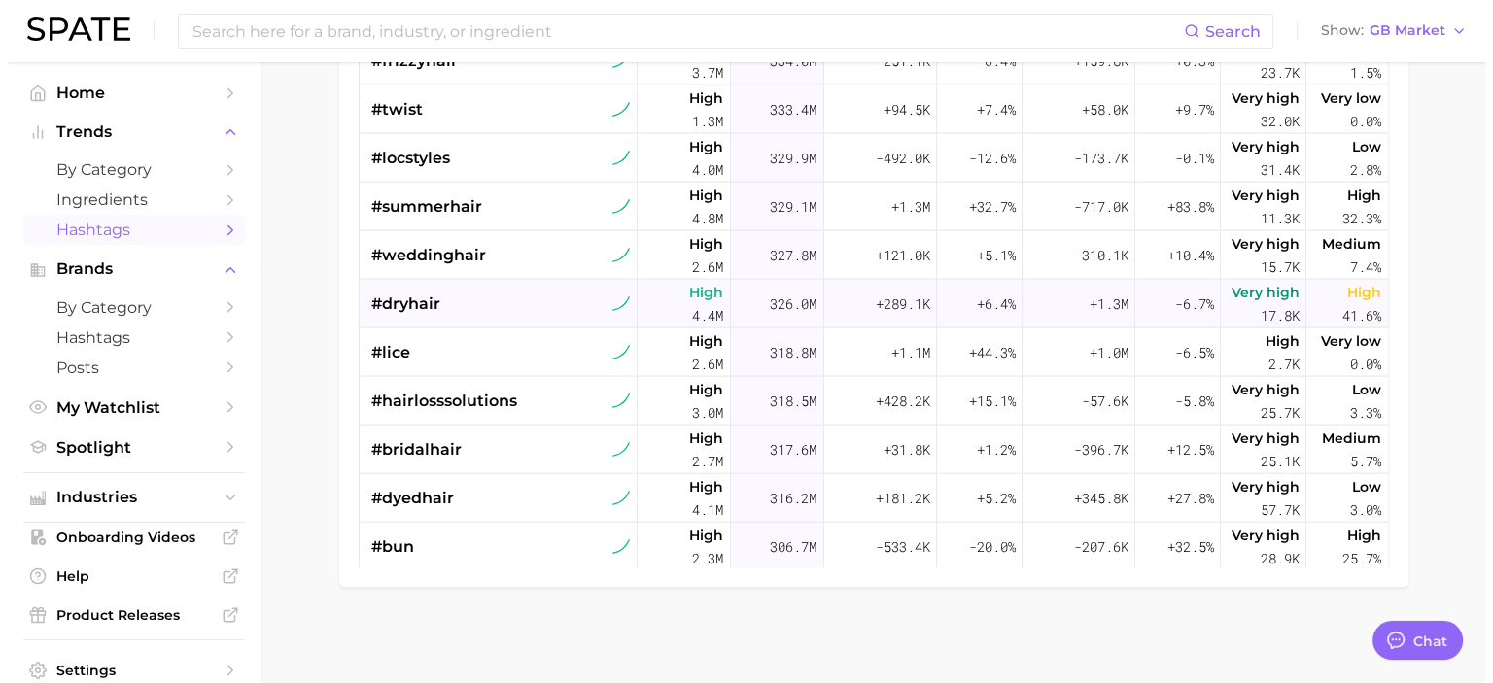
scroll to position [3534, 0]
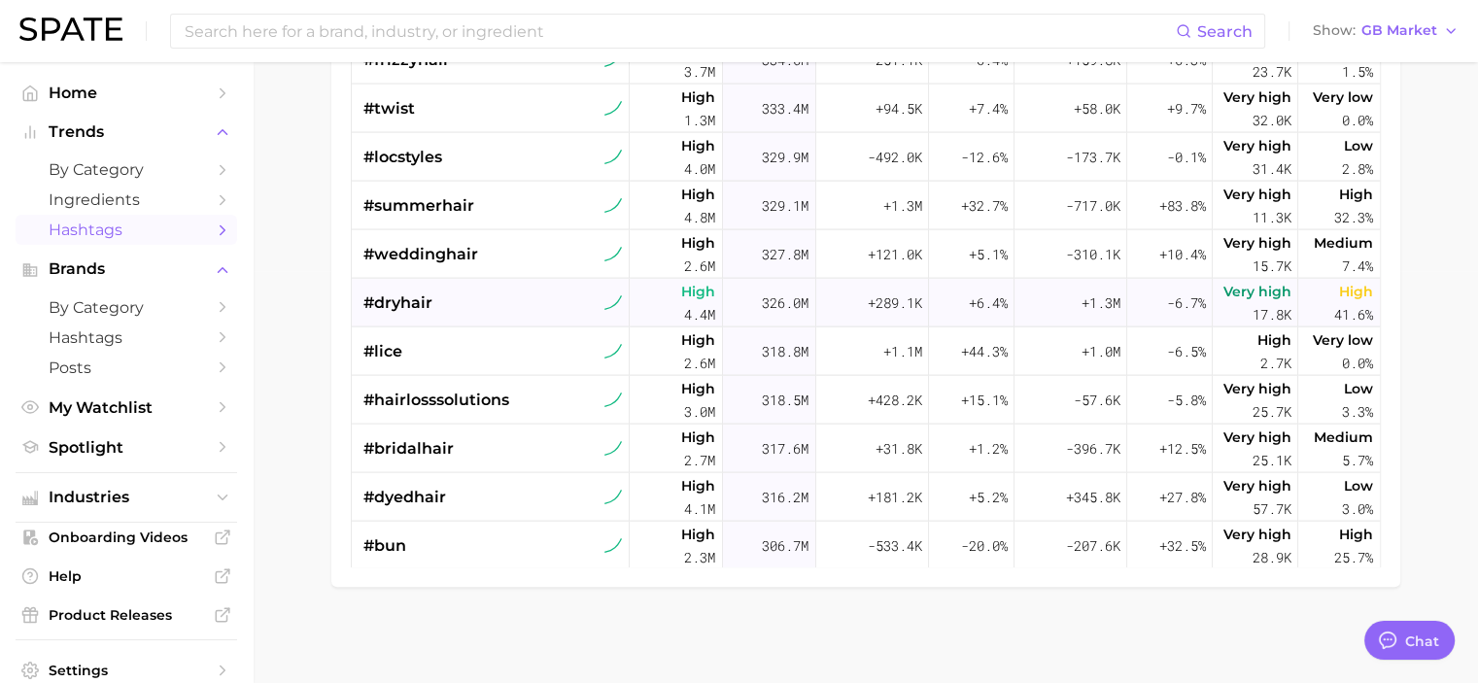
click at [501, 292] on div "#dryhair" at bounding box center [494, 302] width 260 height 49
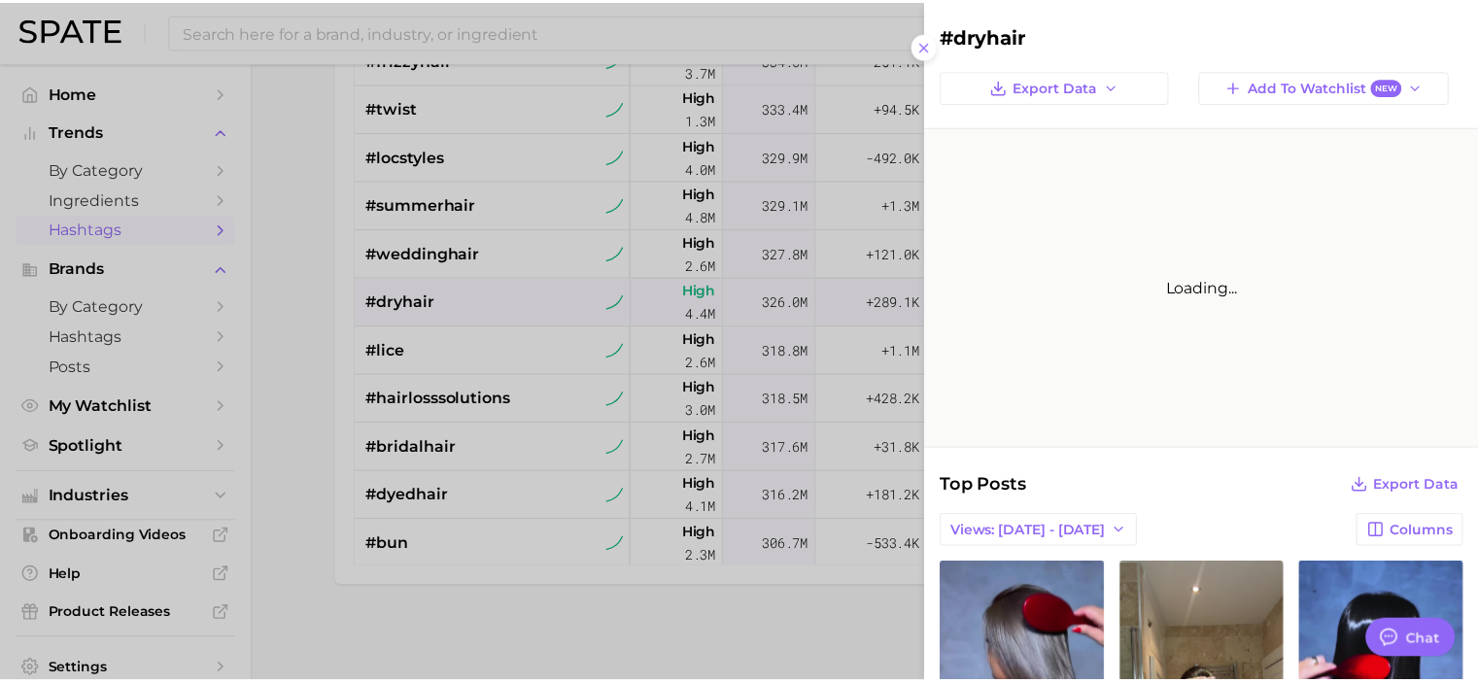
scroll to position [0, 0]
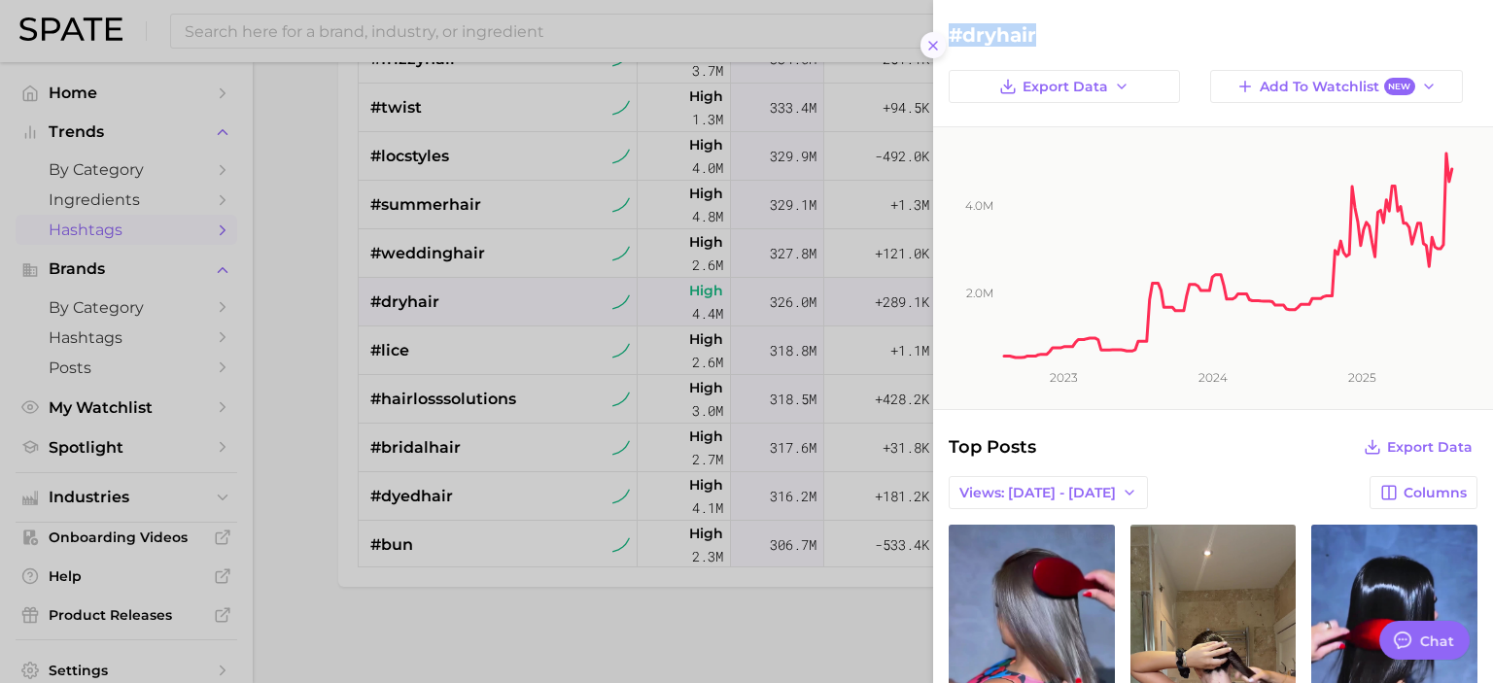
drag, startPoint x: 1044, startPoint y: 34, endPoint x: 943, endPoint y: 38, distance: 101.2
click at [943, 38] on div "#dryhair Export Data Add to Watchlist New 2.0m 4.0m 2023 2024 2025 Top Posts Ex…" at bounding box center [1213, 341] width 560 height 683
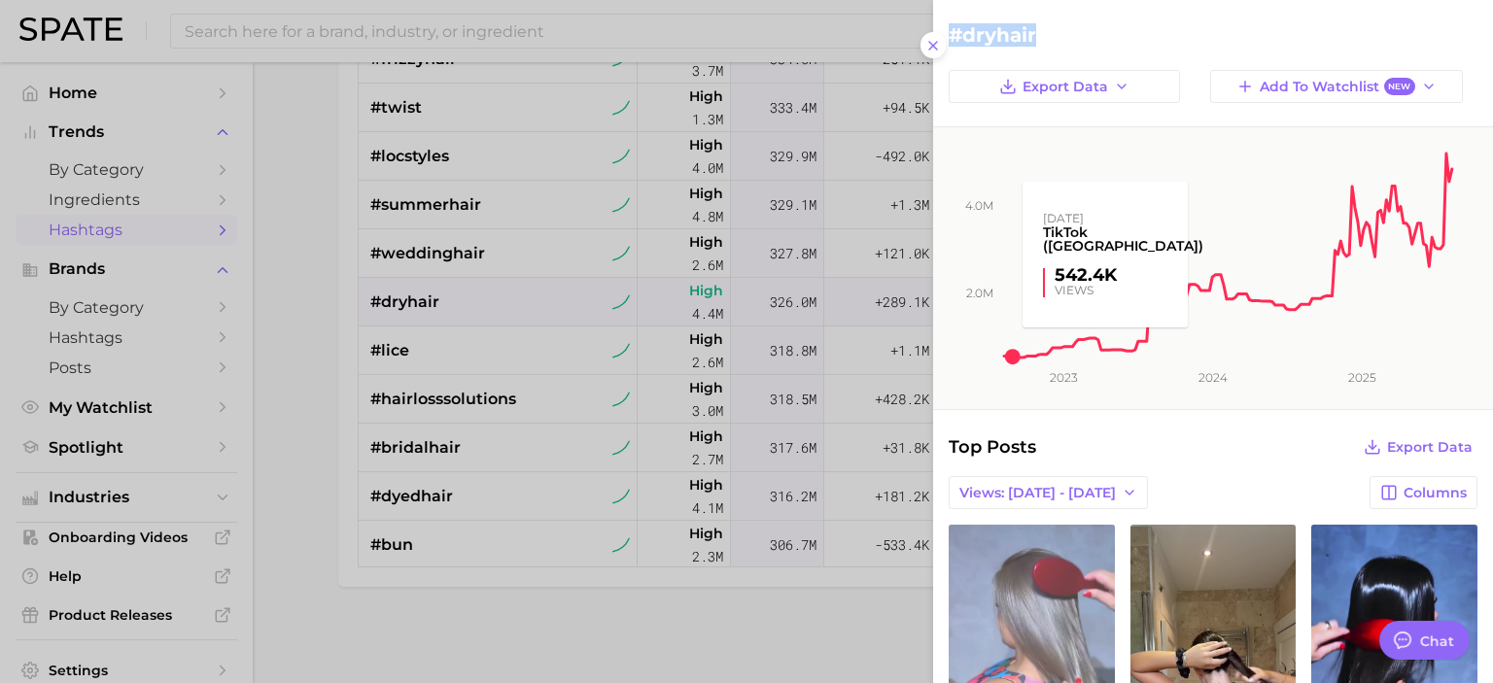
copy h2 "#dryhair"
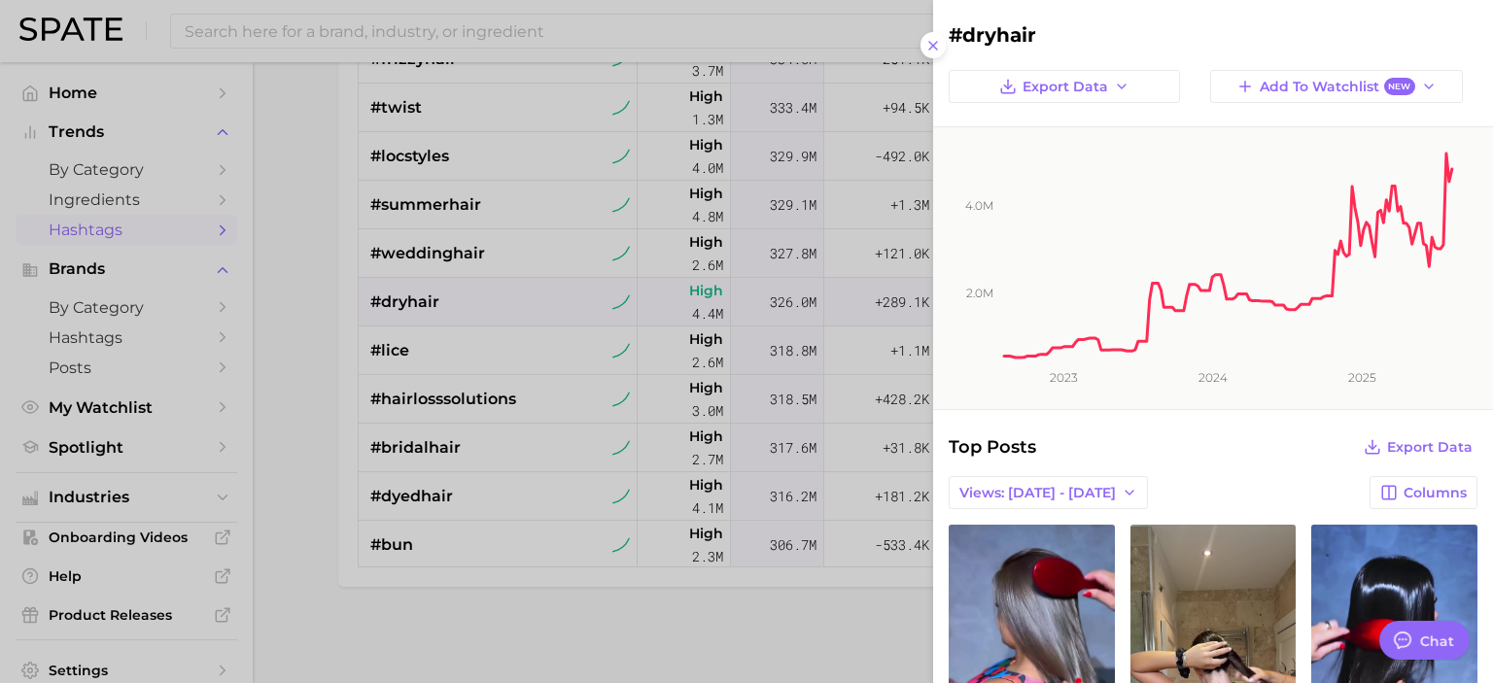
click at [315, 365] on div at bounding box center [746, 341] width 1493 height 683
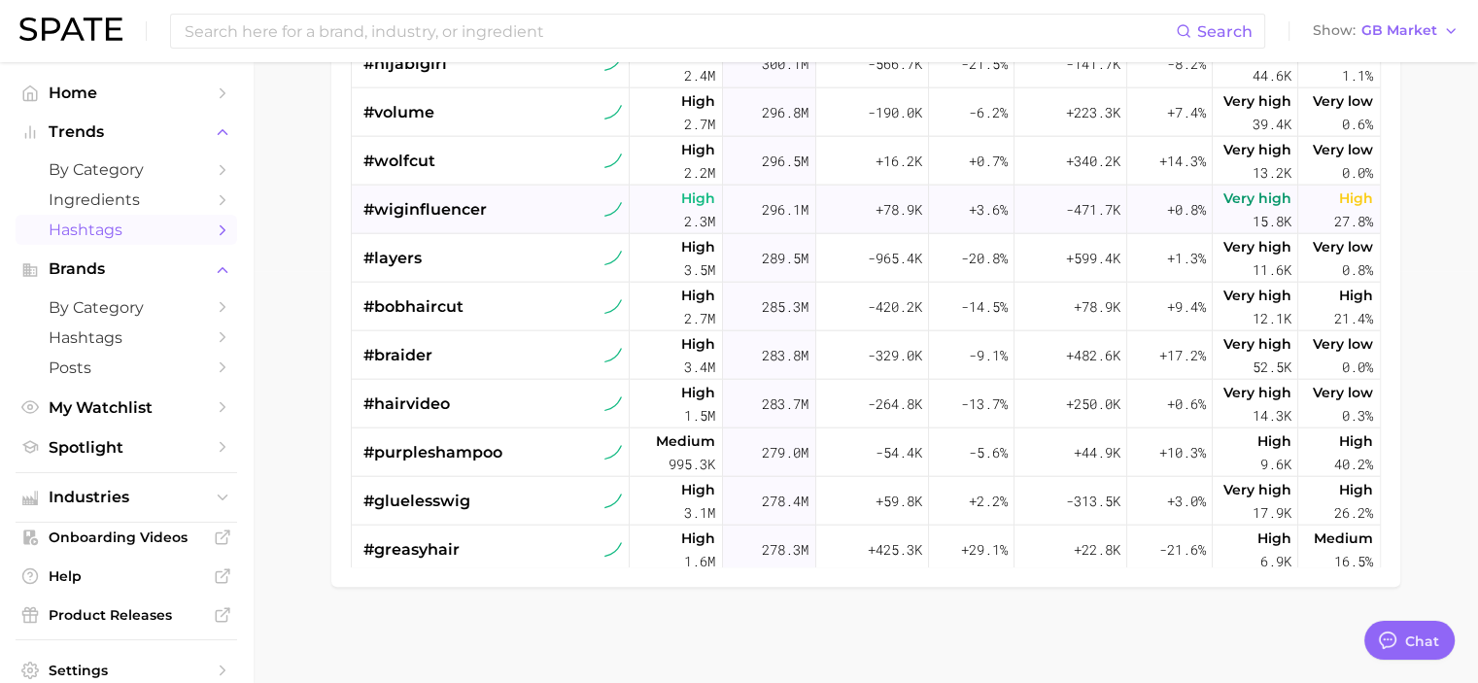
click at [385, 203] on span "#wiginfluencer" at bounding box center [425, 209] width 123 height 23
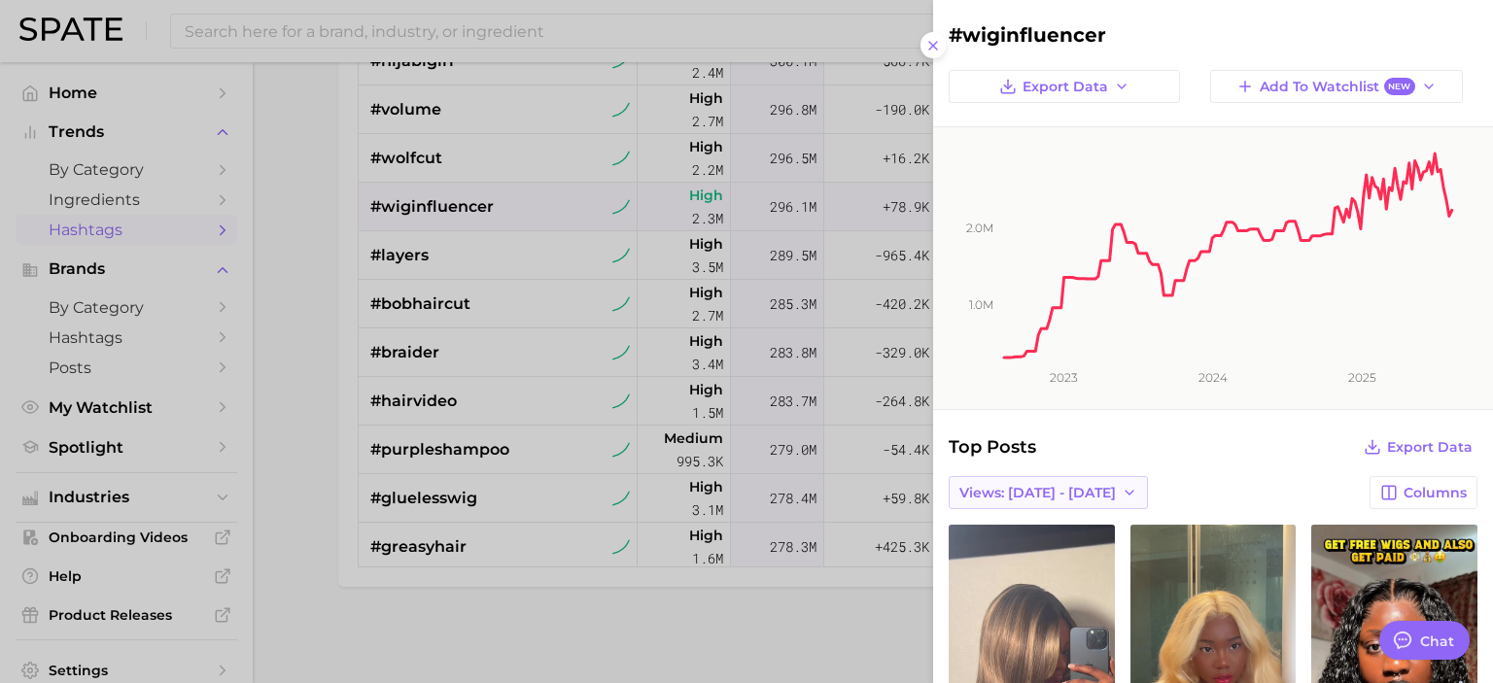
click at [1122, 500] on icon "button" at bounding box center [1130, 493] width 16 height 16
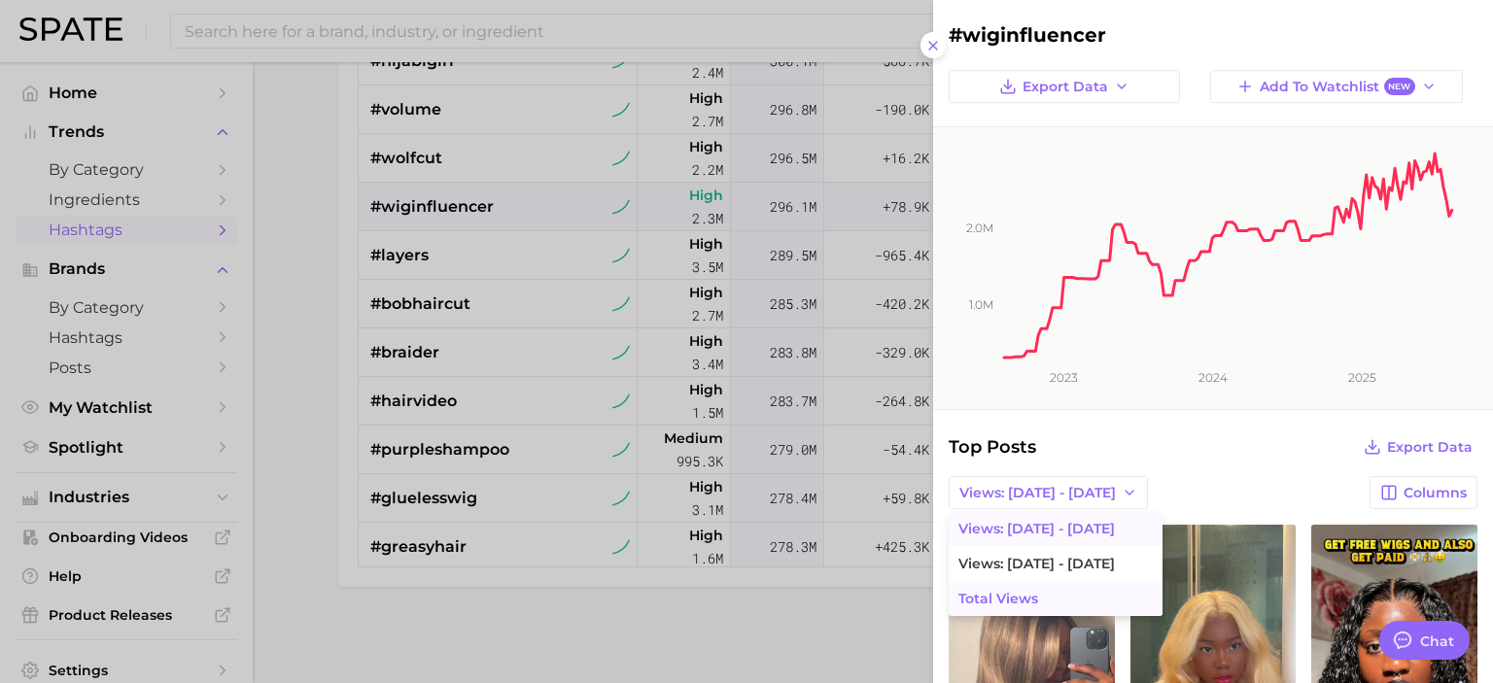
click at [1022, 598] on span "Total Views" at bounding box center [998, 599] width 80 height 17
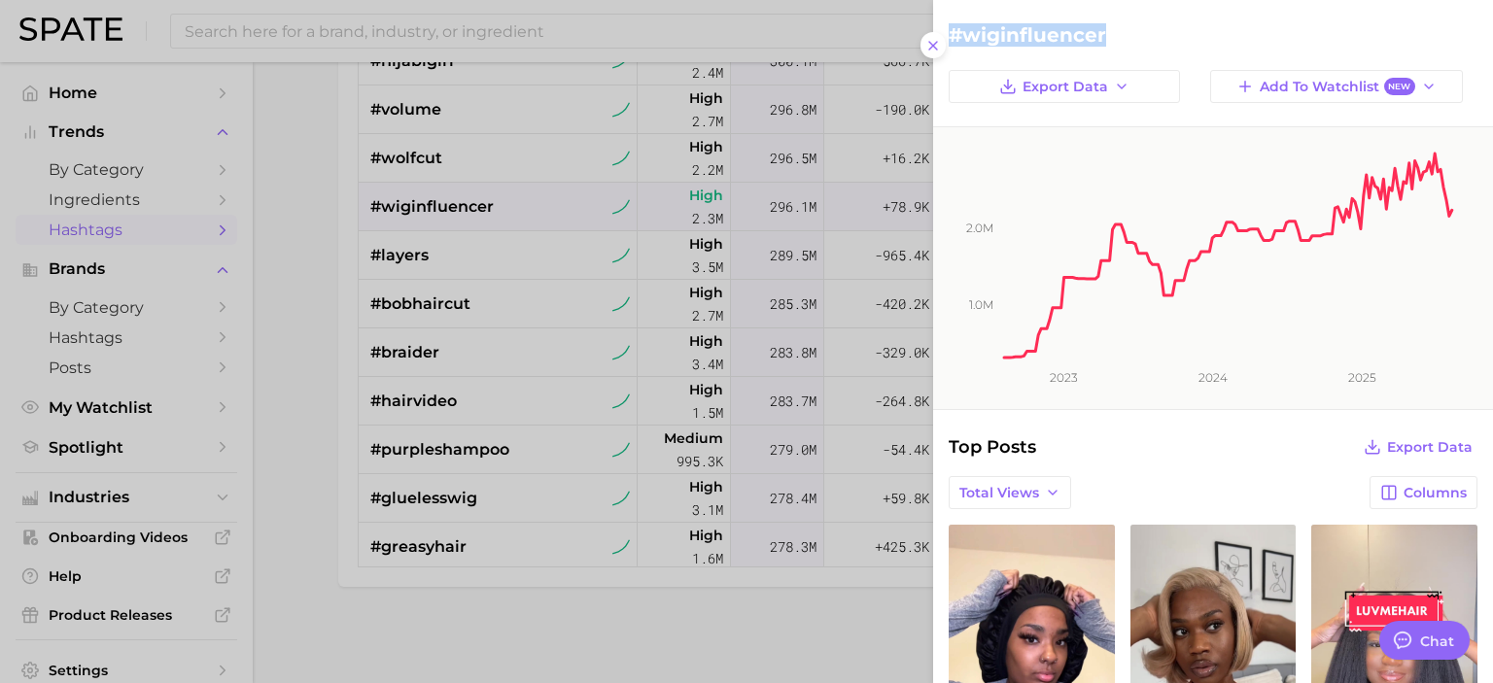
drag, startPoint x: 1107, startPoint y: 31, endPoint x: 954, endPoint y: 42, distance: 154.0
click at [954, 42] on h2 "#wiginfluencer" at bounding box center [1213, 34] width 529 height 23
copy h2 "#wiginfluencer"
click at [248, 385] on div at bounding box center [746, 341] width 1493 height 683
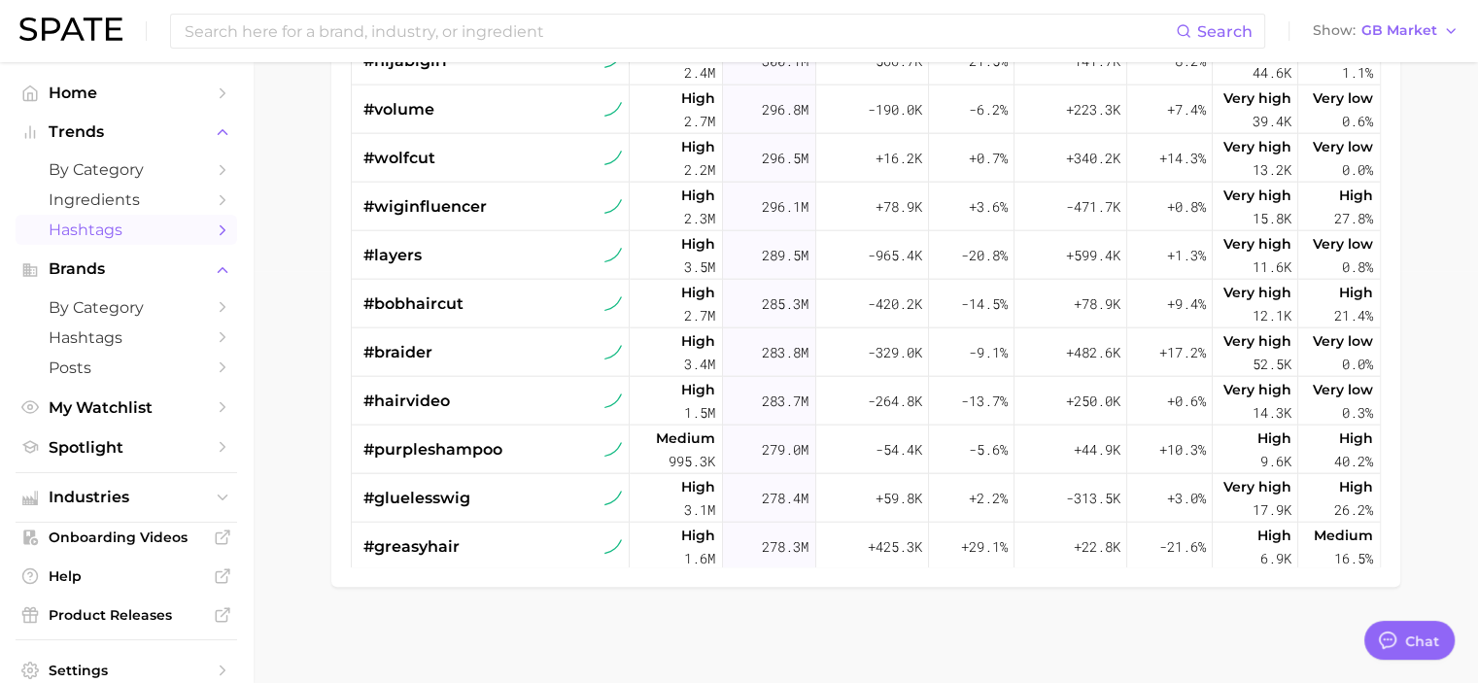
click at [284, 374] on main "1. beauty 2. hair 3. Subcategory TikTok Instagram Beta Filters 5 Early Stage La…" at bounding box center [866, 167] width 1226 height 1034
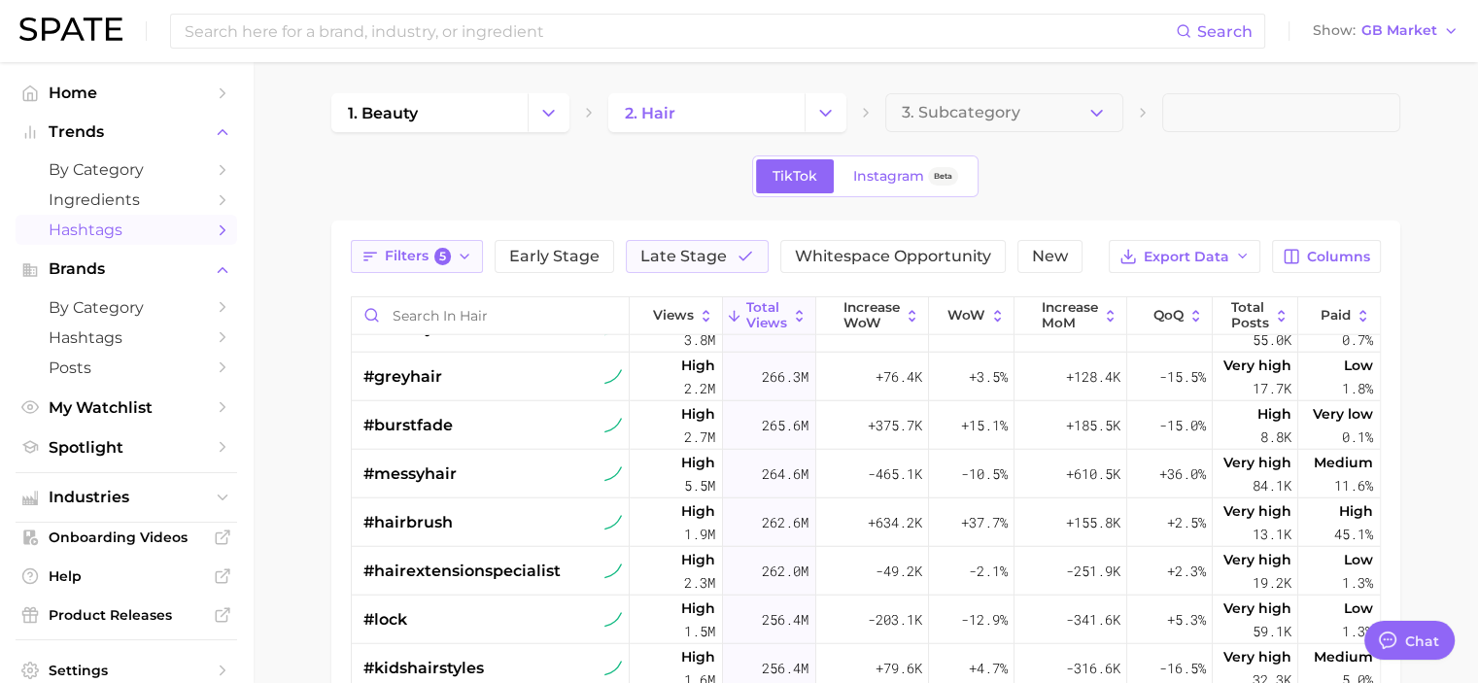
click at [454, 261] on button "Filters 5" at bounding box center [417, 256] width 133 height 33
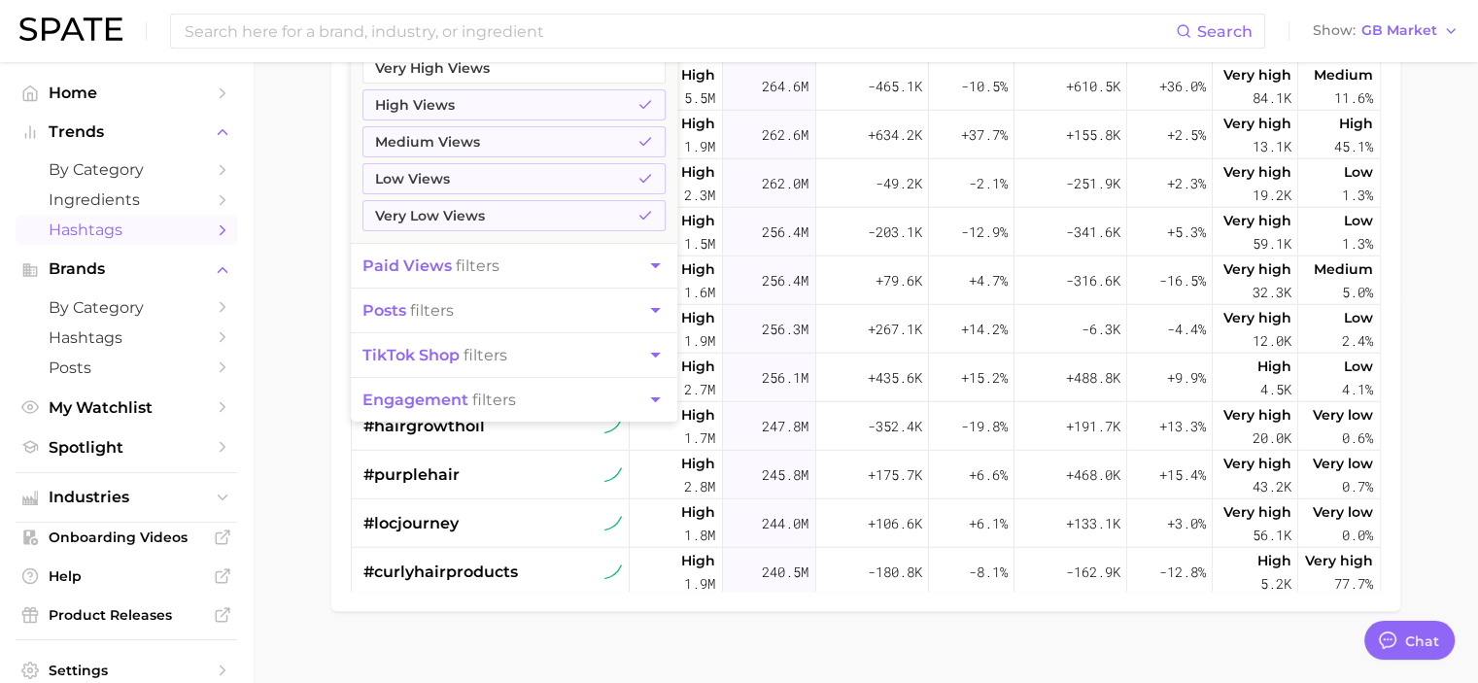
scroll to position [389, 0]
drag, startPoint x: 471, startPoint y: 208, endPoint x: 481, endPoint y: 193, distance: 17.5
click at [471, 206] on button "Very Low Views" at bounding box center [514, 214] width 303 height 31
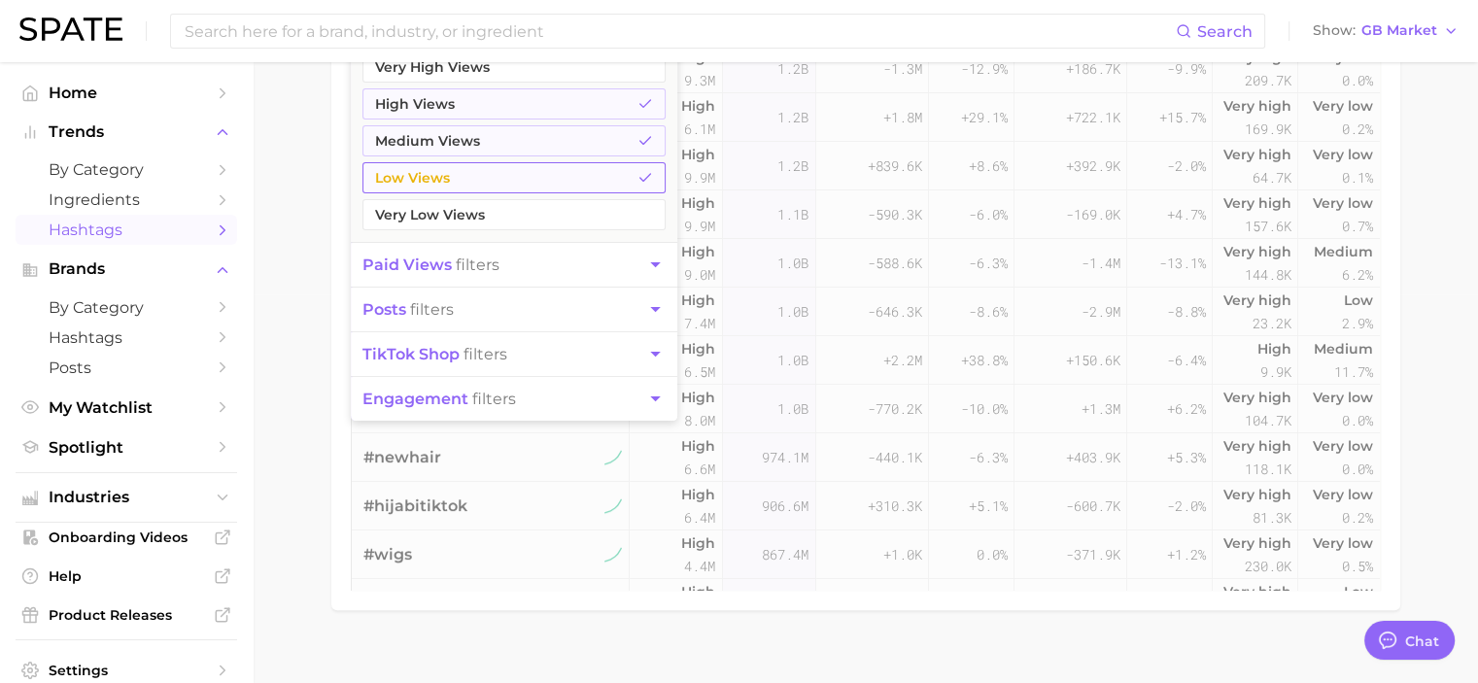
click at [489, 182] on button "Low Views" at bounding box center [514, 177] width 303 height 31
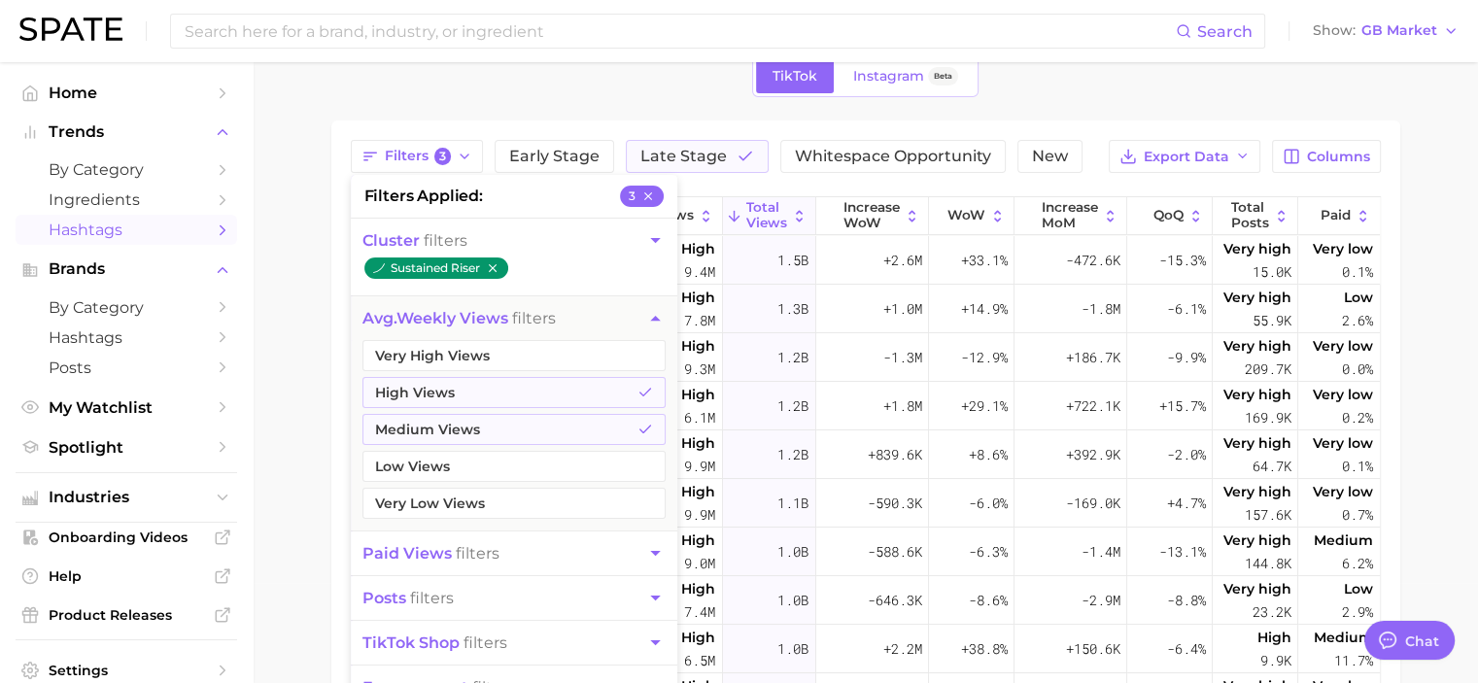
click at [657, 235] on icon "button" at bounding box center [655, 240] width 20 height 20
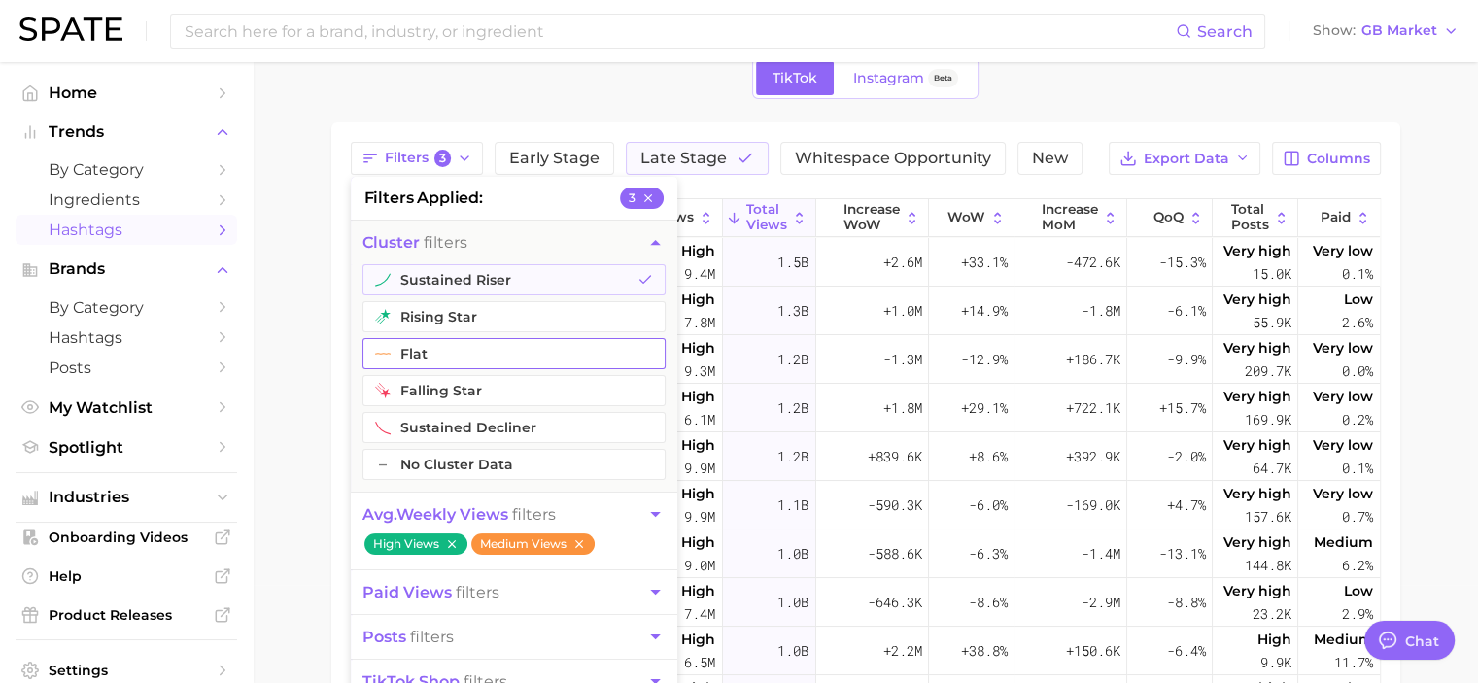
click at [550, 356] on button "flat" at bounding box center [514, 353] width 303 height 31
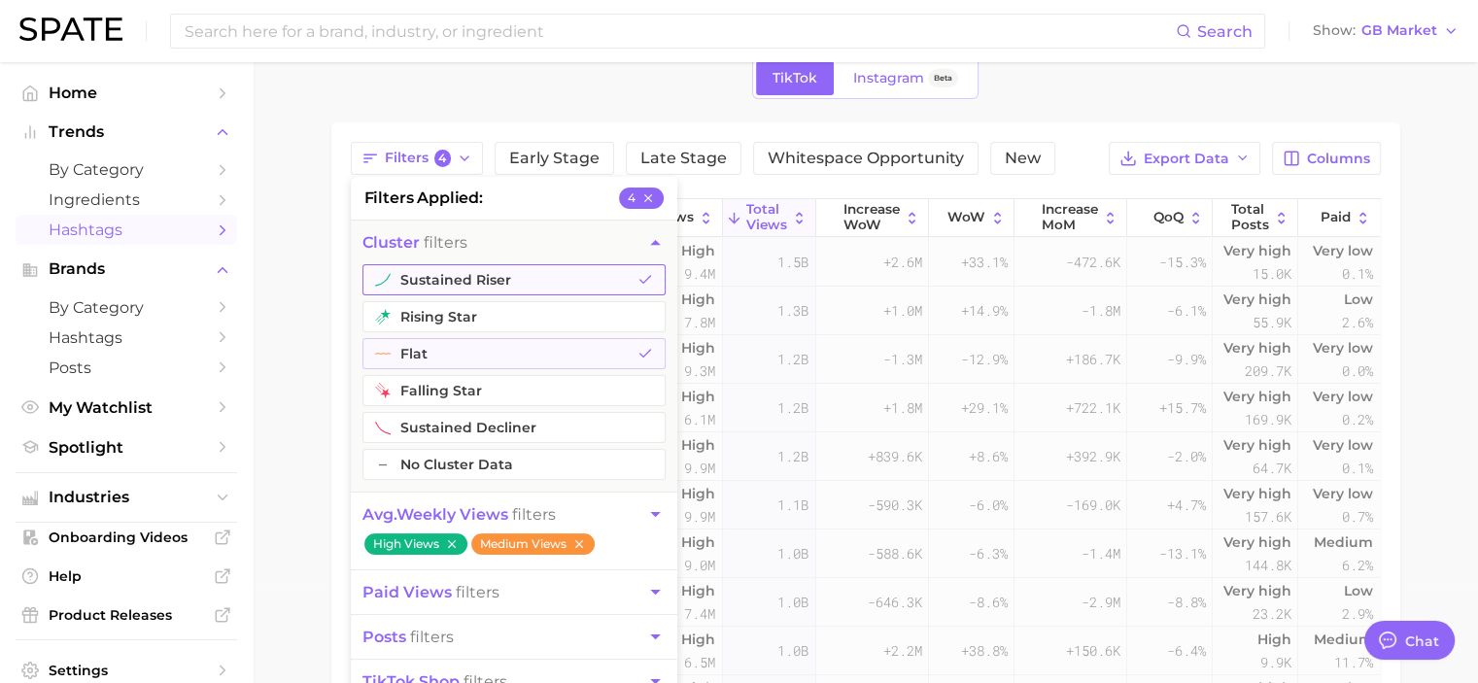
click at [607, 285] on button "sustained riser" at bounding box center [514, 279] width 303 height 31
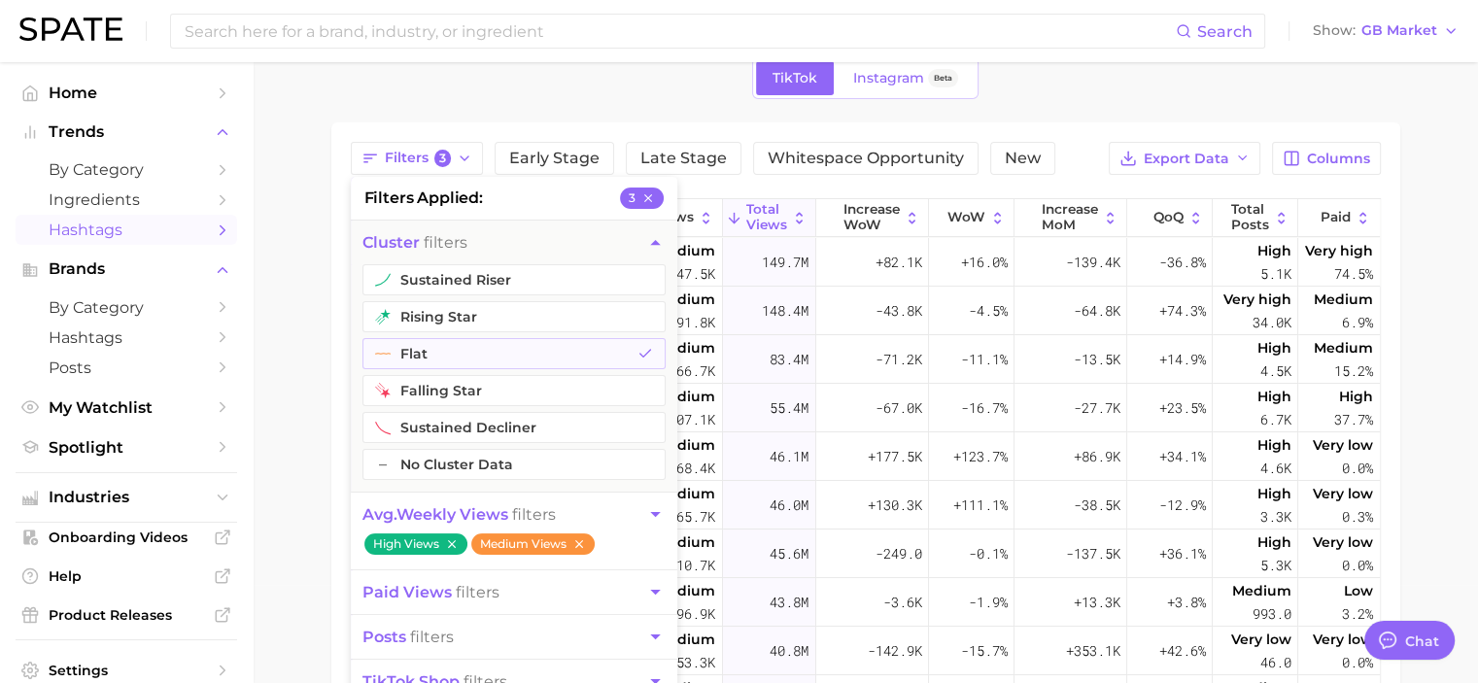
click at [310, 383] on main "1. beauty 2. hair 3. Subcategory TikTok Instagram Beta Filters 3 filters applie…" at bounding box center [866, 481] width 1226 height 1034
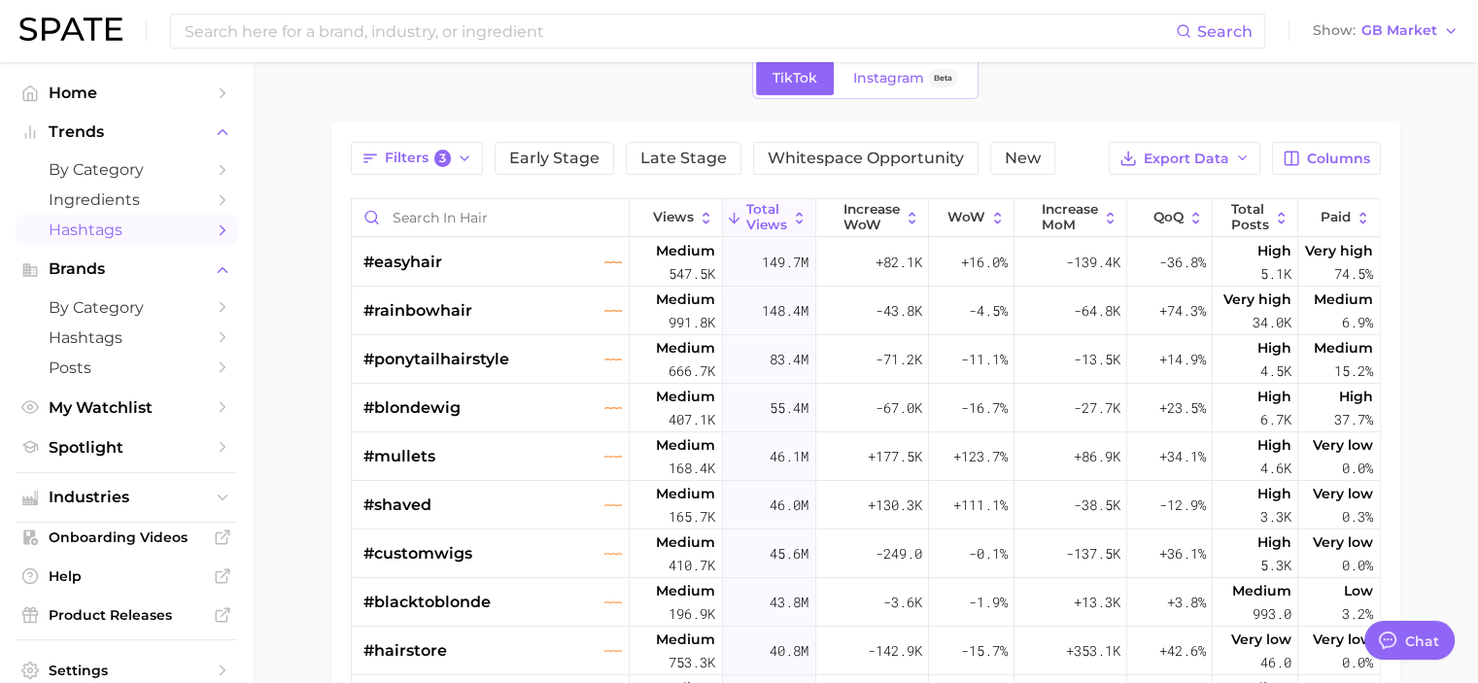
click at [791, 212] on icon at bounding box center [799, 218] width 17 height 17
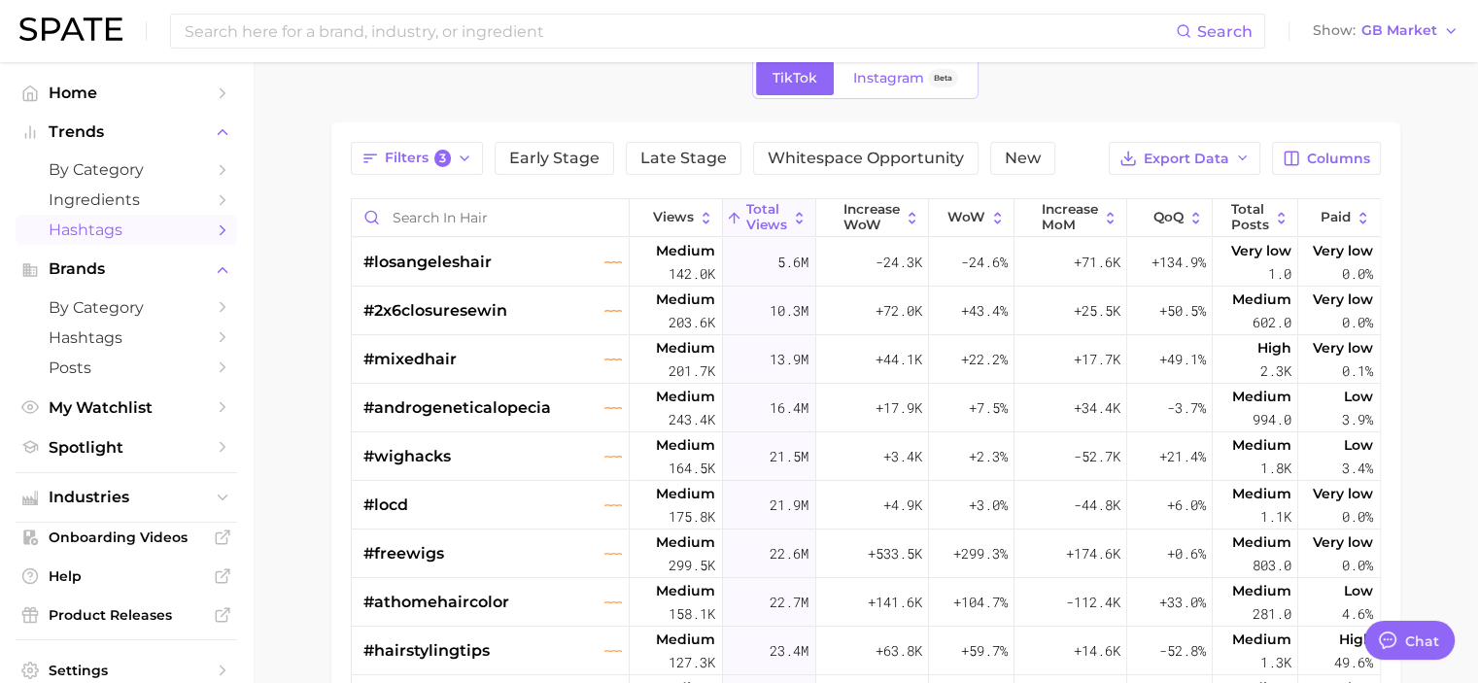
click at [763, 226] on span "Total Views" at bounding box center [767, 217] width 41 height 30
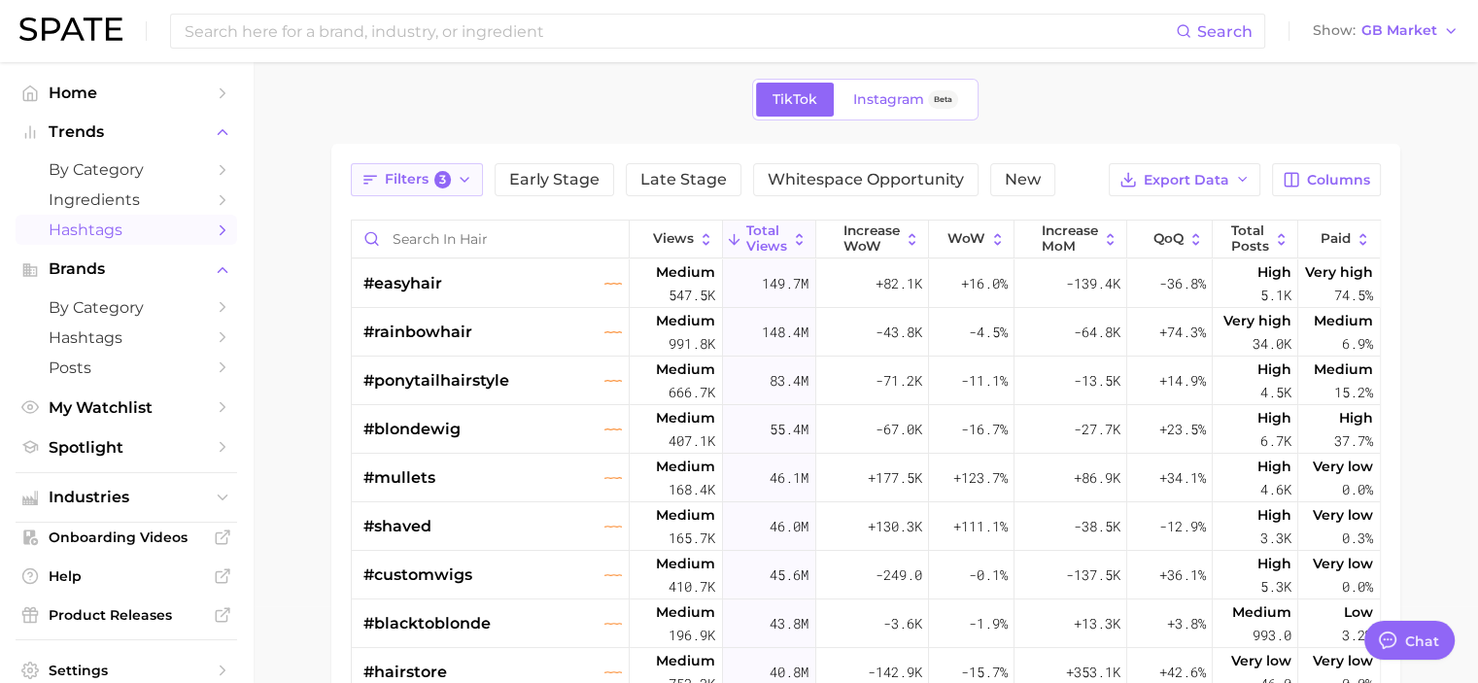
scroll to position [75, 0]
click at [462, 191] on button "Filters 3" at bounding box center [417, 181] width 133 height 33
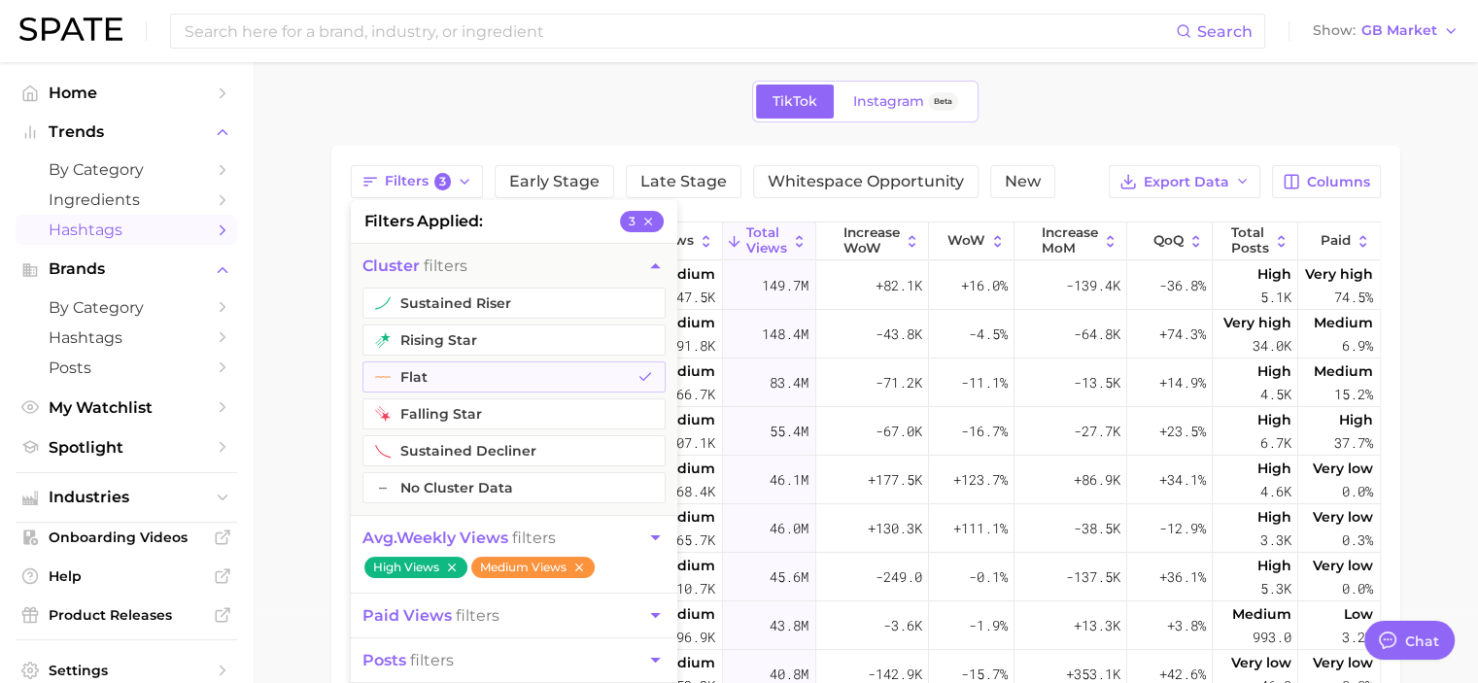
click at [319, 482] on main "1. beauty 2. hair 3. Subcategory TikTok Instagram Beta Filters 3 filters applie…" at bounding box center [866, 504] width 1226 height 1034
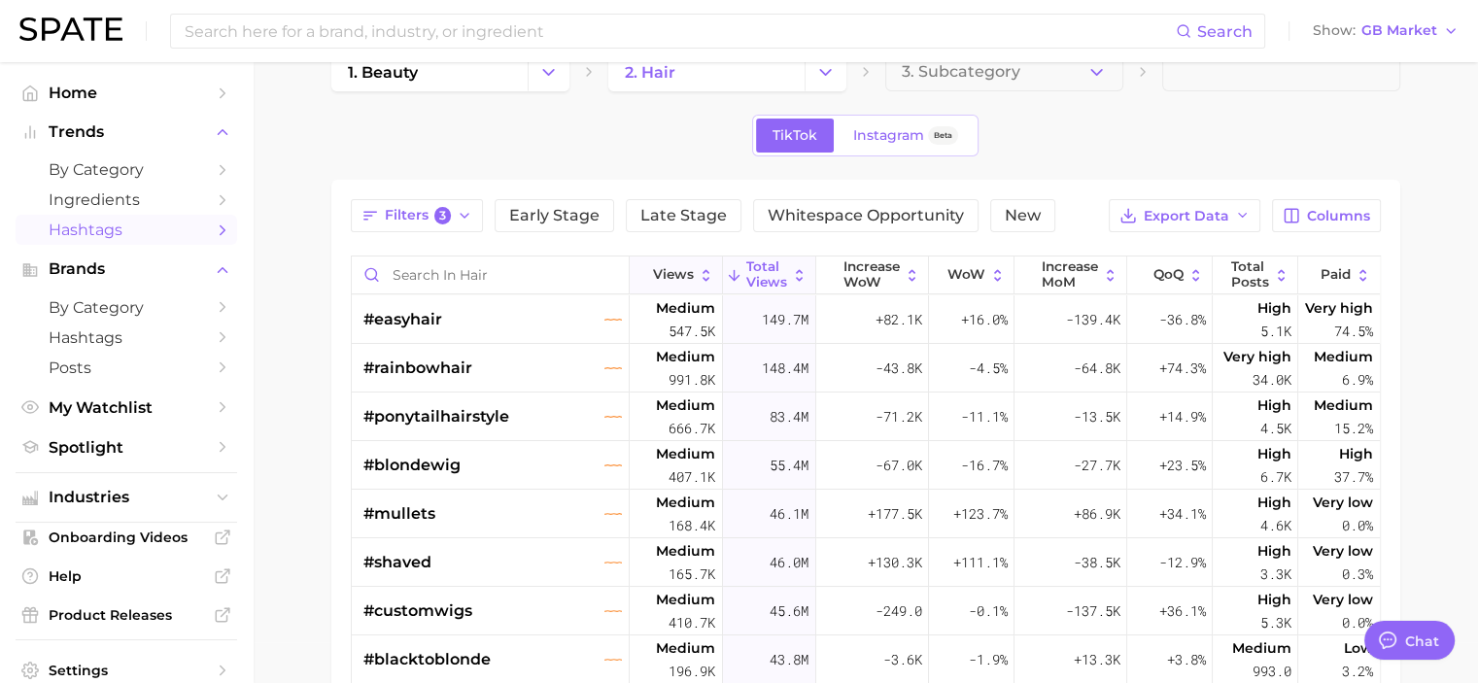
scroll to position [0, 0]
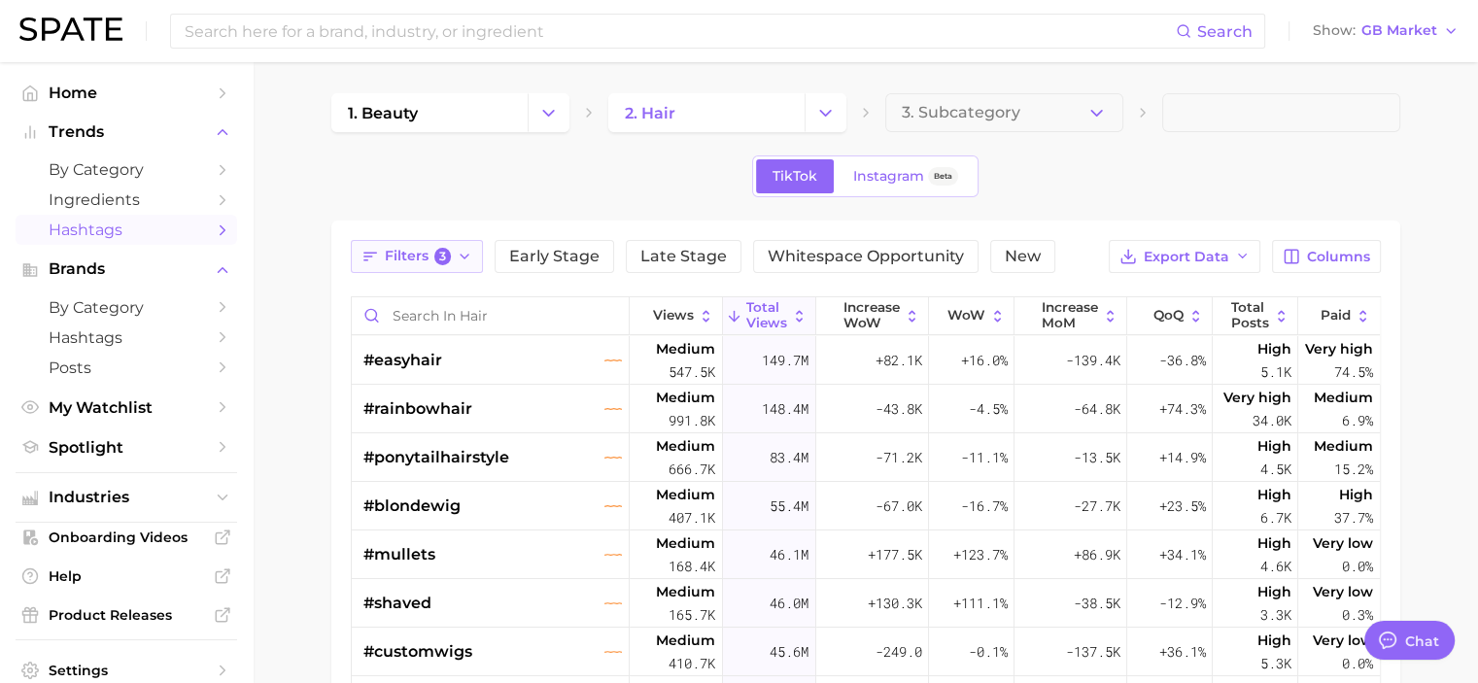
click at [467, 260] on icon "button" at bounding box center [465, 257] width 16 height 16
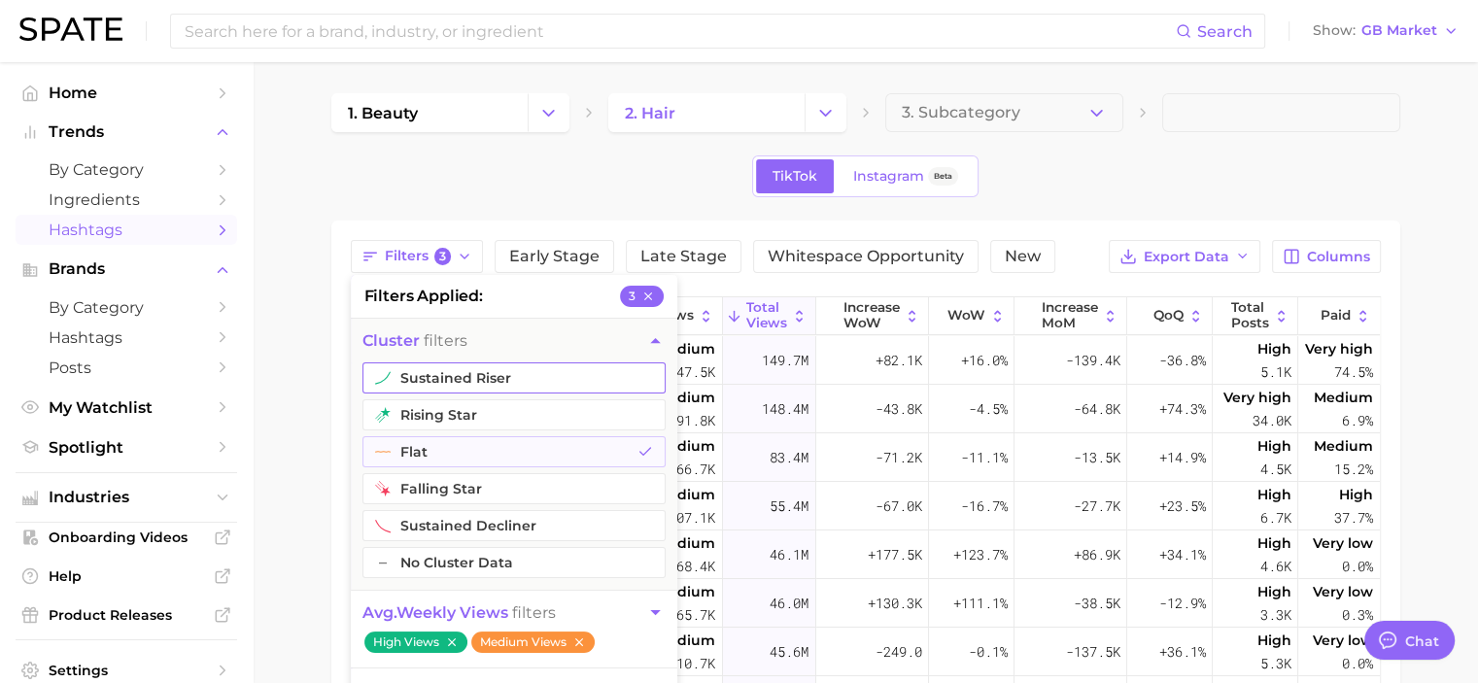
click at [580, 380] on button "sustained riser" at bounding box center [514, 378] width 303 height 31
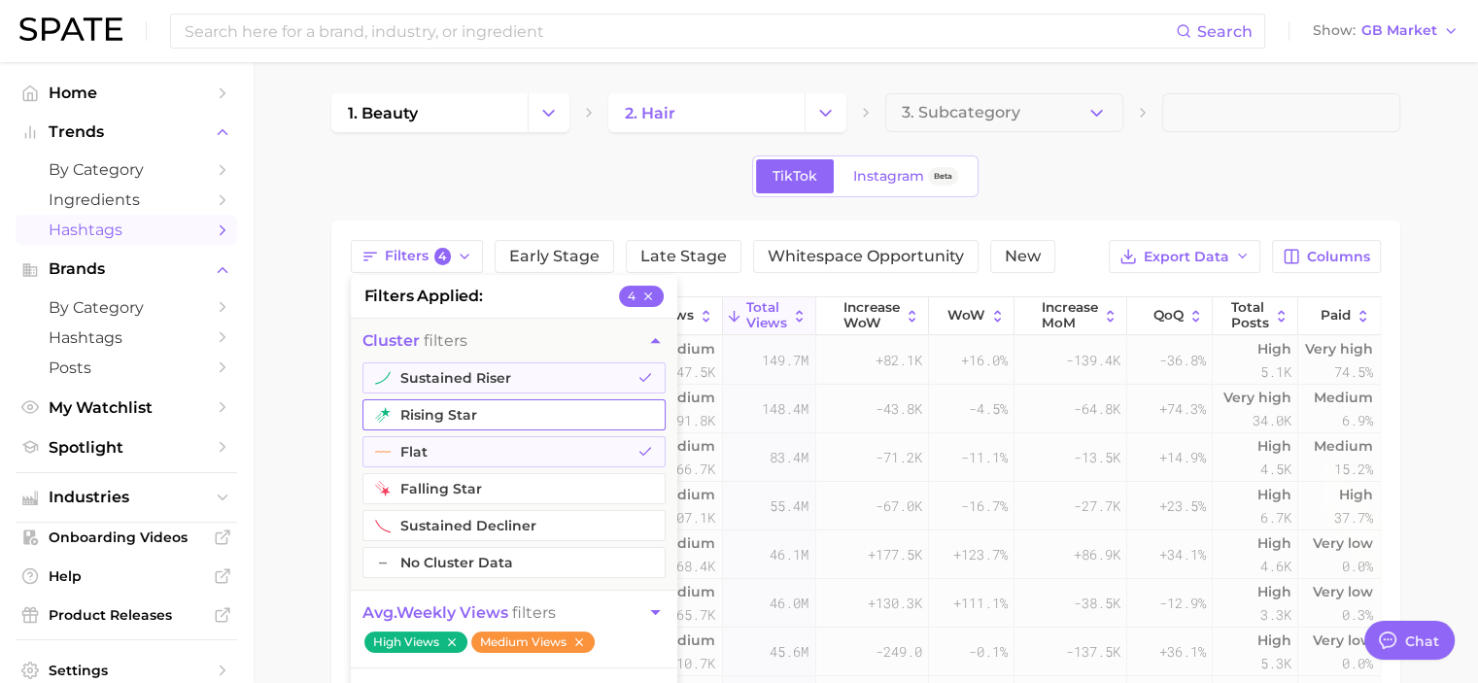
click at [520, 411] on button "rising star" at bounding box center [514, 414] width 303 height 31
click at [492, 495] on button "falling star" at bounding box center [514, 488] width 303 height 31
click at [485, 528] on button "sustained decliner" at bounding box center [514, 525] width 303 height 31
click at [470, 563] on button "– No Cluster Data" at bounding box center [514, 562] width 303 height 31
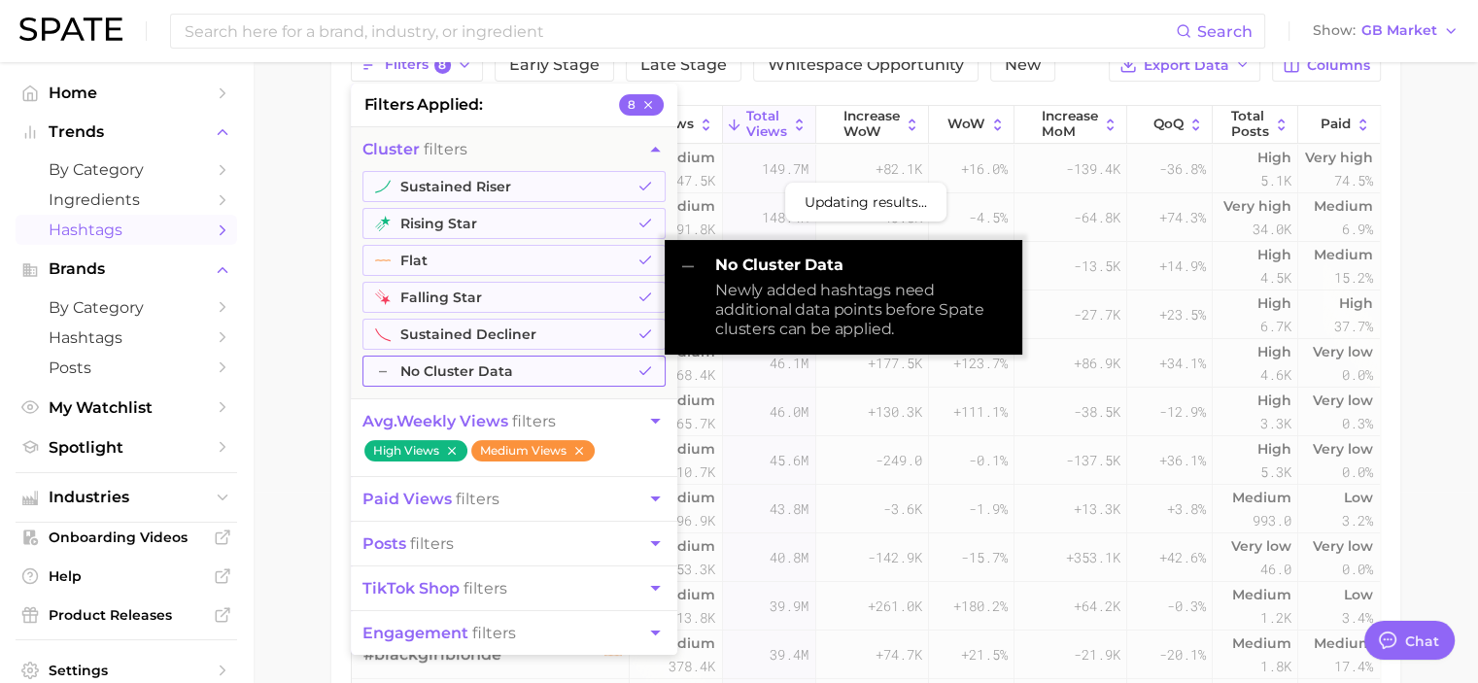
scroll to position [192, 0]
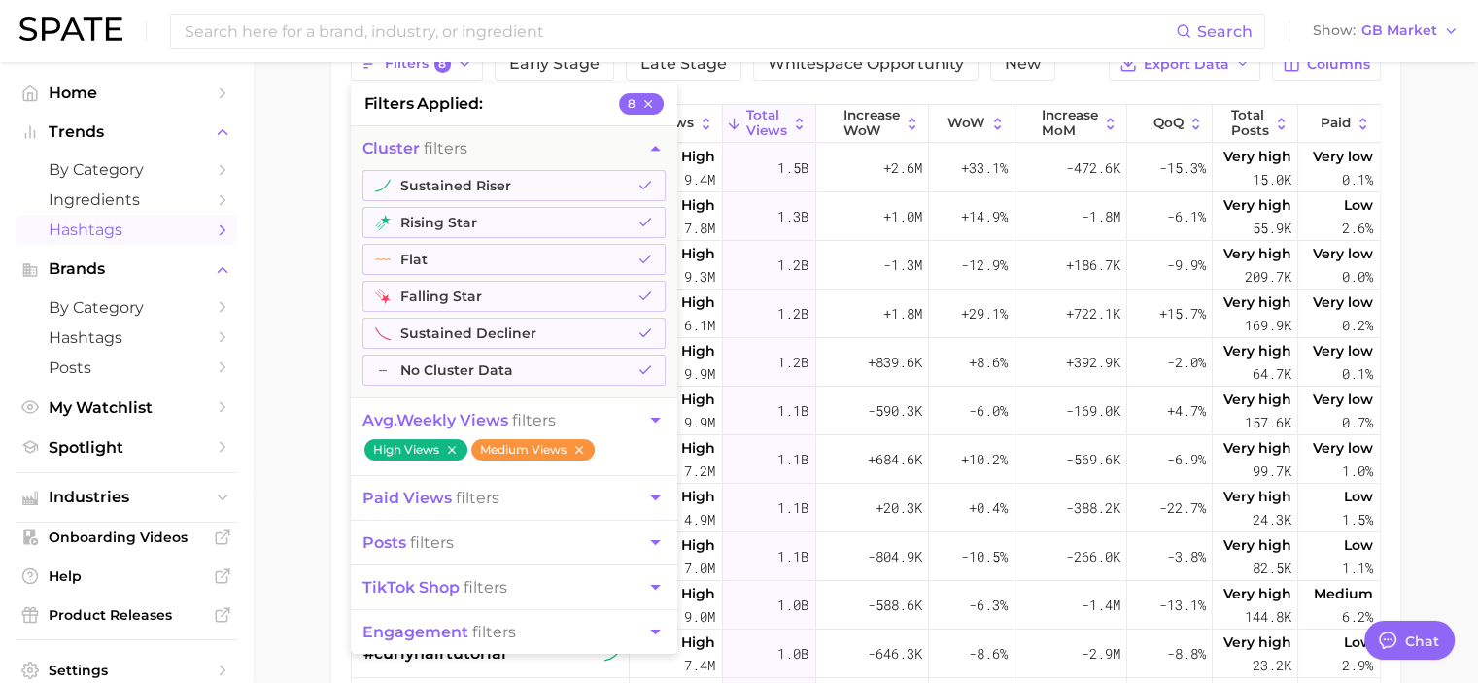
click at [306, 507] on main "1. beauty 2. hair 3. Subcategory TikTok Instagram Beta Filters 8 filters applie…" at bounding box center [866, 387] width 1226 height 1034
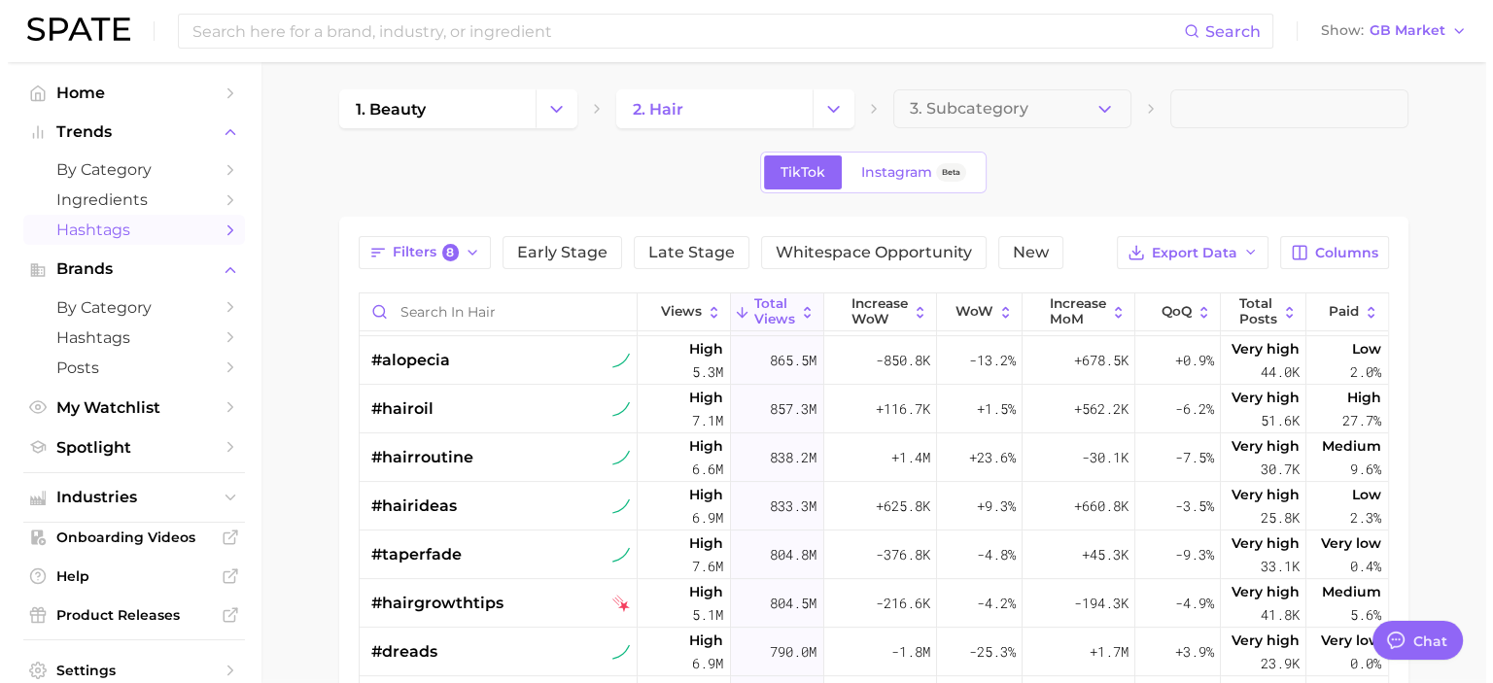
scroll to position [872, 0]
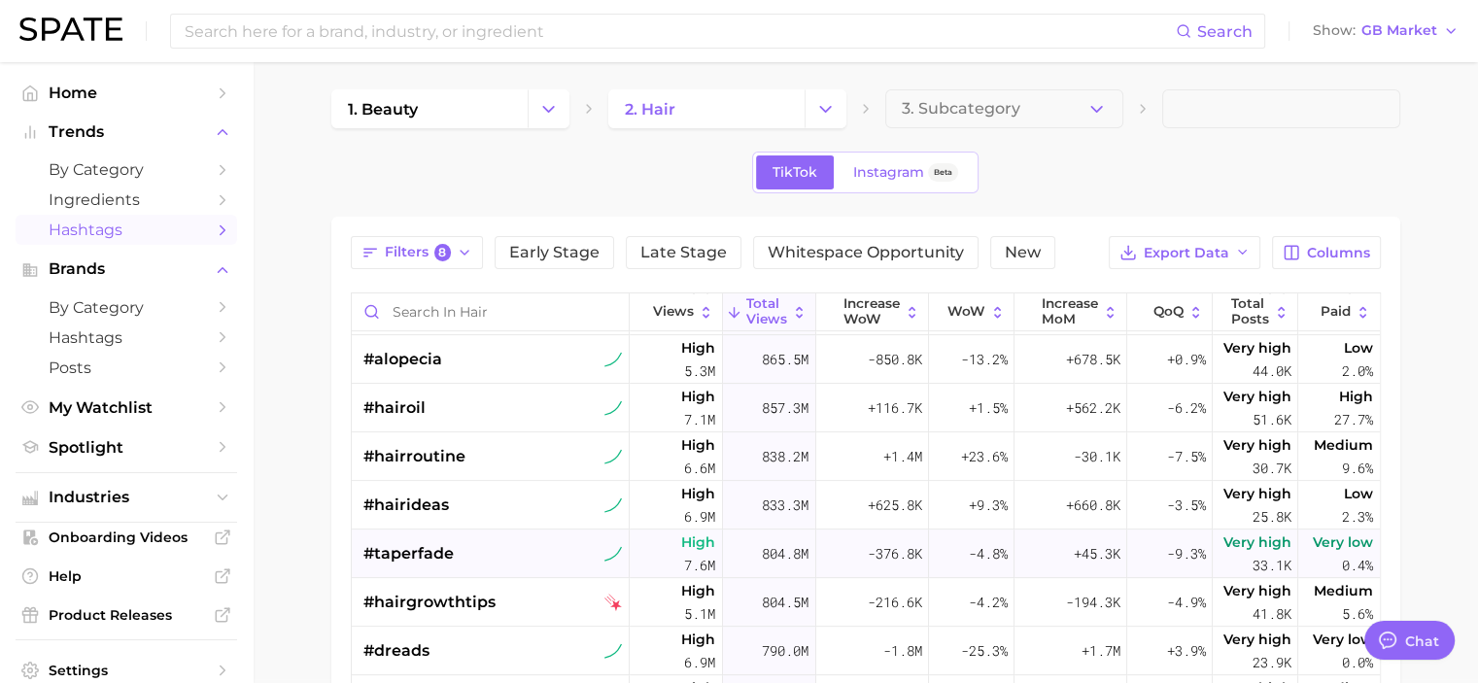
click at [438, 552] on span "#taperfade" at bounding box center [409, 553] width 90 height 23
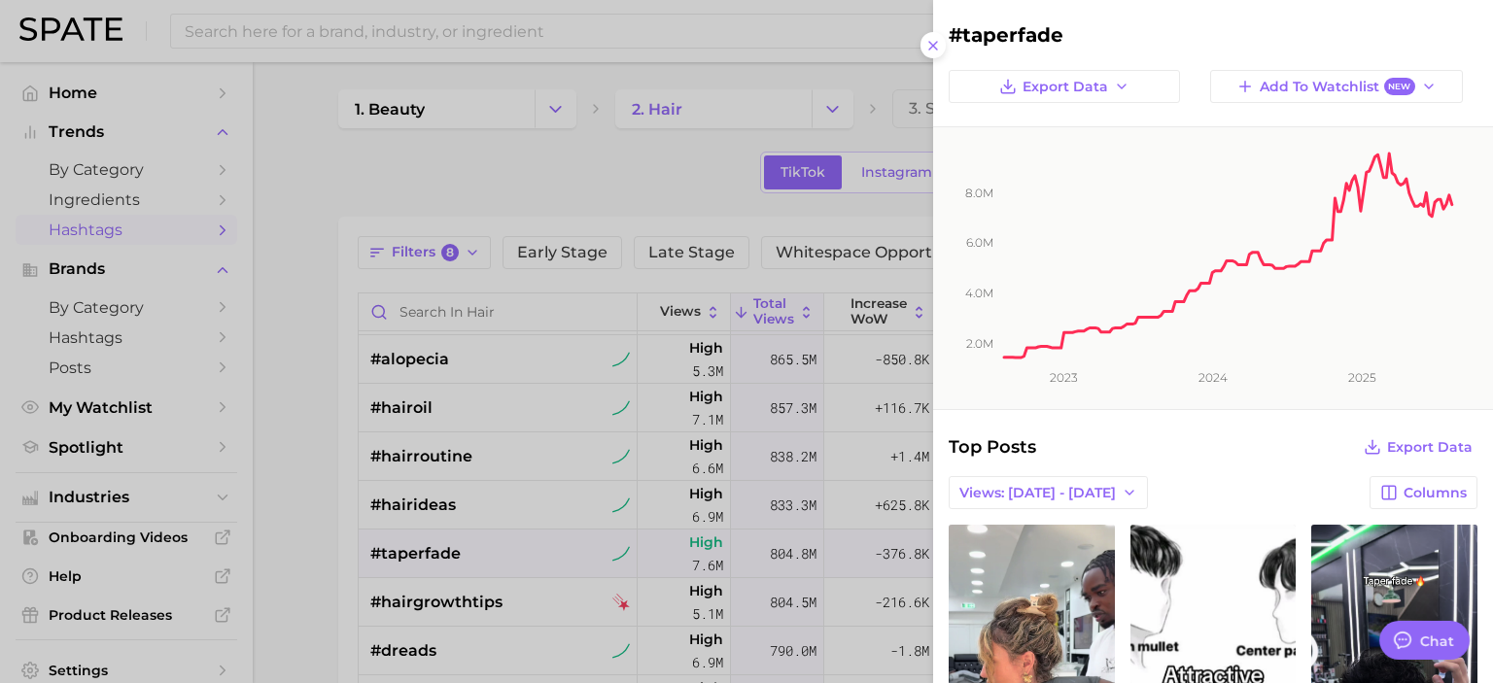
scroll to position [0, 0]
click at [1061, 481] on button "Views: [DATE] - [DATE]" at bounding box center [1048, 492] width 199 height 33
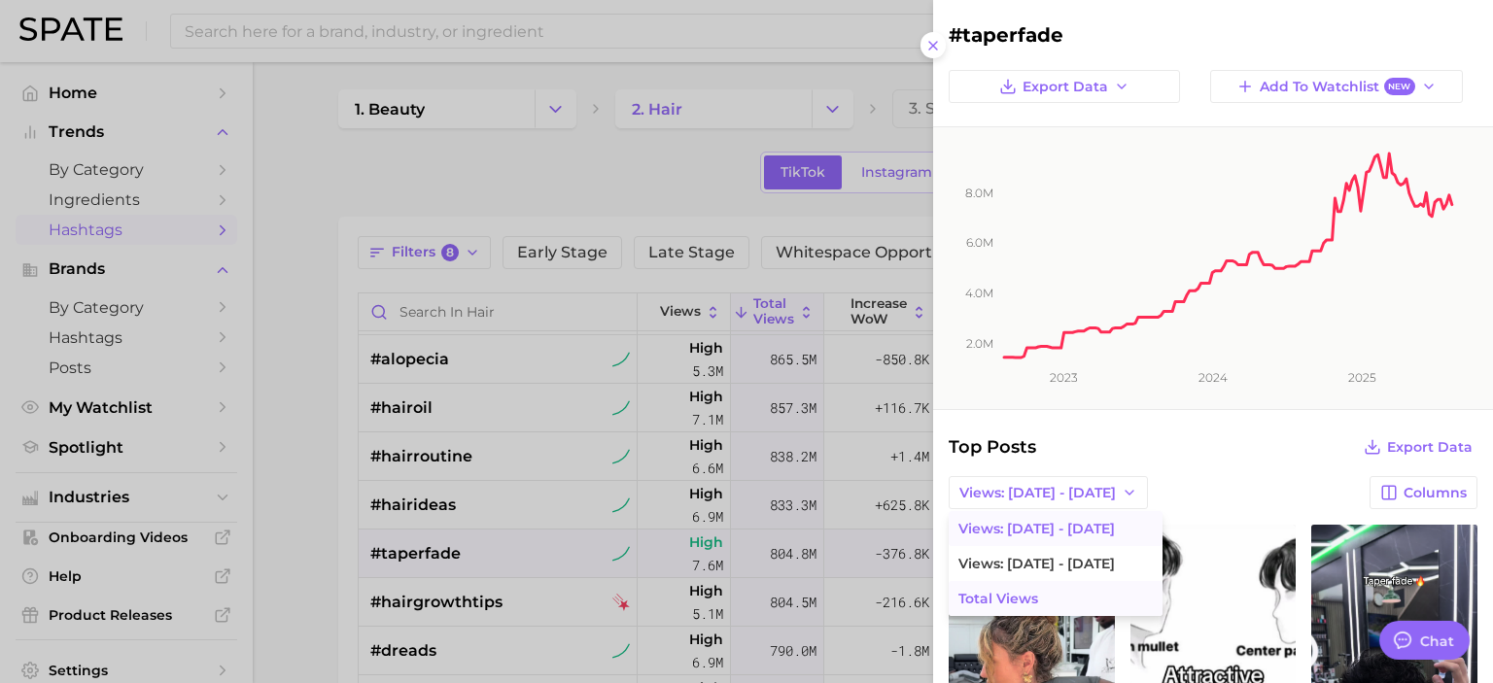
click at [1018, 593] on span "Total Views" at bounding box center [998, 599] width 80 height 17
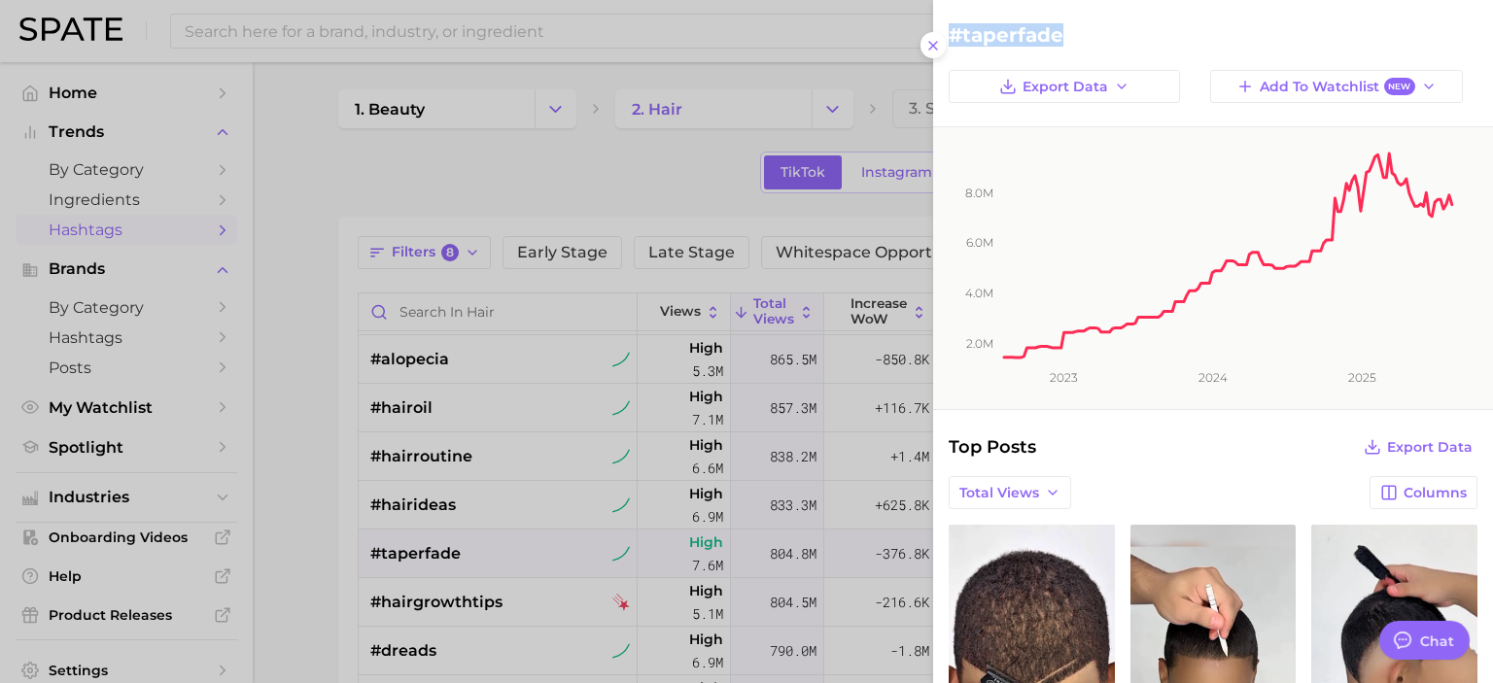
drag, startPoint x: 1063, startPoint y: 26, endPoint x: 915, endPoint y: 14, distance: 149.3
click at [953, 34] on h2 "#taperfade" at bounding box center [1213, 34] width 529 height 23
copy h2 "#taperfade"
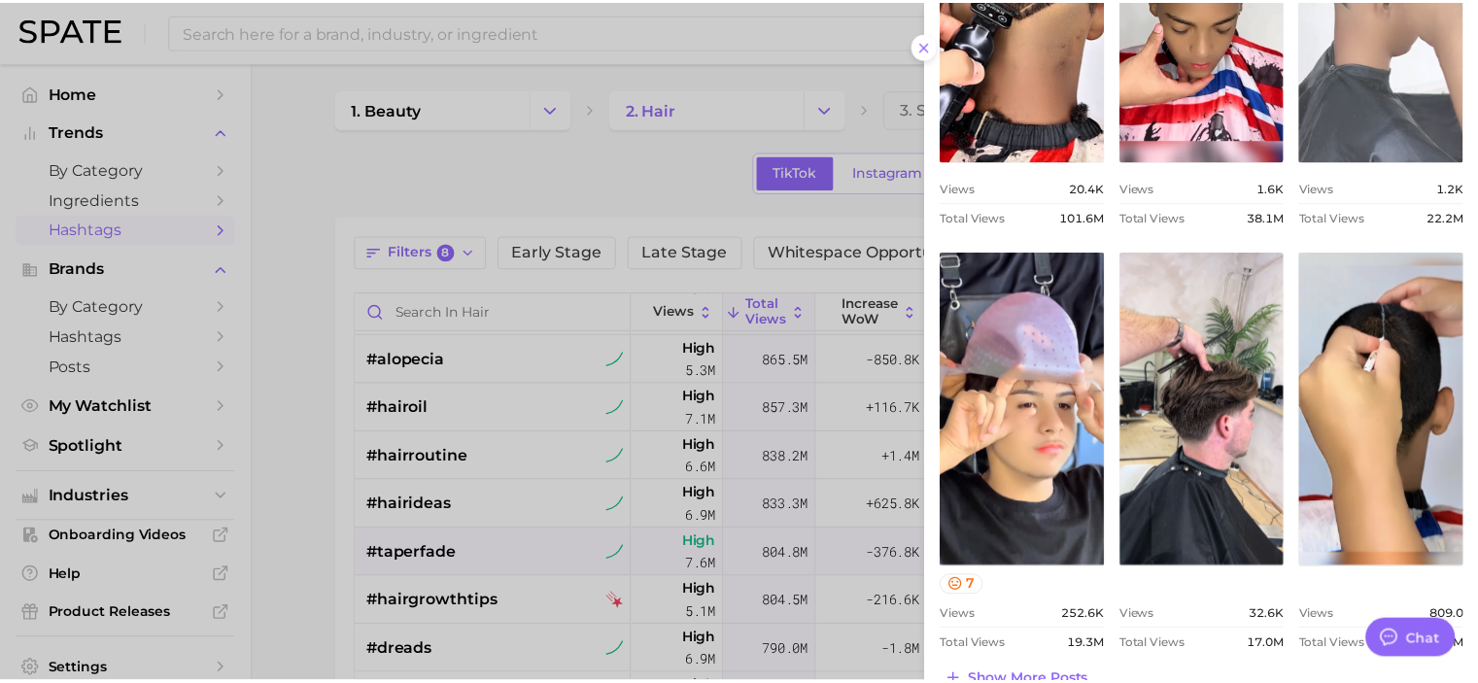
scroll to position [680, 0]
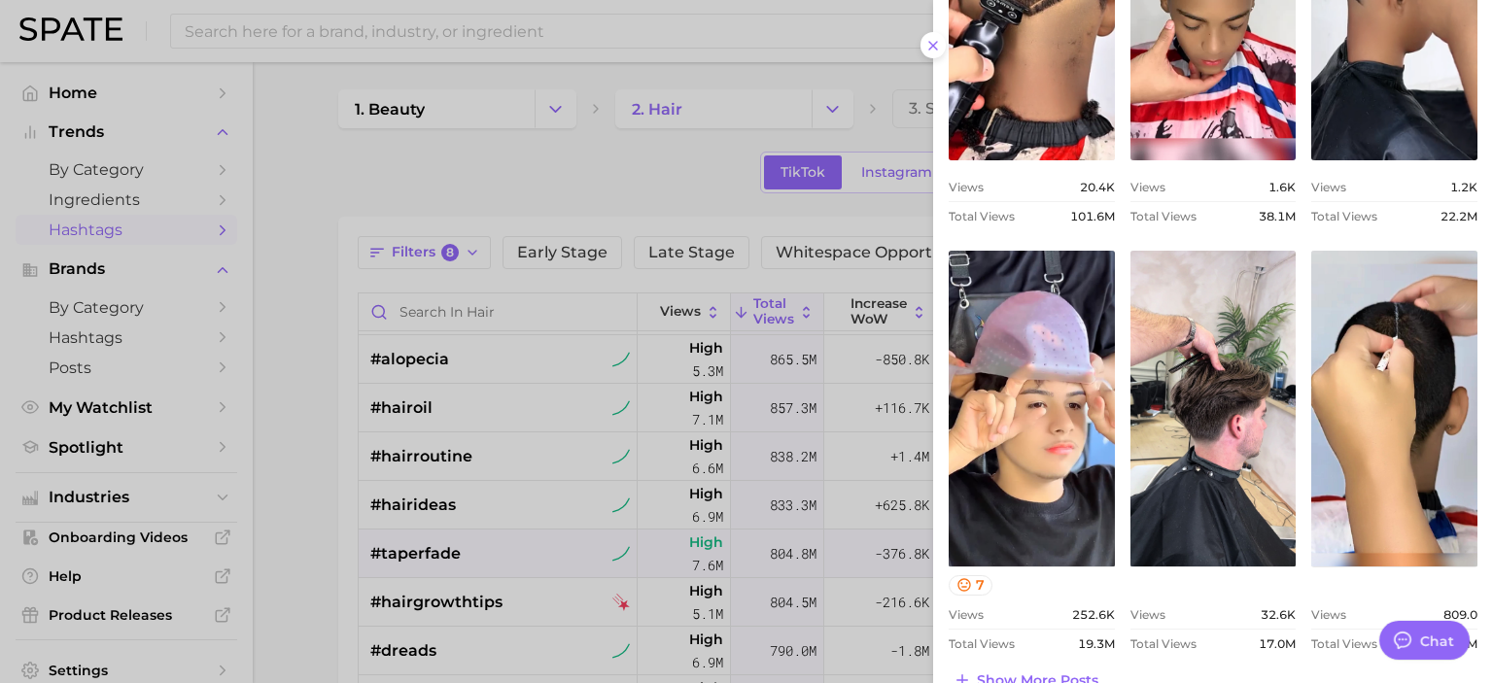
click at [295, 429] on div at bounding box center [746, 341] width 1493 height 683
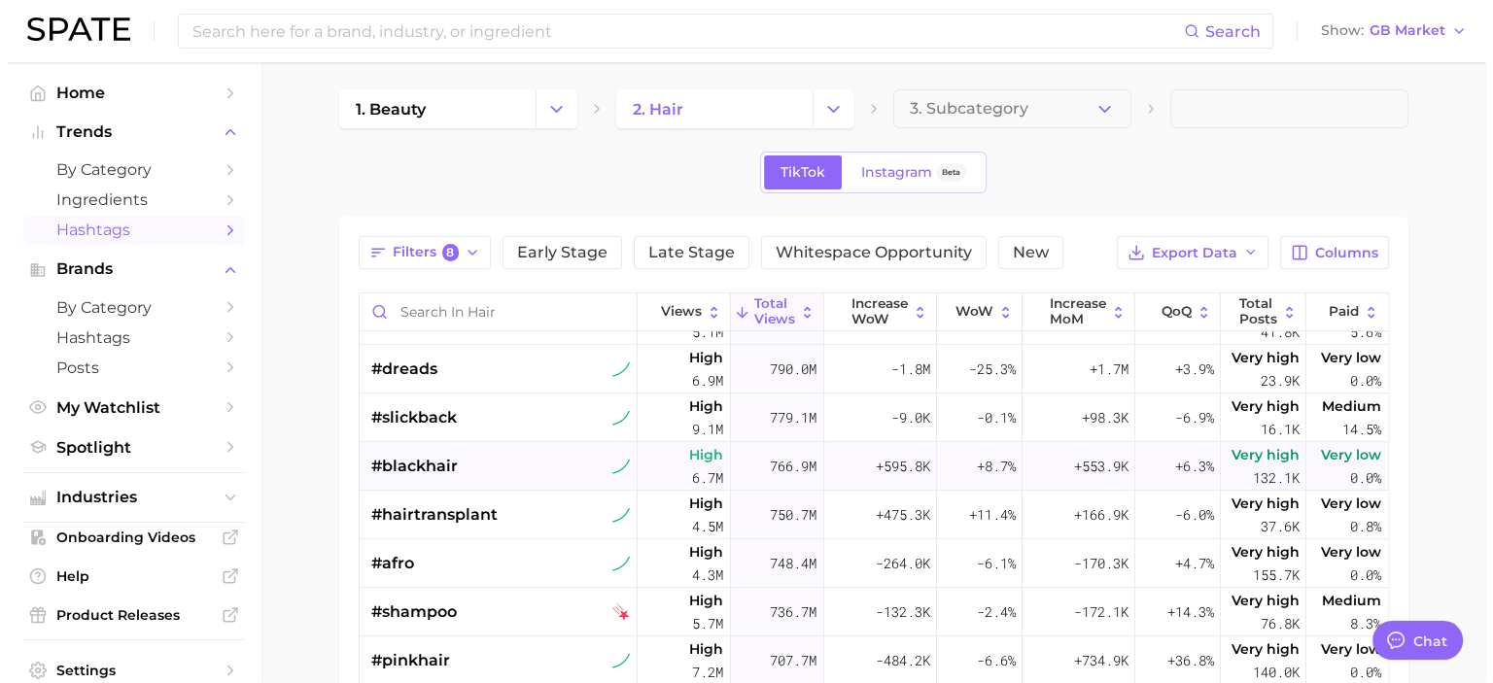
scroll to position [1155, 0]
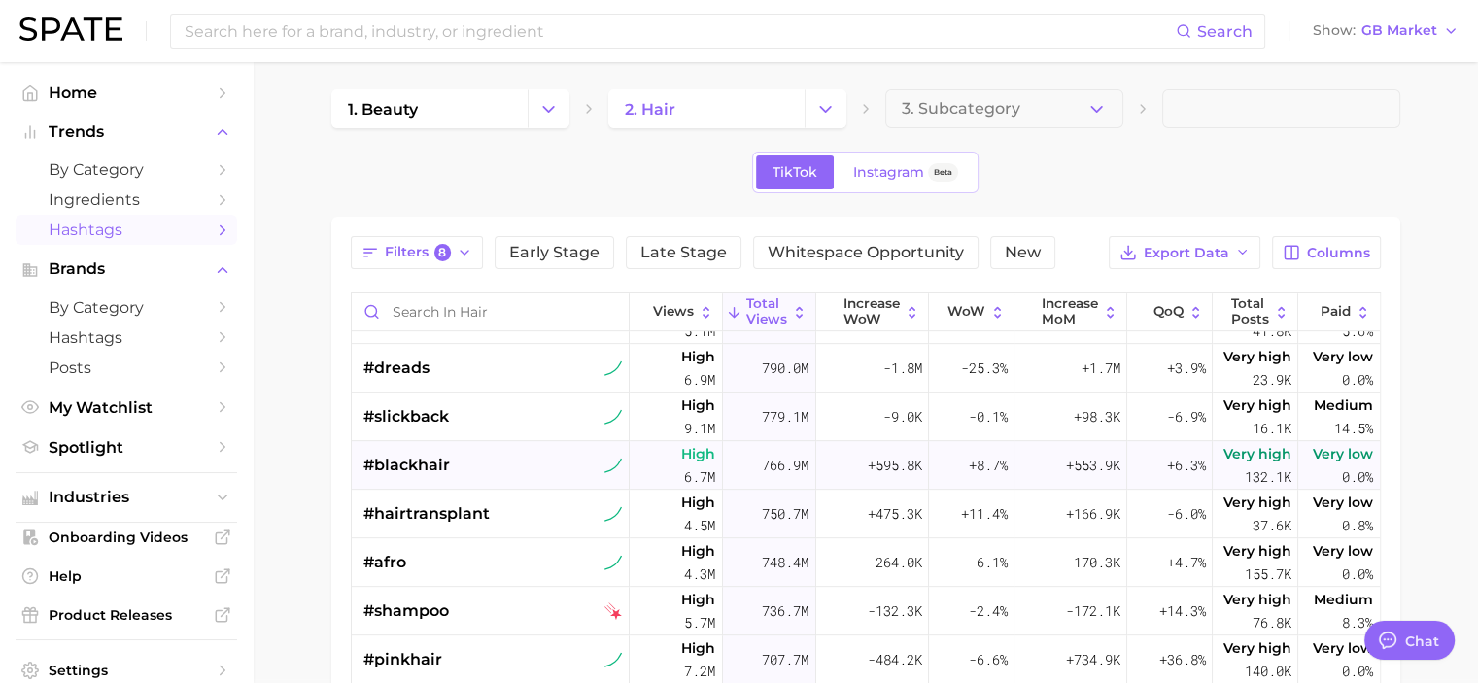
click at [451, 466] on div "#blackhair" at bounding box center [494, 465] width 260 height 49
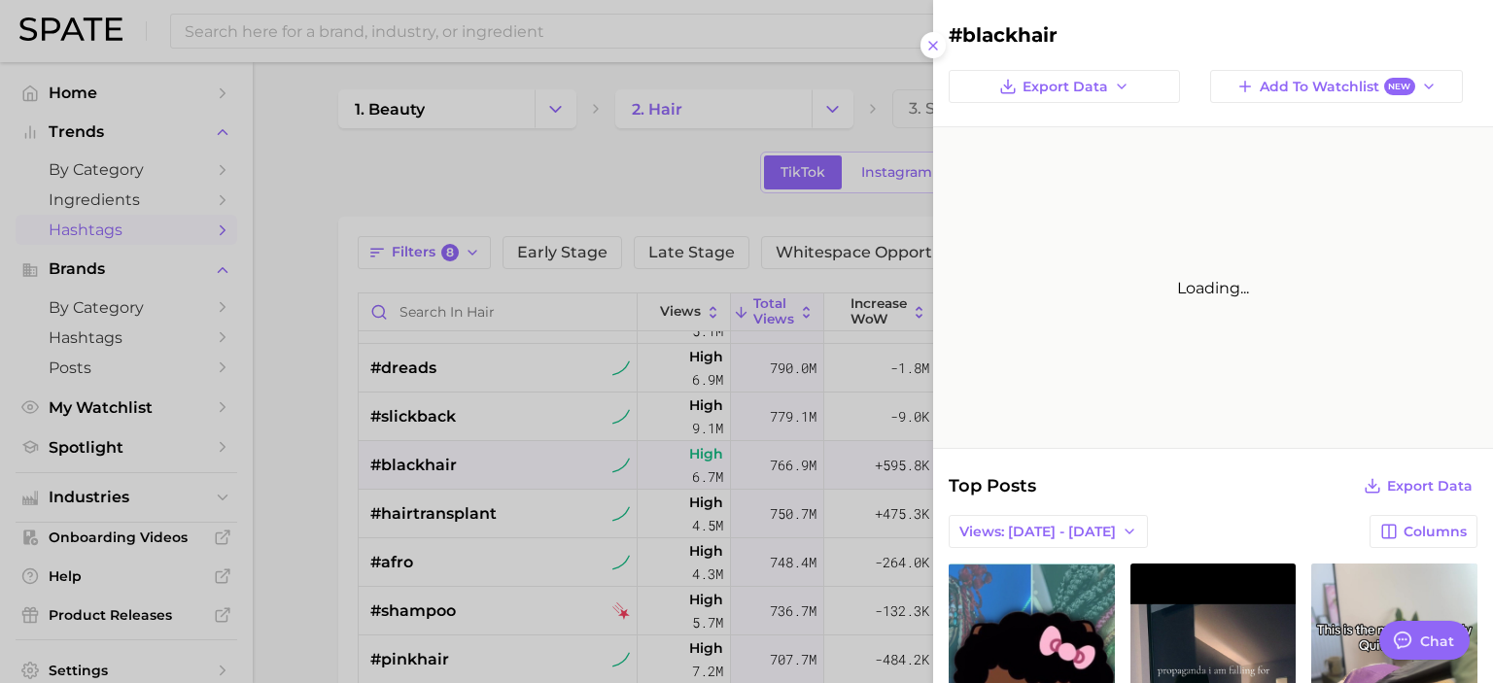
scroll to position [0, 0]
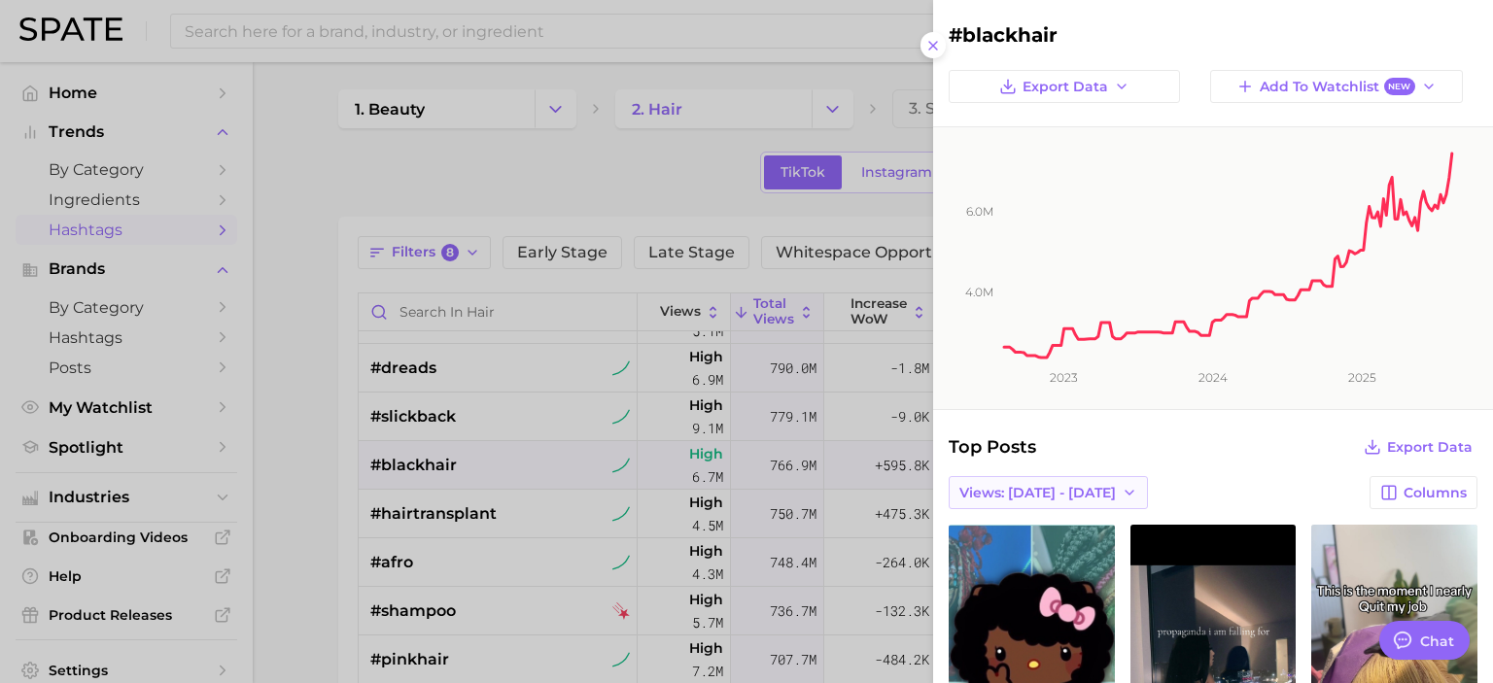
click at [1028, 496] on span "Views: [DATE] - [DATE]" at bounding box center [1037, 493] width 156 height 17
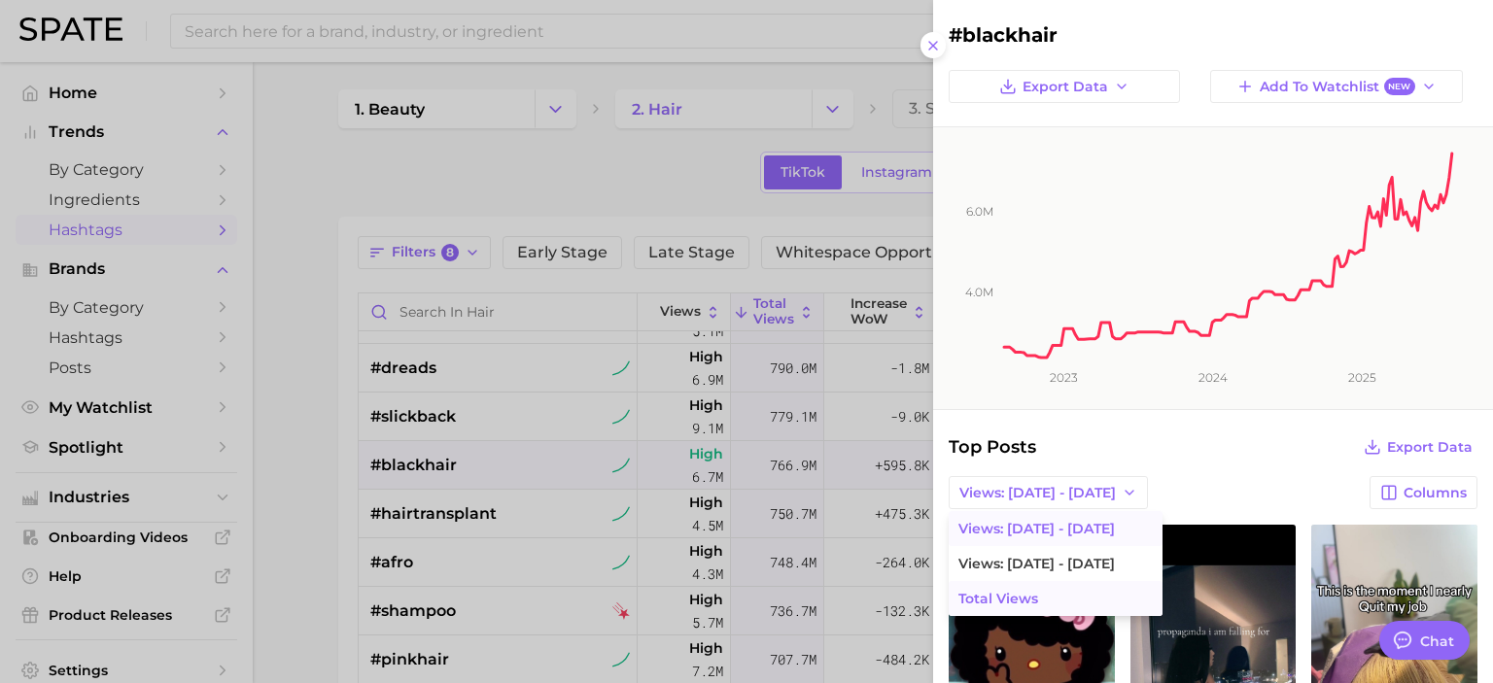
click at [1052, 588] on button "Total Views" at bounding box center [1056, 598] width 214 height 35
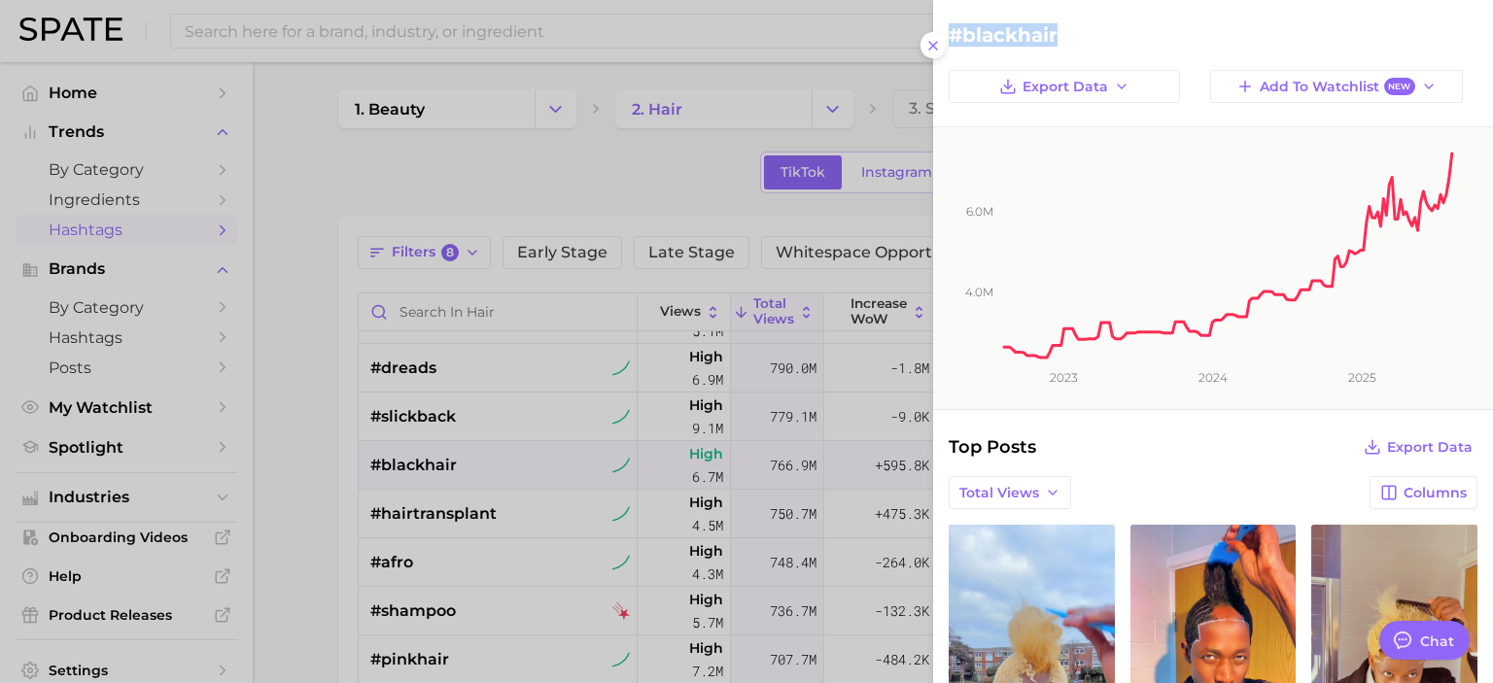
drag, startPoint x: 1061, startPoint y: 33, endPoint x: 941, endPoint y: 26, distance: 120.7
click at [941, 26] on div "#blackhair" at bounding box center [1213, 34] width 560 height 23
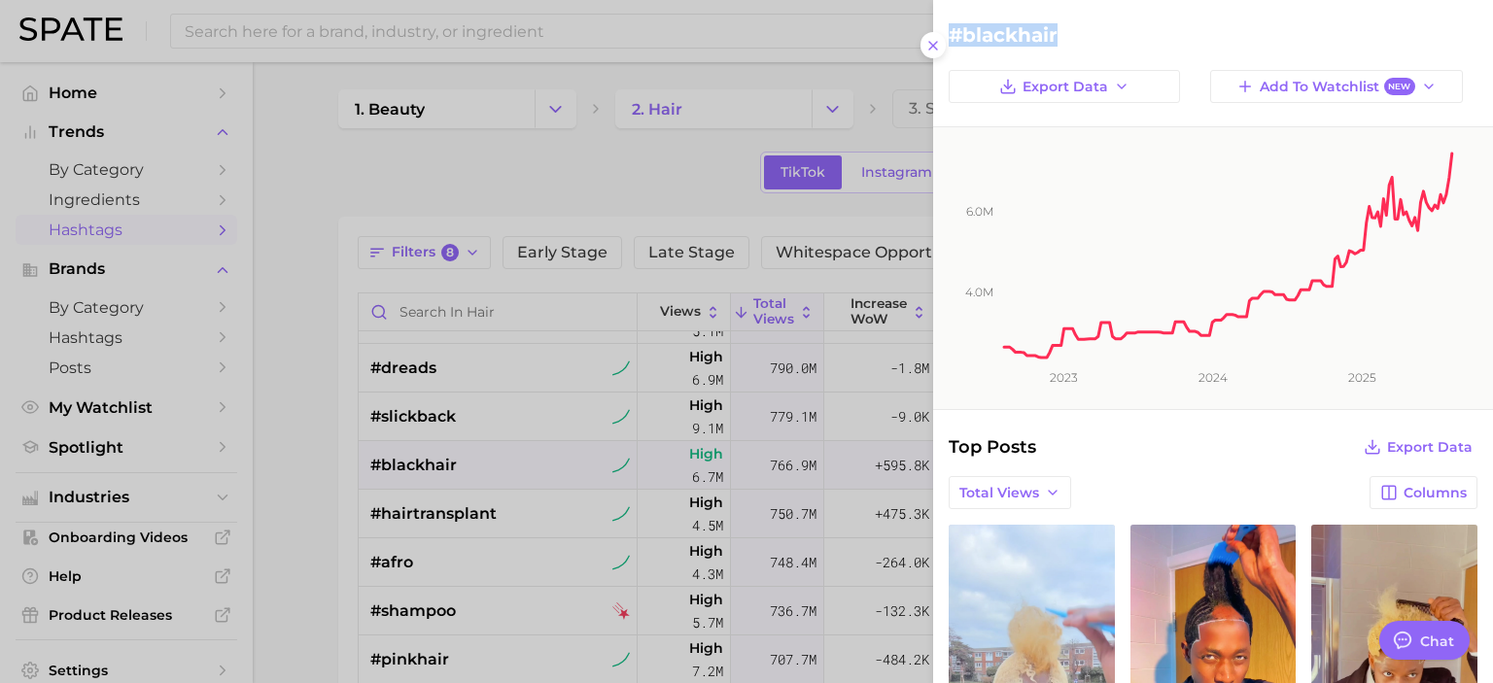
copy h2 "#blackhair"
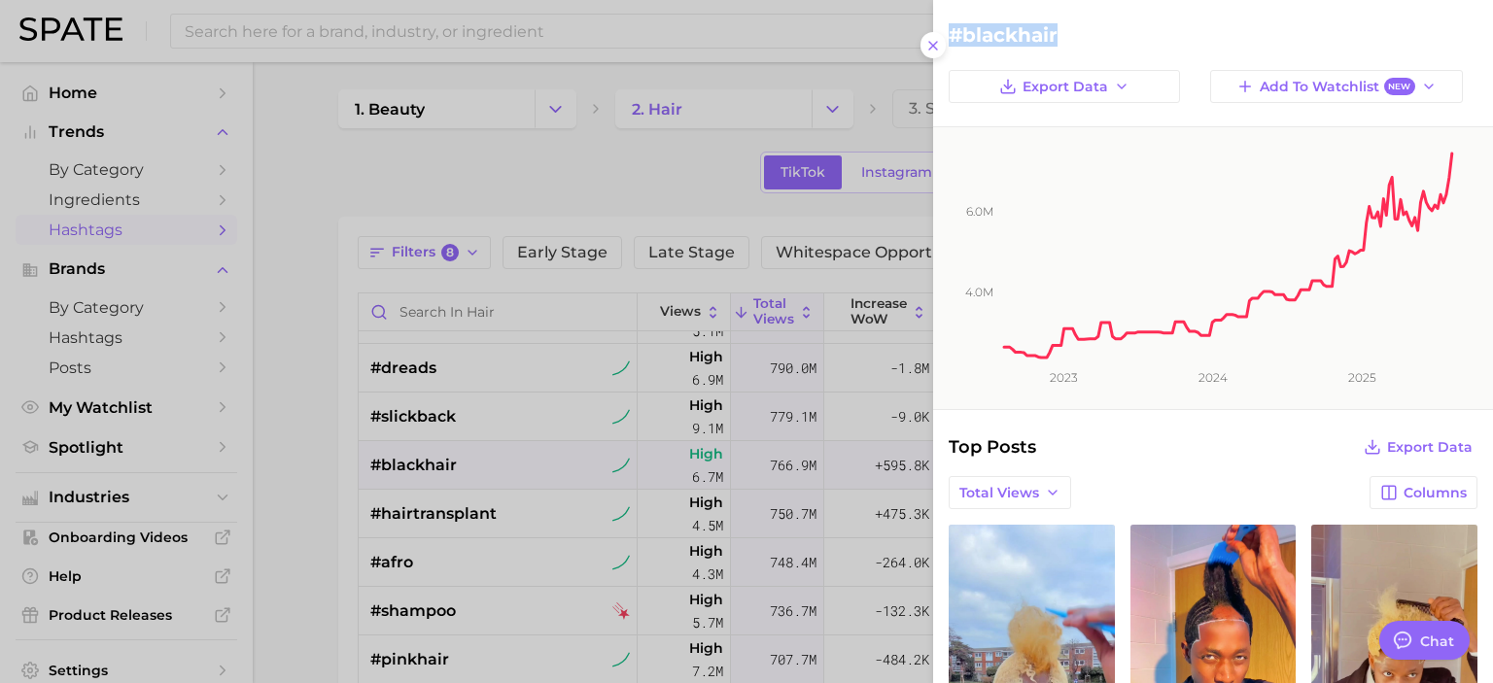
click at [276, 490] on div at bounding box center [746, 341] width 1493 height 683
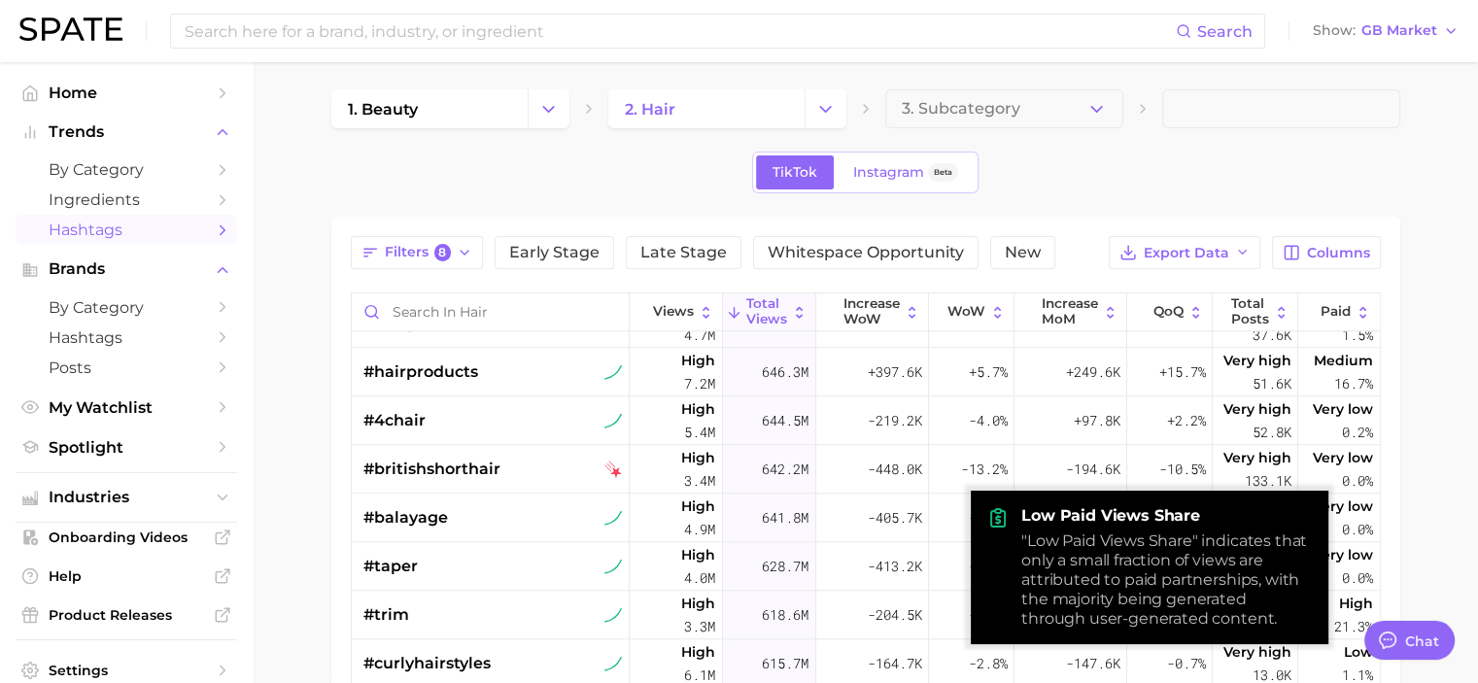
scroll to position [5, 0]
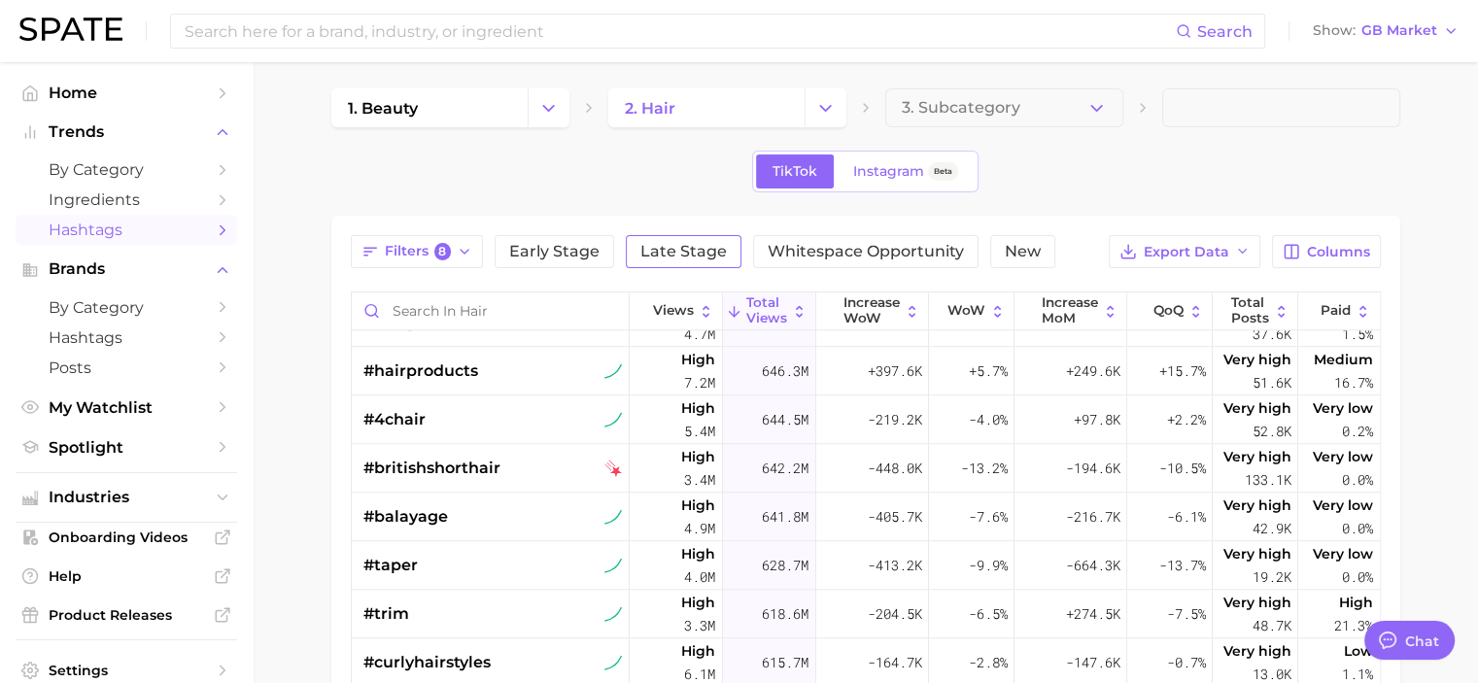
click at [687, 264] on button "Late Stage" at bounding box center [684, 251] width 116 height 33
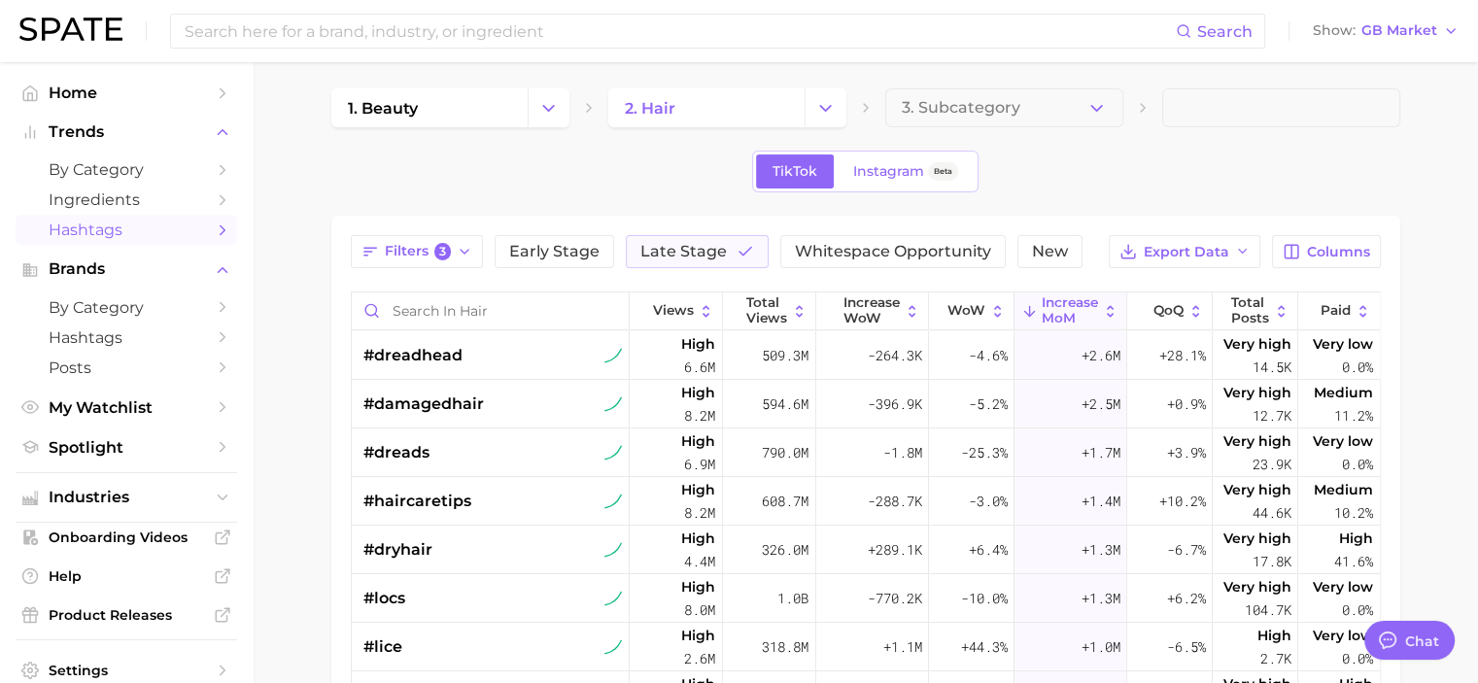
scroll to position [4, 0]
click at [747, 317] on span "Total Views" at bounding box center [767, 311] width 41 height 30
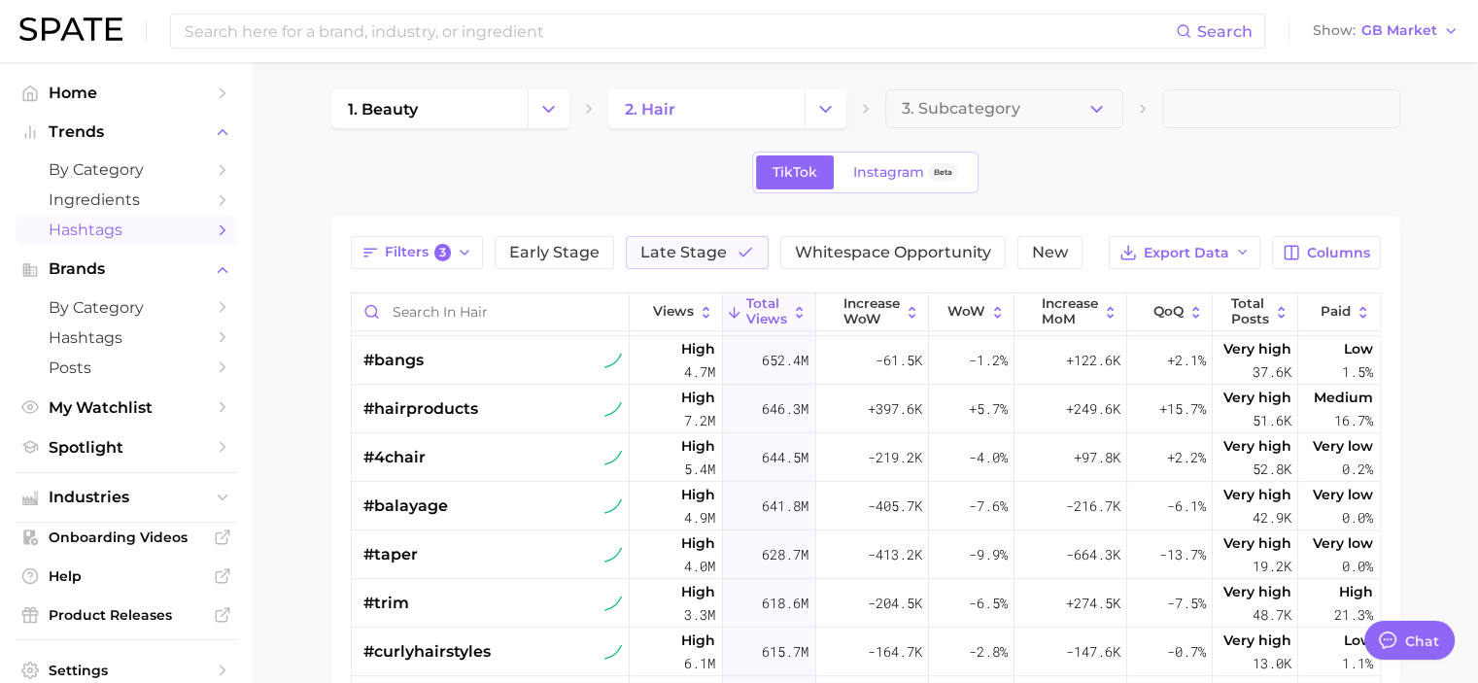
scroll to position [1262, 0]
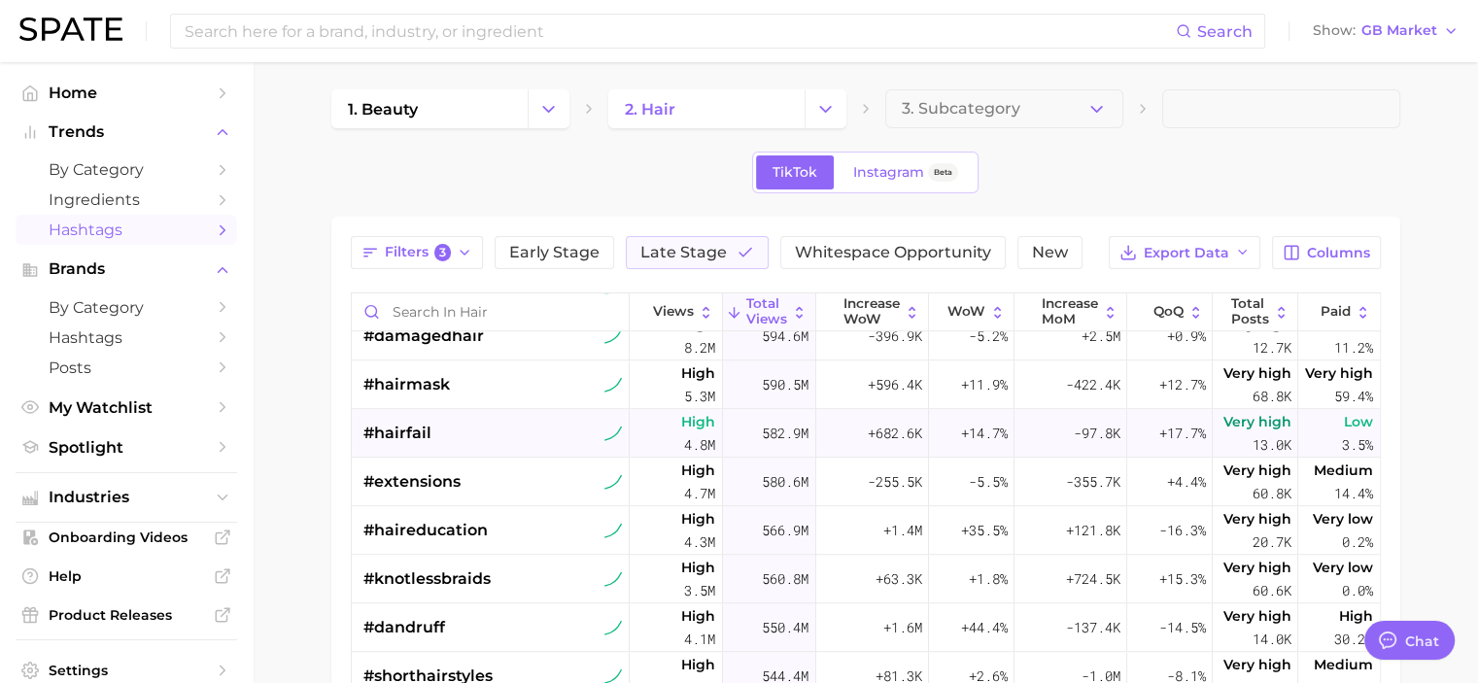
click at [500, 437] on div "#hairfail" at bounding box center [494, 433] width 260 height 49
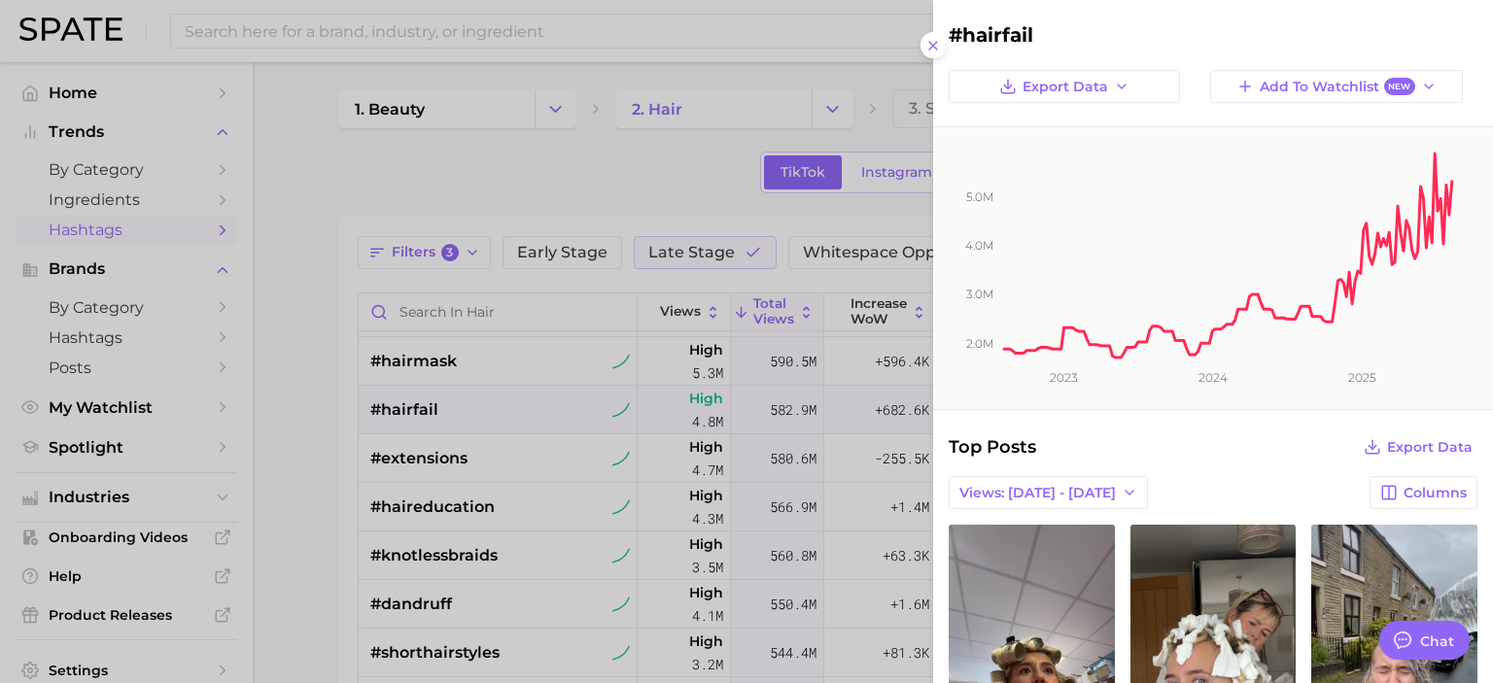
scroll to position [1746, 0]
click at [290, 505] on div at bounding box center [746, 341] width 1493 height 683
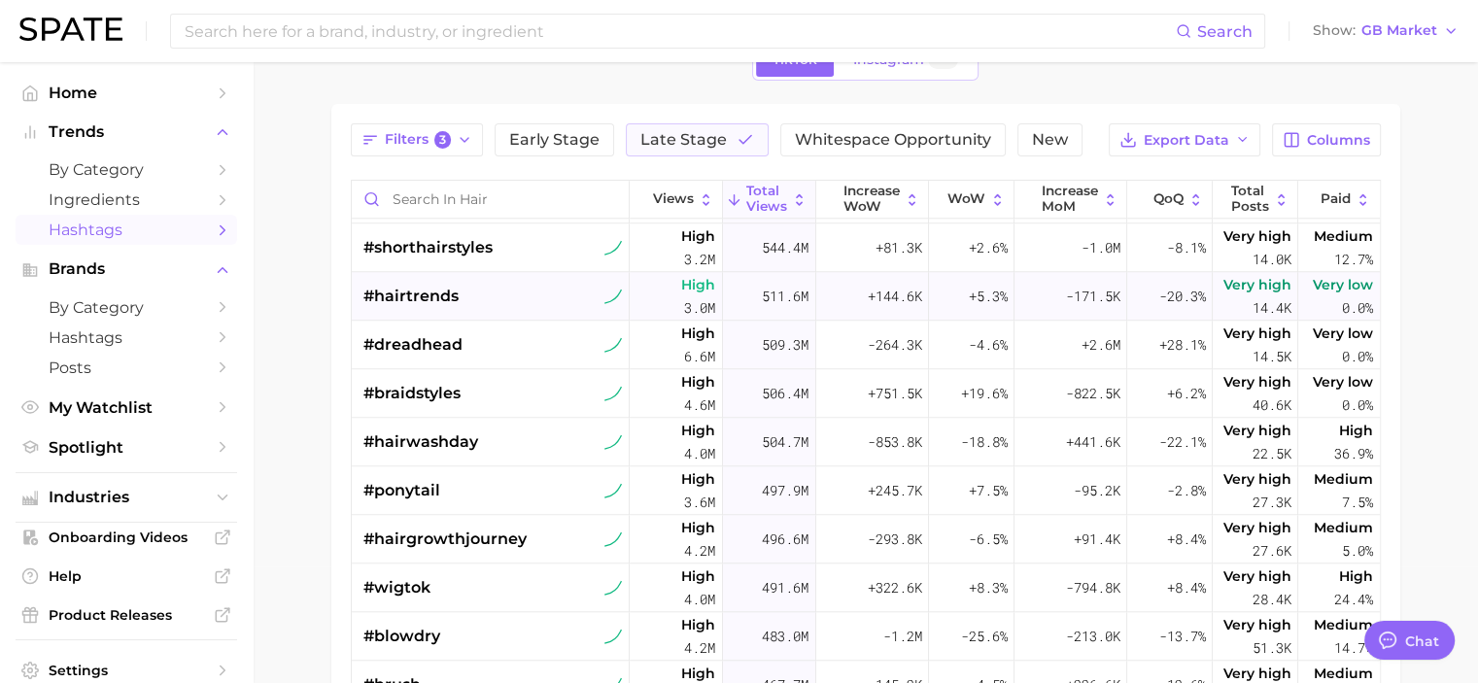
scroll to position [2037, 0]
click at [284, 514] on main "1. beauty 2. hair 3. Subcategory TikTok Instagram Beta Filters 3 Early Stage La…" at bounding box center [866, 463] width 1226 height 1034
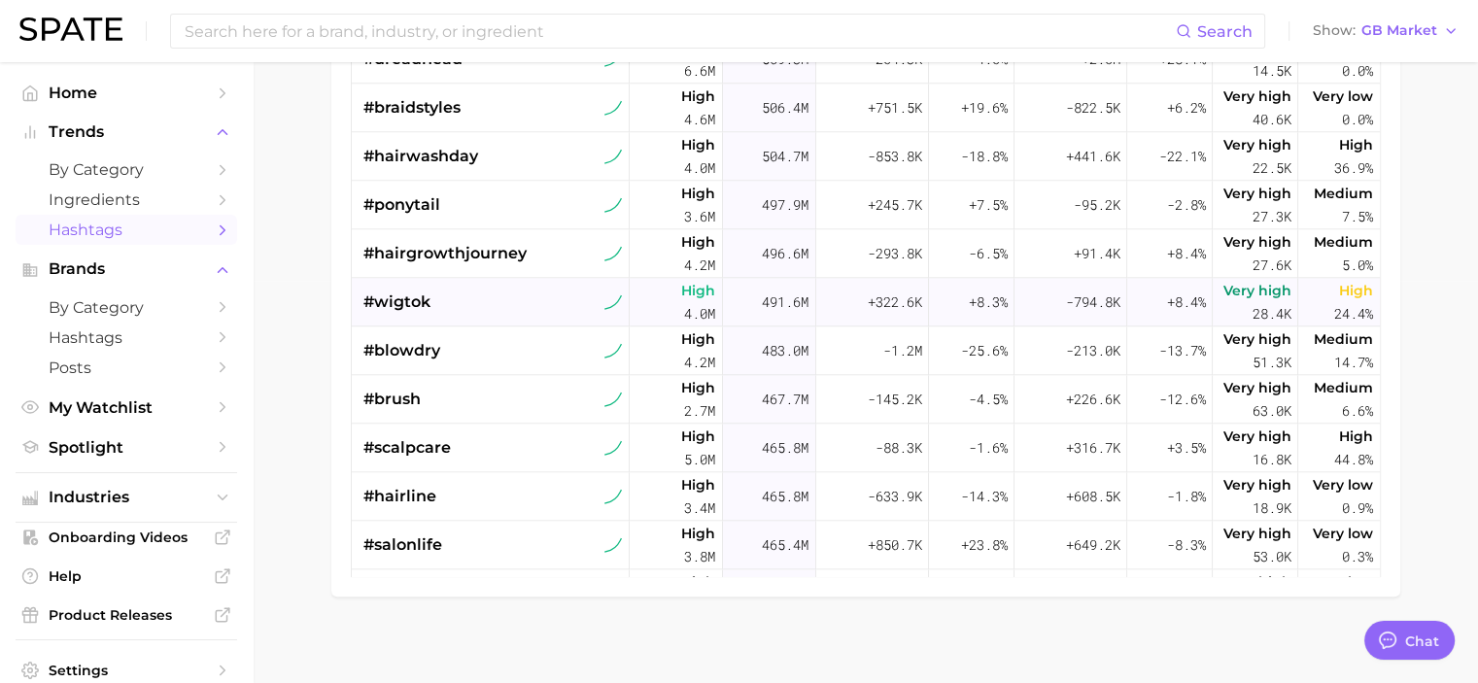
click at [424, 303] on span "#wigtok" at bounding box center [397, 302] width 67 height 23
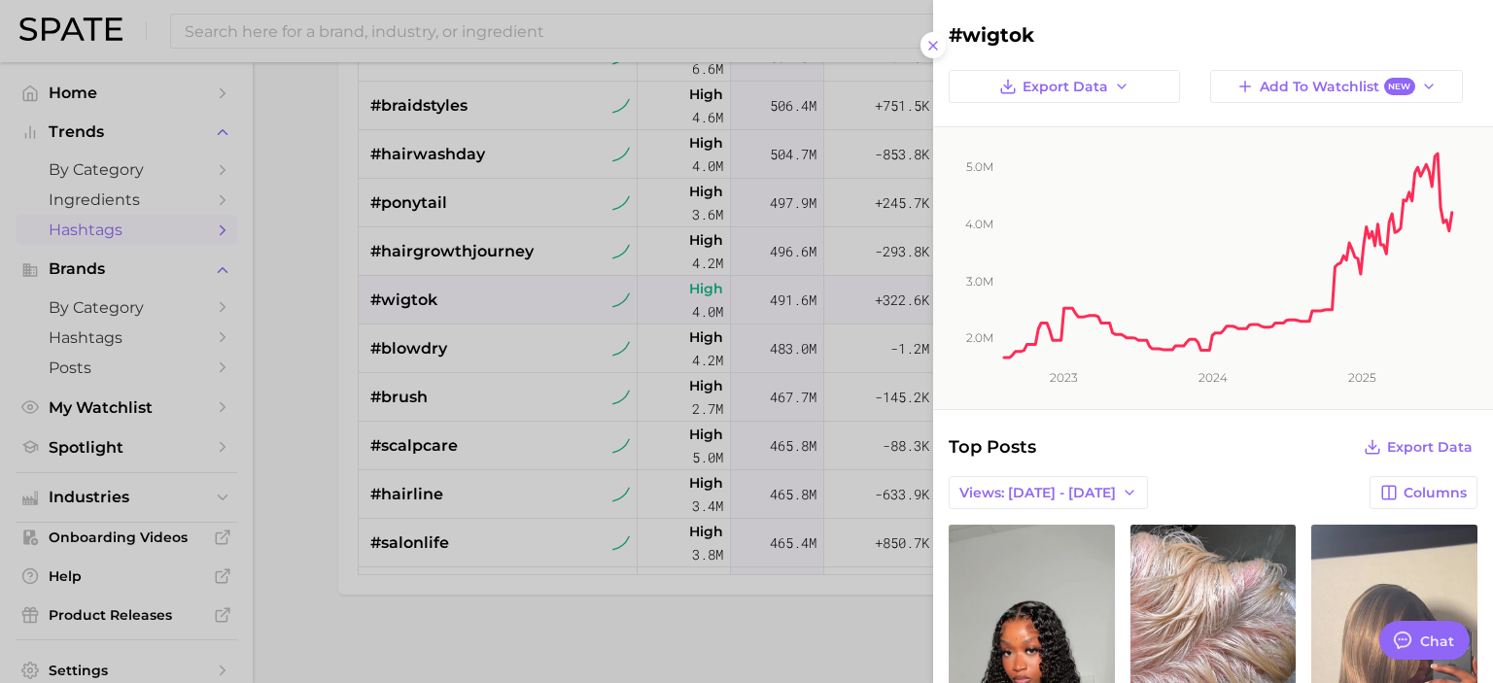
scroll to position [0, 0]
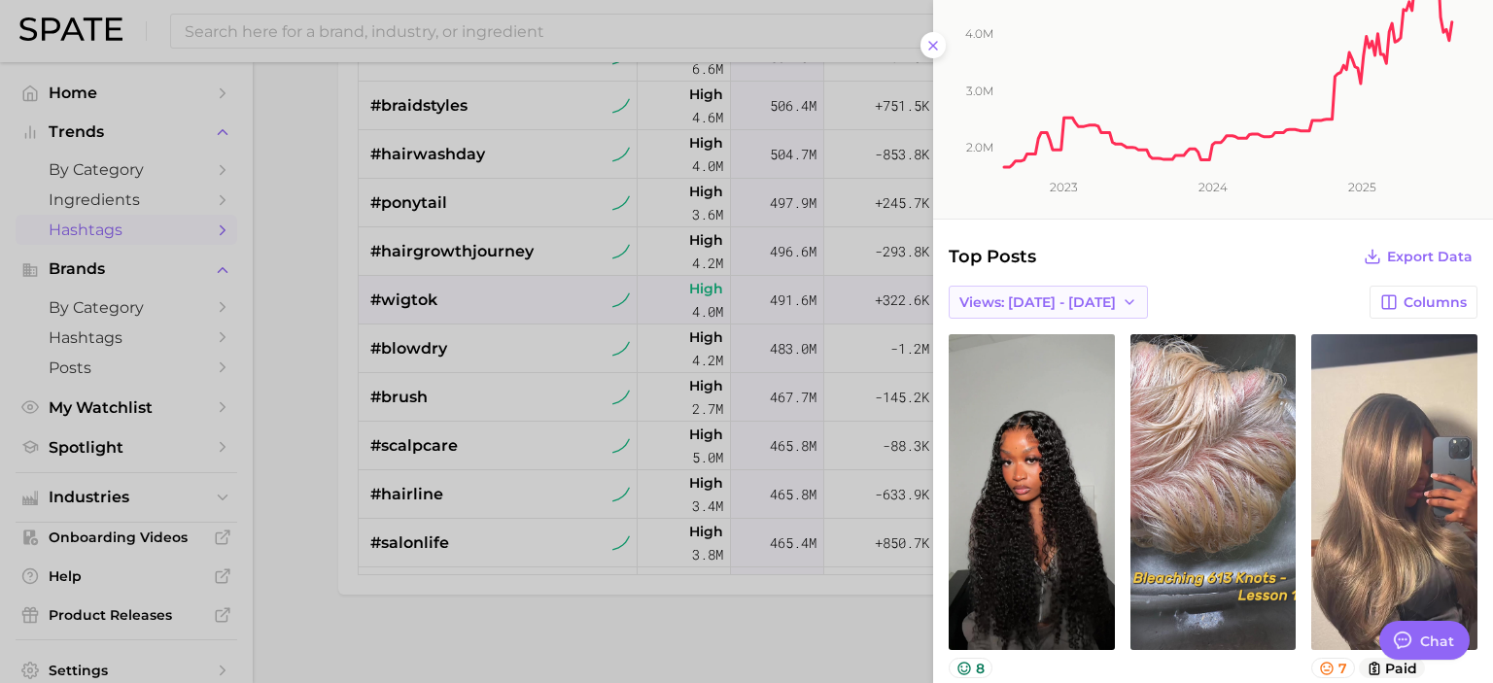
click at [1065, 310] on button "Views: [DATE] - [DATE]" at bounding box center [1048, 302] width 199 height 33
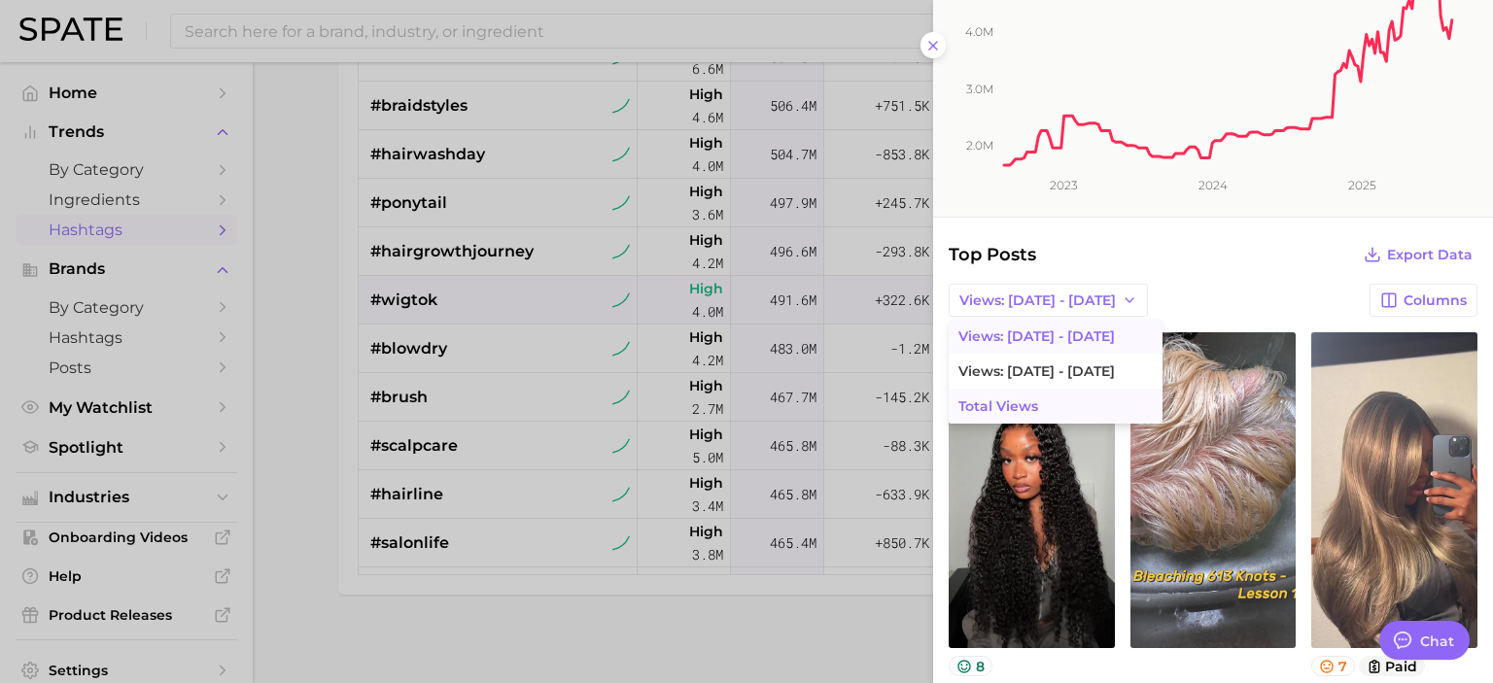
scroll to position [193, 0]
click at [1031, 405] on span "Total Views" at bounding box center [998, 406] width 80 height 17
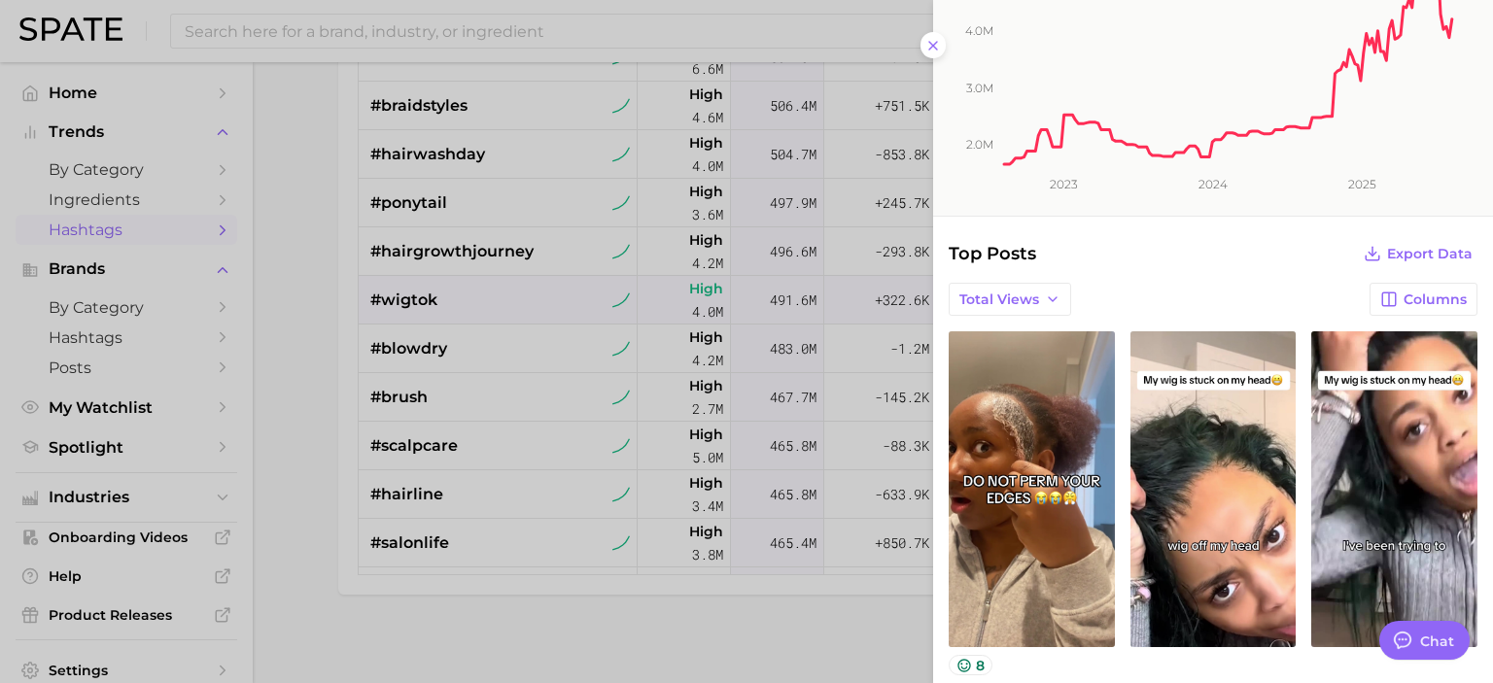
scroll to position [0, 0]
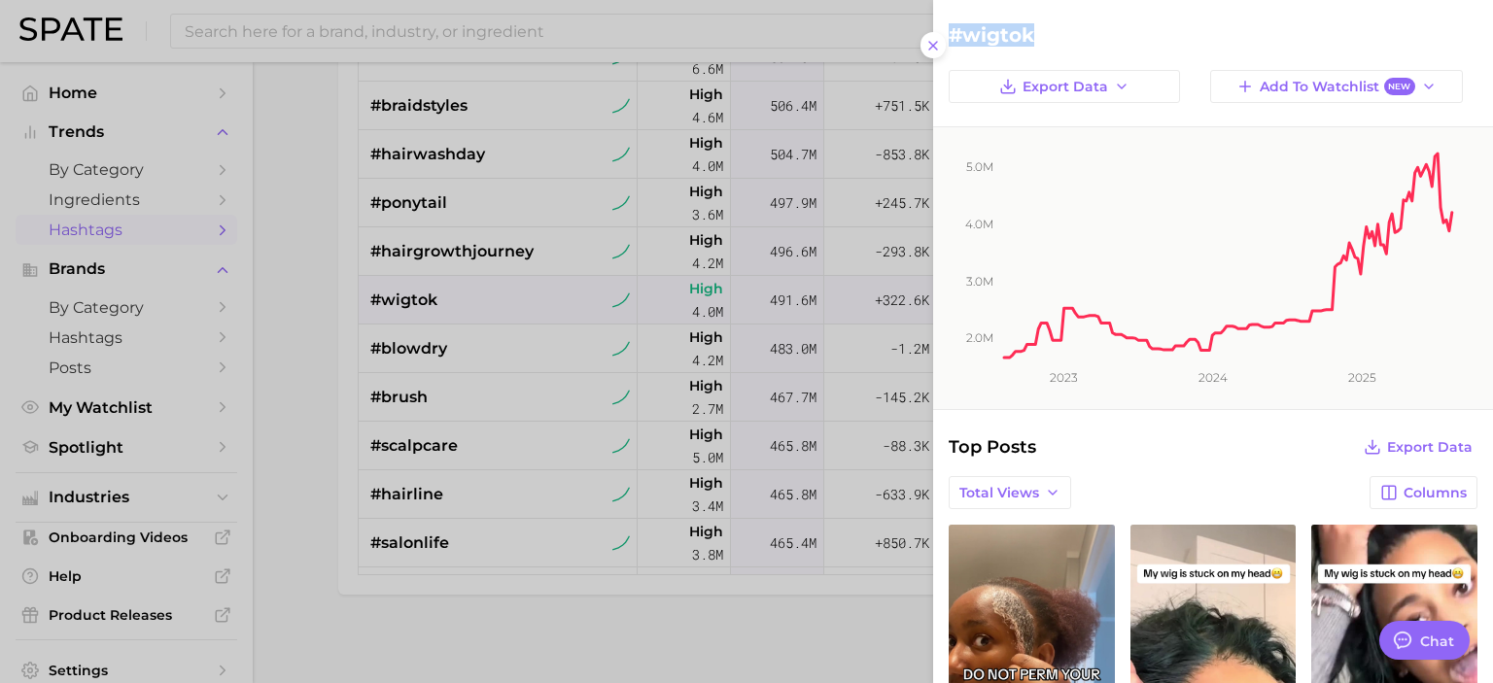
drag, startPoint x: 1053, startPoint y: 34, endPoint x: 921, endPoint y: 19, distance: 132.0
click at [921, 682] on div "#wigtok Export Data Add to Watchlist New 2.0m 3.0m 4.0m 5.0m 2023 2024 2025 Top…" at bounding box center [746, 692] width 1493 height 0
copy div "#wigtok"
click at [284, 375] on div at bounding box center [746, 341] width 1493 height 683
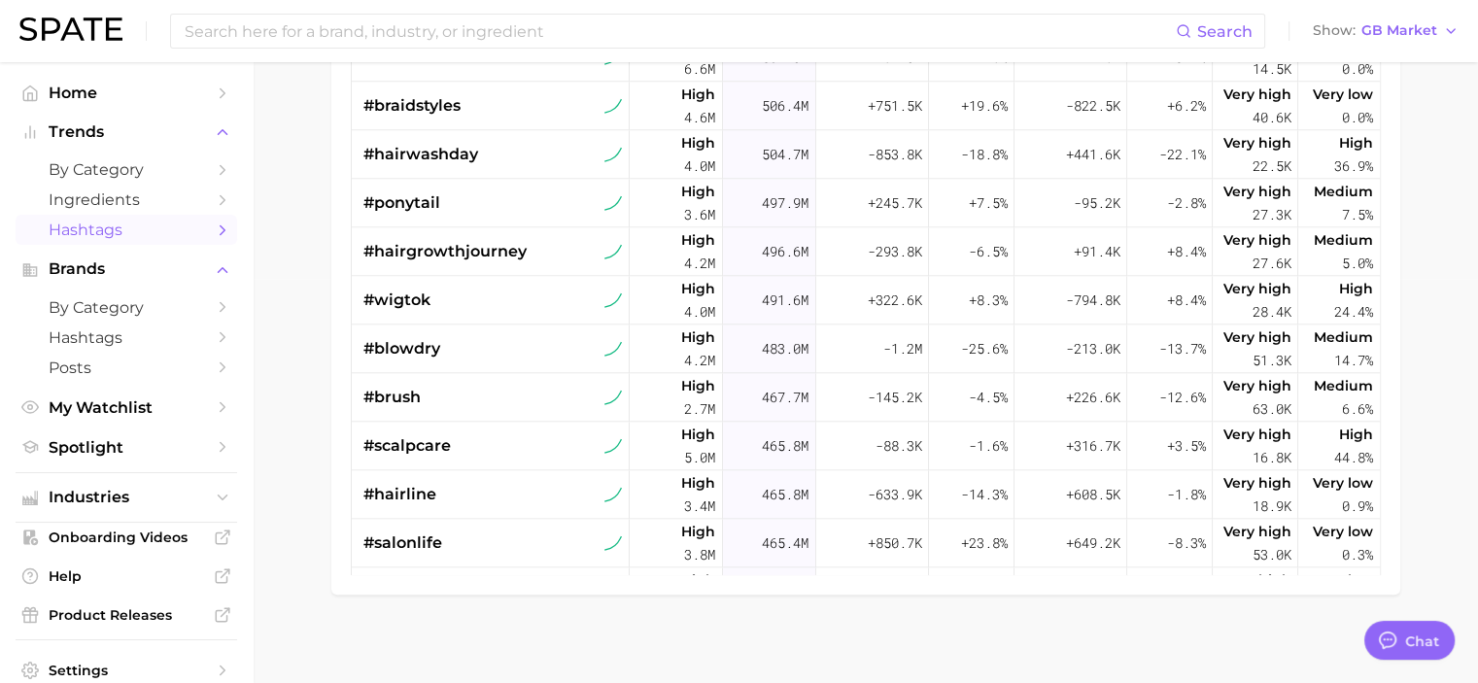
click at [281, 389] on main "1. beauty 2. hair 3. Subcategory TikTok Instagram Beta Filters 3 Early Stage La…" at bounding box center [866, 175] width 1226 height 1034
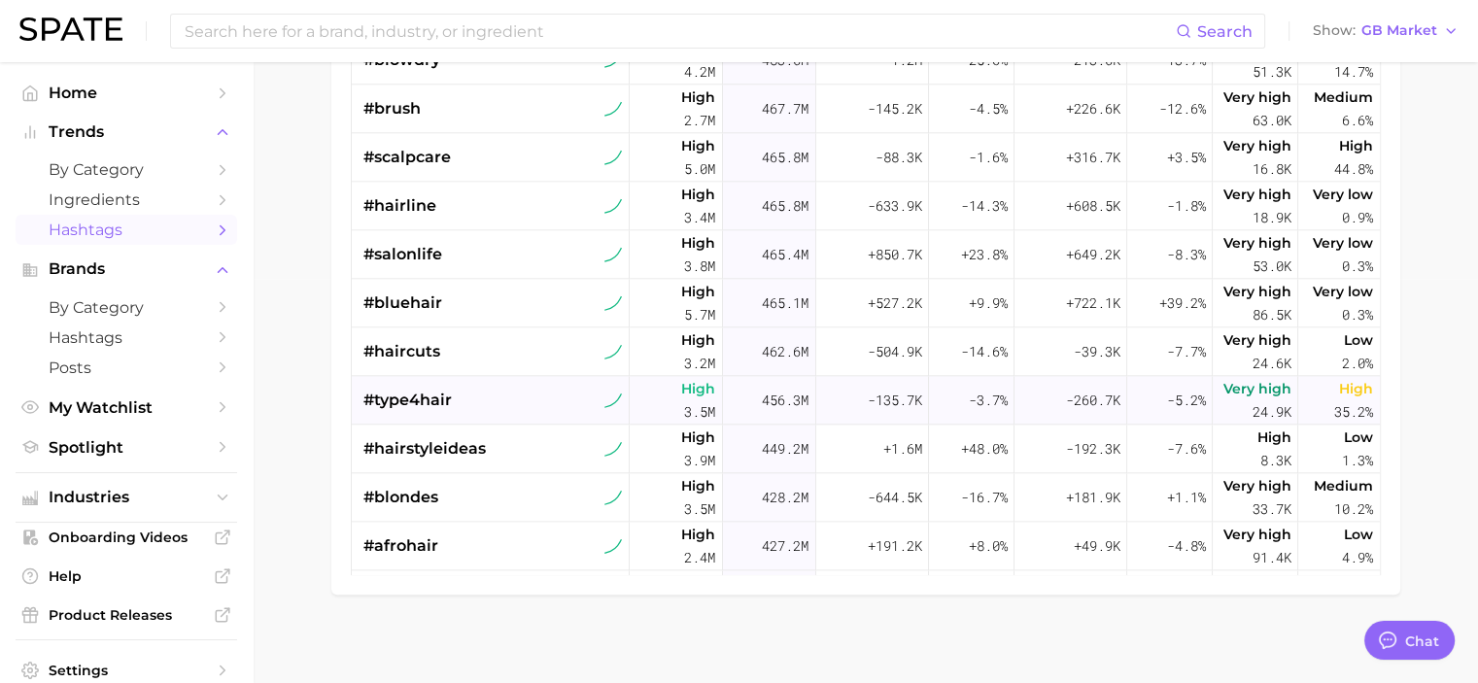
click at [527, 399] on div "#type4hair" at bounding box center [494, 400] width 260 height 49
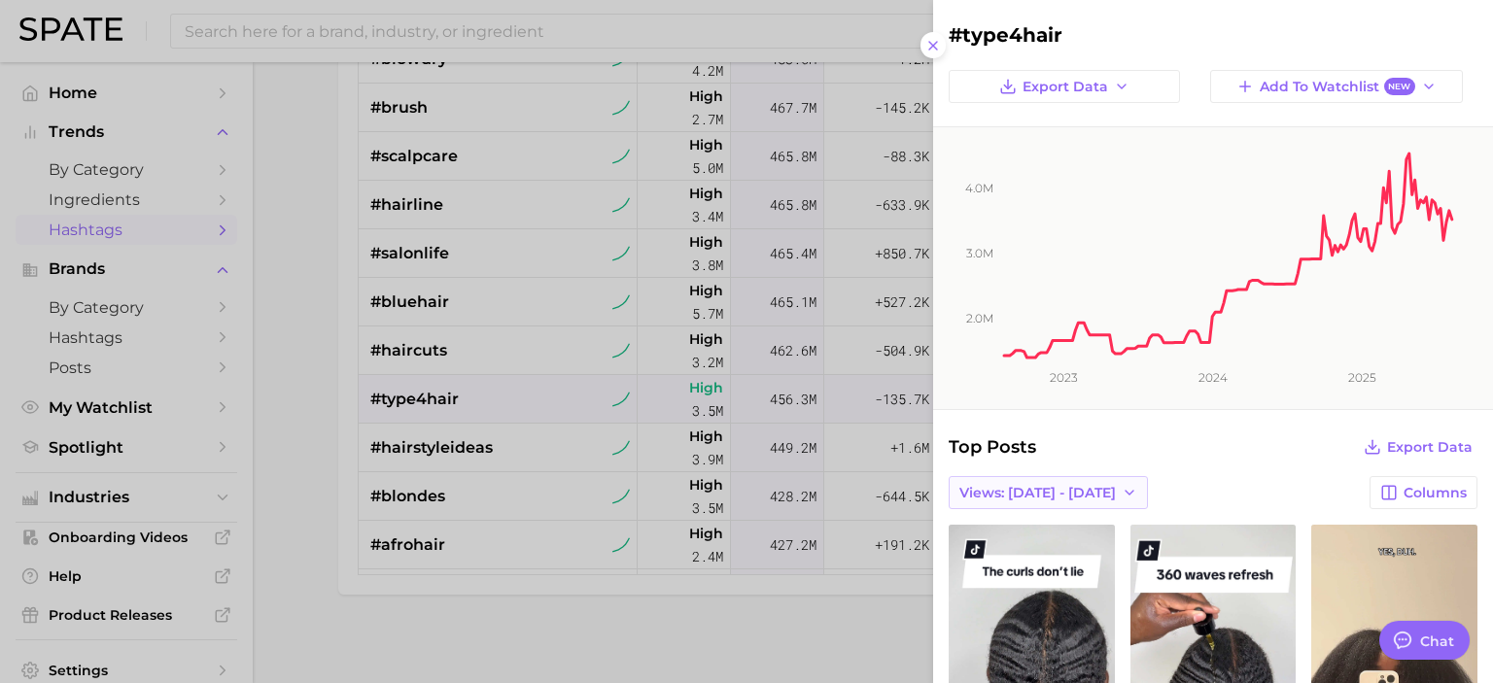
click at [1093, 507] on button "Views: [DATE] - [DATE]" at bounding box center [1048, 492] width 199 height 33
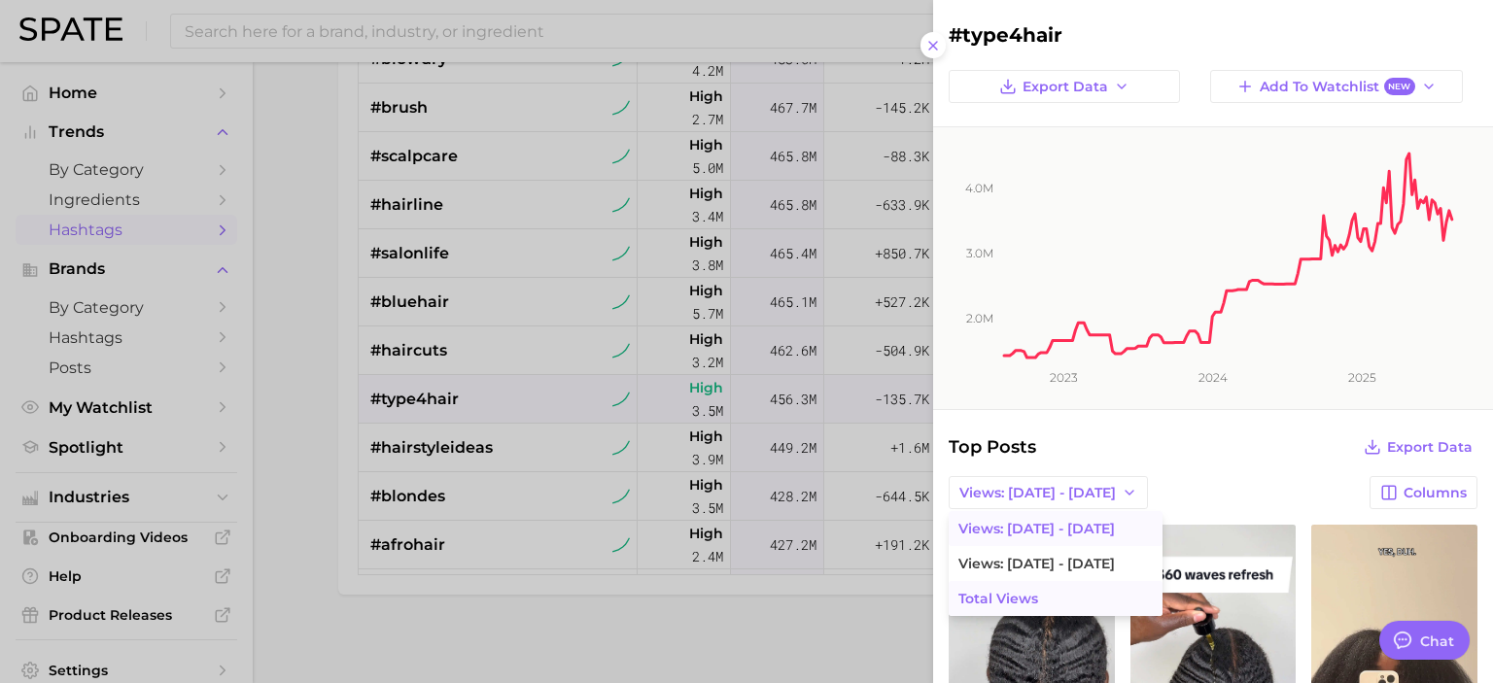
click at [1027, 597] on span "Total Views" at bounding box center [998, 599] width 80 height 17
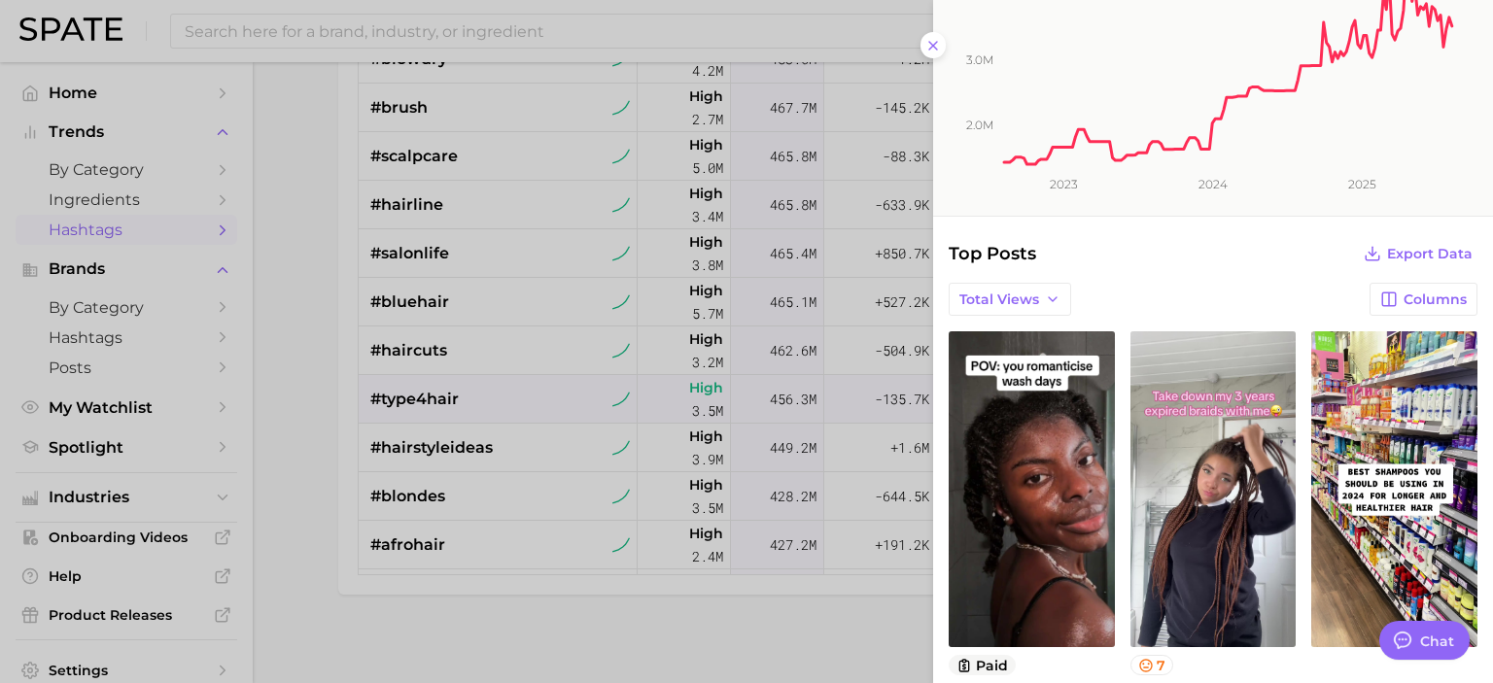
scroll to position [194, 0]
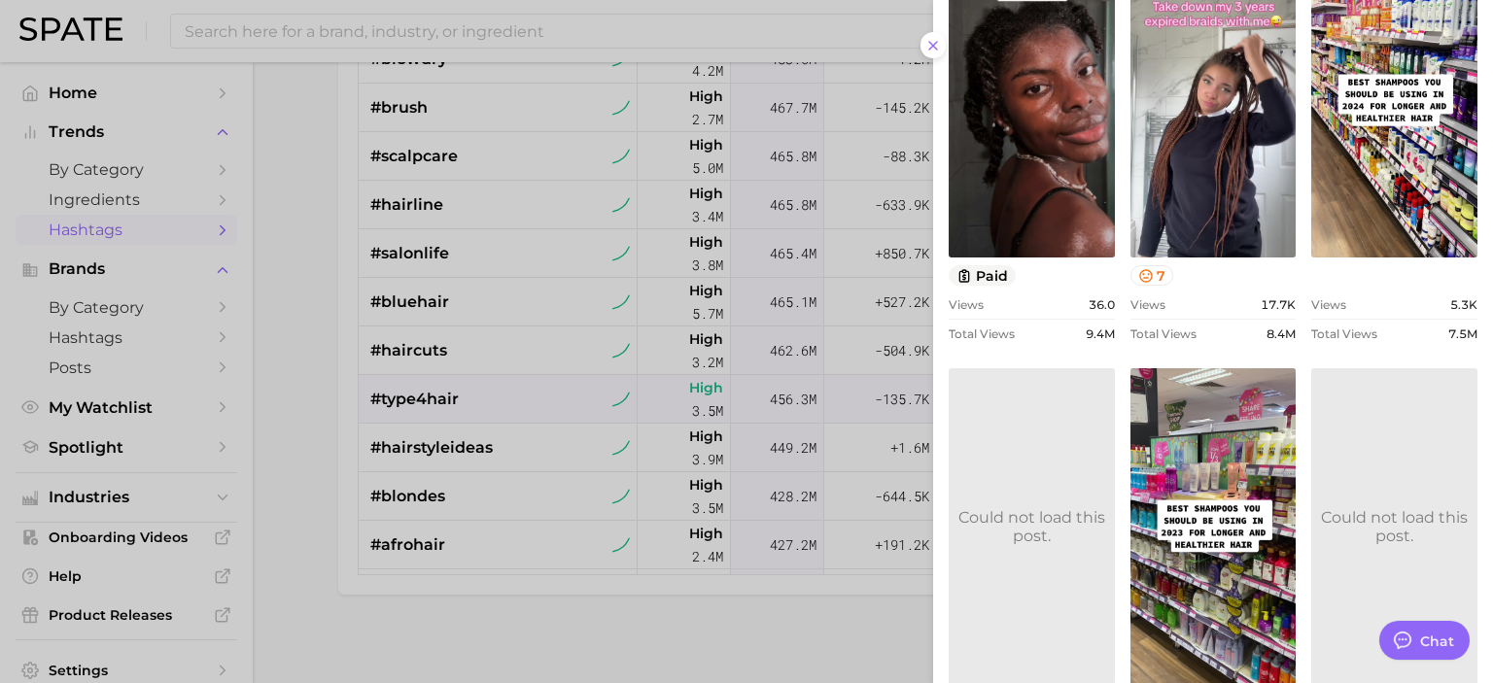
click at [284, 432] on div at bounding box center [746, 341] width 1493 height 683
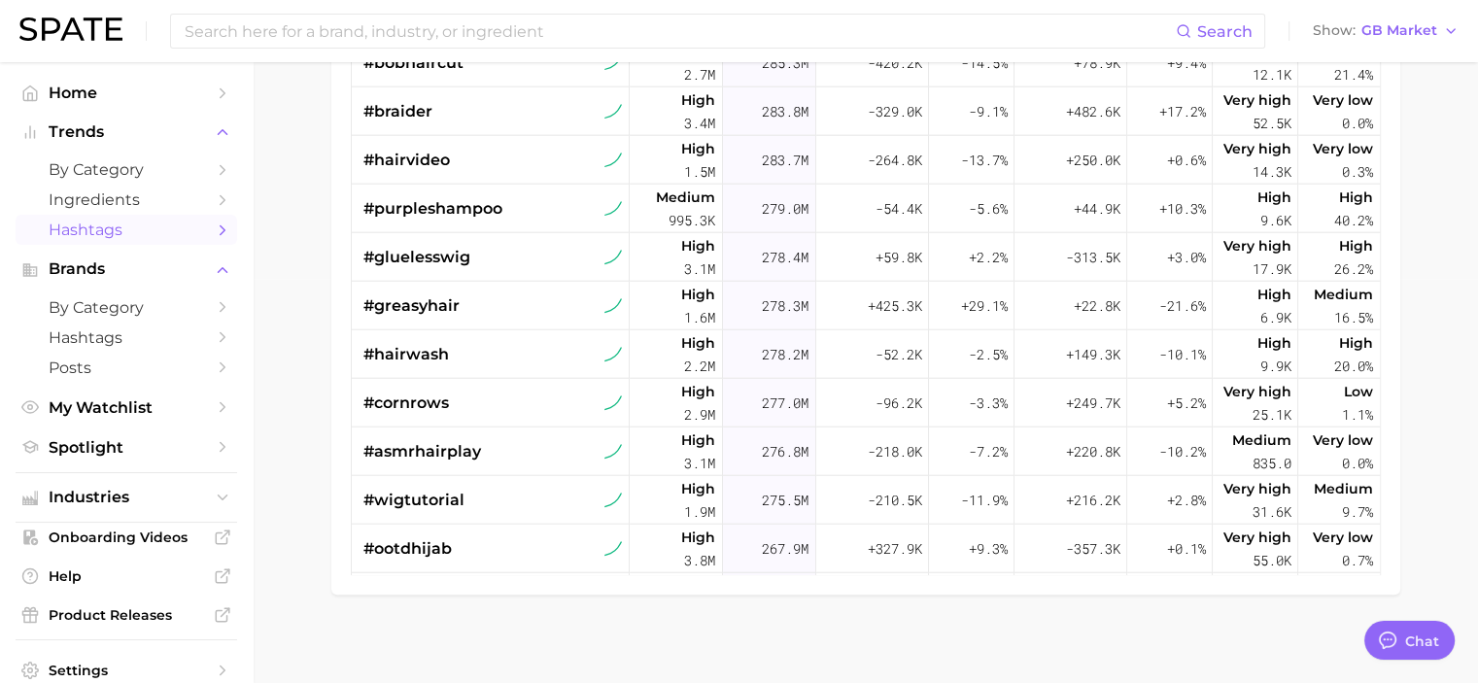
scroll to position [4463, 0]
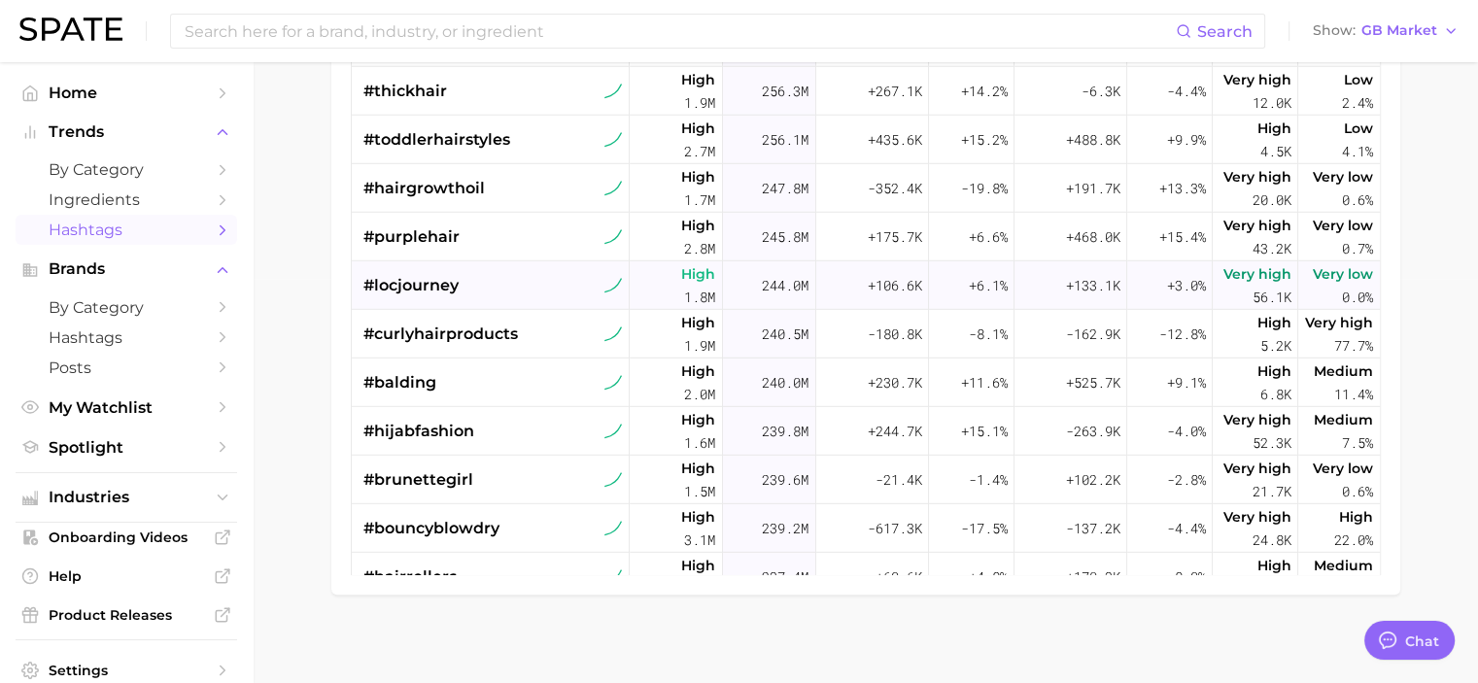
click at [467, 287] on div "#locjourney" at bounding box center [494, 285] width 260 height 49
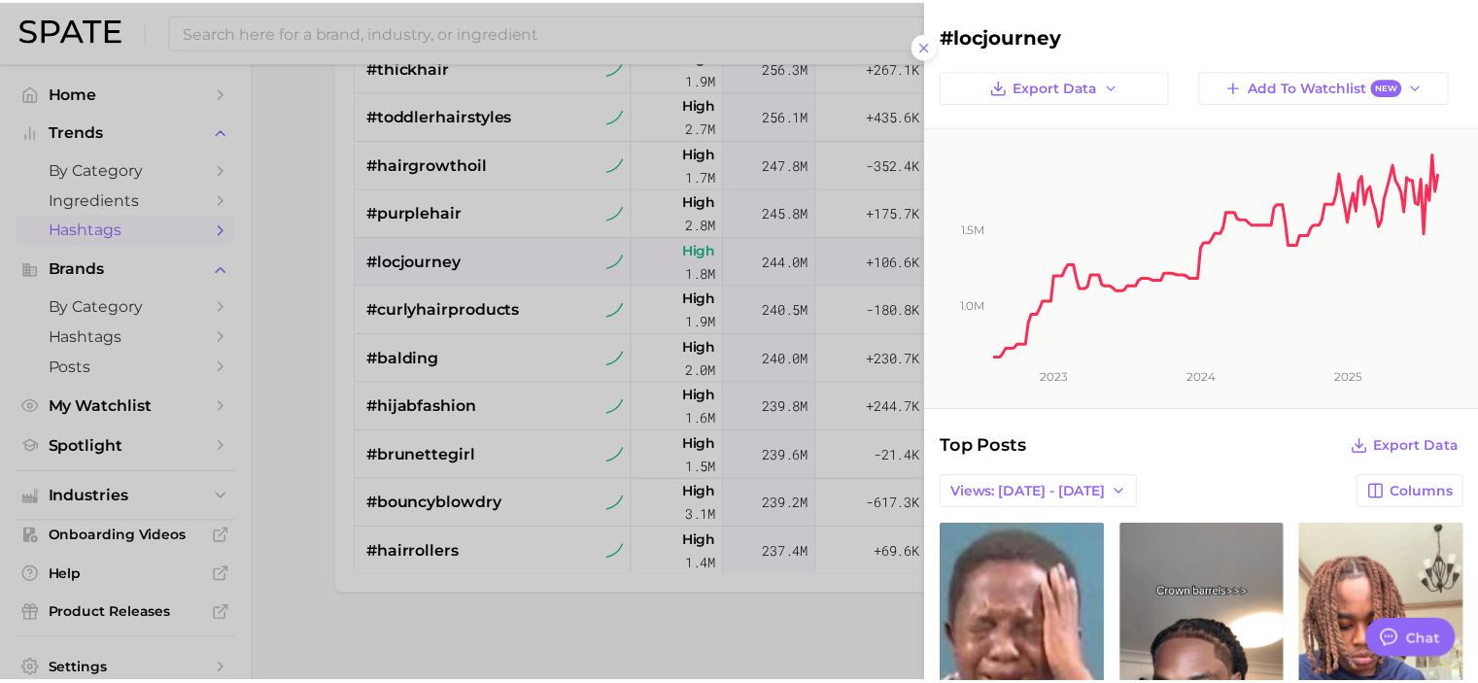
scroll to position [1, 0]
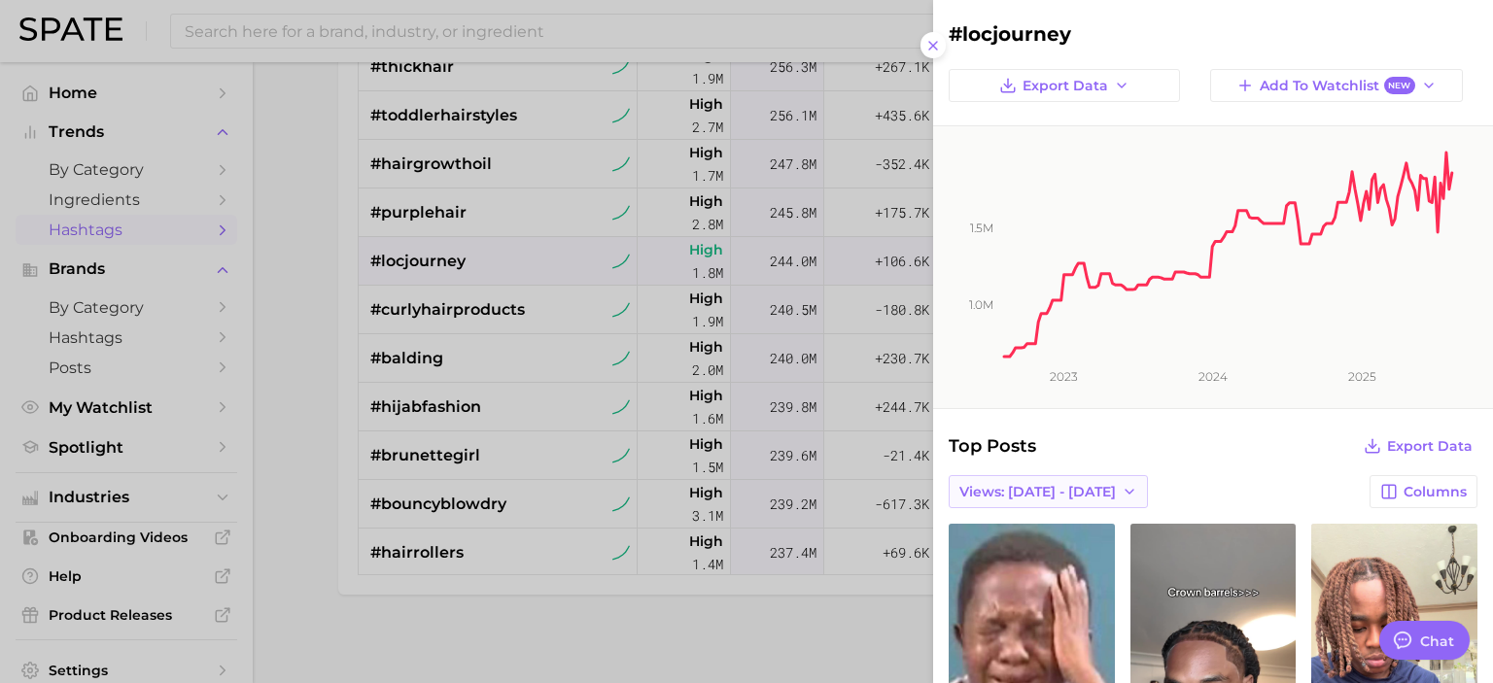
click at [1072, 491] on span "Views: [DATE] - [DATE]" at bounding box center [1037, 492] width 156 height 17
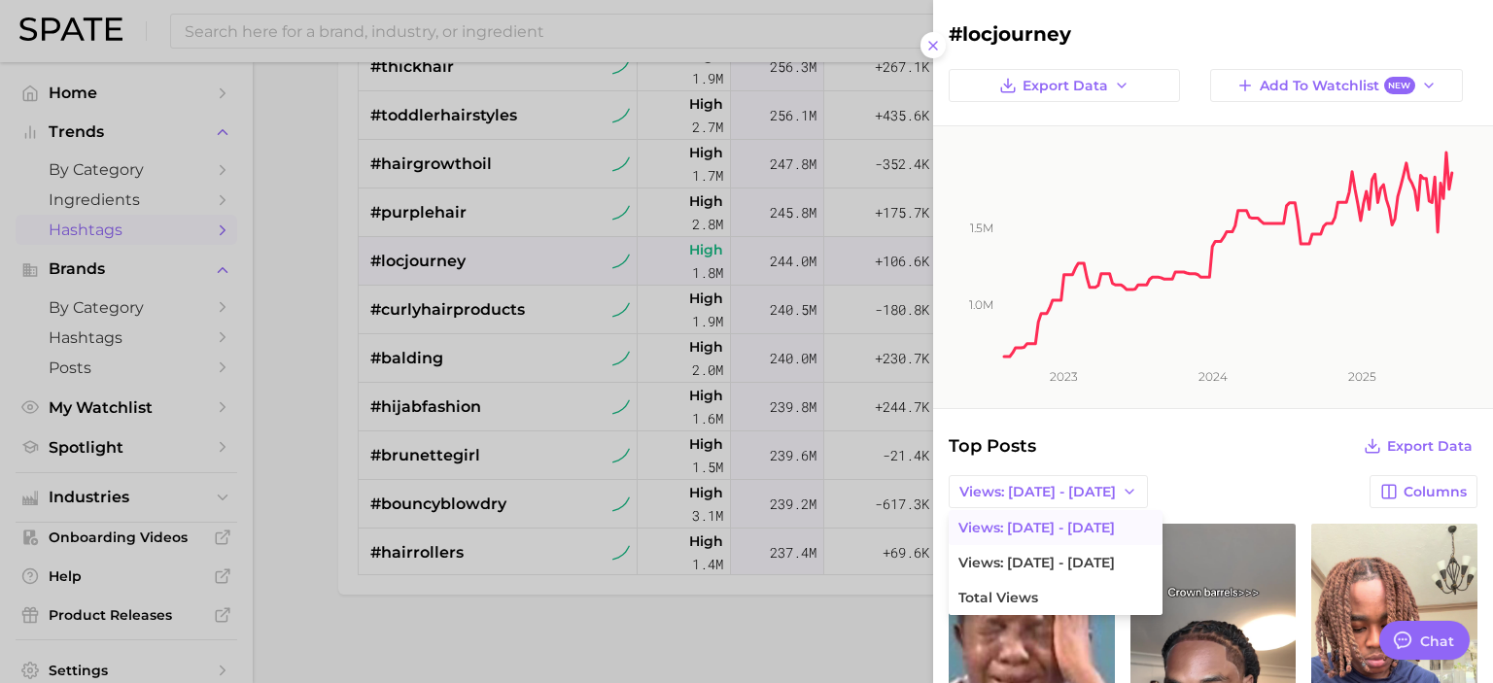
click at [295, 433] on div at bounding box center [746, 341] width 1493 height 683
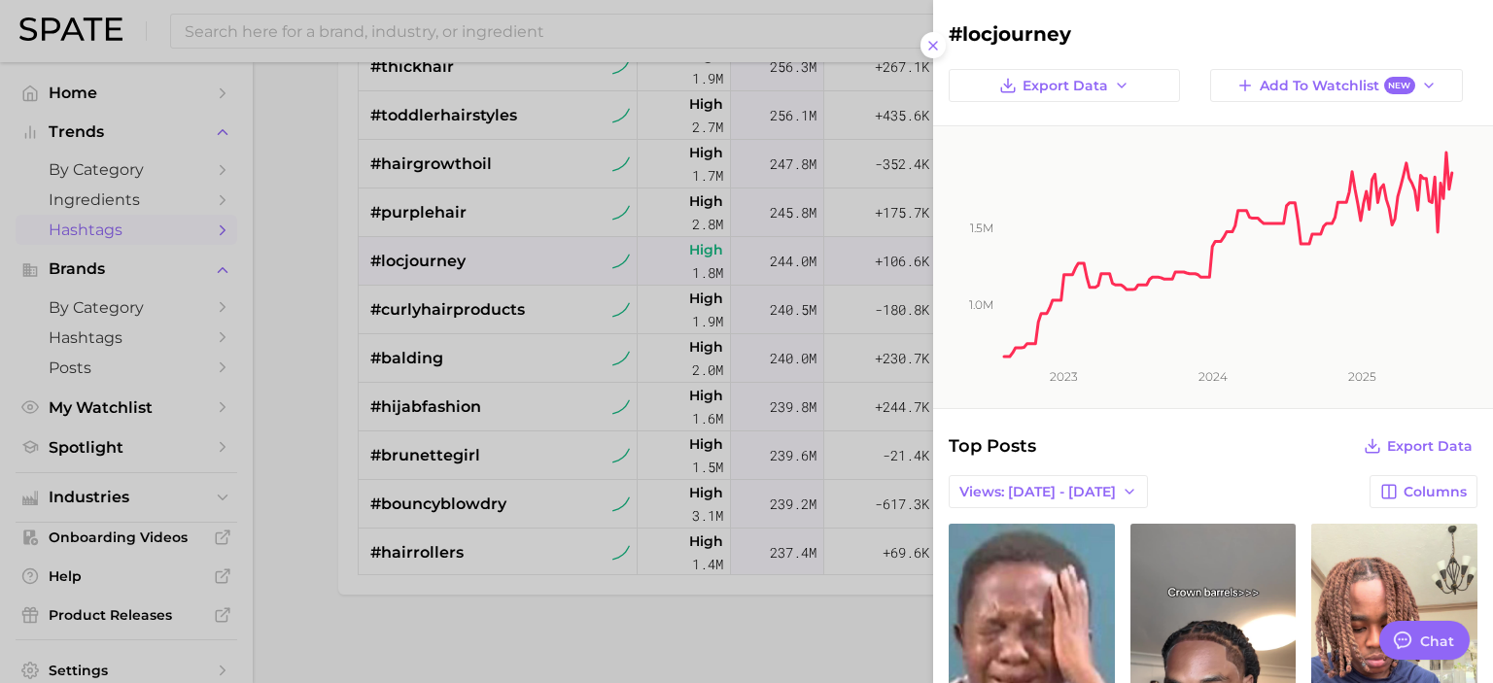
click at [313, 416] on div at bounding box center [746, 341] width 1493 height 683
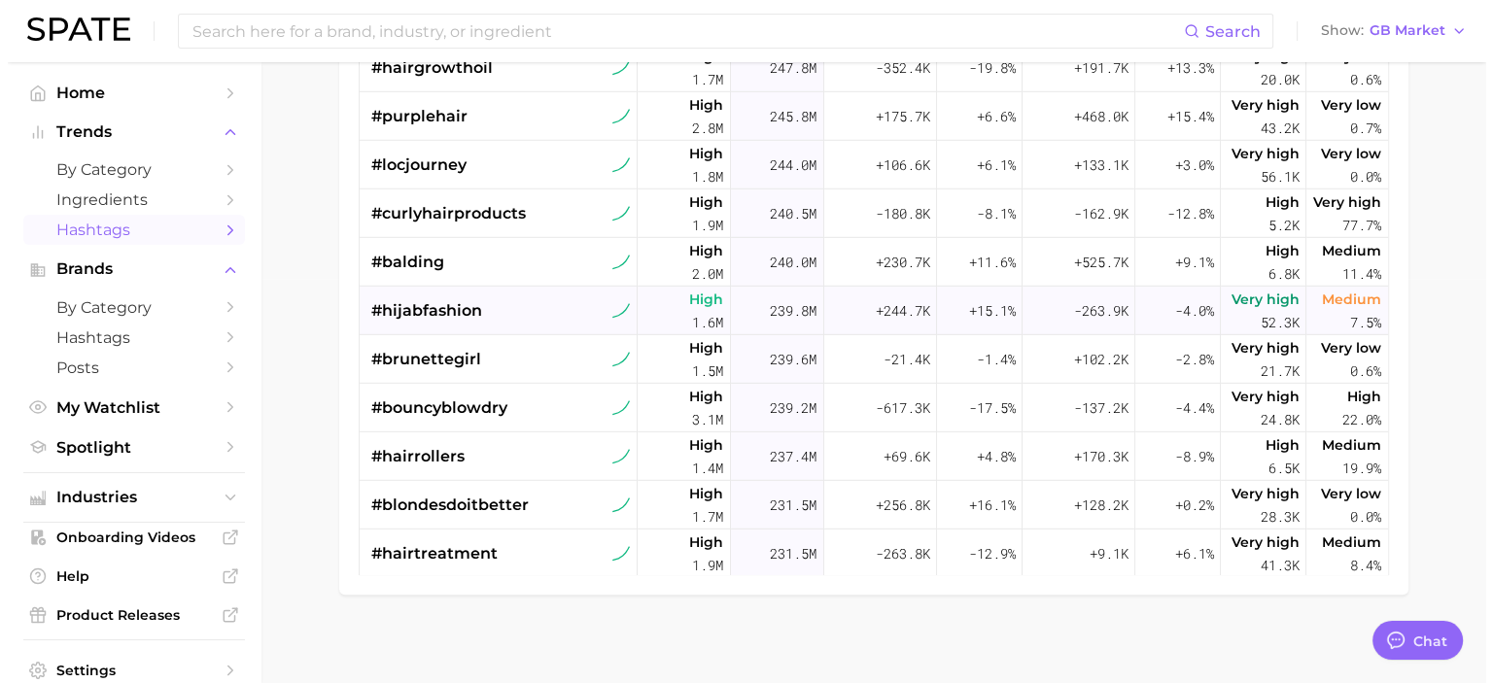
scroll to position [5430, 0]
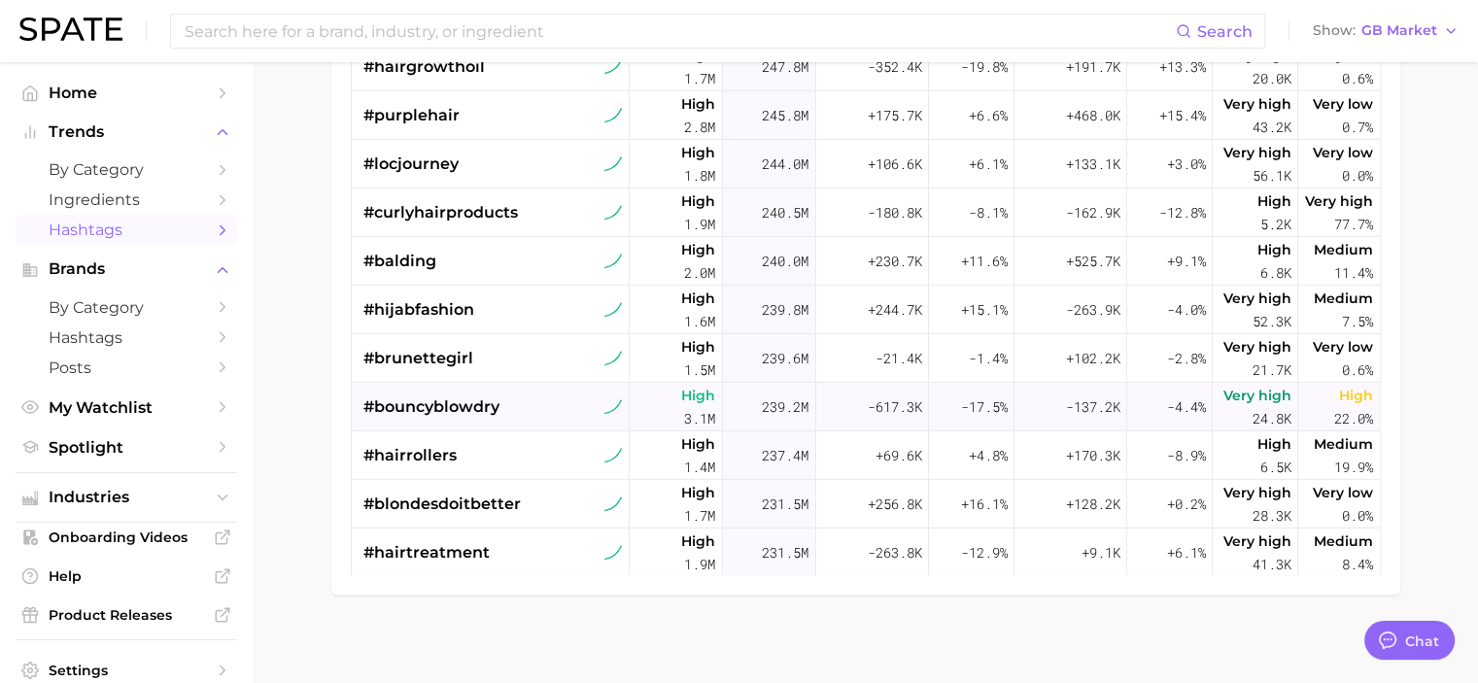
click at [495, 413] on span "#bouncyblowdry" at bounding box center [432, 407] width 136 height 23
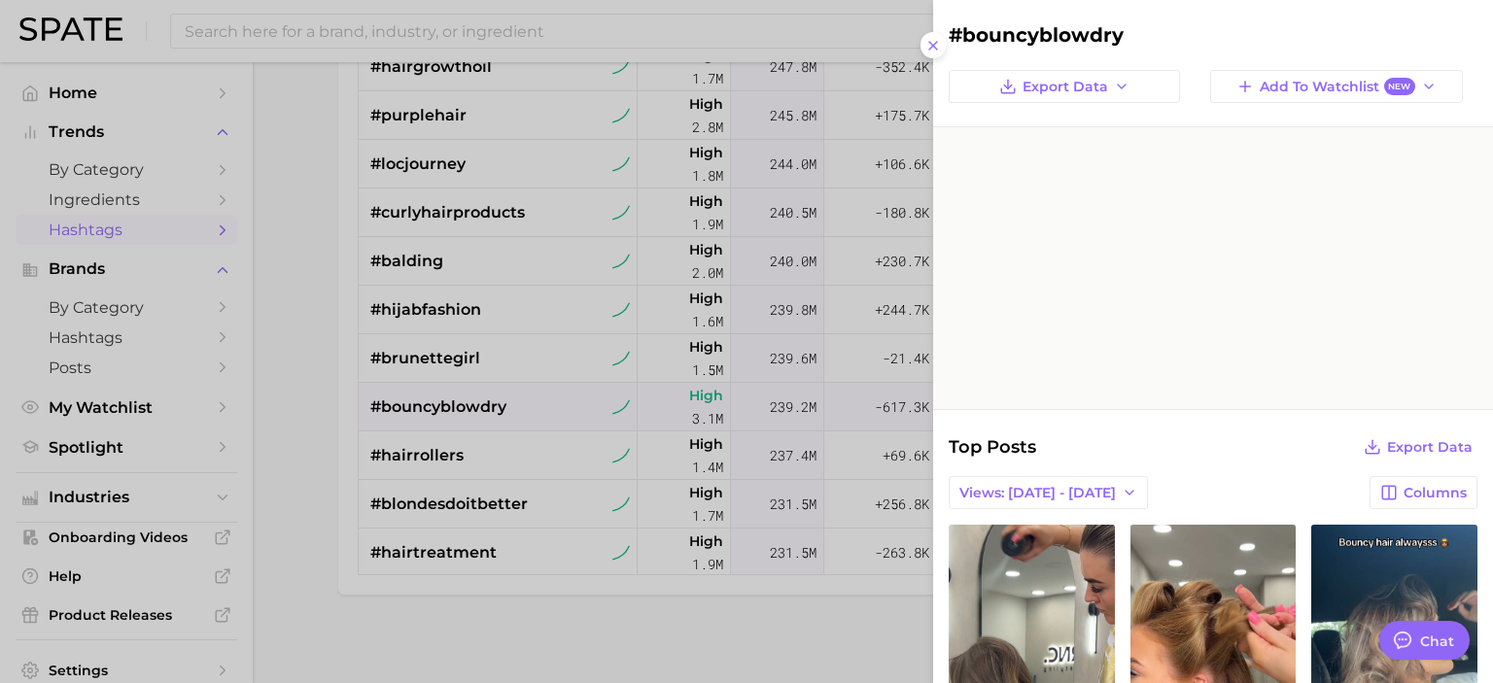
scroll to position [0, 0]
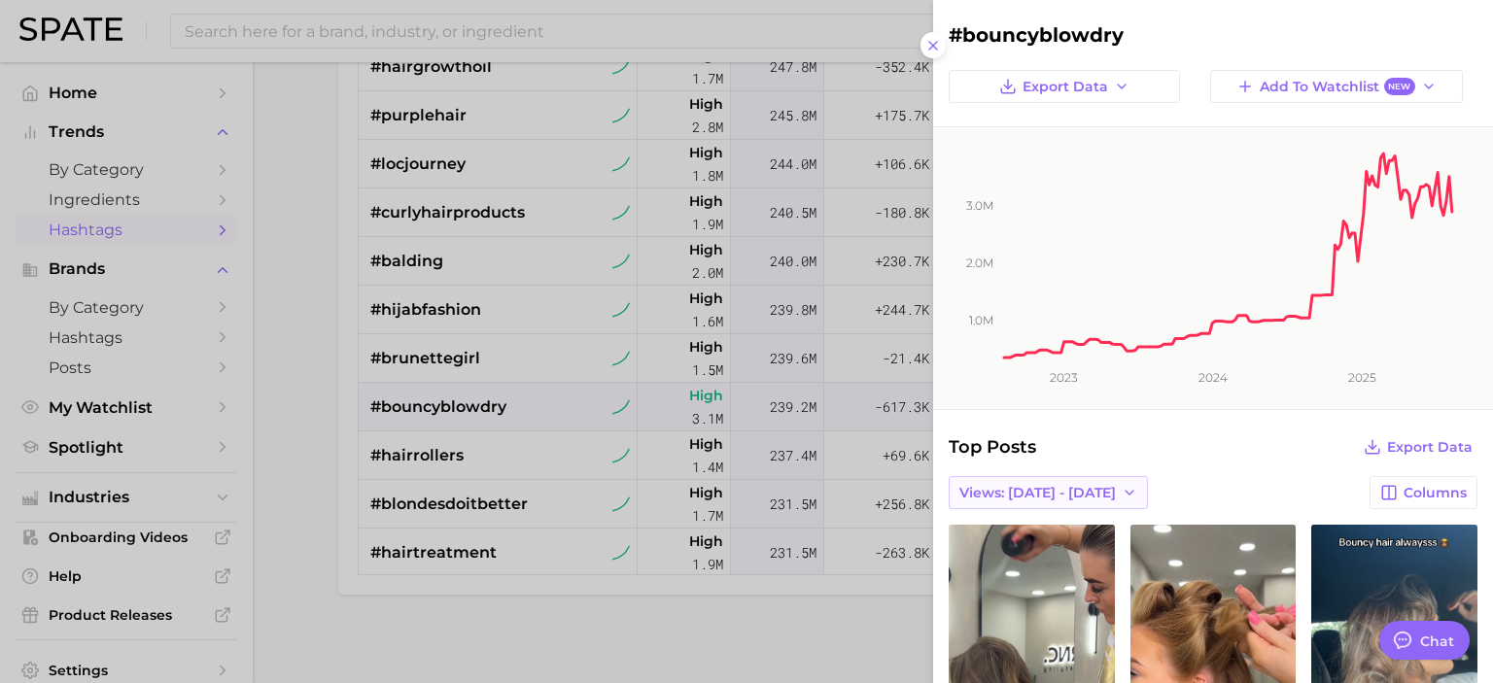
click at [1017, 491] on span "Views: [DATE] - [DATE]" at bounding box center [1037, 493] width 156 height 17
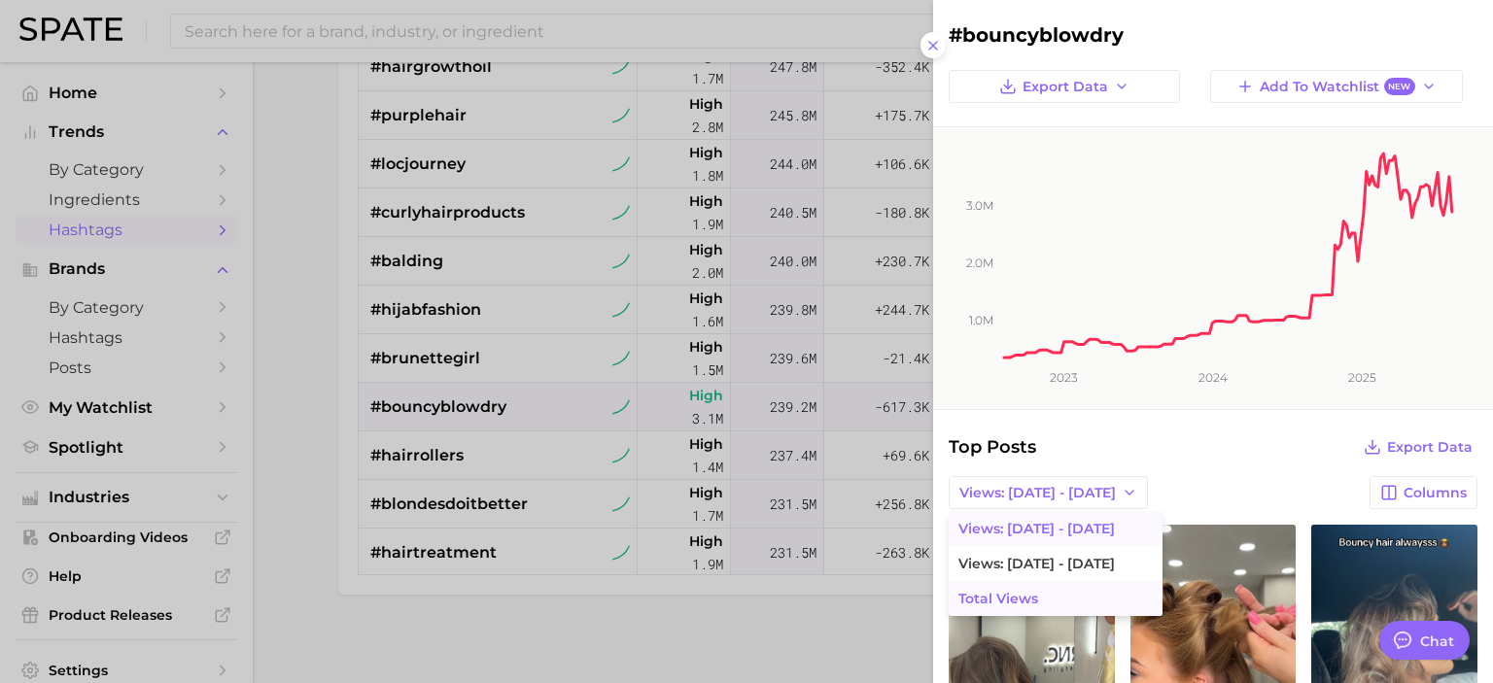
click at [1025, 606] on button "Total Views" at bounding box center [1056, 598] width 214 height 35
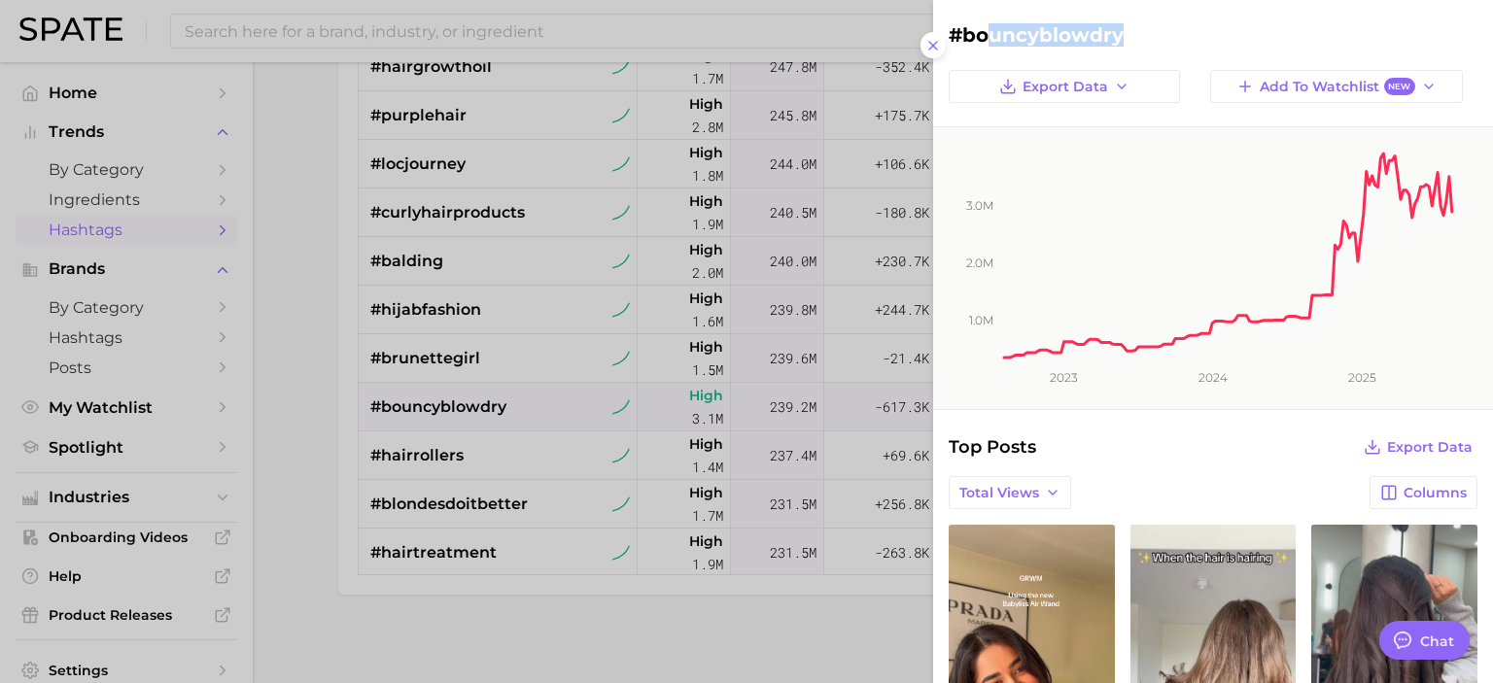
drag, startPoint x: 1123, startPoint y: 38, endPoint x: 988, endPoint y: 39, distance: 135.1
click at [989, 38] on h2 "#bouncyblowdry" at bounding box center [1213, 34] width 529 height 23
click at [327, 497] on div at bounding box center [746, 341] width 1493 height 683
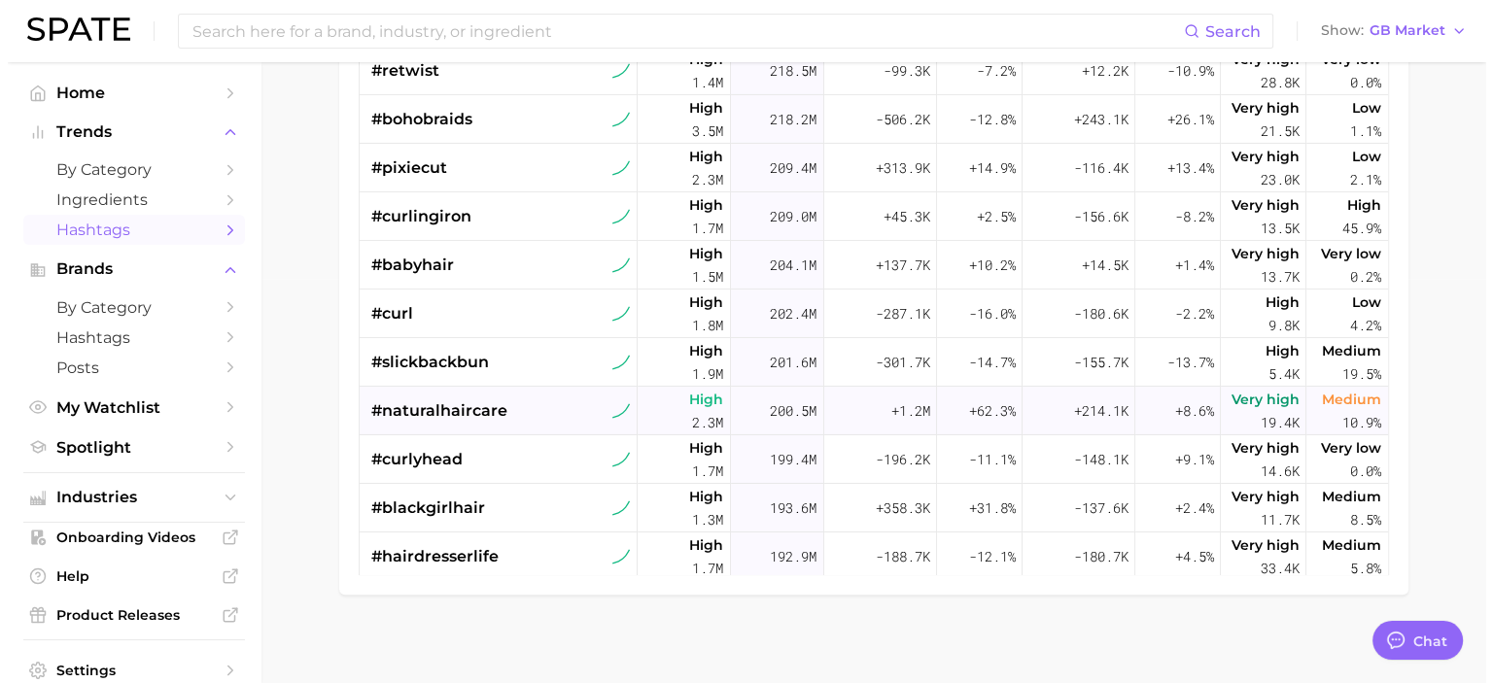
scroll to position [6496, 0]
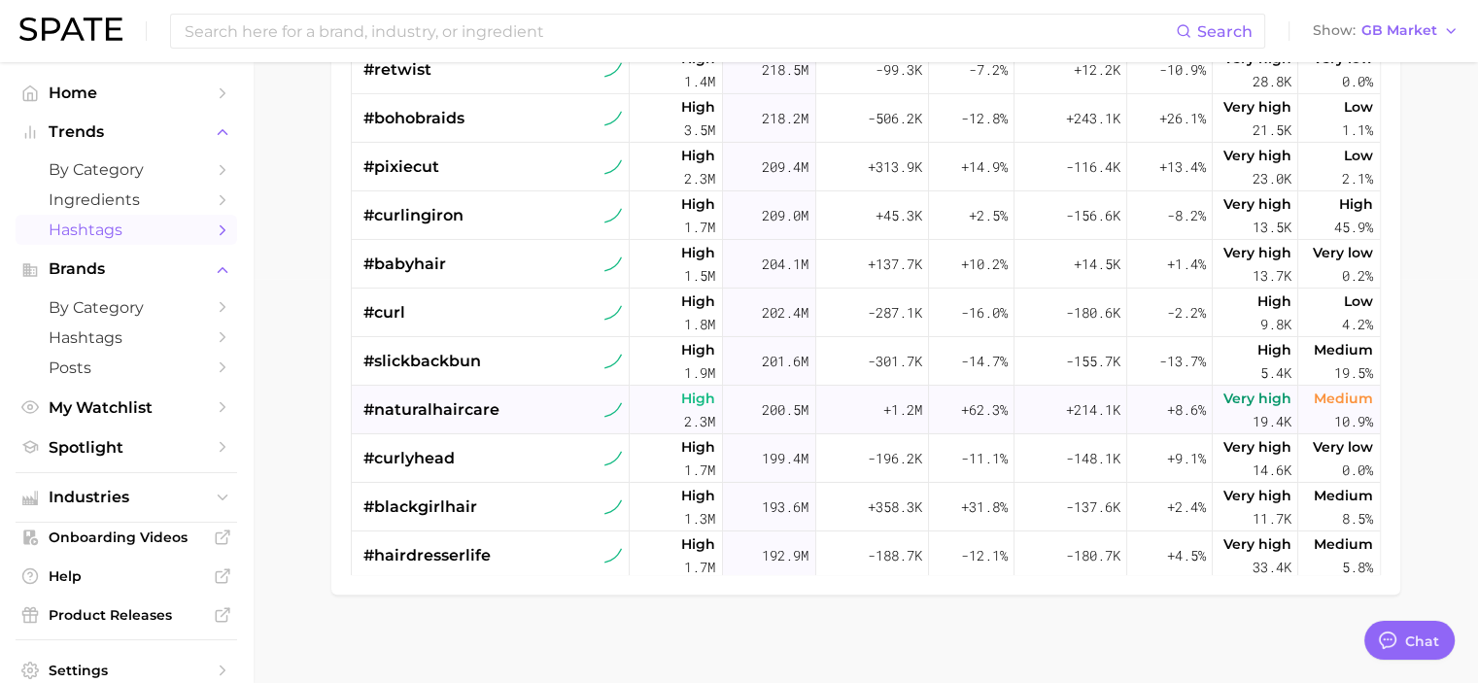
click at [494, 418] on span "#naturalhaircare" at bounding box center [432, 410] width 136 height 23
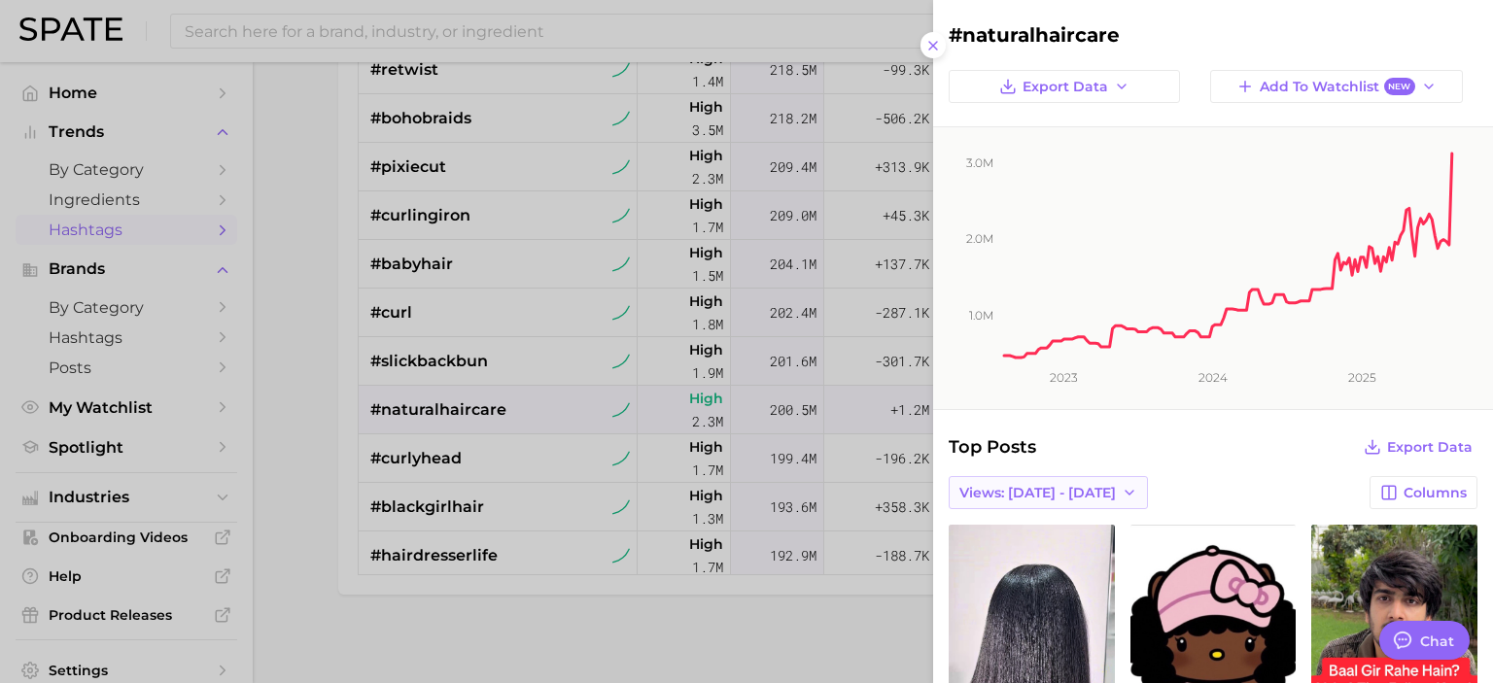
click at [1073, 485] on span "Views: [DATE] - [DATE]" at bounding box center [1037, 493] width 156 height 17
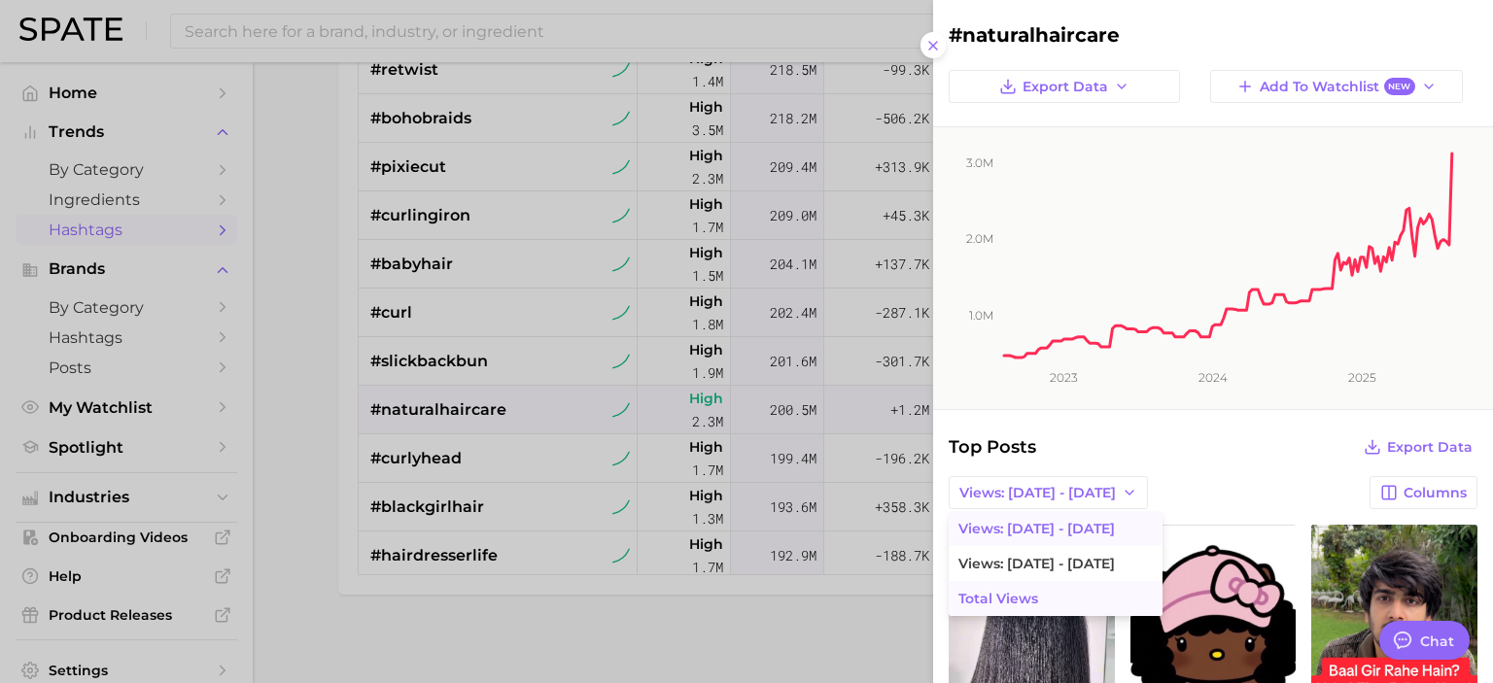
click at [1029, 604] on span "Total Views" at bounding box center [998, 599] width 80 height 17
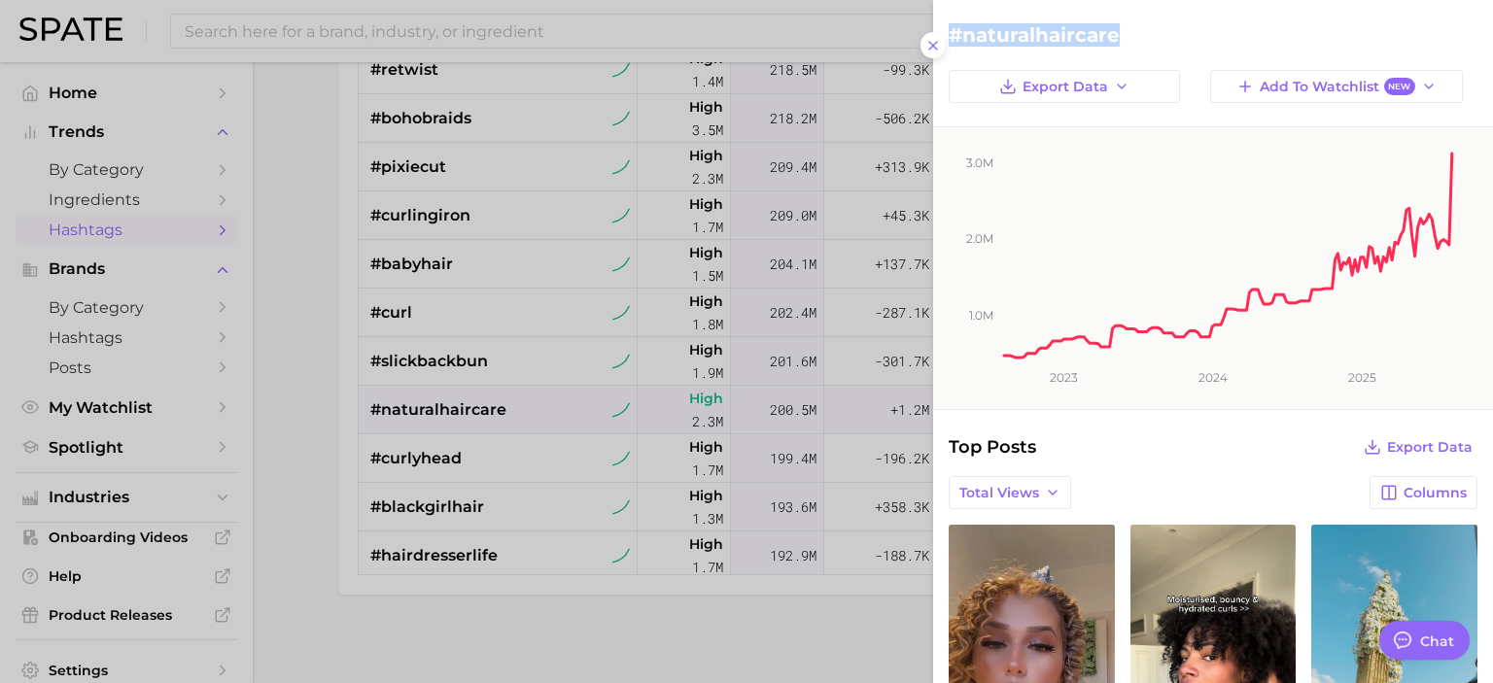
drag, startPoint x: 1147, startPoint y: 32, endPoint x: 939, endPoint y: 21, distance: 208.3
copy h2 "#naturalhaircare"
click at [316, 443] on div at bounding box center [746, 341] width 1493 height 683
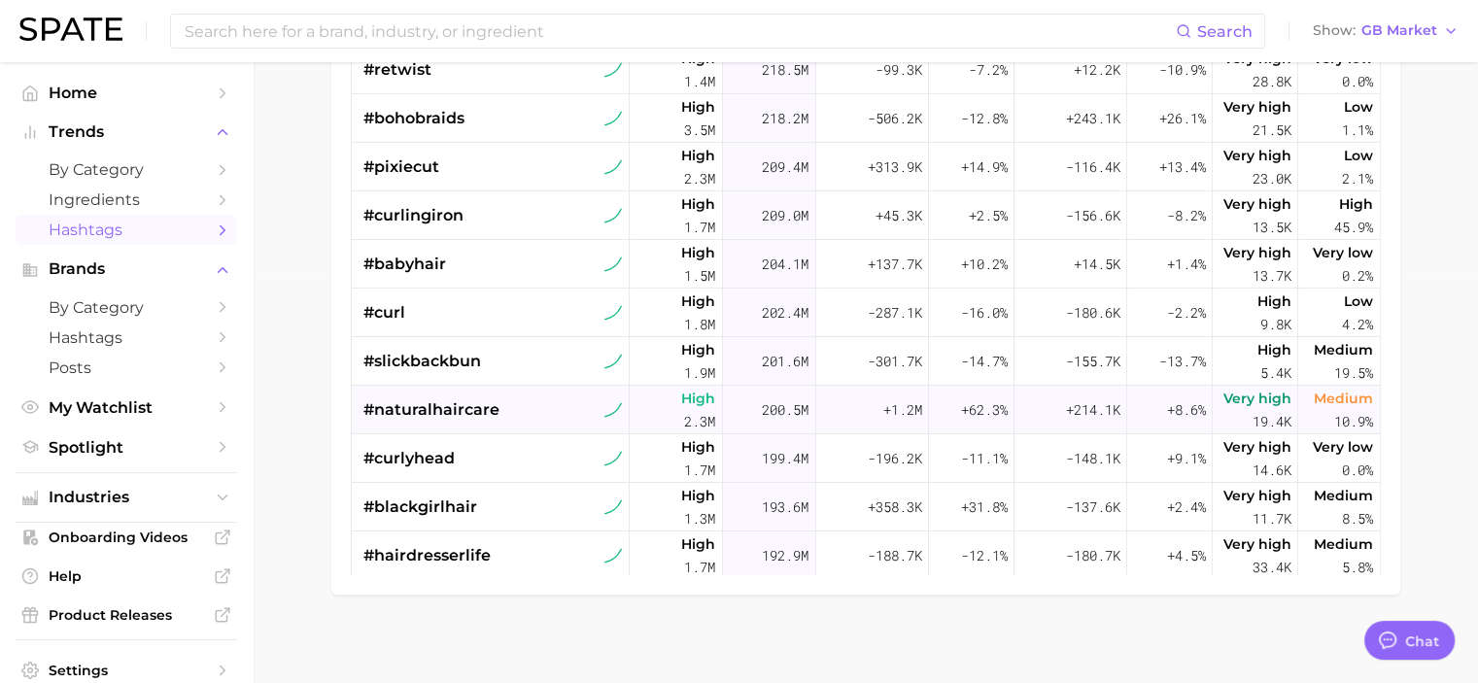
drag, startPoint x: 358, startPoint y: 409, endPoint x: 541, endPoint y: 427, distance: 184.5
click at [541, 427] on div "#naturalhaircare" at bounding box center [491, 410] width 279 height 49
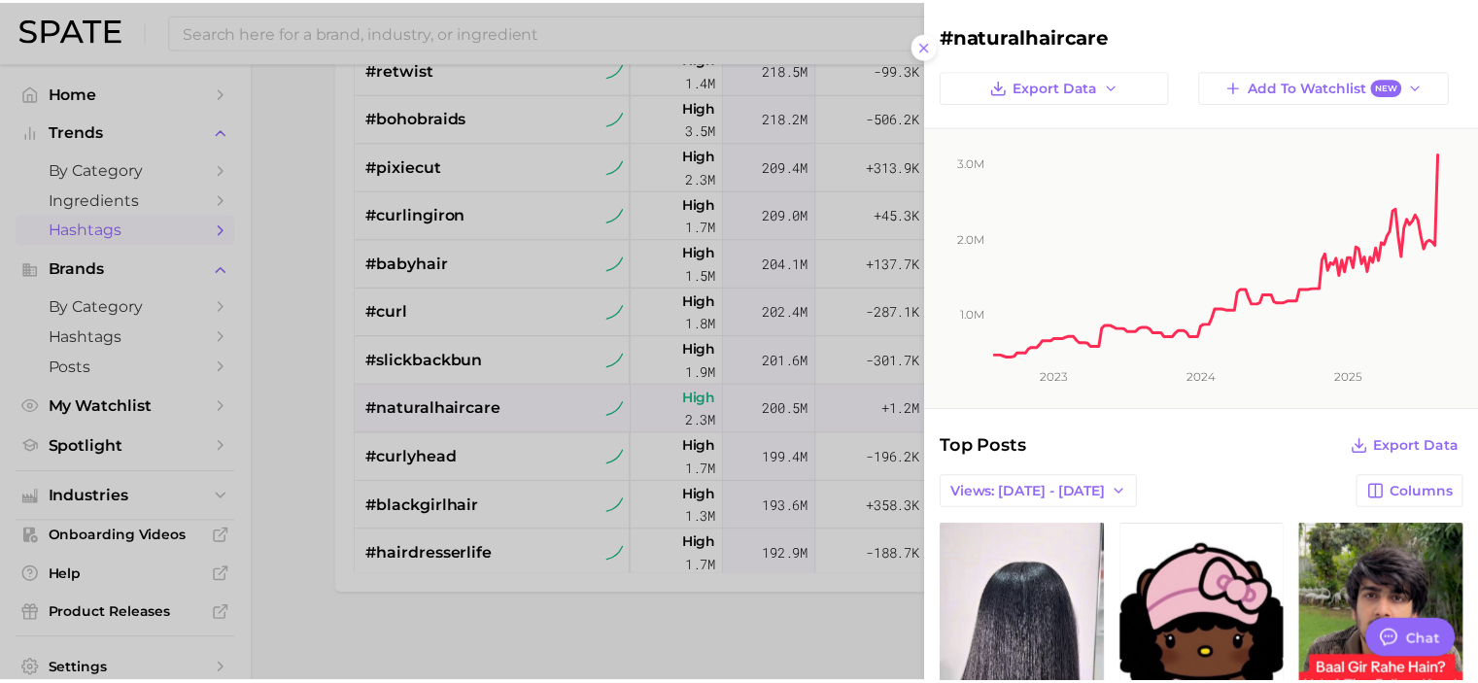
scroll to position [0, 0]
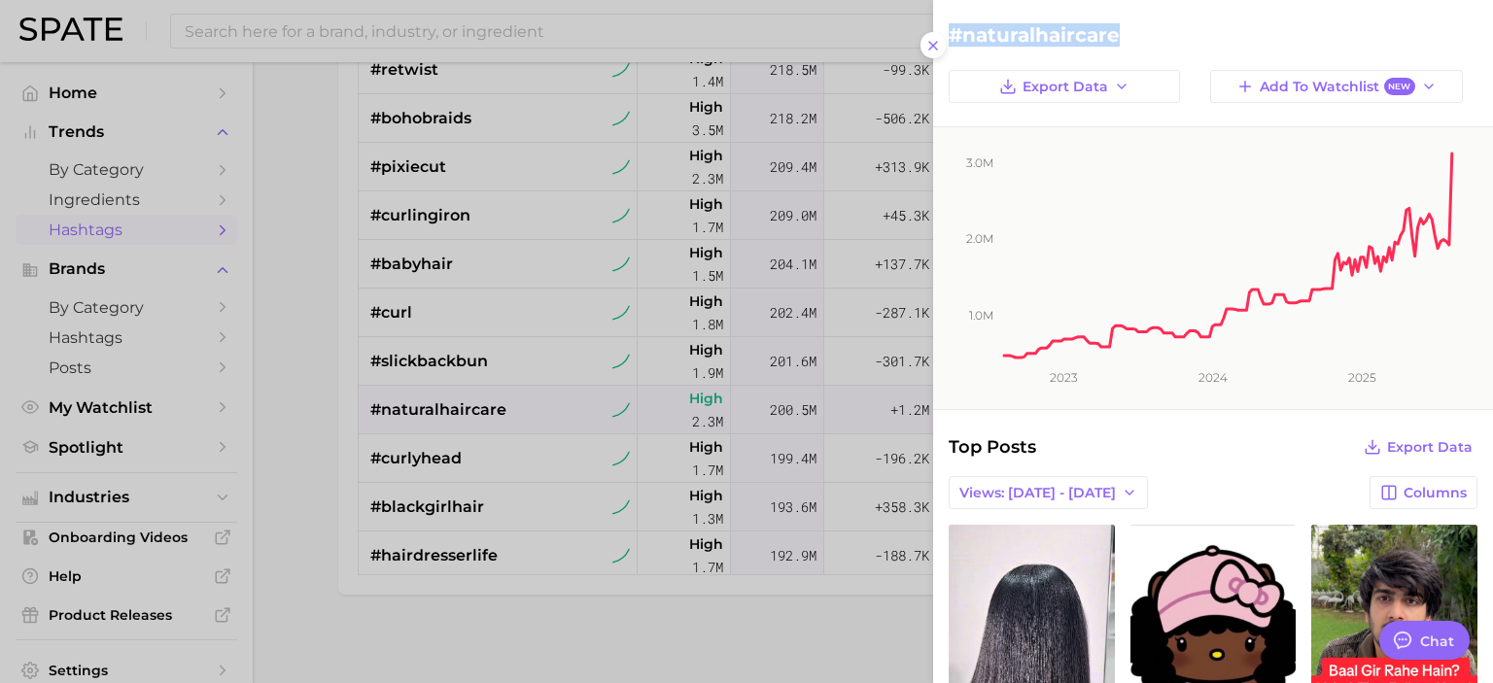
drag, startPoint x: 1145, startPoint y: 27, endPoint x: 947, endPoint y: 41, distance: 198.8
click at [947, 30] on div "#naturalhaircare" at bounding box center [1213, 34] width 560 height 23
copy h2 "#naturalhaircare"
click at [273, 407] on div at bounding box center [746, 341] width 1493 height 683
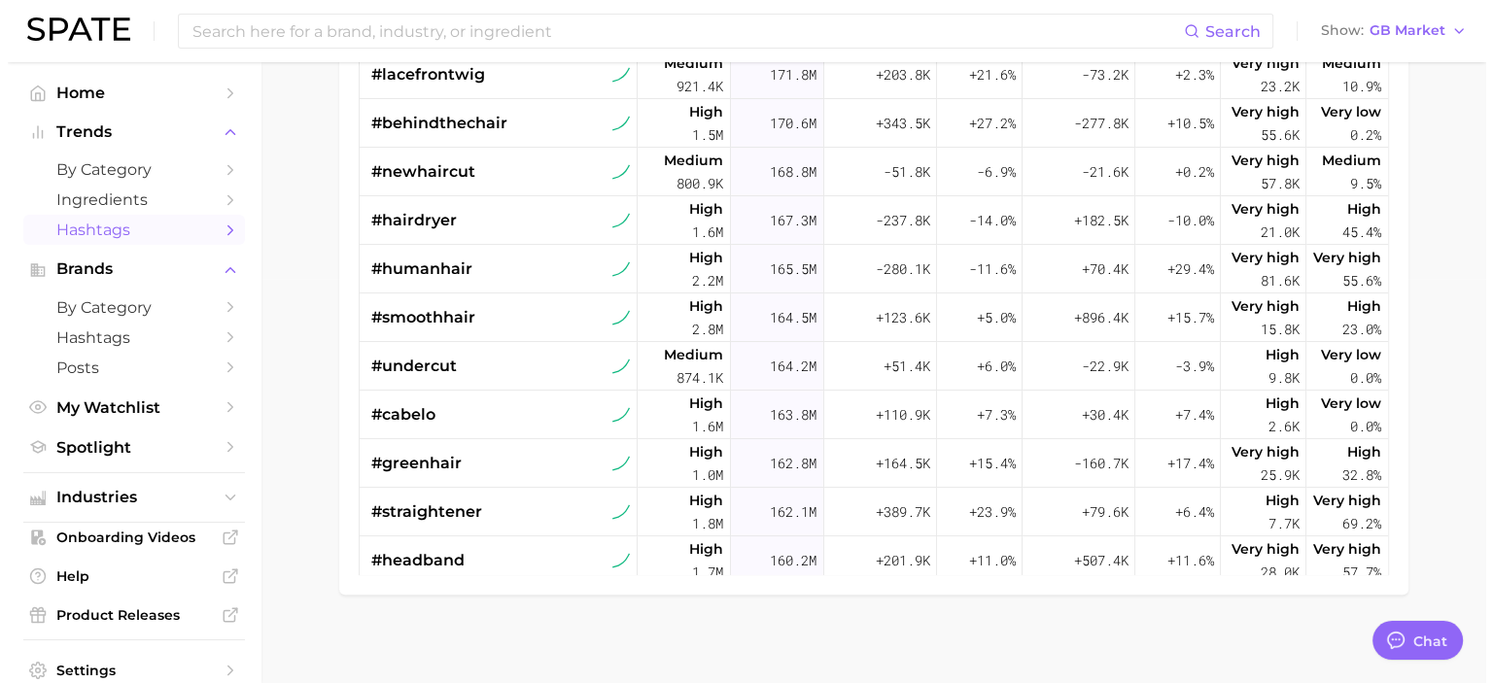
scroll to position [7464, 0]
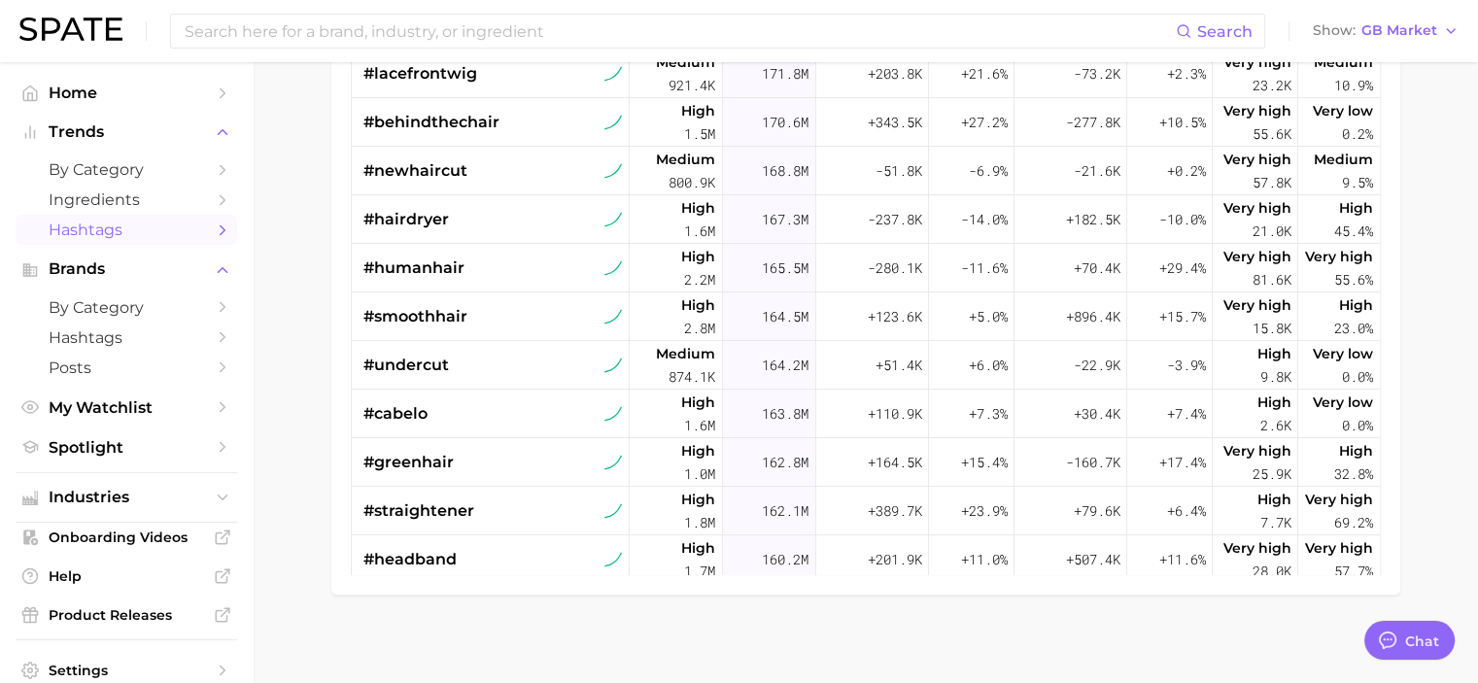
click at [285, 358] on main "1. beauty 2. hair 3. Subcategory TikTok Instagram Beta Filters 3 Early Stage La…" at bounding box center [866, 175] width 1226 height 1034
drag, startPoint x: 329, startPoint y: 312, endPoint x: 341, endPoint y: 311, distance: 12.7
click at [341, 311] on main "1. beauty 2. hair 3. Subcategory TikTok Instagram Beta Filters 3 Early Stage La…" at bounding box center [866, 175] width 1226 height 1034
click at [413, 309] on span "#smoothhair" at bounding box center [416, 316] width 104 height 23
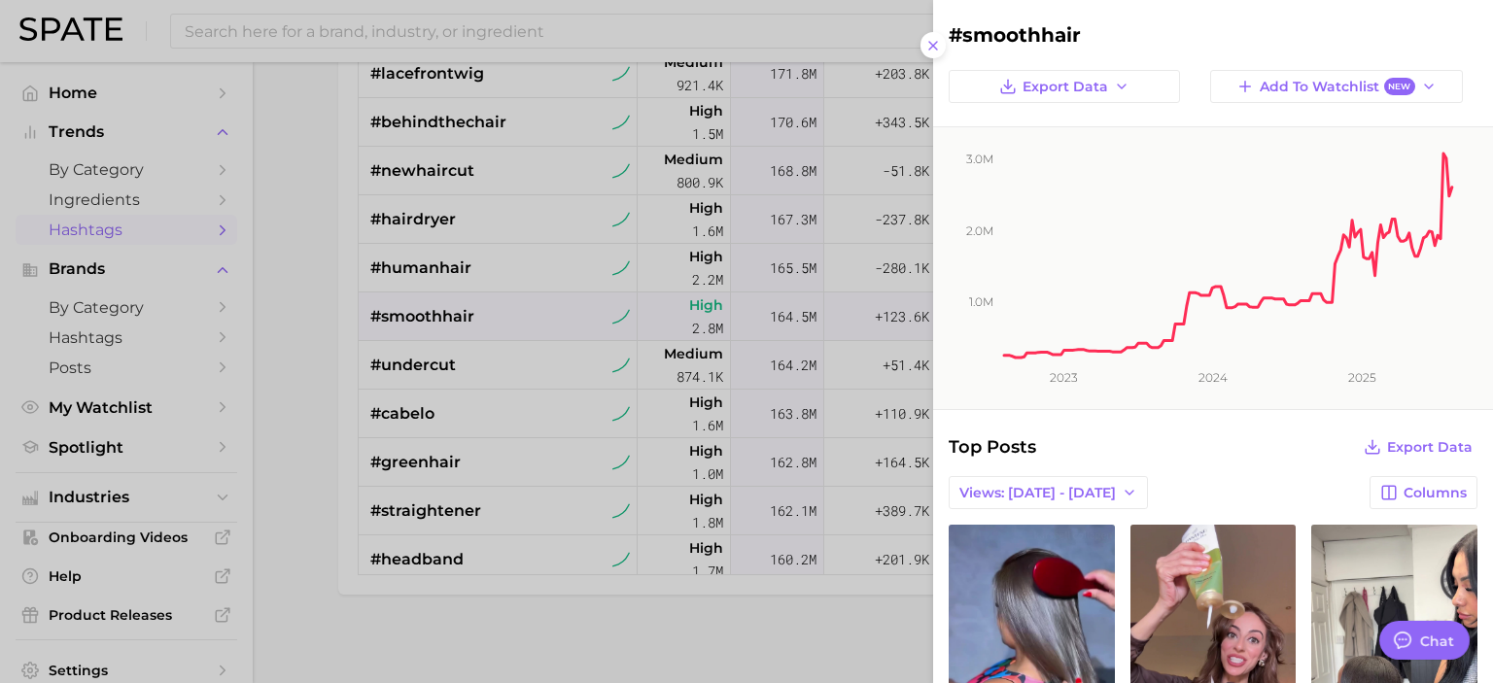
scroll to position [0, 0]
drag, startPoint x: 1093, startPoint y: 29, endPoint x: 947, endPoint y: 27, distance: 145.8
click at [947, 27] on div "#smoothhair" at bounding box center [1213, 34] width 560 height 23
copy h2 "#smoothhair"
click at [296, 387] on div at bounding box center [746, 341] width 1493 height 683
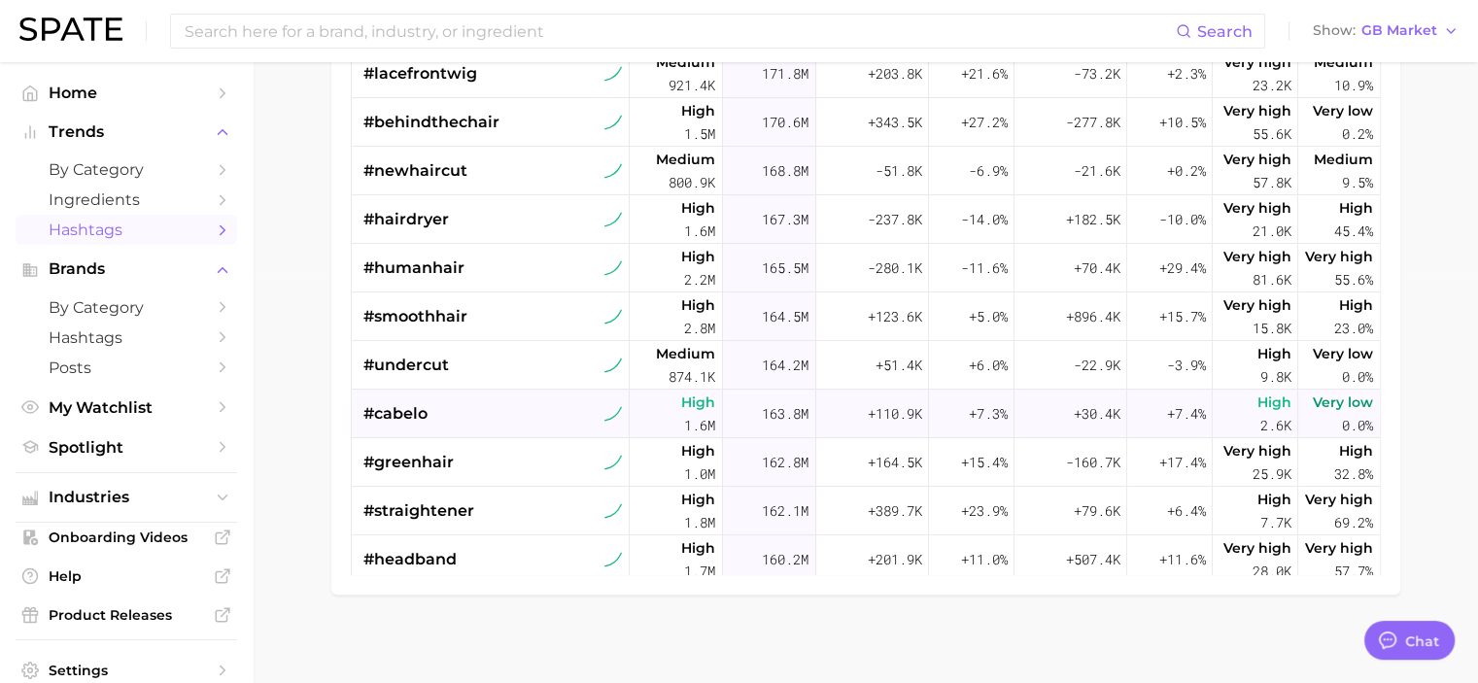
drag, startPoint x: 266, startPoint y: 407, endPoint x: 354, endPoint y: 412, distance: 87.6
click at [276, 407] on main "1. beauty 2. hair 3. Subcategory TikTok Instagram Beta Filters 3 Early Stage La…" at bounding box center [866, 175] width 1226 height 1034
click at [420, 410] on span "#cabelo" at bounding box center [396, 413] width 64 height 23
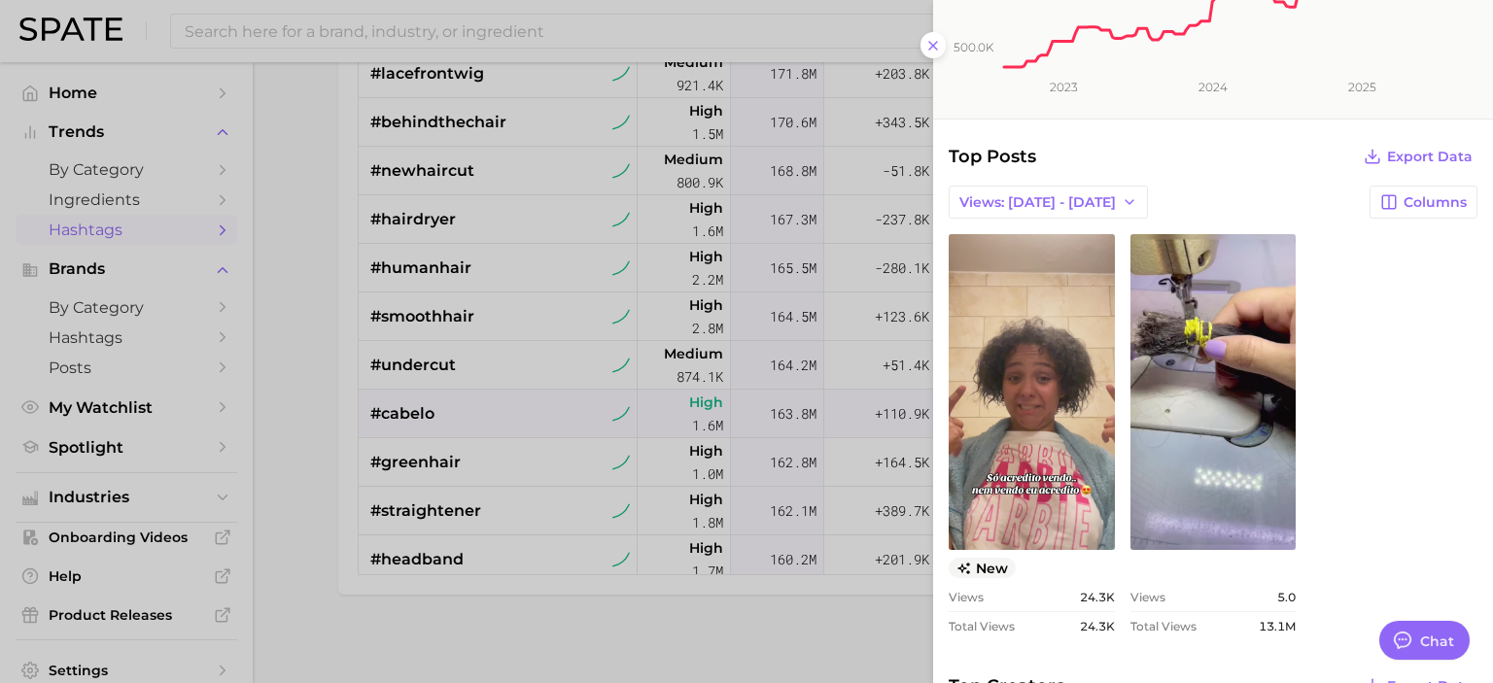
scroll to position [292, 0]
click at [1068, 189] on button "Views: [DATE] - [DATE]" at bounding box center [1048, 201] width 199 height 33
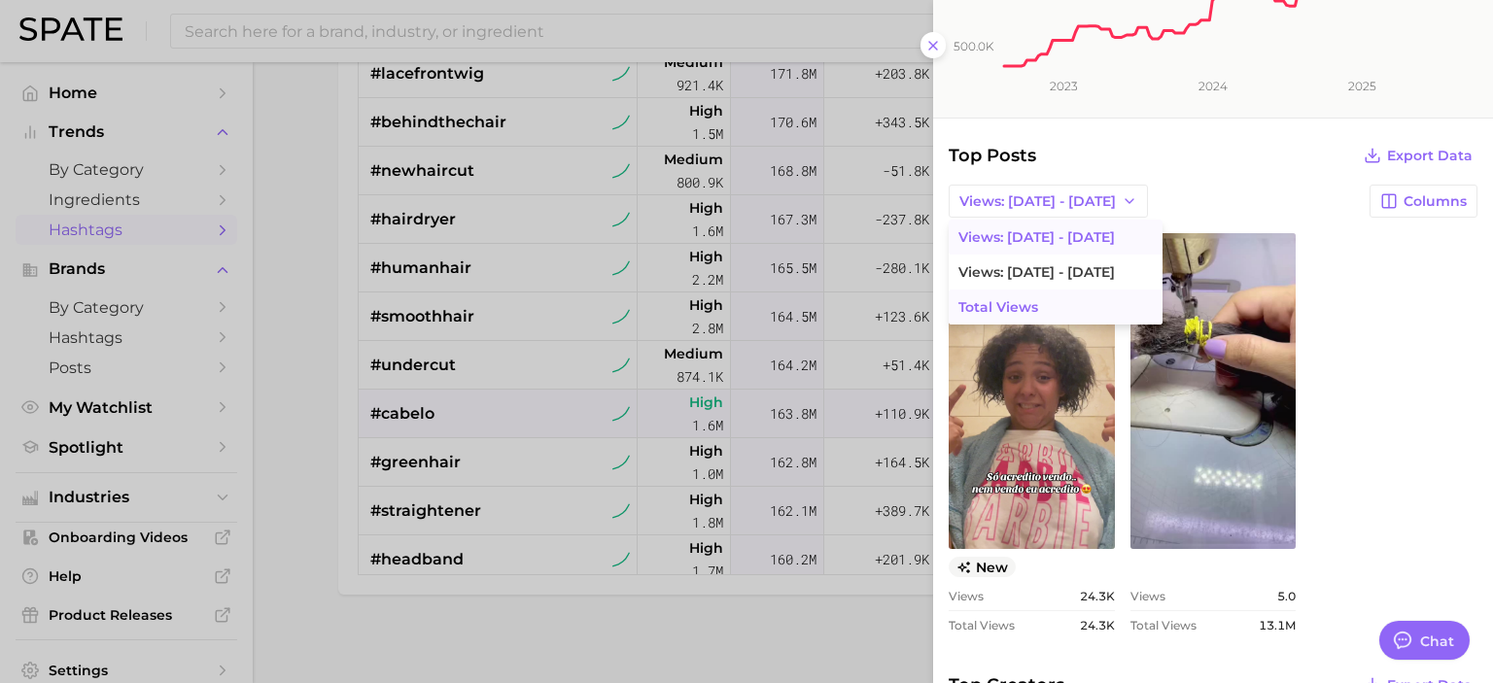
click at [1021, 316] on button "Total Views" at bounding box center [1056, 307] width 214 height 35
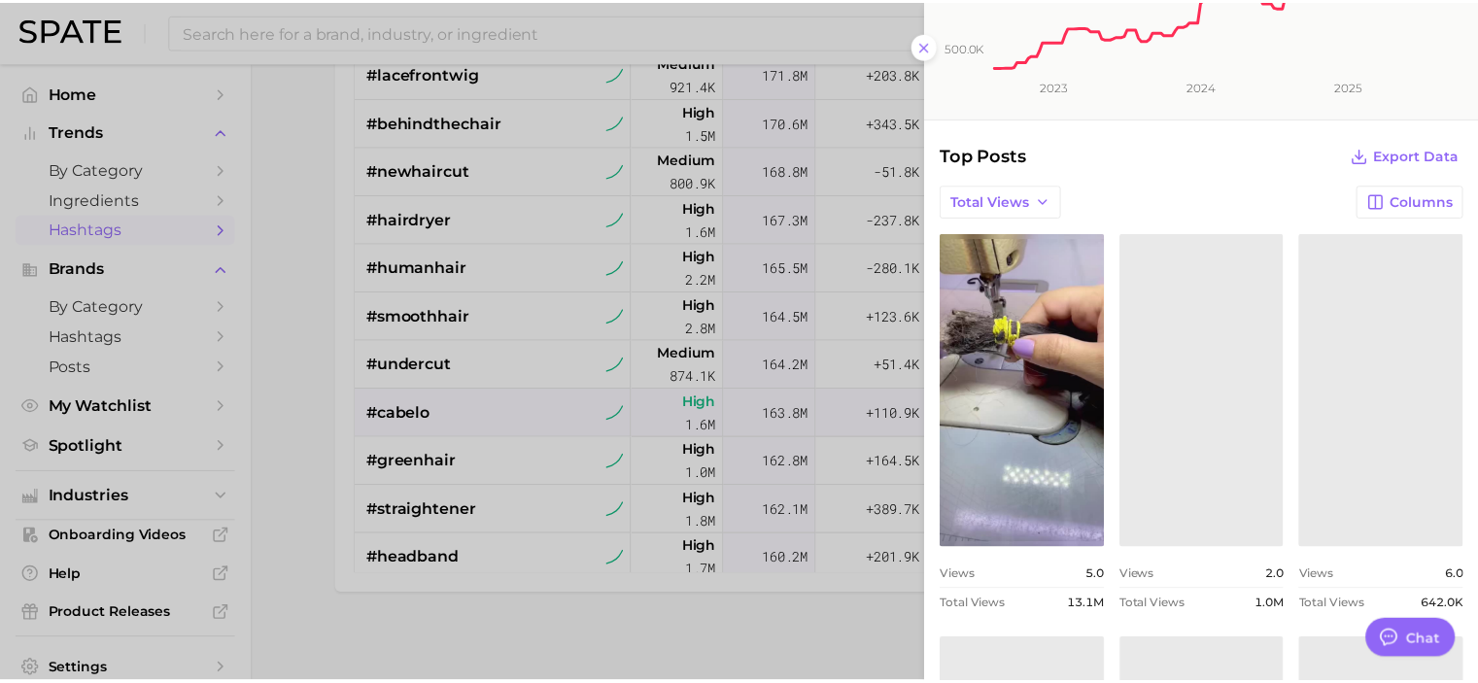
scroll to position [0, 0]
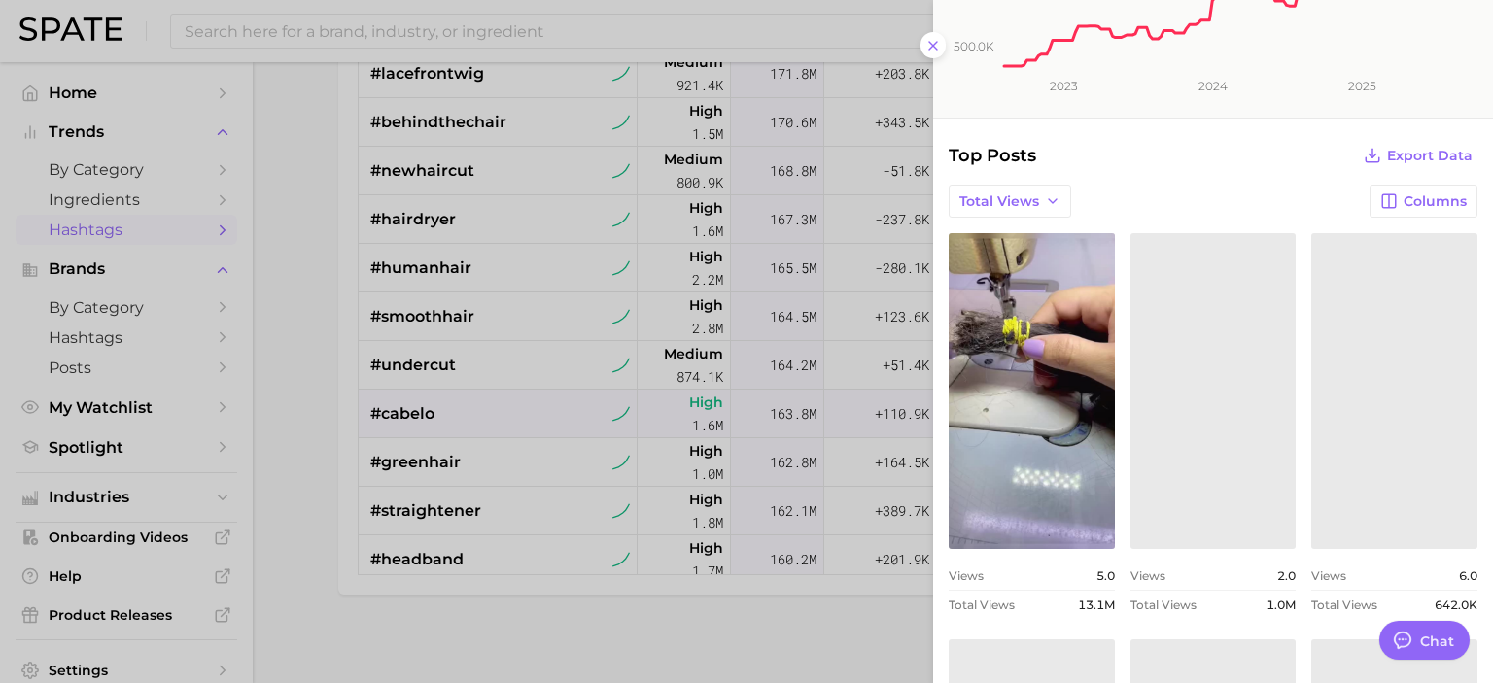
click at [275, 520] on div at bounding box center [746, 341] width 1493 height 683
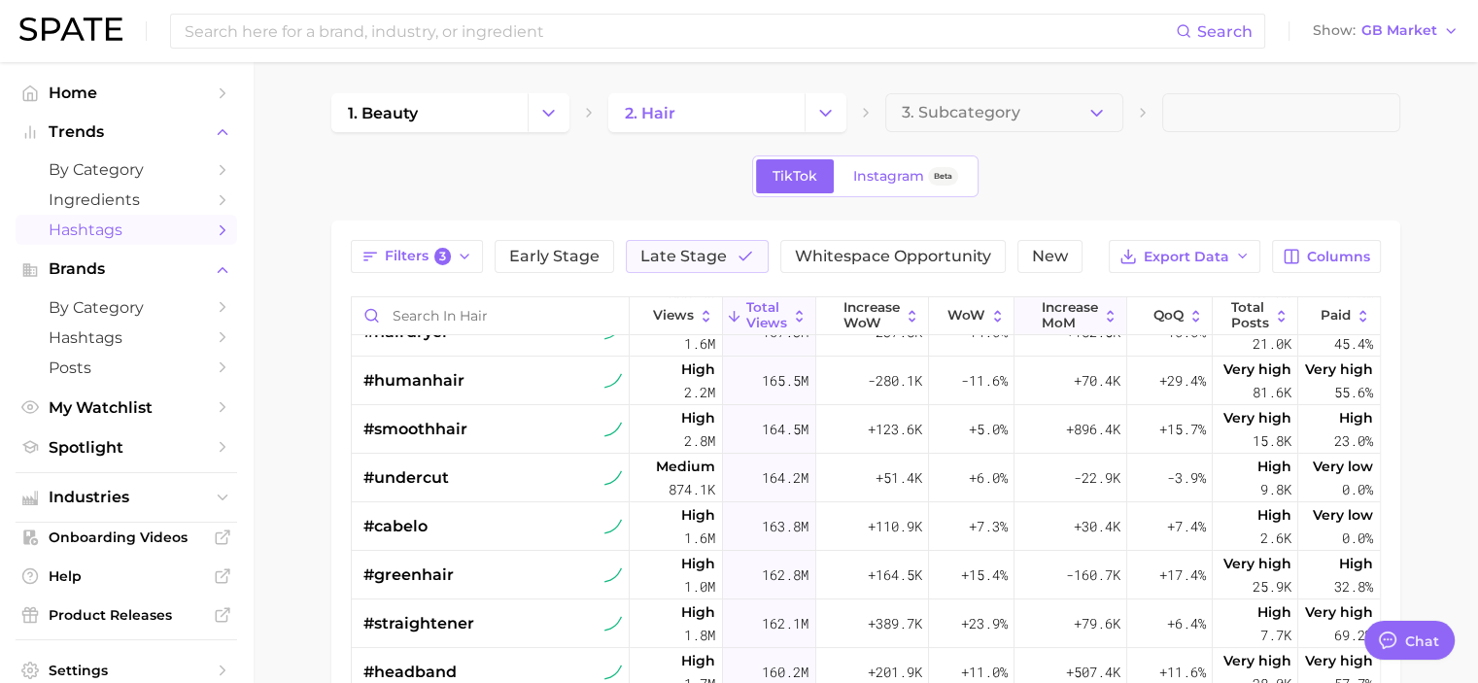
click at [1058, 314] on span "increase MoM" at bounding box center [1070, 315] width 56 height 30
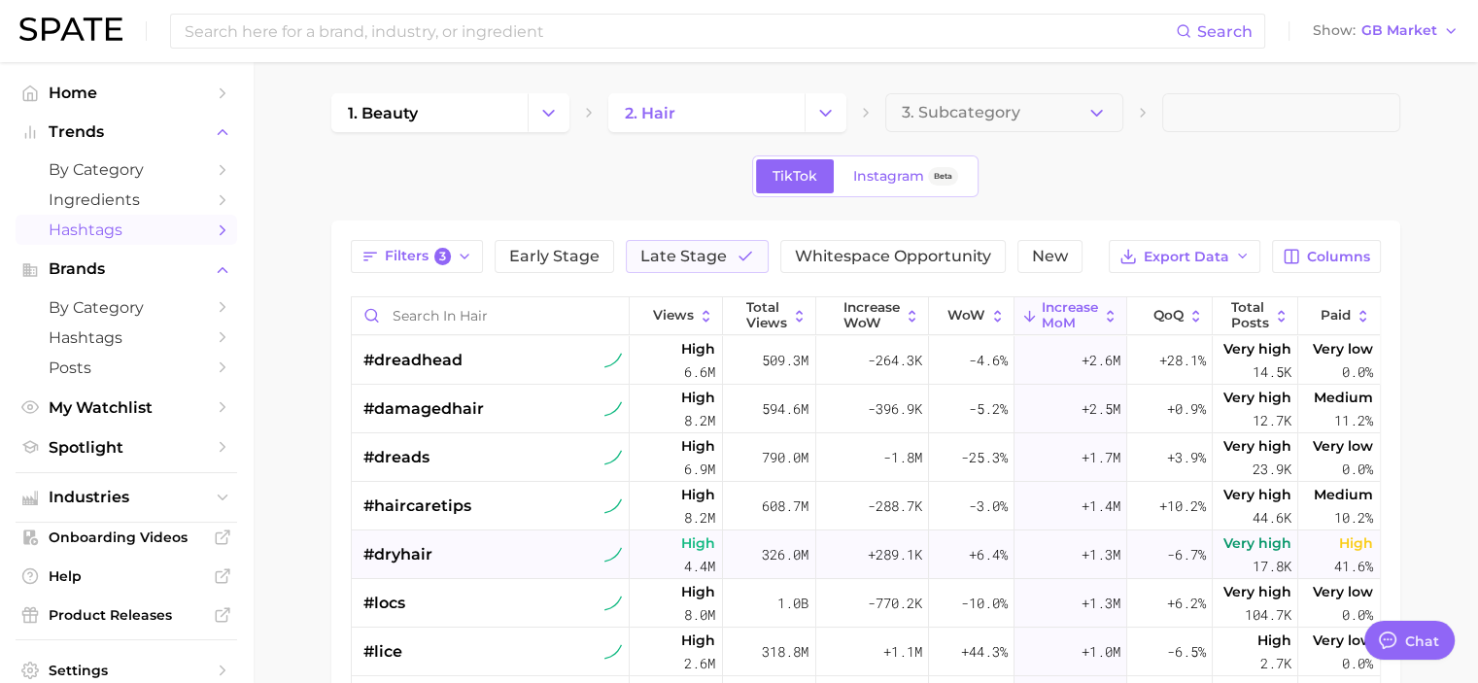
click at [510, 562] on div "#dryhair" at bounding box center [494, 555] width 260 height 49
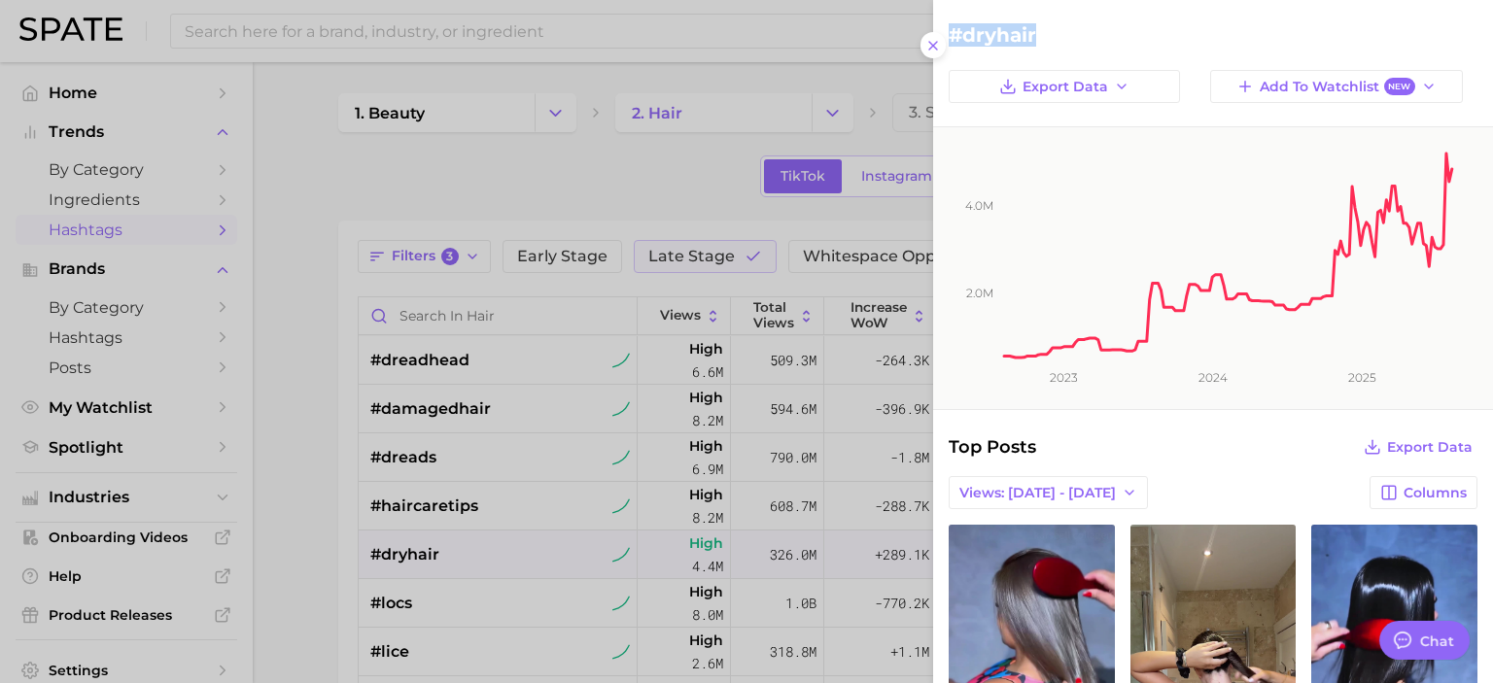
drag, startPoint x: 996, startPoint y: 23, endPoint x: 945, endPoint y: 26, distance: 51.6
click at [945, 26] on div "#dryhair" at bounding box center [1213, 34] width 560 height 23
copy h2 "#dryhair"
click at [231, 429] on div at bounding box center [746, 341] width 1493 height 683
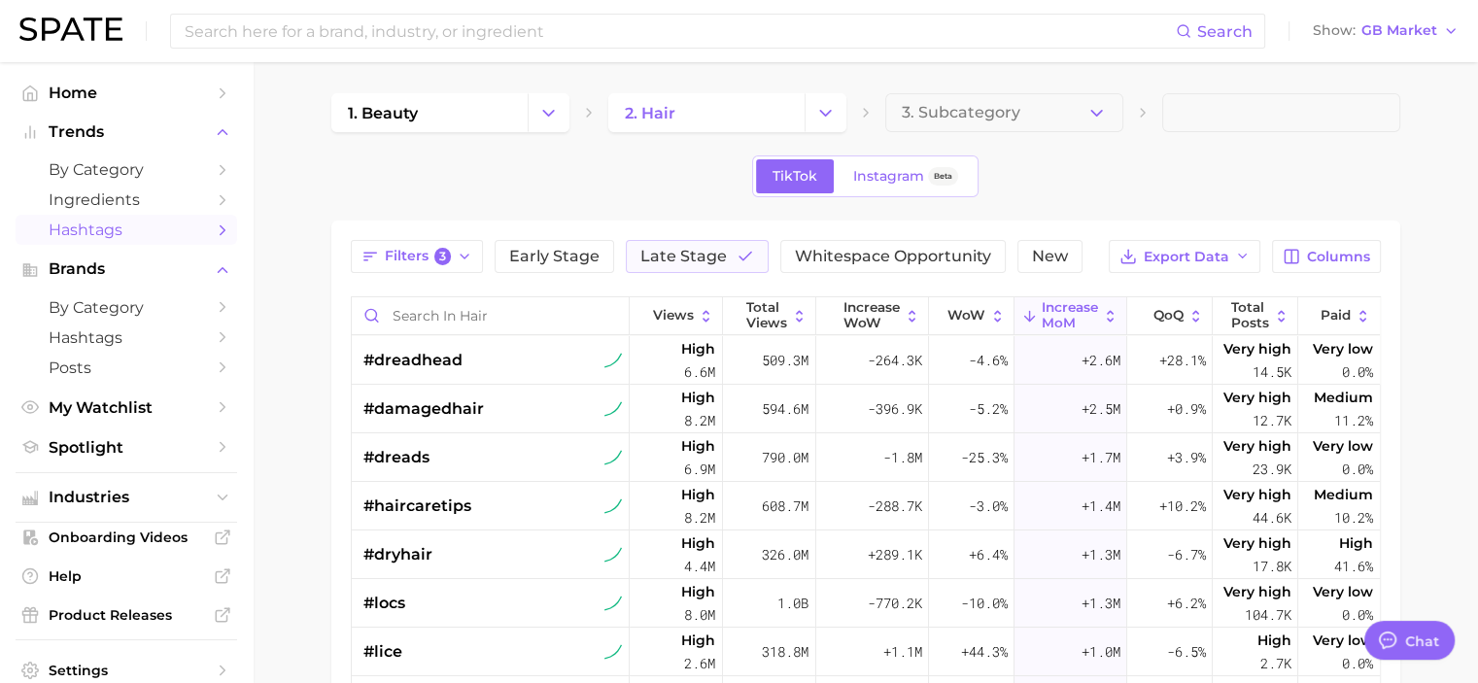
click at [311, 591] on main "1. beauty 2. hair 3. Subcategory TikTok Instagram Beta Filters 3 Early Stage La…" at bounding box center [866, 579] width 1226 height 1034
click at [158, 658] on link "Settings" at bounding box center [127, 670] width 222 height 29
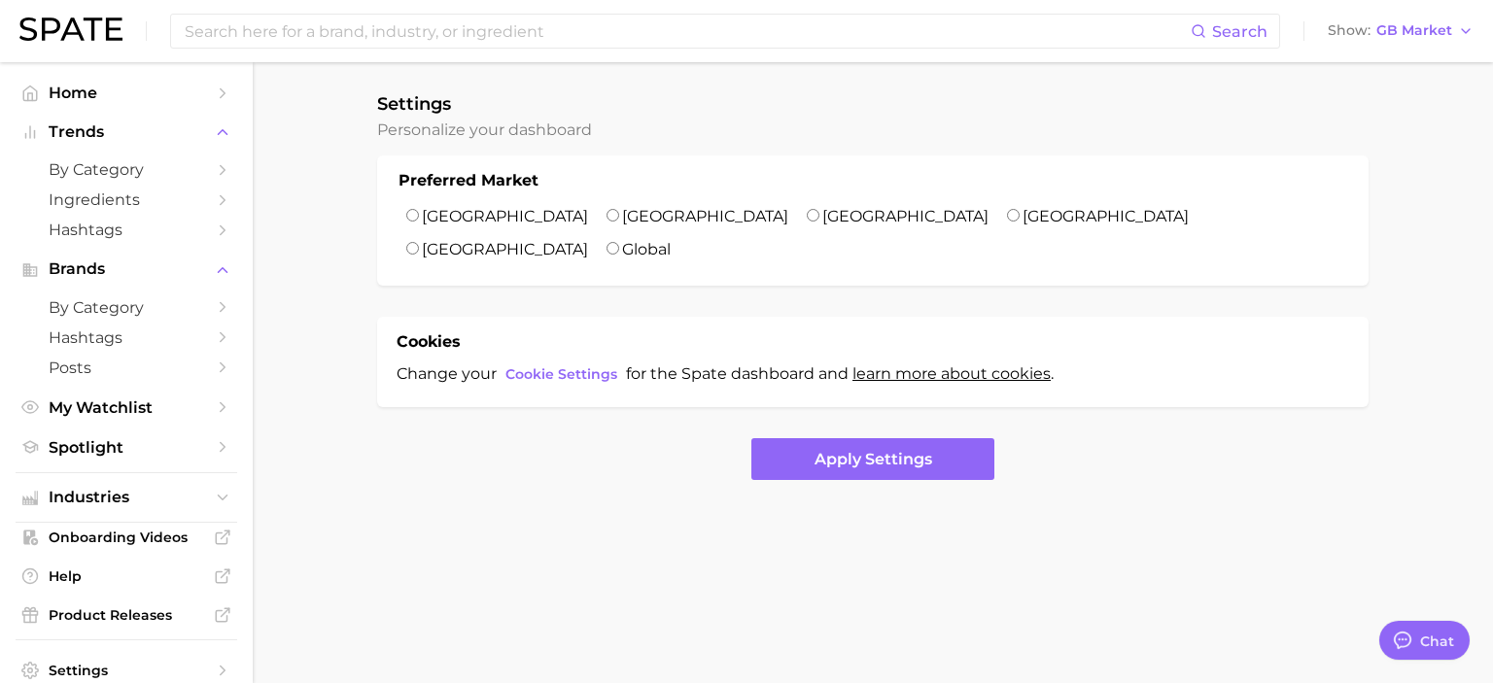
drag, startPoint x: 663, startPoint y: 586, endPoint x: 665, endPoint y: 574, distance: 11.8
click at [663, 586] on body "Search Show GB Market Home Trends by Category Ingredients Hashtags Brands by Ca…" at bounding box center [746, 341] width 1493 height 683
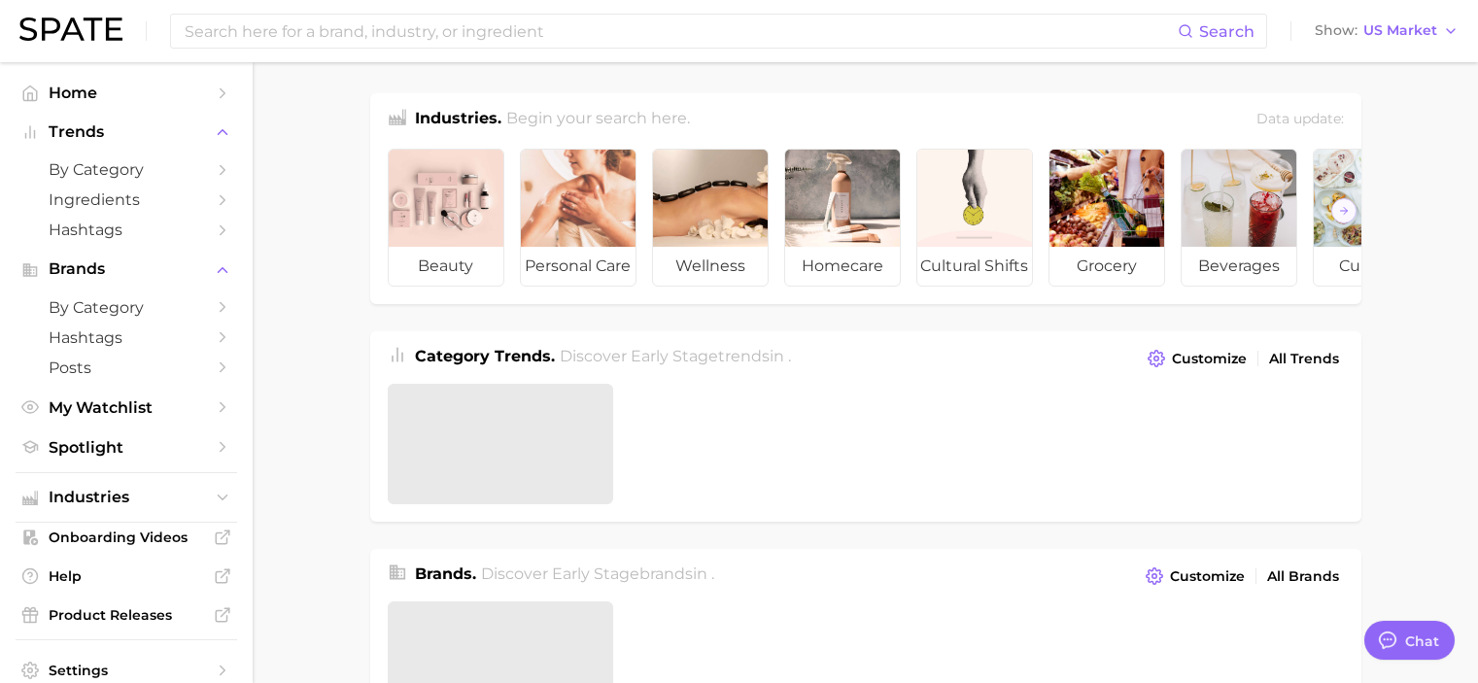
type textarea "x"
